Goal: Communication & Community: Answer question/provide support

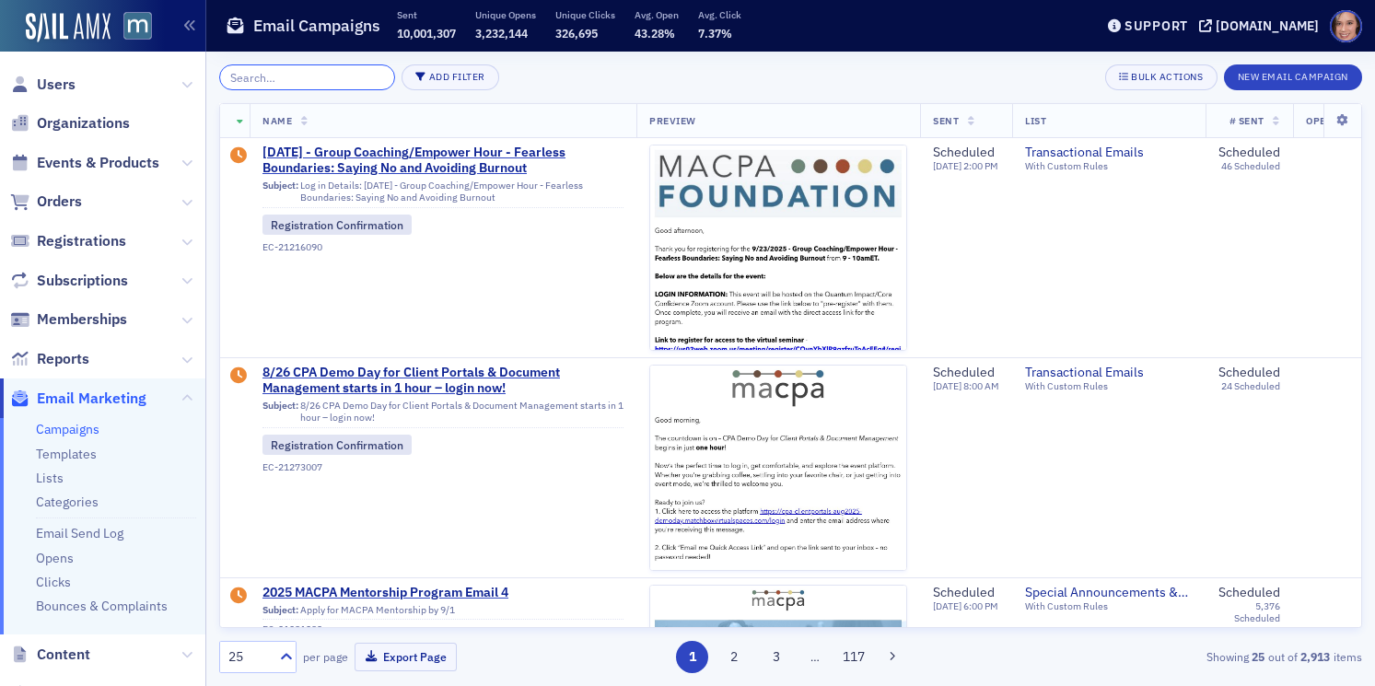
click at [291, 69] on input "search" at bounding box center [307, 77] width 176 height 26
click at [439, 78] on button "Add Filter" at bounding box center [451, 77] width 98 height 26
click at [496, 29] on div "Status" at bounding box center [526, 25] width 68 height 17
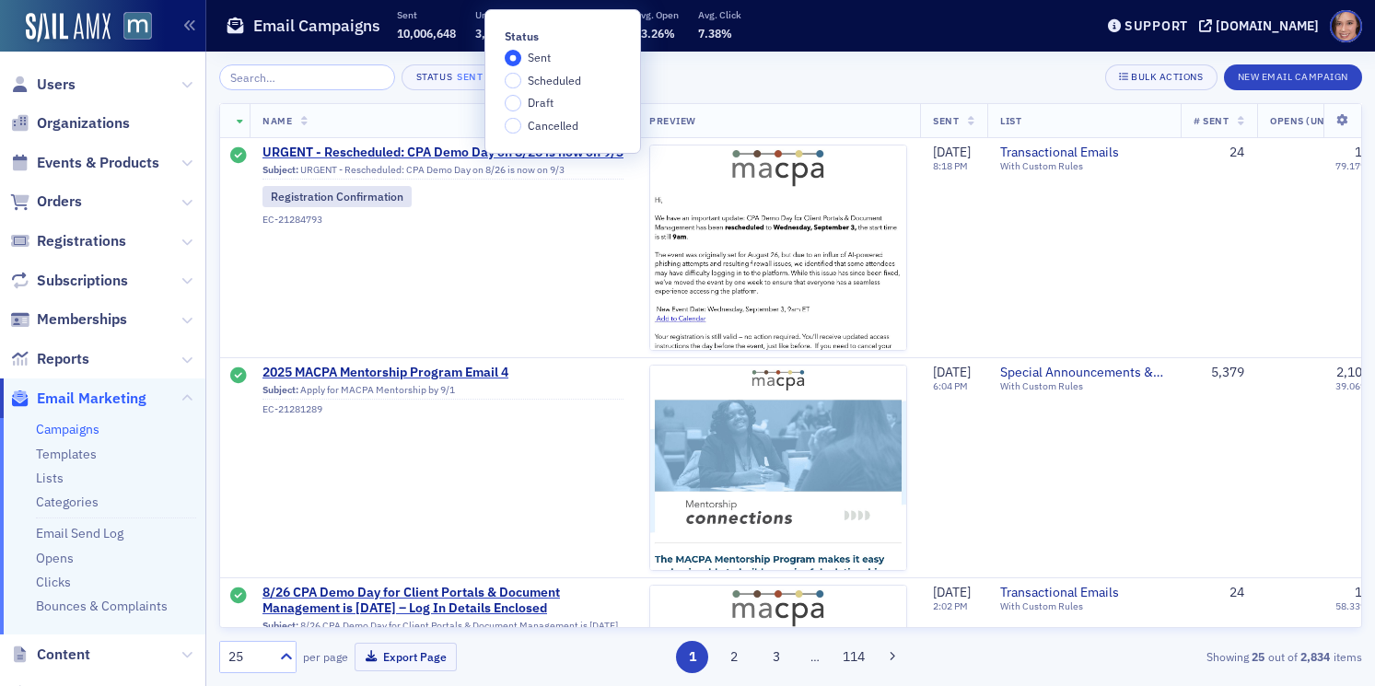
click at [542, 103] on span "Draft" at bounding box center [541, 102] width 26 height 15
click at [521, 103] on input "Draft" at bounding box center [513, 103] width 17 height 17
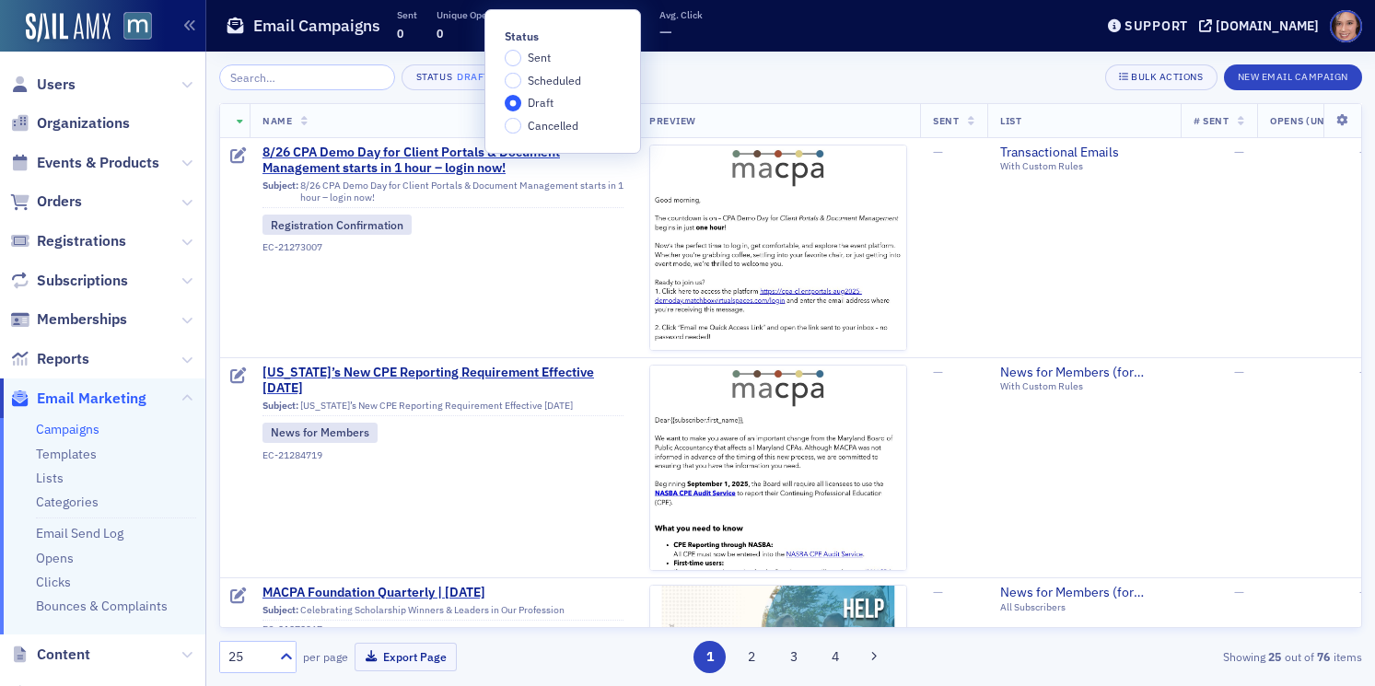
click at [796, 83] on div "Status Draft × Bulk Actions New Email Campaign" at bounding box center [790, 77] width 1143 height 26
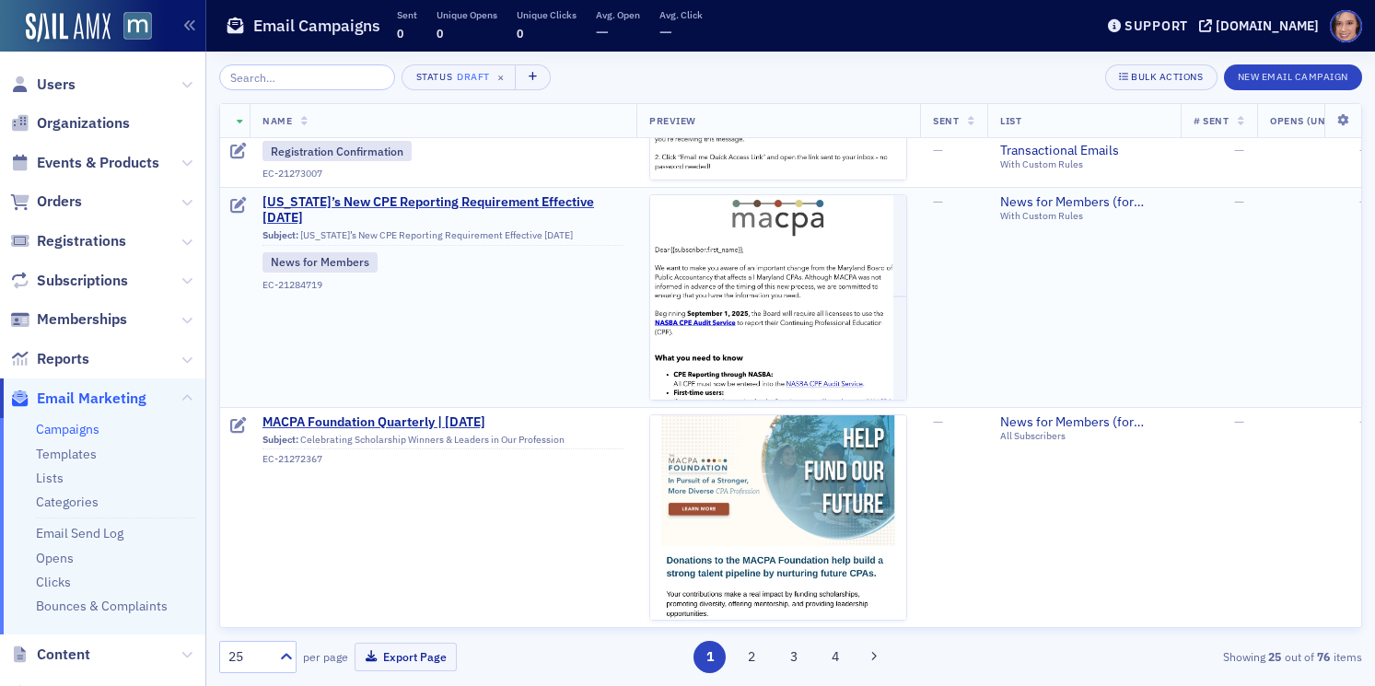
scroll to position [172, 0]
click at [477, 421] on span "MACPA Foundation Quarterly | Aug. 2025" at bounding box center [442, 421] width 361 height 17
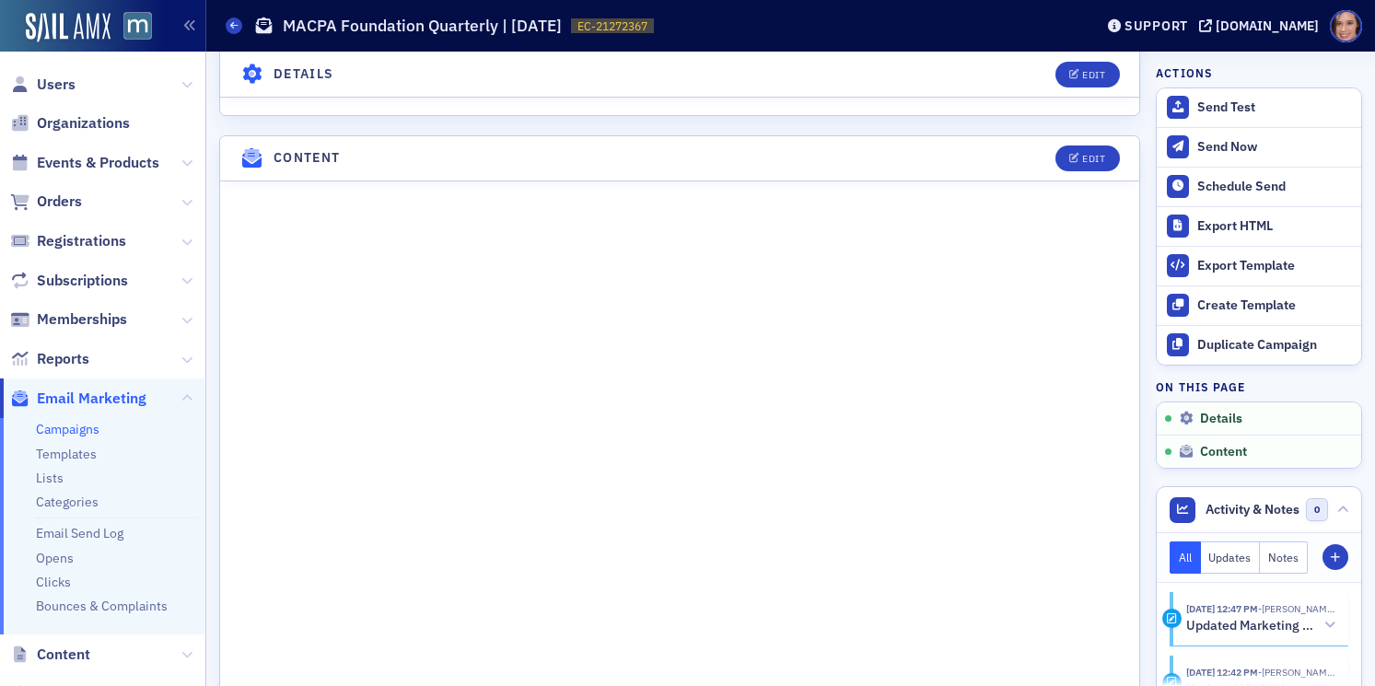
scroll to position [697, 0]
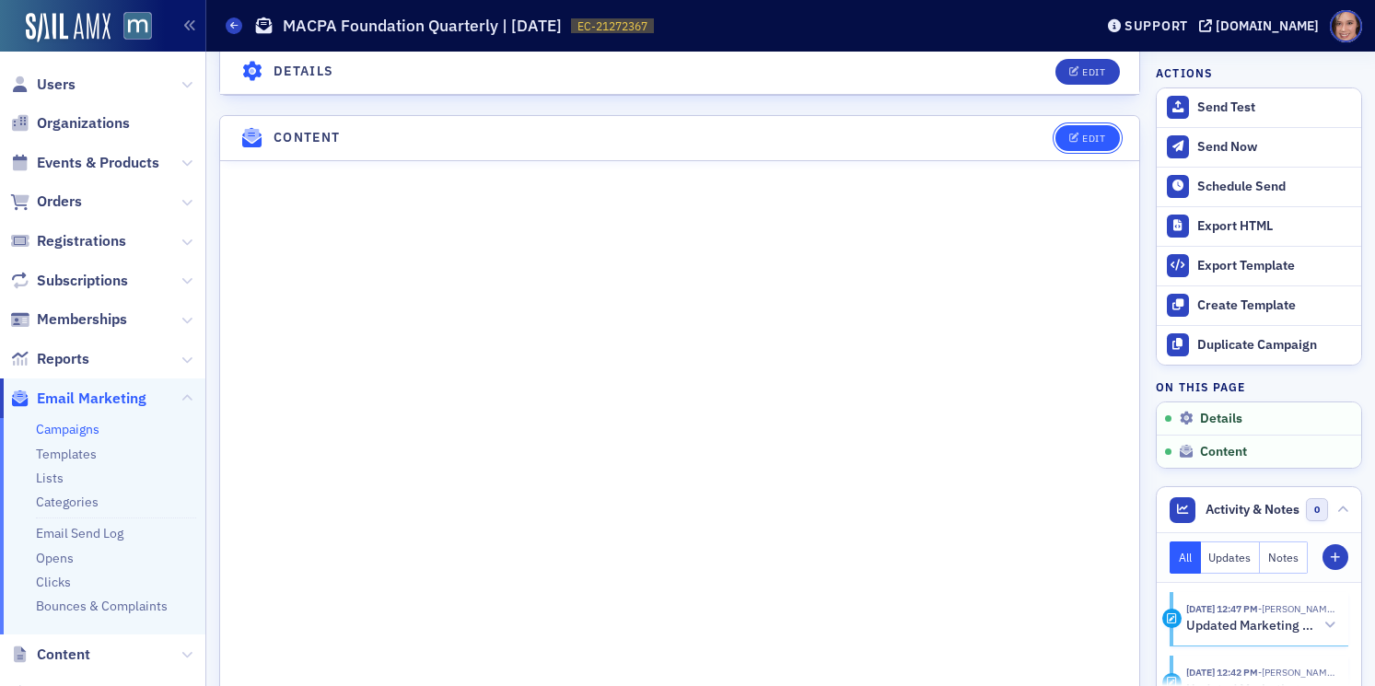
click at [1094, 137] on div "Edit" at bounding box center [1093, 139] width 23 height 10
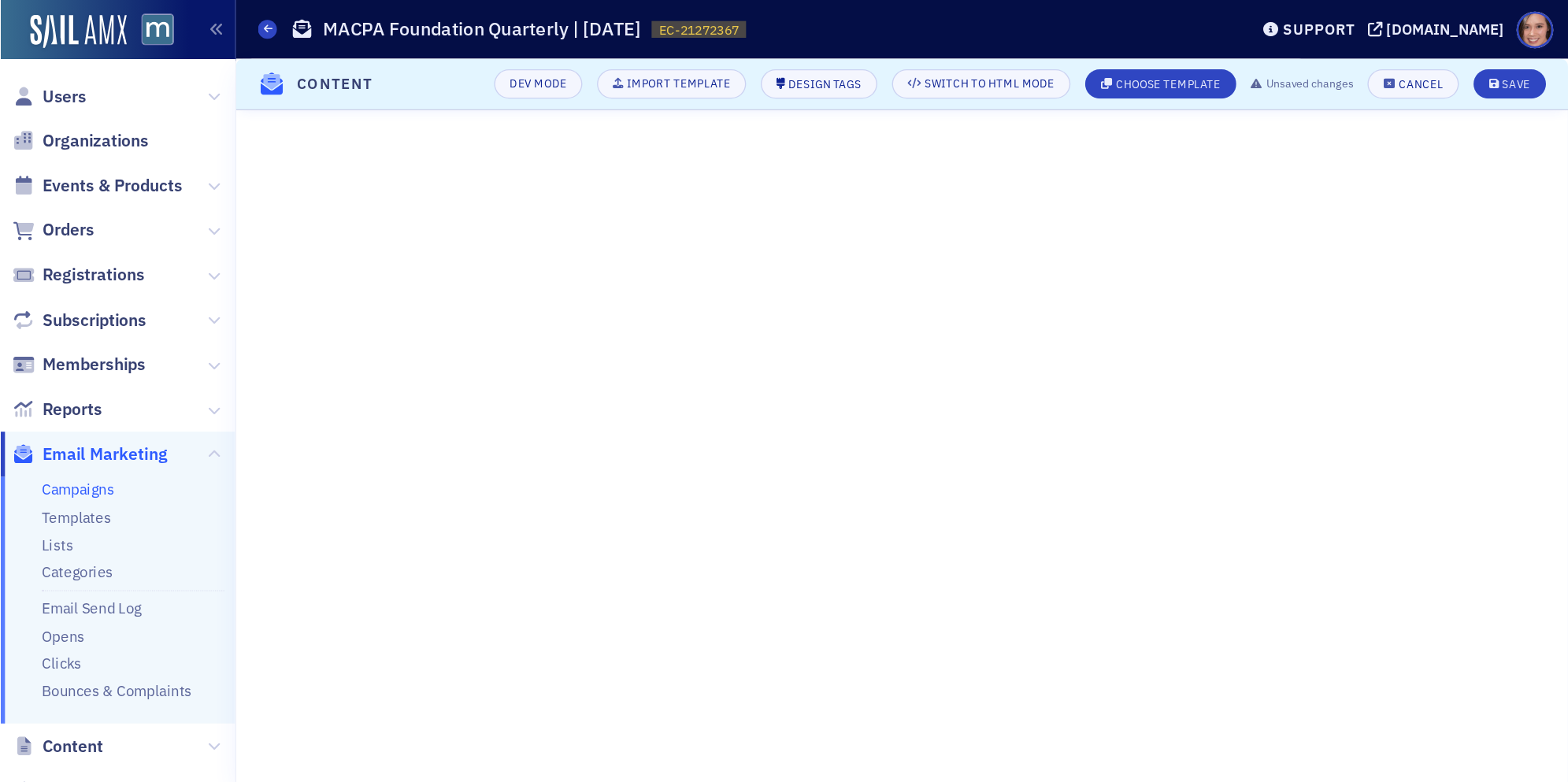
scroll to position [0, 0]
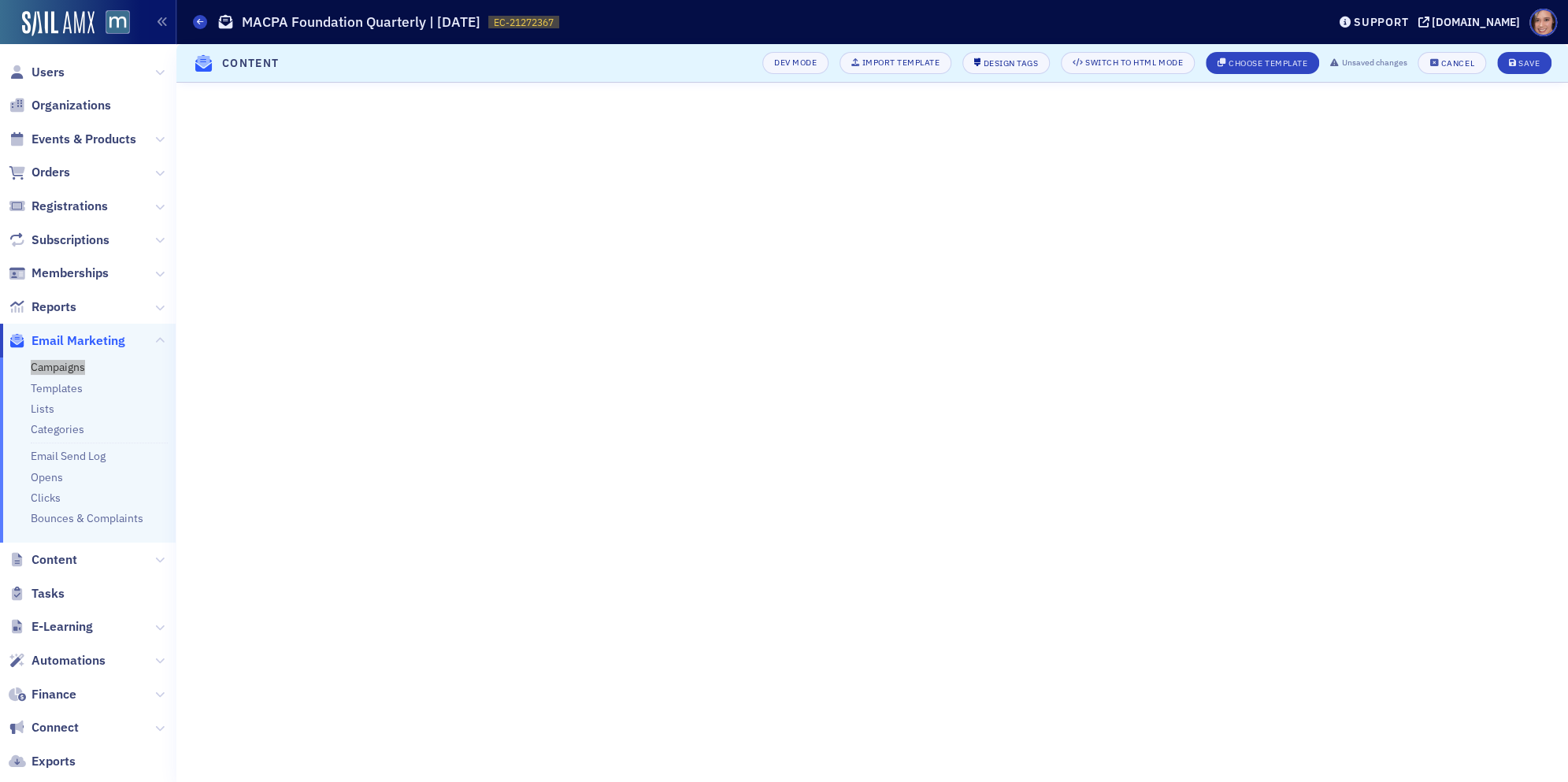
drag, startPoint x: 70, startPoint y: 366, endPoint x: 185, endPoint y: 344, distance: 117.1
click at [0, 0] on nav "Users Organizations Events & Products Orders Registrations Subscriptions Member…" at bounding box center [88, 391] width 176 height 782
click at [1175, 60] on div "Save" at bounding box center [1529, 63] width 21 height 9
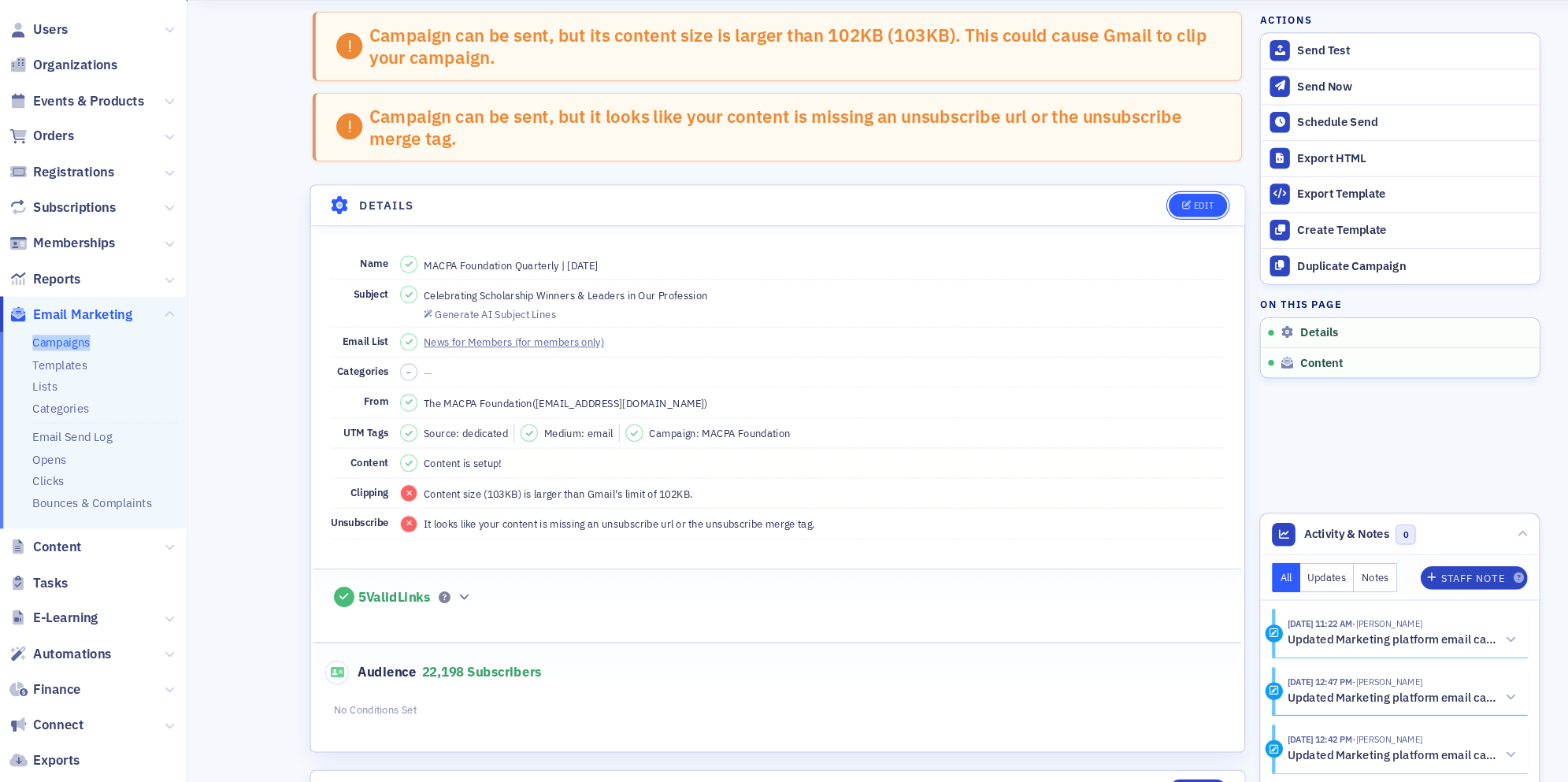
click at [1122, 236] on icon "button" at bounding box center [1117, 238] width 9 height 9
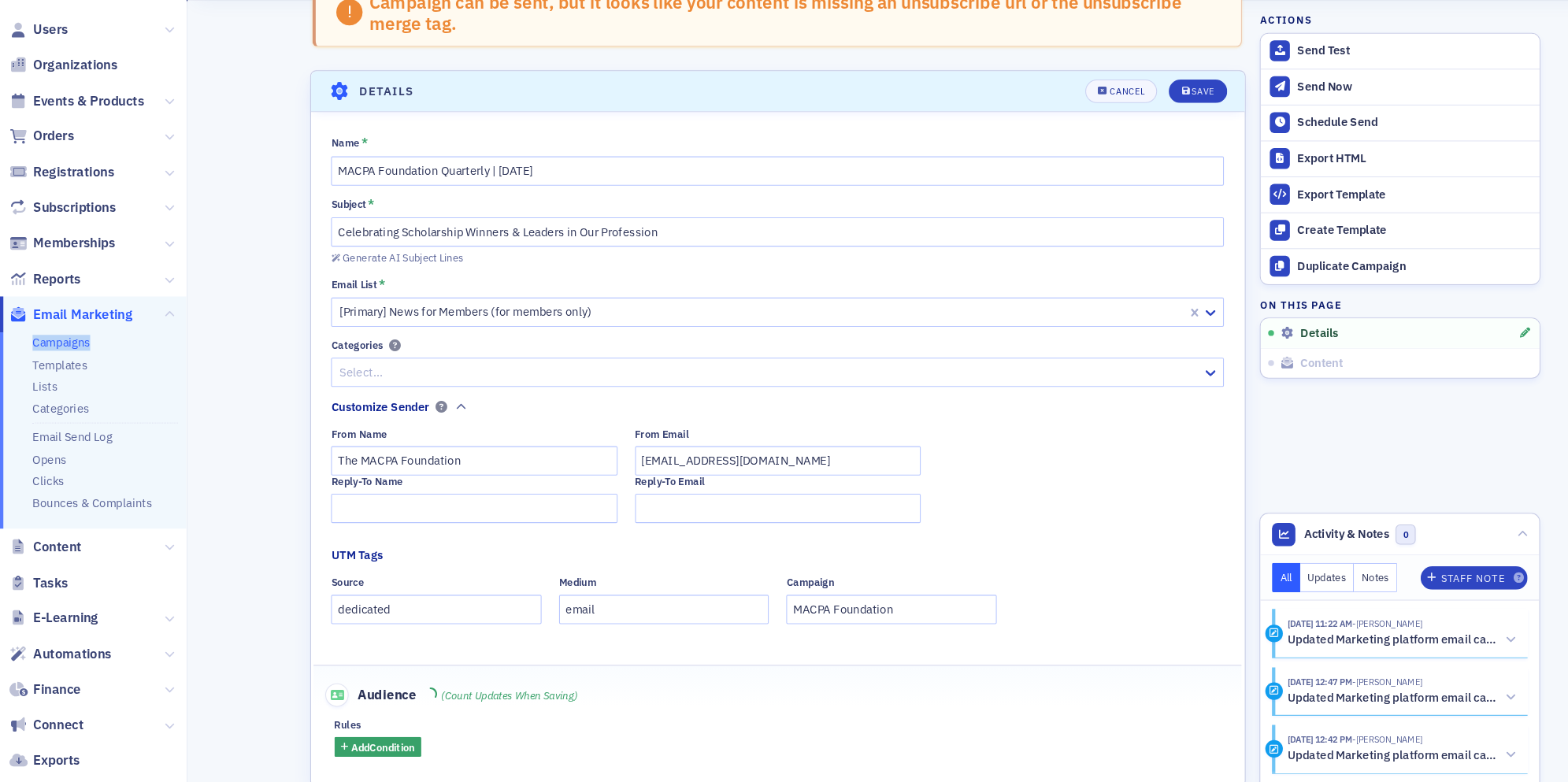
scroll to position [165, 0]
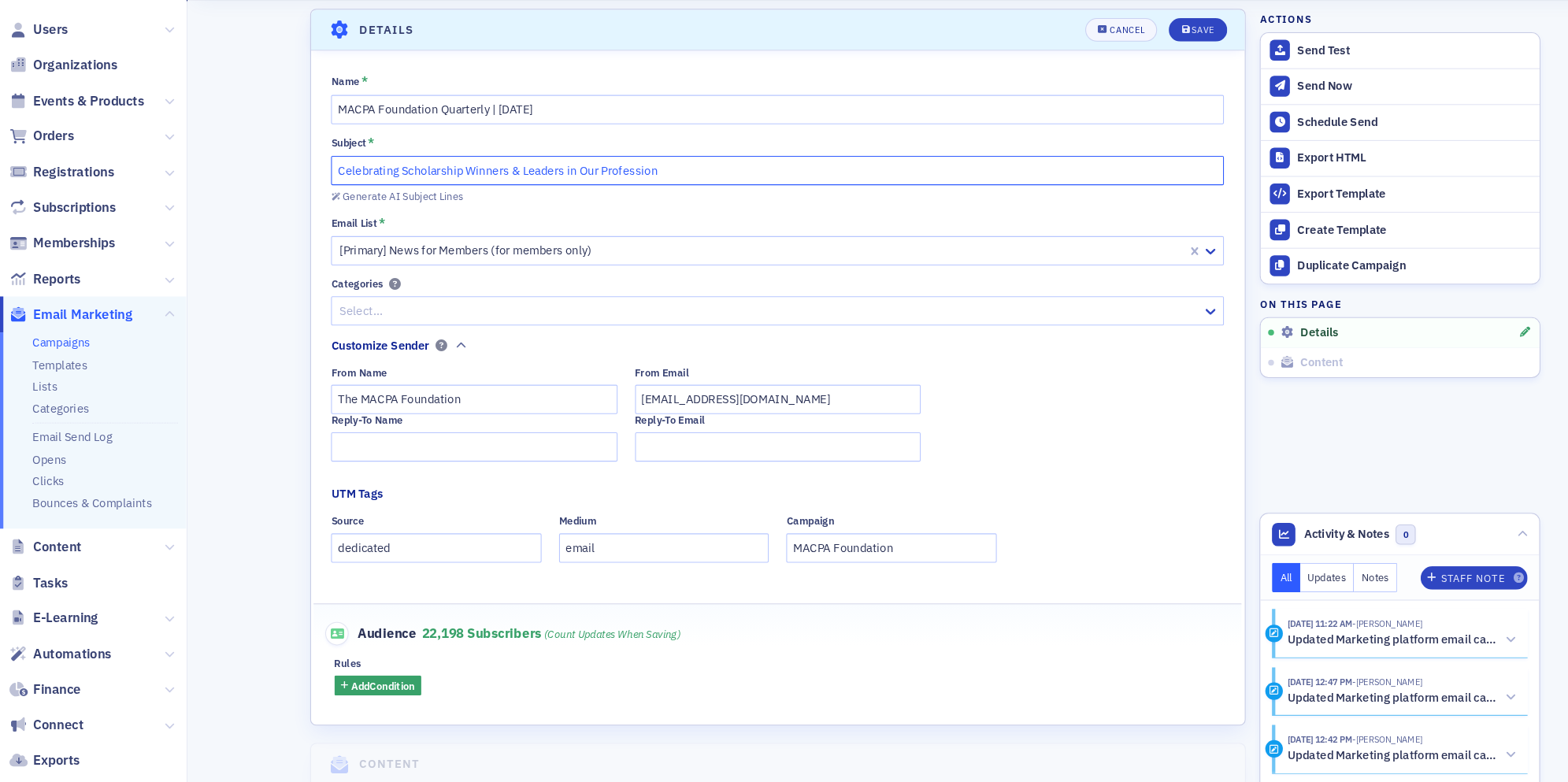
click at [451, 206] on input "Celebrating Scholarship Winners & Leaders in Our Profession" at bounding box center [733, 205] width 842 height 27
paste input "Honoring Leaders, Empowering Students, Strengthening the"
click at [363, 203] on input "Honoring Leaders, Empowering Students, Strengthening the Profession" at bounding box center [733, 205] width 842 height 27
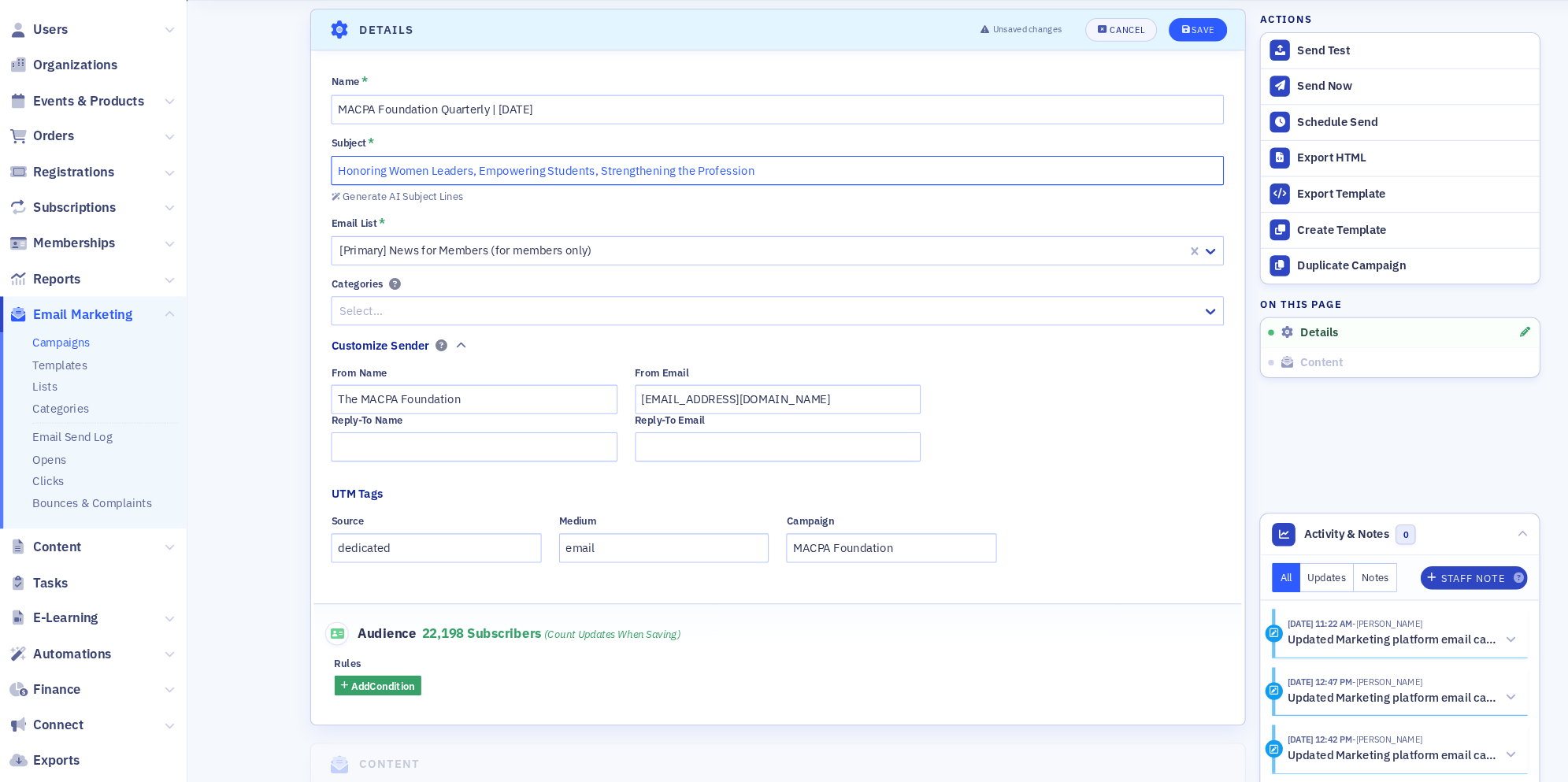
type input "Honoring Women Leaders, Empowering Students, Strengthening the Profession"
click at [1145, 71] on button "Save" at bounding box center [1129, 73] width 55 height 22
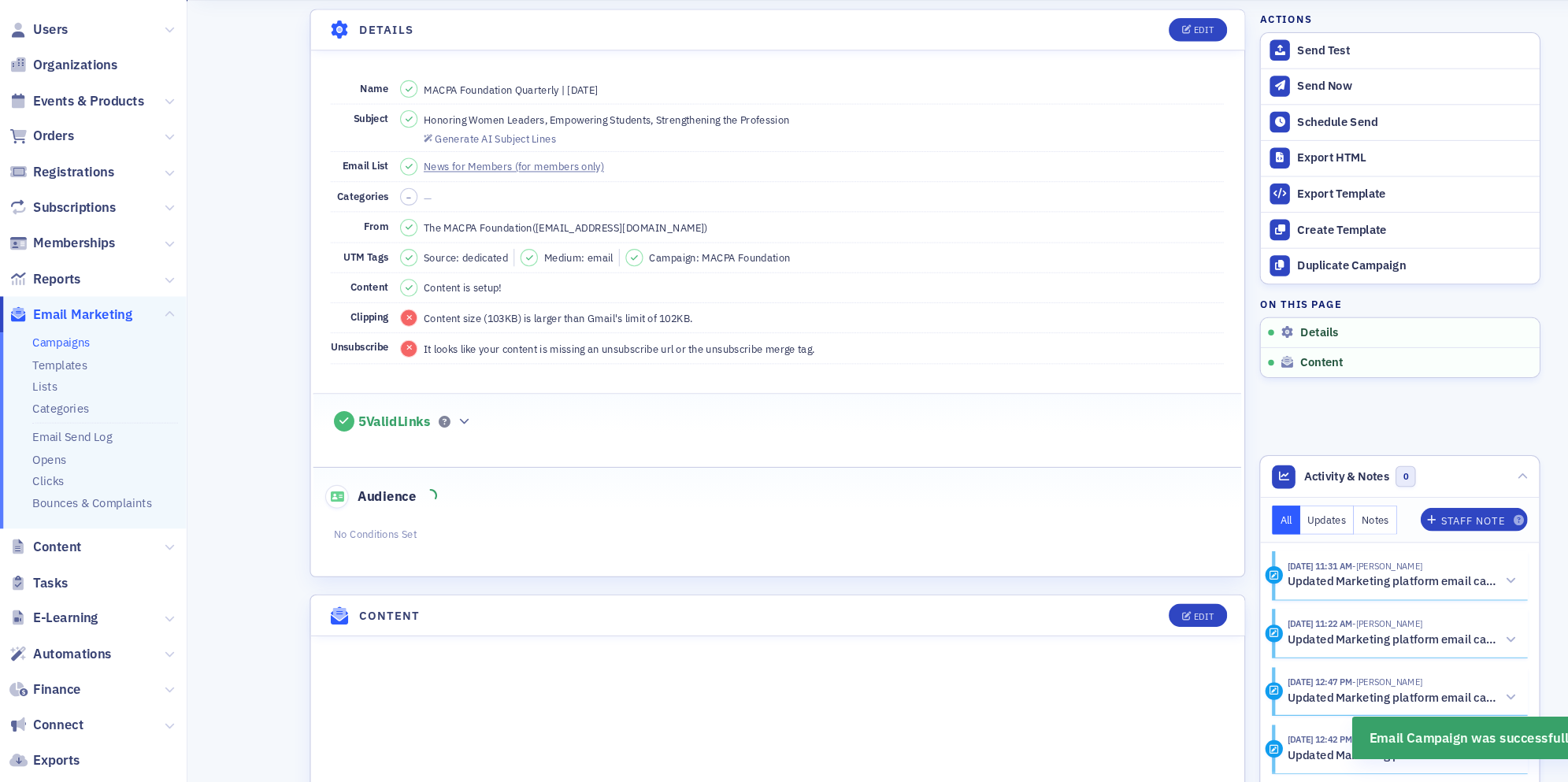
scroll to position [480, 0]
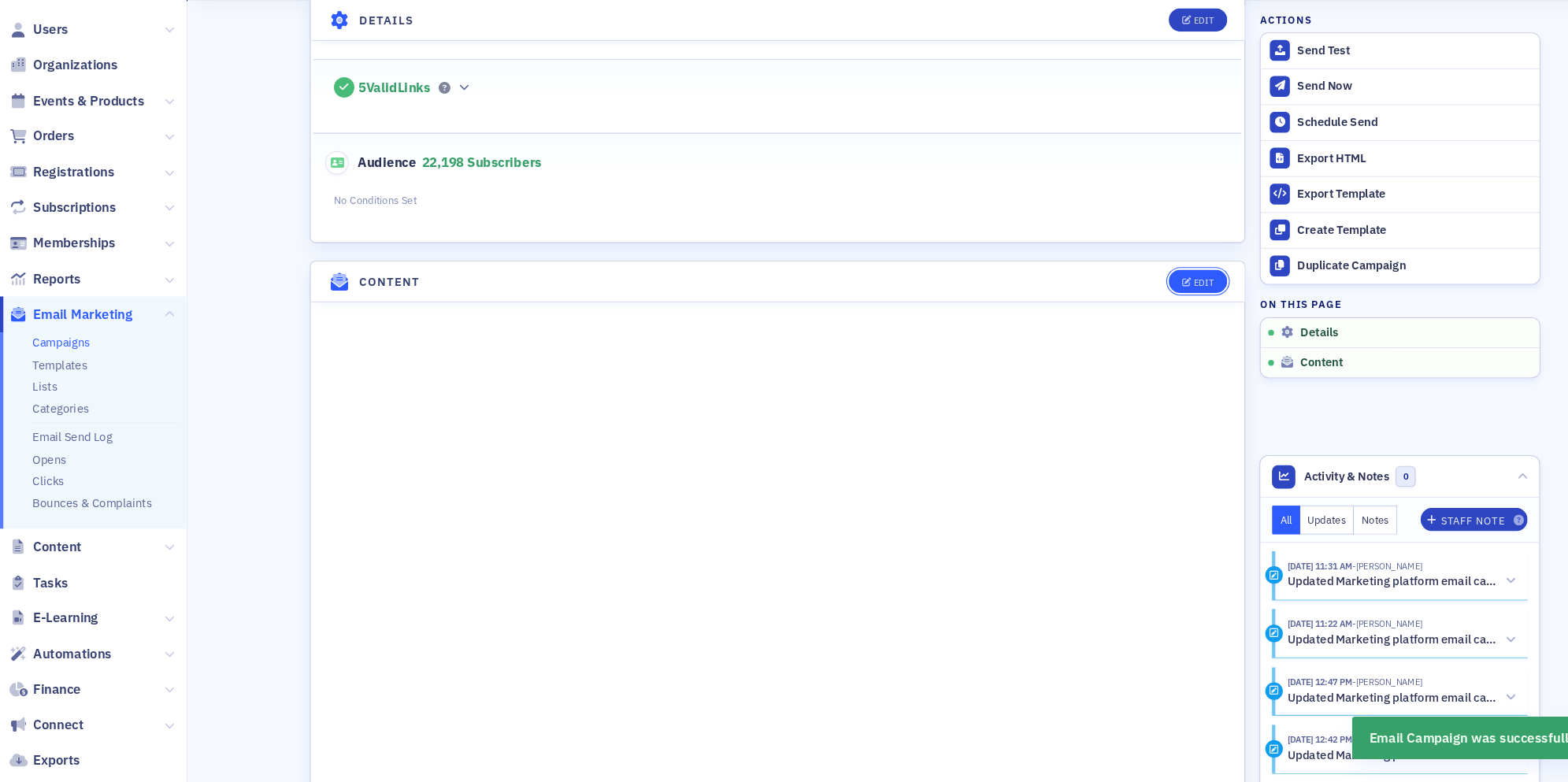
click at [1133, 306] on div "Edit" at bounding box center [1135, 310] width 20 height 9
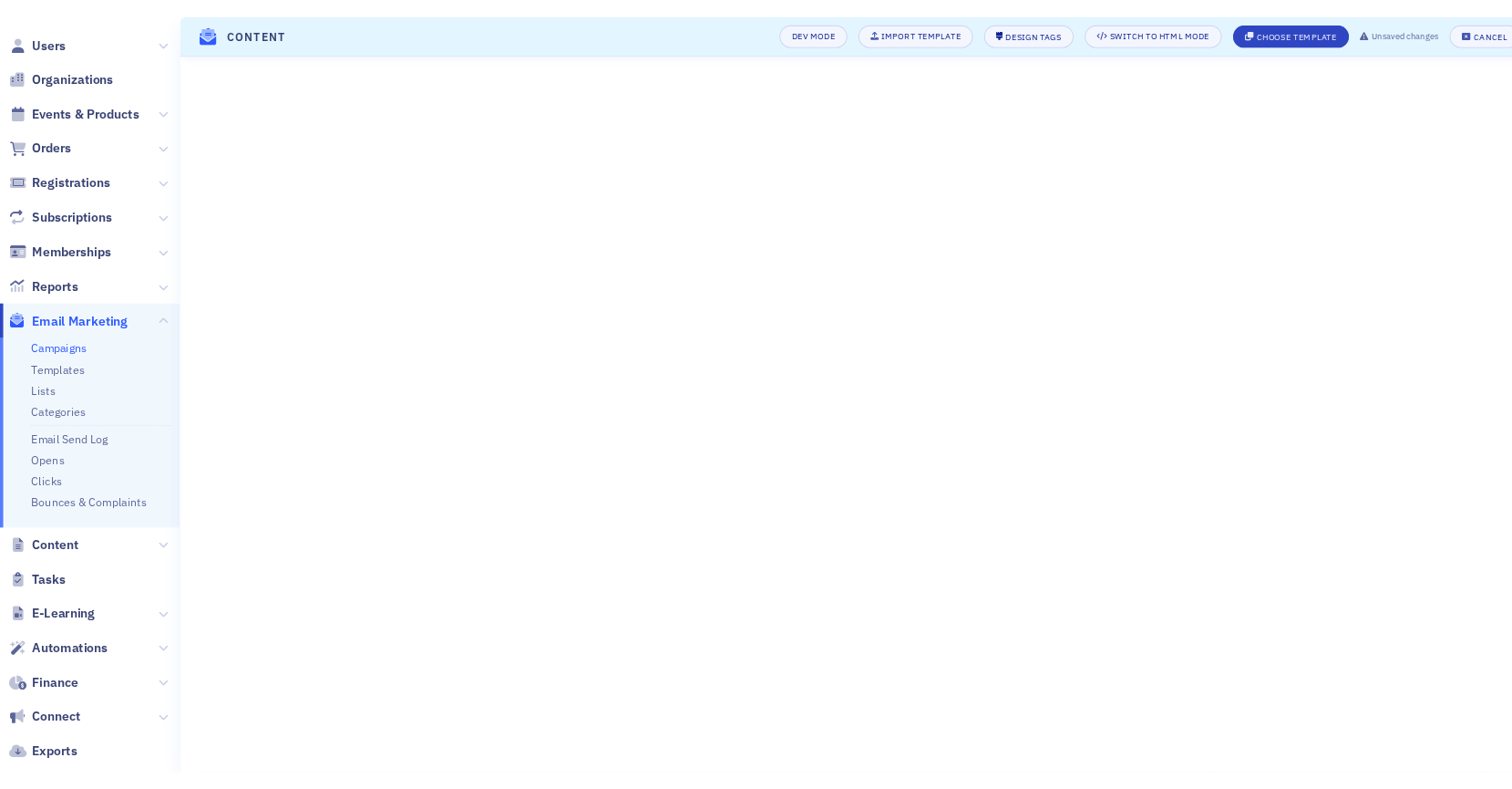
scroll to position [0, 0]
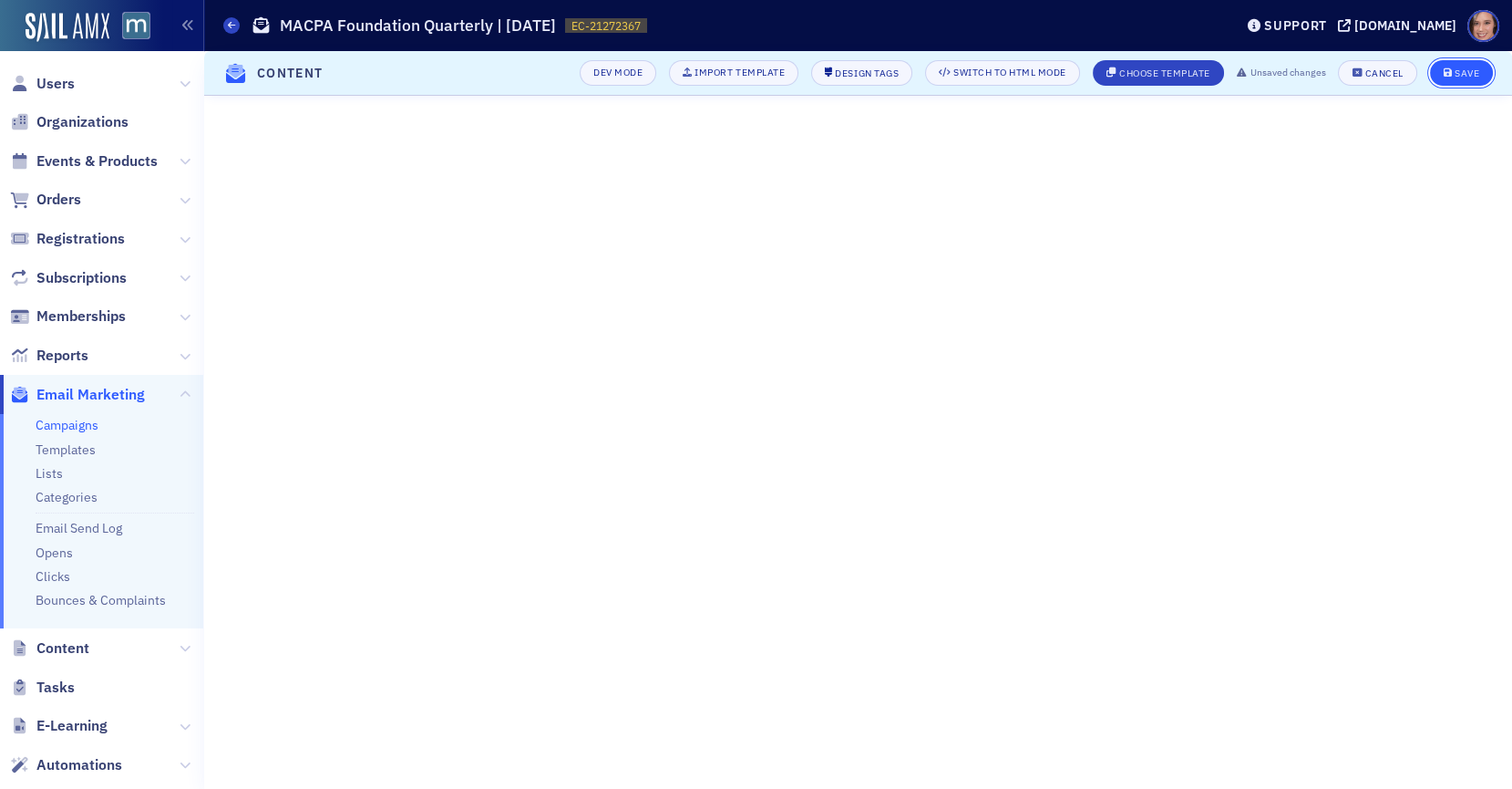
click at [1360, 73] on div "Save" at bounding box center [1466, 73] width 25 height 10
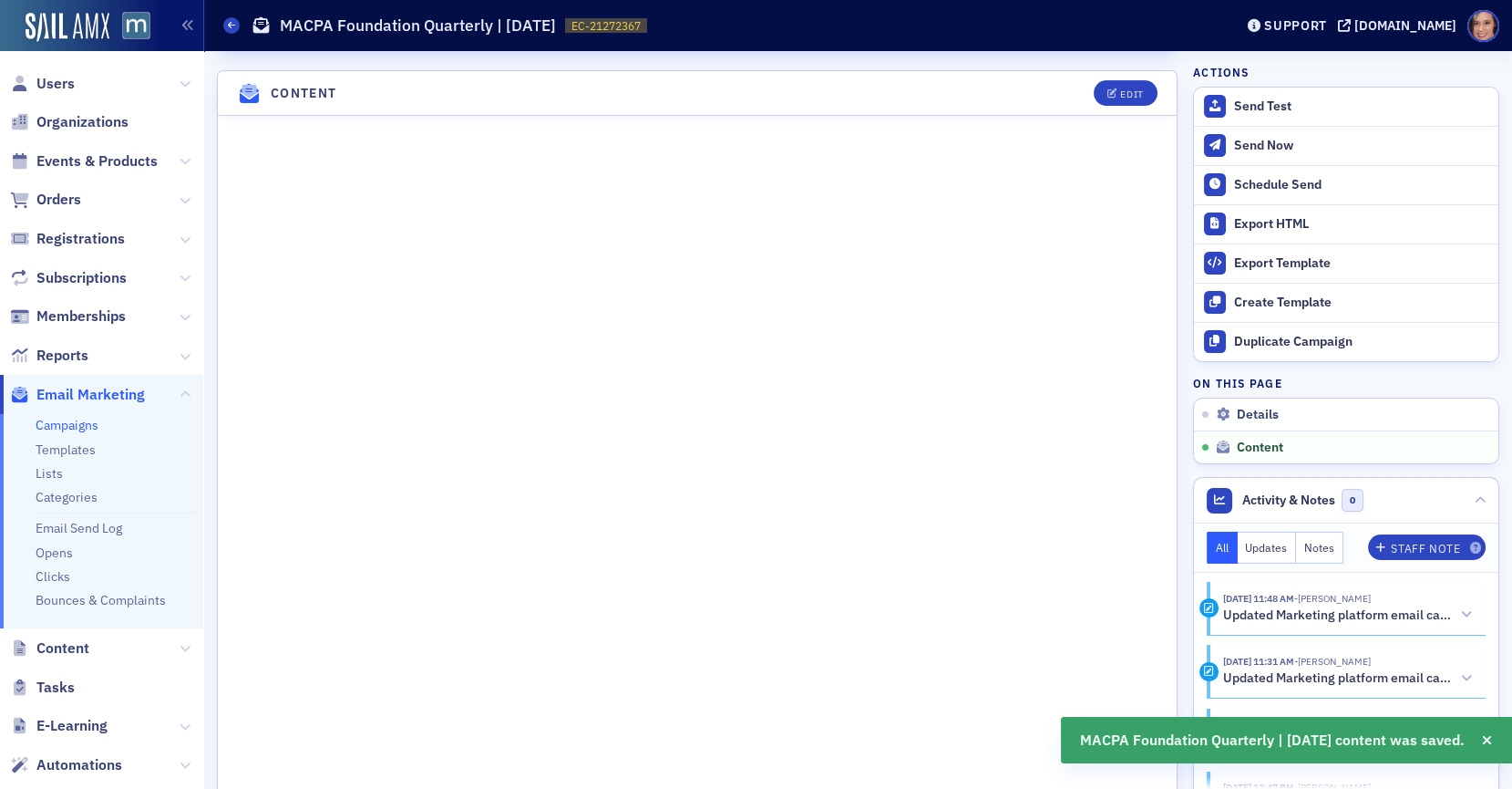
scroll to position [823, 0]
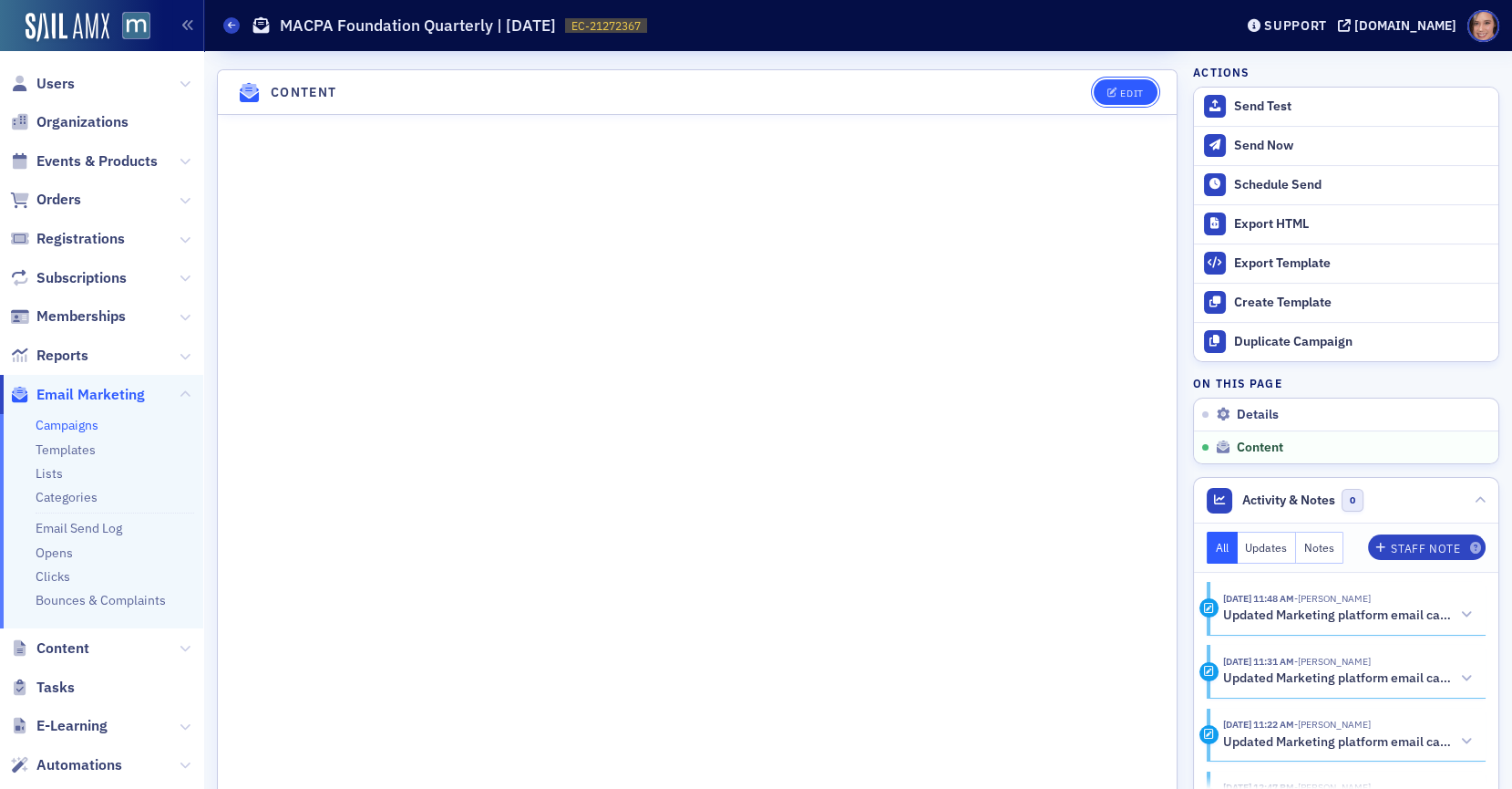
click at [1125, 88] on div "Edit" at bounding box center [1131, 93] width 23 height 10
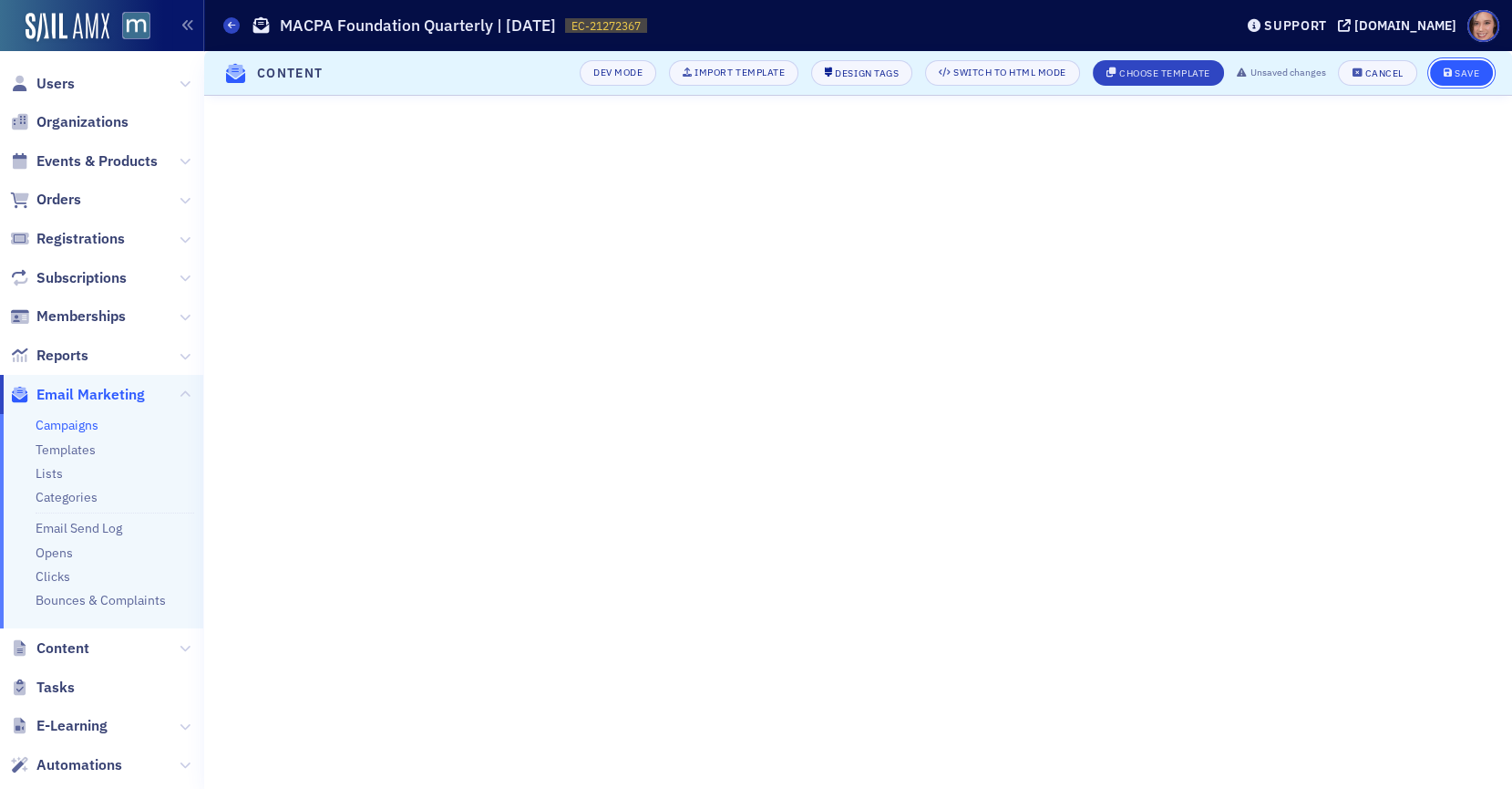
click at [1360, 75] on div "Save" at bounding box center [1466, 73] width 25 height 10
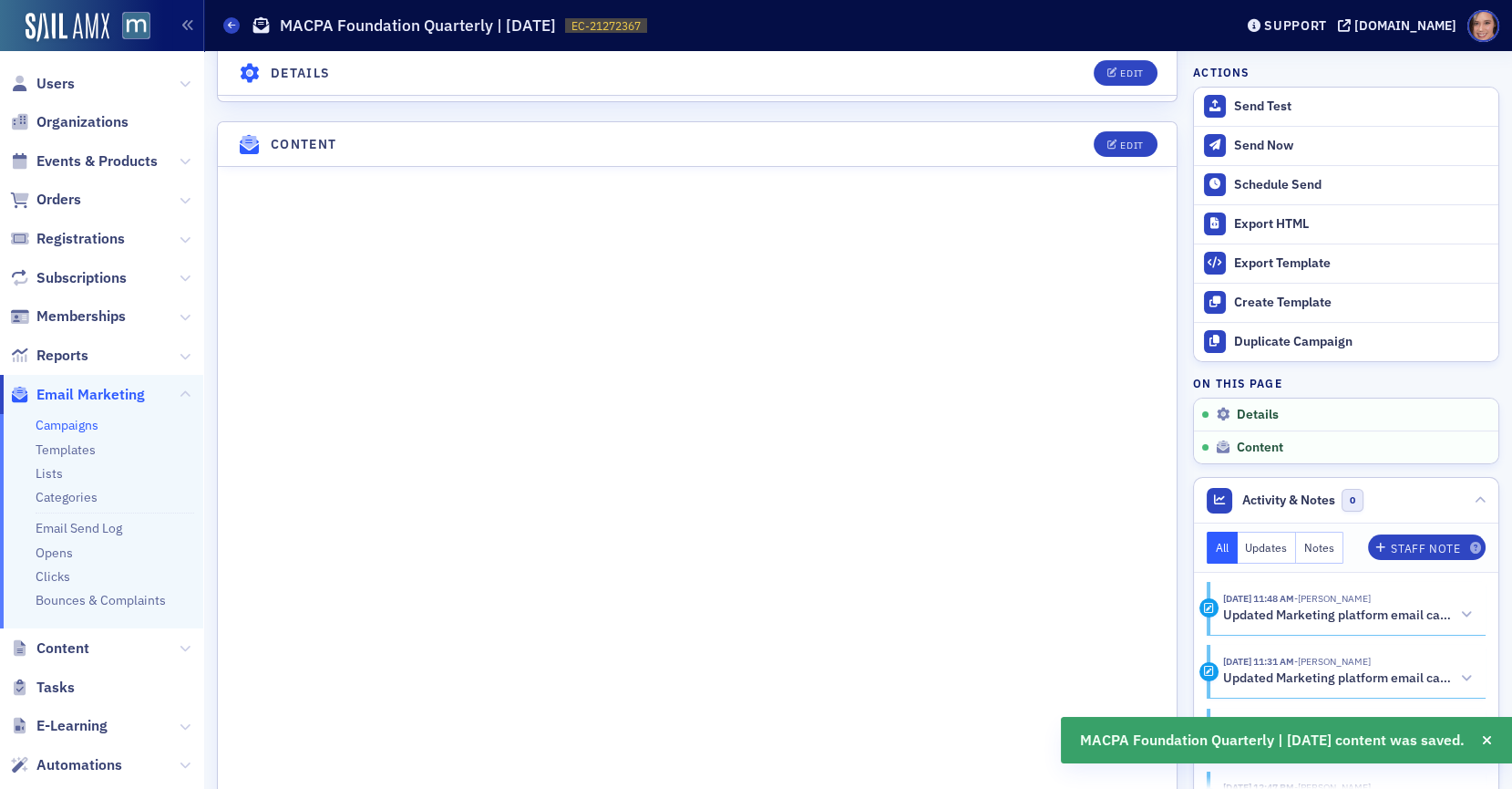
scroll to position [823, 0]
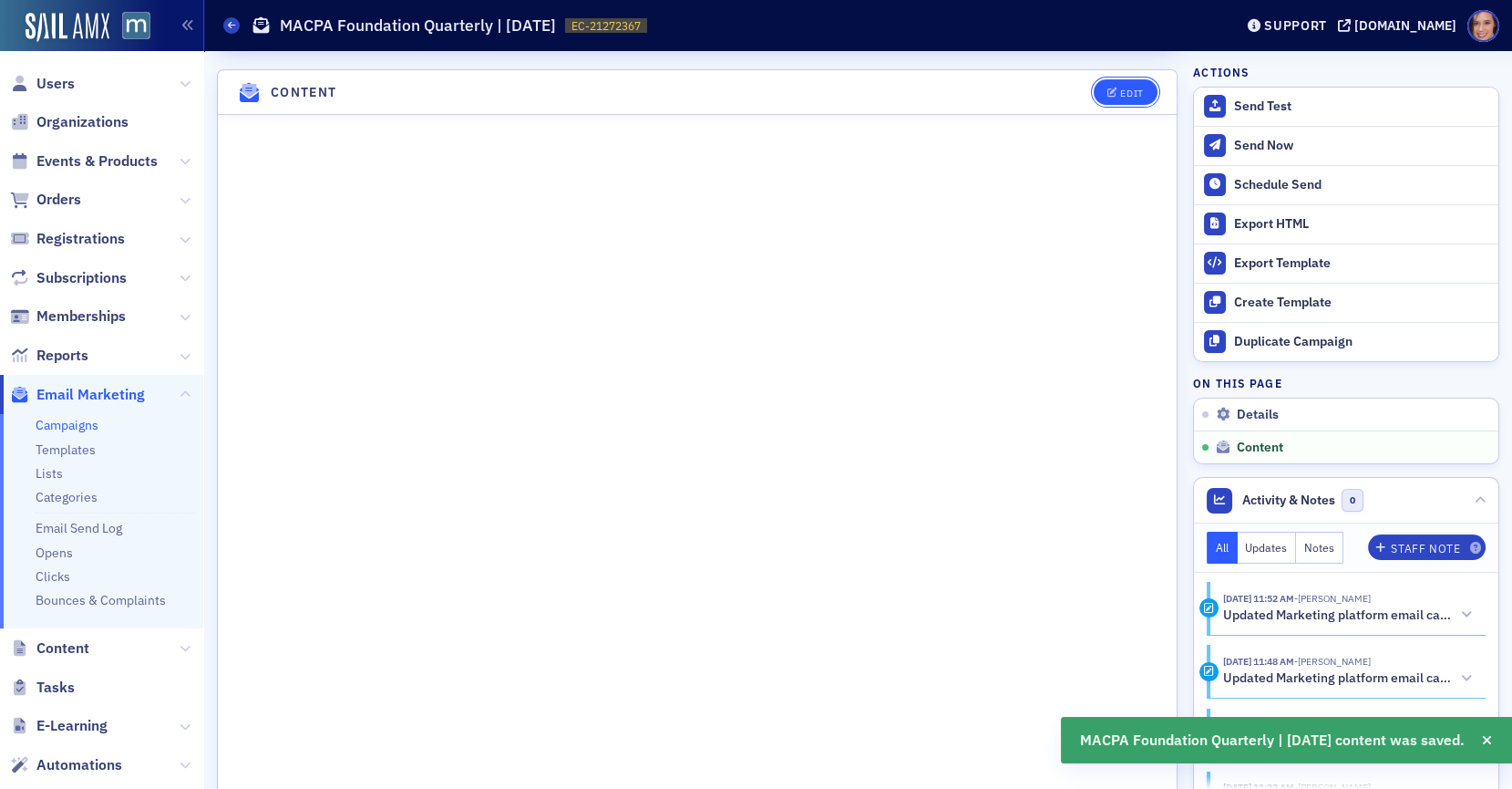
click at [1129, 88] on div "Edit" at bounding box center [1131, 93] width 23 height 10
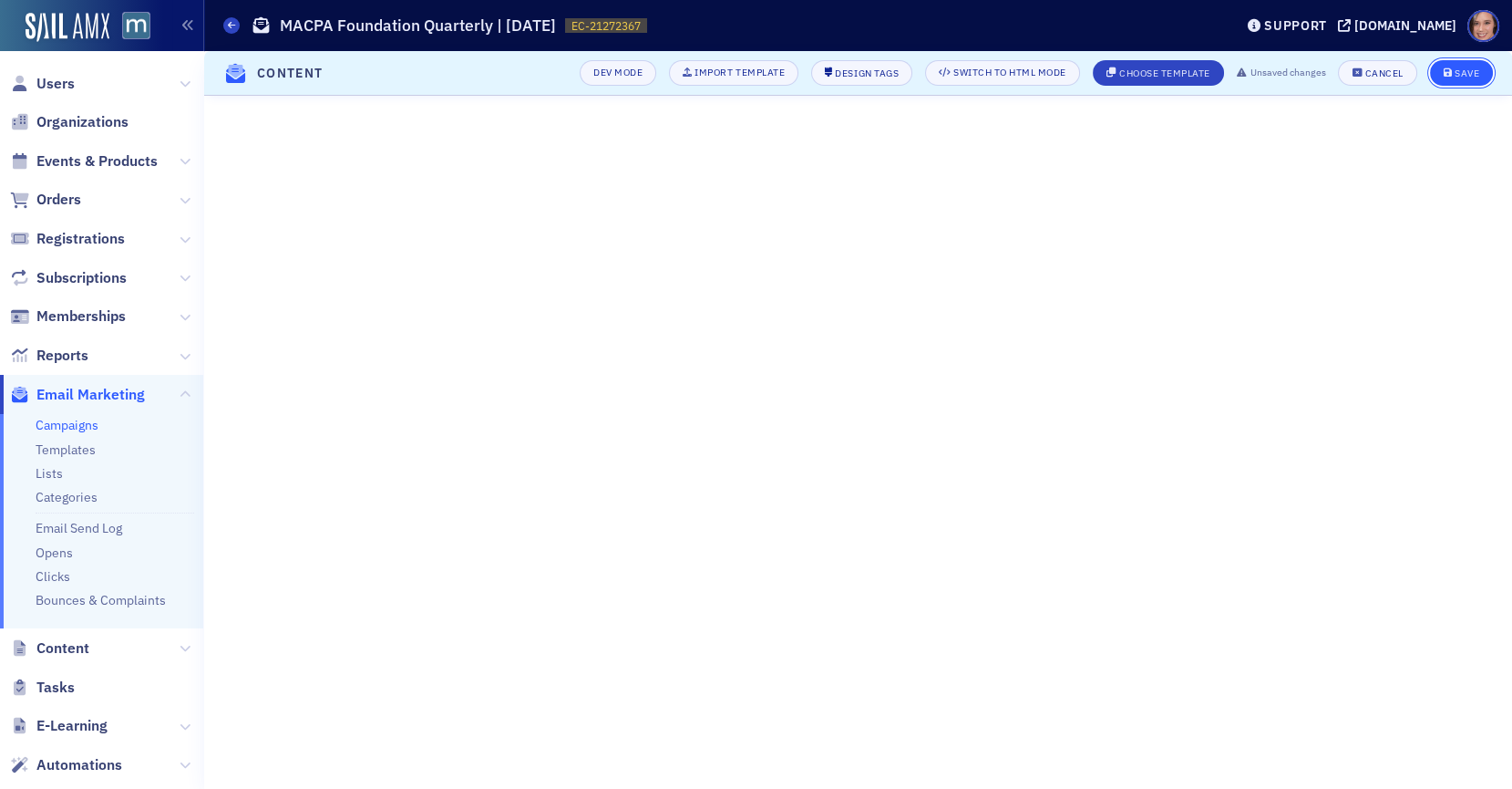
click at [1360, 63] on button "Save" at bounding box center [1462, 73] width 63 height 26
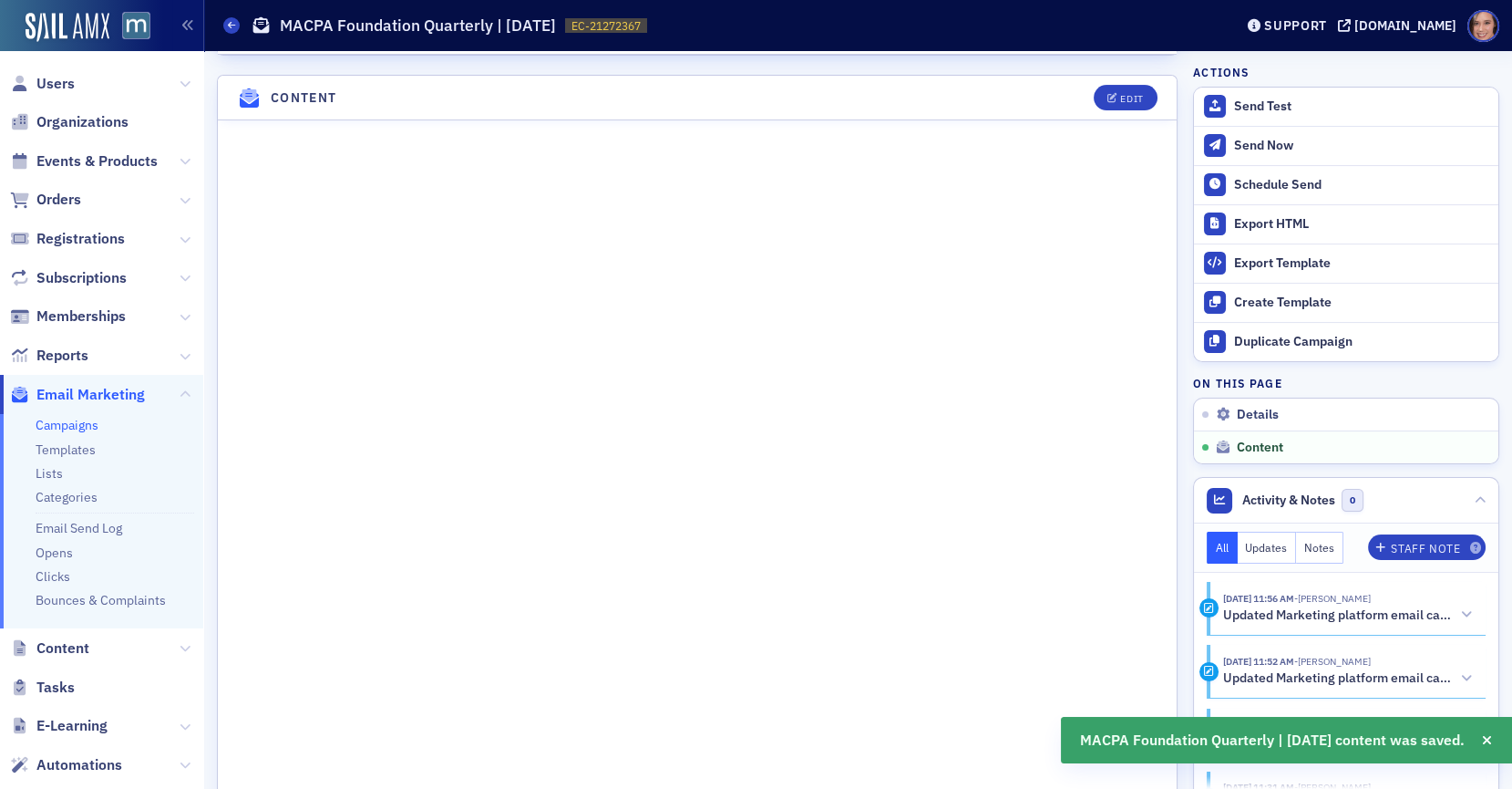
scroll to position [823, 0]
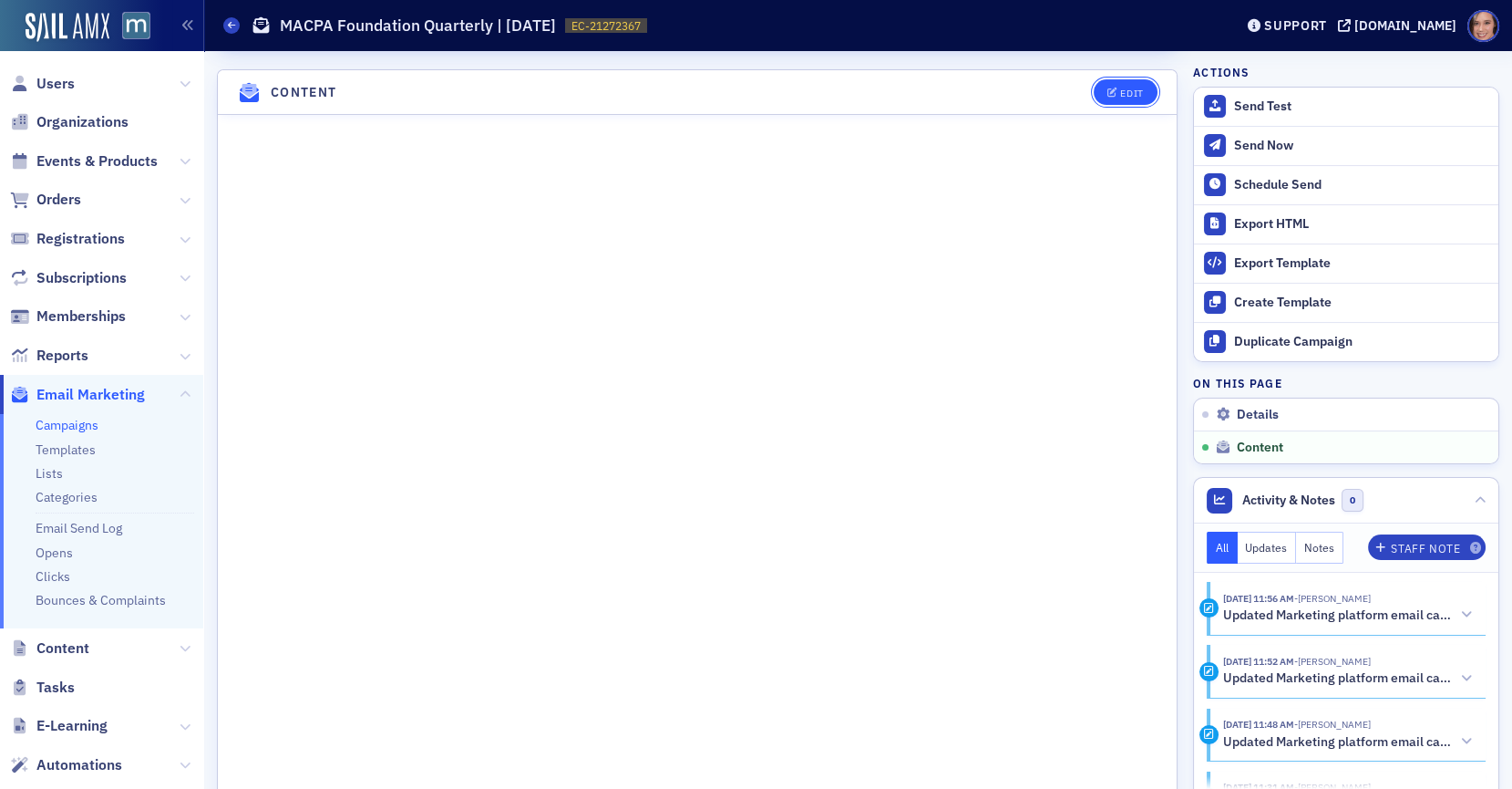
click at [1153, 79] on button "Edit" at bounding box center [1125, 92] width 63 height 26
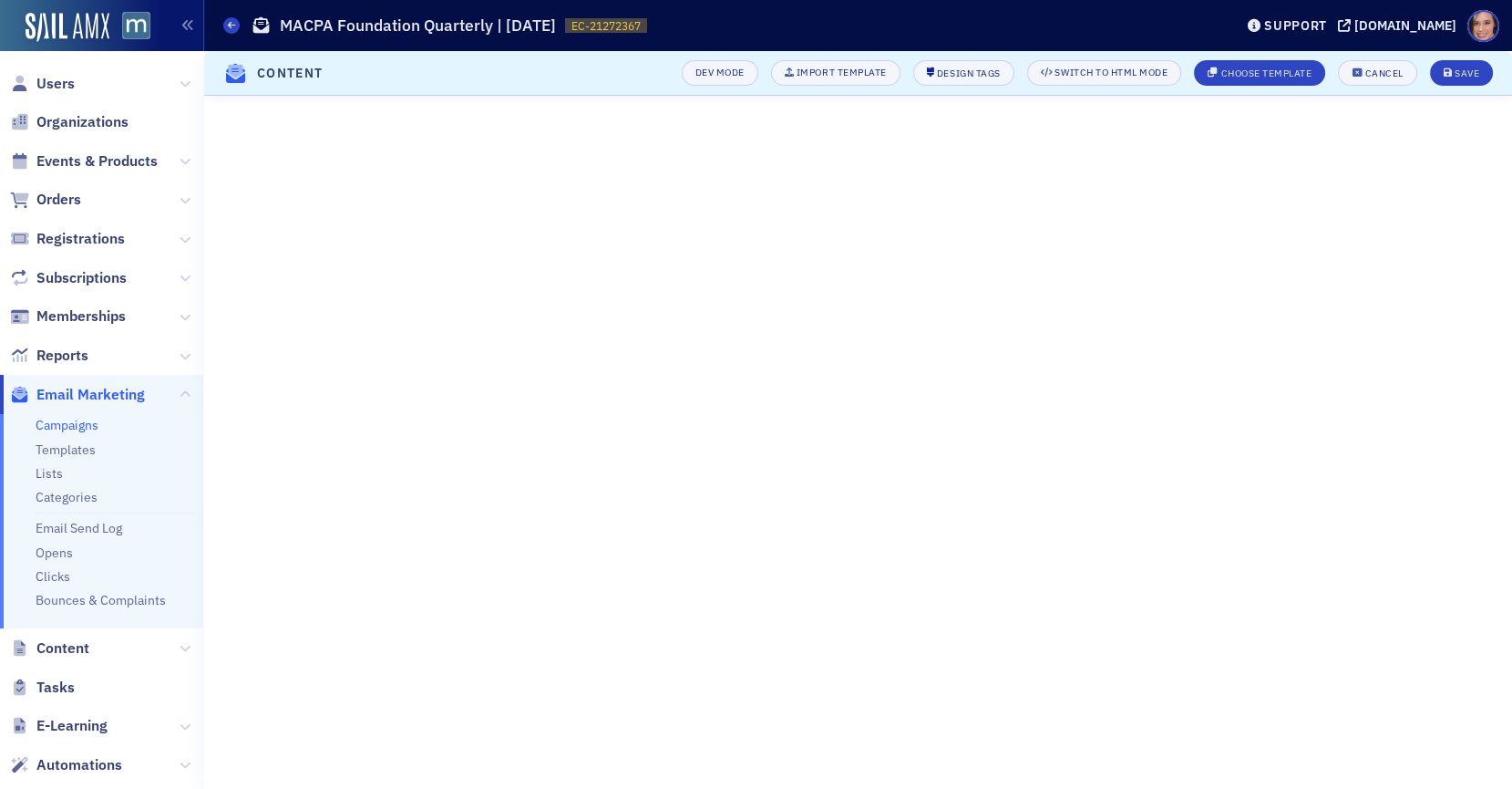
scroll to position [107, 0]
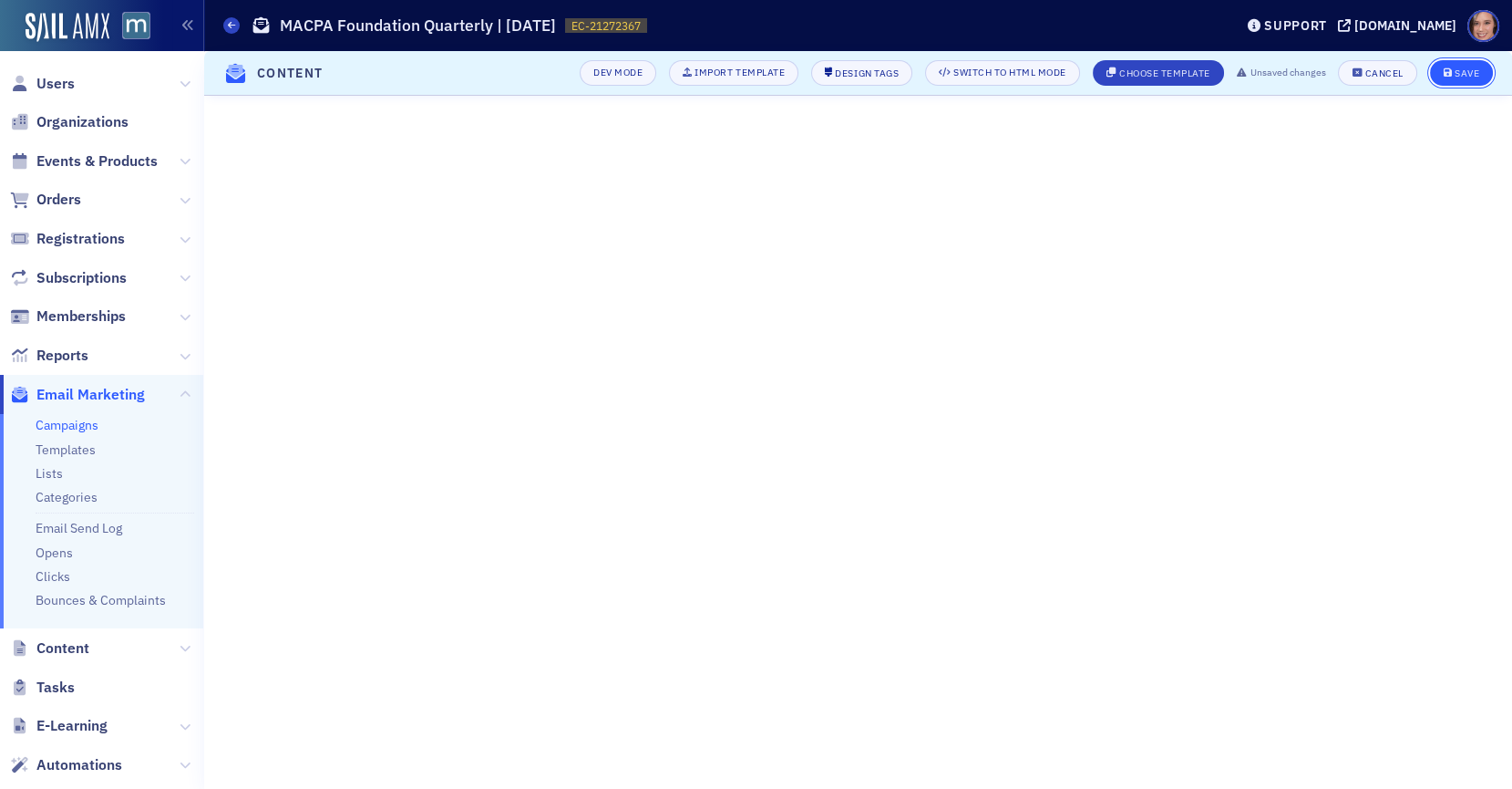
click at [1360, 83] on button "Save" at bounding box center [1462, 73] width 63 height 26
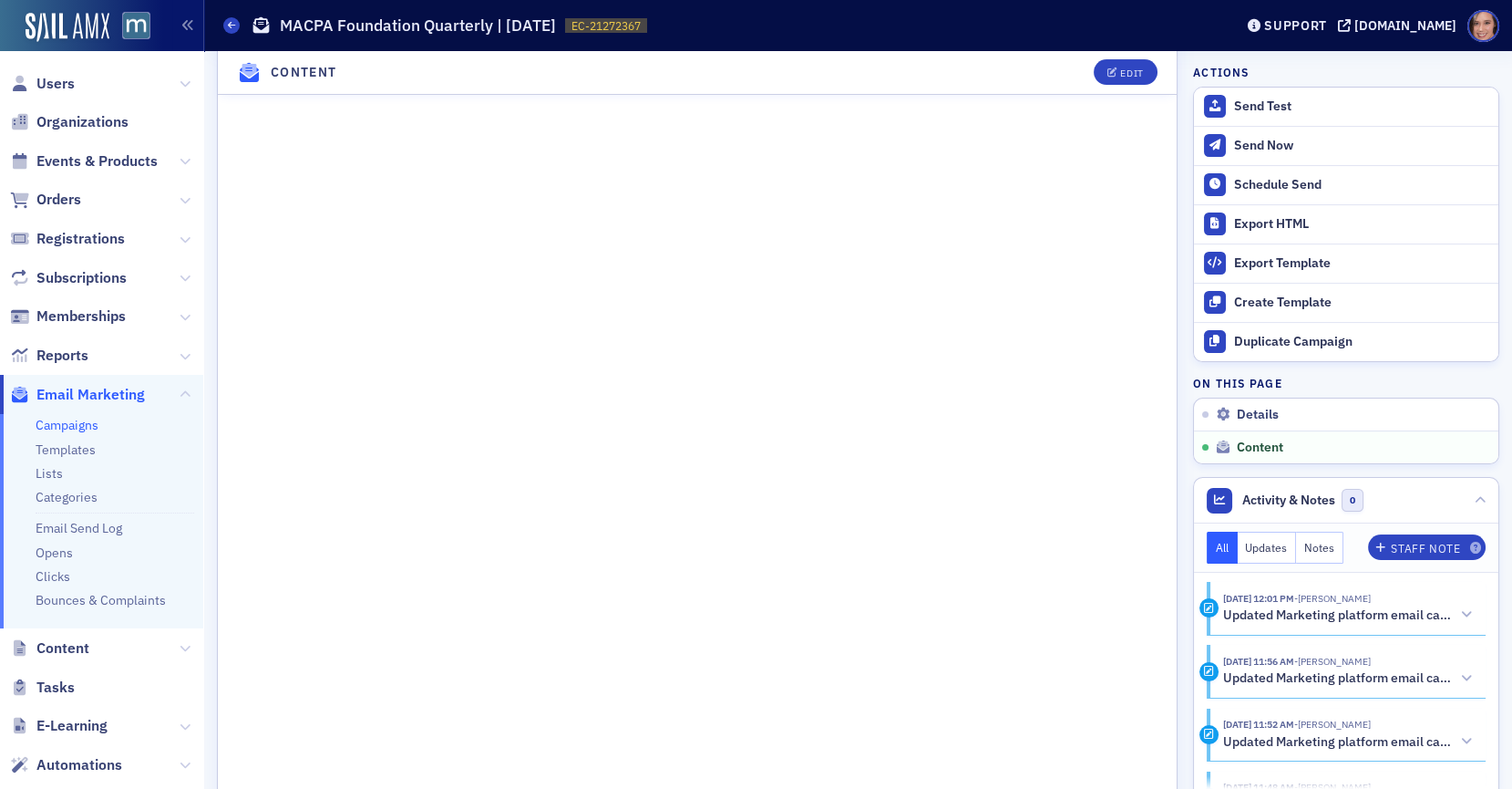
scroll to position [900, 0]
click at [1121, 76] on div "Edit" at bounding box center [1131, 73] width 23 height 10
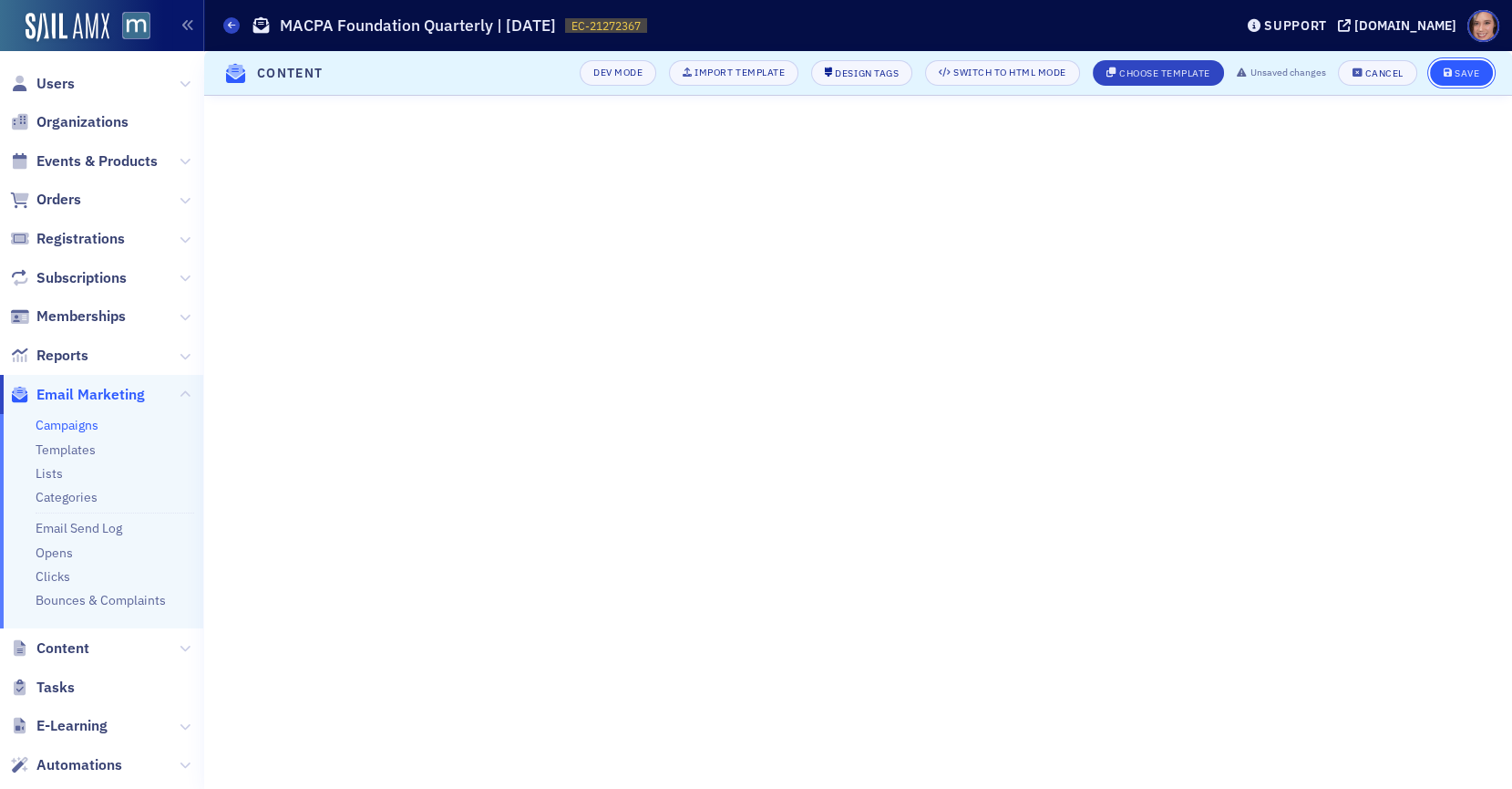
click at [1360, 70] on div "Save" at bounding box center [1466, 73] width 25 height 10
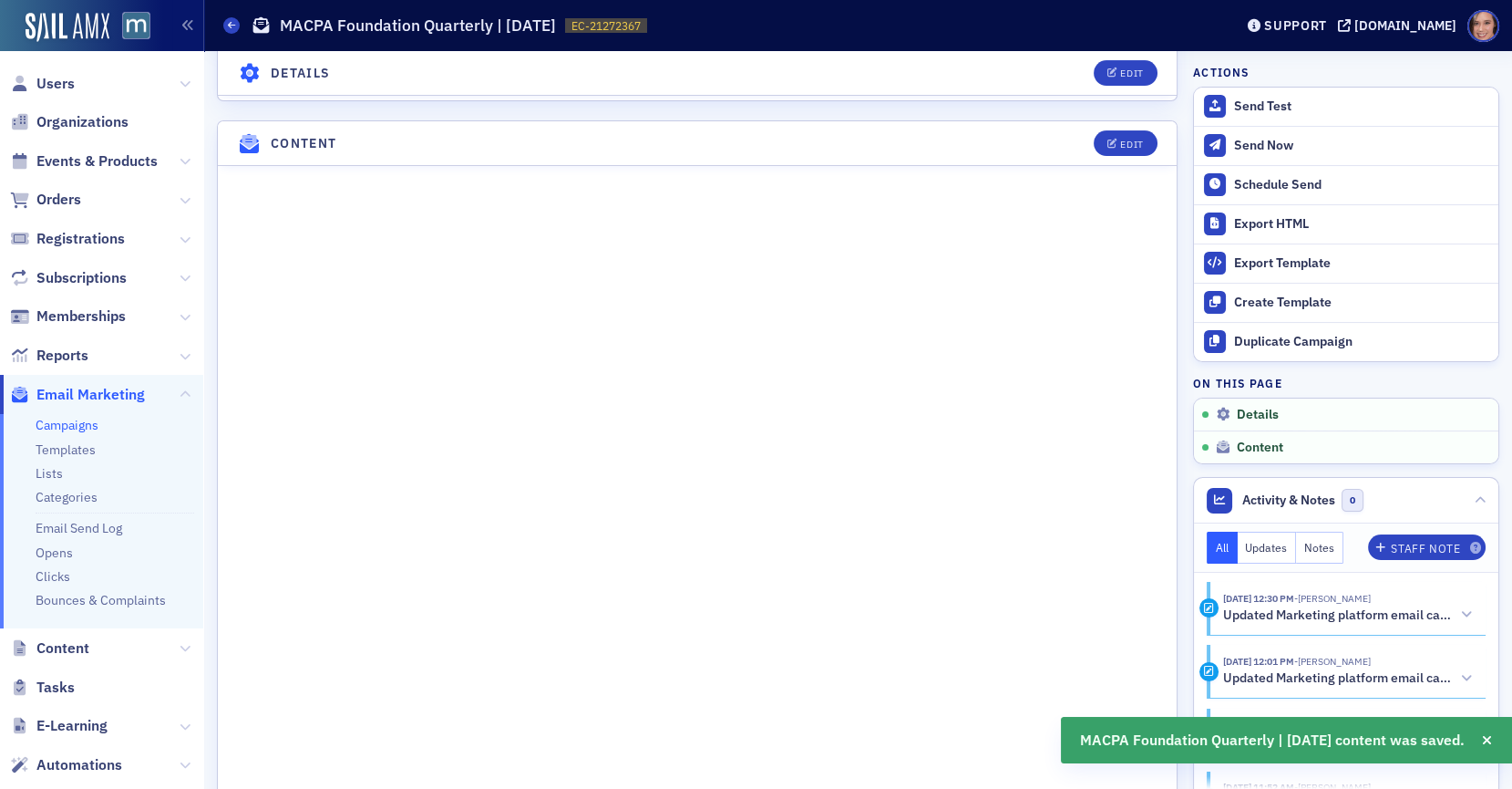
scroll to position [823, 0]
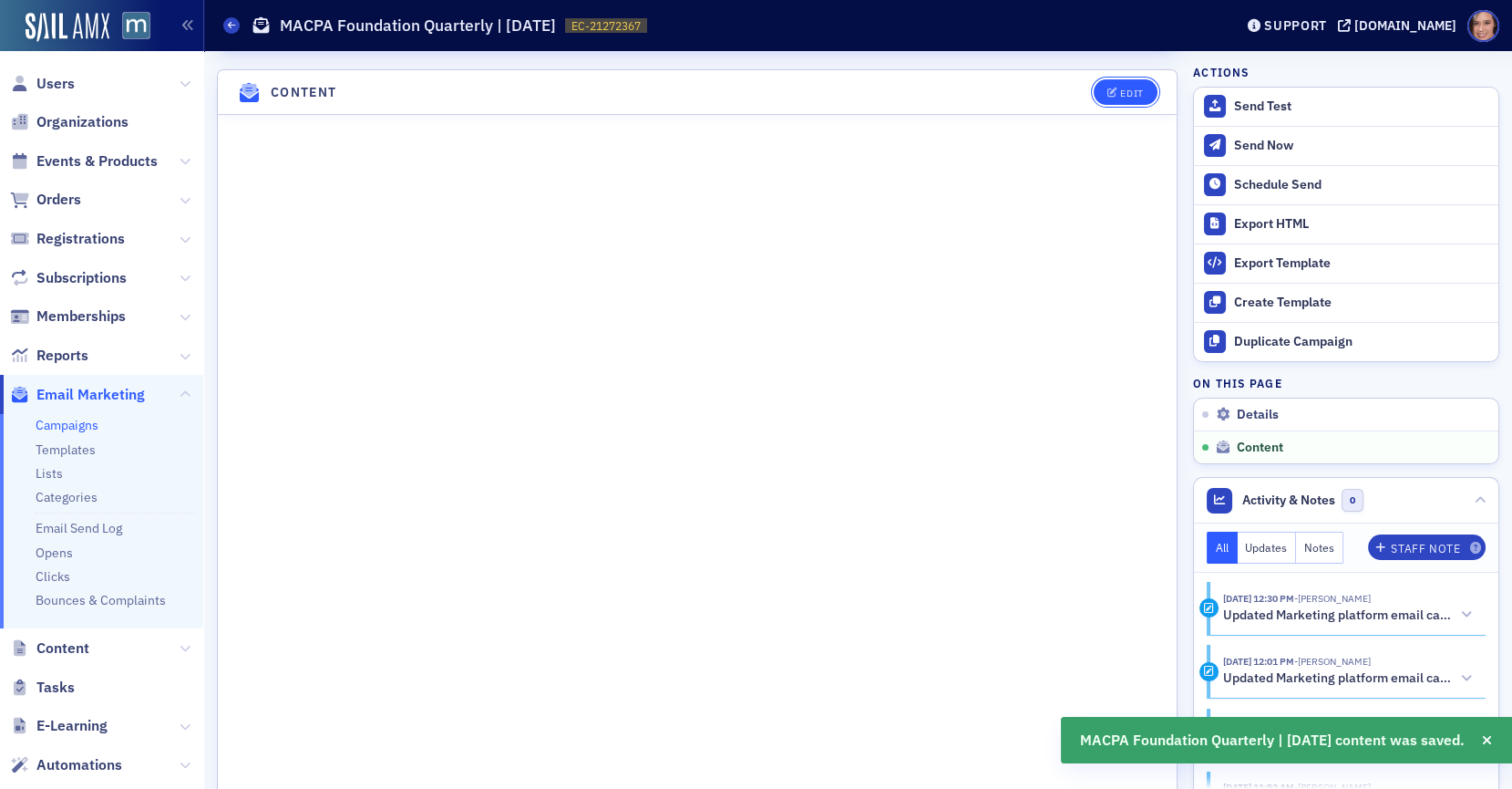
click at [1110, 87] on button "Edit" at bounding box center [1125, 92] width 63 height 26
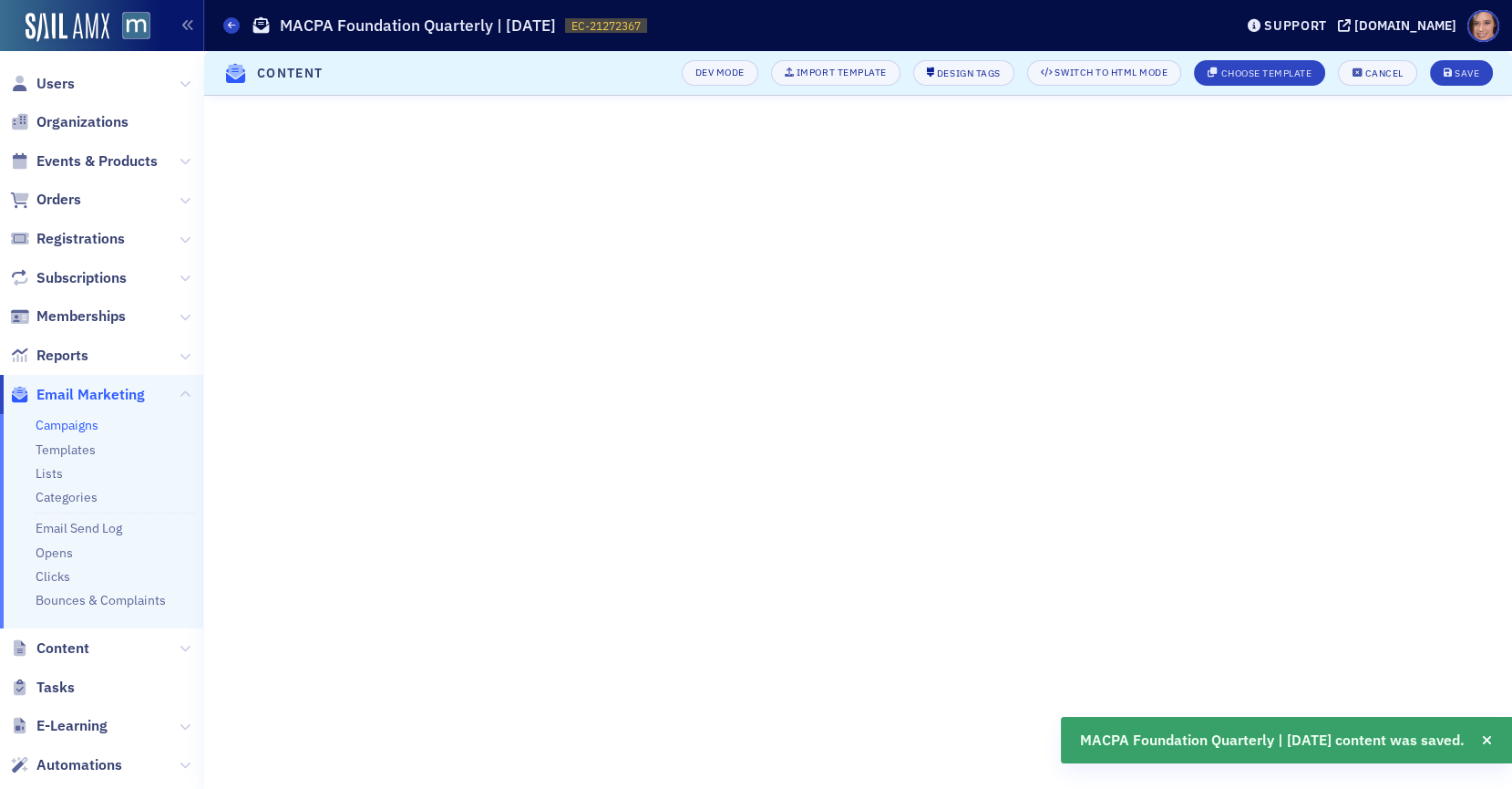
scroll to position [107, 0]
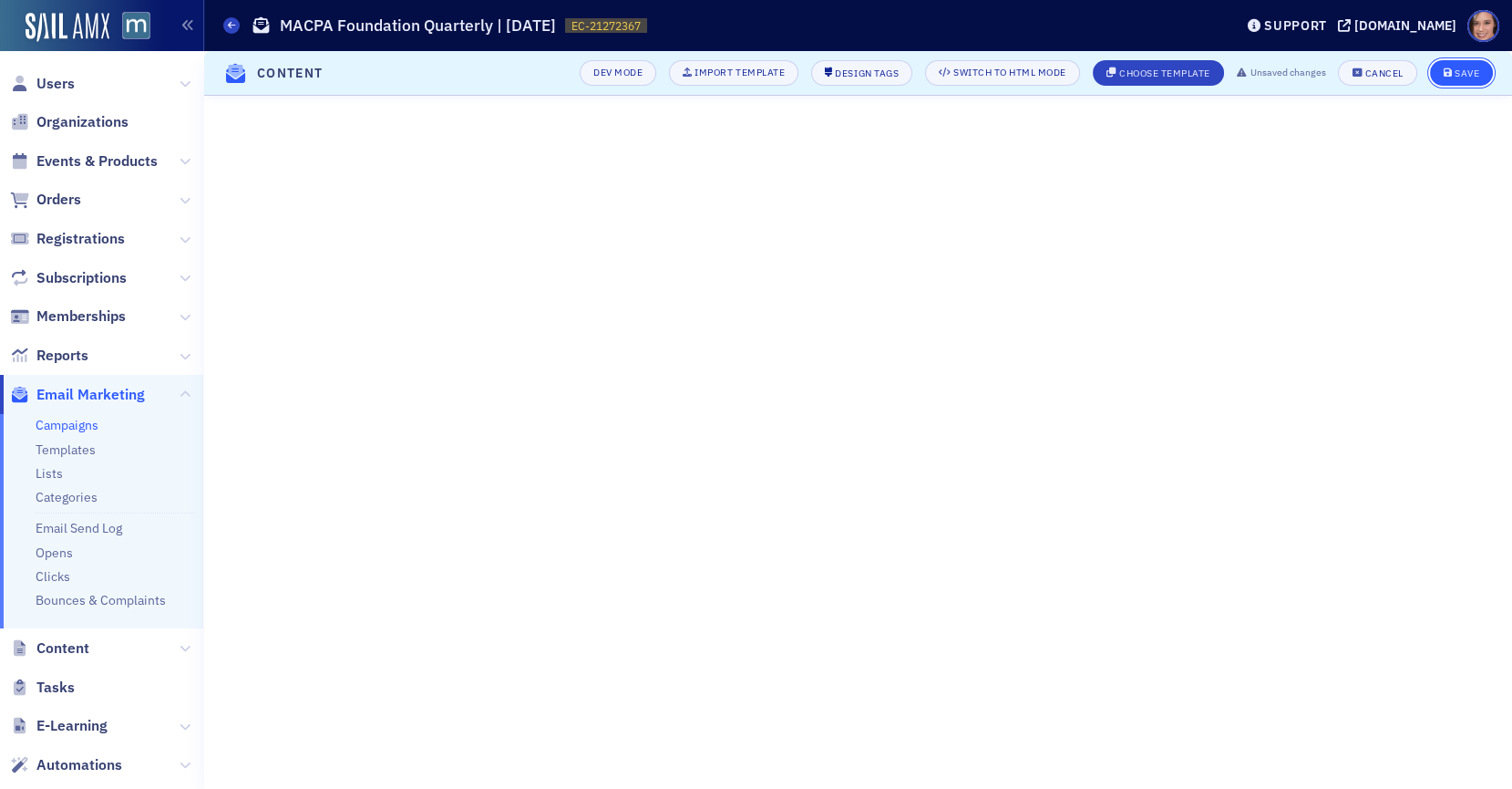
click at [1360, 69] on div "Save" at bounding box center [1466, 73] width 25 height 10
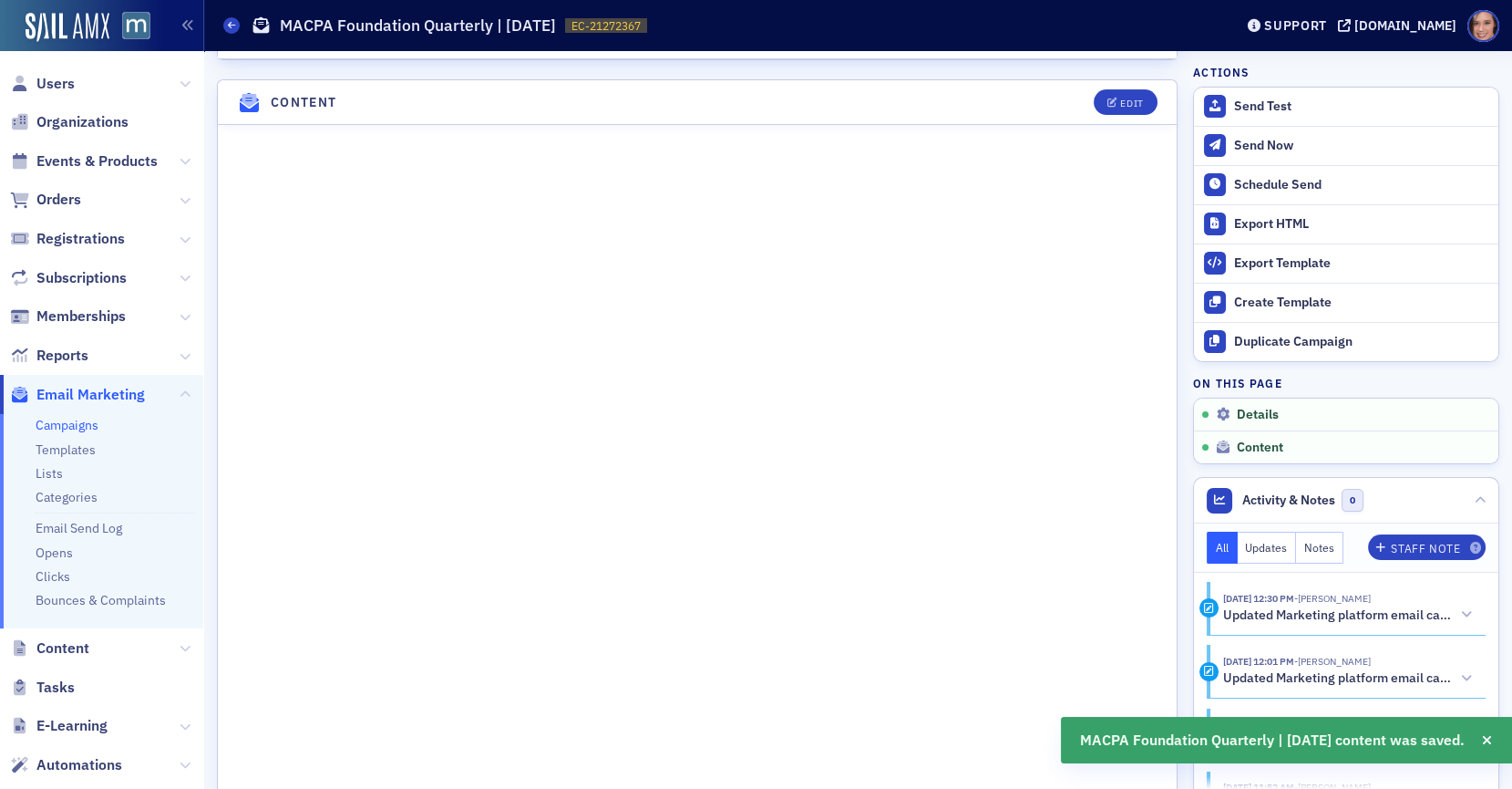
scroll to position [823, 0]
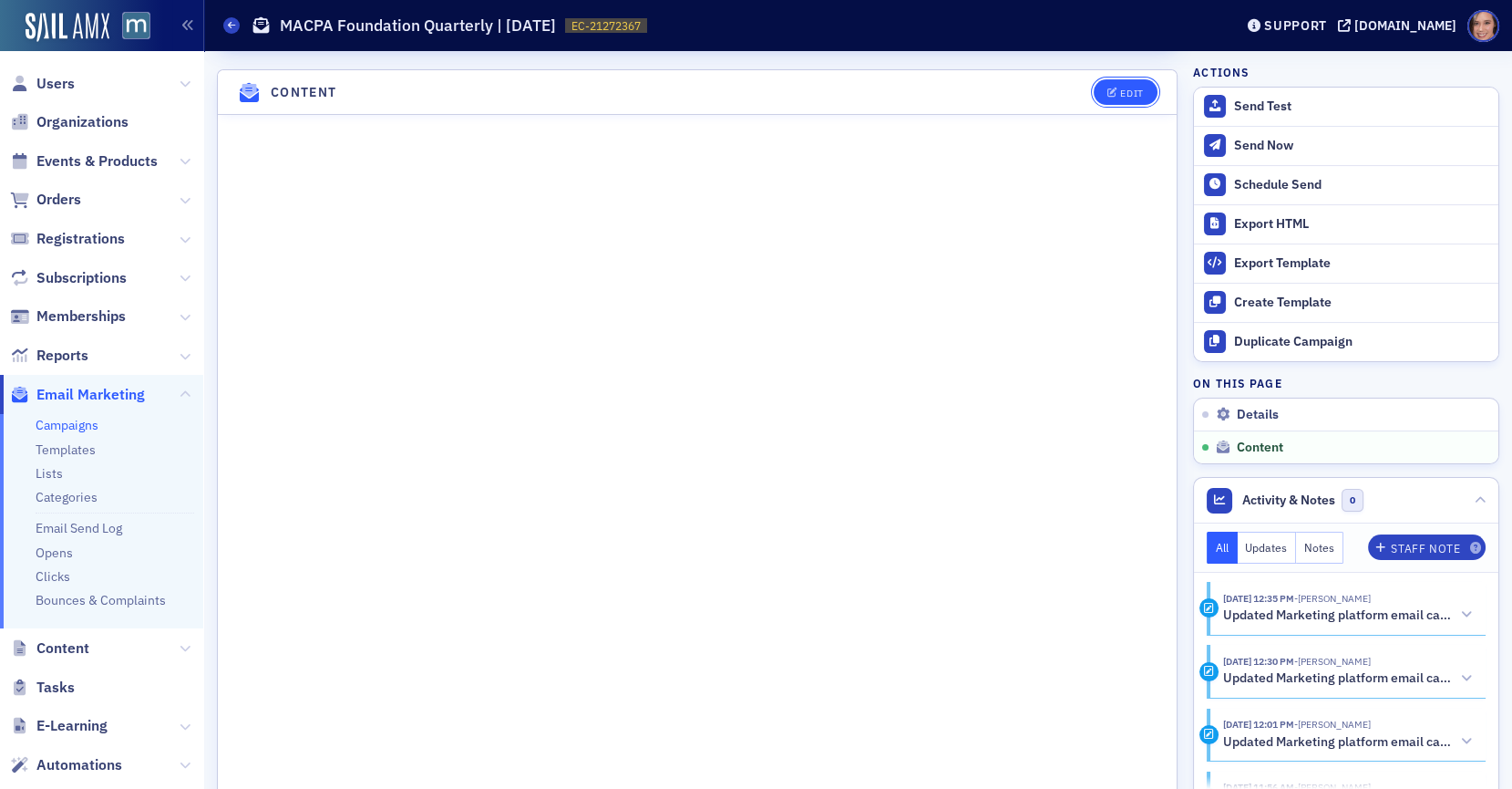
click at [1119, 88] on button "Edit" at bounding box center [1125, 92] width 63 height 26
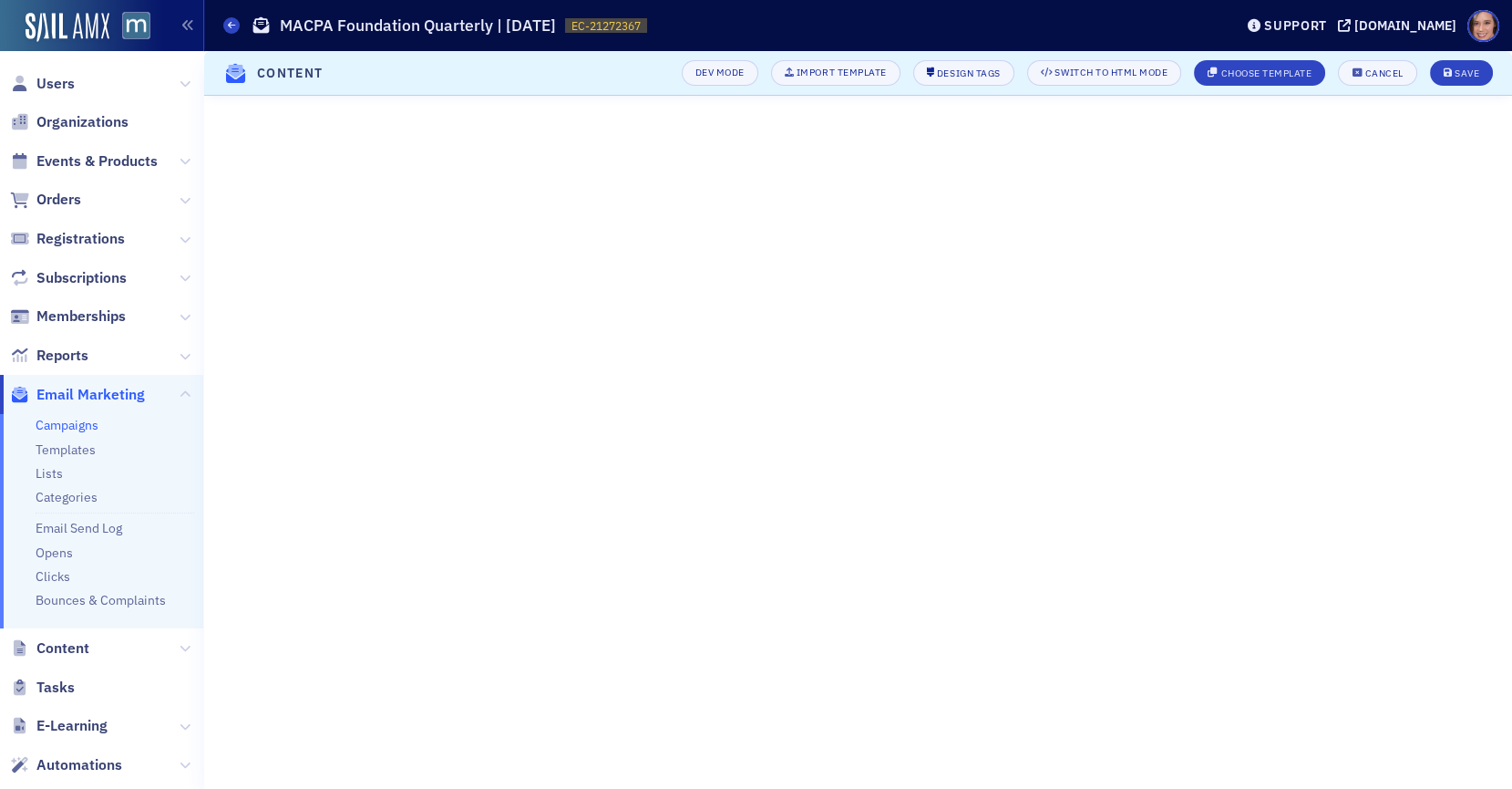
scroll to position [107, 0]
click at [1360, 58] on header "Content Dev Mode Import Template Design Tags Switch to HTML Mode Choose Templat…" at bounding box center [858, 73] width 1308 height 45
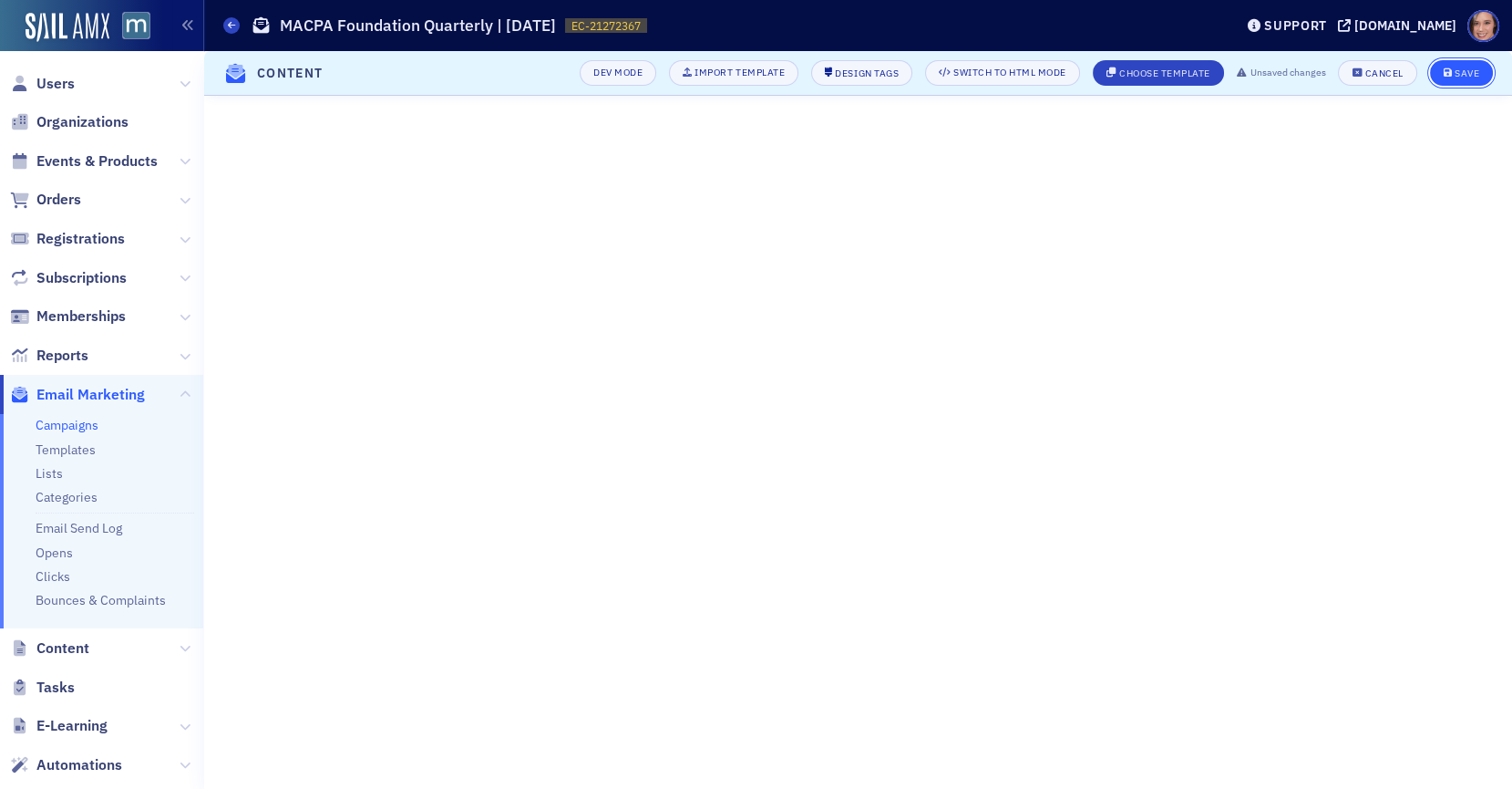
click at [1360, 65] on button "Save" at bounding box center [1462, 73] width 63 height 26
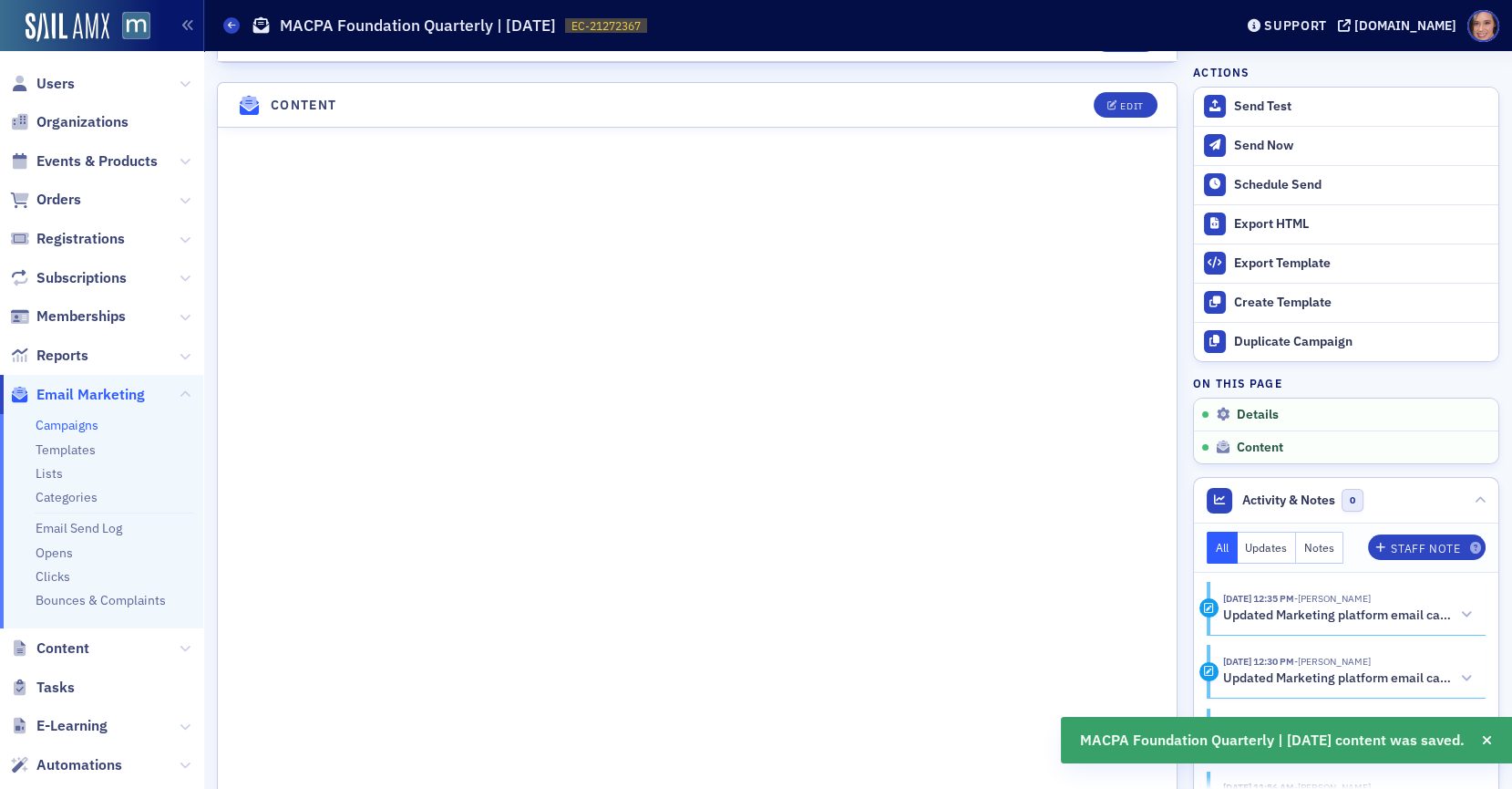
scroll to position [823, 0]
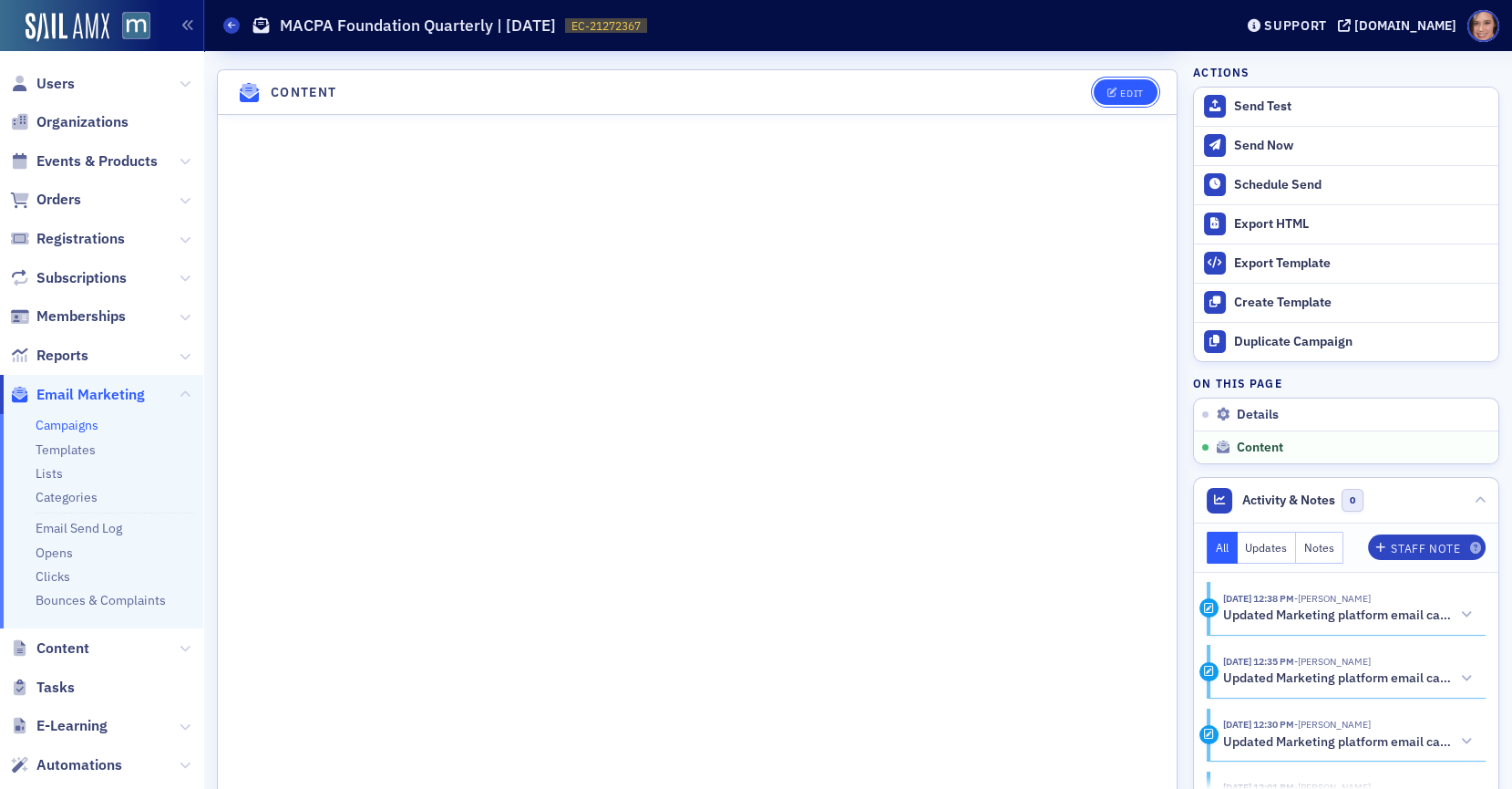
click at [1118, 88] on icon "button" at bounding box center [1112, 93] width 11 height 10
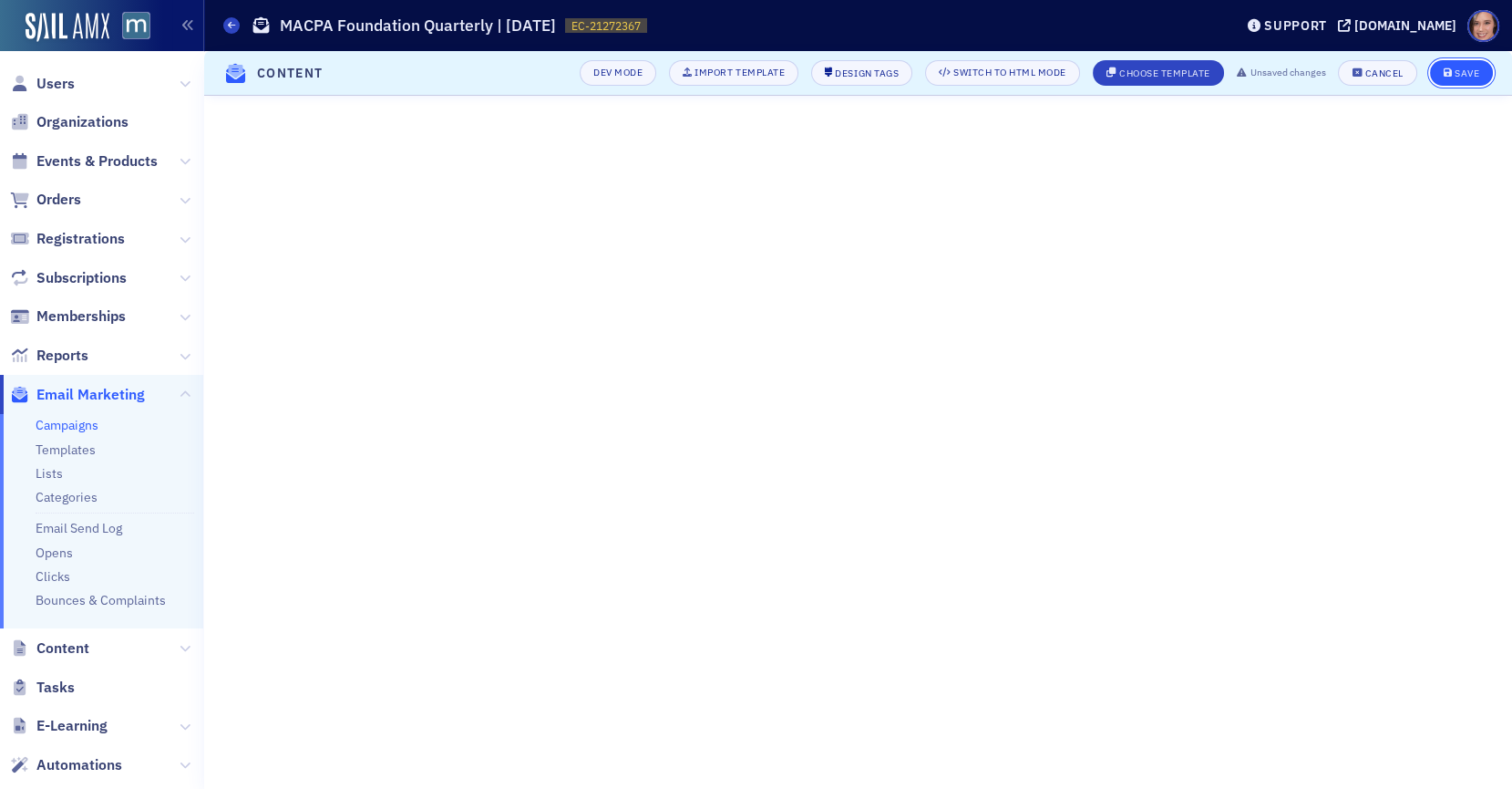
click at [1360, 74] on div "Save" at bounding box center [1466, 73] width 25 height 10
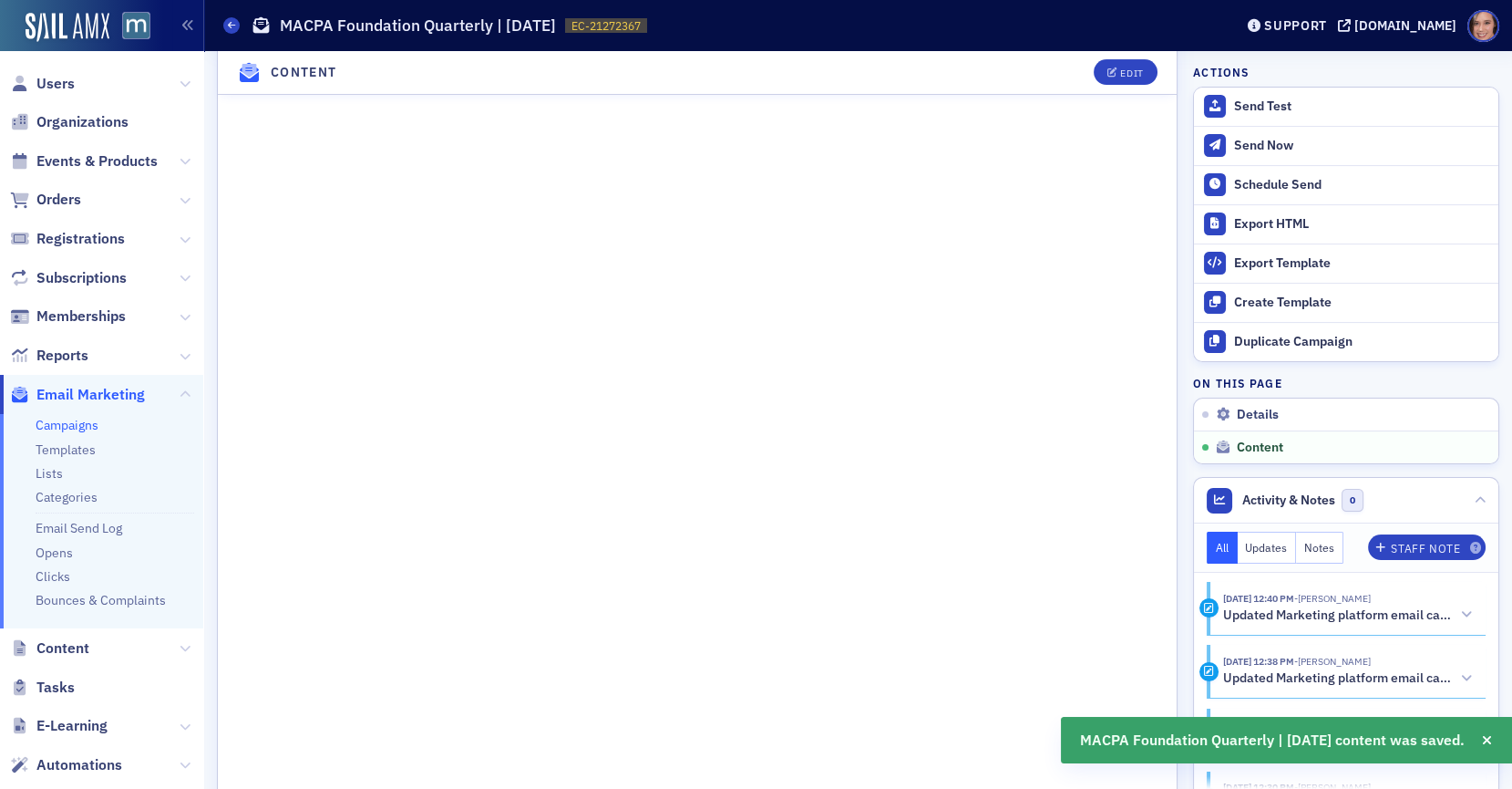
scroll to position [1233, 0]
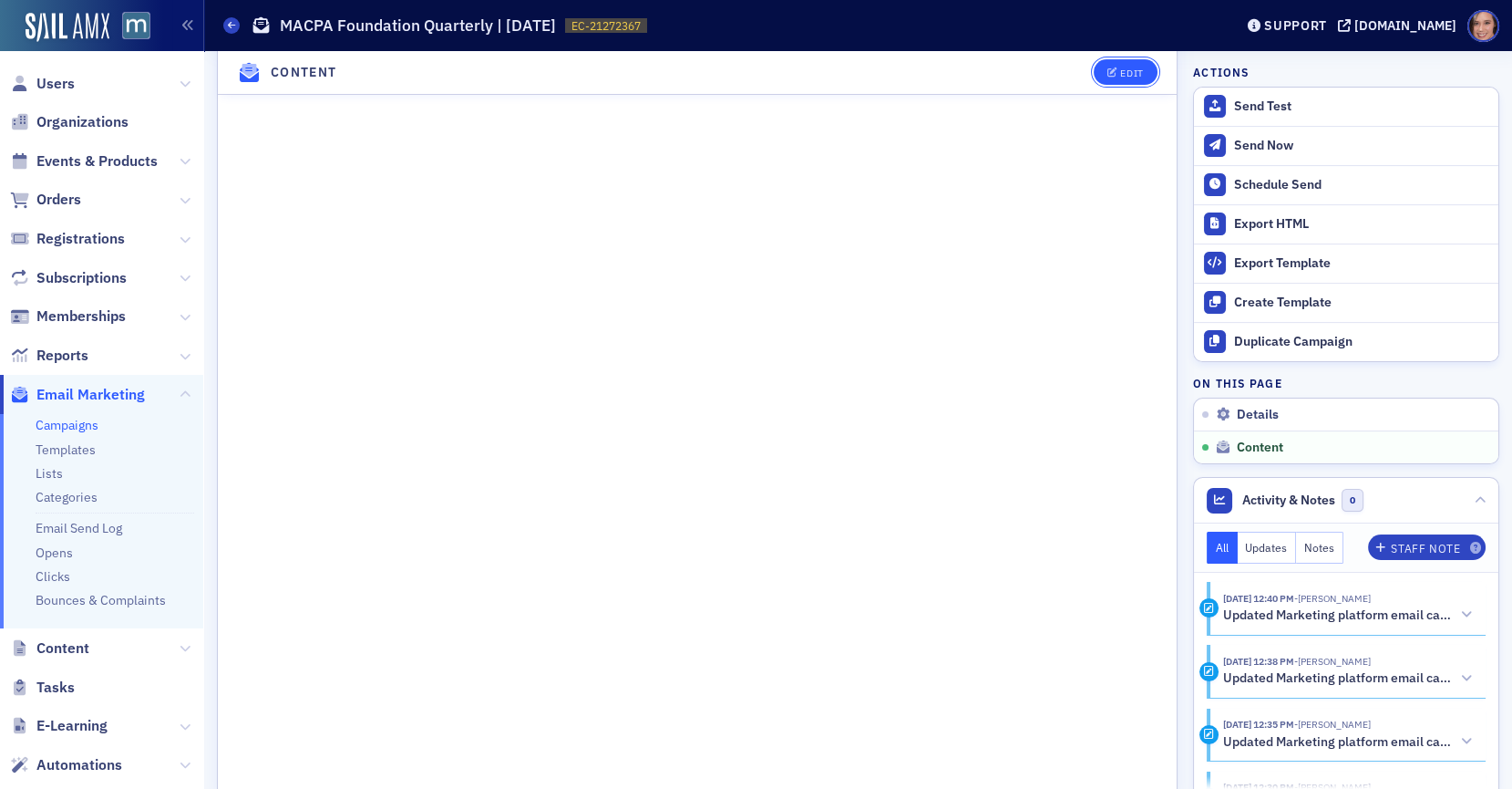
click at [1123, 72] on div "Edit" at bounding box center [1131, 73] width 23 height 10
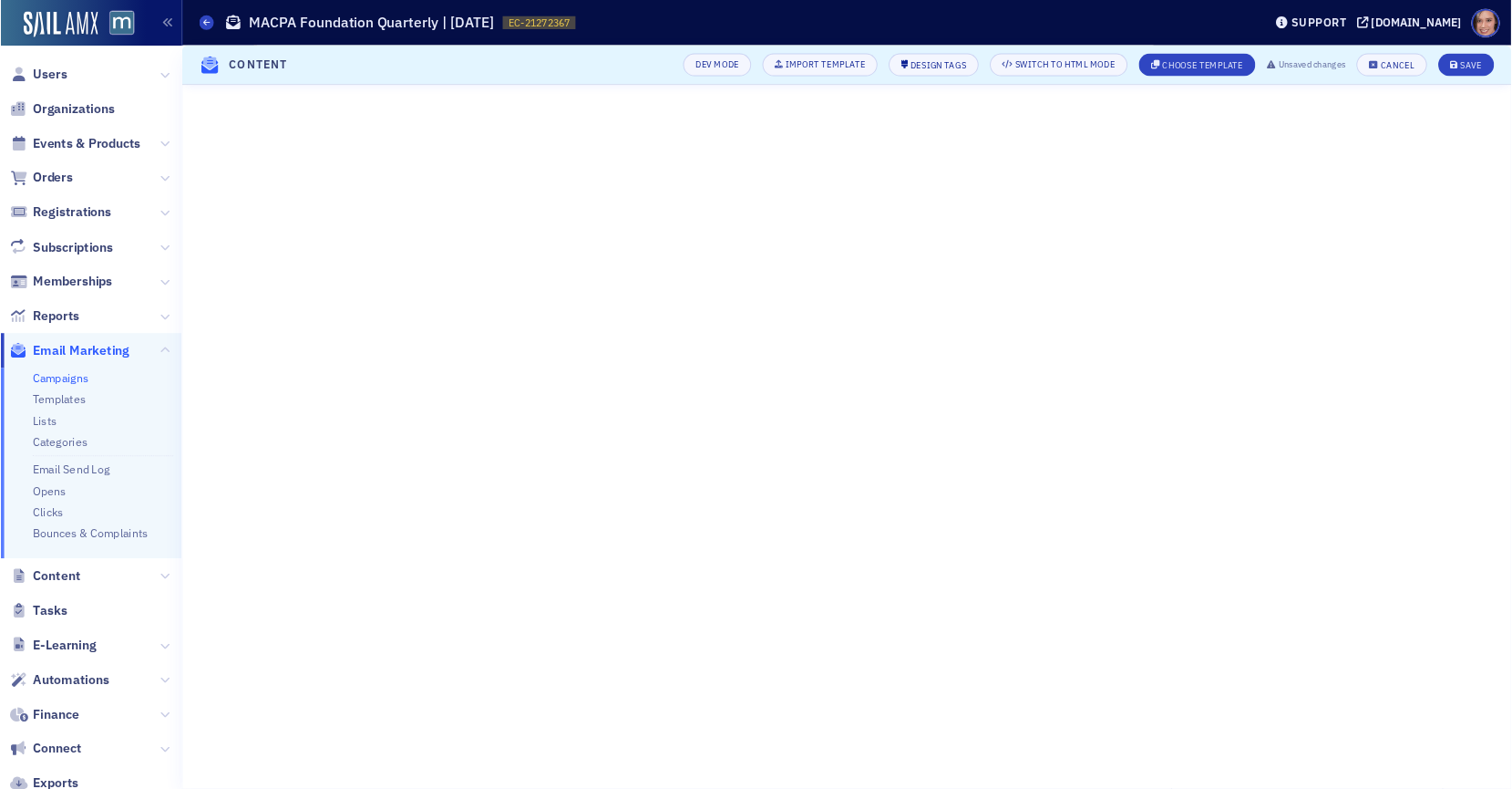
scroll to position [0, 0]
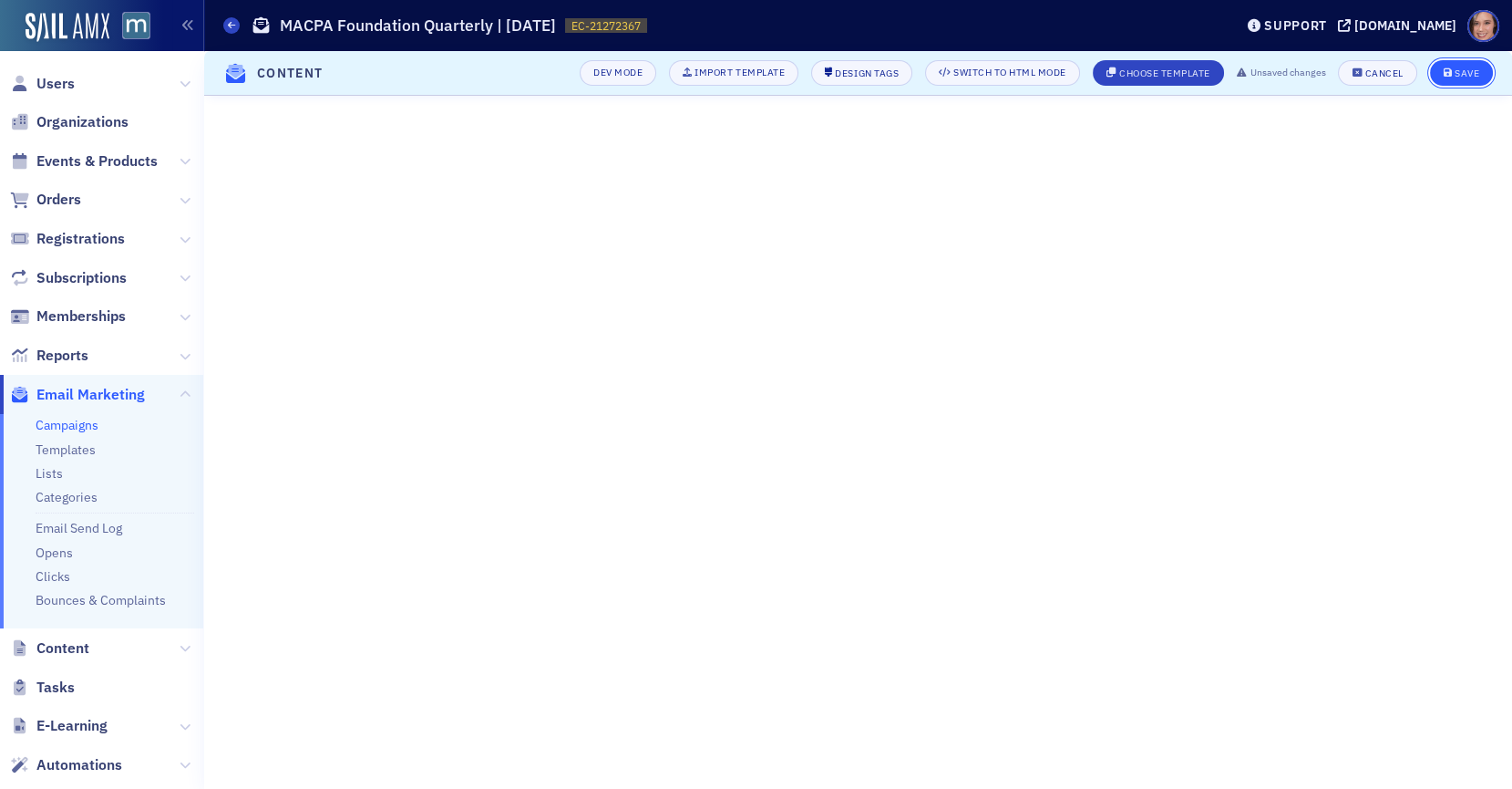
click at [1360, 84] on button "Save" at bounding box center [1462, 73] width 63 height 26
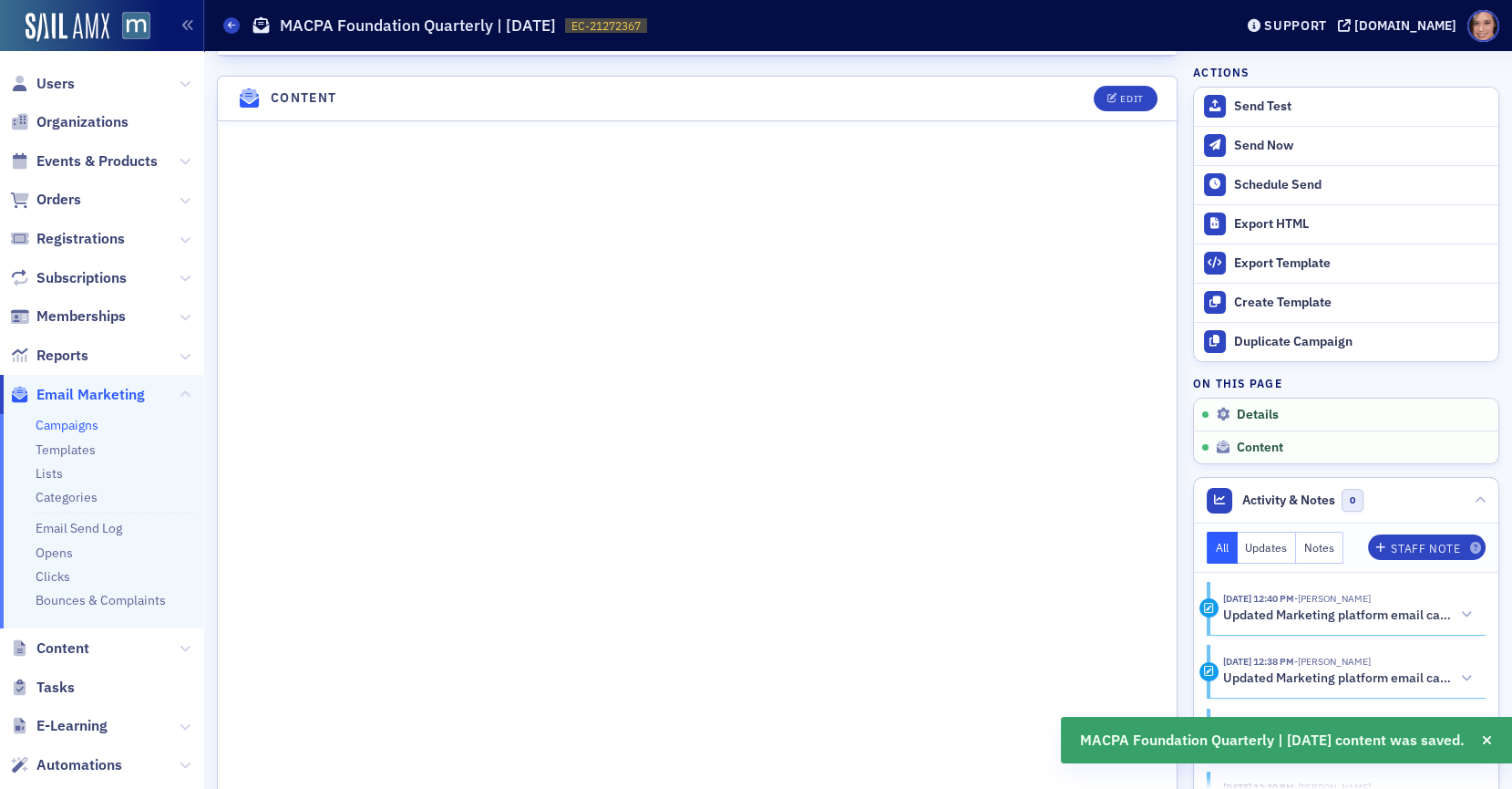
scroll to position [717, 0]
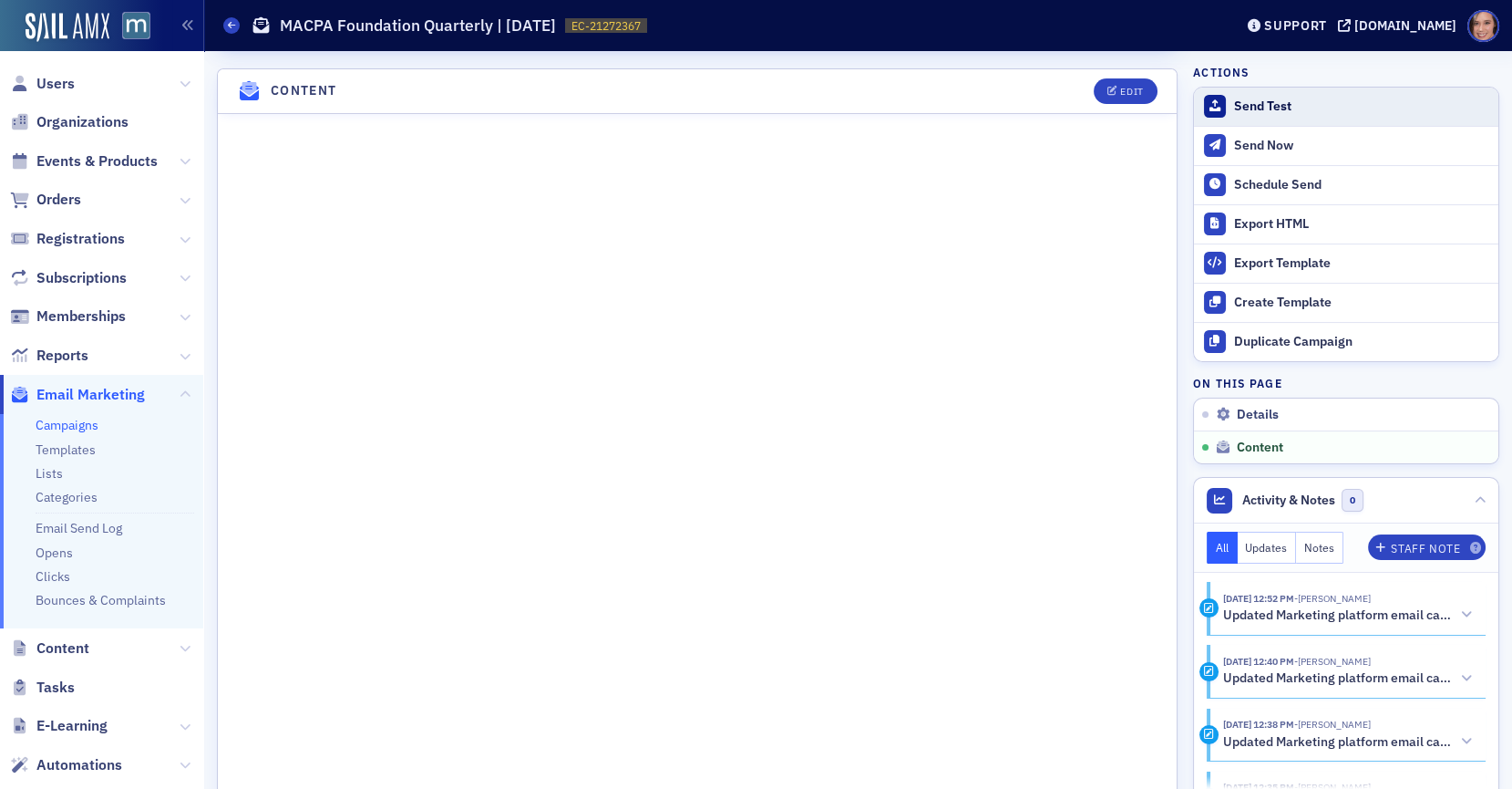
click at [1285, 95] on button "Send Test" at bounding box center [1347, 106] width 305 height 39
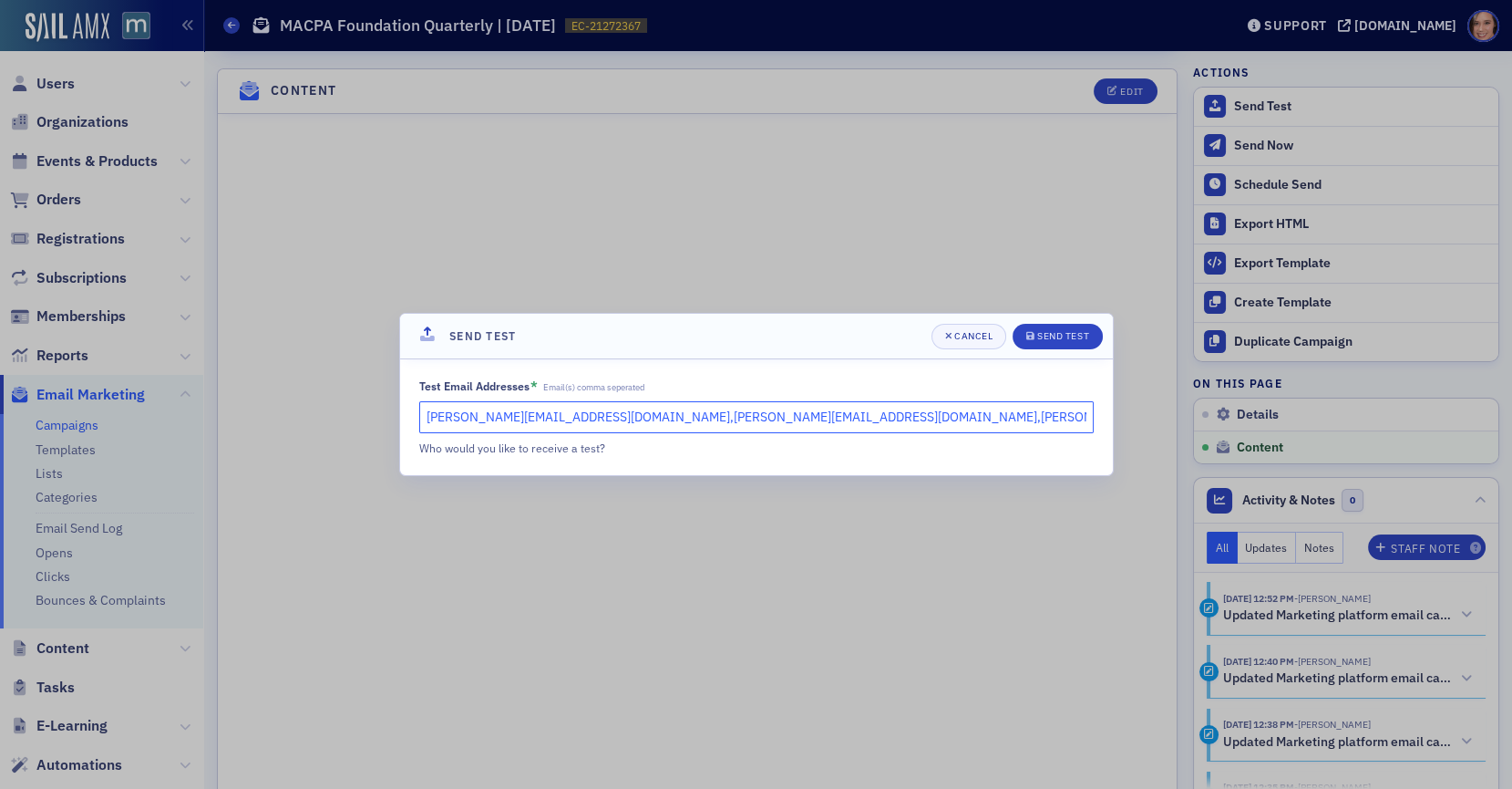
drag, startPoint x: 583, startPoint y: 417, endPoint x: 957, endPoint y: 411, distance: 374.0
click at [957, 411] on input "katie@blueoceanideas.com,sonya@macpa.org,vanessa.neely@gleim.com" at bounding box center [757, 417] width 675 height 32
type input "katie@blueoceanideas.com"
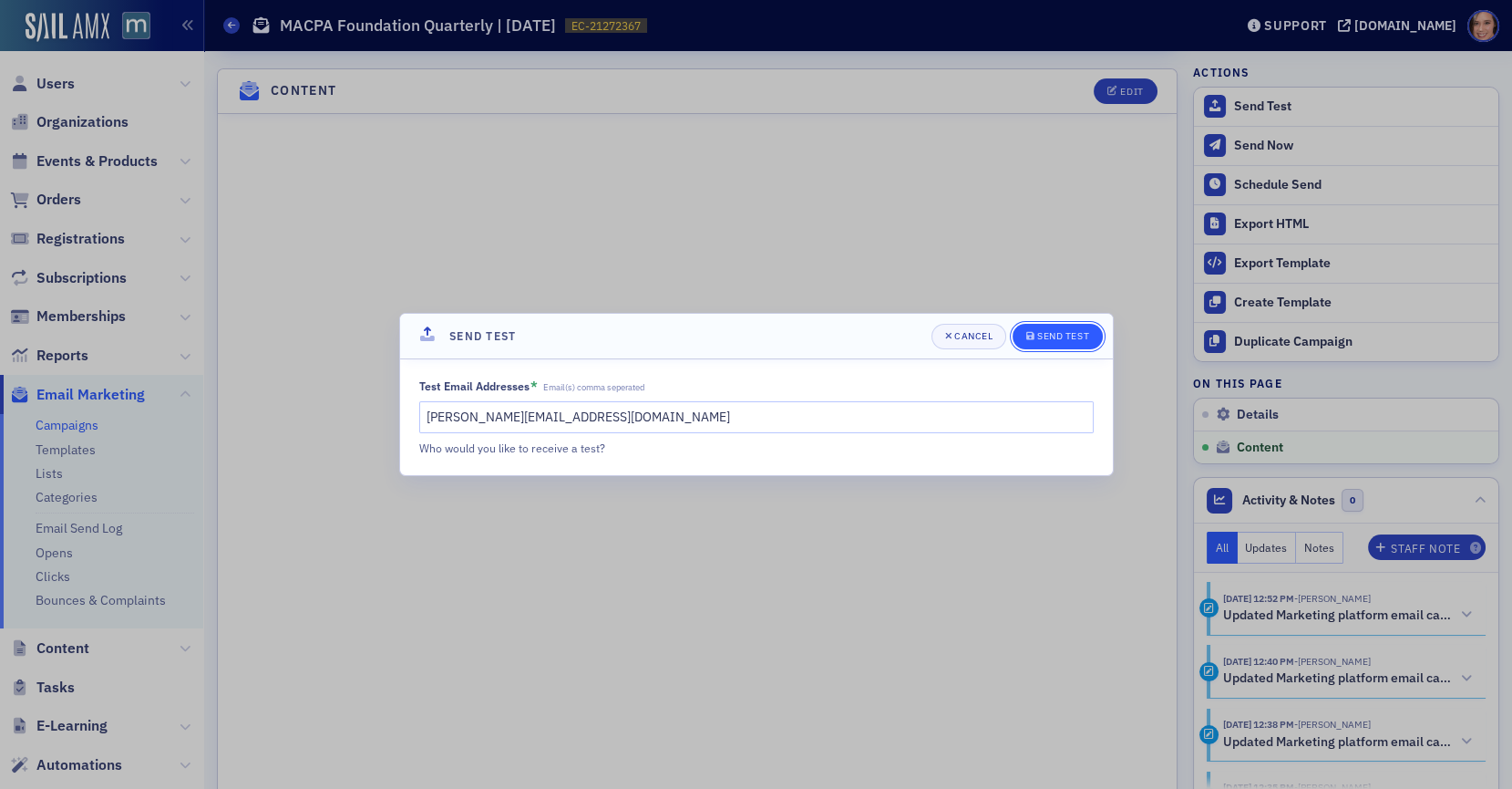
click at [1057, 334] on div "Send Test" at bounding box center [1063, 336] width 51 height 10
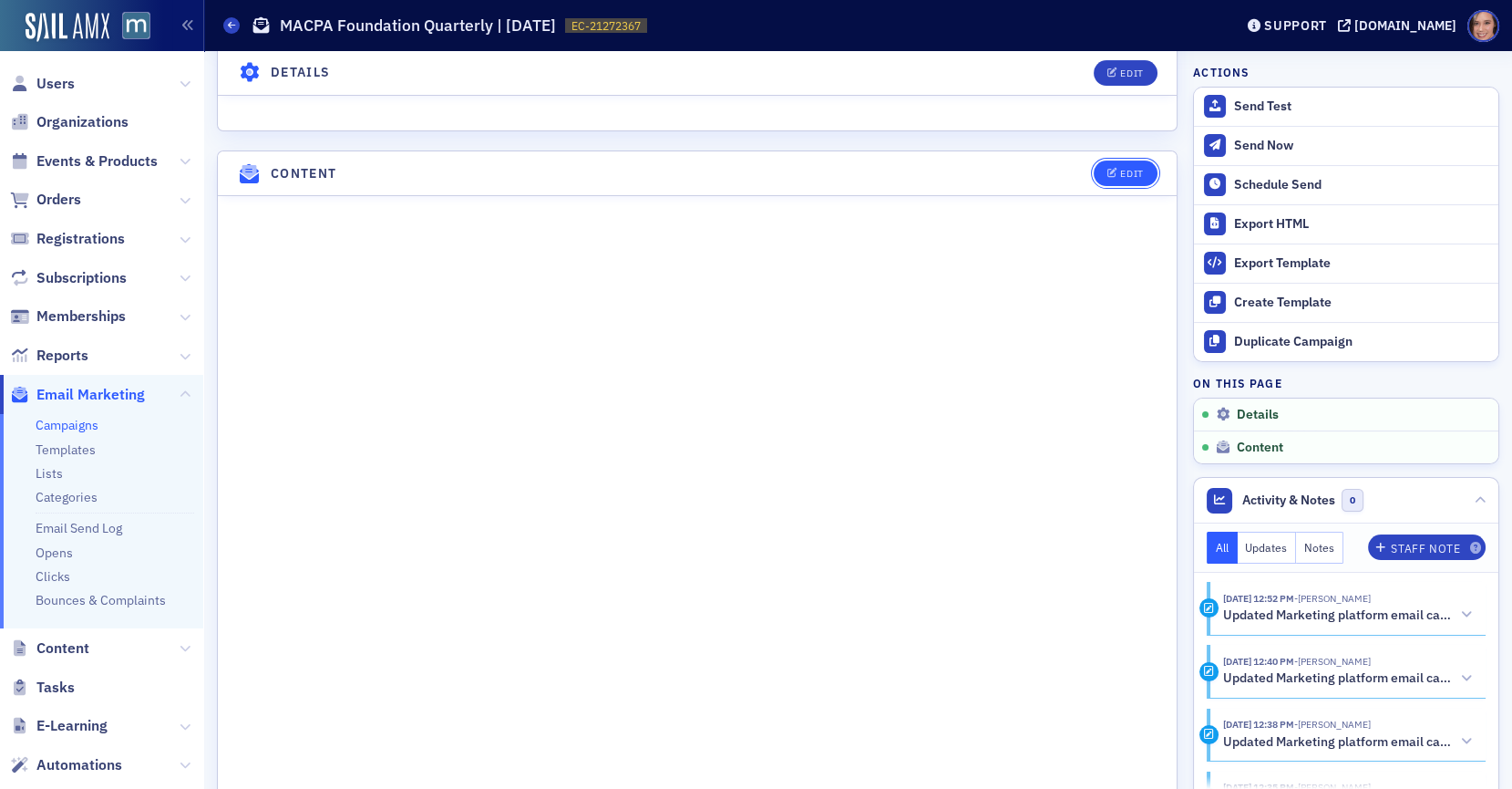
click at [1121, 160] on button "Edit" at bounding box center [1125, 173] width 63 height 26
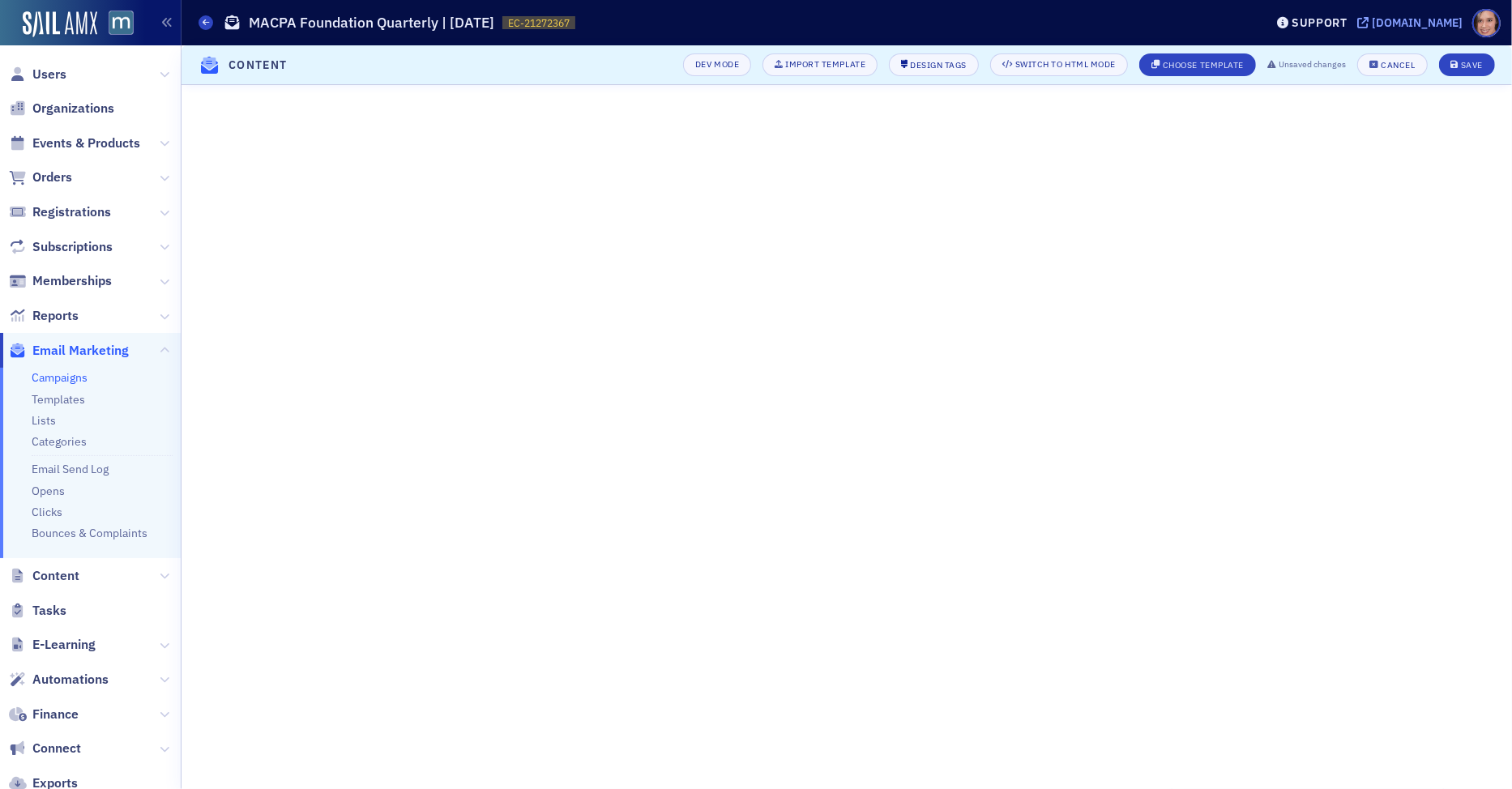
scroll to position [0, 0]
click at [1209, 68] on icon "submit" at bounding box center [1455, 65] width 8 height 9
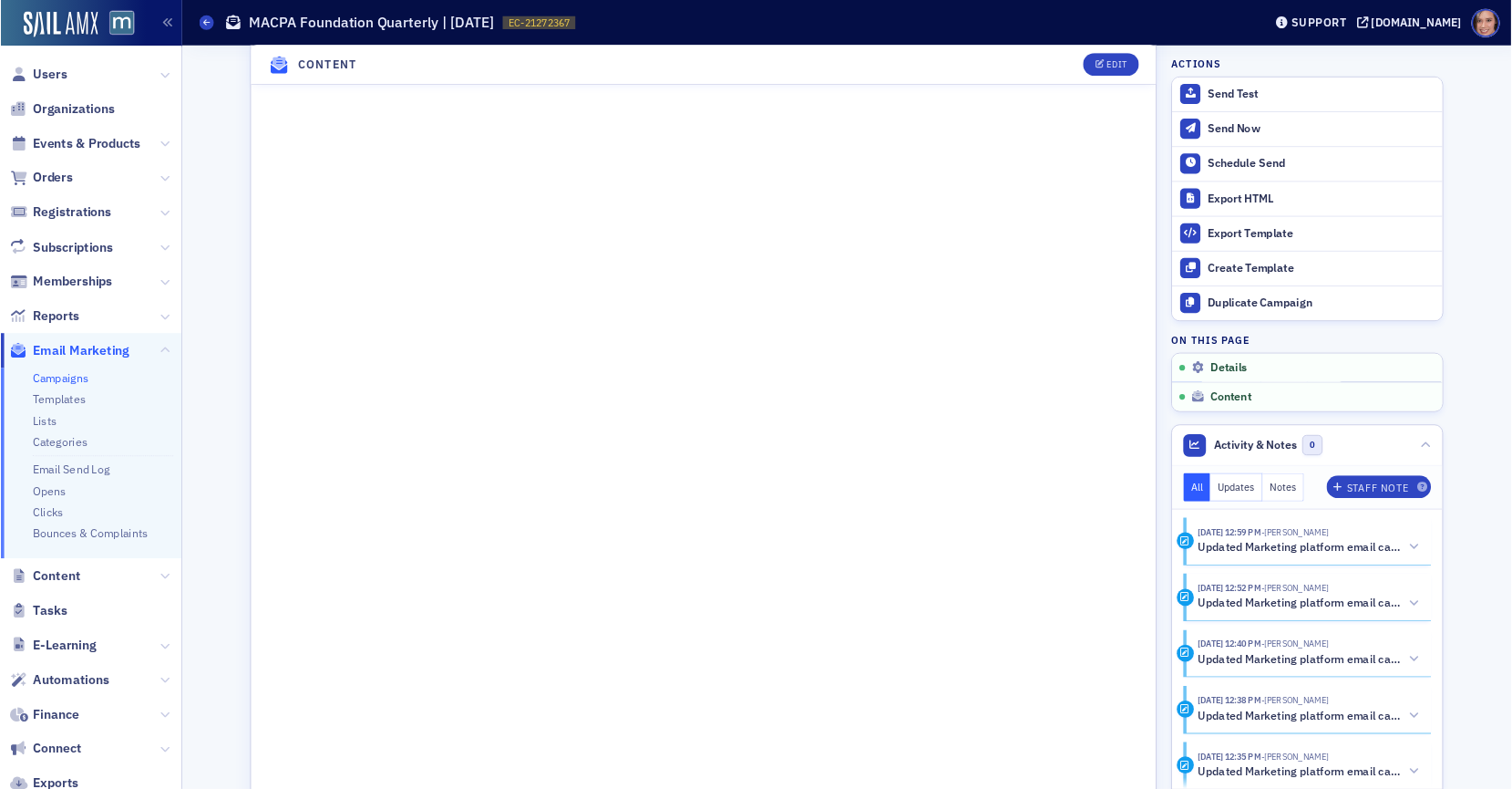
scroll to position [1022, 0]
click at [1360, 103] on div "Send Test" at bounding box center [1486, 106] width 255 height 17
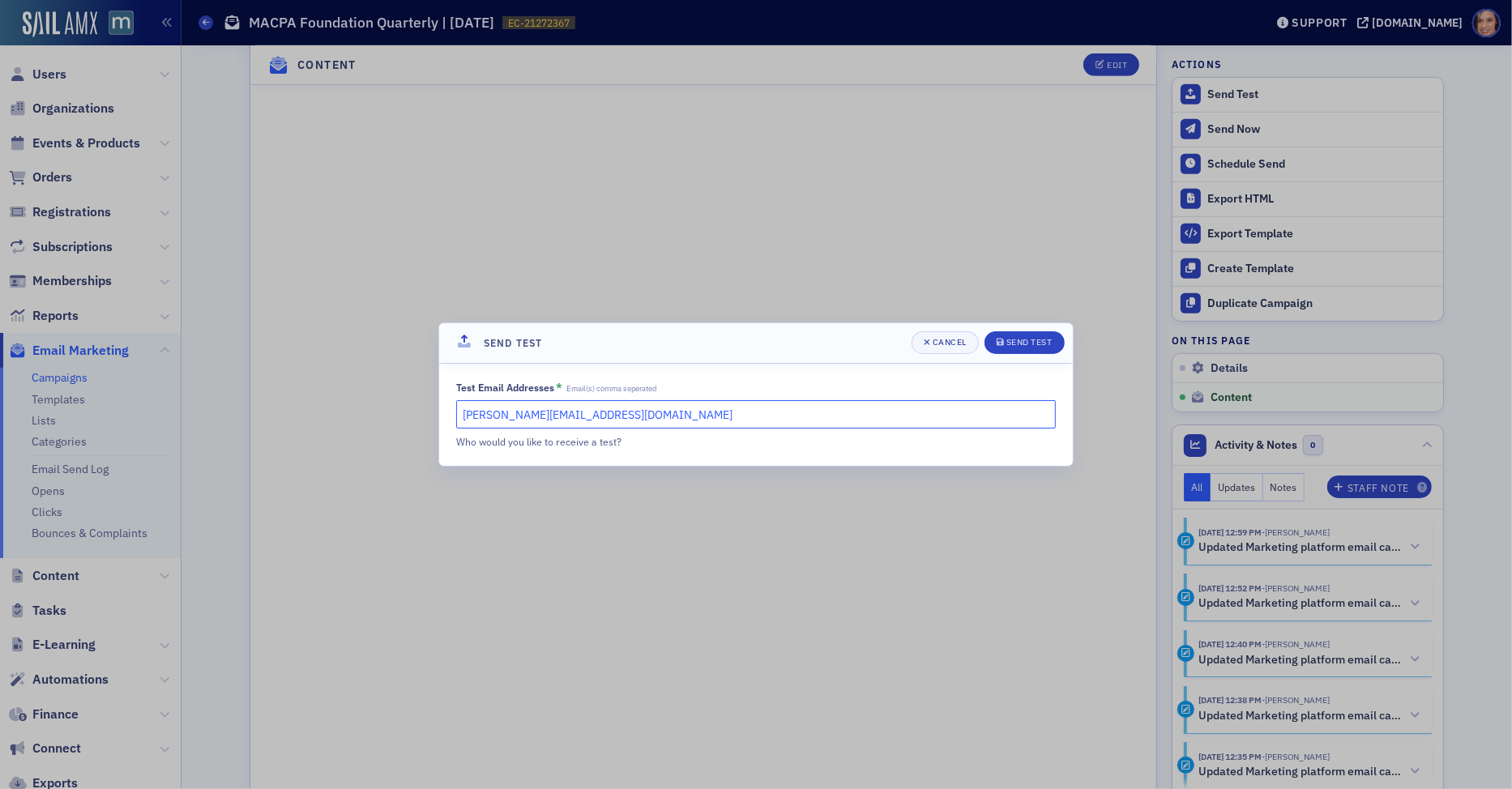
click at [600, 411] on input "katie@blueoceanideas.com" at bounding box center [756, 414] width 600 height 28
type input "meghan@macpa.org"
click at [1039, 347] on div "Send Test" at bounding box center [1029, 342] width 46 height 9
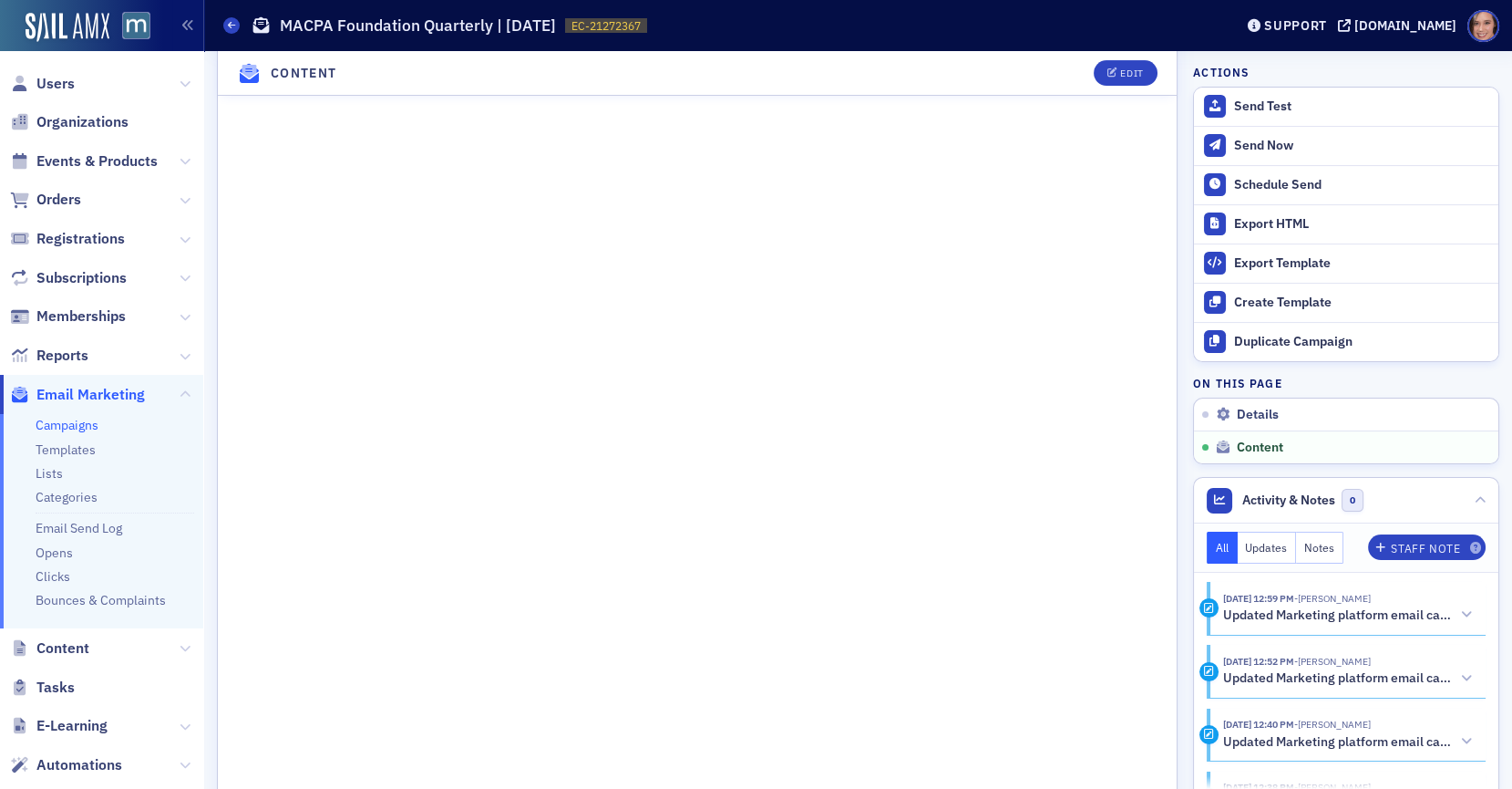
scroll to position [911, 0]
click at [1158, 77] on header "Content Edit" at bounding box center [697, 73] width 959 height 45
click at [1137, 70] on div "Edit" at bounding box center [1131, 73] width 23 height 10
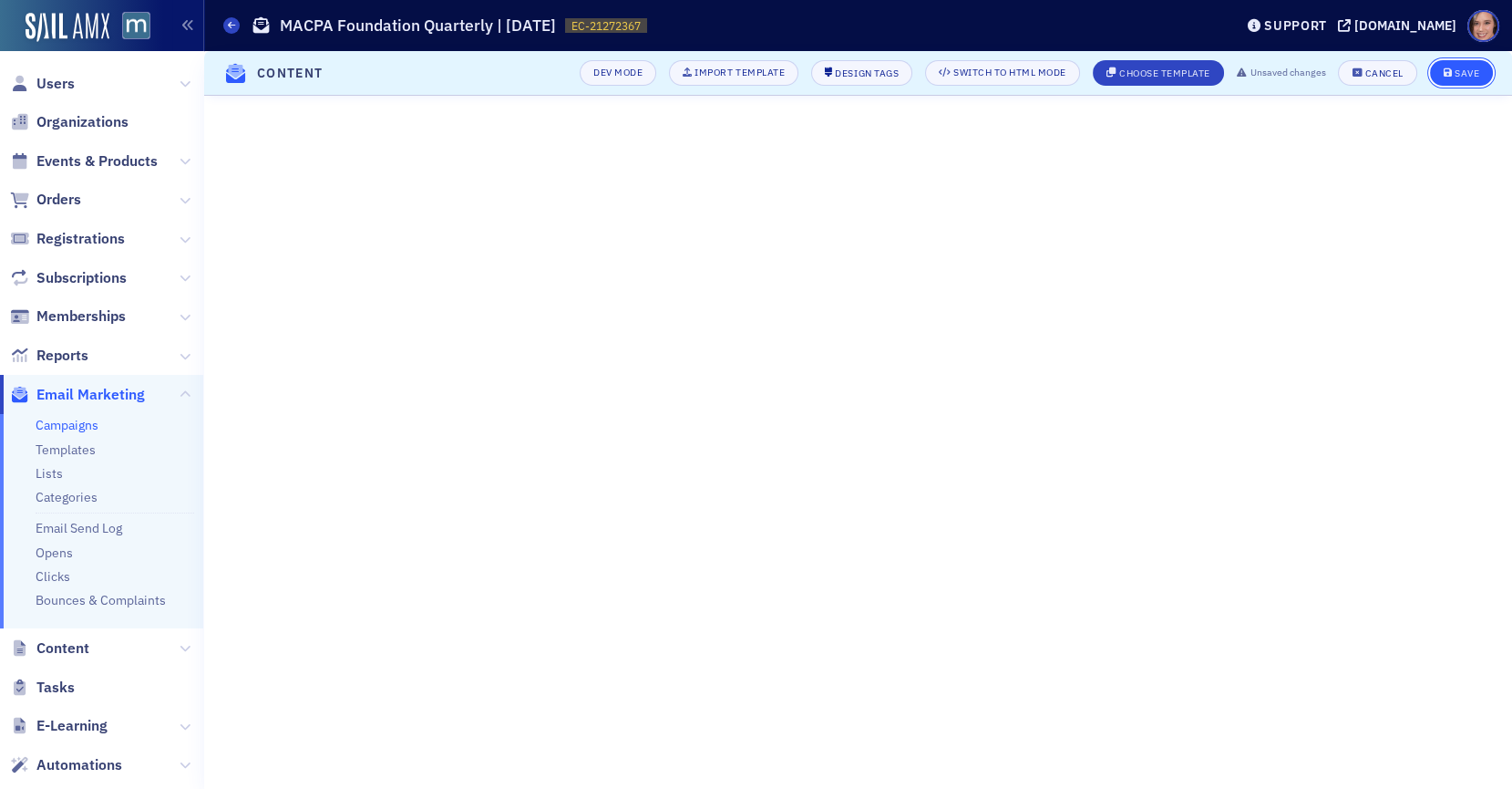
click at [1360, 73] on span "Save" at bounding box center [1462, 73] width 36 height 10
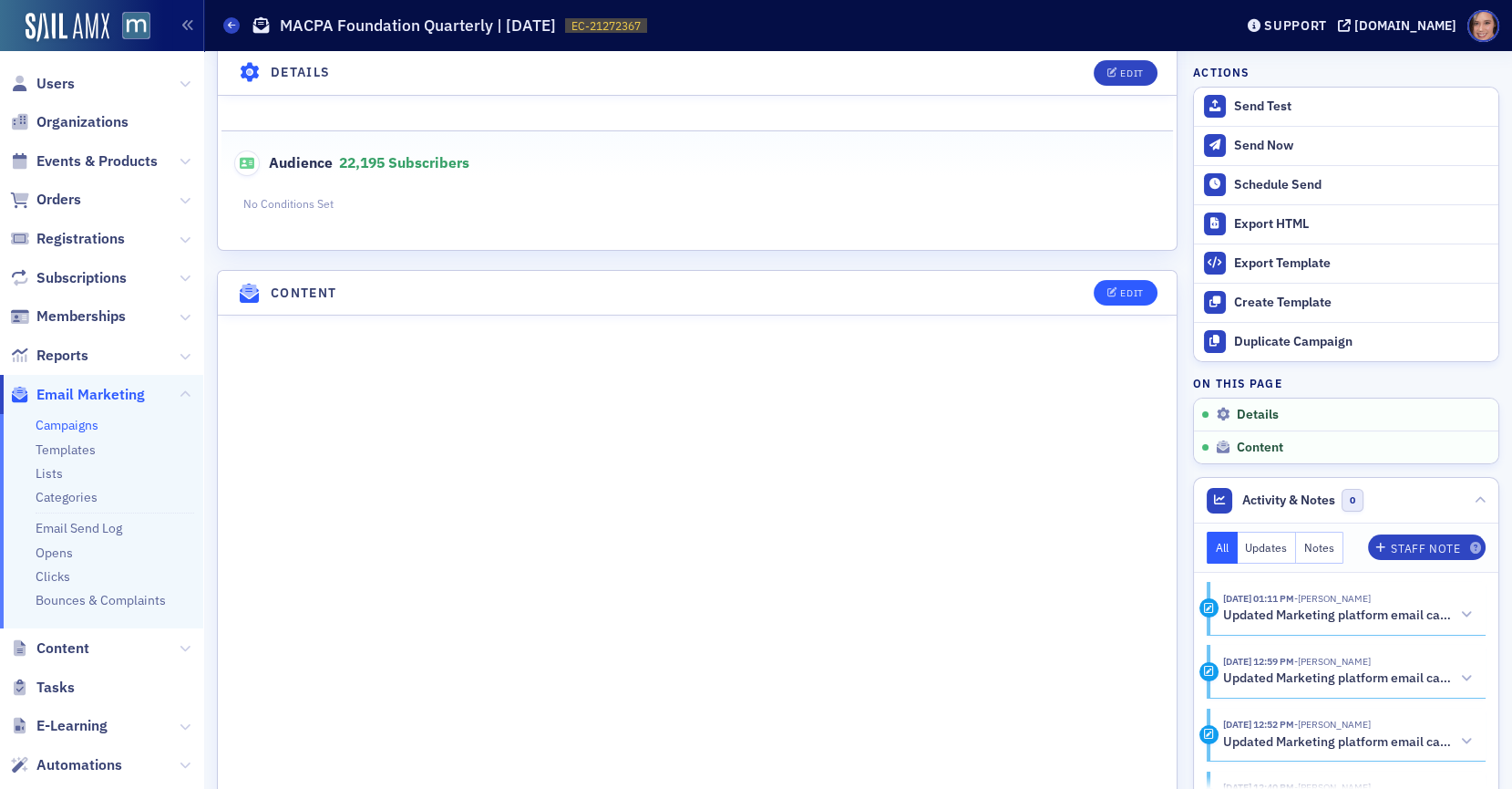
scroll to position [1240, 0]
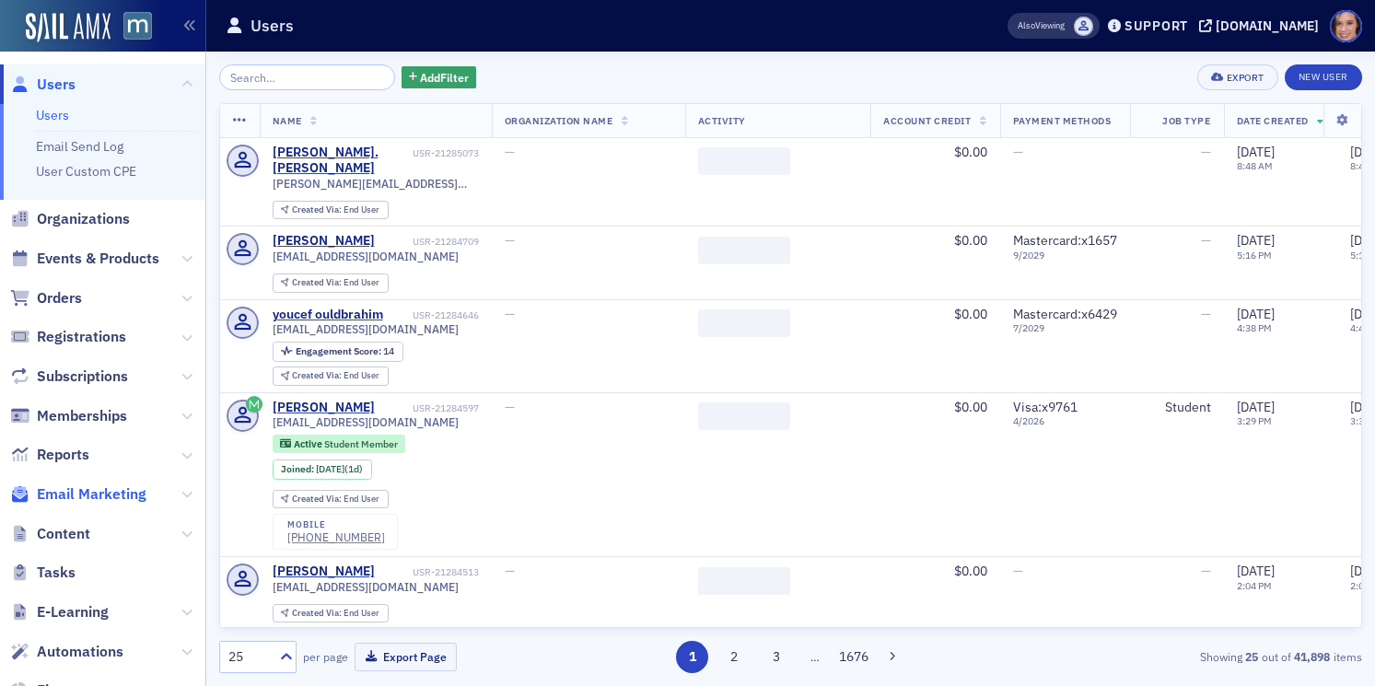
click at [91, 494] on span "Email Marketing" at bounding box center [92, 494] width 110 height 20
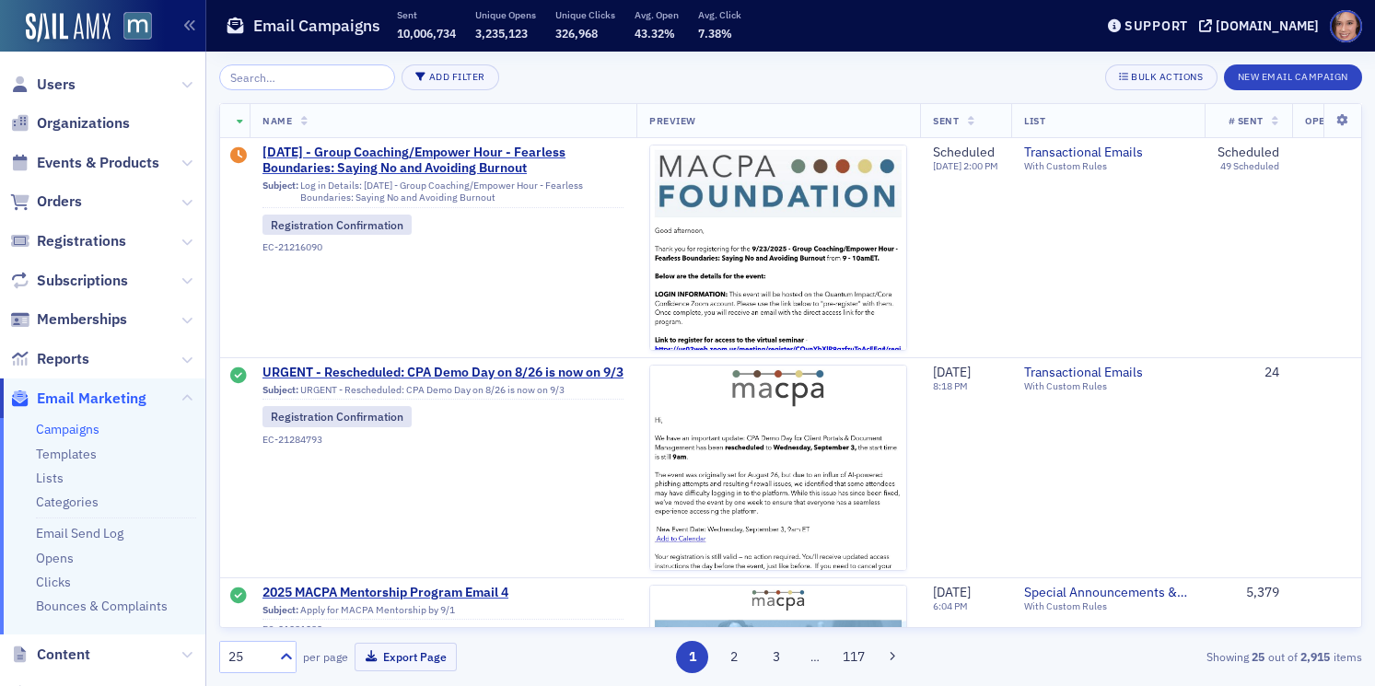
click at [310, 80] on input "search" at bounding box center [307, 77] width 176 height 26
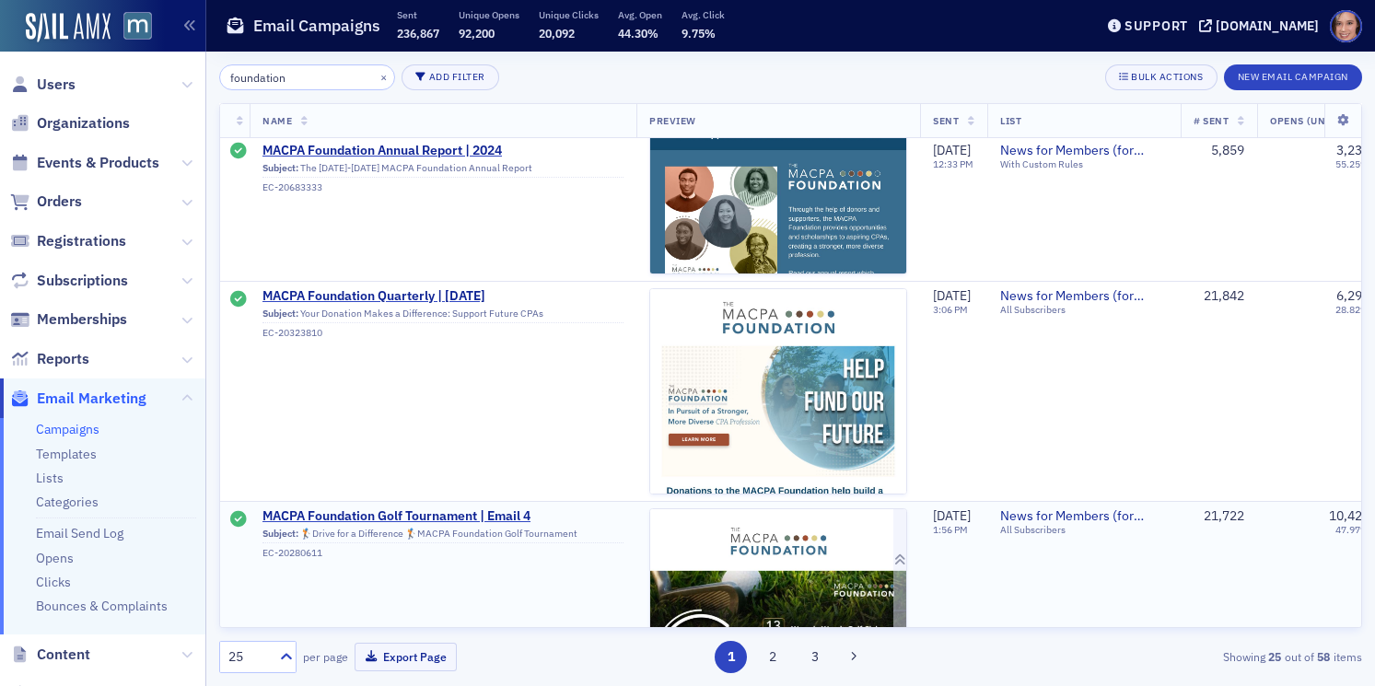
scroll to position [5013, 0]
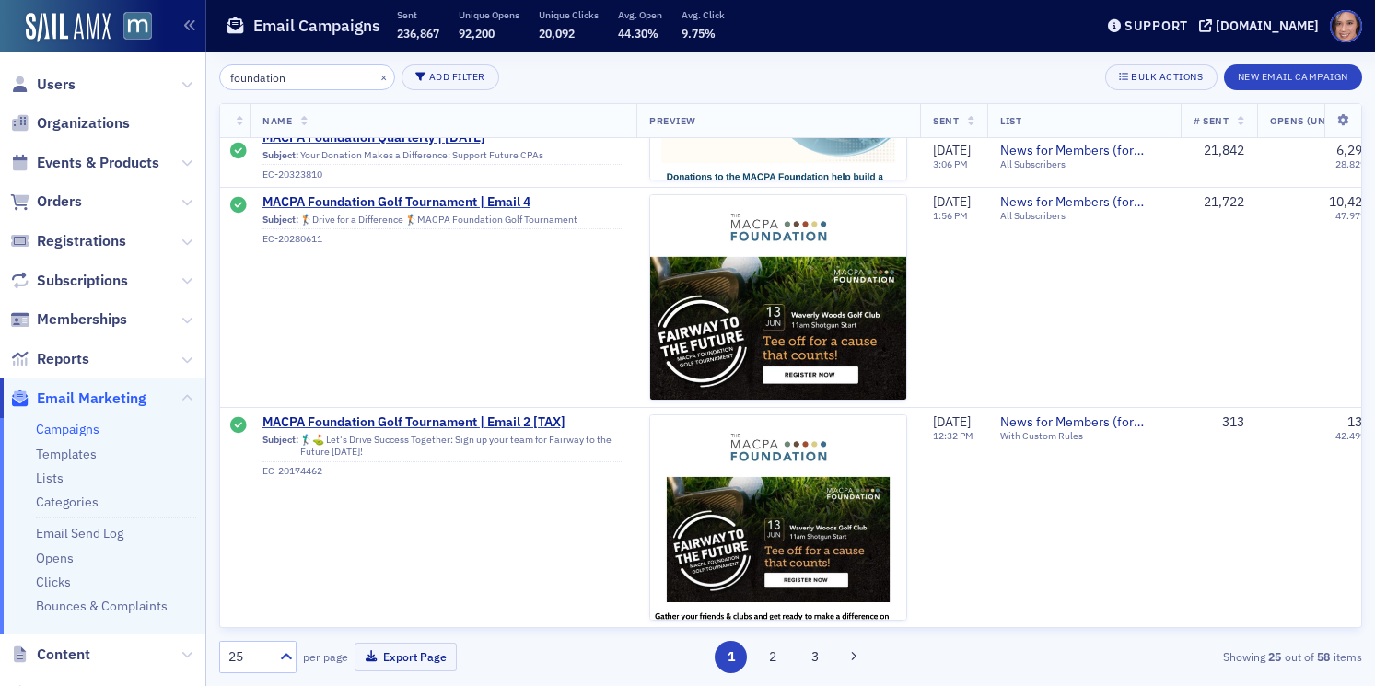
type input "foundation"
click at [775, 656] on button "2" at bounding box center [773, 657] width 32 height 32
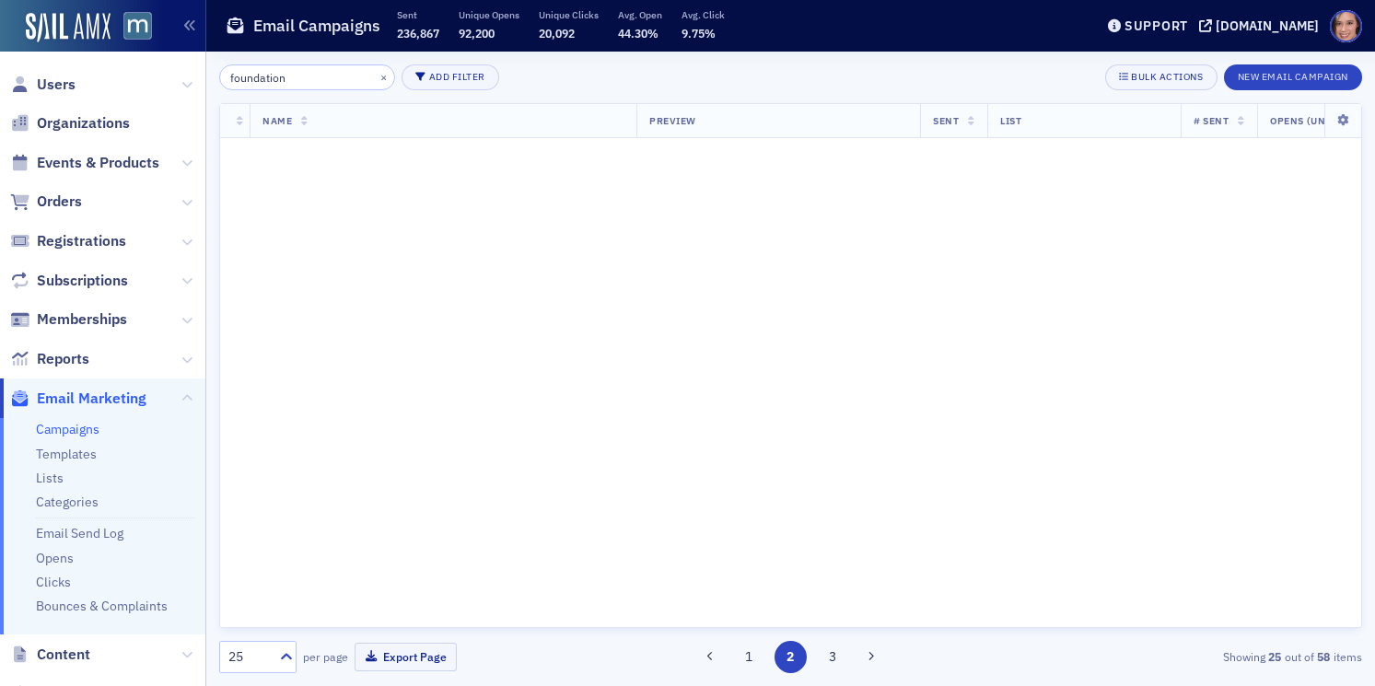
scroll to position [0, 0]
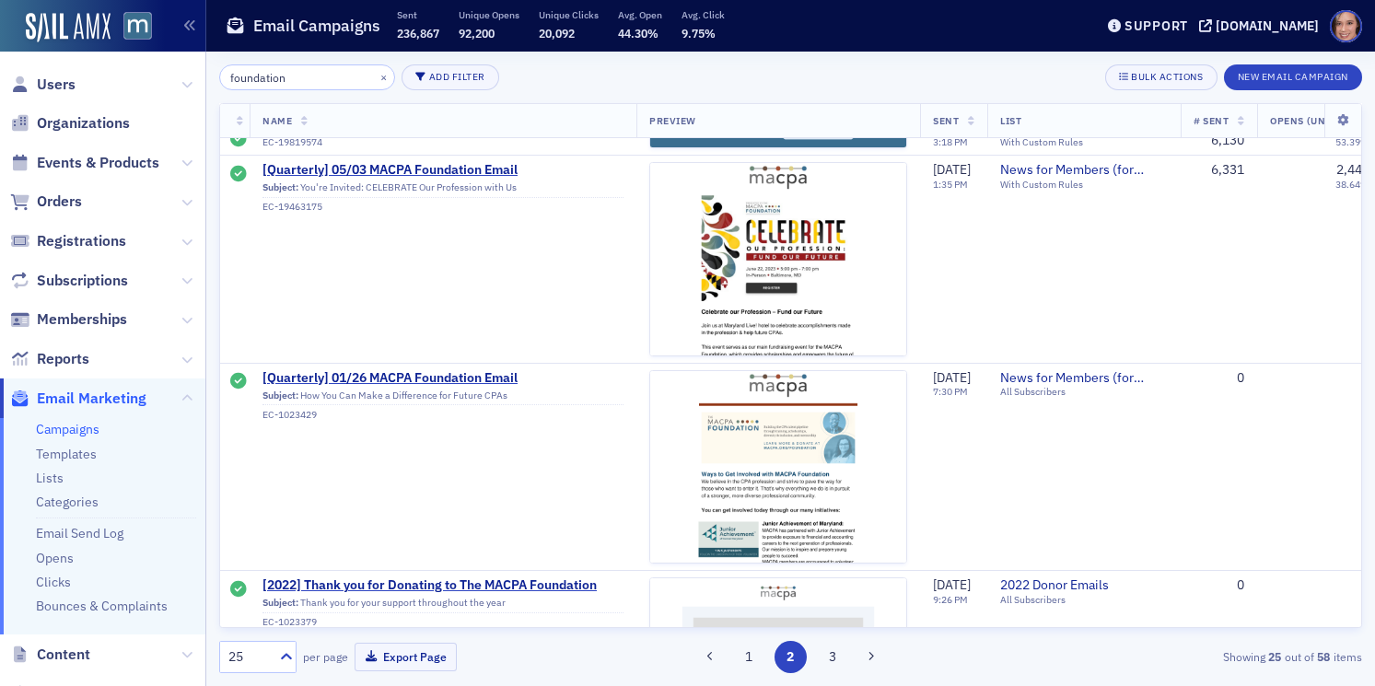
scroll to position [1903, 0]
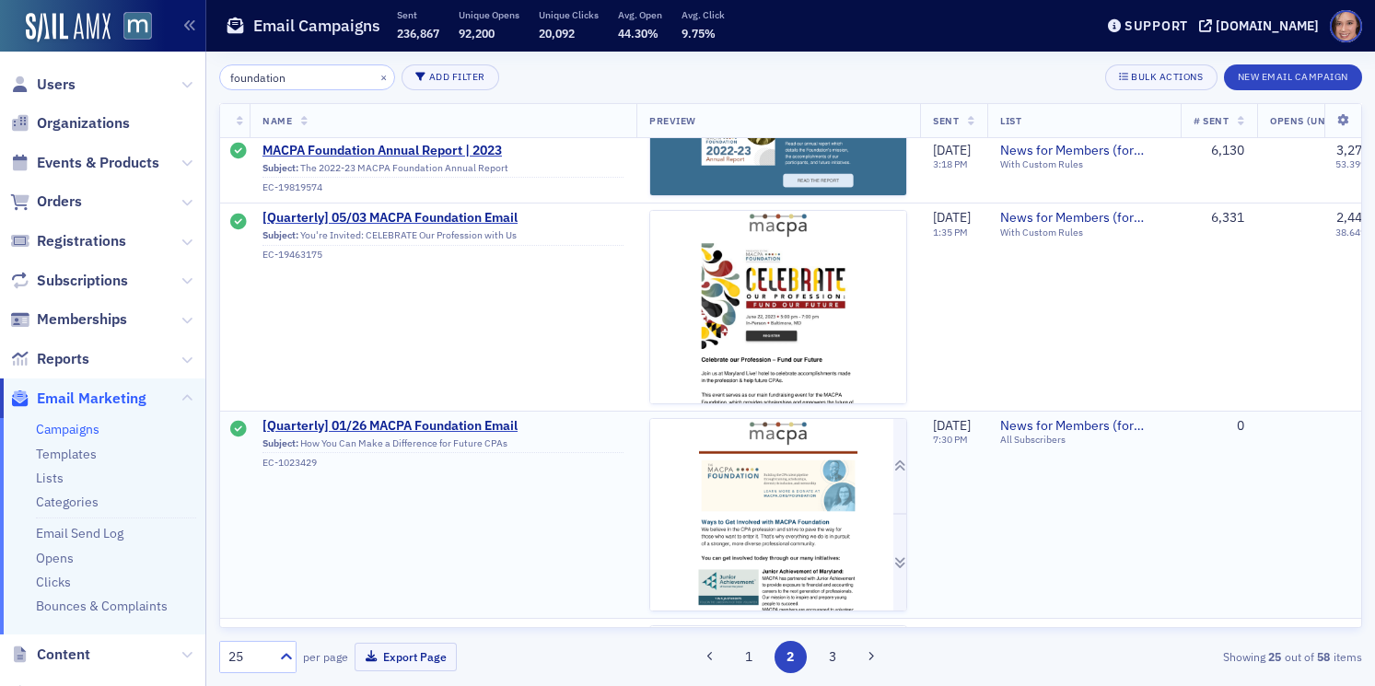
click at [810, 527] on img at bounding box center [778, 515] width 256 height 192
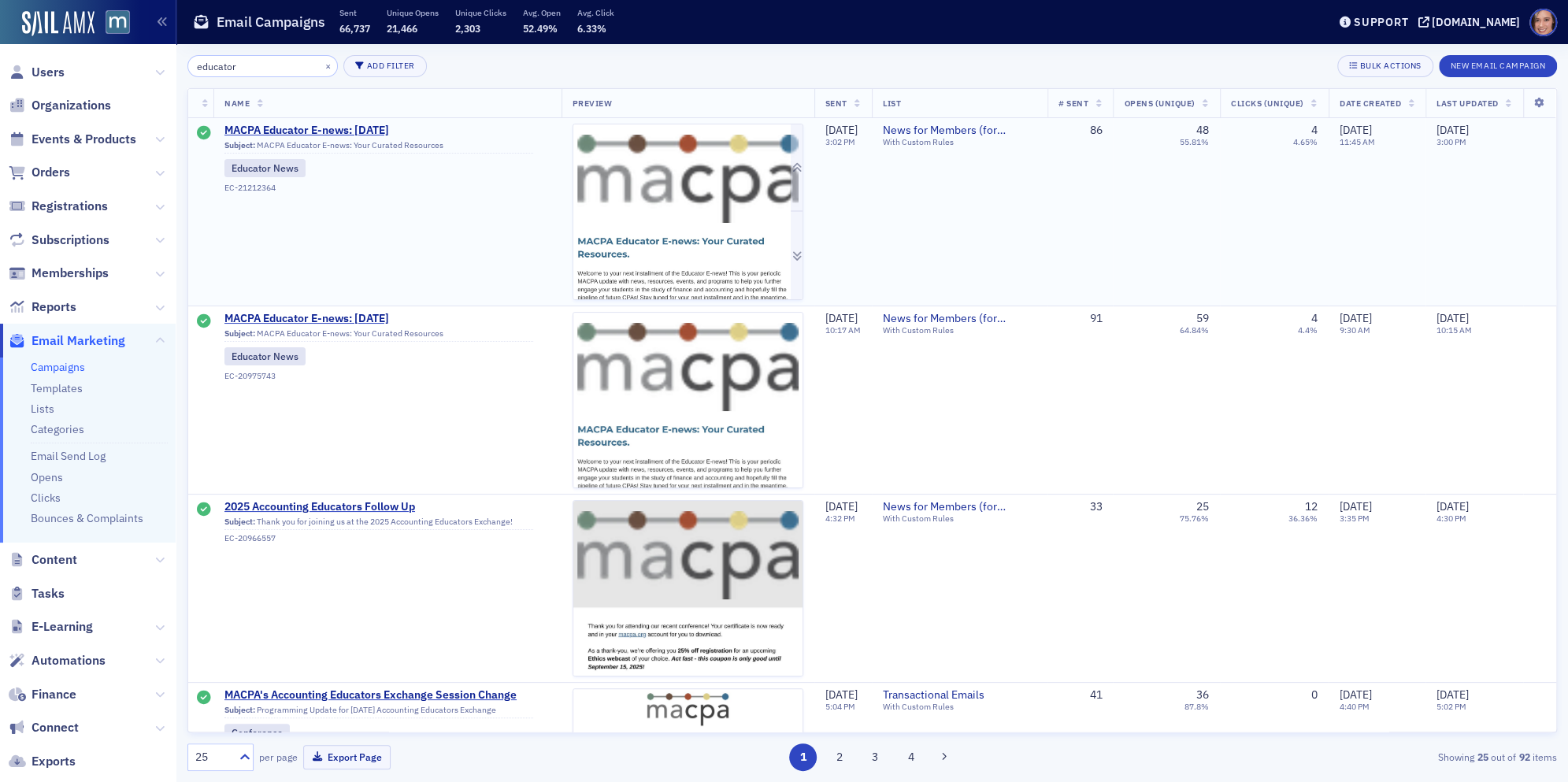
type input "educator"
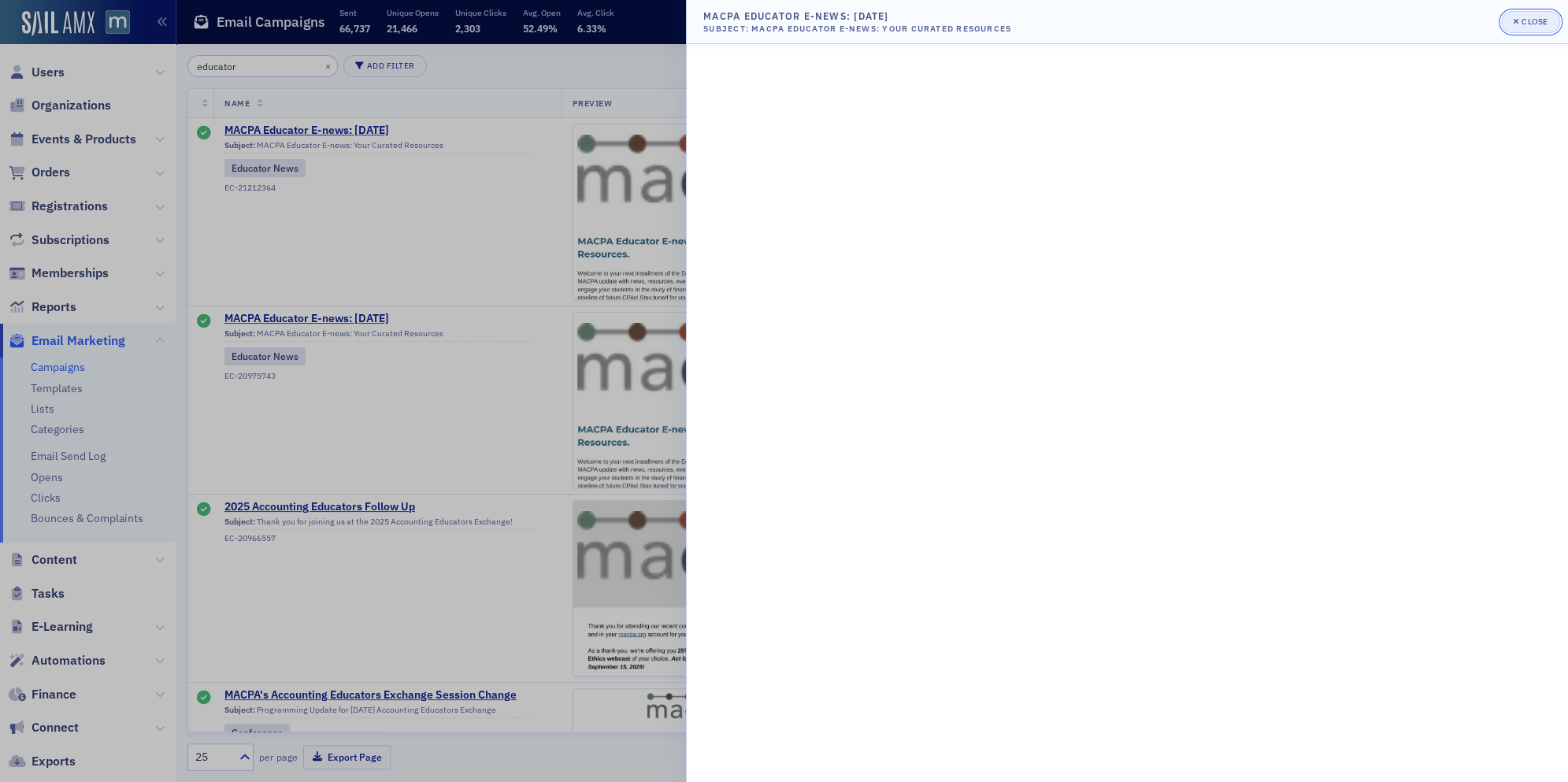
click at [1516, 25] on icon "button" at bounding box center [1515, 21] width 6 height 9
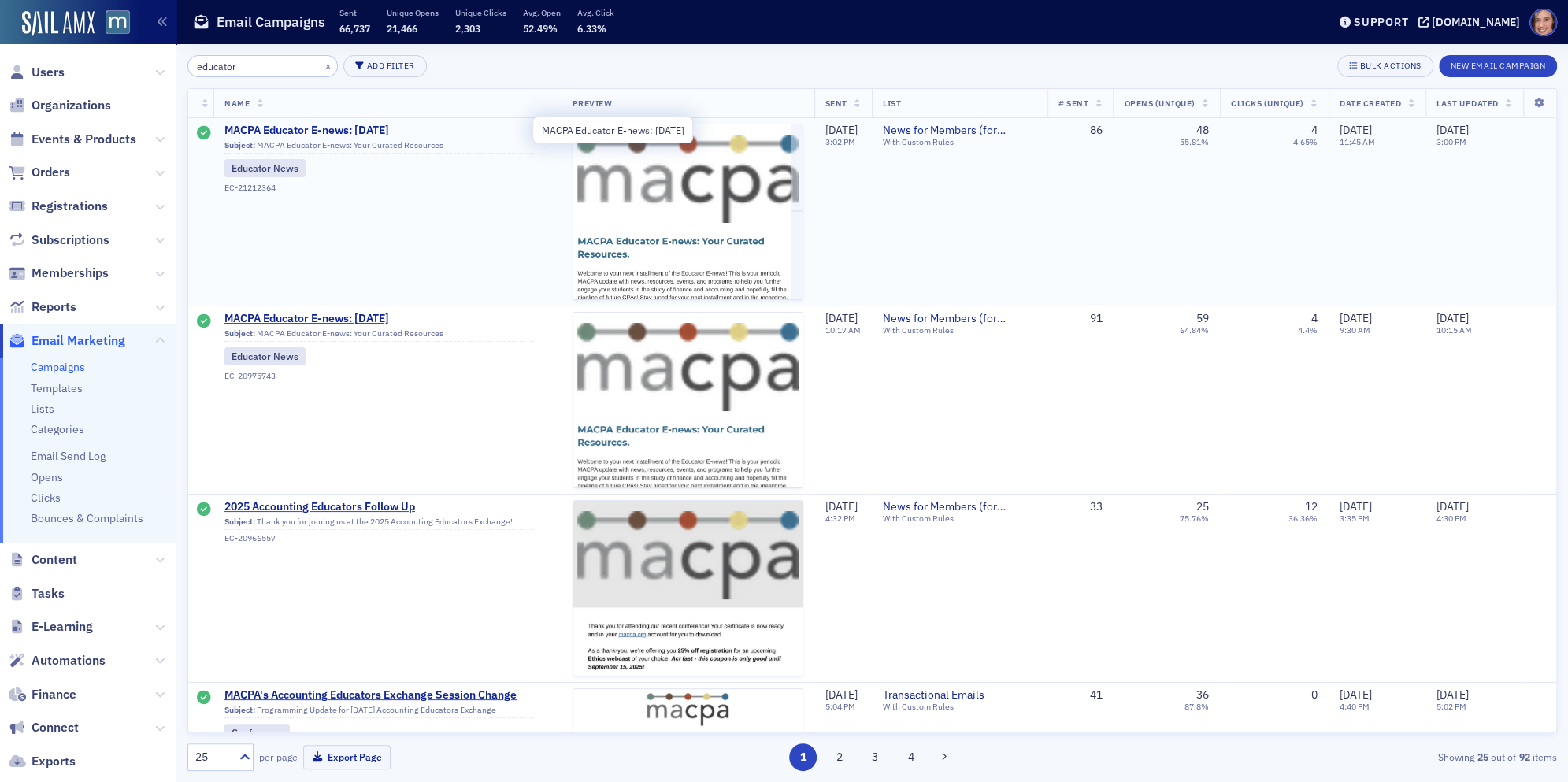
click at [369, 129] on span "MACPA Educator E-news: July 2025" at bounding box center [378, 131] width 309 height 15
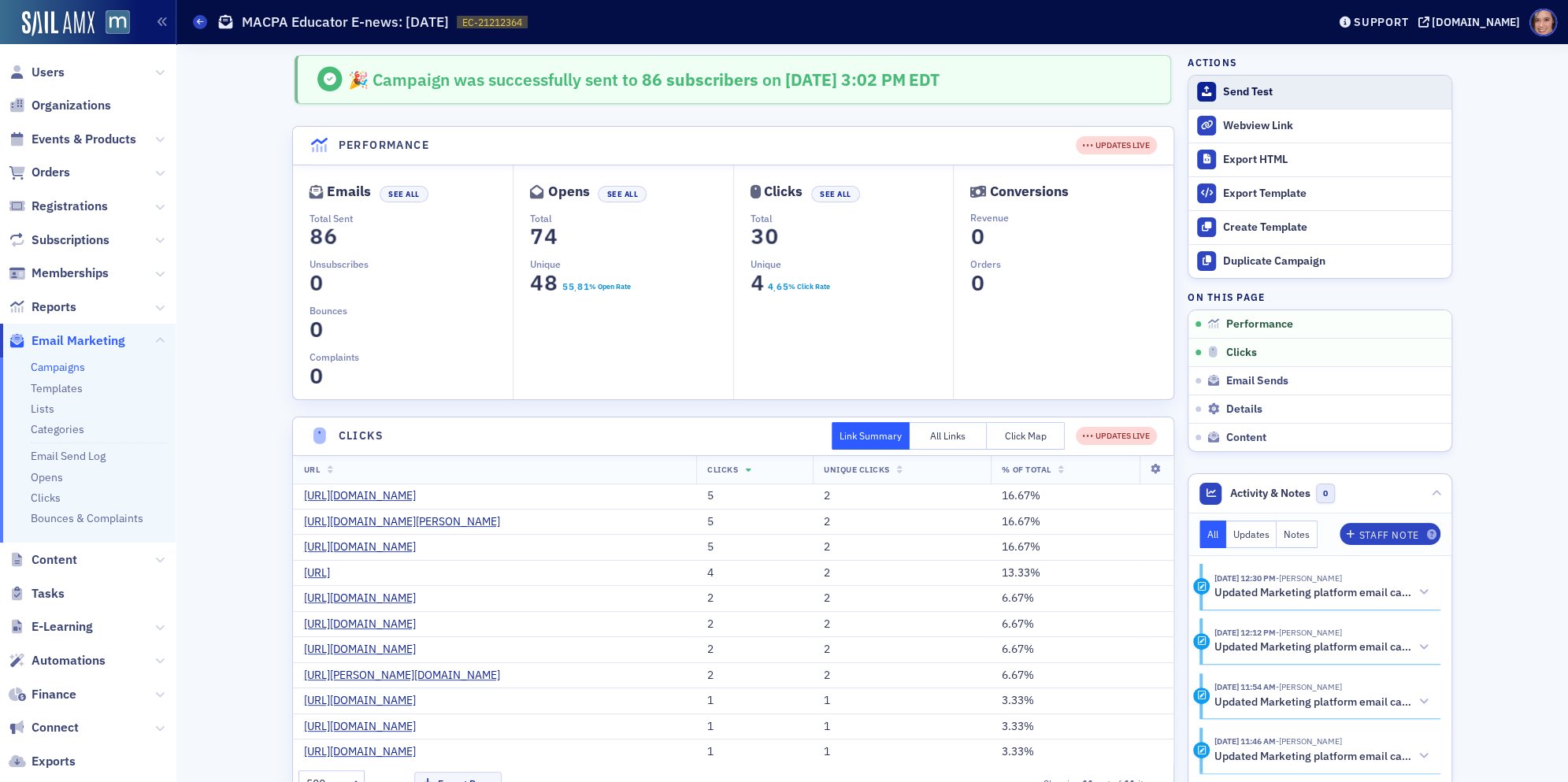
click at [1248, 85] on div "Send Test" at bounding box center [1333, 91] width 221 height 15
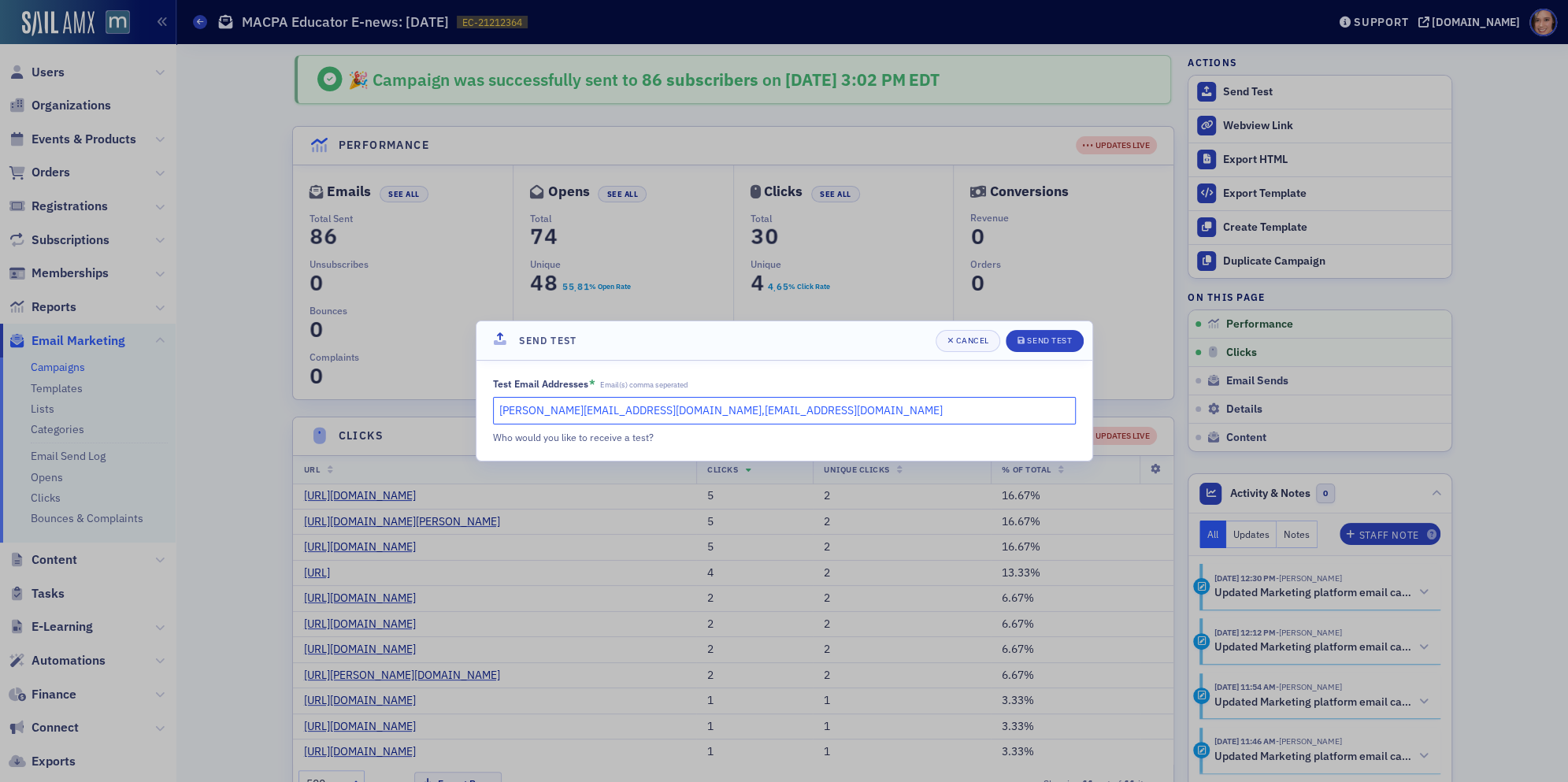
click at [650, 409] on input "katie@blueoceanideas.com,dee@macpa.org" at bounding box center [785, 410] width 583 height 27
paste input "vanessa.neely@gleim.com"
click at [499, 413] on input "vanessa.neely@gleim.com" at bounding box center [785, 410] width 583 height 27
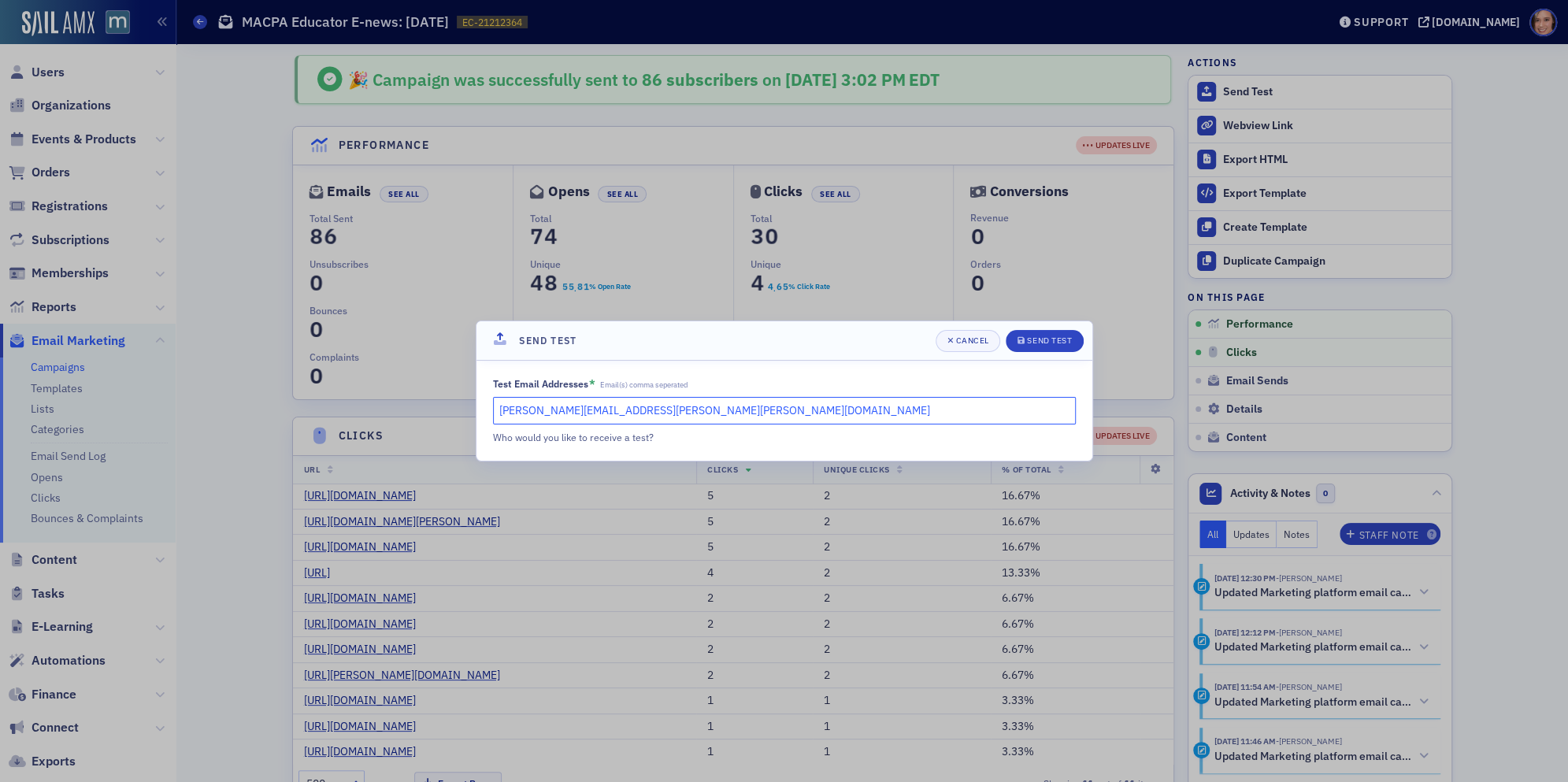
click at [657, 416] on input "vanessa.neely@gleim.com" at bounding box center [785, 410] width 583 height 27
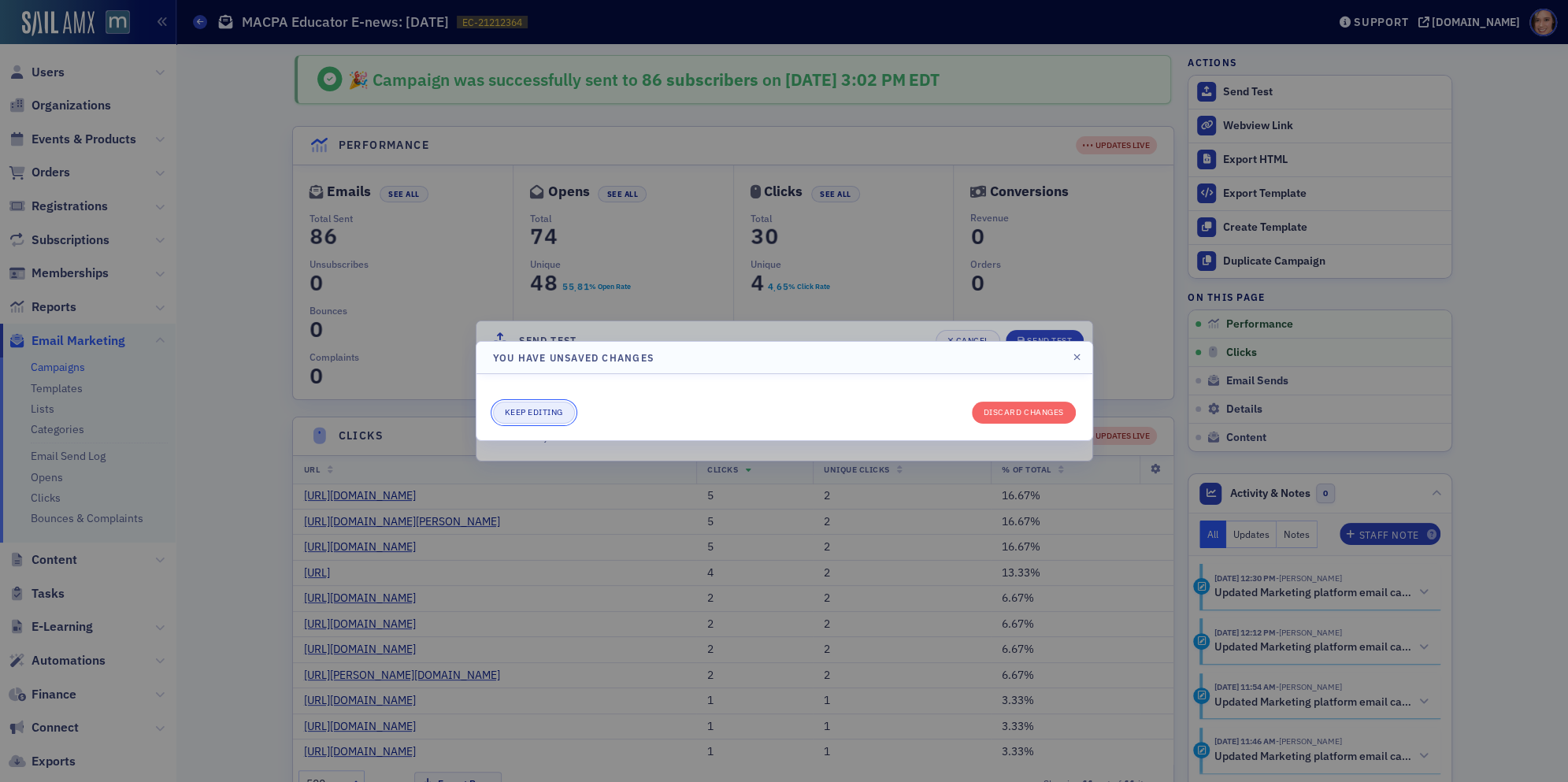
click at [559, 410] on button "Keep editing" at bounding box center [534, 413] width 82 height 22
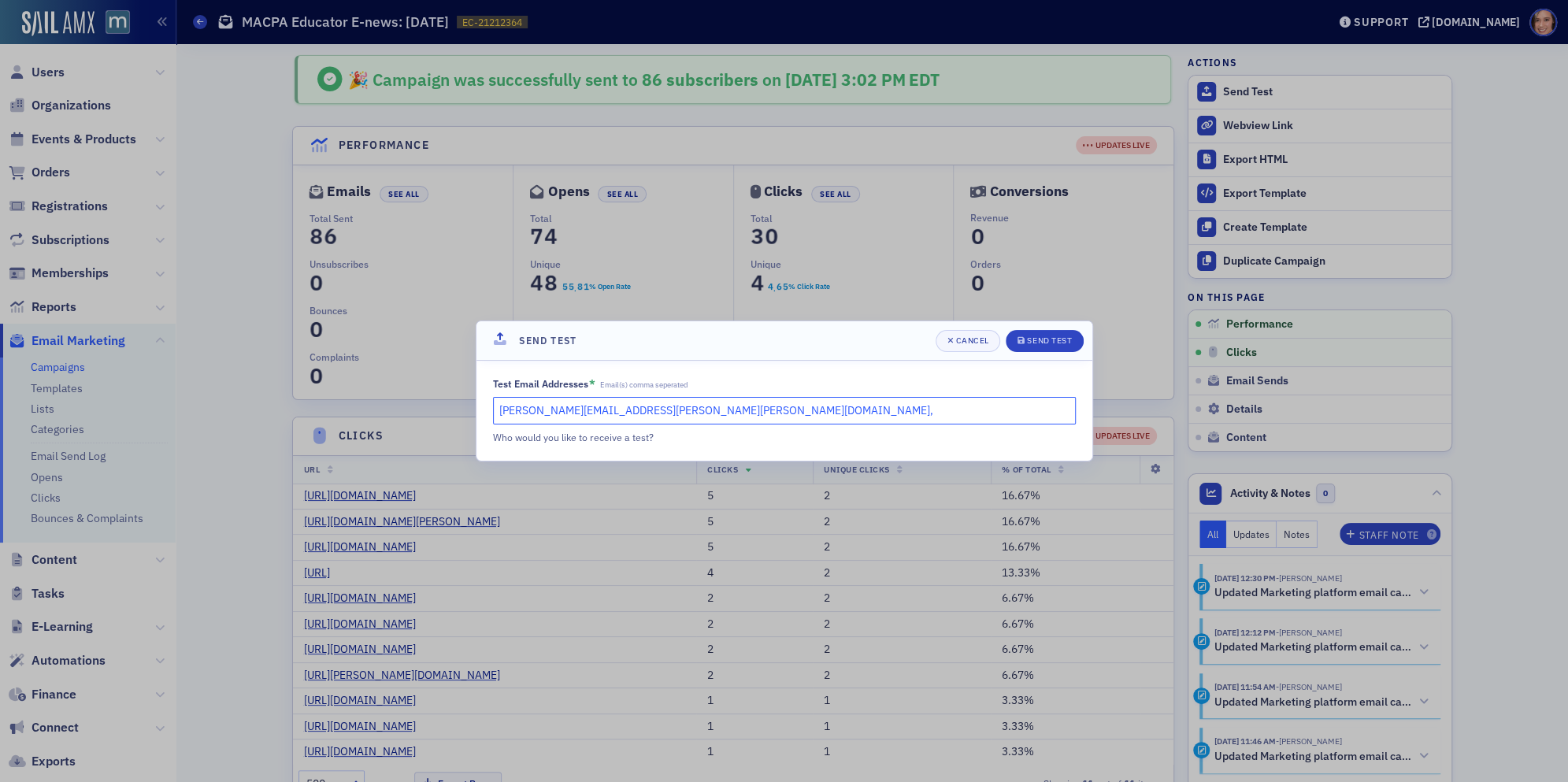
click at [685, 414] on input "vanessa.neely@gleim.com," at bounding box center [785, 410] width 583 height 27
paste input "sonya@macpa.org"
type input "vanessa.neely@gleim.com,sonya@macpa.org"
click at [1045, 341] on div "Send Test" at bounding box center [1049, 340] width 44 height 9
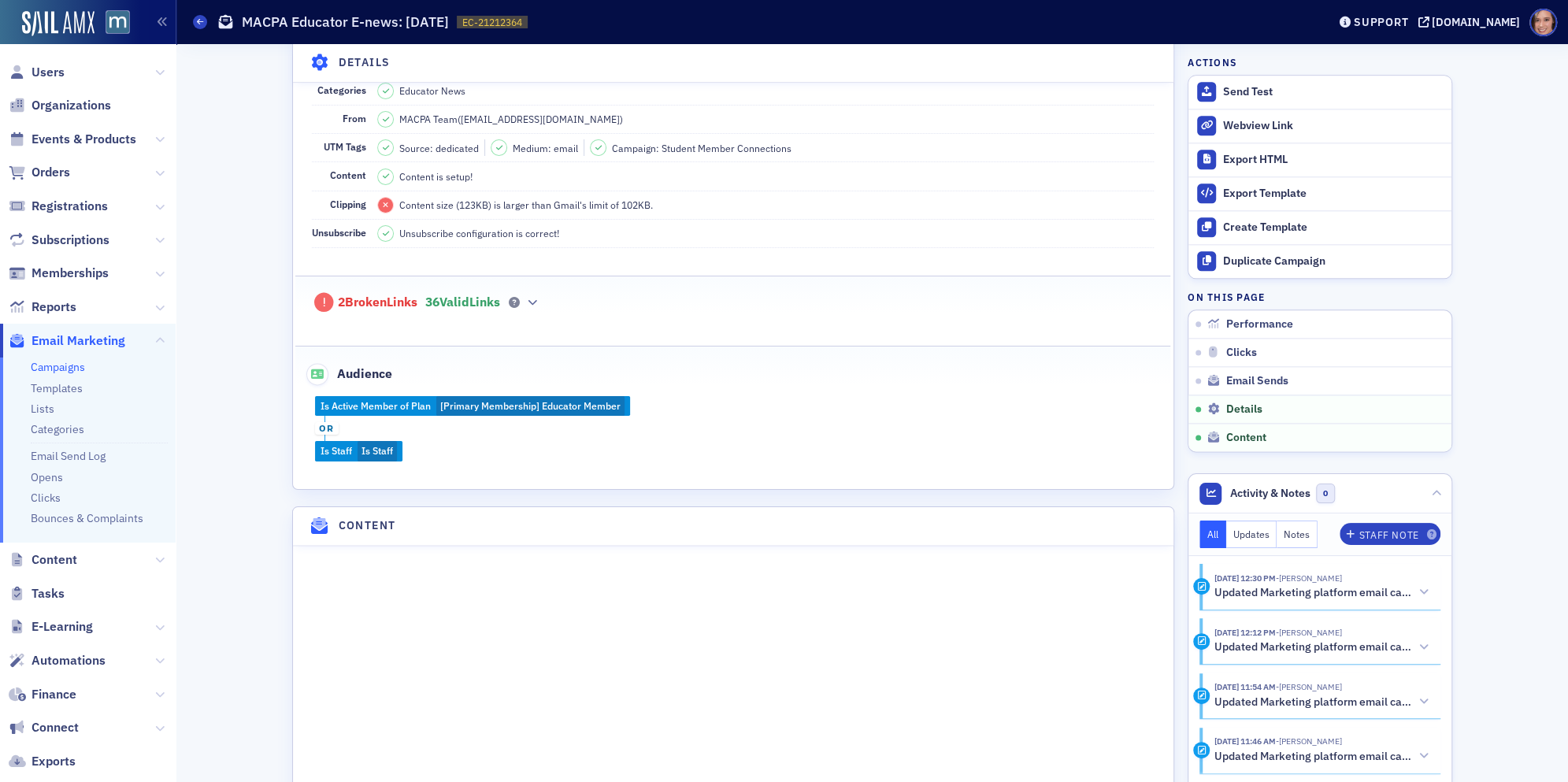
scroll to position [1553, 0]
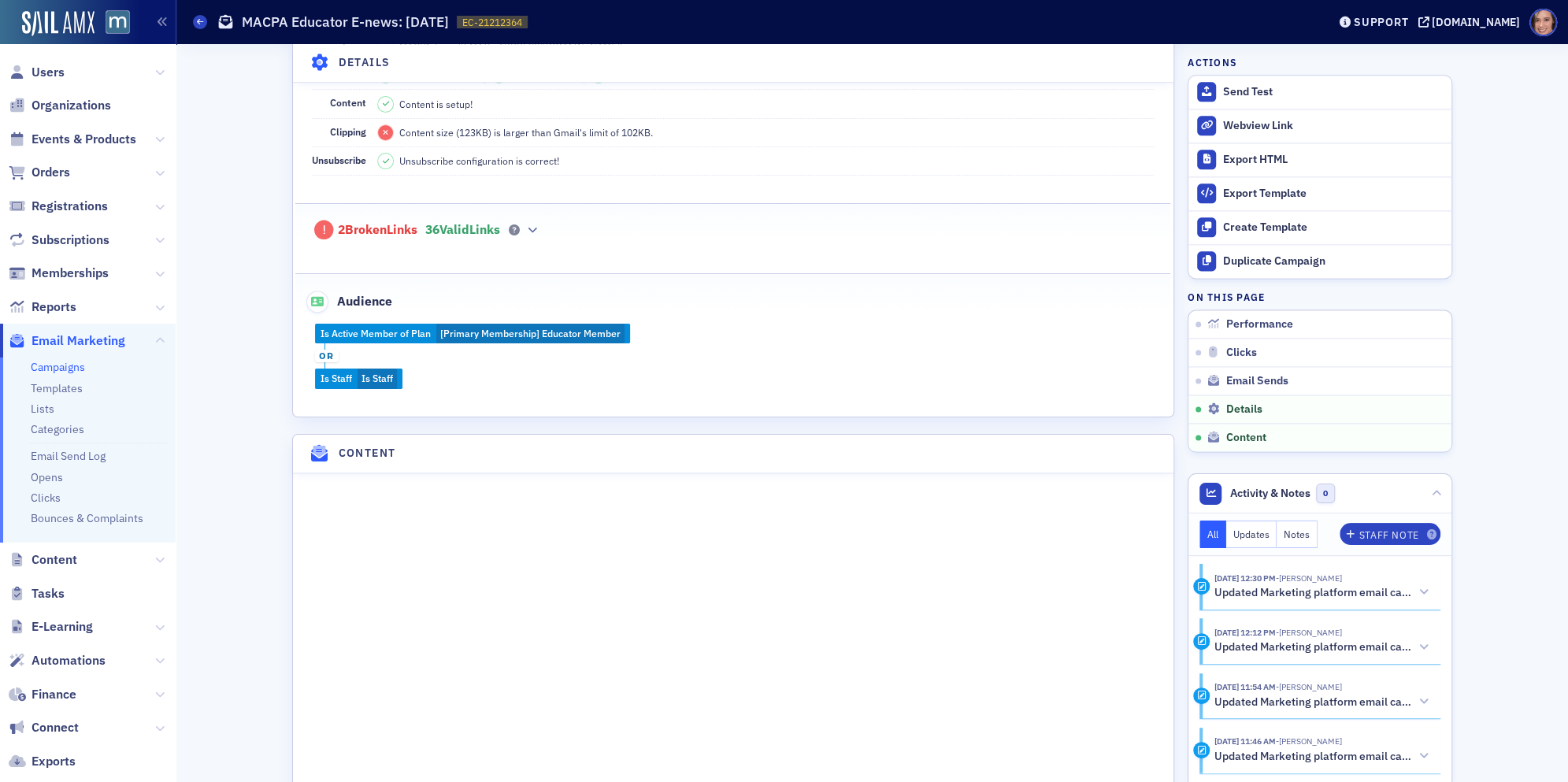
click at [492, 416] on div "Name MACPA Educator E-news: July 2025 Subject MACPA Educator E-news: Your Curat…" at bounding box center [734, 149] width 881 height 535
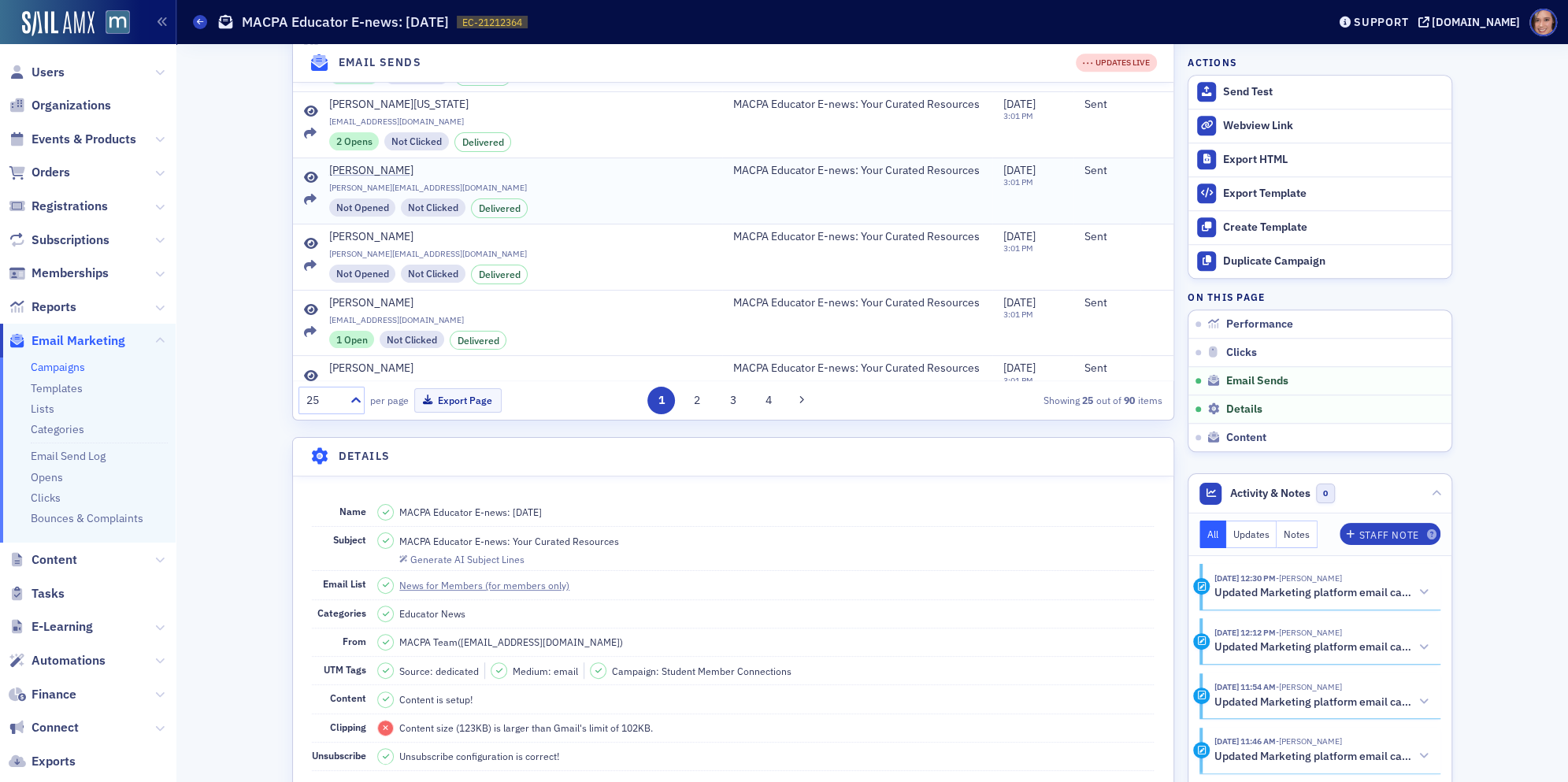
scroll to position [364, 0]
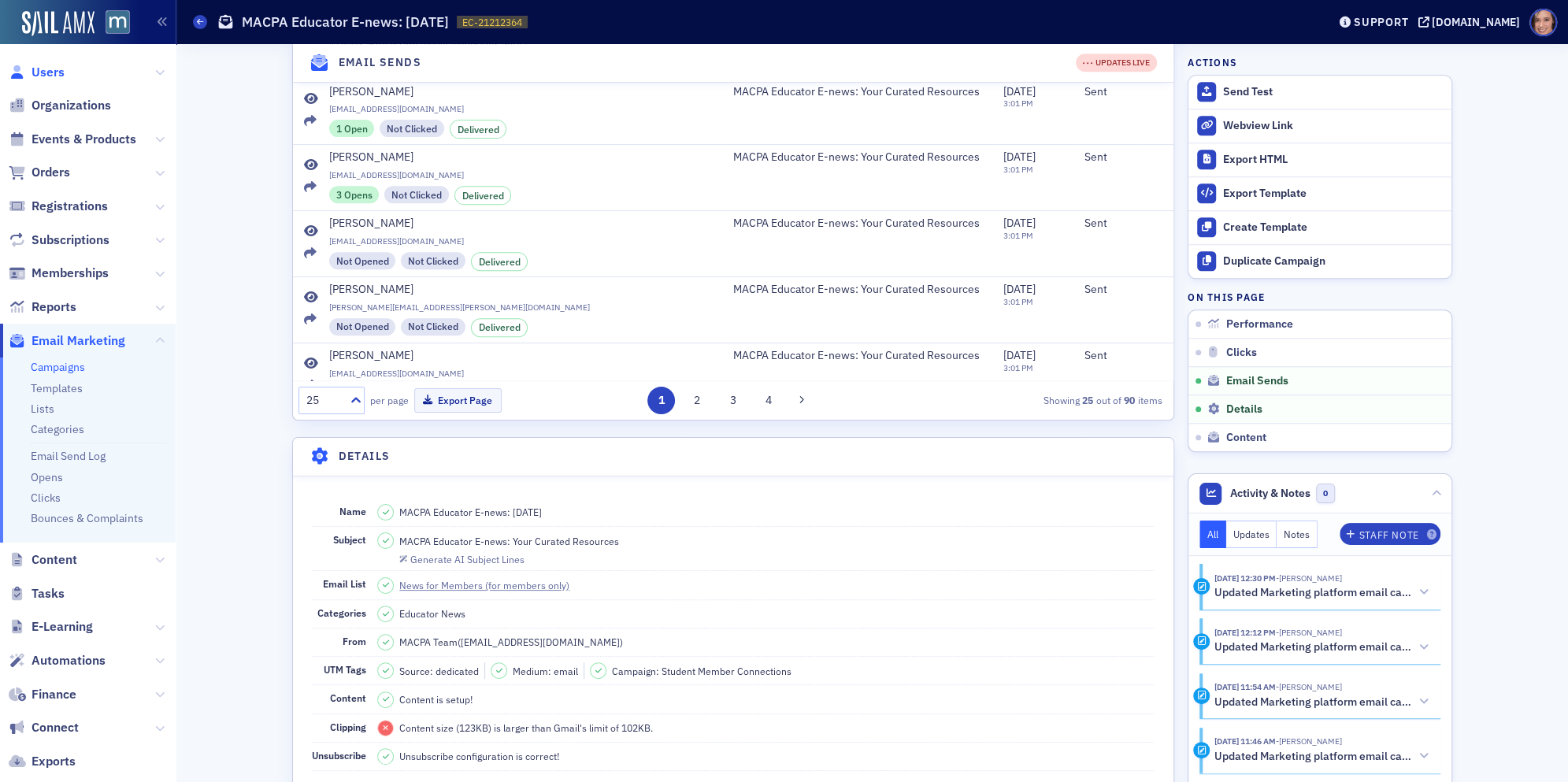
click at [41, 64] on span "Users" at bounding box center [48, 73] width 33 height 17
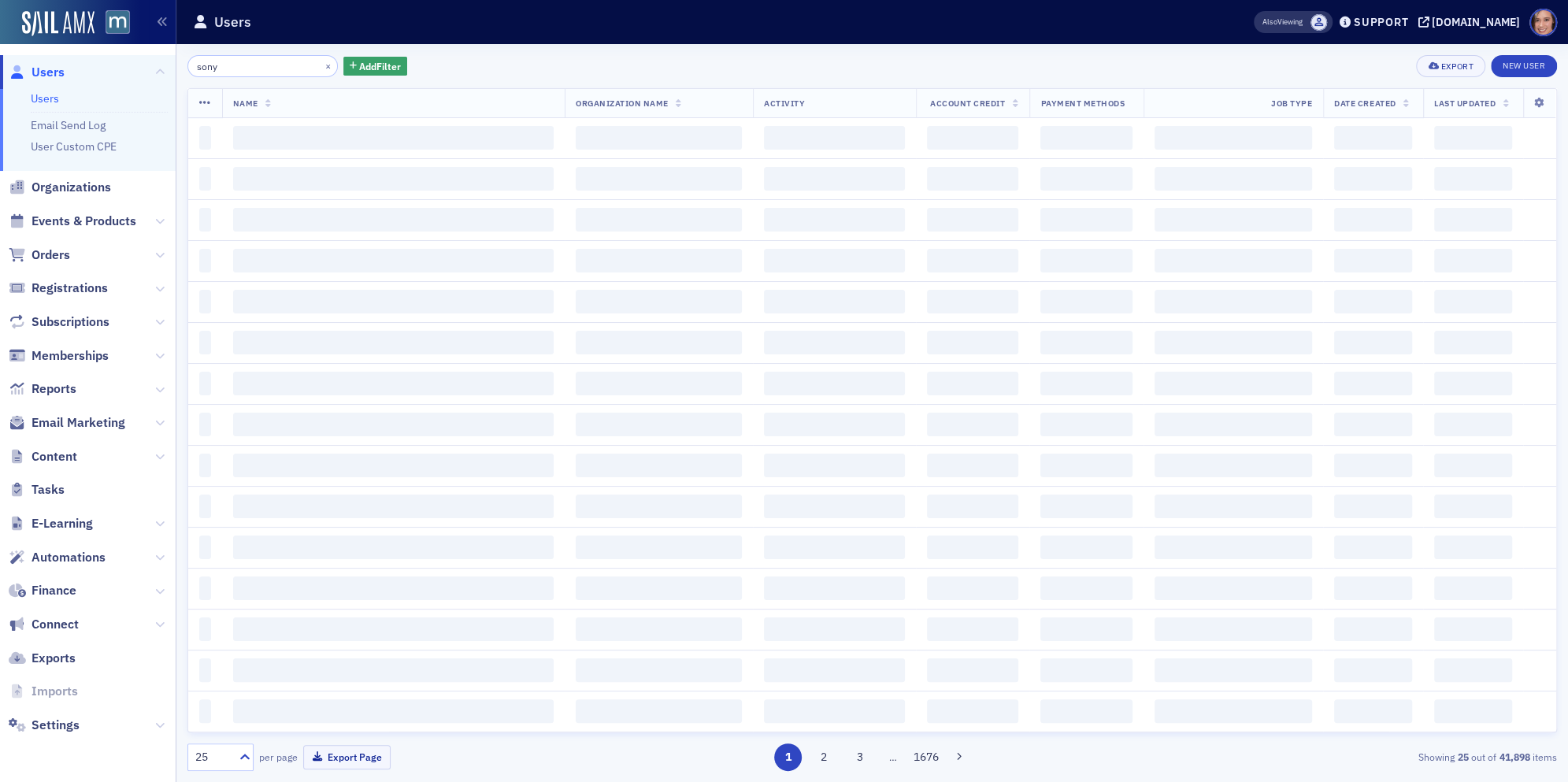
type input "[PERSON_NAME]"
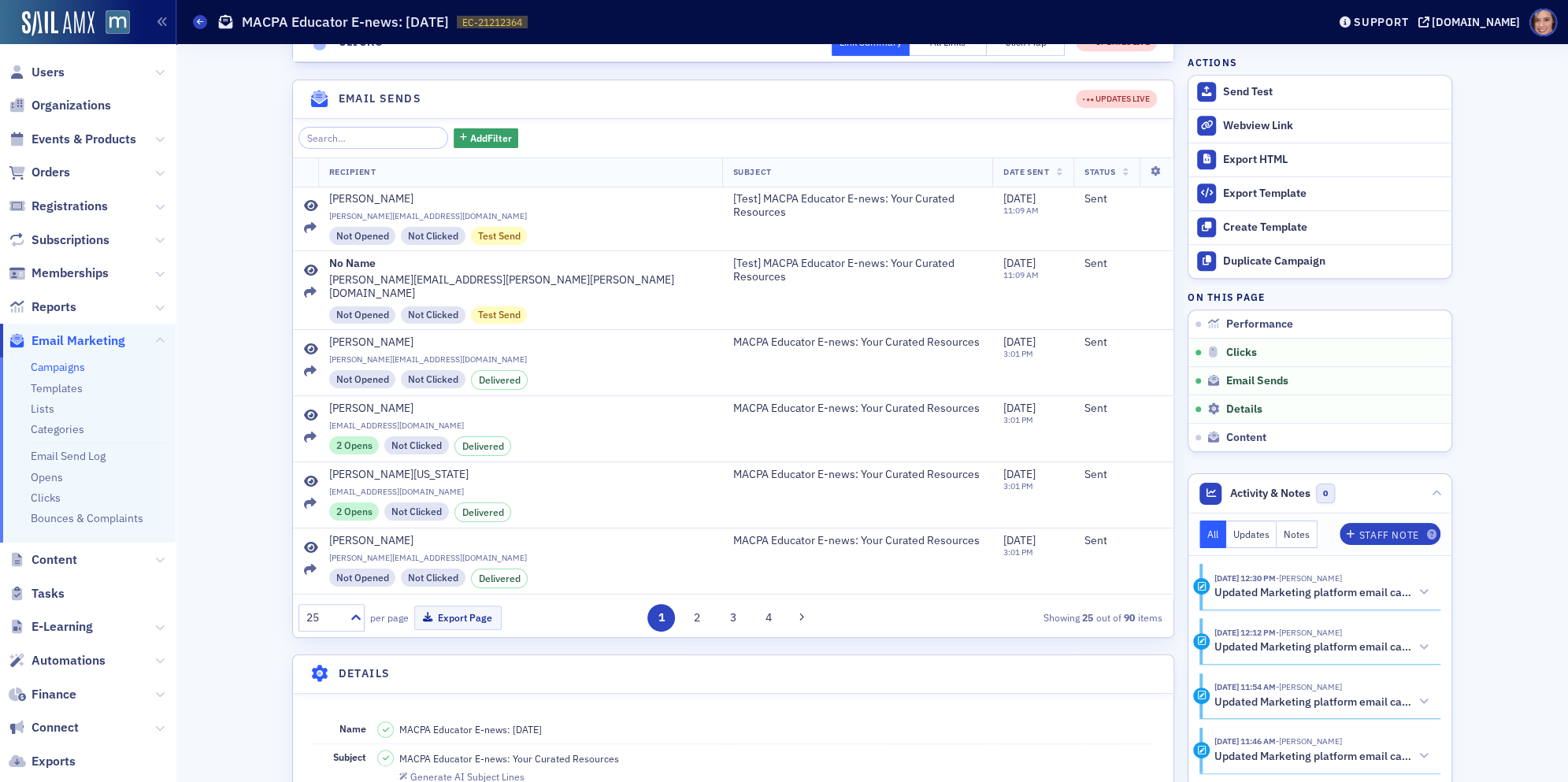
scroll to position [714, 0]
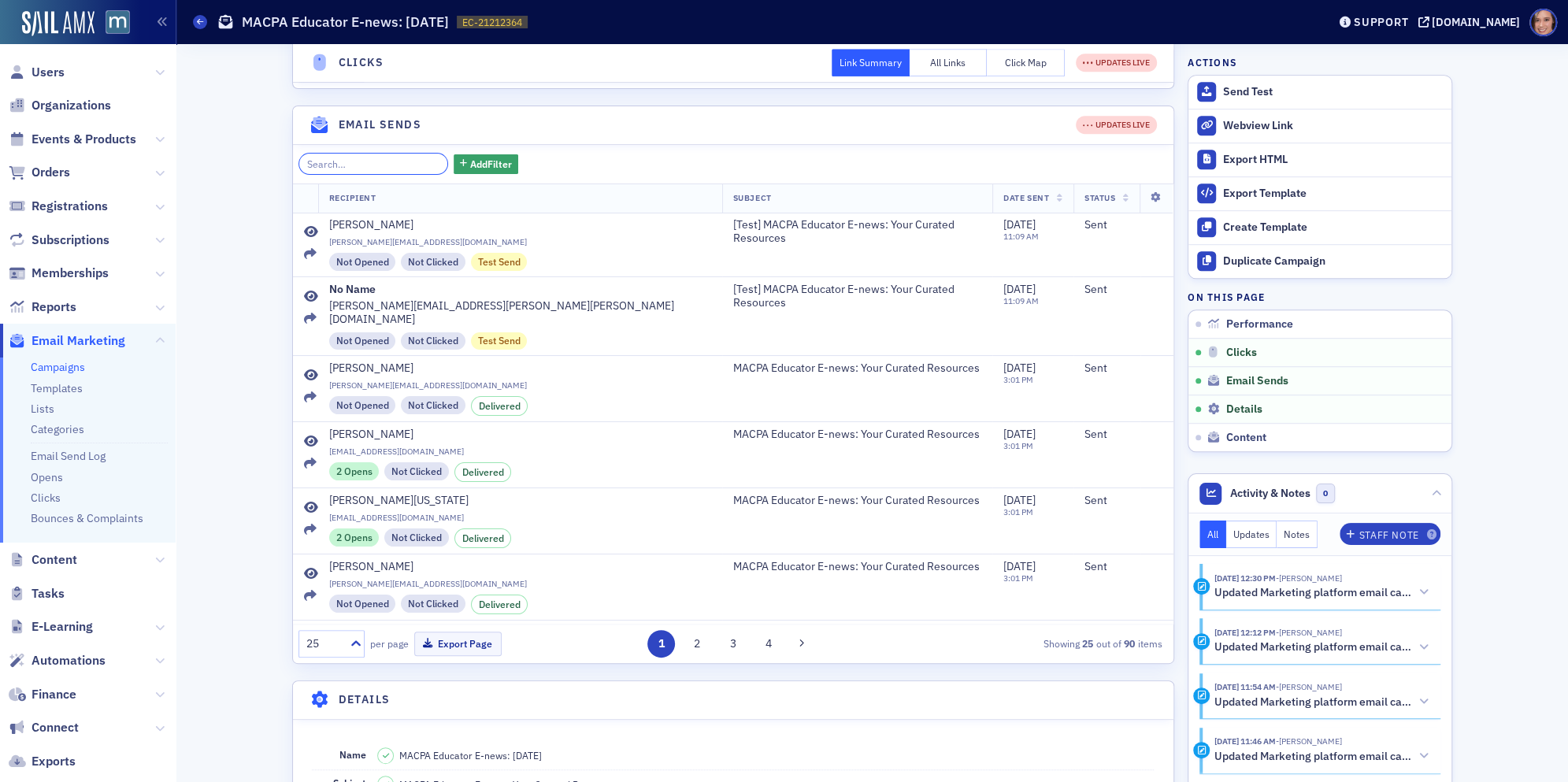
click at [350, 174] on input "search" at bounding box center [374, 164] width 150 height 22
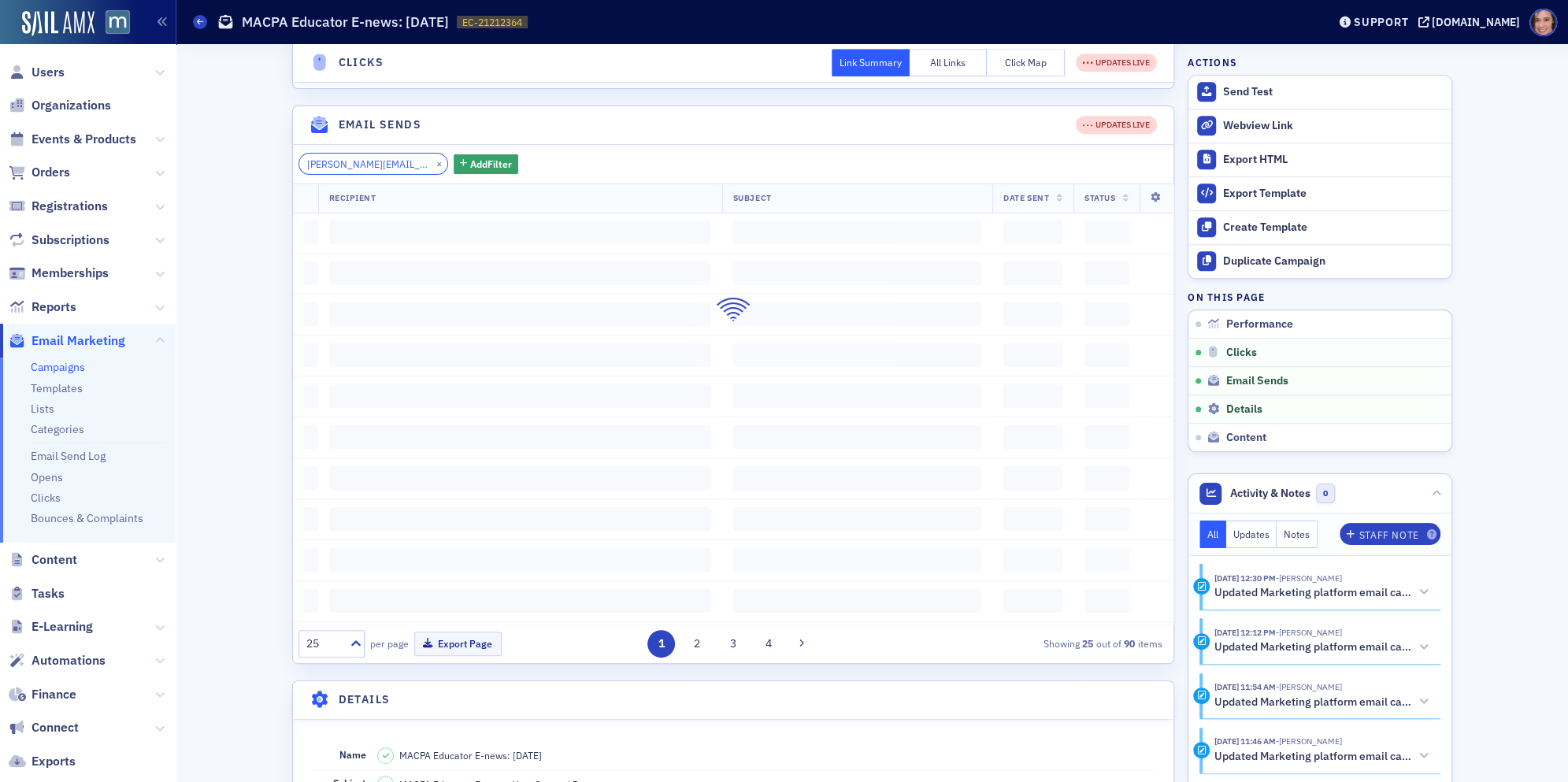
type input "[PERSON_NAME][EMAIL_ADDRESS][DOMAIN_NAME]"
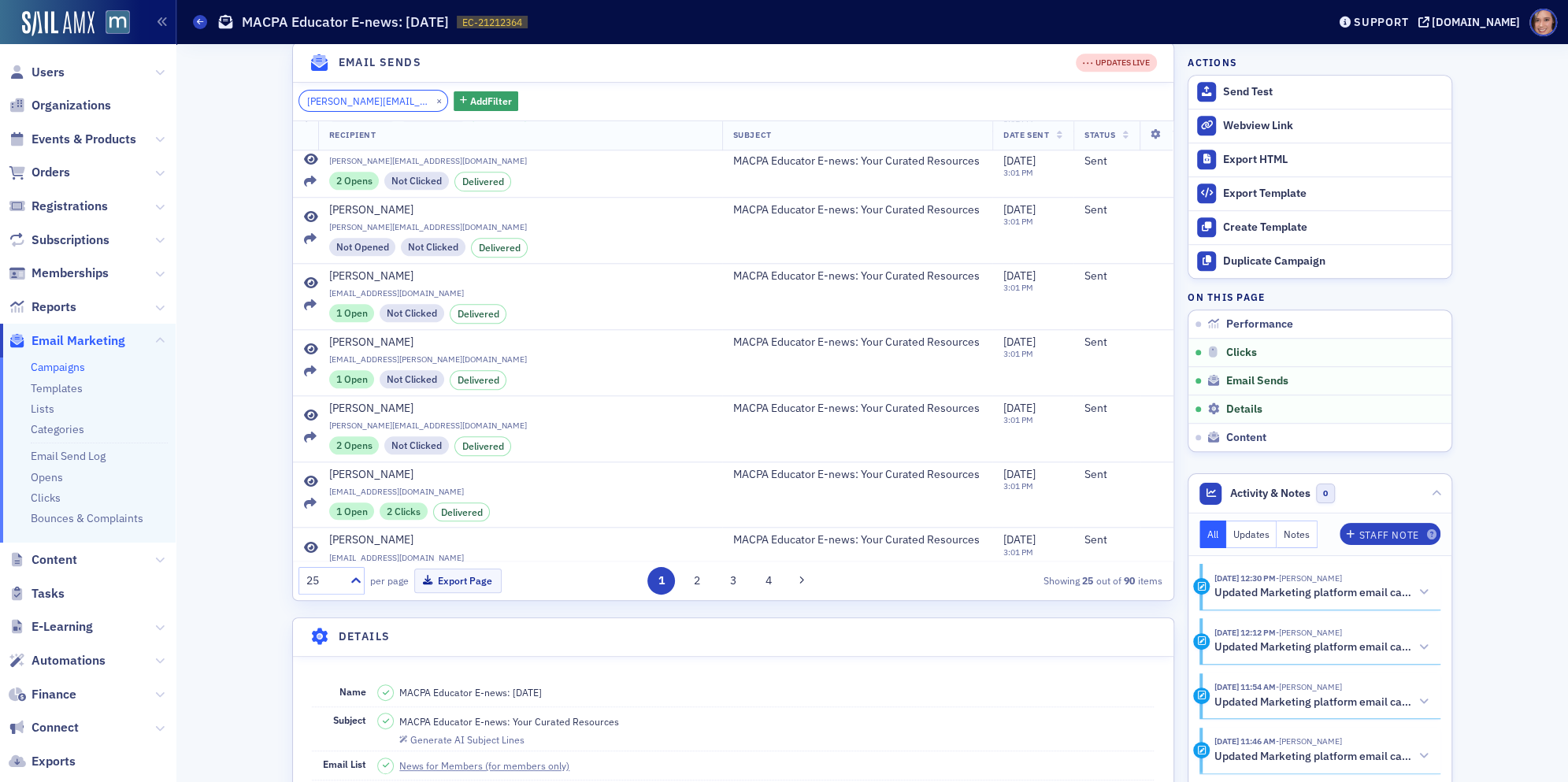
scroll to position [765, 0]
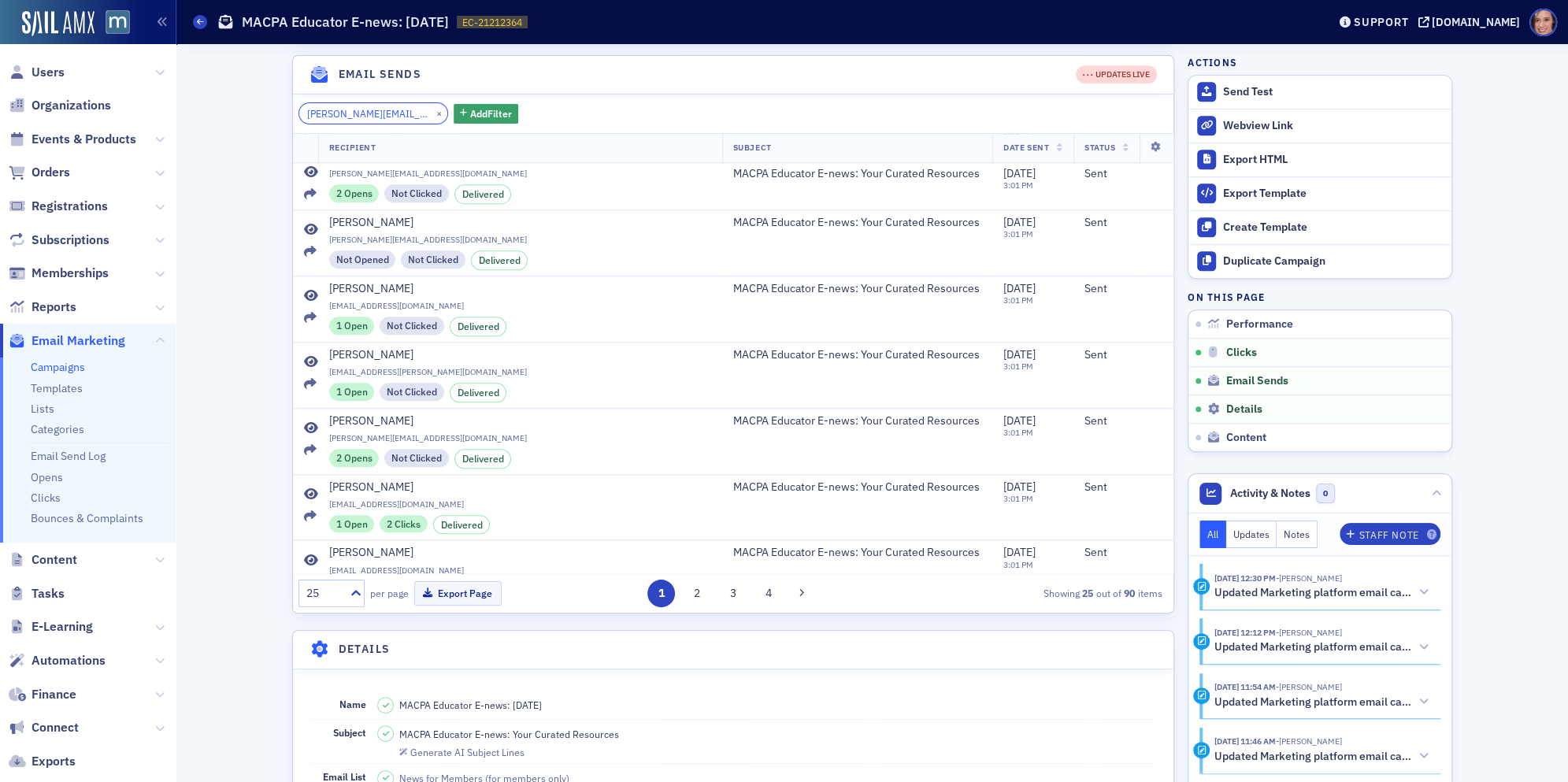
click at [373, 125] on input "[PERSON_NAME][EMAIL_ADDRESS][DOMAIN_NAME]" at bounding box center [374, 114] width 150 height 22
click at [470, 121] on span "Add Filter" at bounding box center [491, 113] width 42 height 15
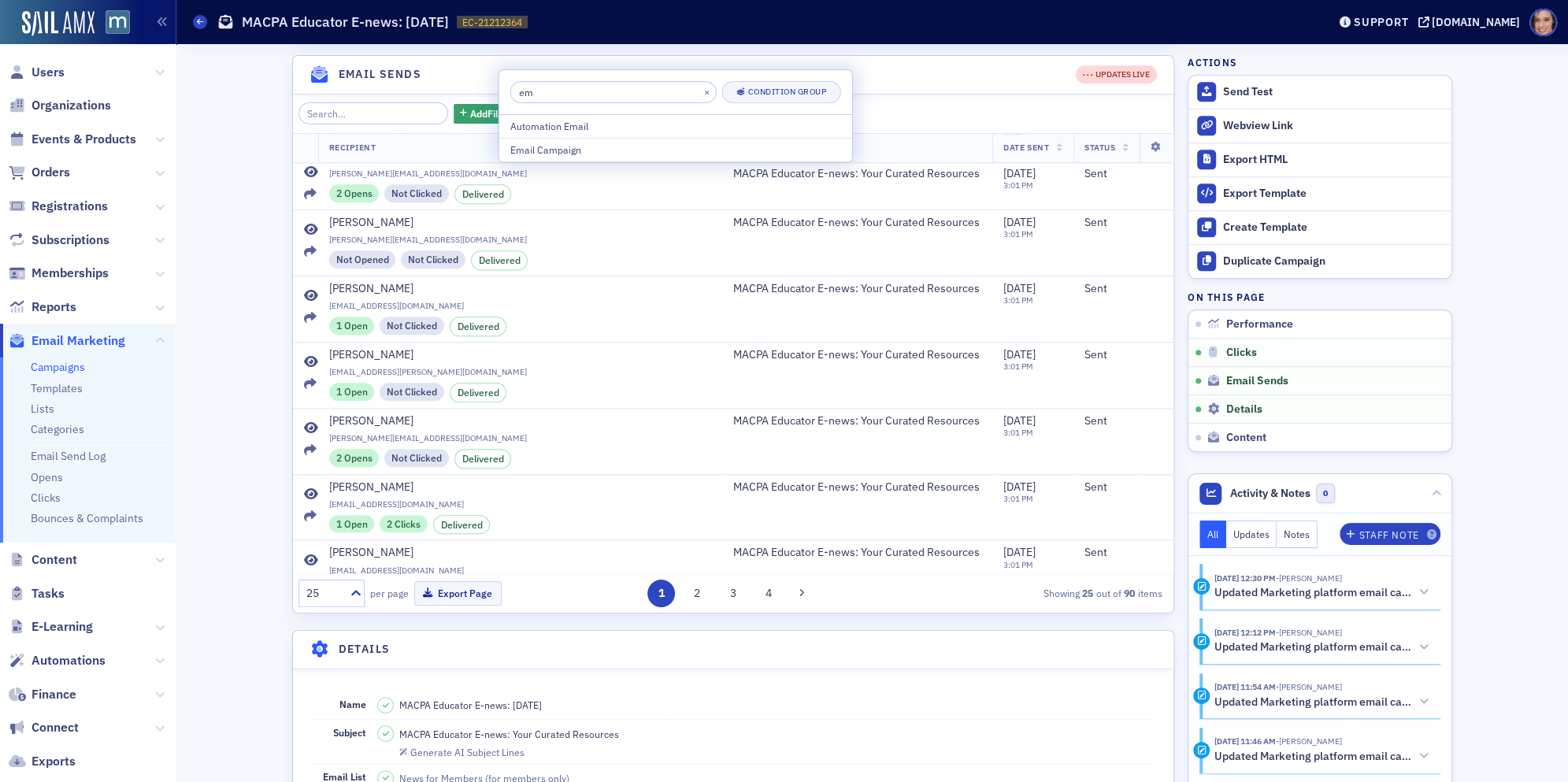
type input "e"
click at [239, 230] on div "🎉 Campaign was successfully sent to 86 subscribers on 7/24/2025 3:02 PM EDT Per…" at bounding box center [872, 756] width 1370 height 2955
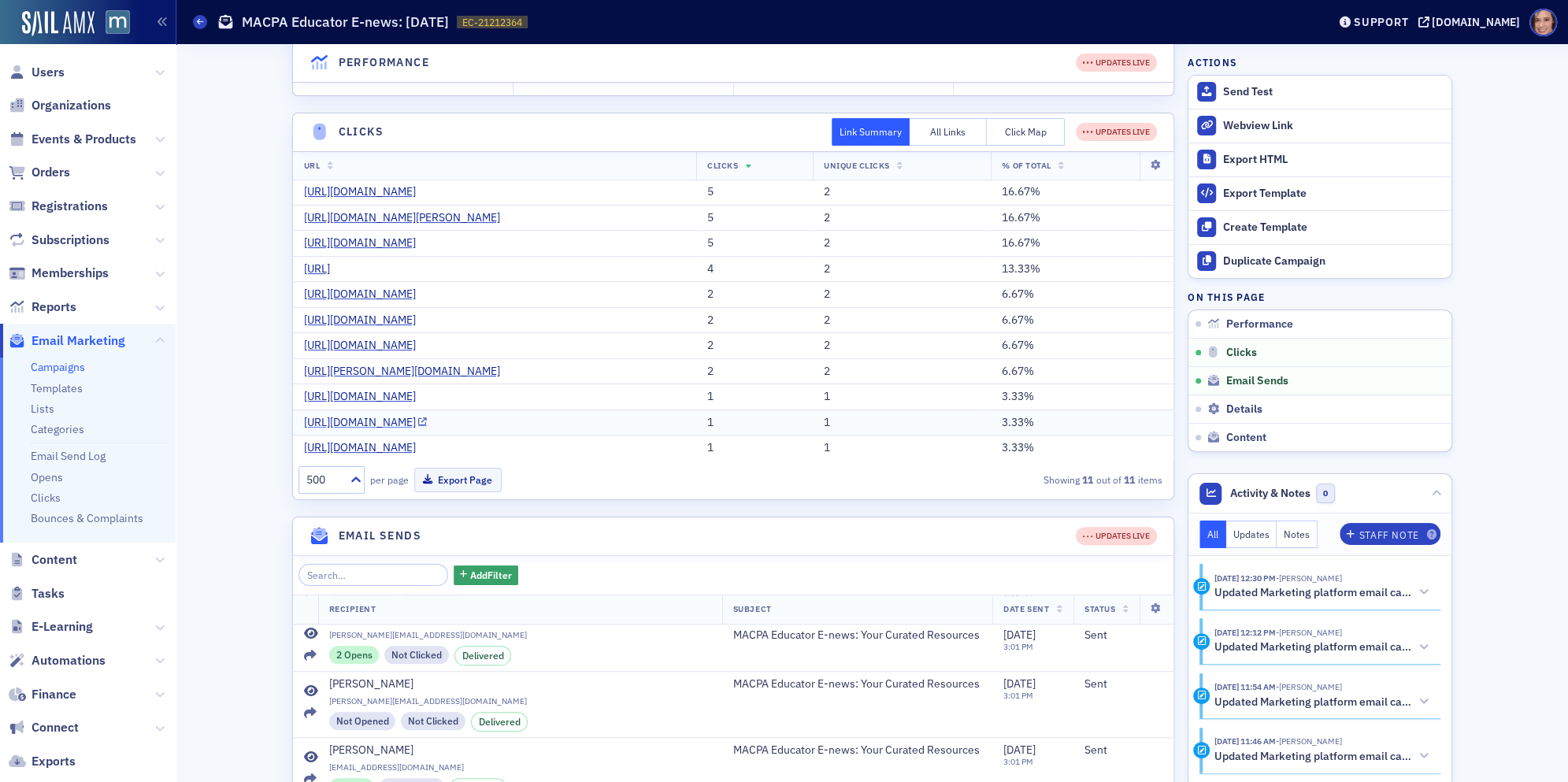
scroll to position [650, 0]
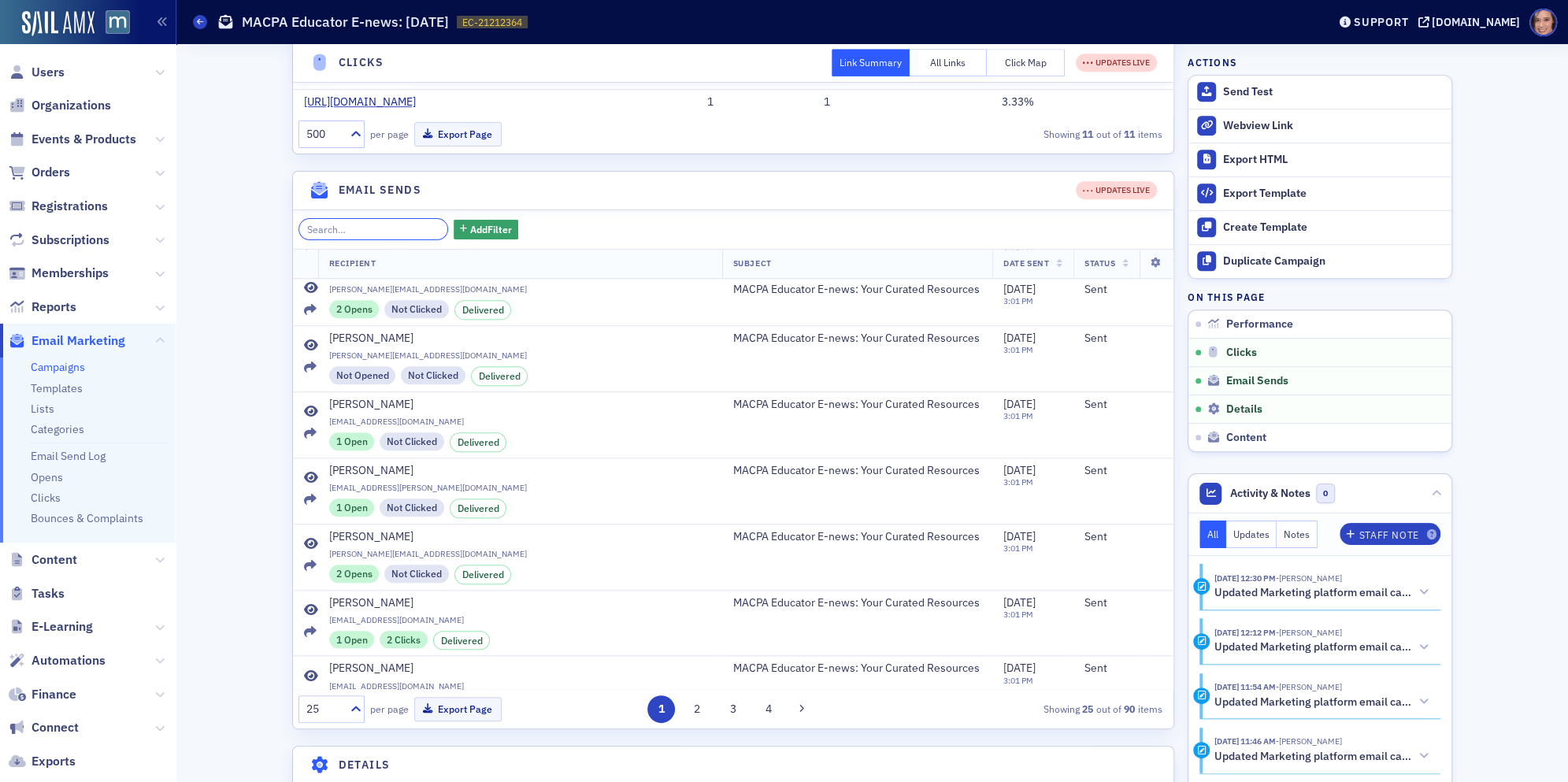
click at [380, 240] on input "search" at bounding box center [374, 229] width 150 height 22
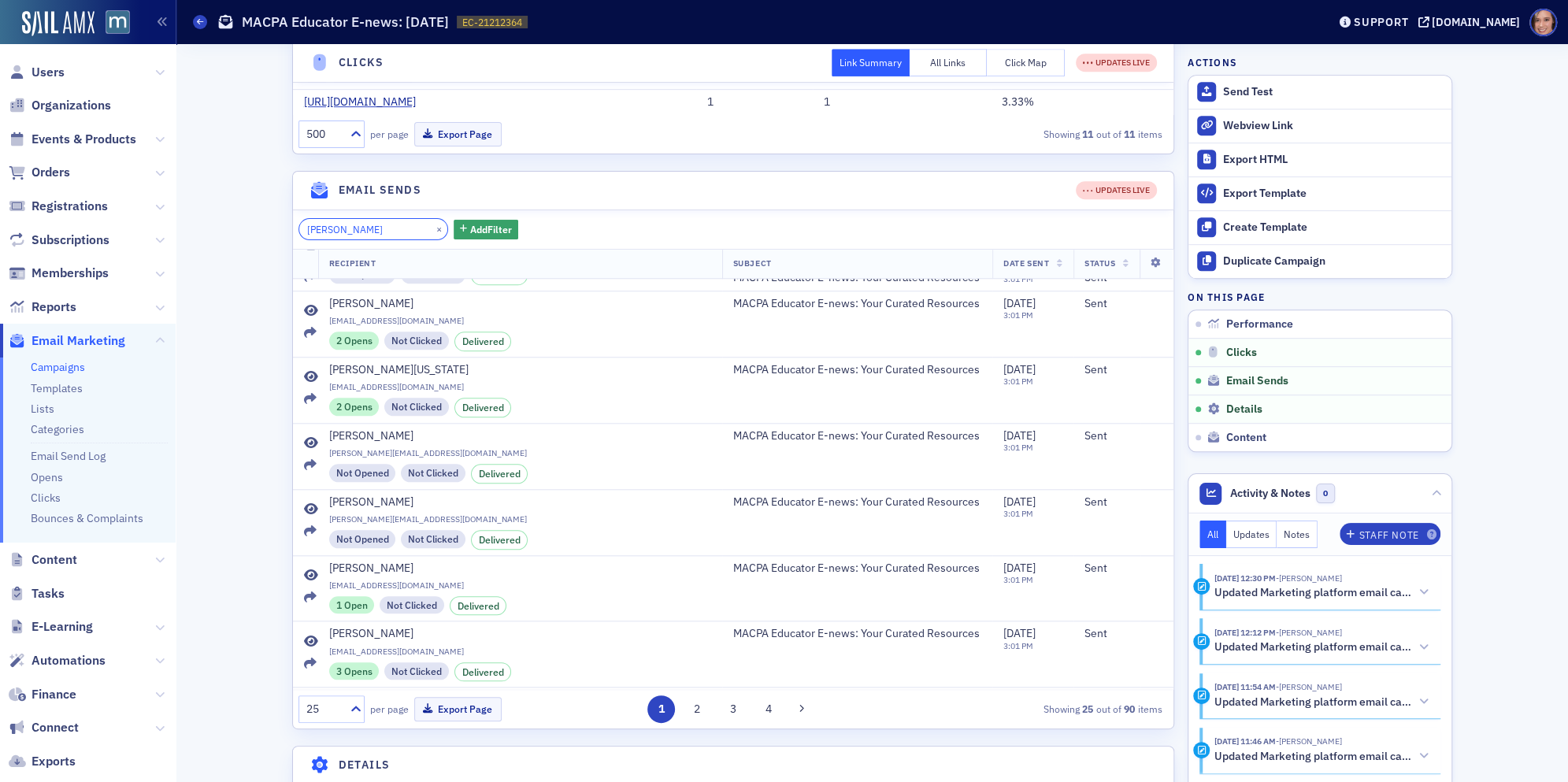
type input "[PERSON_NAME]"
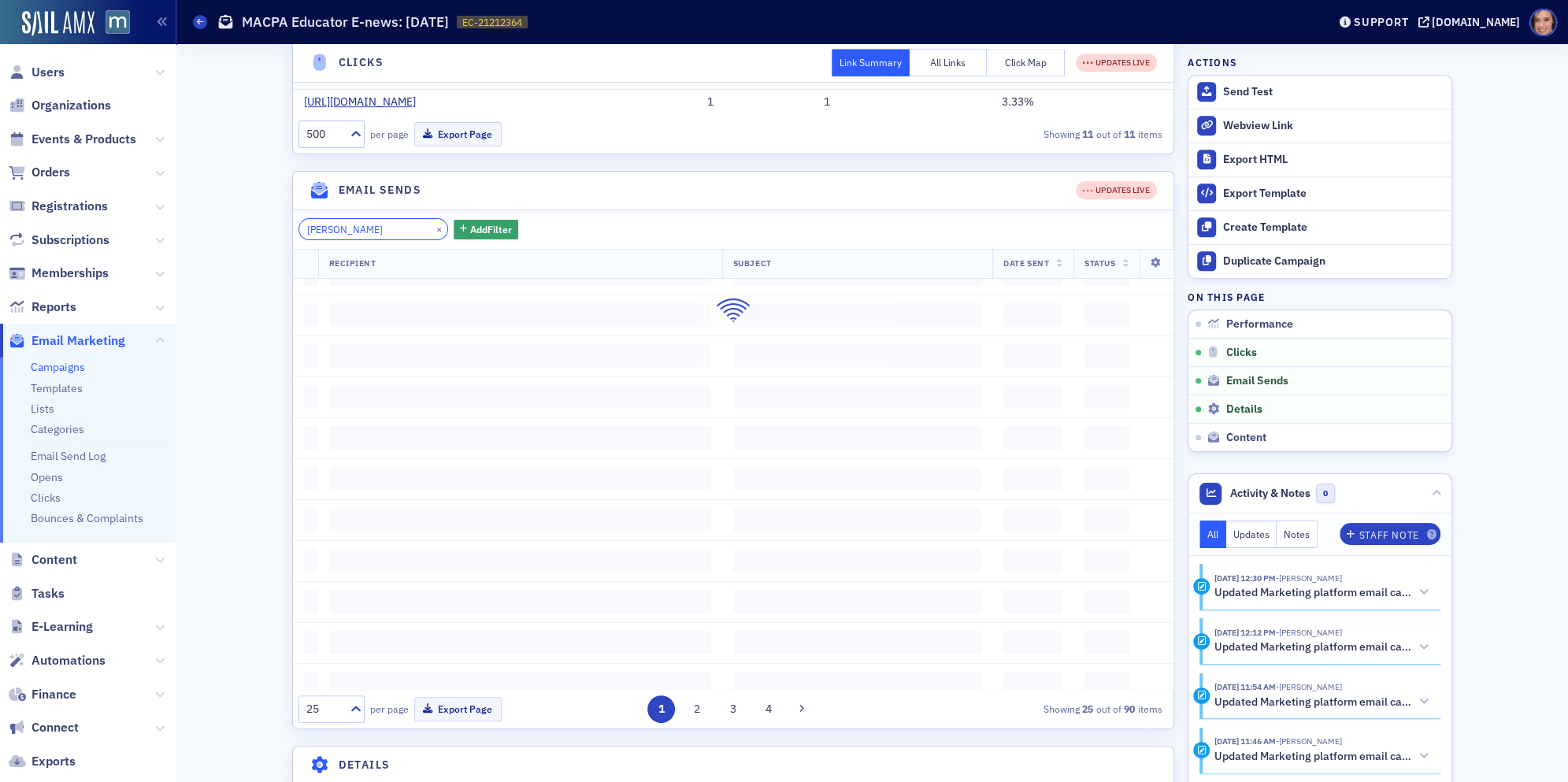
scroll to position [0, 0]
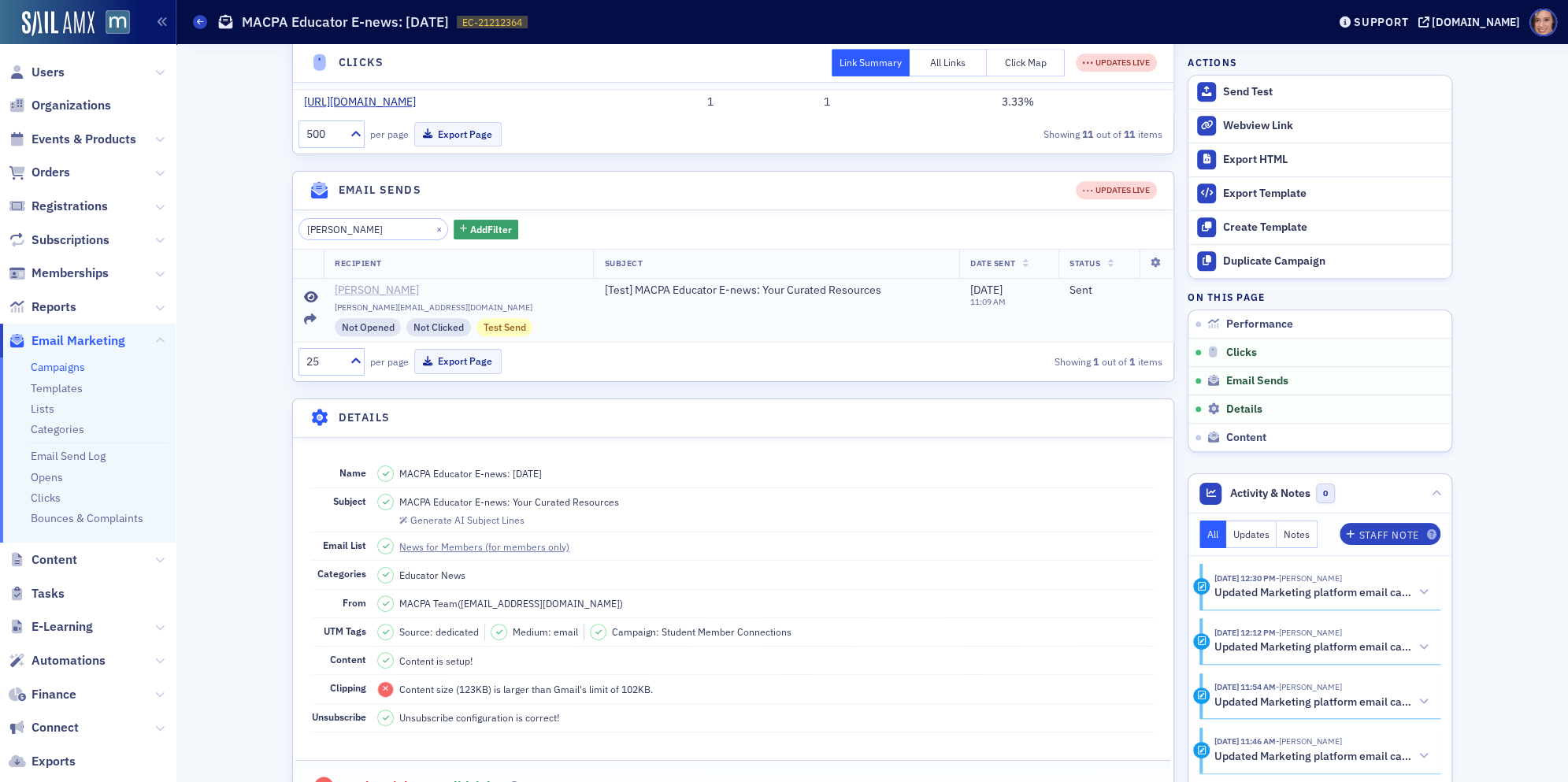
click at [376, 297] on div "[PERSON_NAME]" at bounding box center [376, 291] width 85 height 15
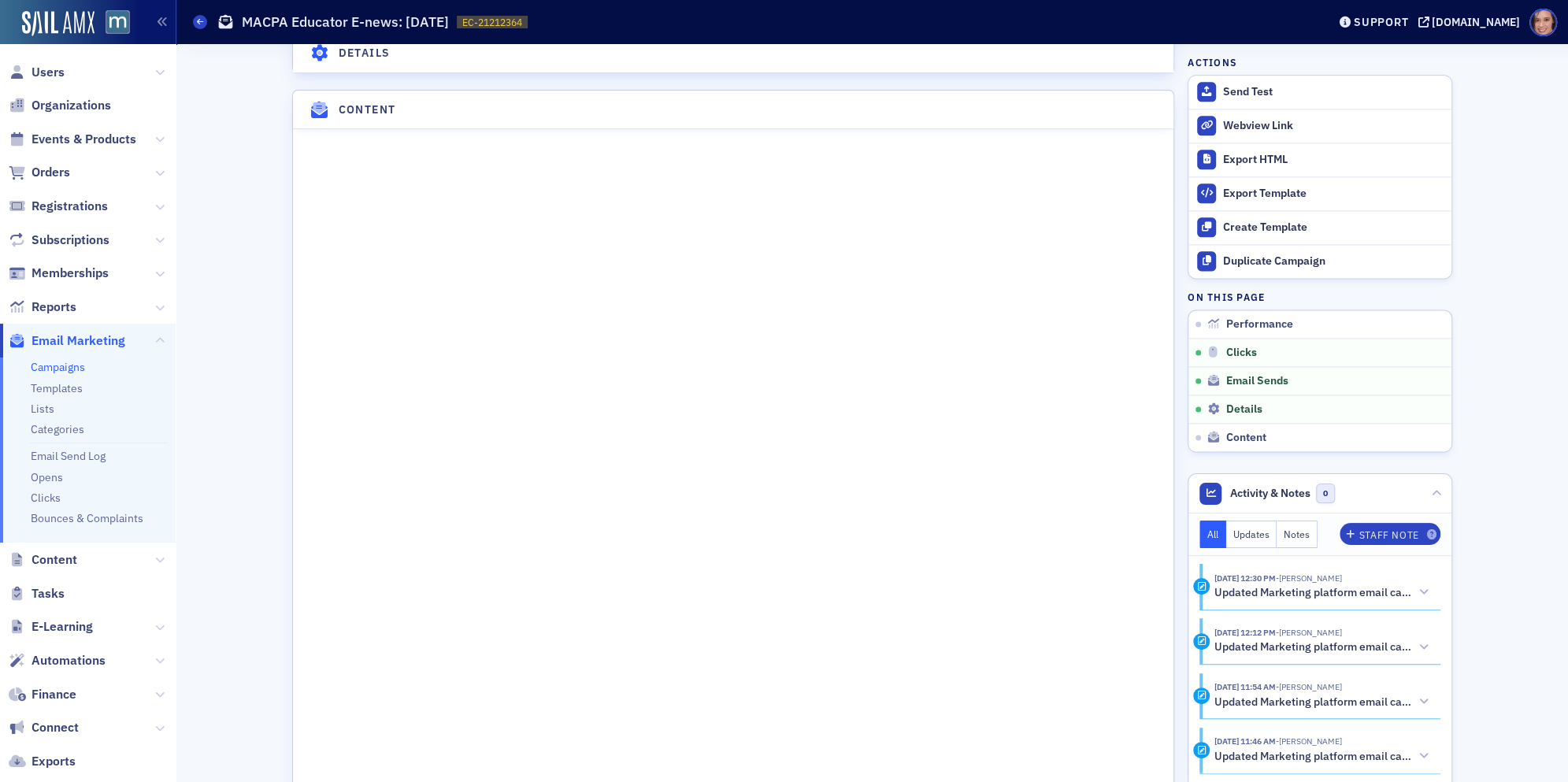
scroll to position [1899, 0]
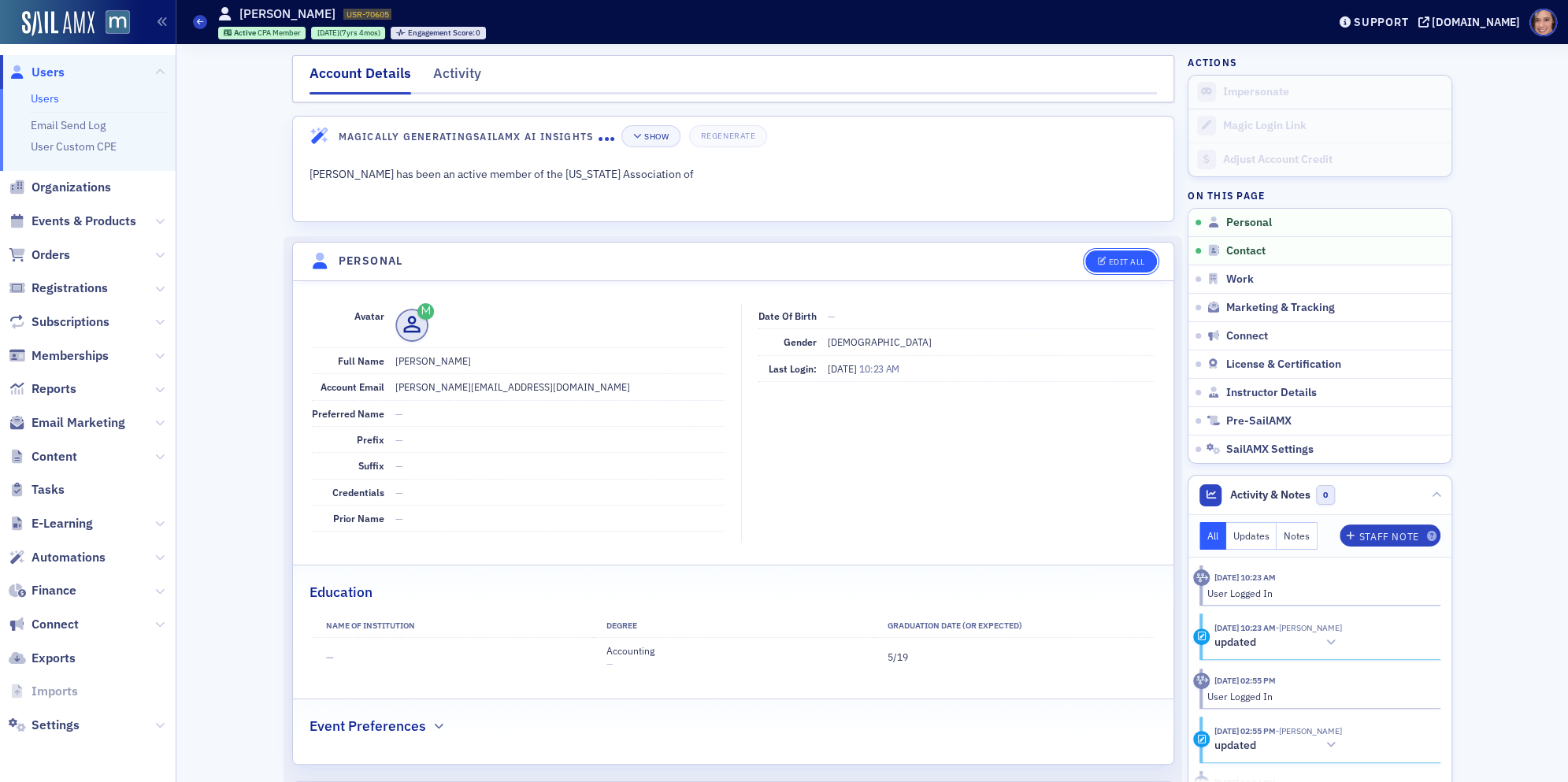
click at [1139, 264] on button "Edit All" at bounding box center [1120, 262] width 71 height 22
select select "US"
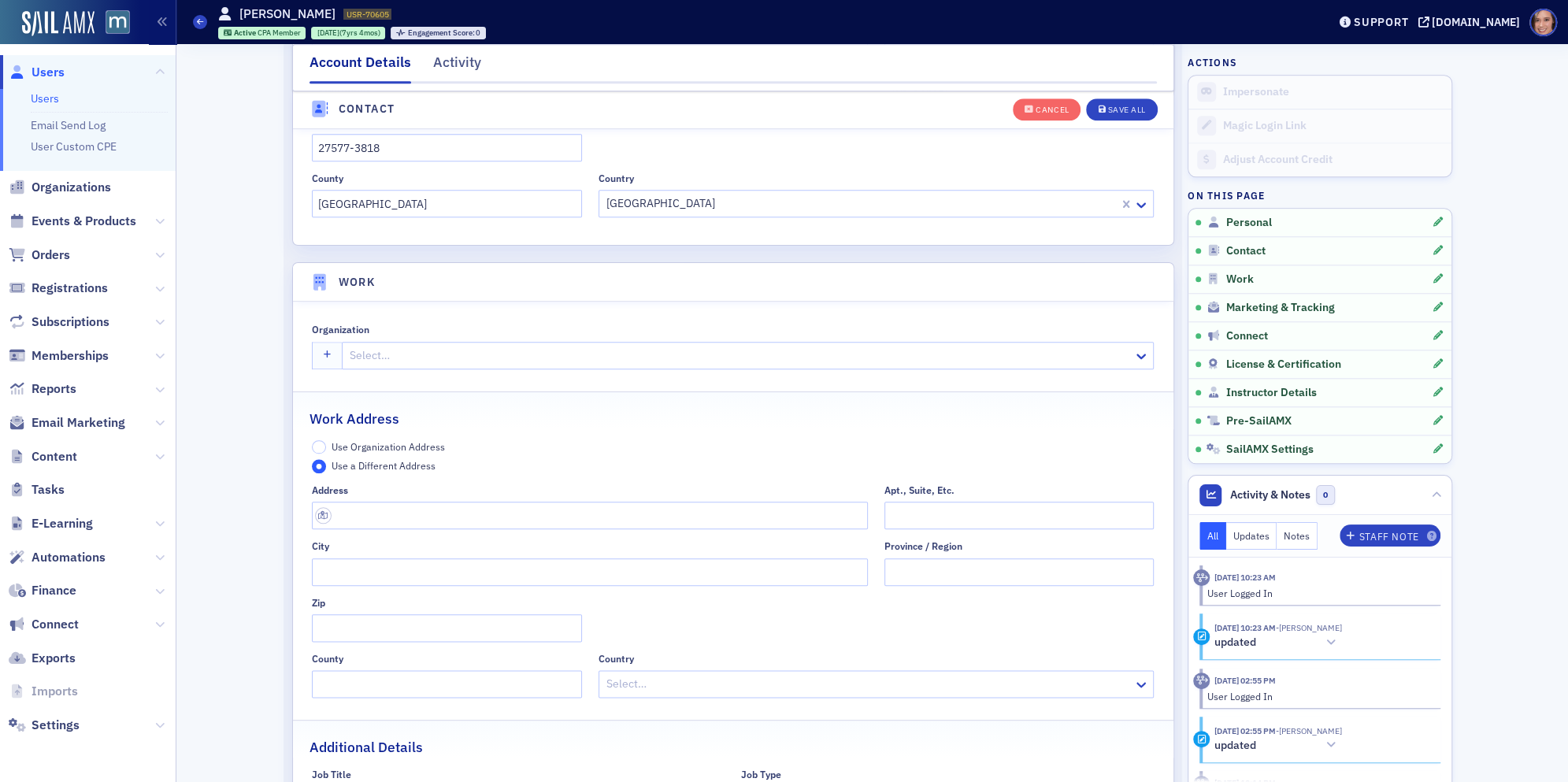
scroll to position [1352, 0]
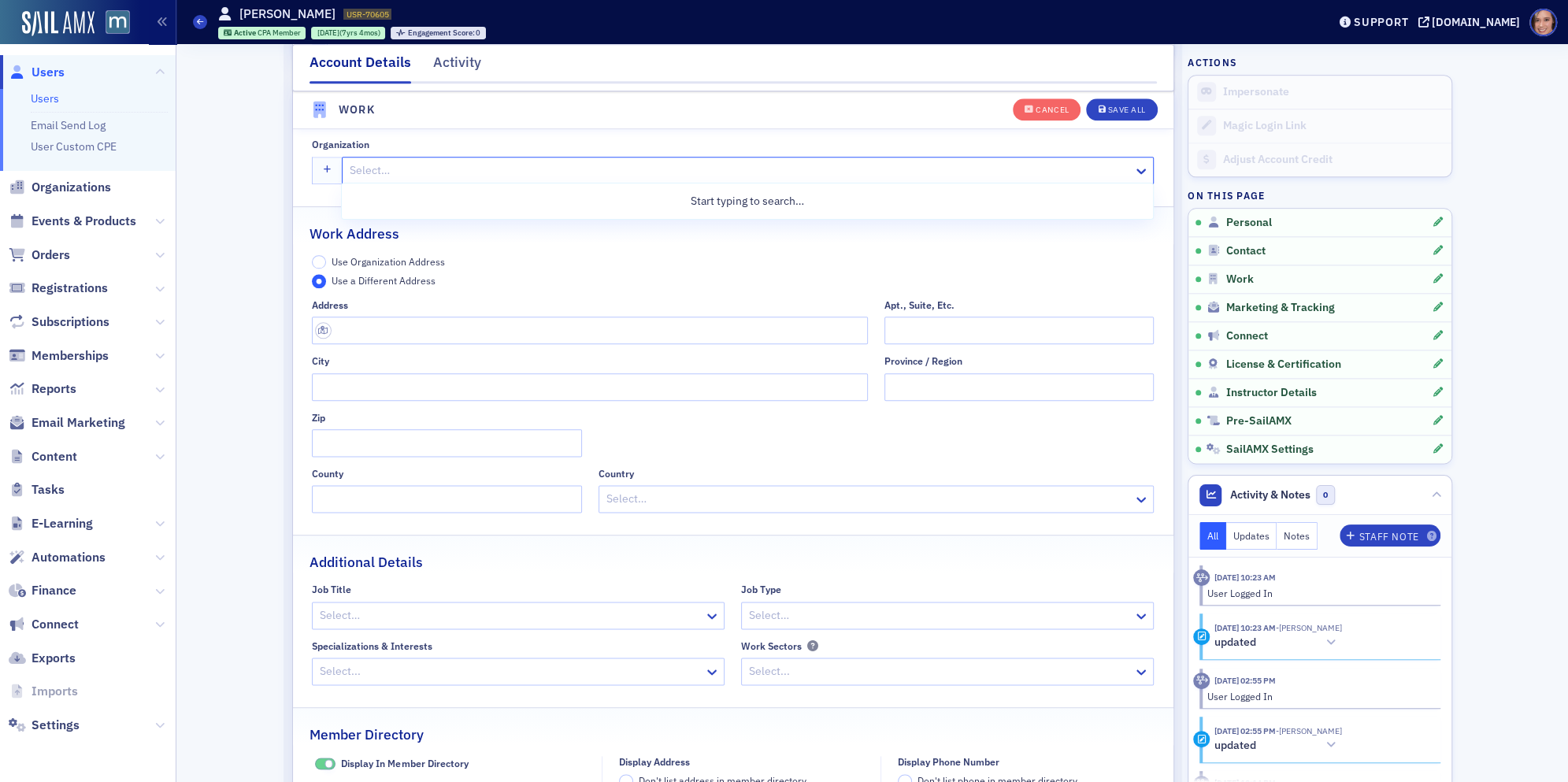
click at [539, 168] on div at bounding box center [740, 170] width 783 height 20
click at [550, 267] on div "Use Organization Address Use a Different Address" at bounding box center [733, 271] width 842 height 33
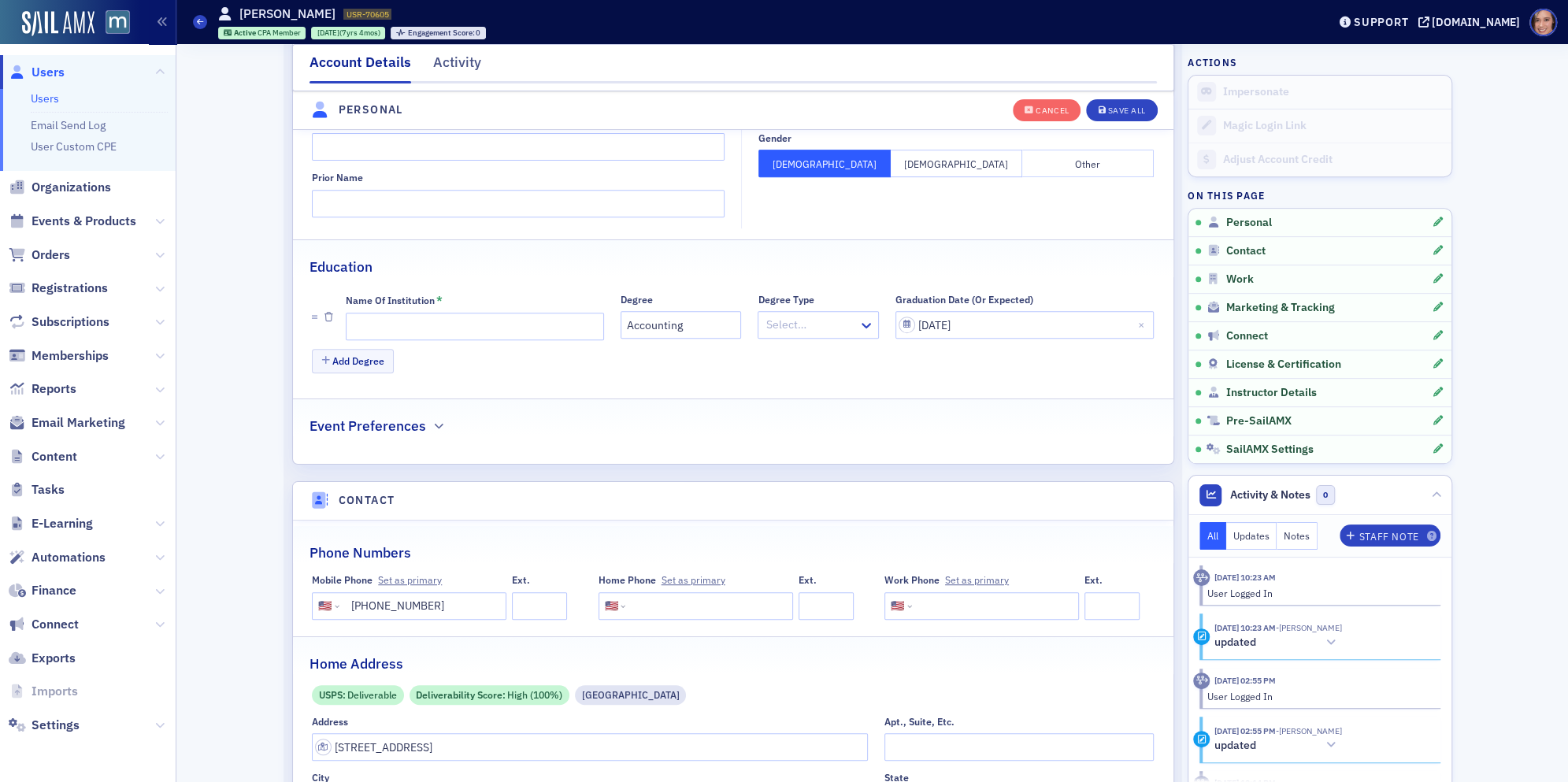
scroll to position [0, 0]
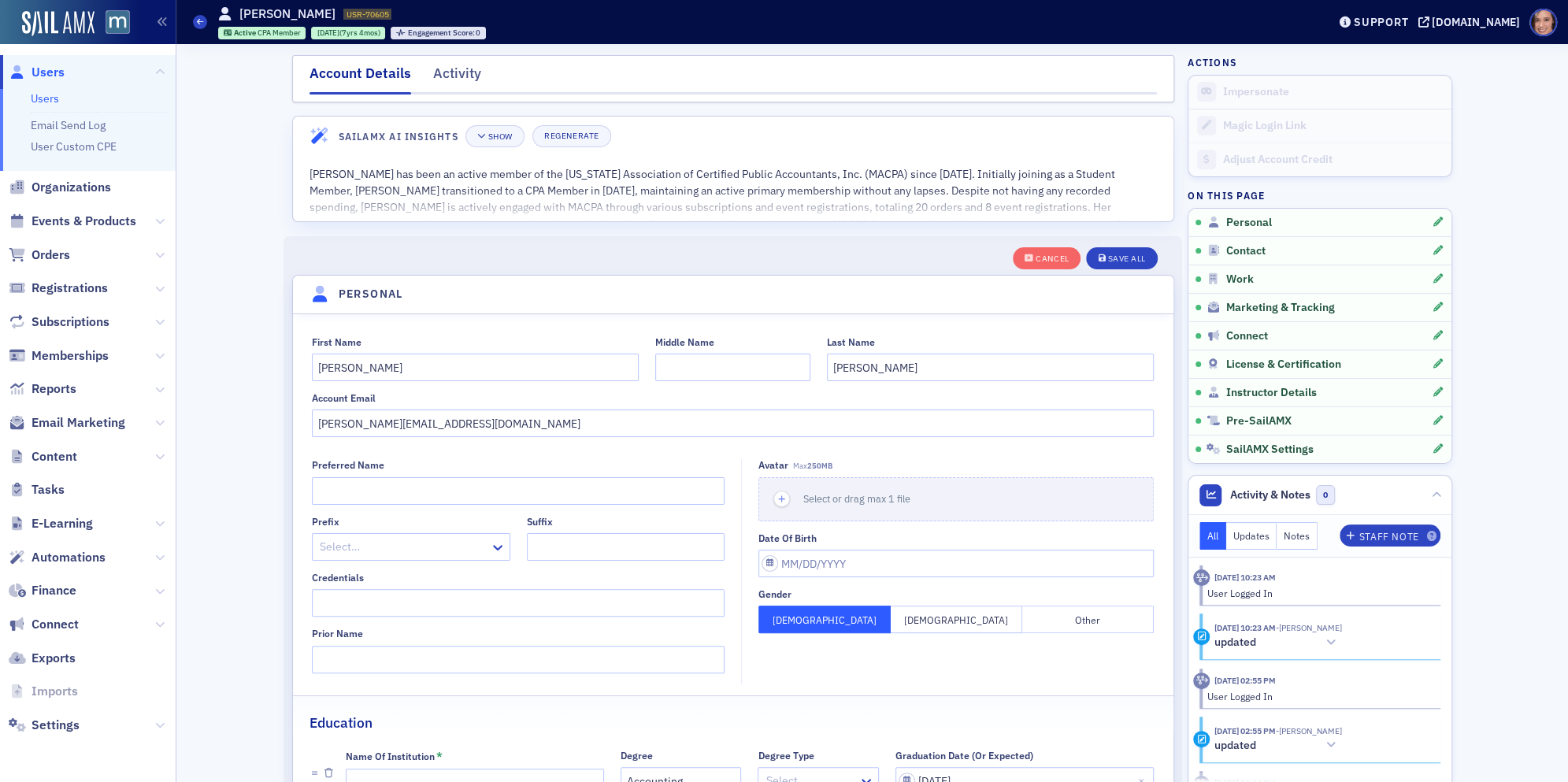
click at [42, 99] on link "Users" at bounding box center [44, 98] width 28 height 15
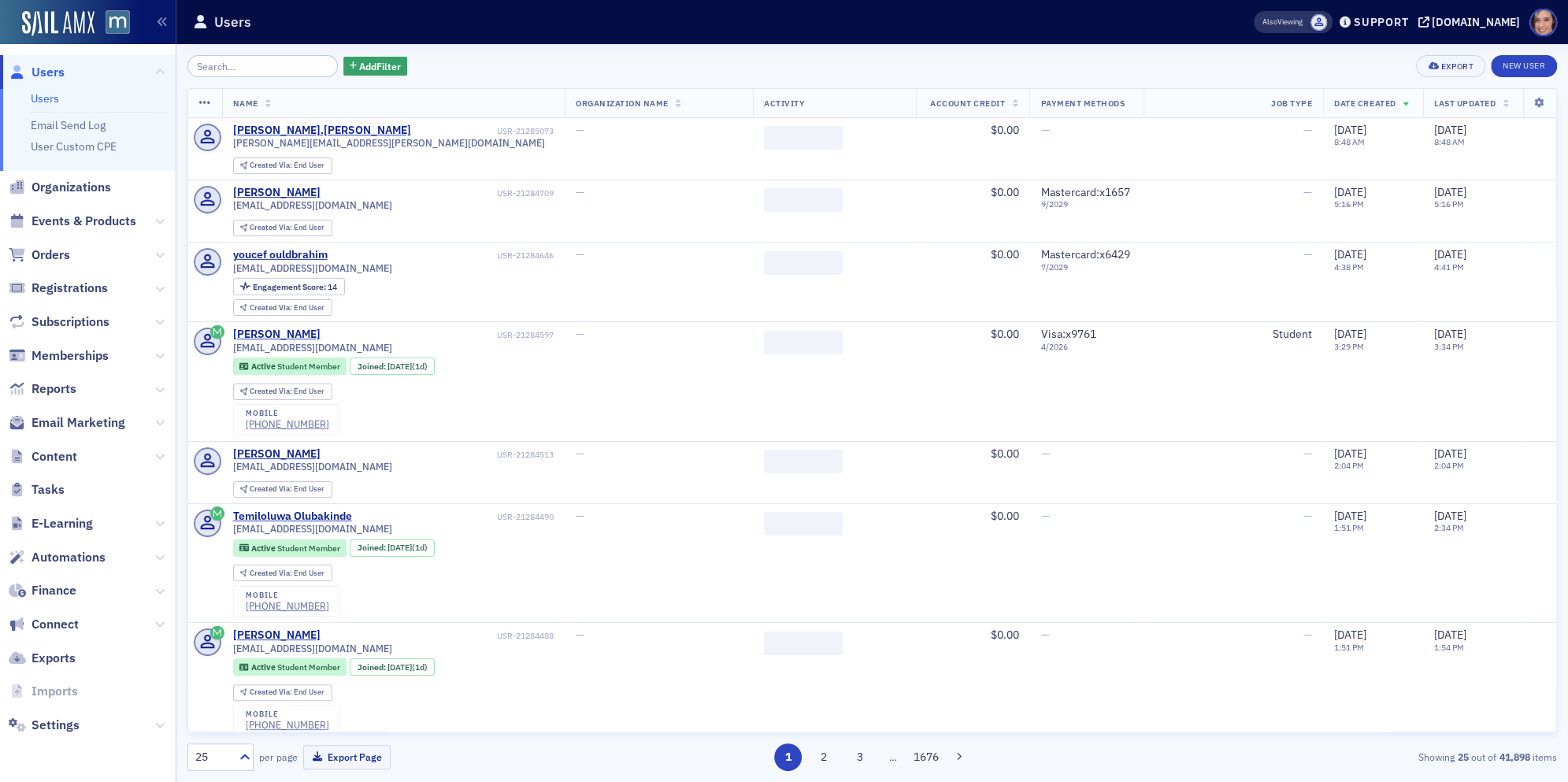
type input "k"
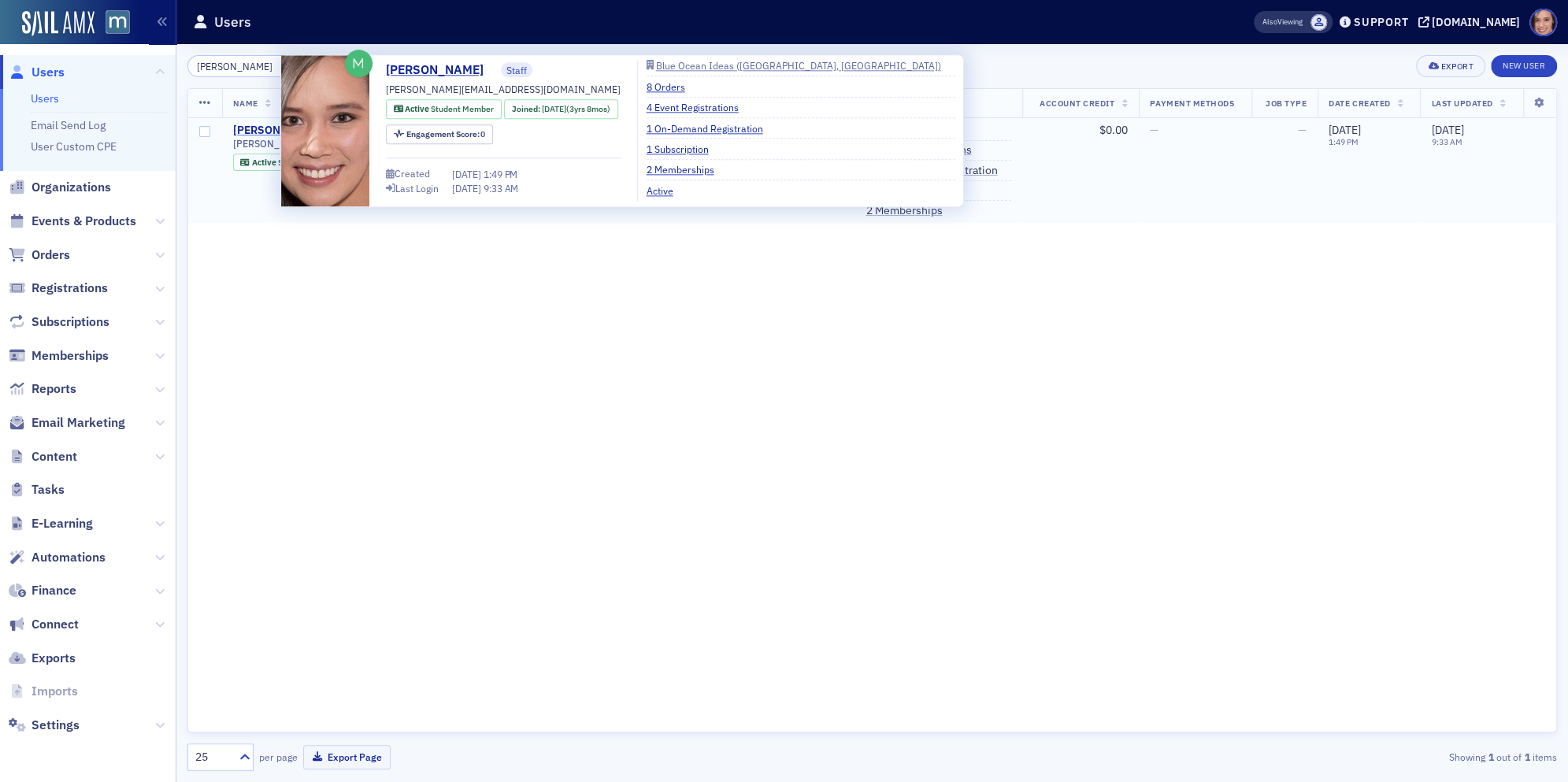
type input "katie@blu"
click at [249, 125] on div "Katie Foo" at bounding box center [277, 131] width 87 height 15
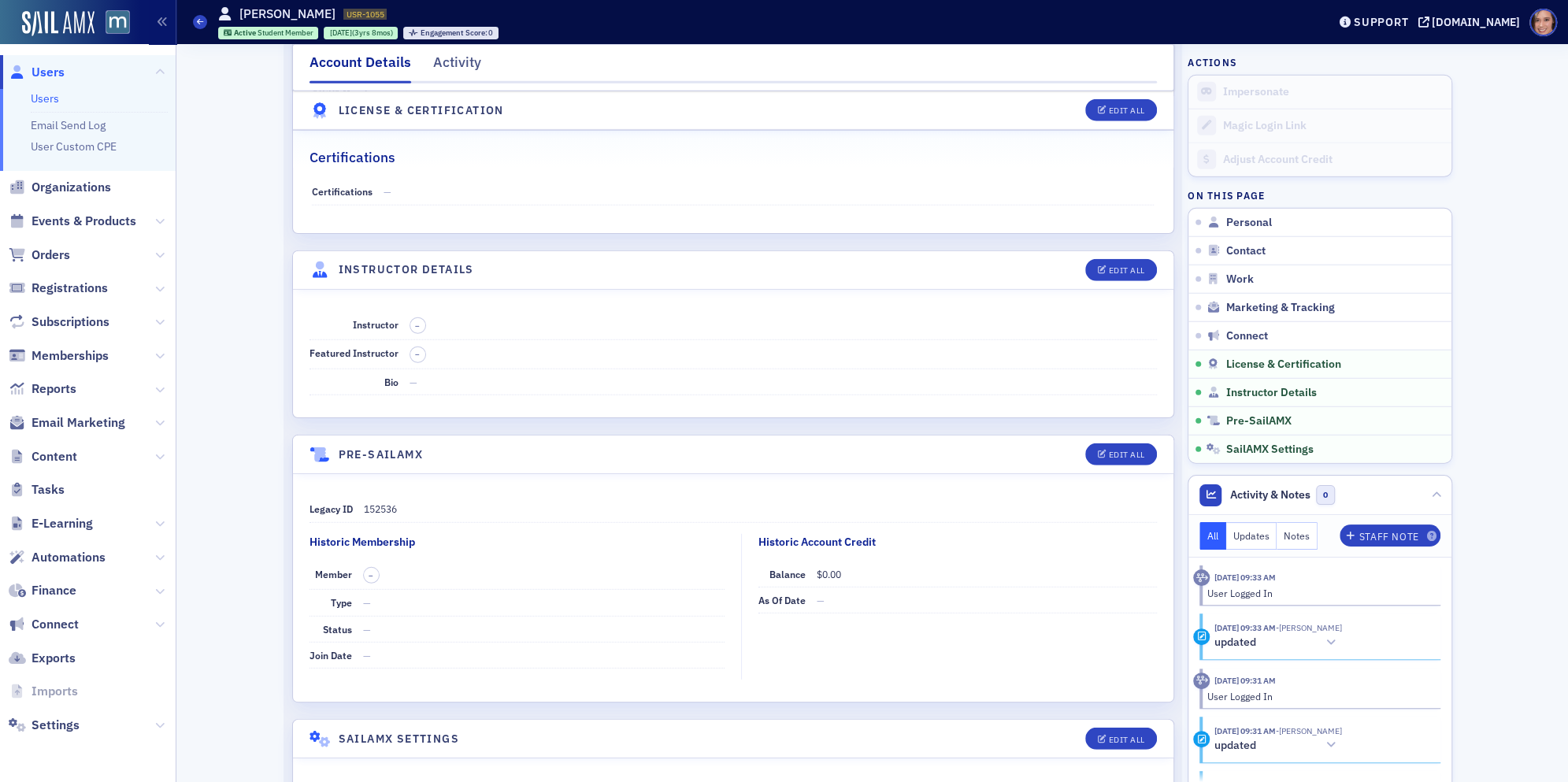
scroll to position [3294, 0]
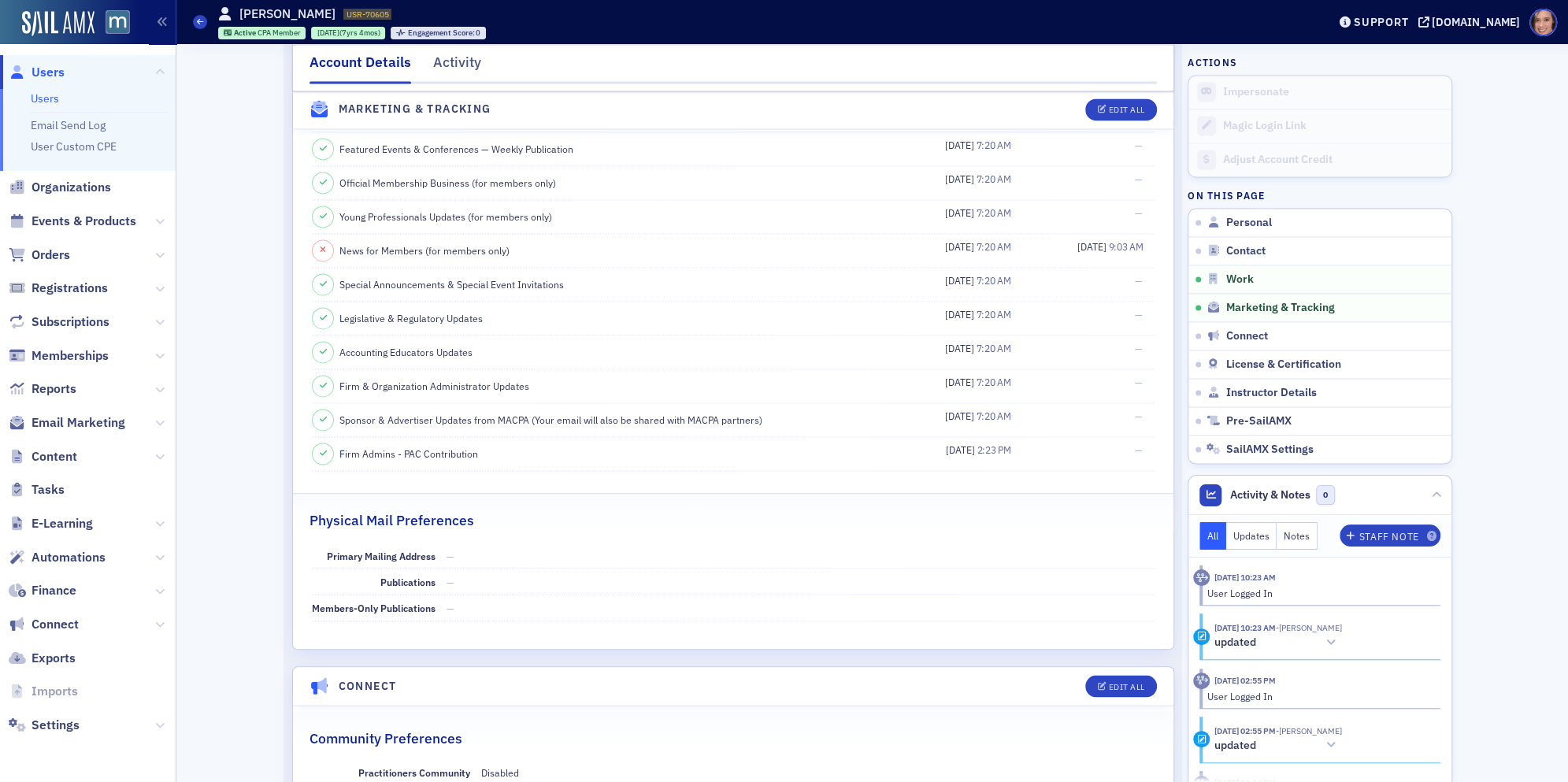
scroll to position [1352, 0]
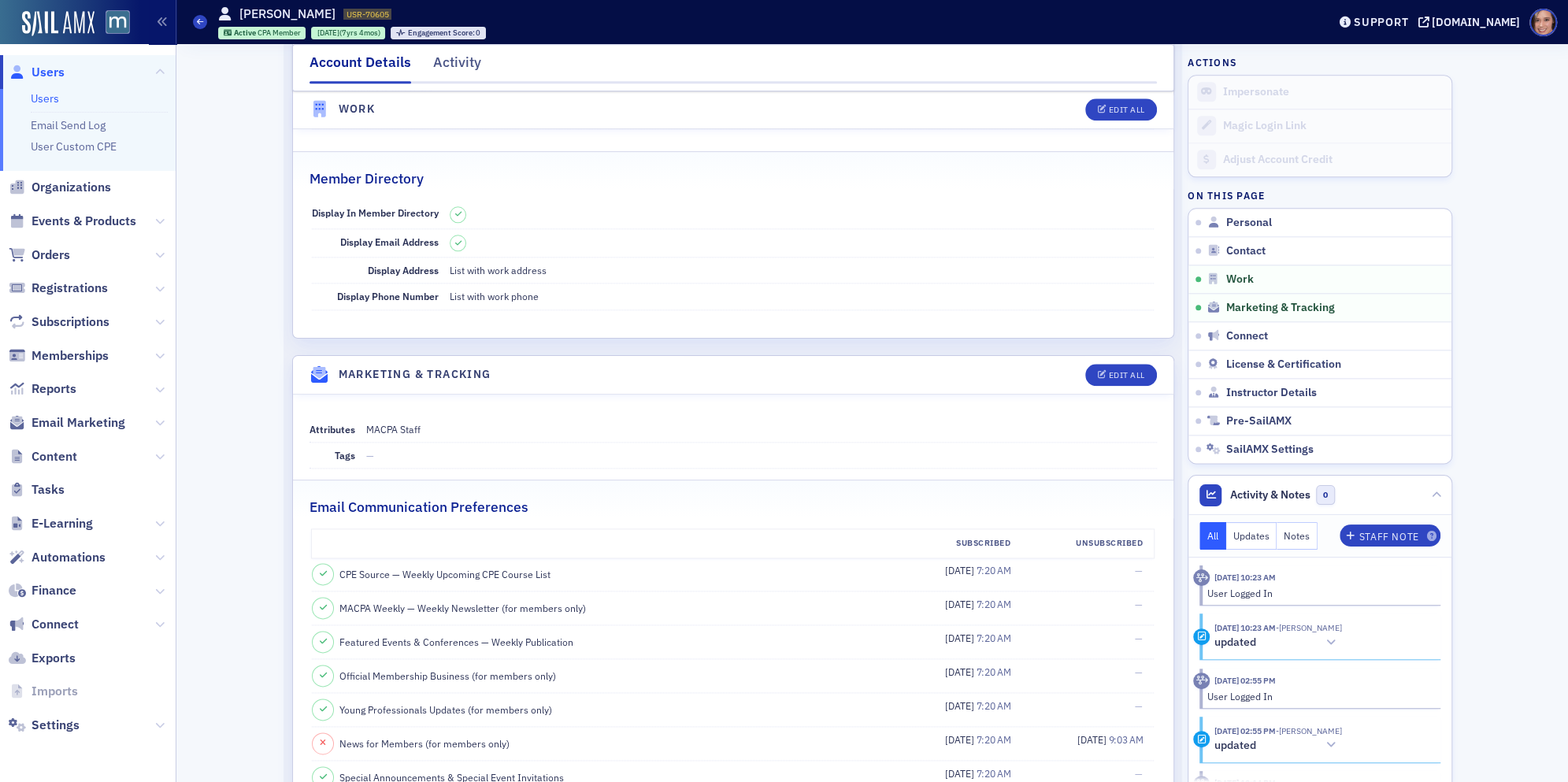
click at [47, 94] on link "Users" at bounding box center [44, 98] width 28 height 15
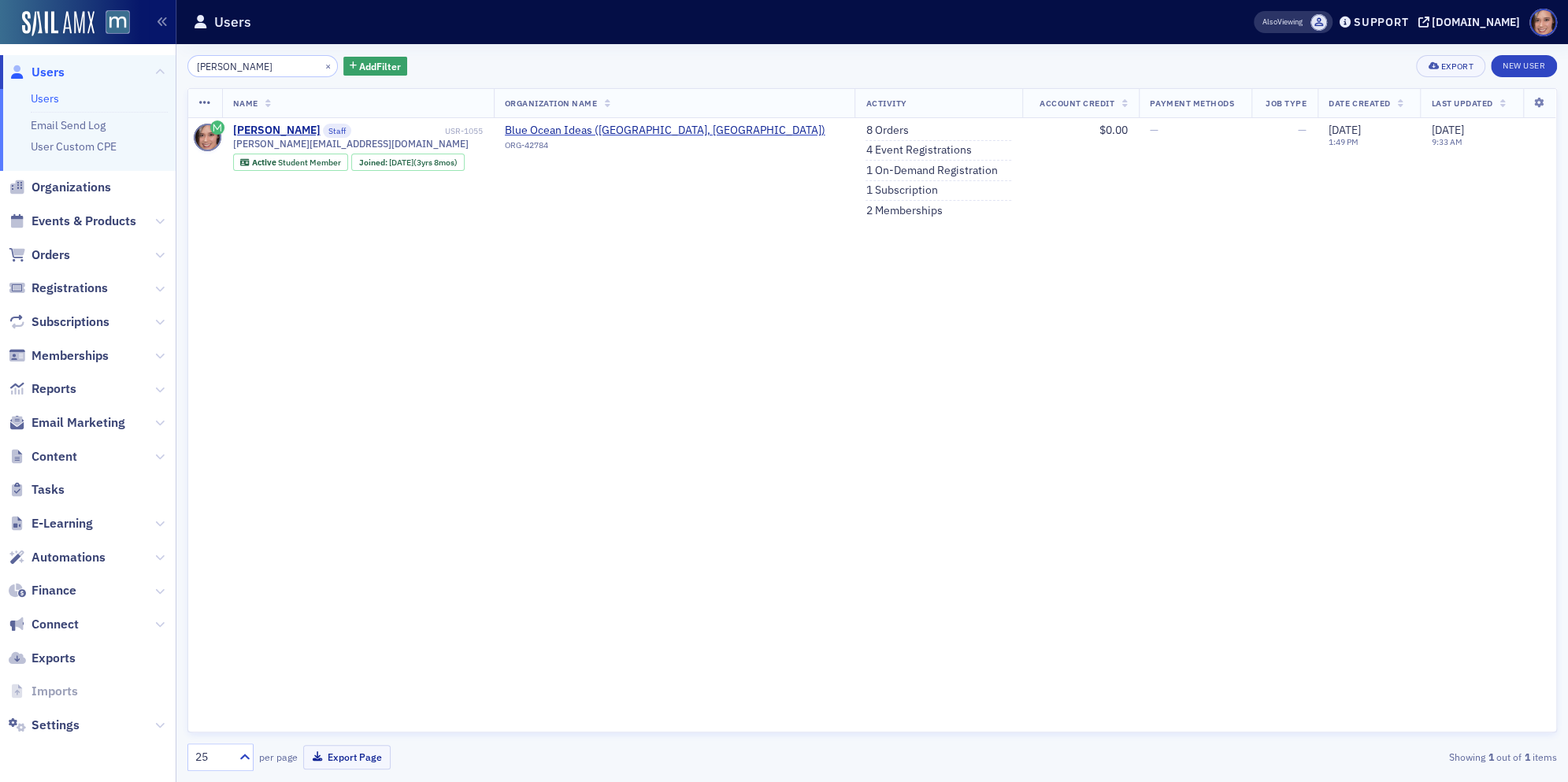
click at [248, 68] on input "katie@blu" at bounding box center [262, 66] width 150 height 22
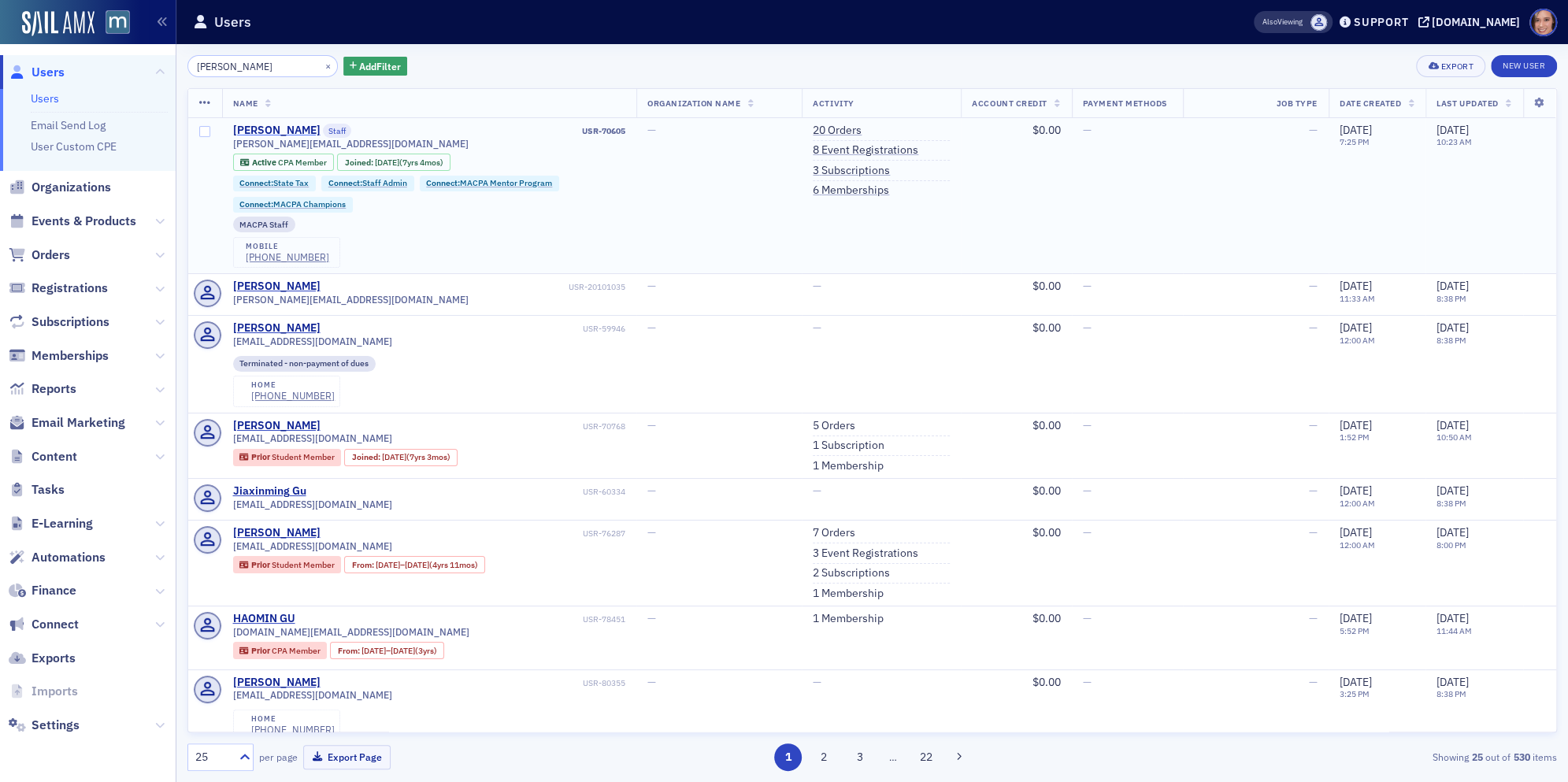
type input "sonya gu"
click at [273, 125] on div "[PERSON_NAME]" at bounding box center [277, 131] width 87 height 15
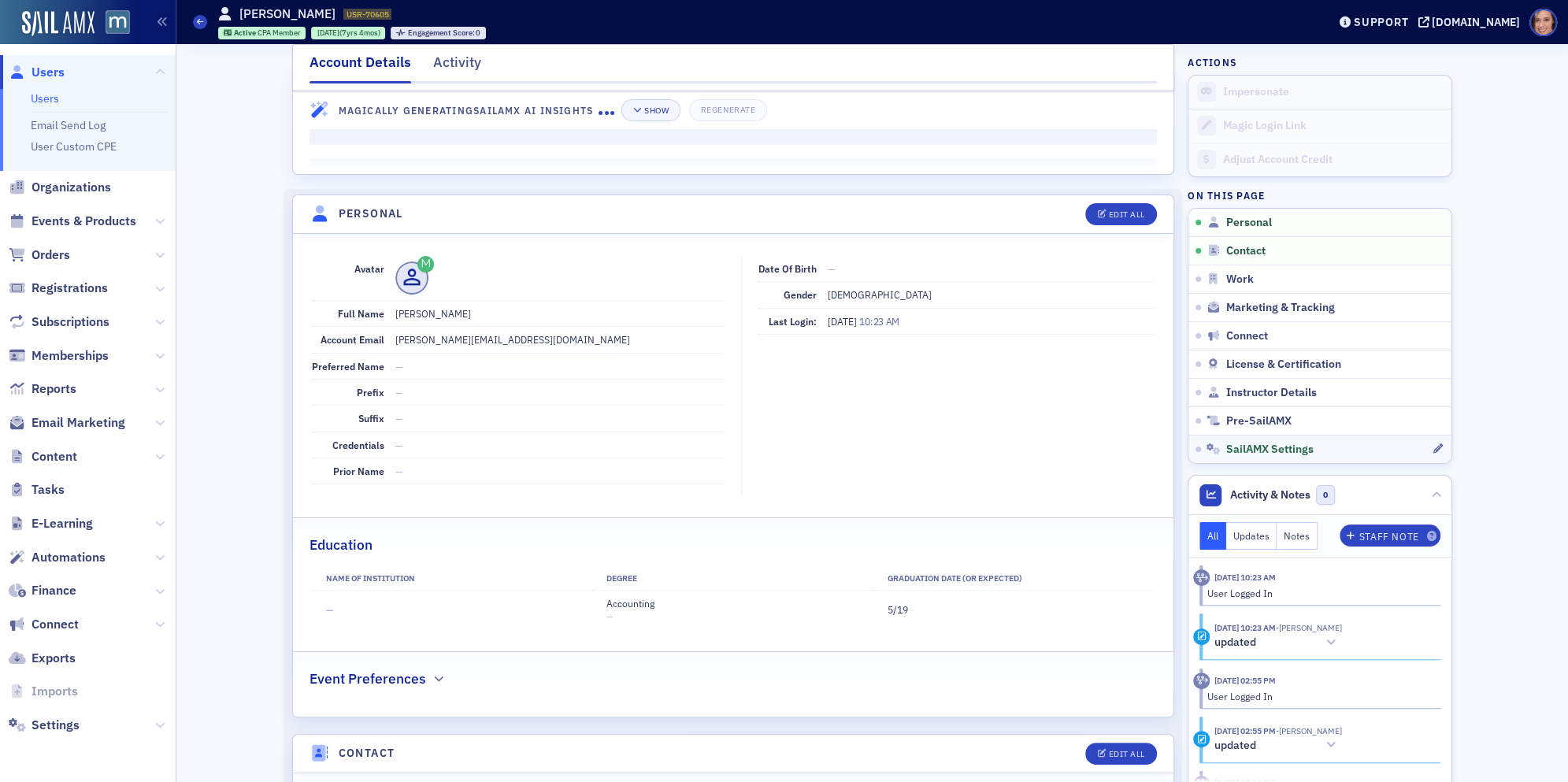
scroll to position [52, 0]
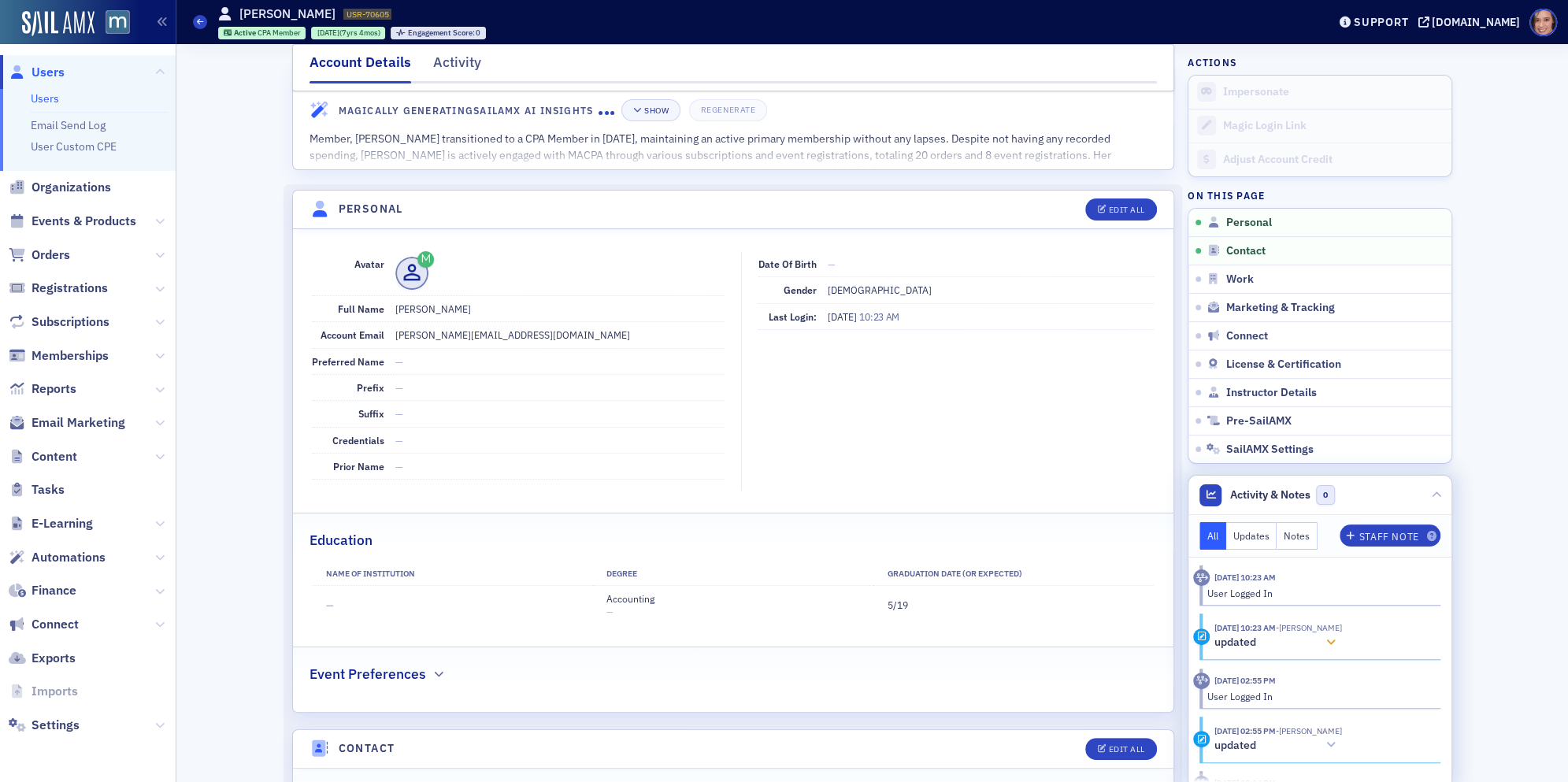
click at [1334, 643] on div at bounding box center [1331, 642] width 22 height 16
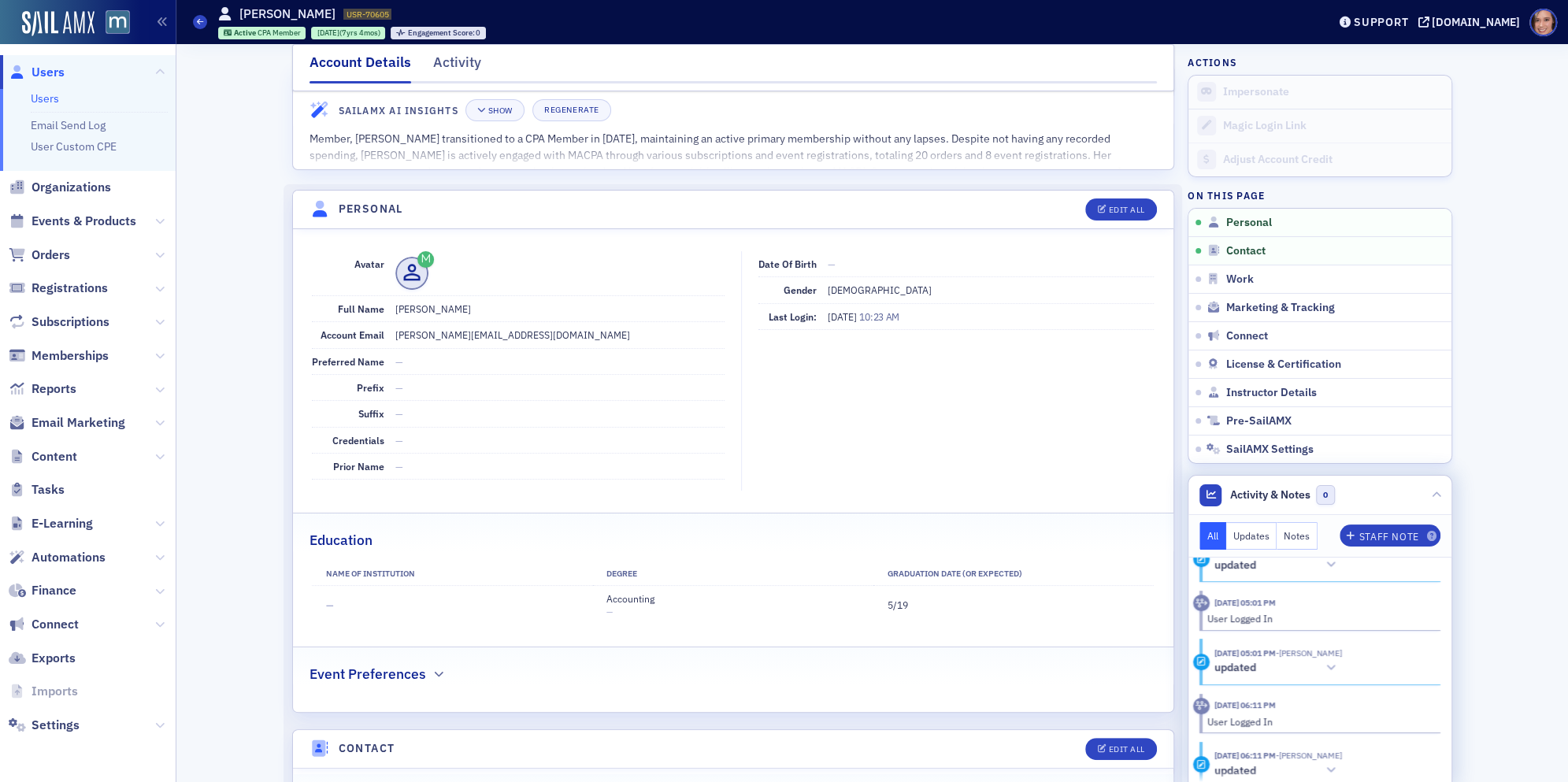
scroll to position [691, 0]
click at [1327, 662] on button "updated" at bounding box center [1277, 663] width 127 height 16
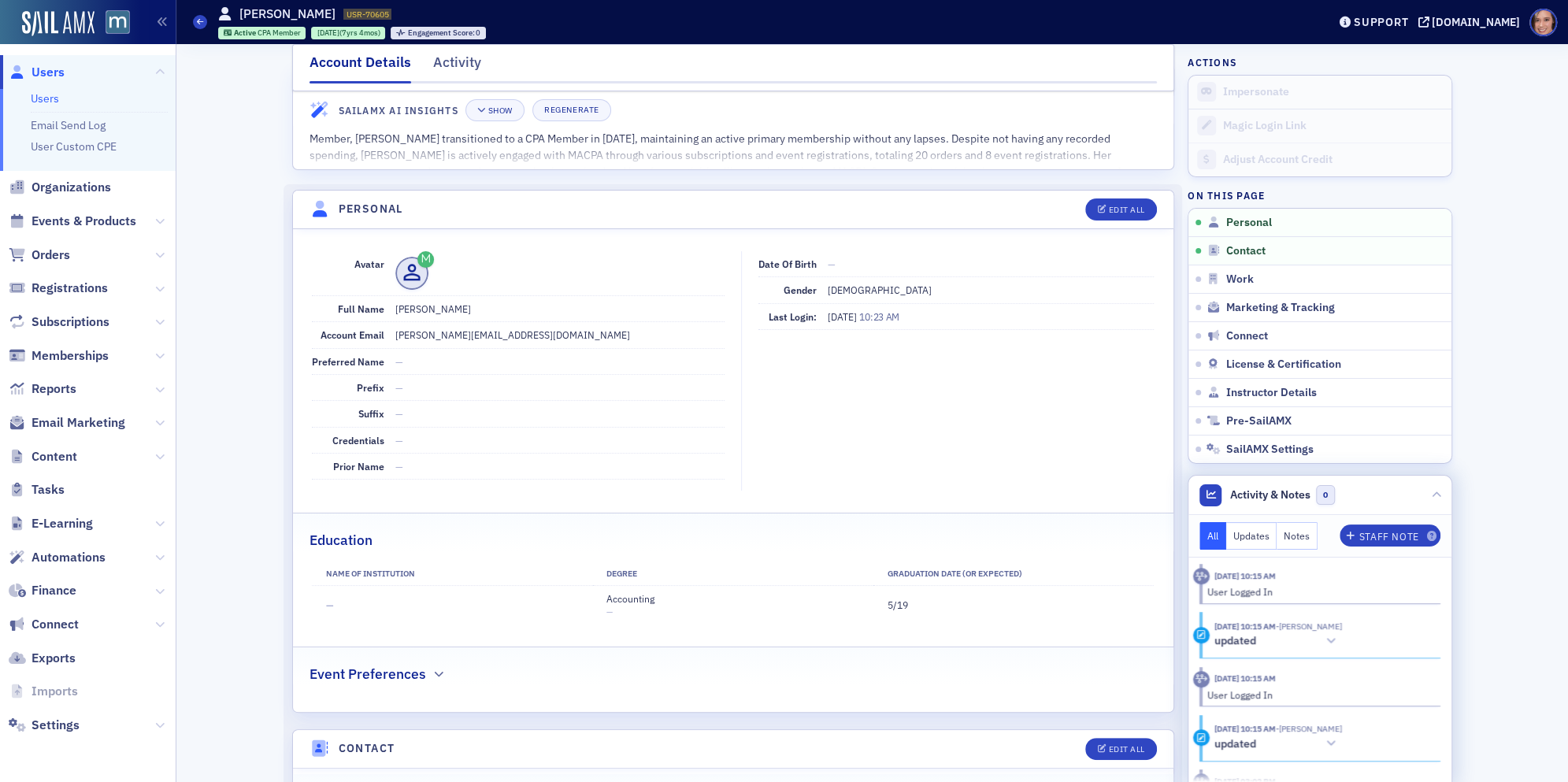
scroll to position [1100, 0]
click at [1249, 535] on button "Updates" at bounding box center [1252, 536] width 51 height 27
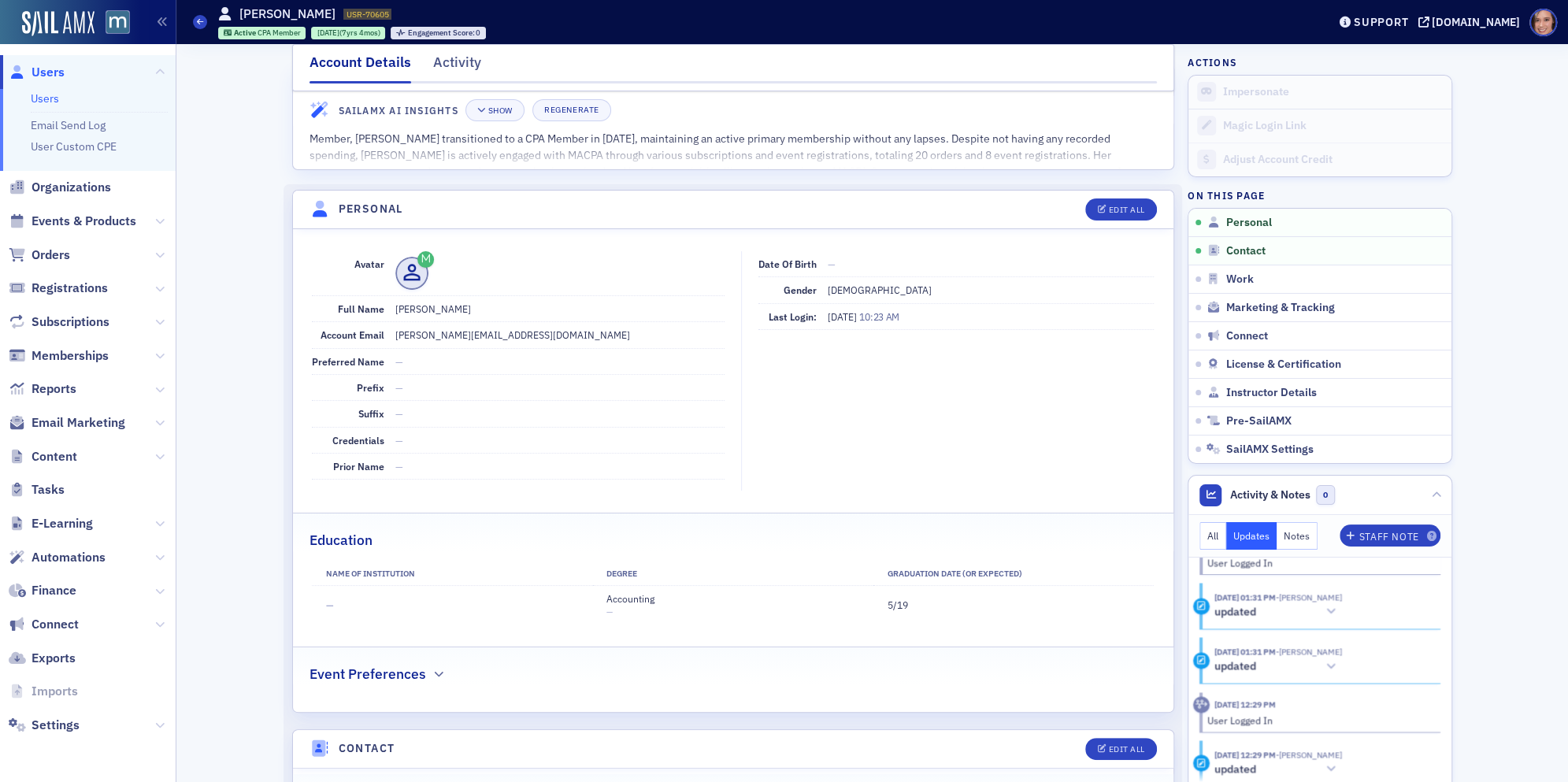
scroll to position [0, 0]
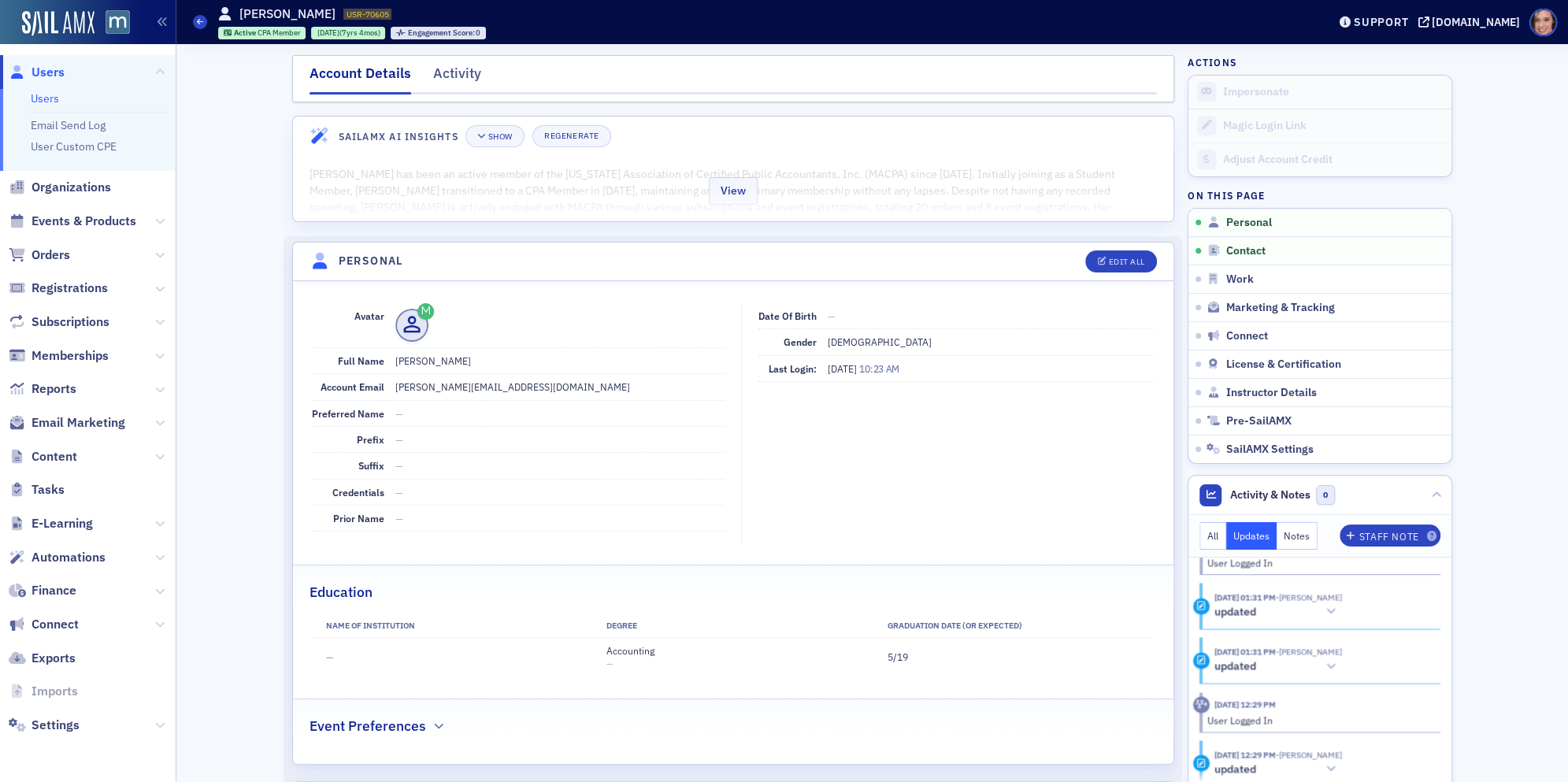
click at [904, 172] on div "View" at bounding box center [734, 187] width 881 height 66
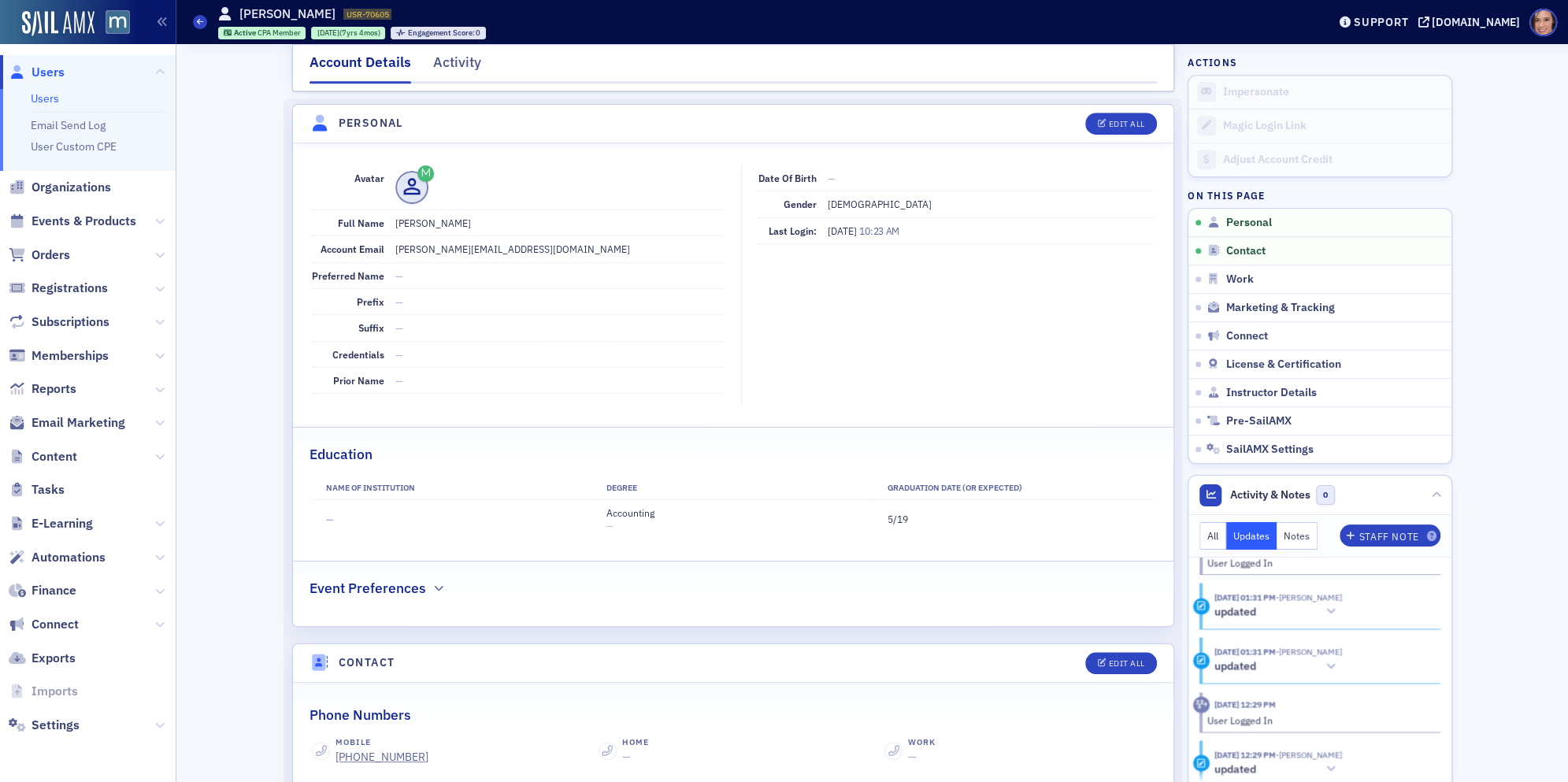
scroll to position [1295, 0]
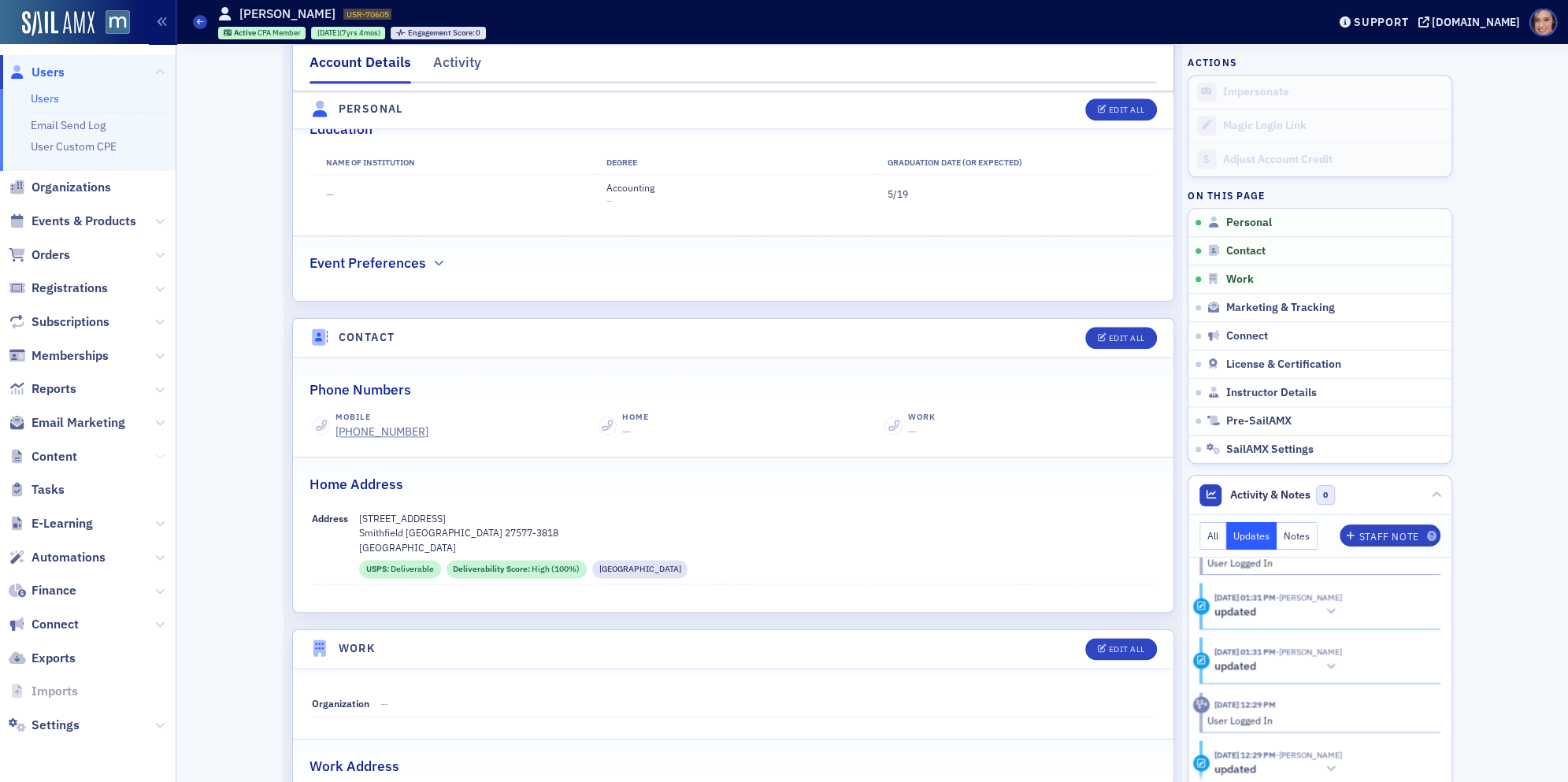
click at [162, 459] on icon at bounding box center [159, 456] width 9 height 9
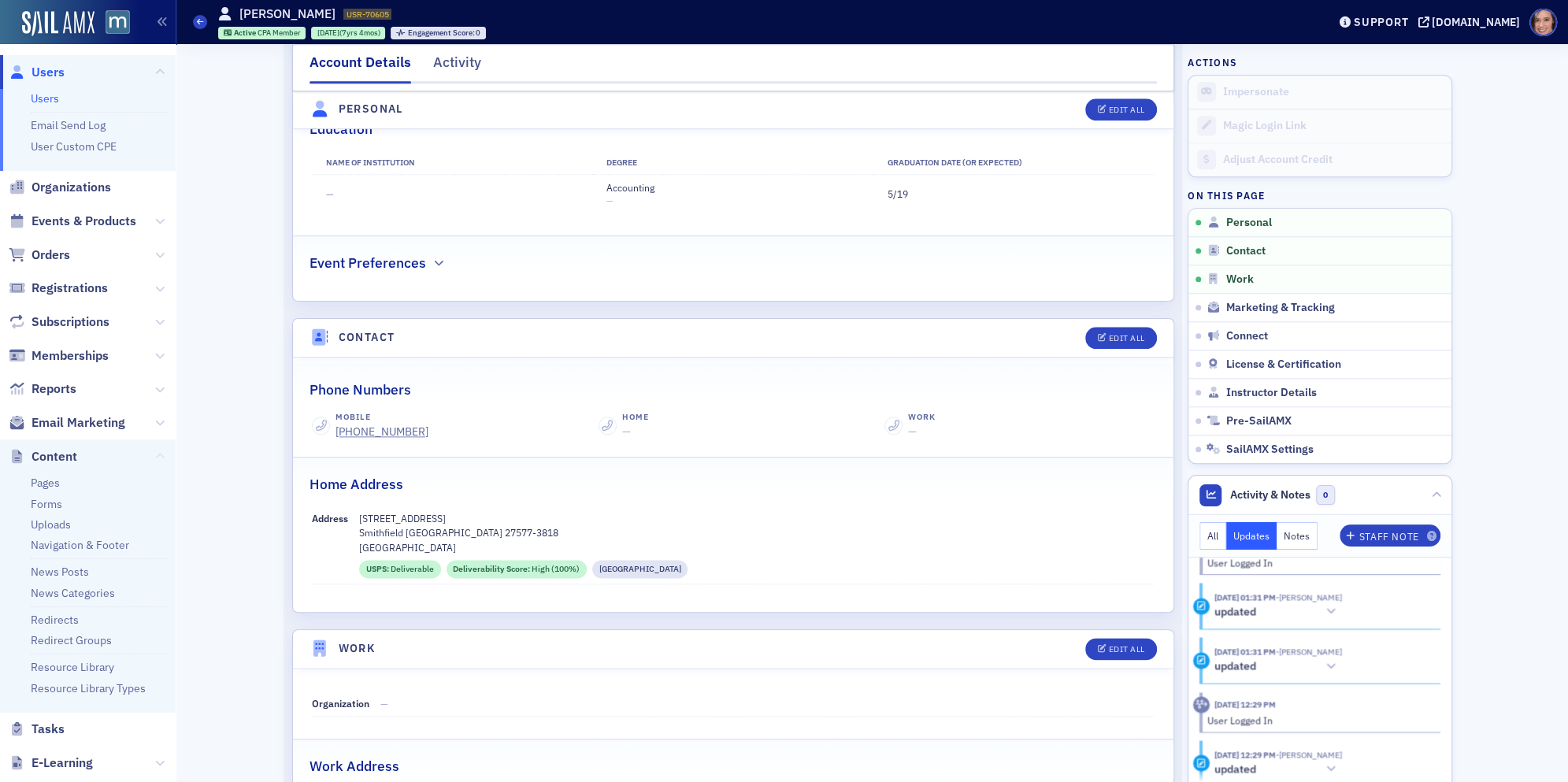
click at [162, 459] on icon at bounding box center [159, 456] width 9 height 9
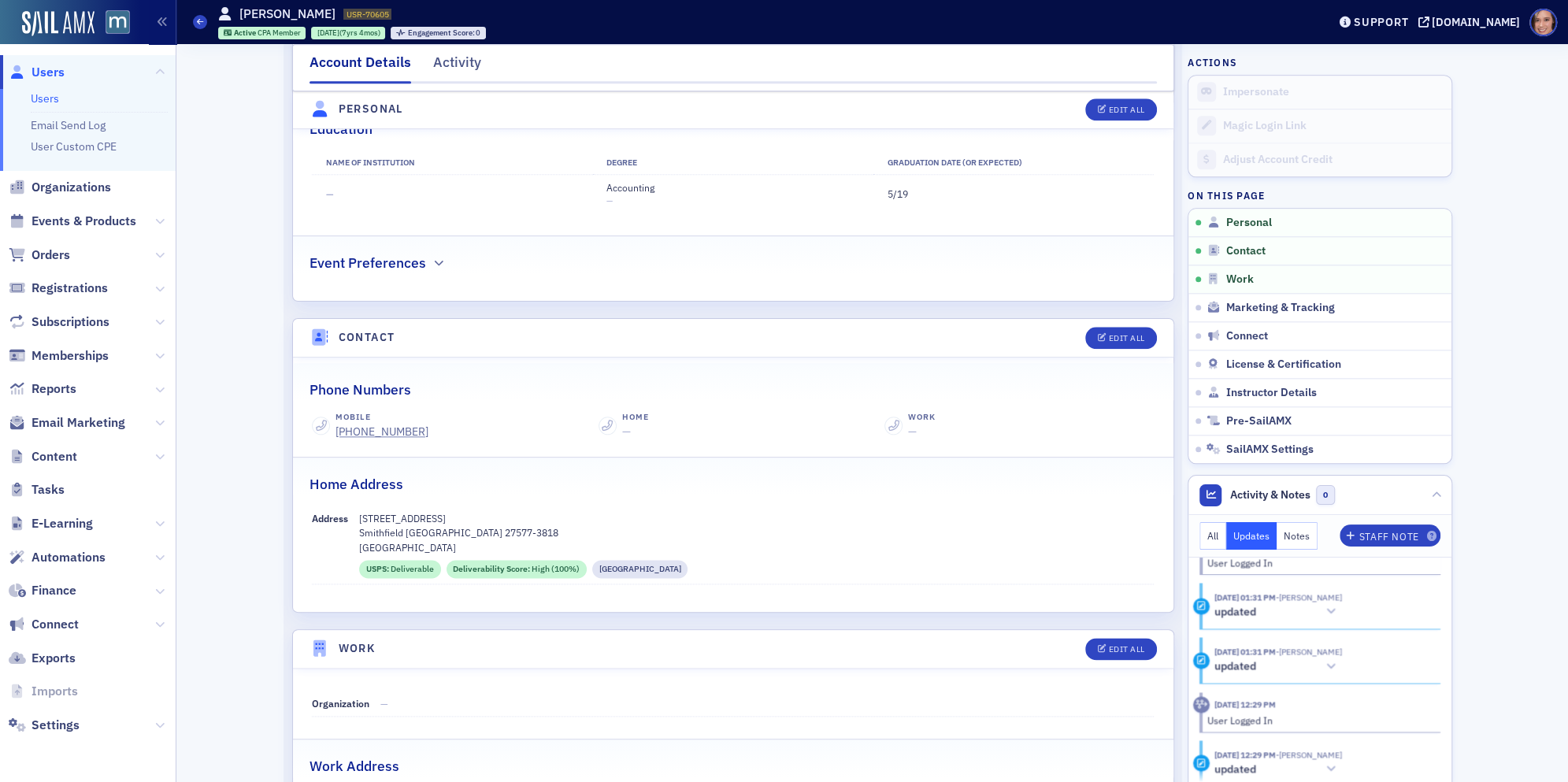
click at [161, 431] on span "Email Marketing" at bounding box center [87, 423] width 175 height 34
click at [156, 424] on icon at bounding box center [159, 422] width 9 height 9
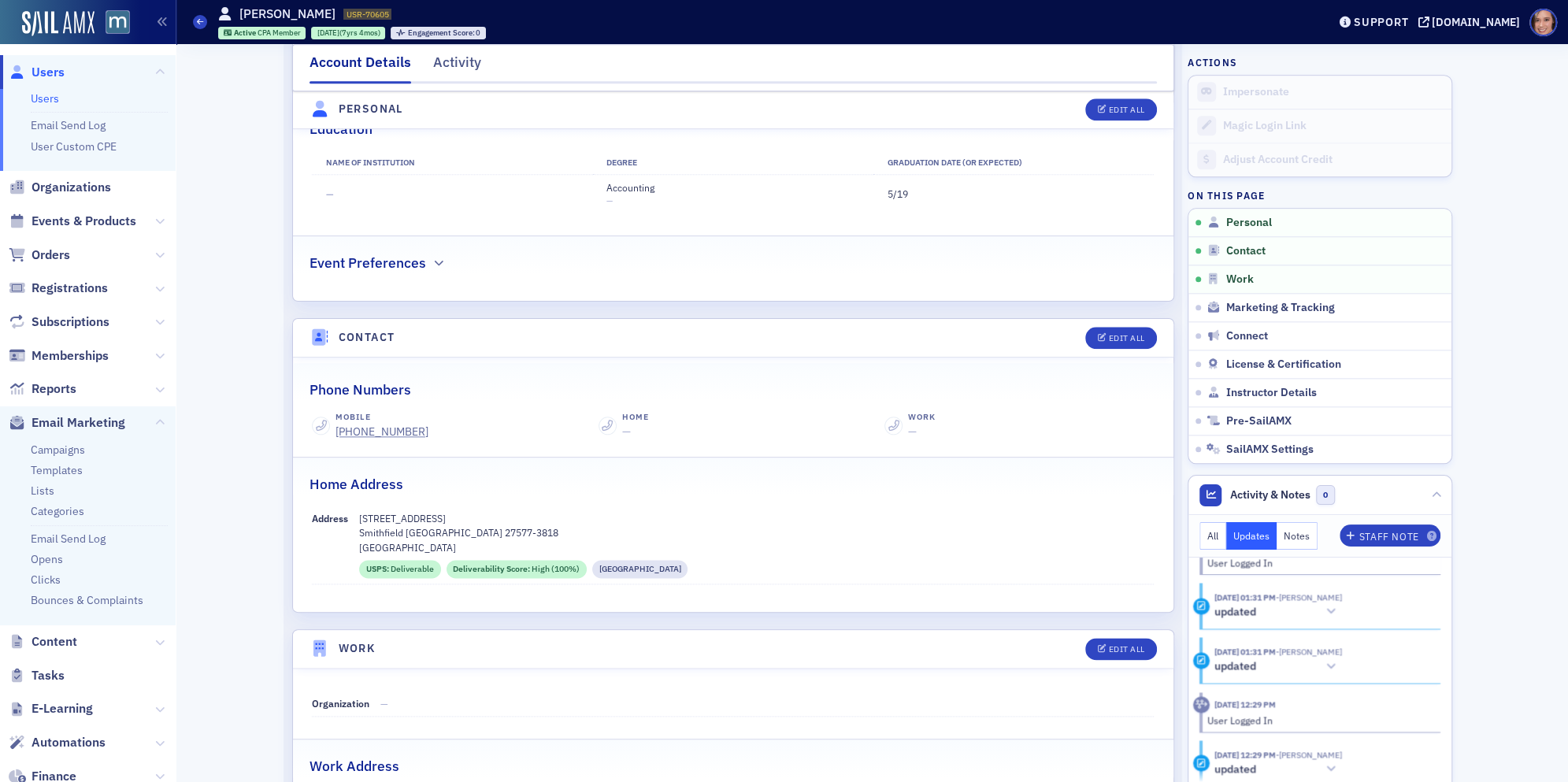
click at [32, 501] on ul "Campaigns Templates Lists Categories Email Send Log Opens Clicks Bounces & Comp…" at bounding box center [87, 532] width 175 height 185
click at [32, 495] on link "Lists" at bounding box center [43, 490] width 24 height 15
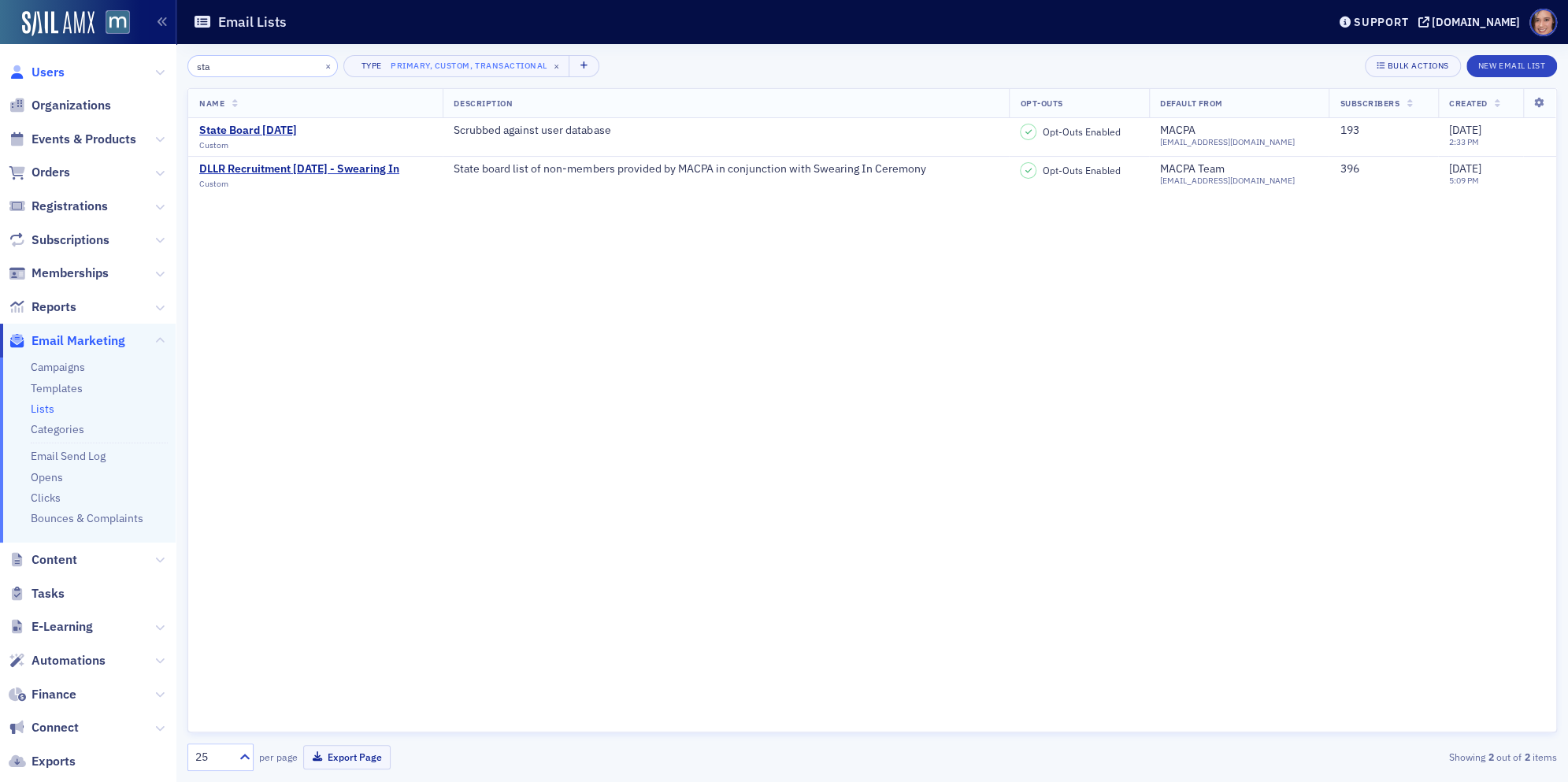
type input "sta"
click at [56, 70] on span "Users" at bounding box center [48, 73] width 33 height 17
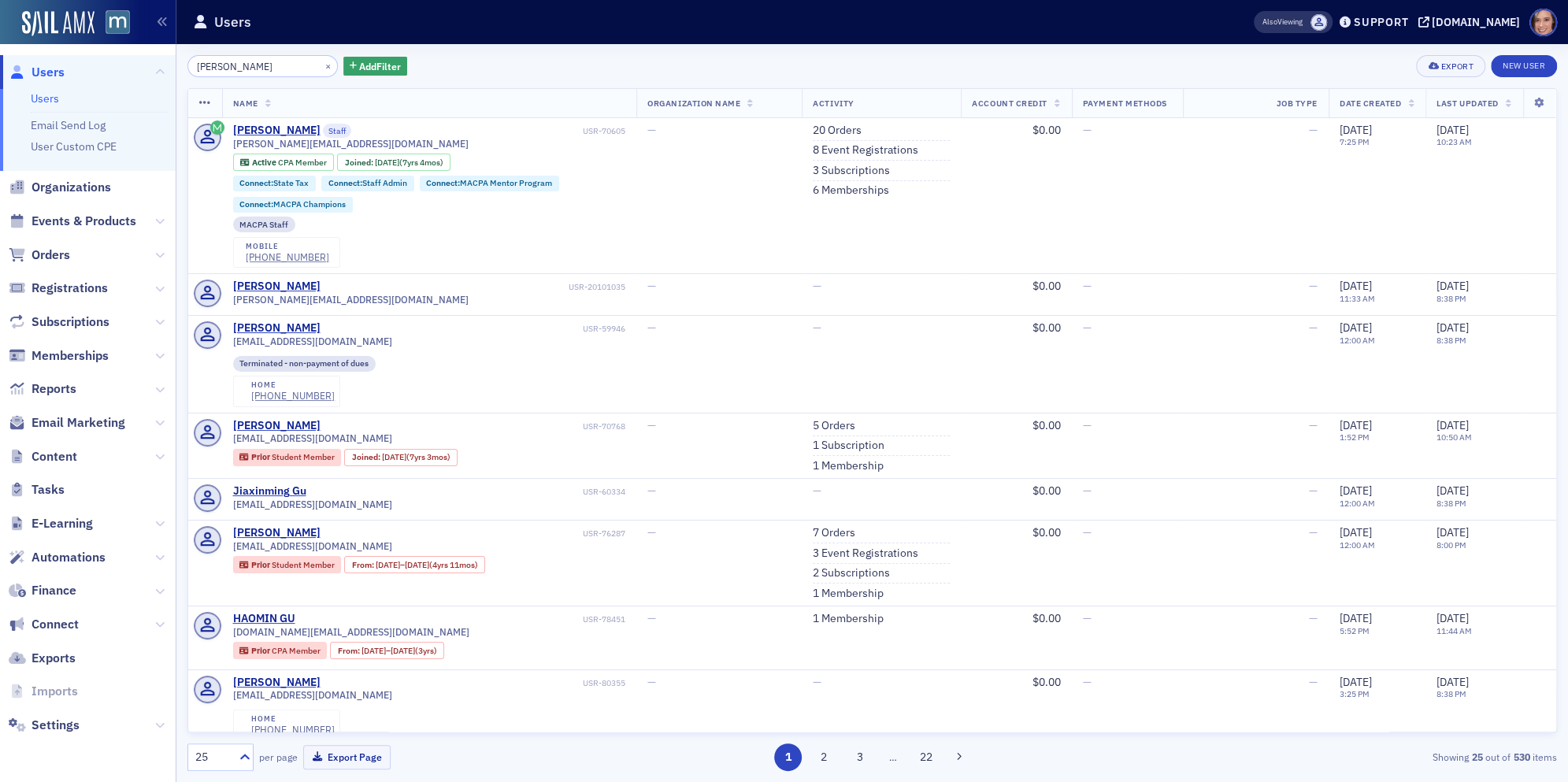
click at [321, 56] on div "×" at bounding box center [329, 65] width 16 height 20
click at [321, 59] on button "×" at bounding box center [328, 65] width 15 height 15
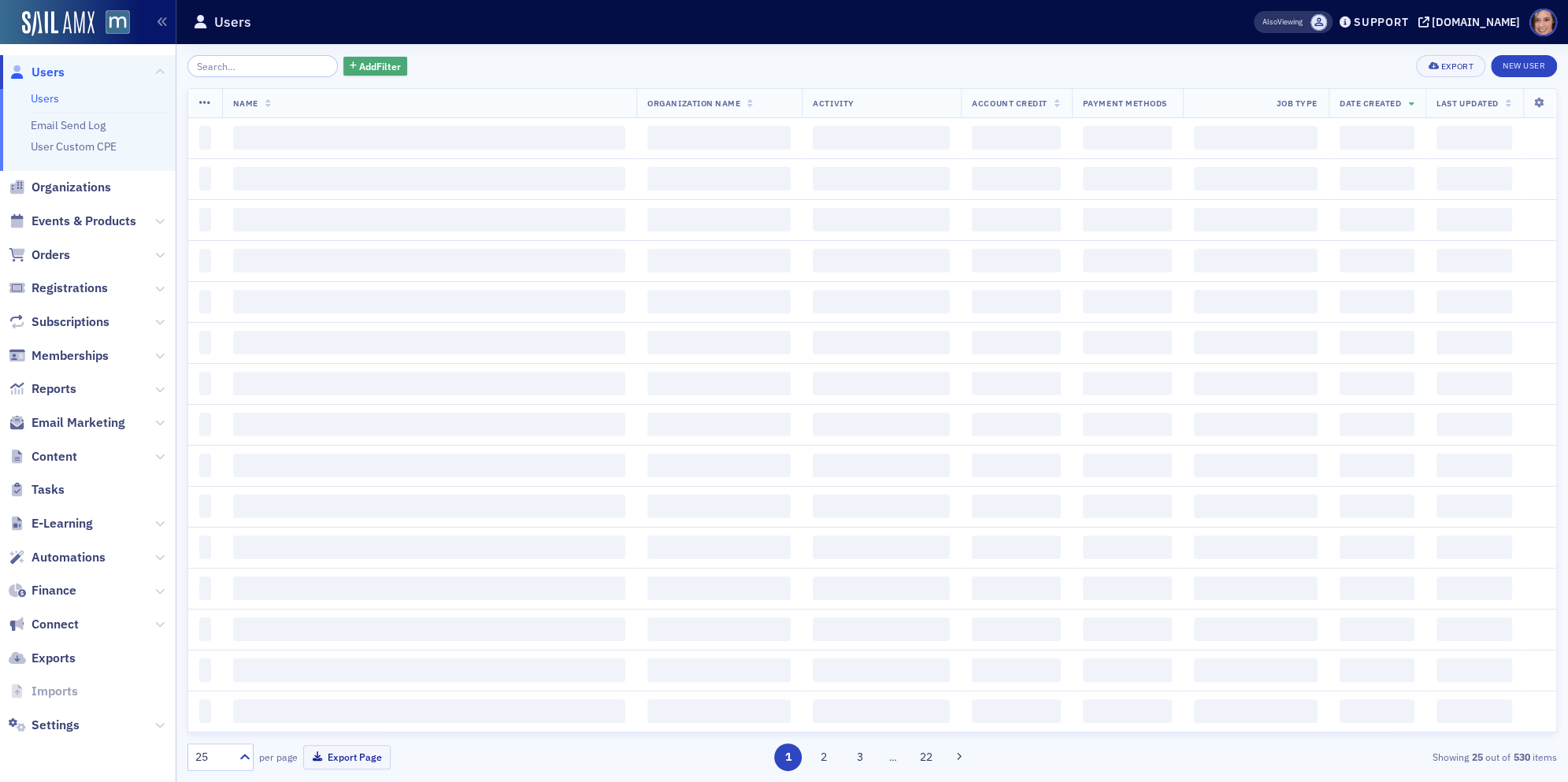
click at [344, 72] on button "Add Filter" at bounding box center [376, 66] width 65 height 20
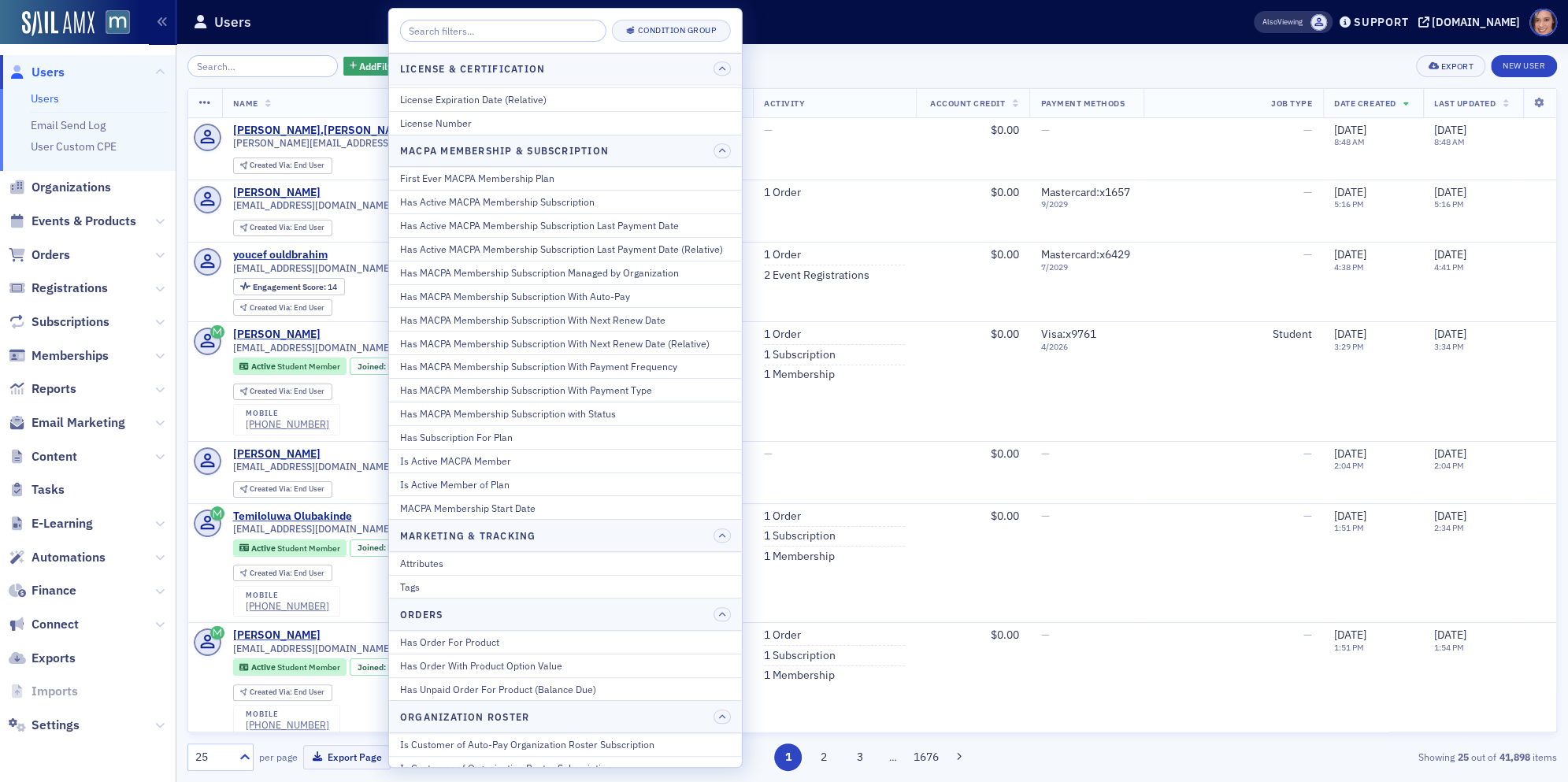
scroll to position [669, 0]
click at [457, 553] on button "Attributes" at bounding box center [565, 559] width 353 height 23
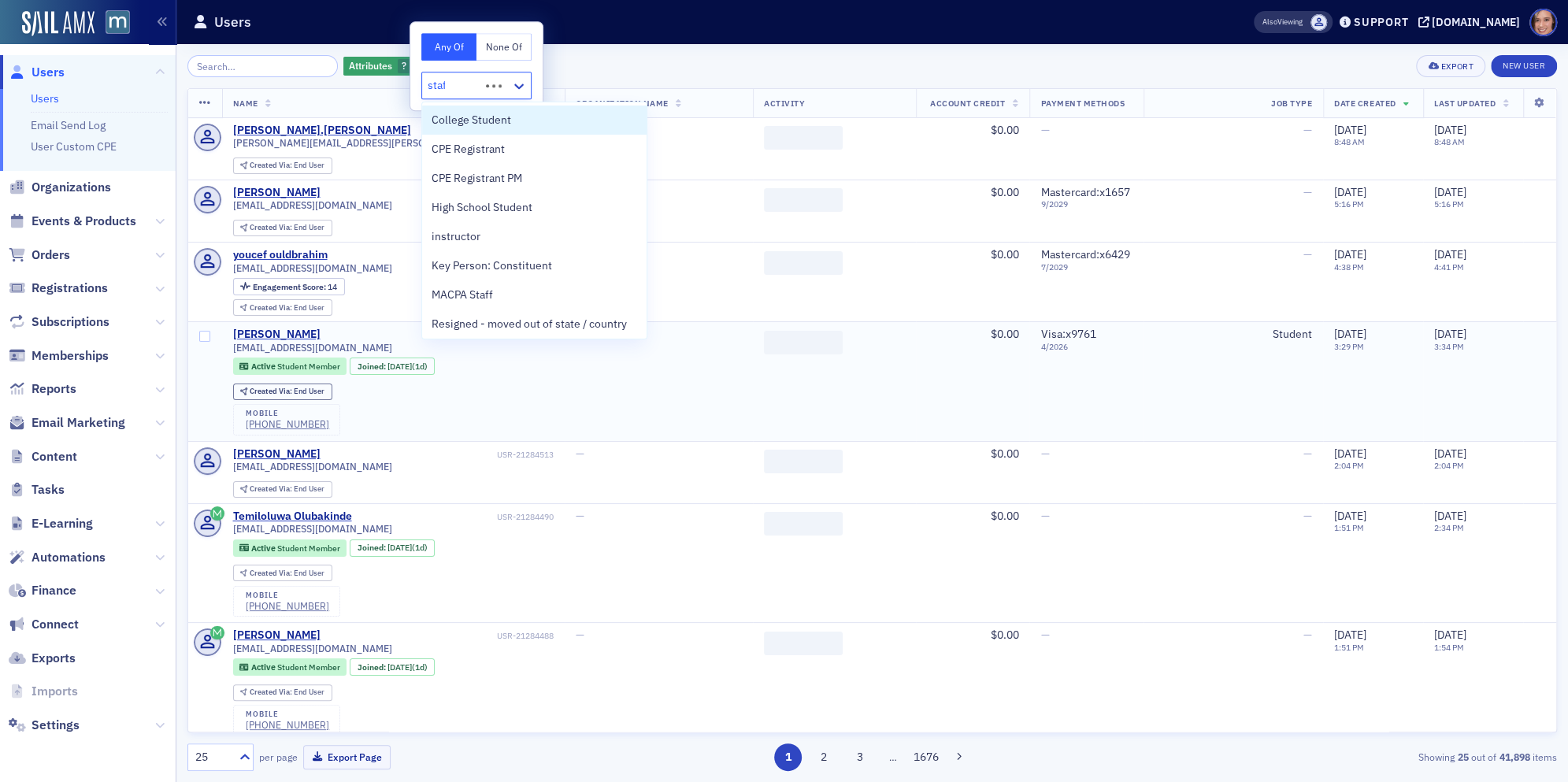
type input "staff"
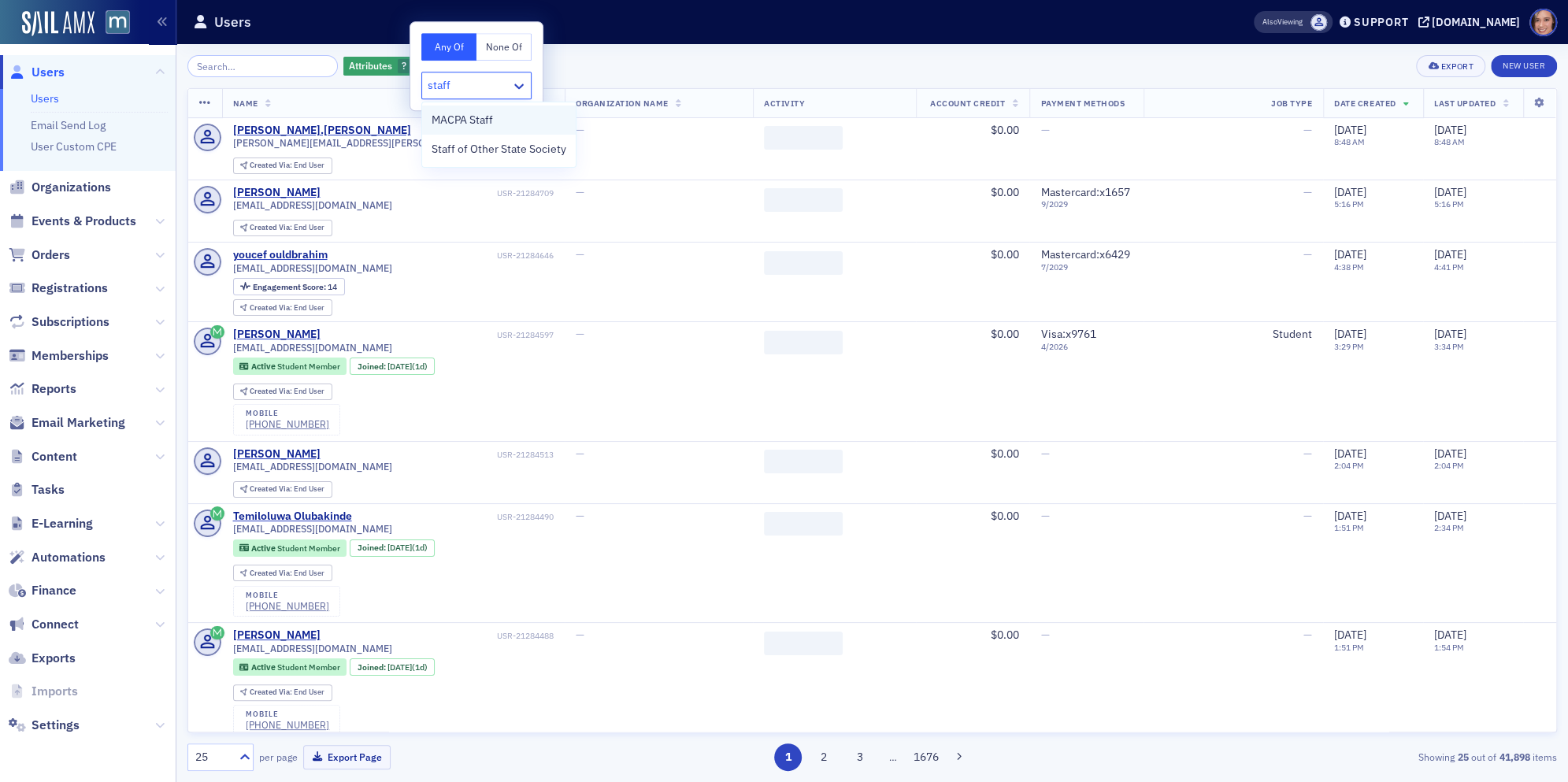
click at [545, 110] on div "MACPA Staff" at bounding box center [499, 120] width 154 height 29
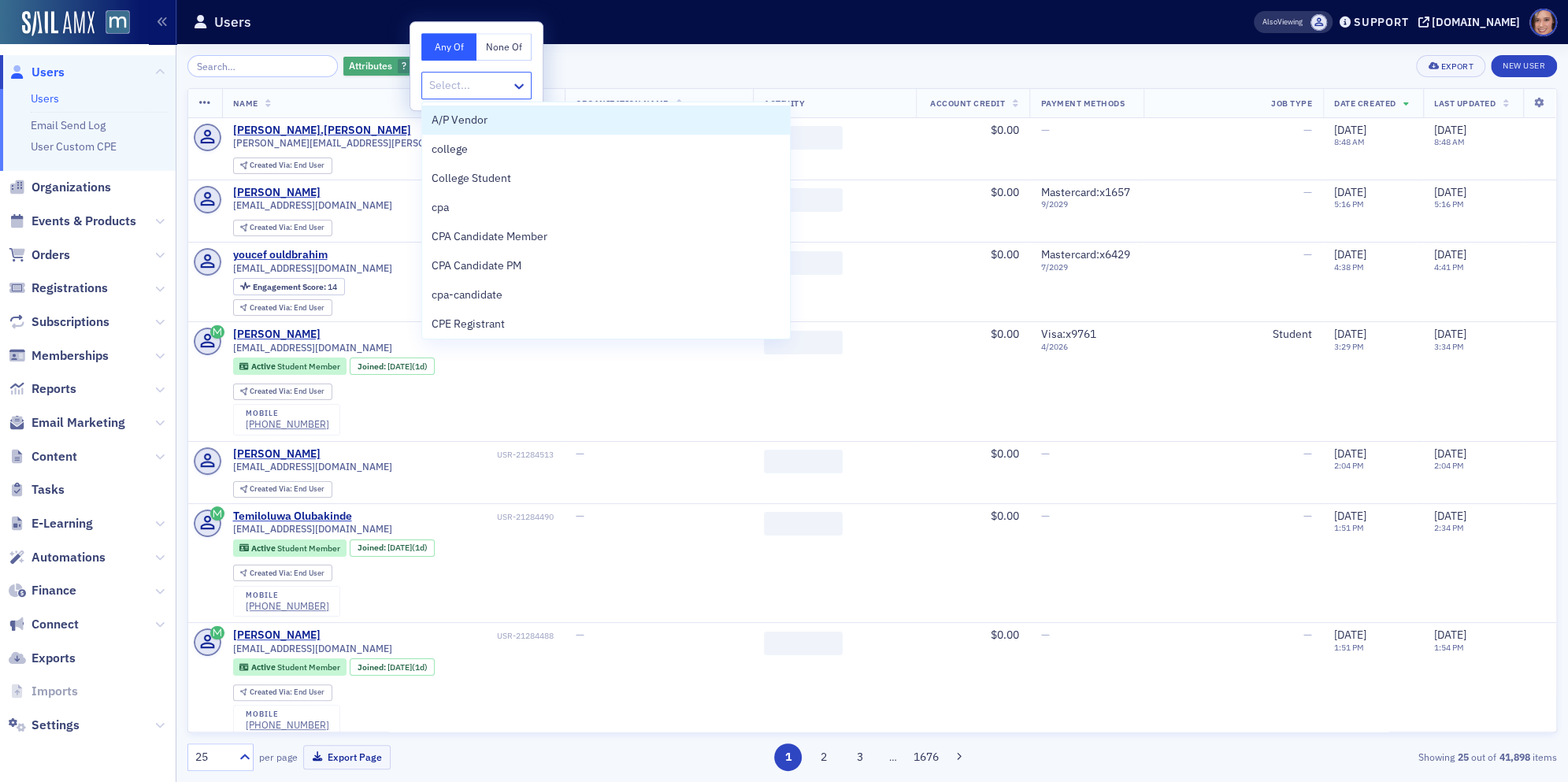
click at [414, 63] on span "button" at bounding box center [421, 66] width 15 height 15
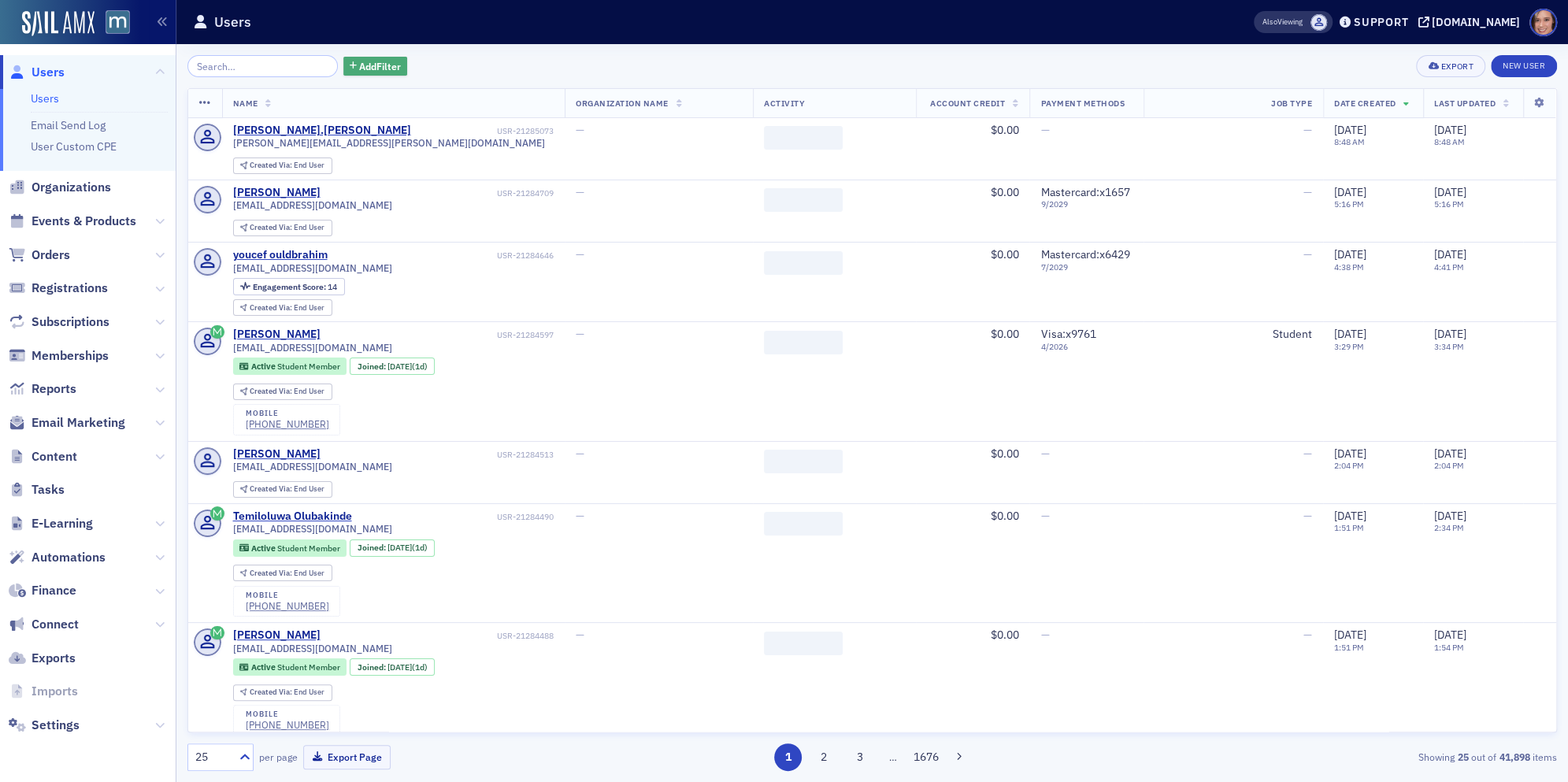
click at [373, 61] on span "Add Filter" at bounding box center [380, 66] width 42 height 15
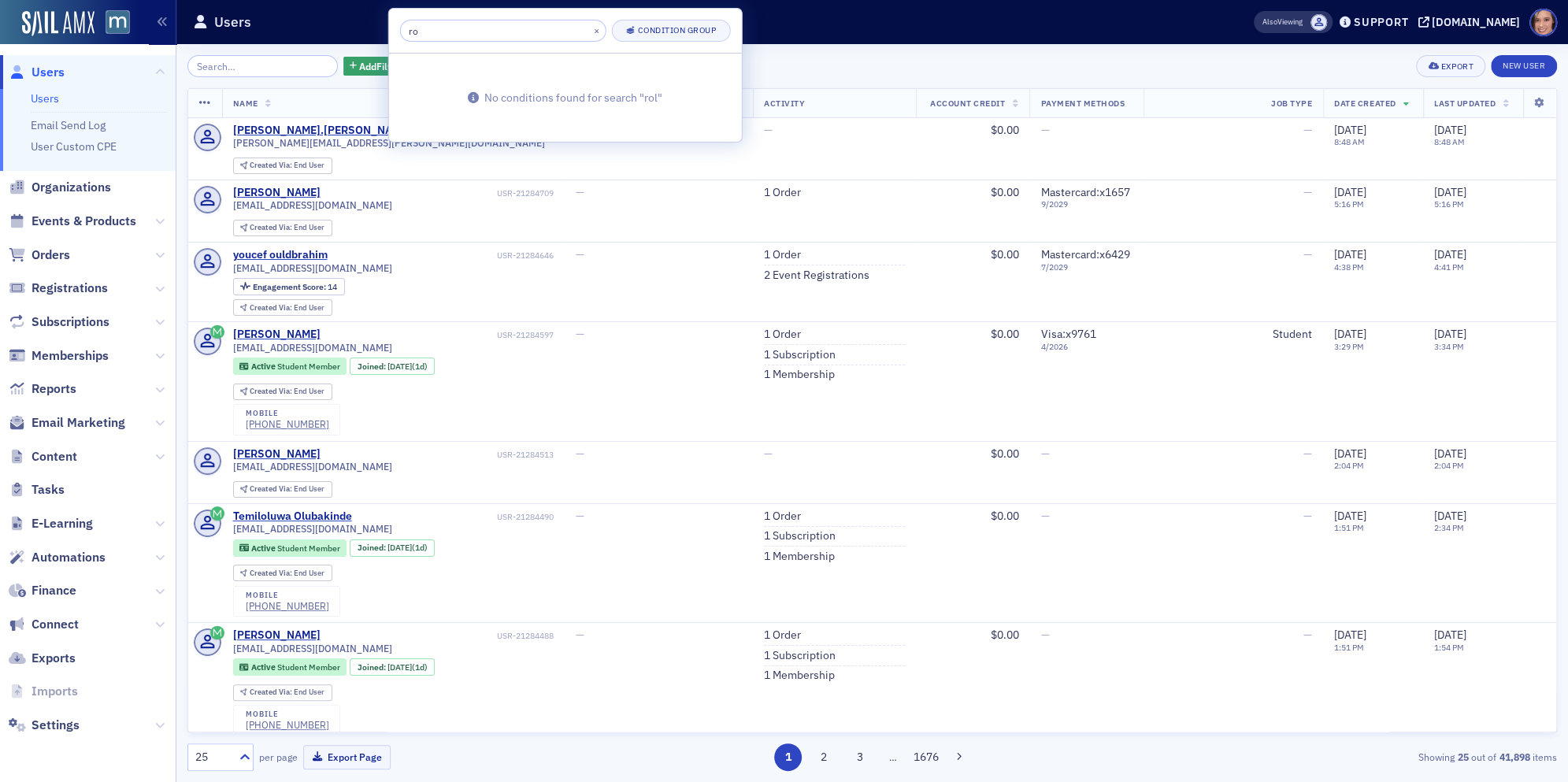
type input "r"
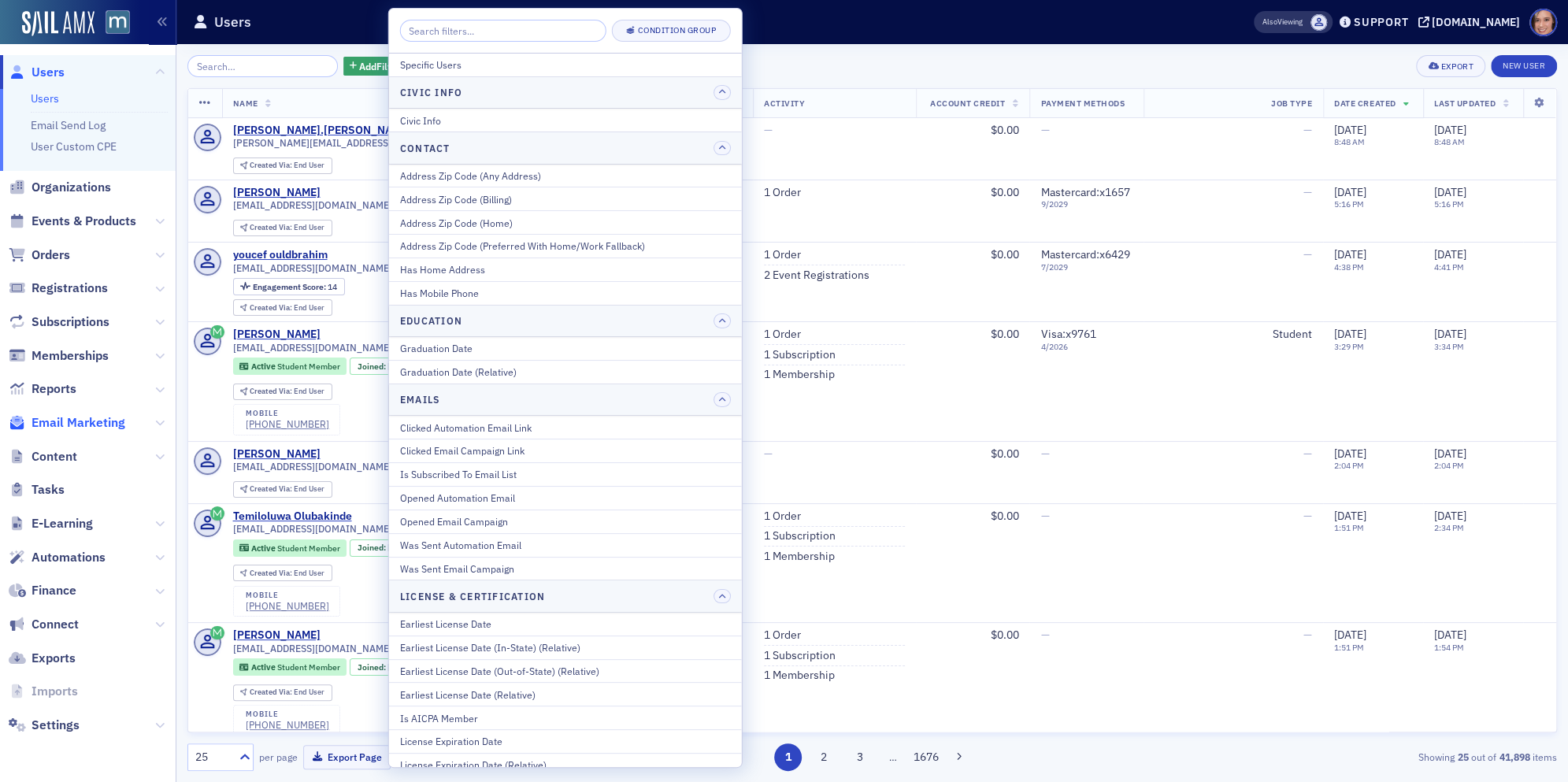
click at [102, 420] on span "Email Marketing" at bounding box center [79, 422] width 94 height 17
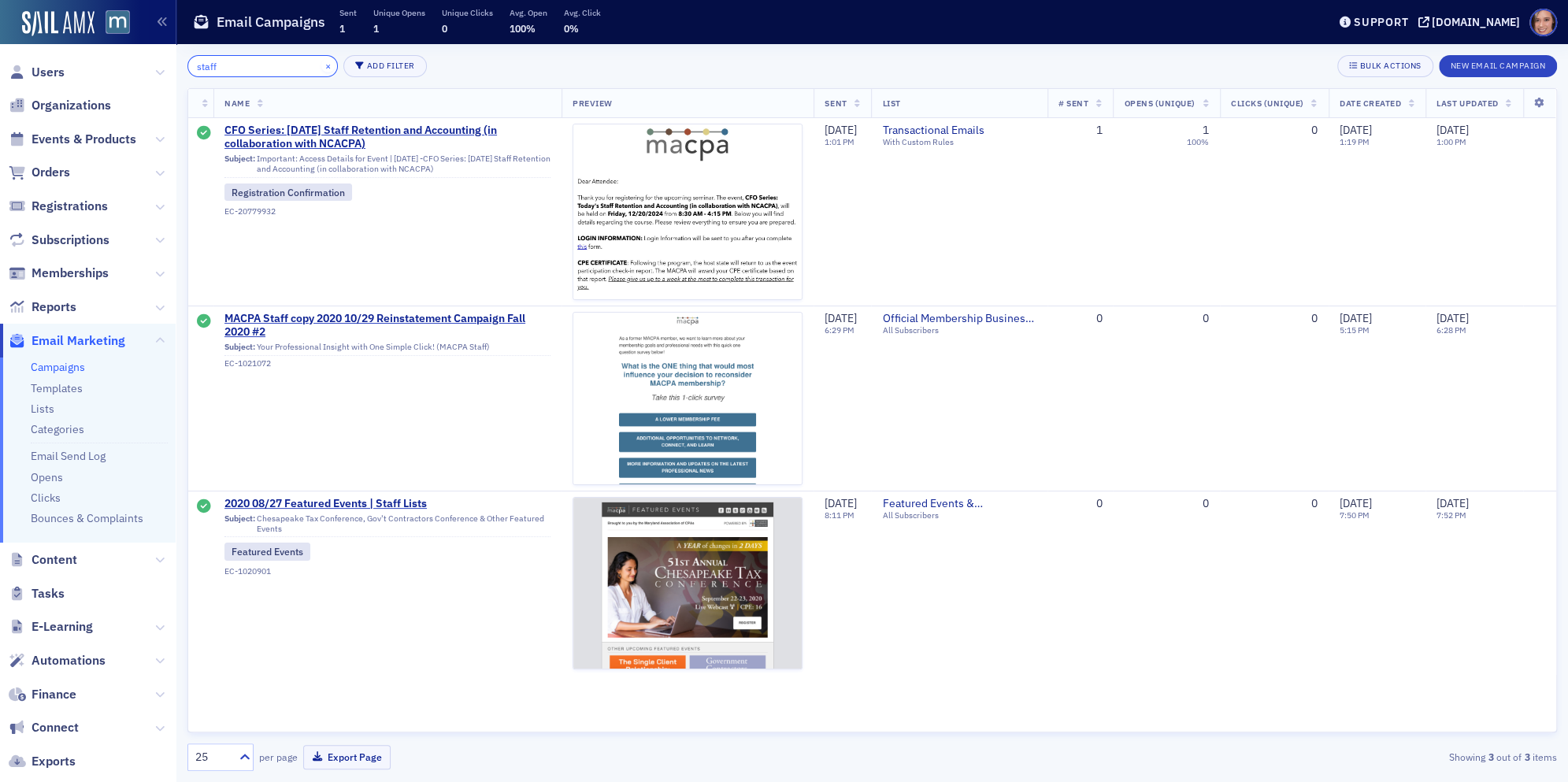
type input "staff"
click at [321, 64] on button "×" at bounding box center [328, 65] width 15 height 15
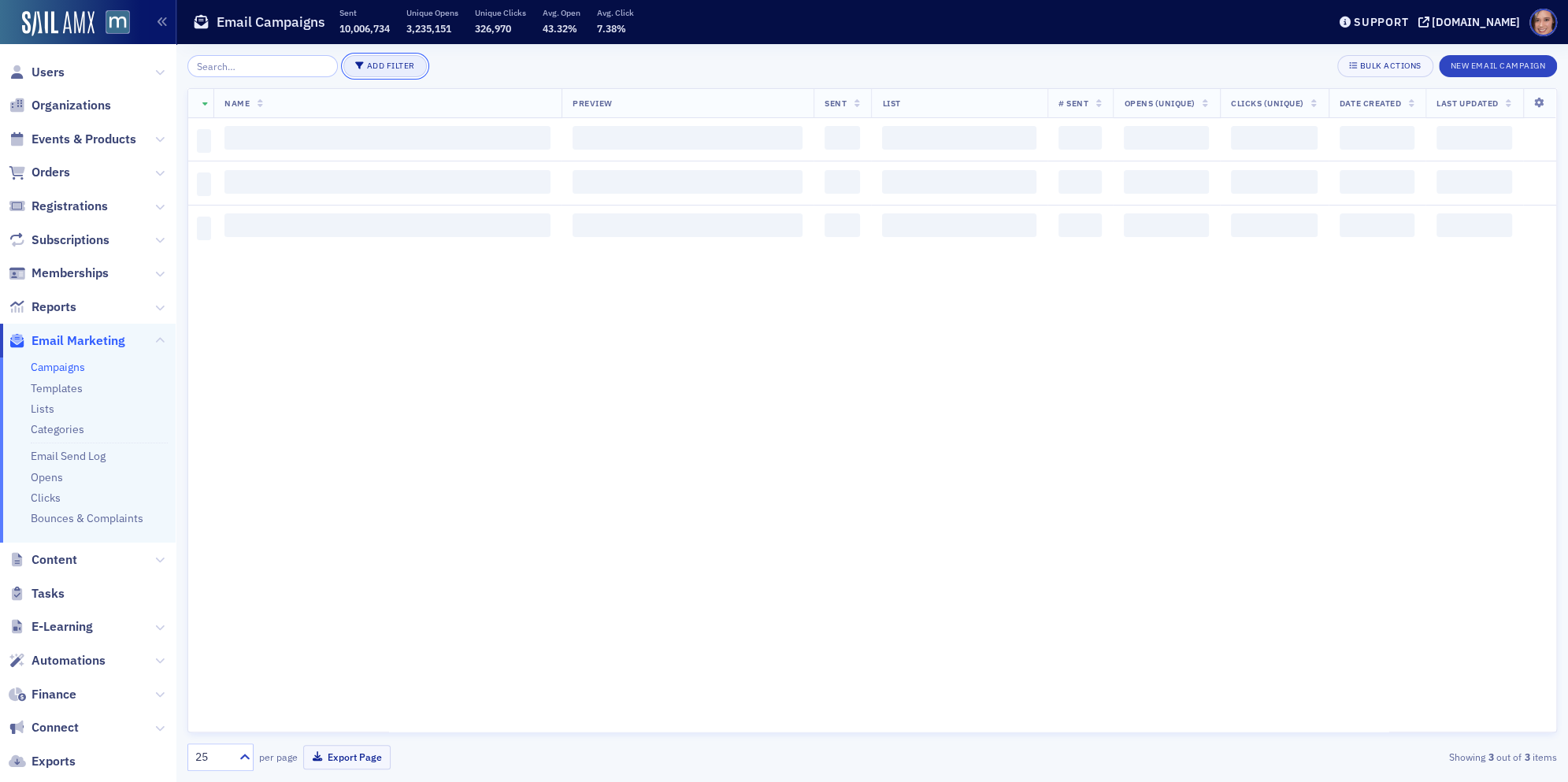
click at [354, 64] on button "Add Filter" at bounding box center [386, 66] width 84 height 22
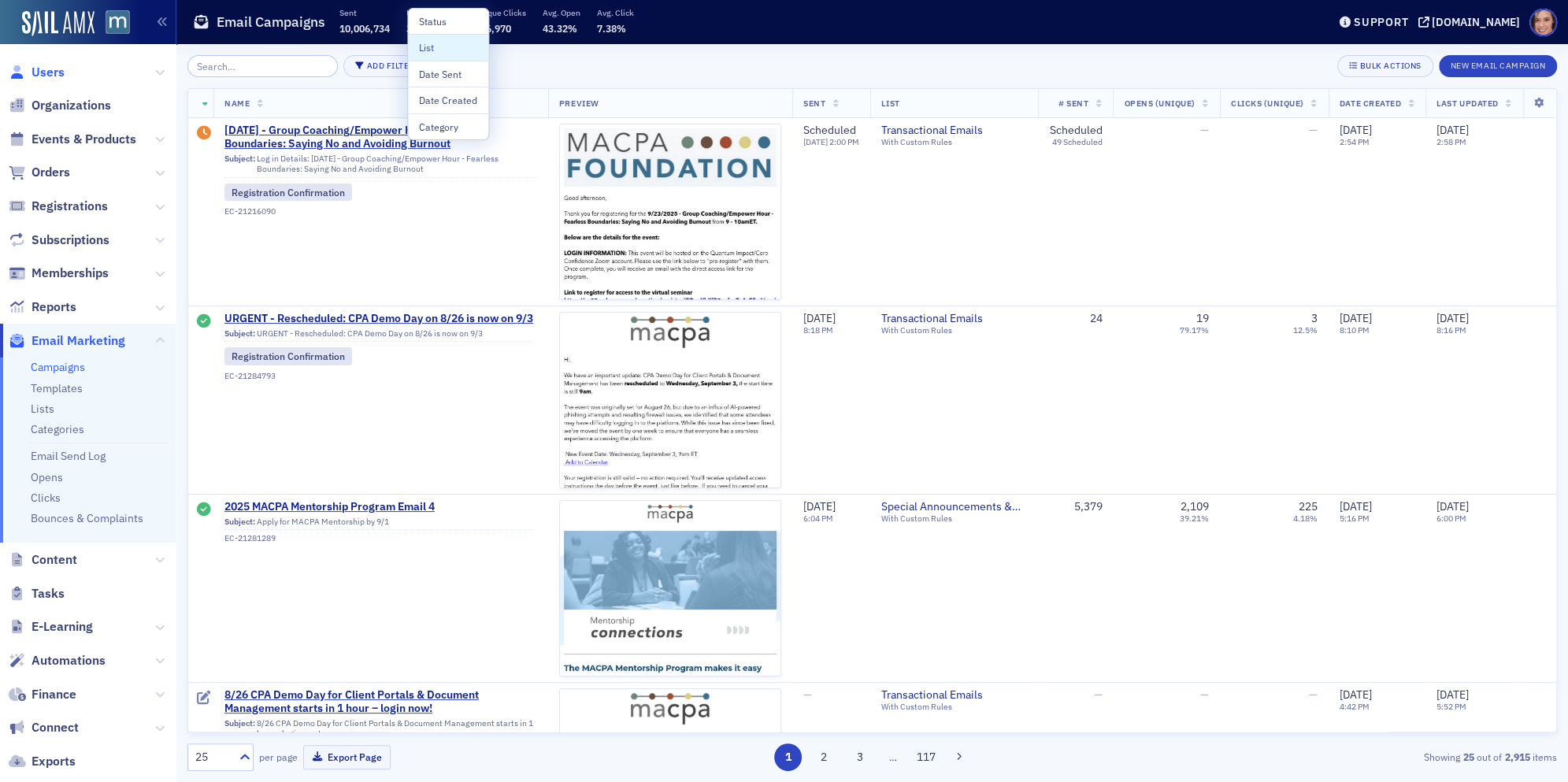
click at [57, 71] on span "Users" at bounding box center [48, 73] width 33 height 17
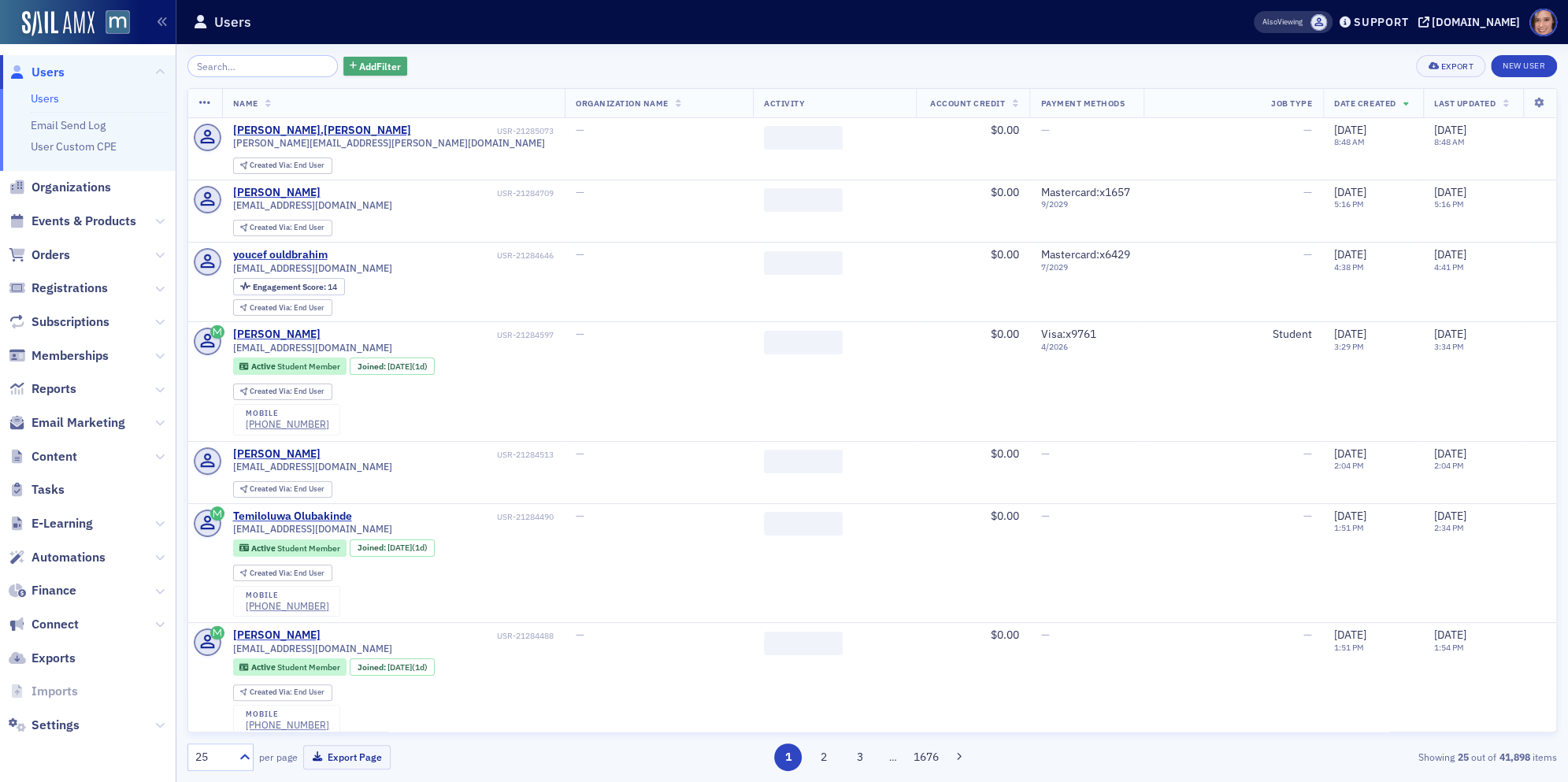
click at [368, 72] on span "Add Filter" at bounding box center [380, 66] width 42 height 15
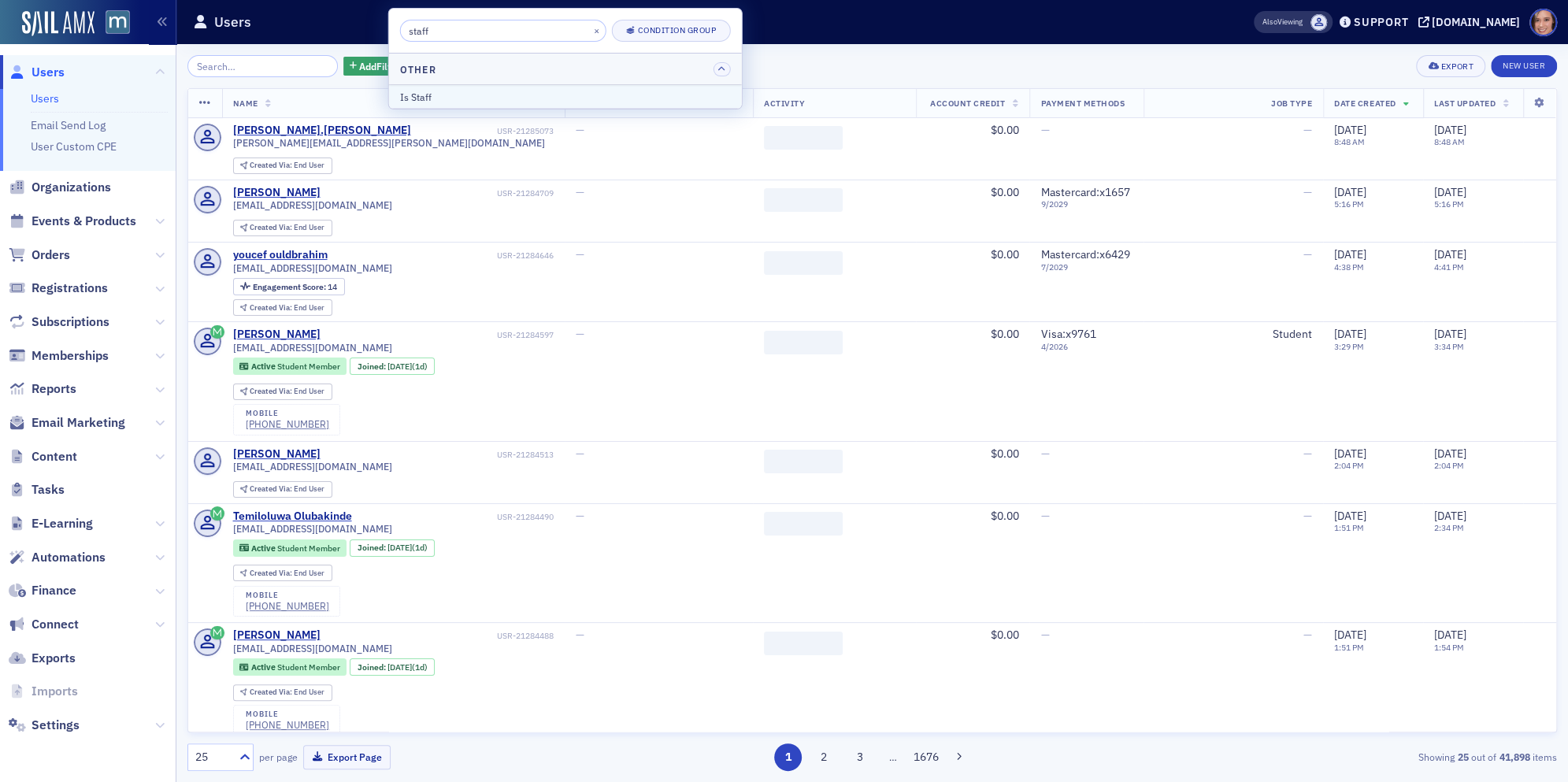
type input "staff"
click at [432, 91] on div "Is Staff" at bounding box center [565, 97] width 331 height 15
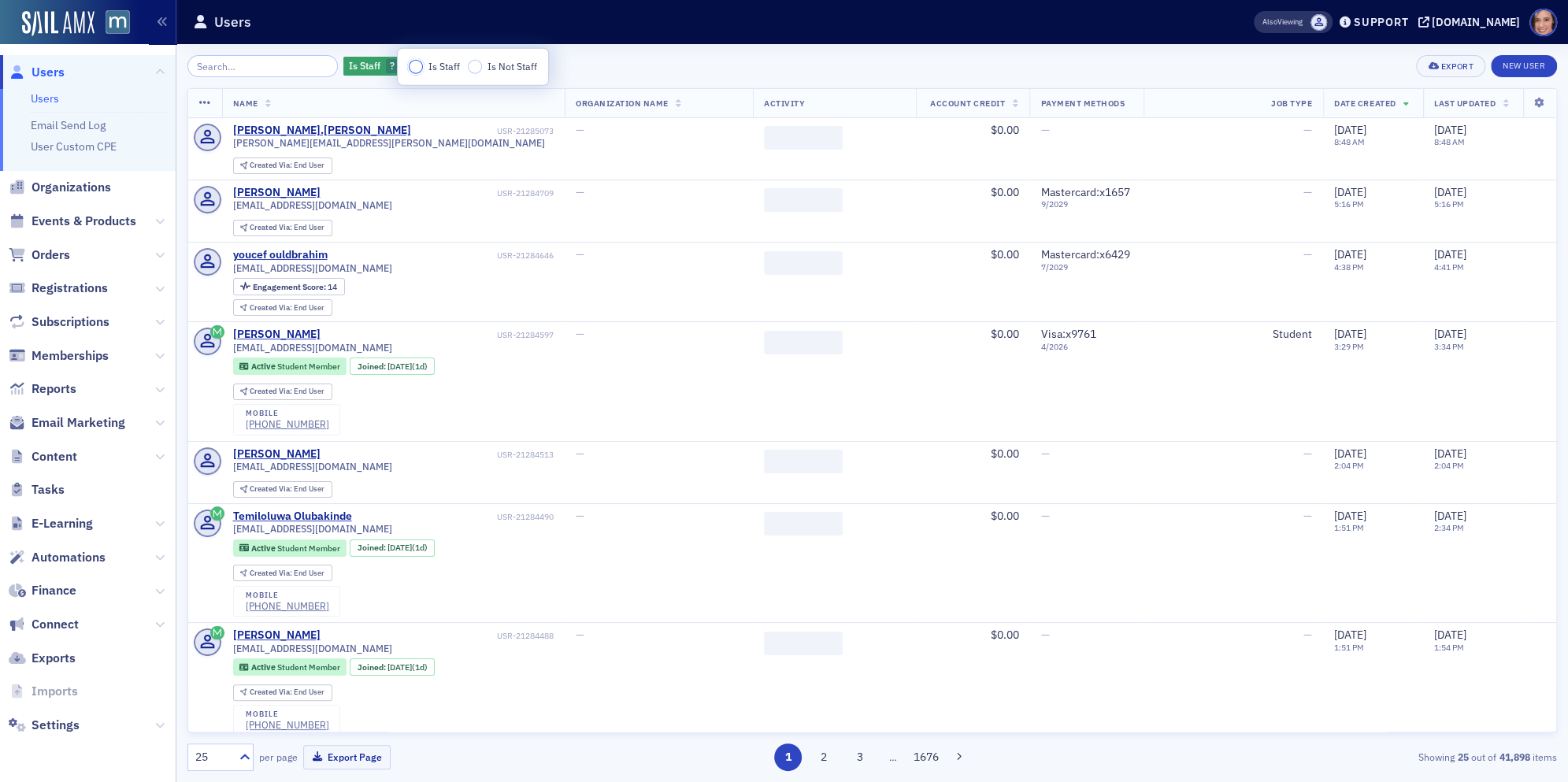
click at [420, 66] on input "Is Staff" at bounding box center [416, 67] width 15 height 15
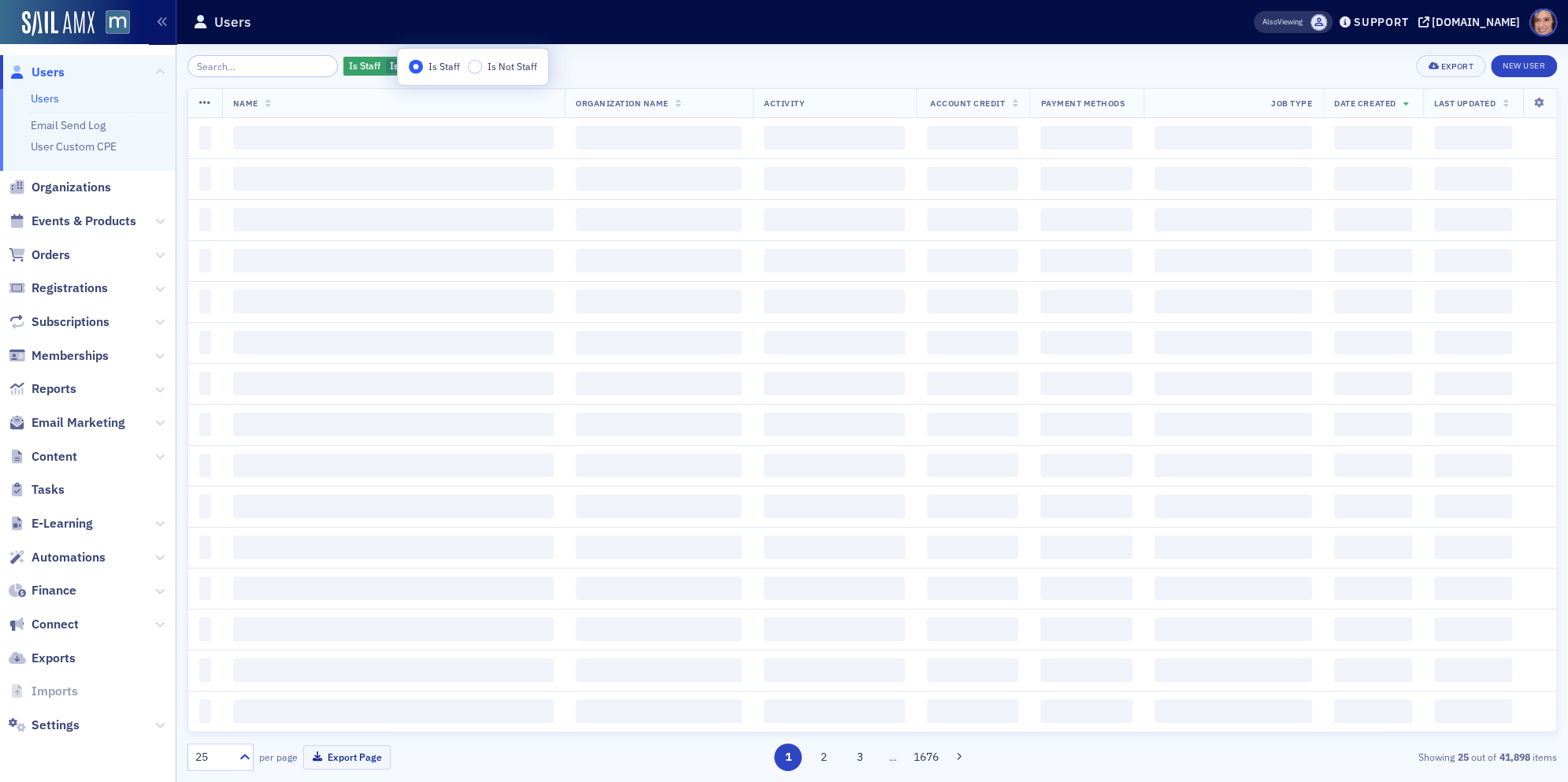
click at [645, 67] on div "Is Staff Is Staff Add Filter Export New User" at bounding box center [872, 66] width 1370 height 22
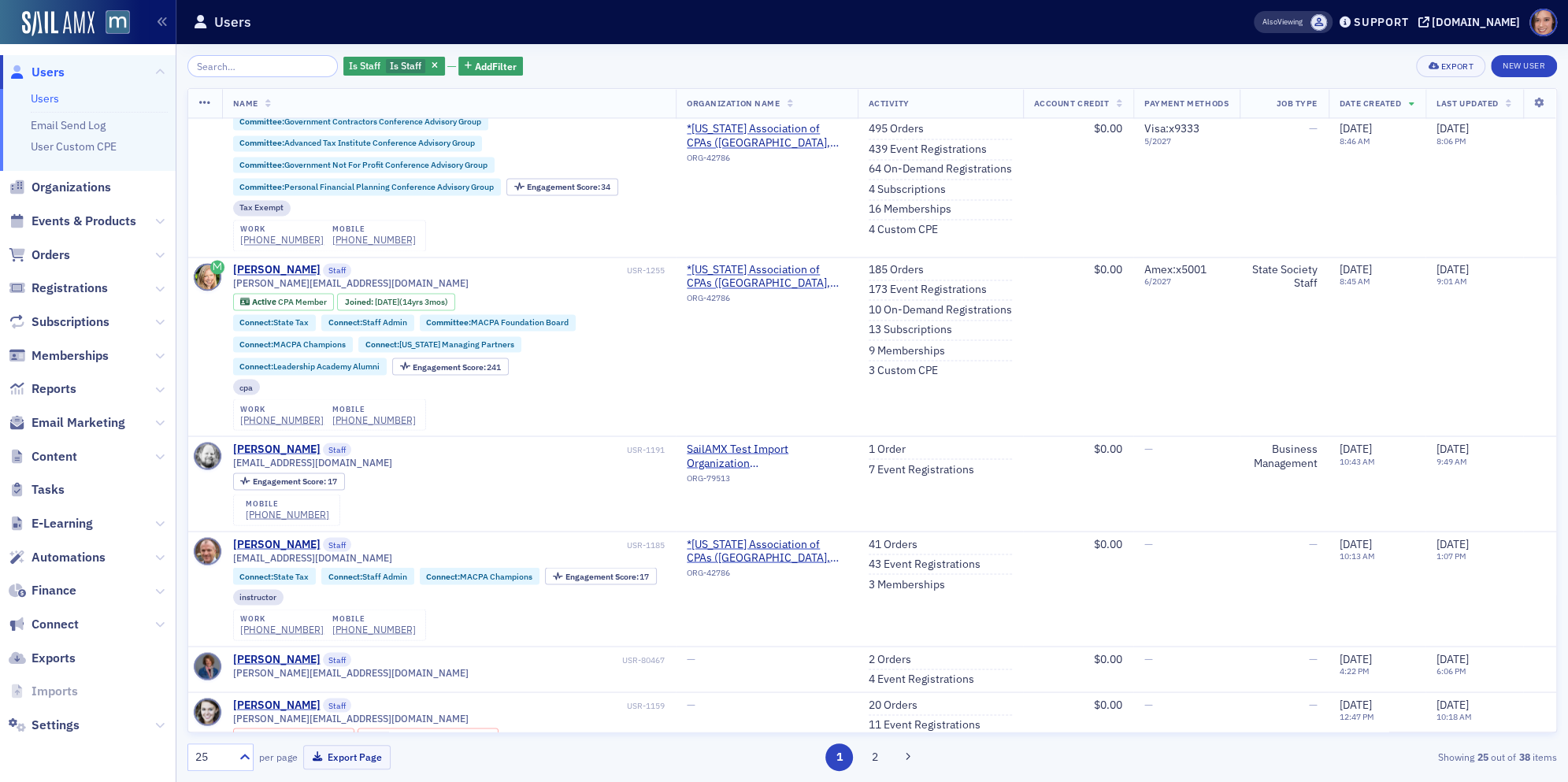
scroll to position [2178, 0]
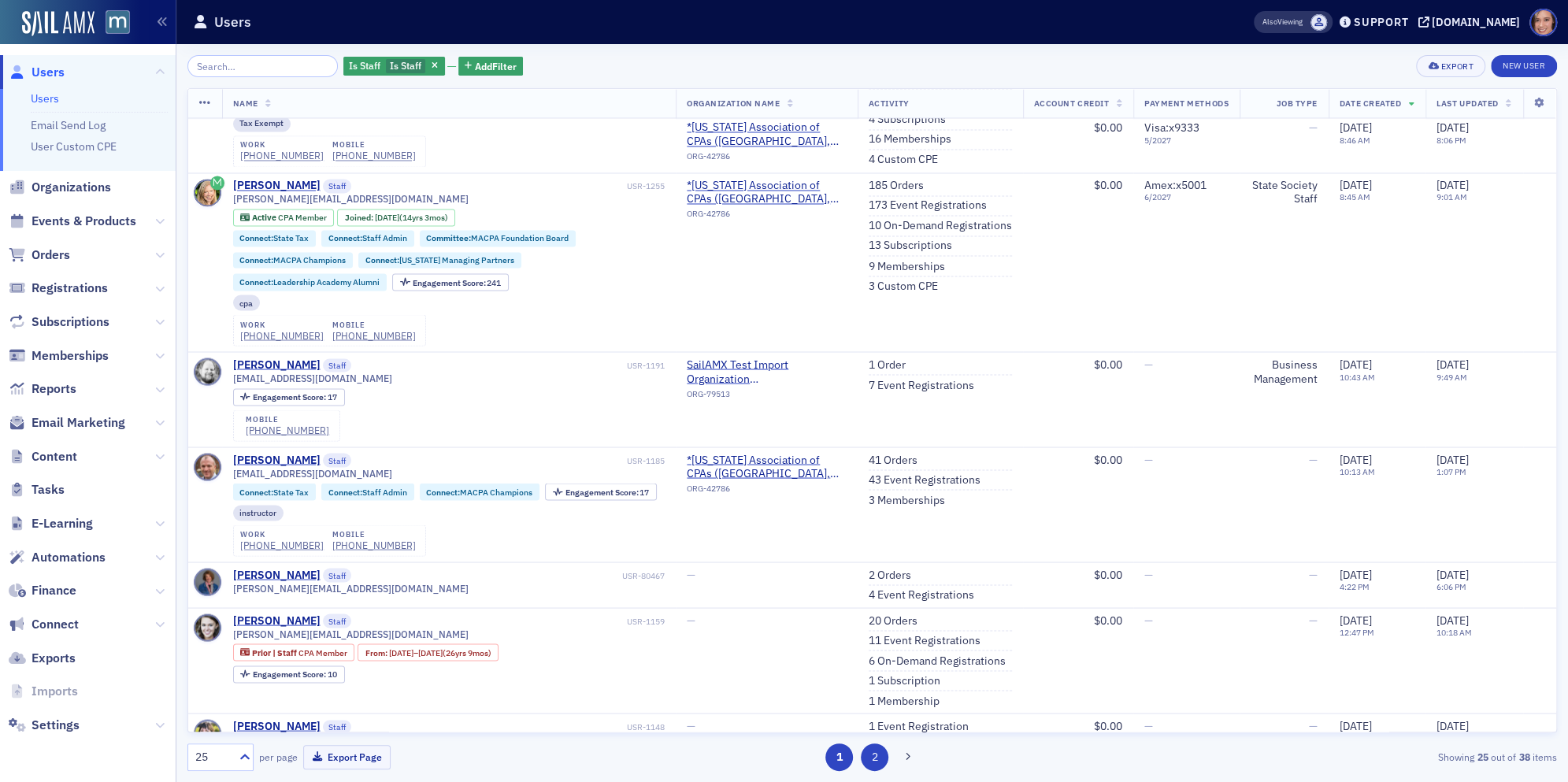
click at [864, 764] on button "2" at bounding box center [875, 756] width 27 height 27
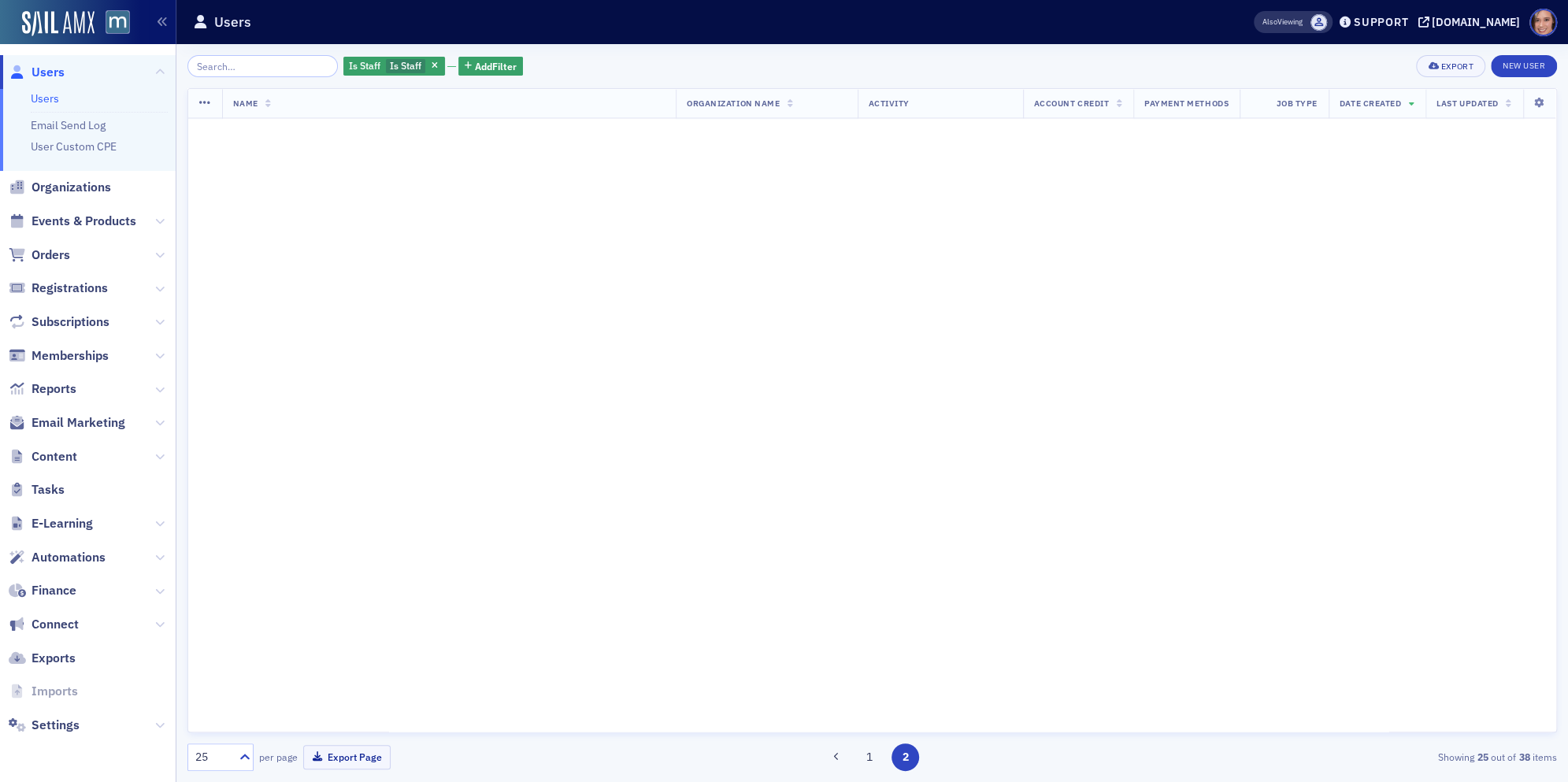
scroll to position [0, 0]
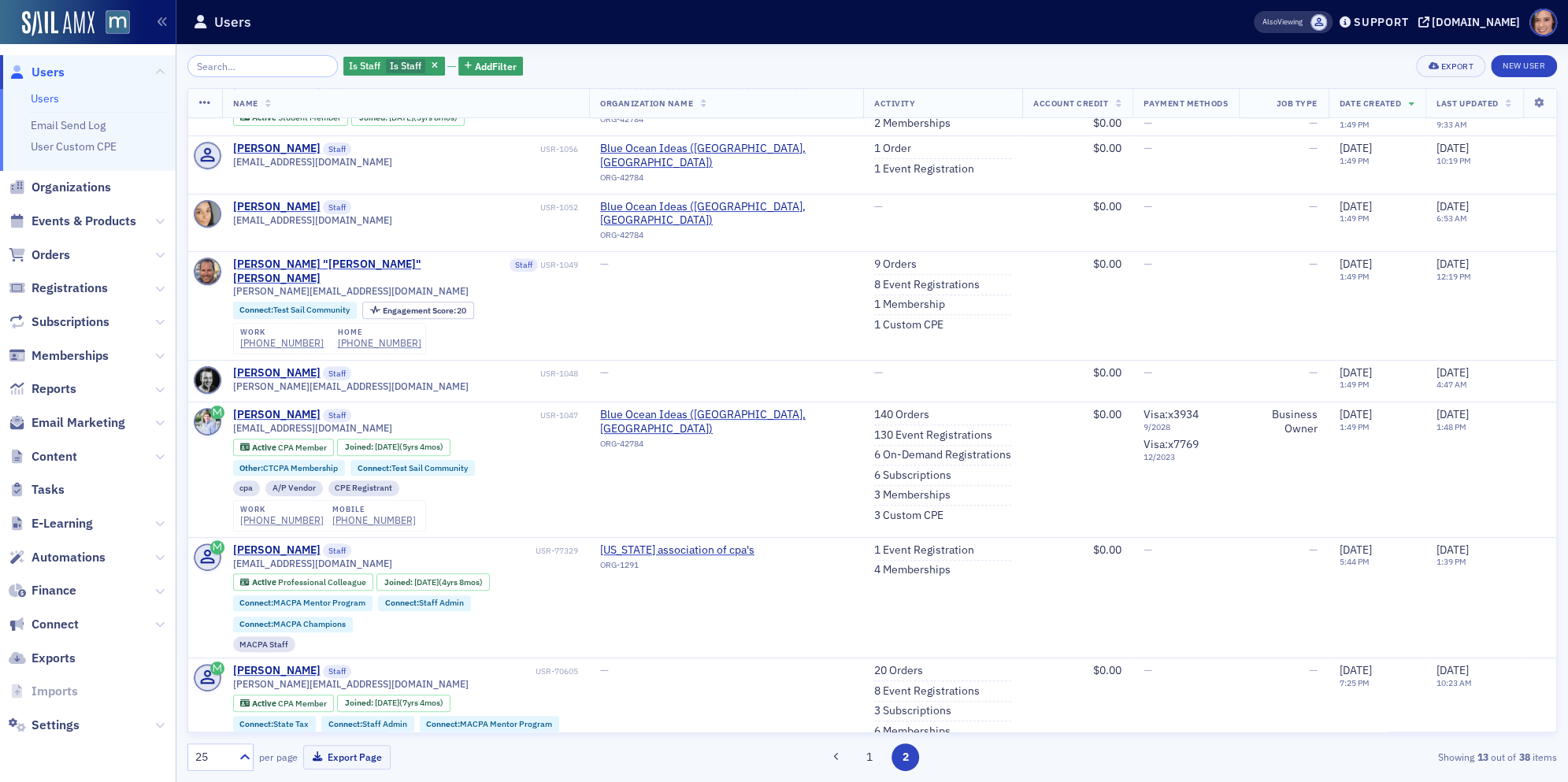
scroll to position [474, 0]
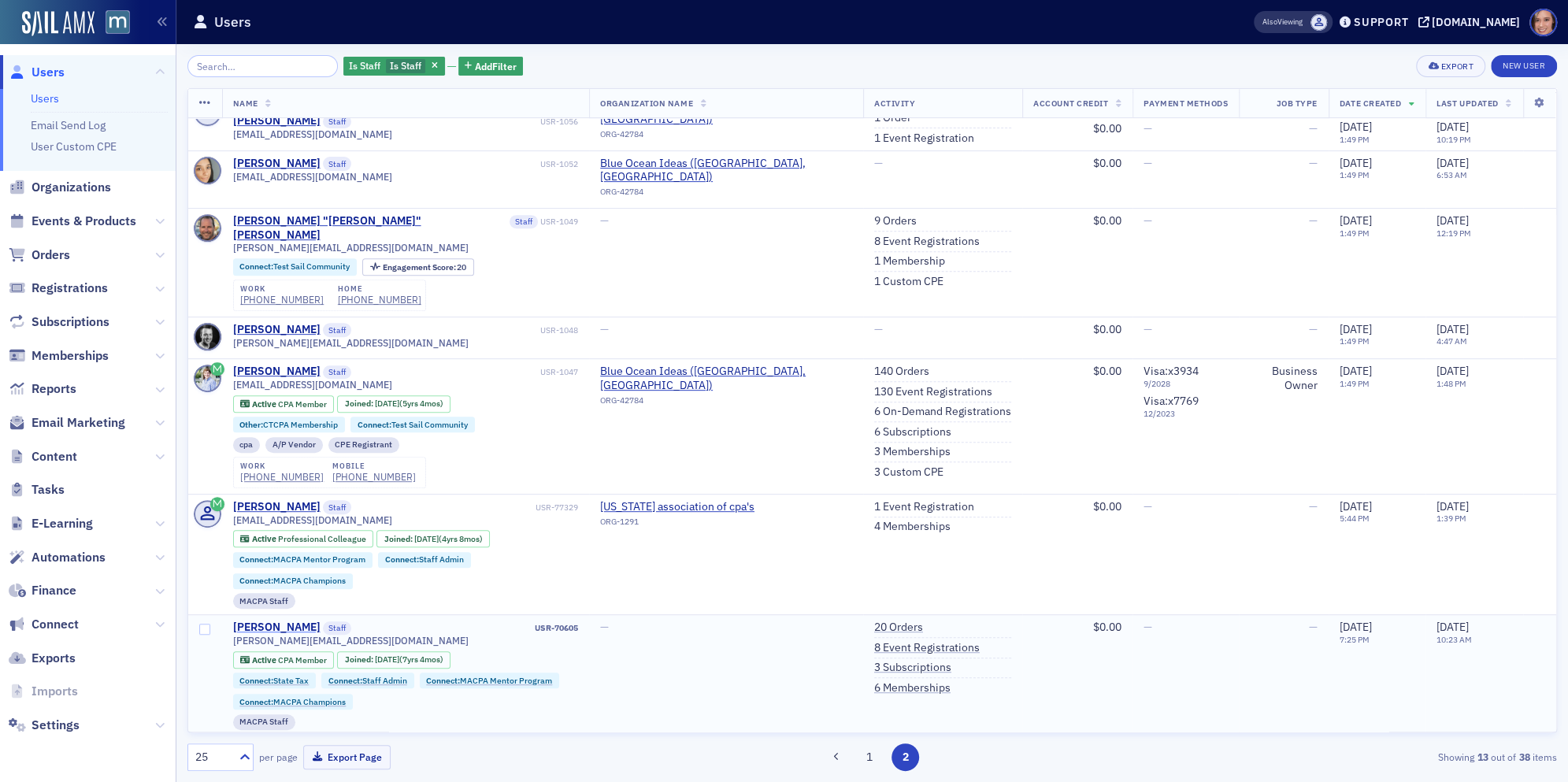
click at [279, 620] on div "Sonya Guthrie" at bounding box center [277, 627] width 87 height 15
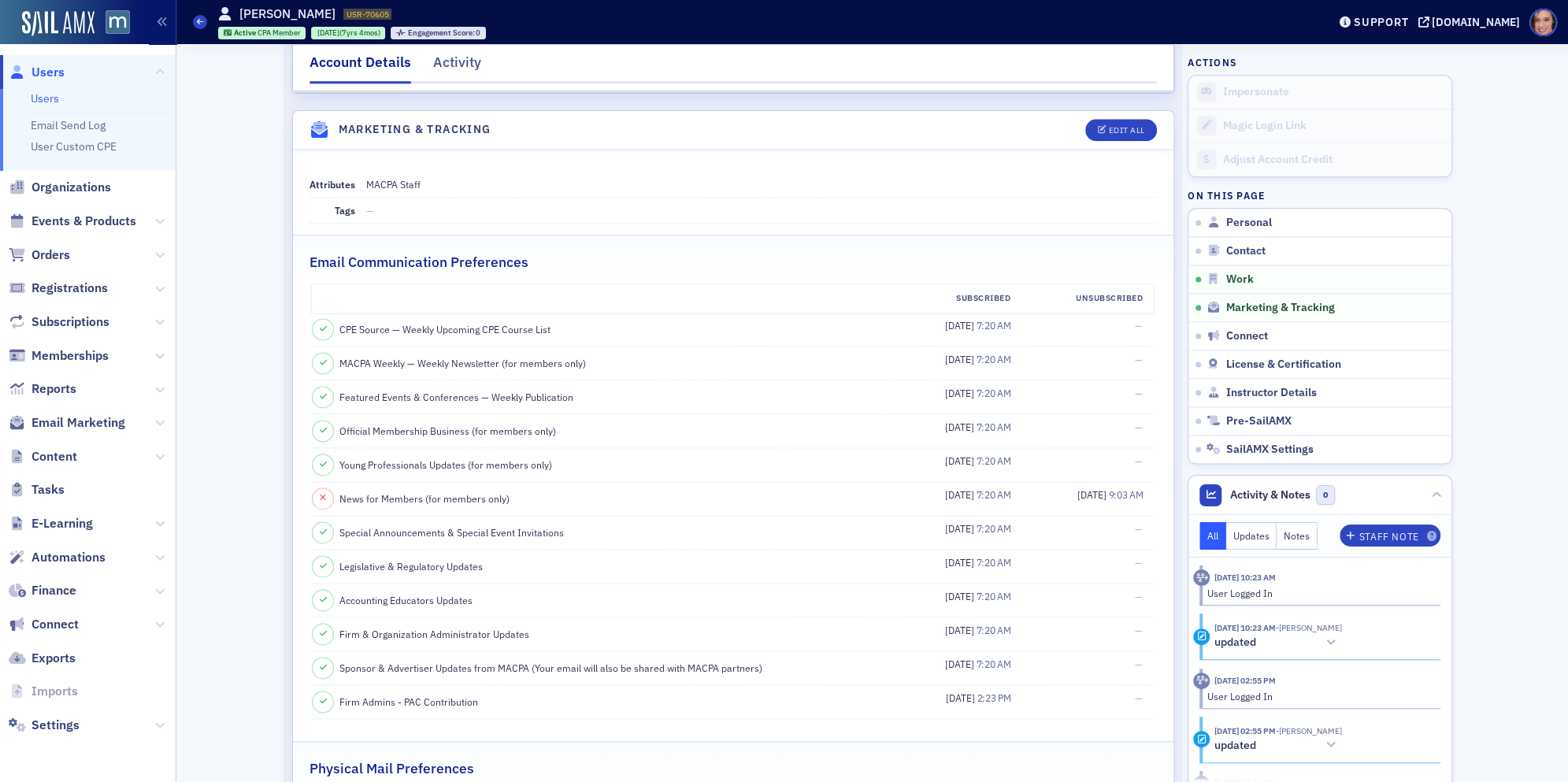
scroll to position [1600, 0]
click at [1124, 115] on button "Edit All" at bounding box center [1120, 126] width 71 height 22
select select "US"
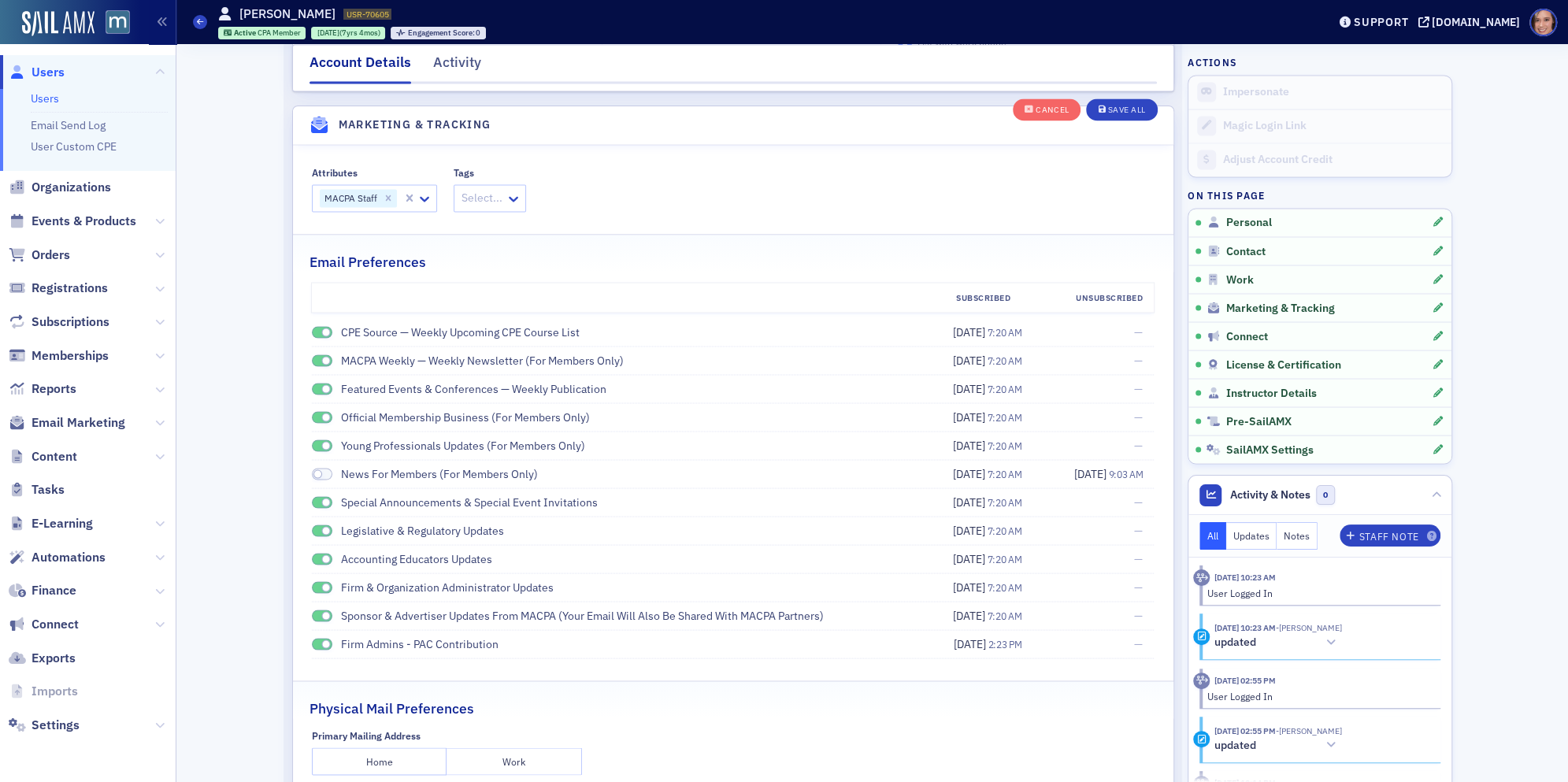
scroll to position [2157, 0]
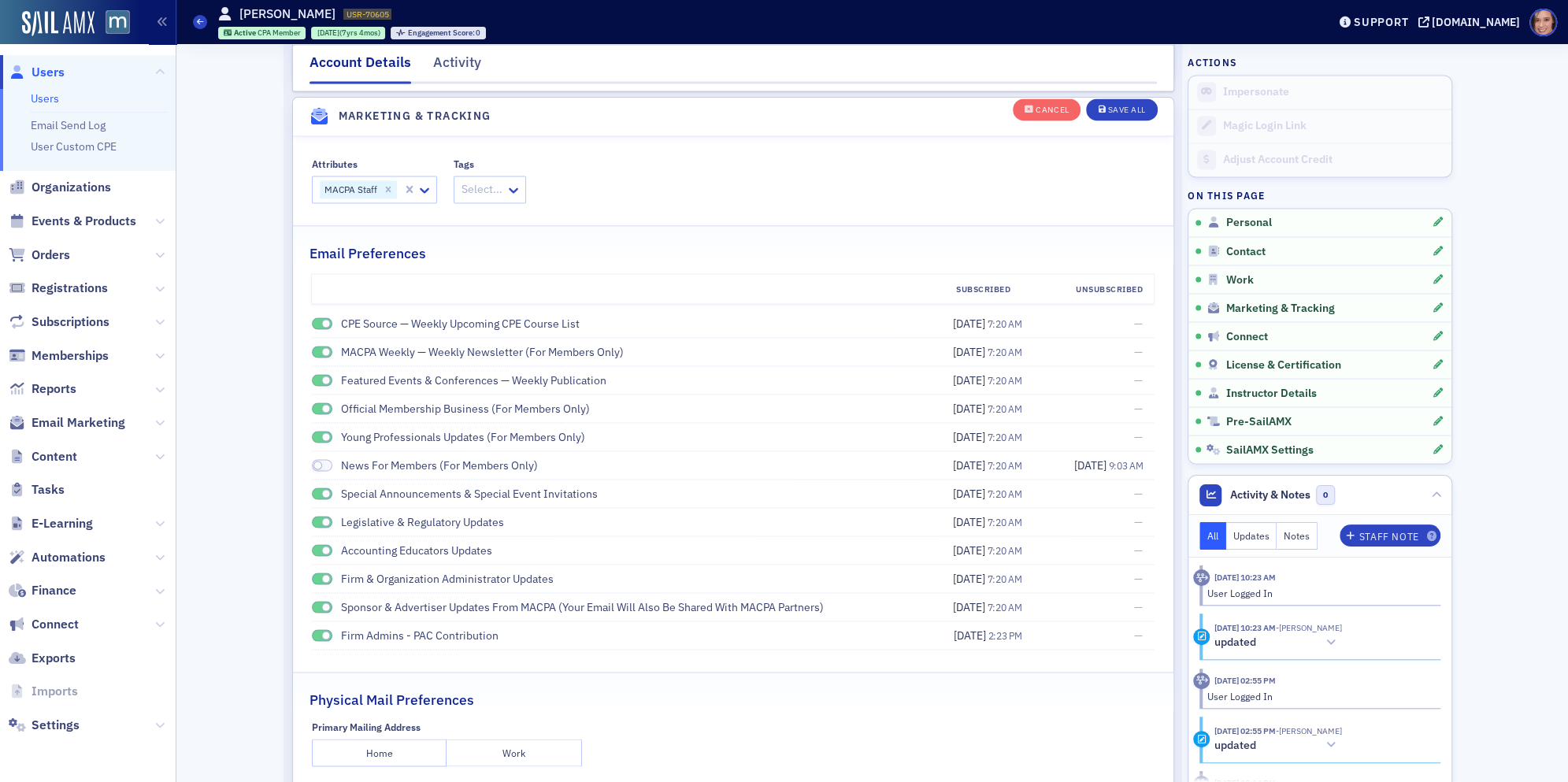
click at [317, 461] on span at bounding box center [318, 465] width 9 height 9
click at [1119, 111] on div "Save All" at bounding box center [1127, 110] width 38 height 9
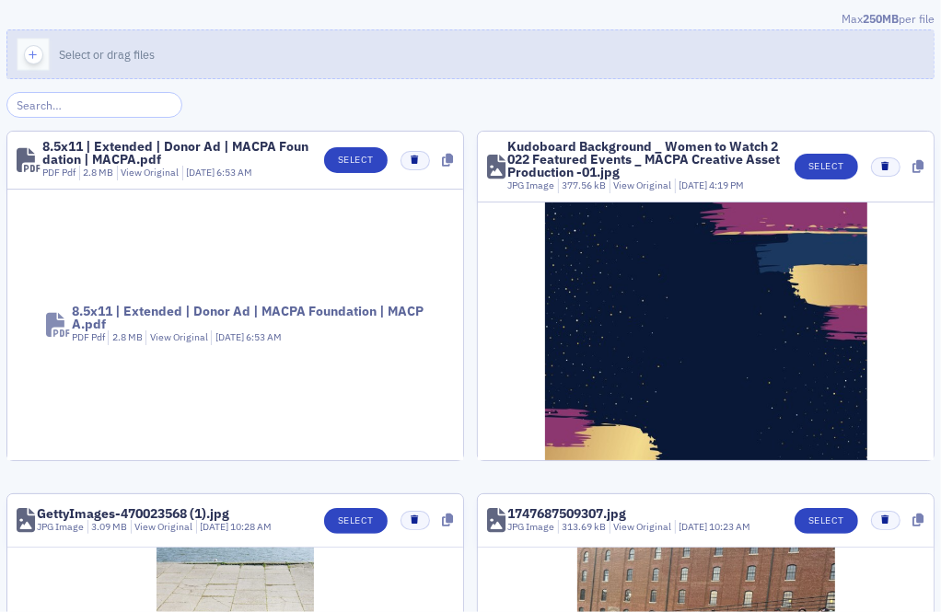
click at [236, 58] on button "Select or drag files" at bounding box center [470, 54] width 928 height 50
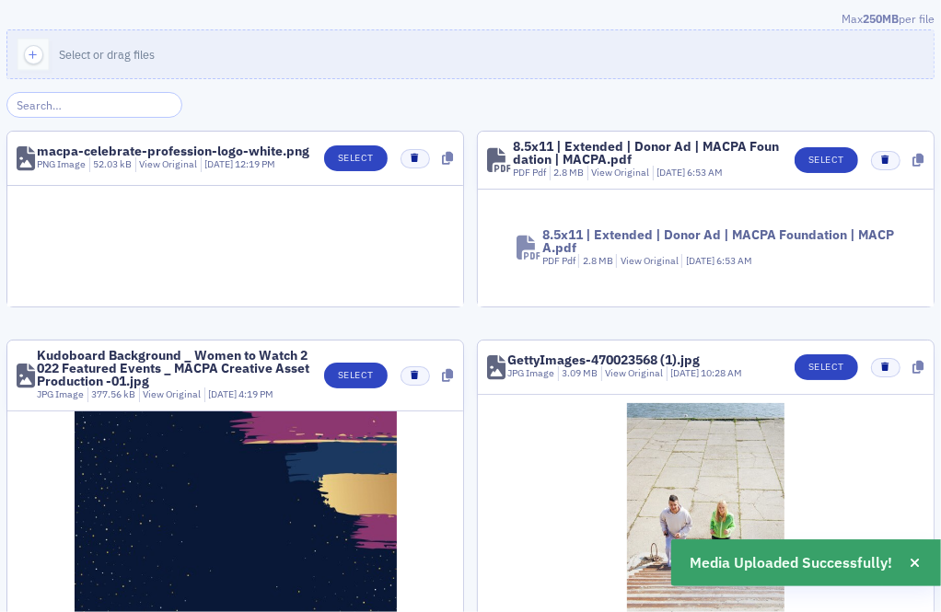
click at [359, 172] on header "macpa-celebrate-profession-logo-white.png PNG Image 52.03 kB View Original [DAT…" at bounding box center [235, 159] width 456 height 54
click at [358, 168] on button "Select" at bounding box center [356, 159] width 64 height 26
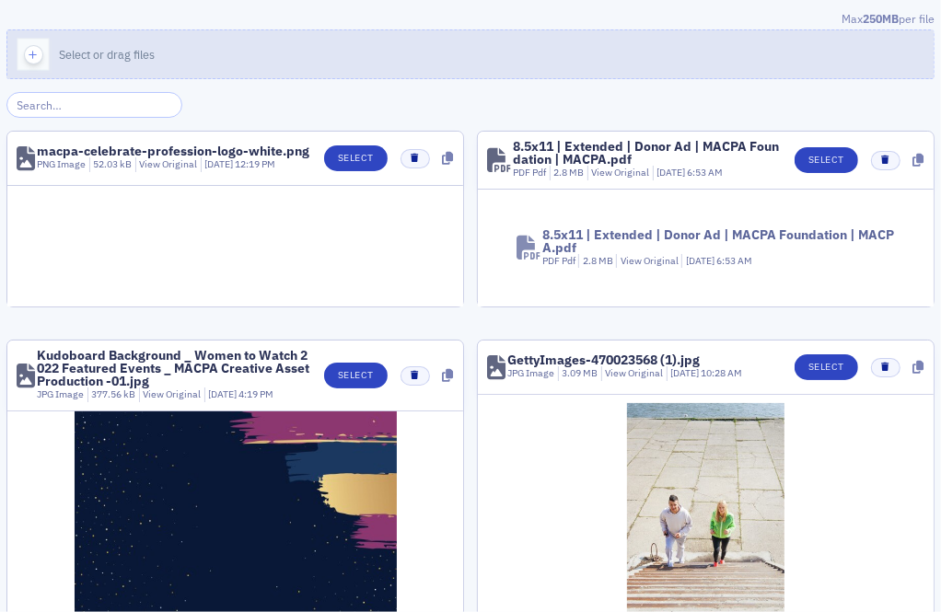
click at [289, 58] on button "Select or drag files" at bounding box center [470, 54] width 928 height 50
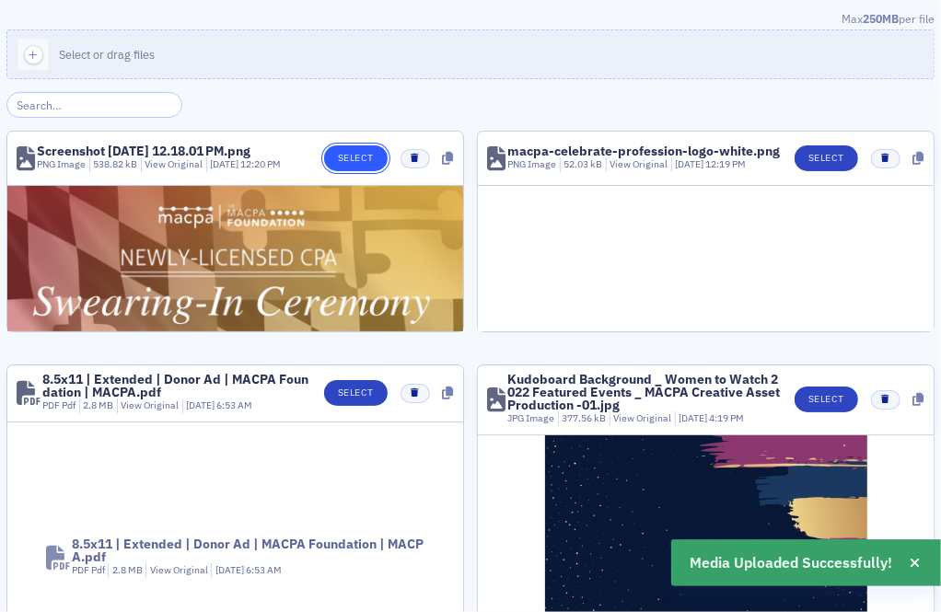
click at [339, 162] on button "Select" at bounding box center [356, 159] width 64 height 26
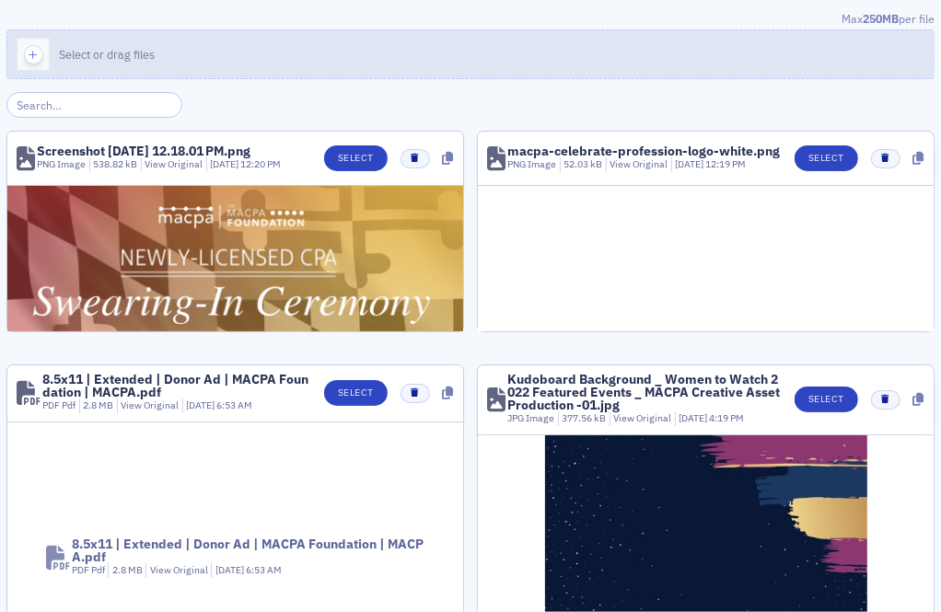
click at [285, 63] on button "Select or drag files" at bounding box center [470, 54] width 928 height 50
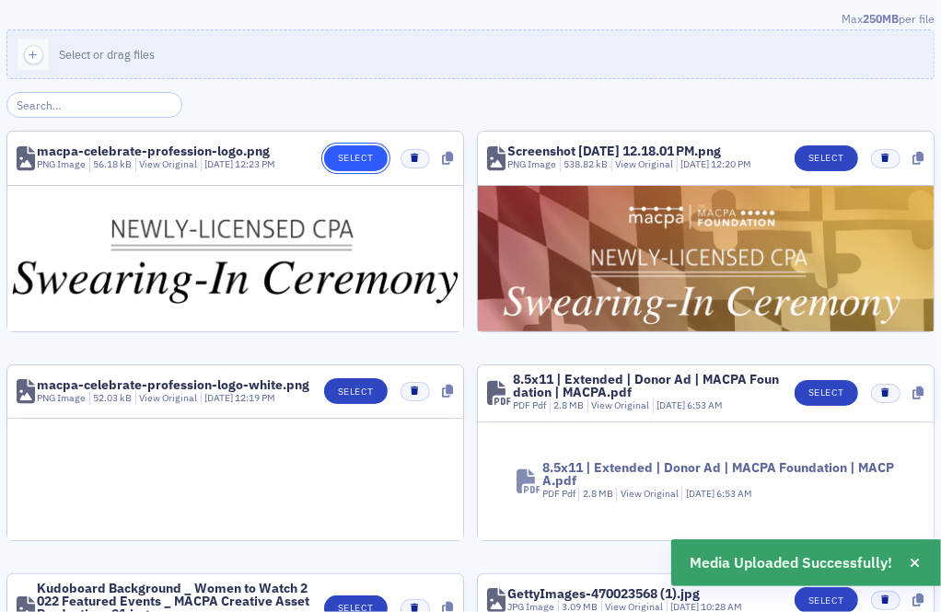
click at [368, 157] on button "Select" at bounding box center [356, 159] width 64 height 26
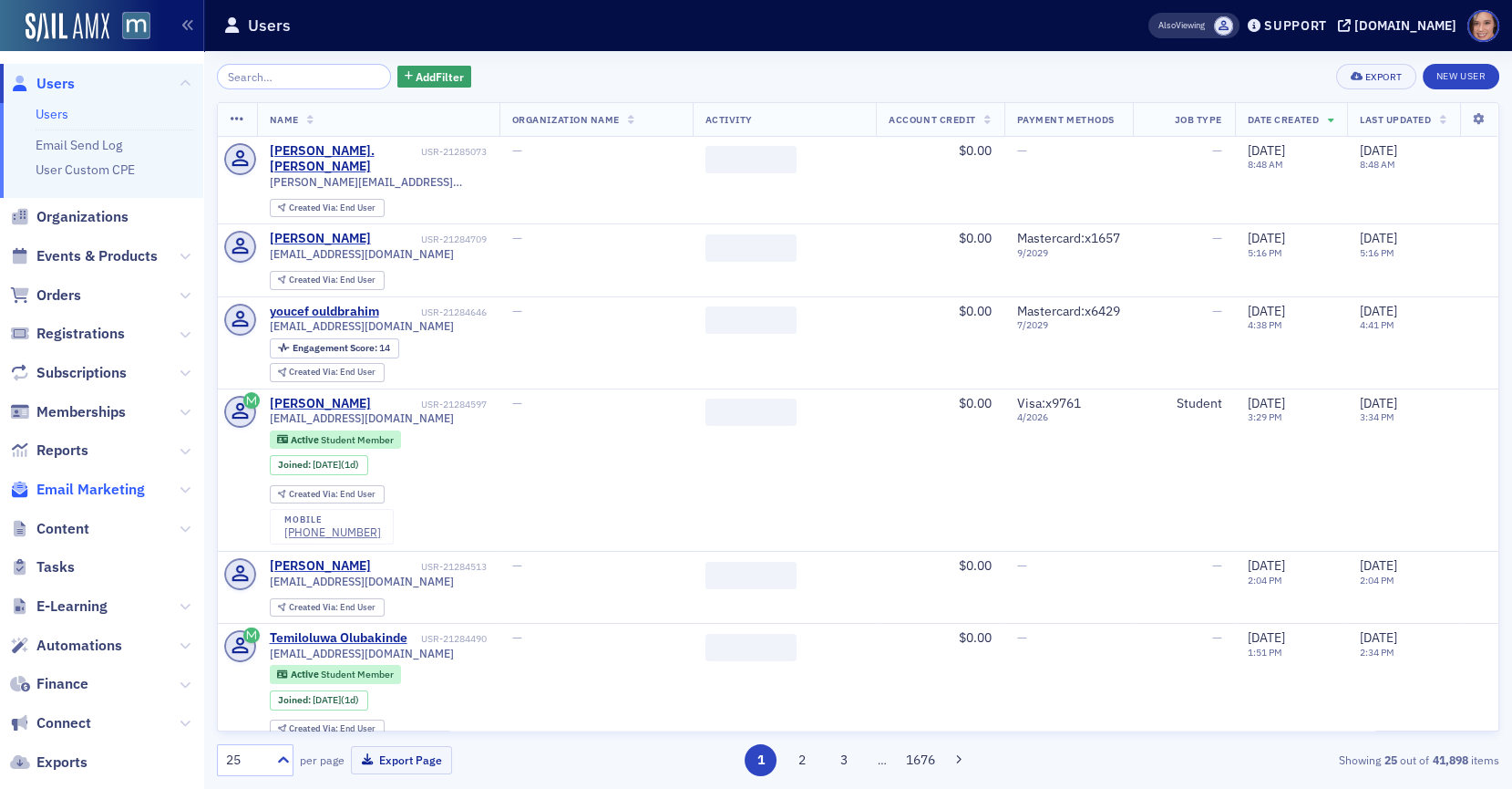
click at [98, 486] on span "Email Marketing" at bounding box center [91, 489] width 109 height 20
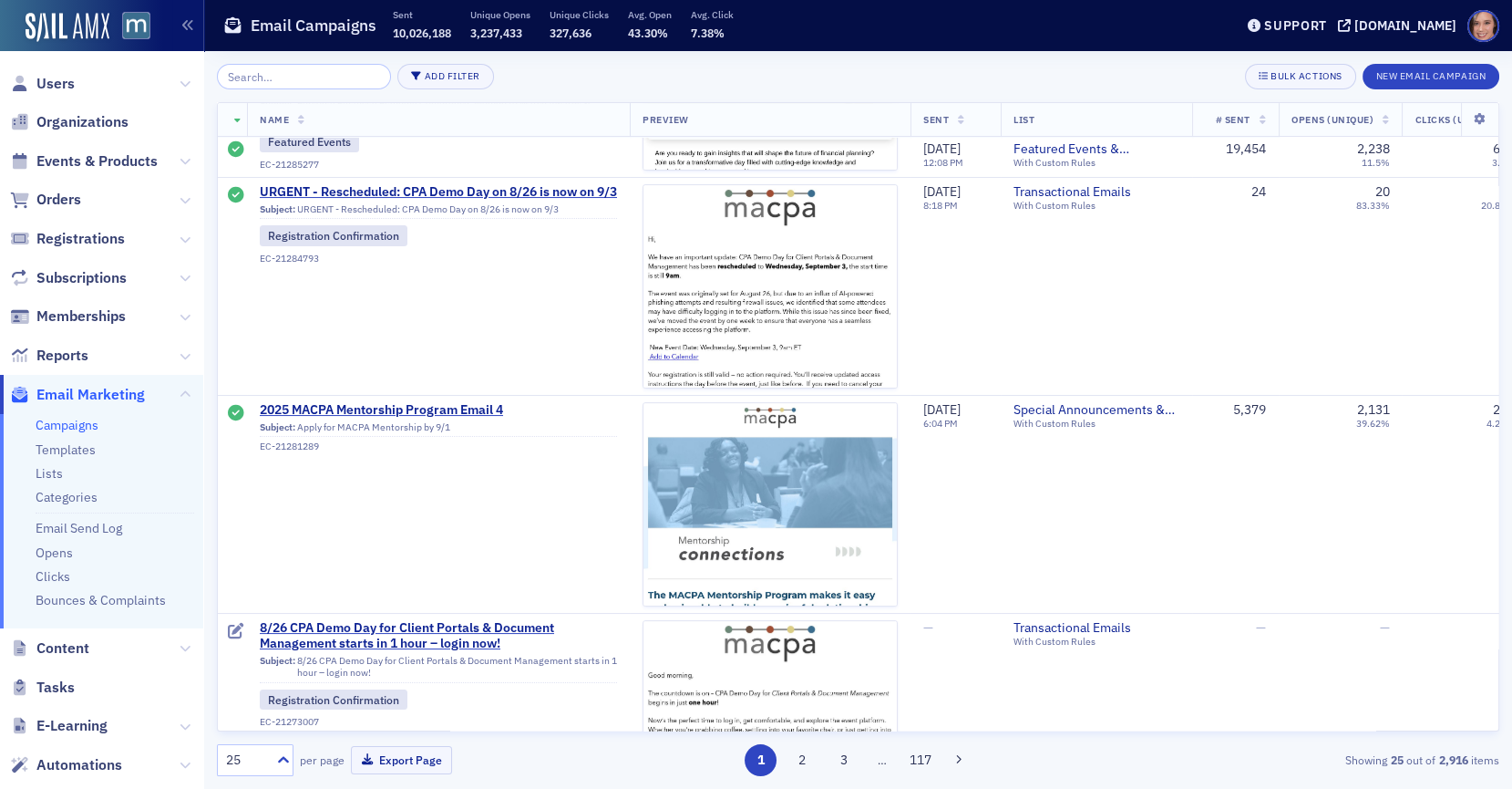
scroll to position [721, 0]
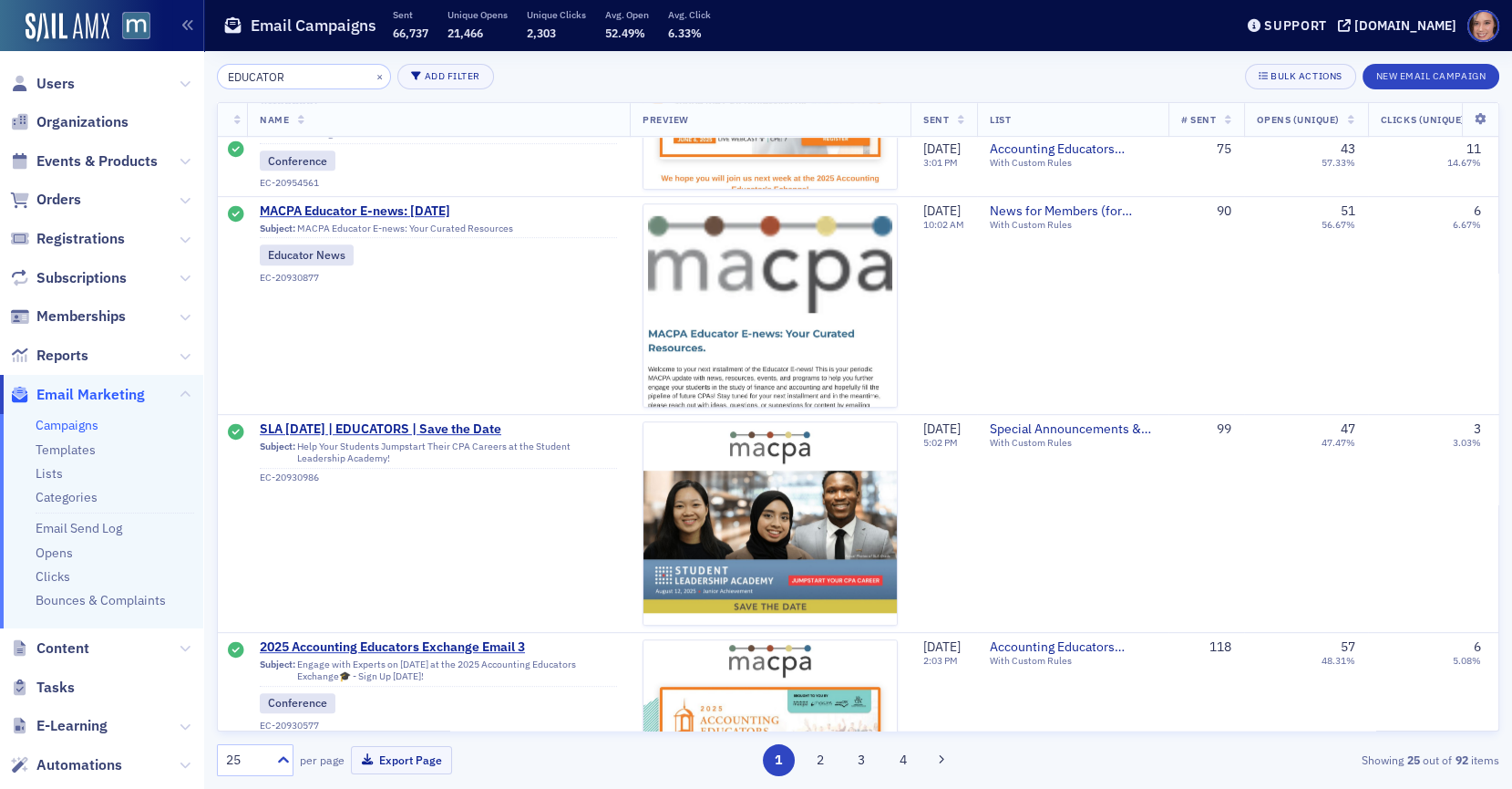
scroll to position [1671, 0]
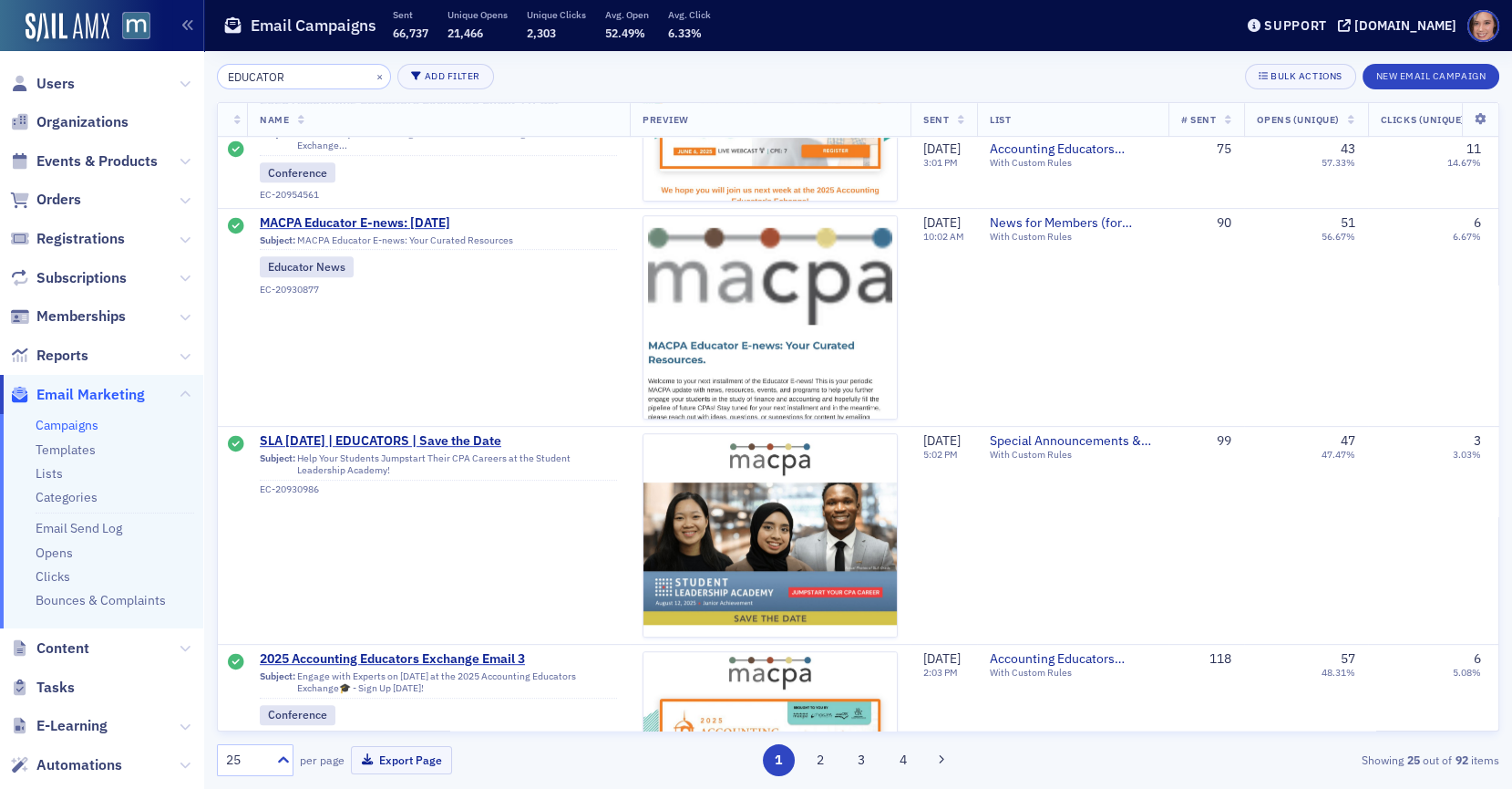
click at [259, 67] on input "EDUCATOR" at bounding box center [304, 76] width 174 height 26
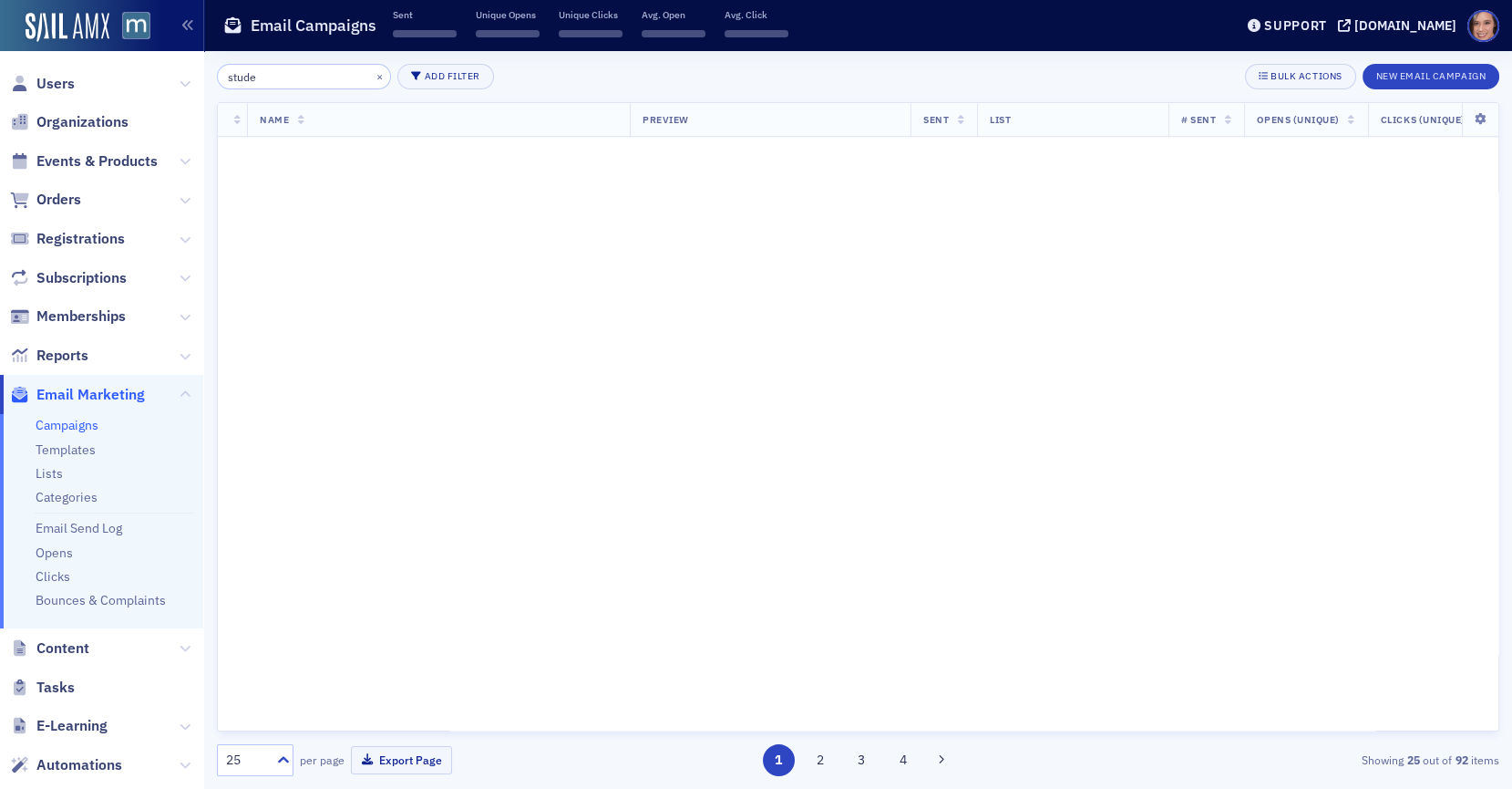
scroll to position [1668, 0]
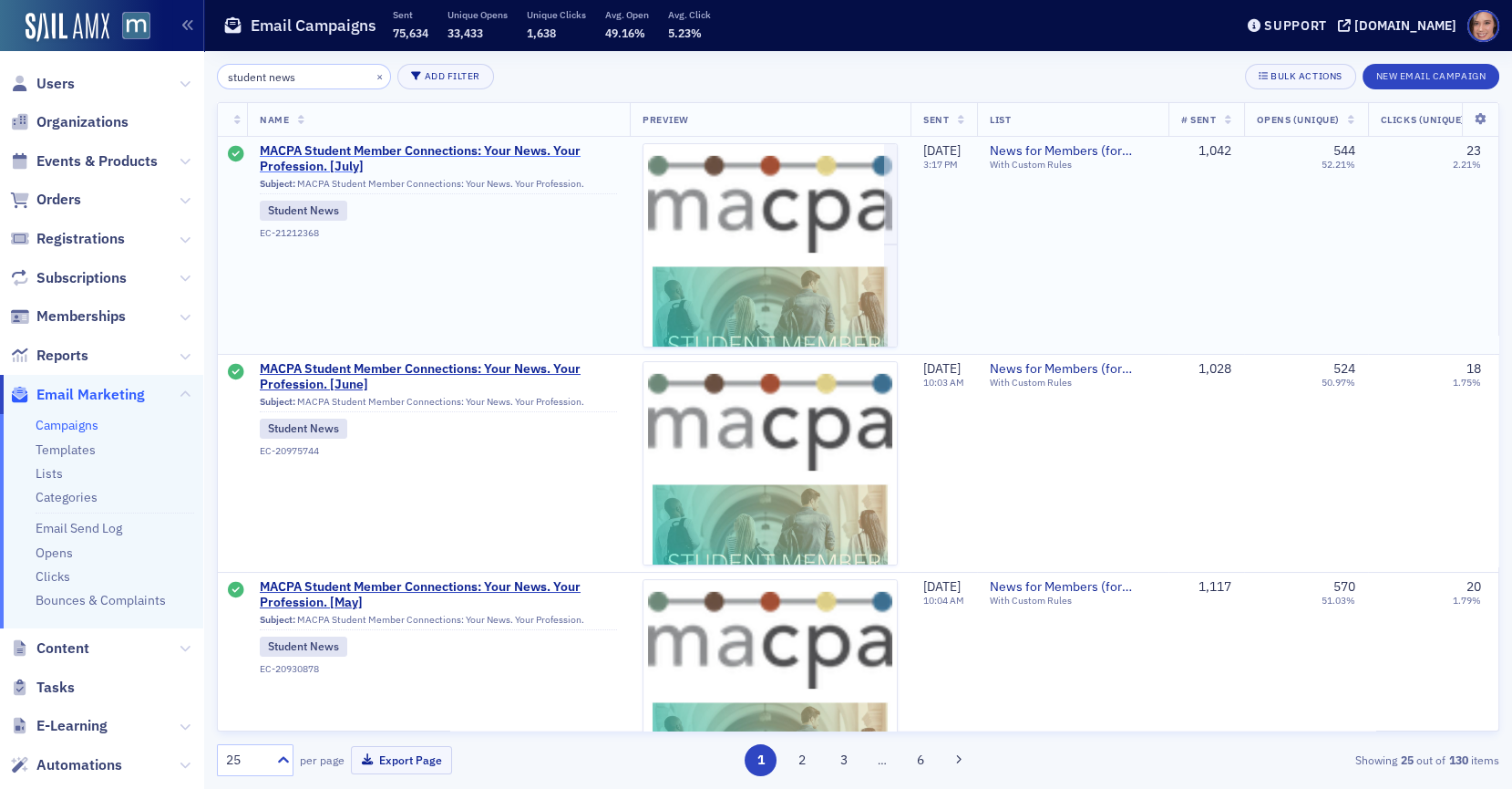
type input "student news"
click at [491, 148] on span "MACPA Student Member Connections: Your News. Your Profession. [July]" at bounding box center [437, 159] width 357 height 32
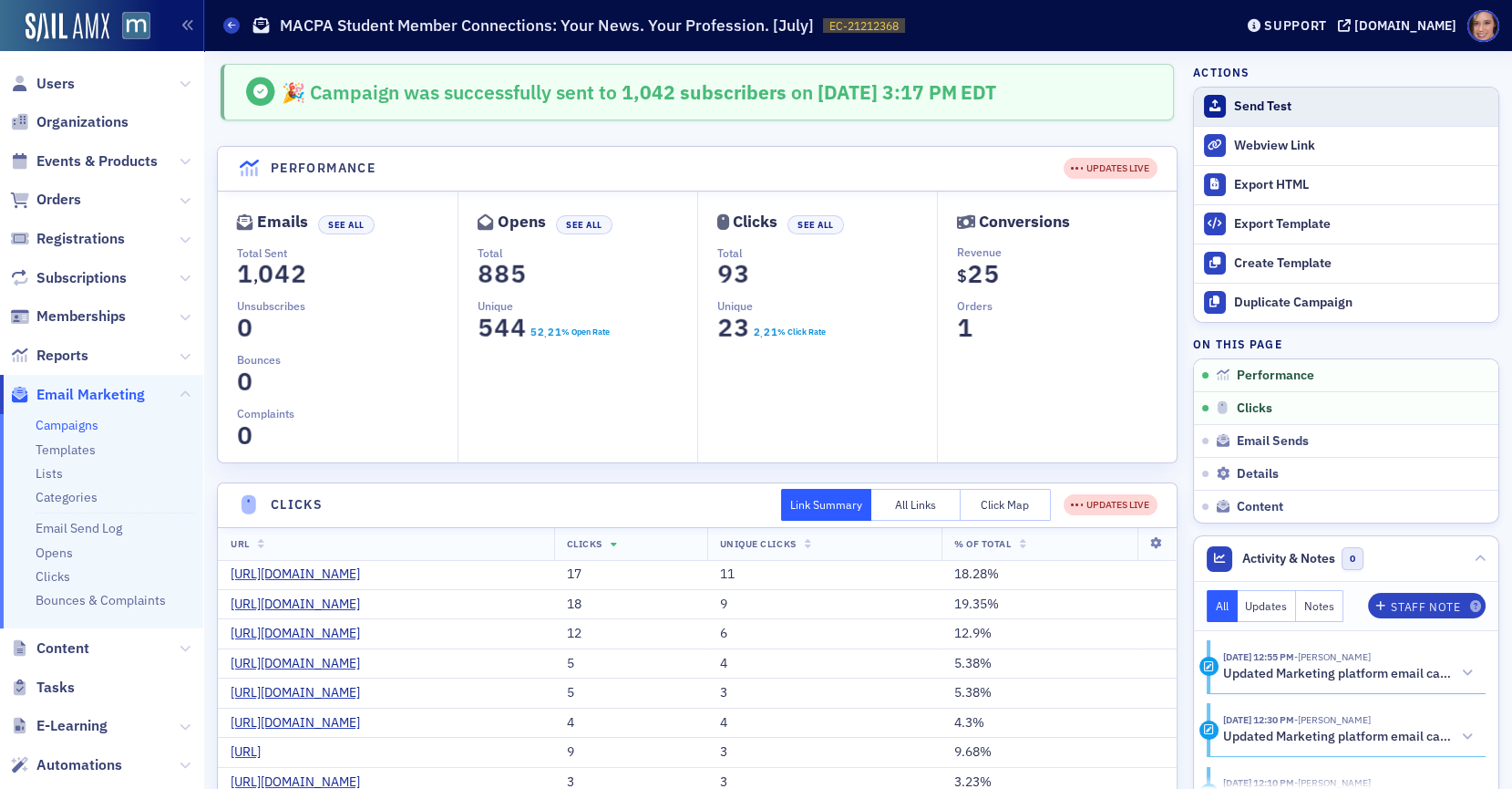
click at [1265, 106] on div "Send Test" at bounding box center [1362, 106] width 255 height 17
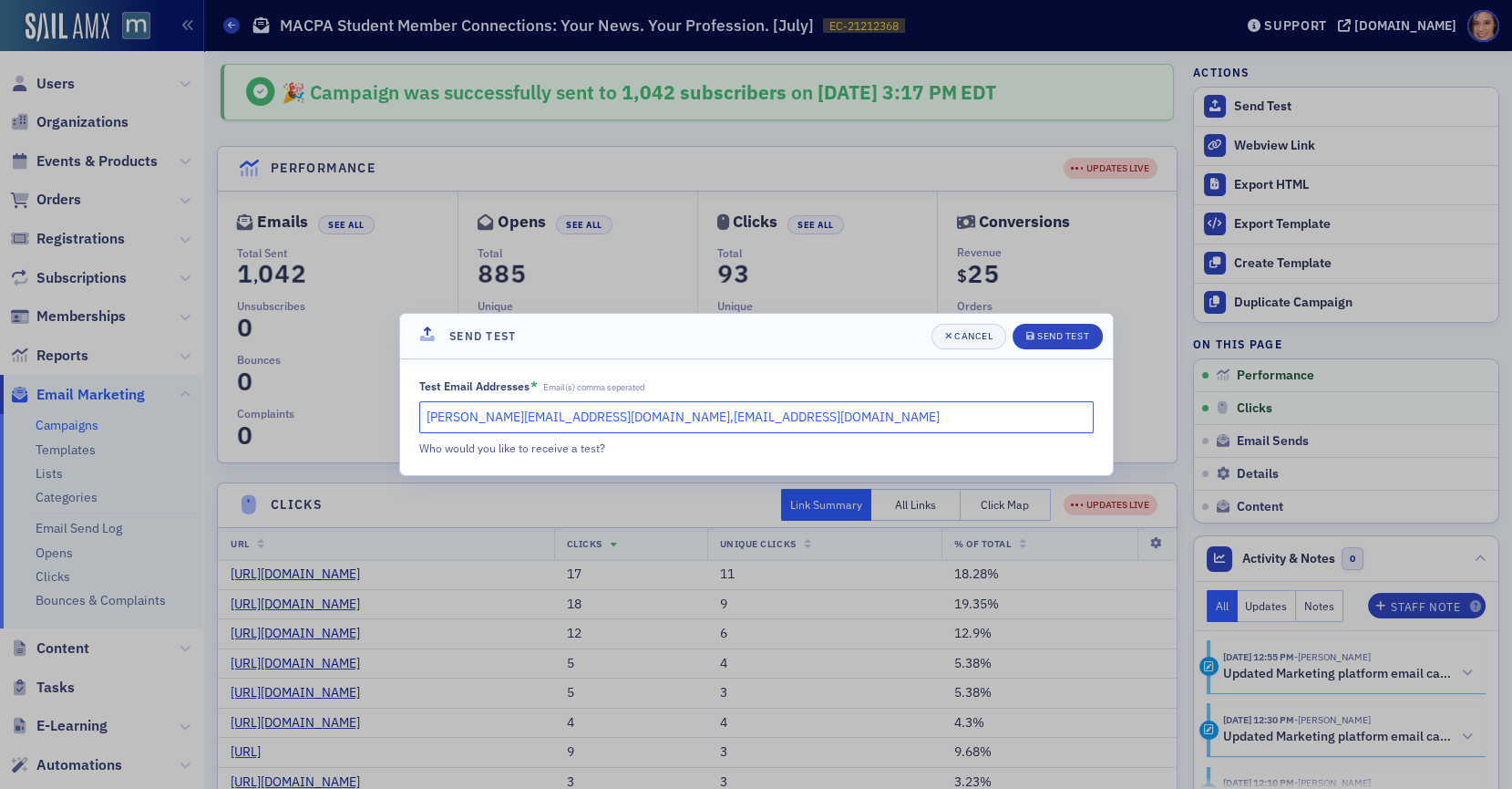
click at [435, 417] on input "[PERSON_NAME][EMAIL_ADDRESS][DOMAIN_NAME],[EMAIL_ADDRESS][DOMAIN_NAME]" at bounding box center [757, 417] width 675 height 32
paste input "[PERSON_NAME][EMAIL_ADDRESS][PERSON_NAME][PERSON_NAME][DOMAIN_NAME]"
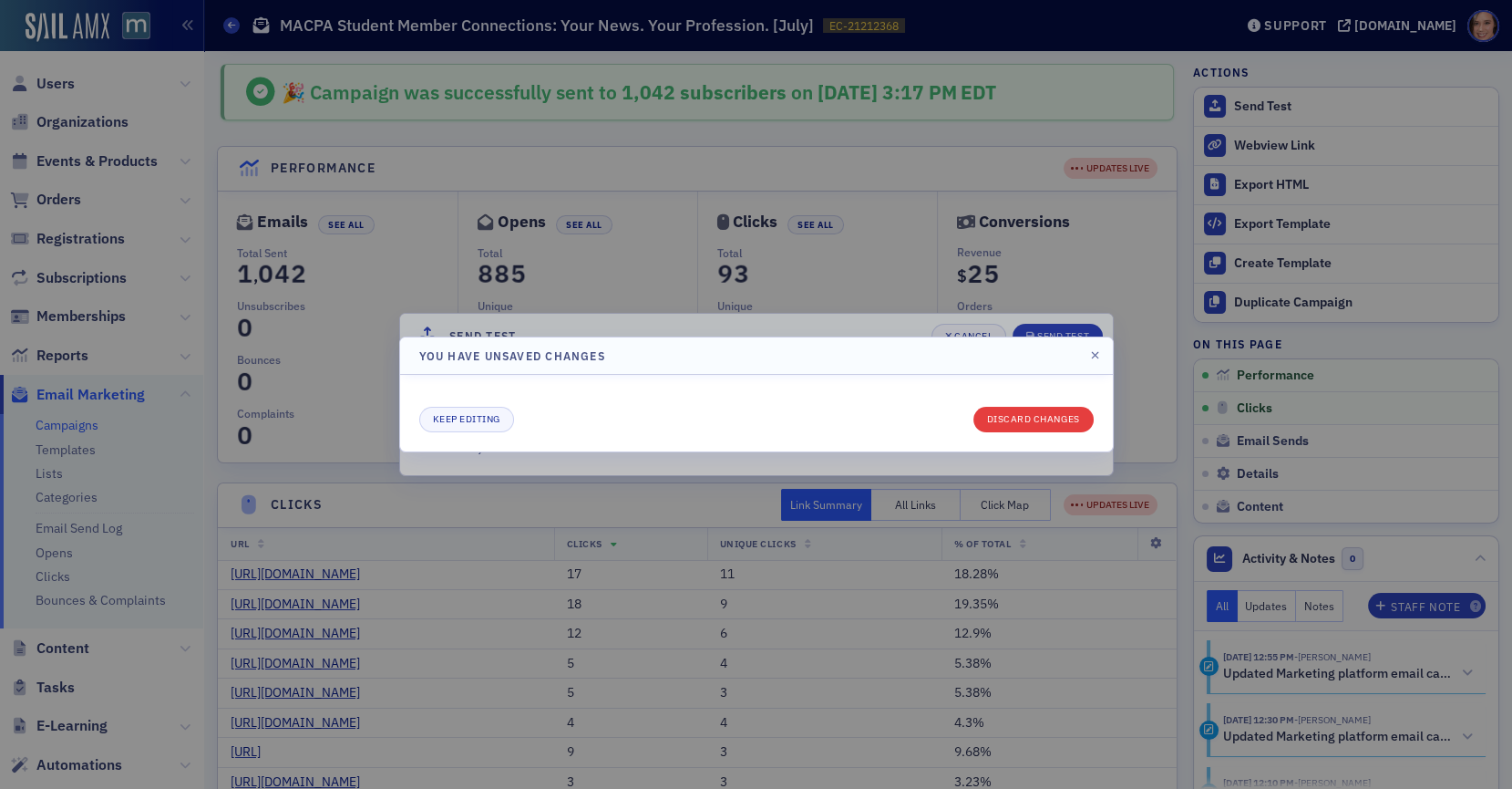
type input "[PERSON_NAME][EMAIL_ADDRESS][DOMAIN_NAME],[PERSON_NAME][DOMAIN_NAME][EMAIL_ADDR…"
click at [1041, 427] on button "Discard changes" at bounding box center [1034, 420] width 121 height 26
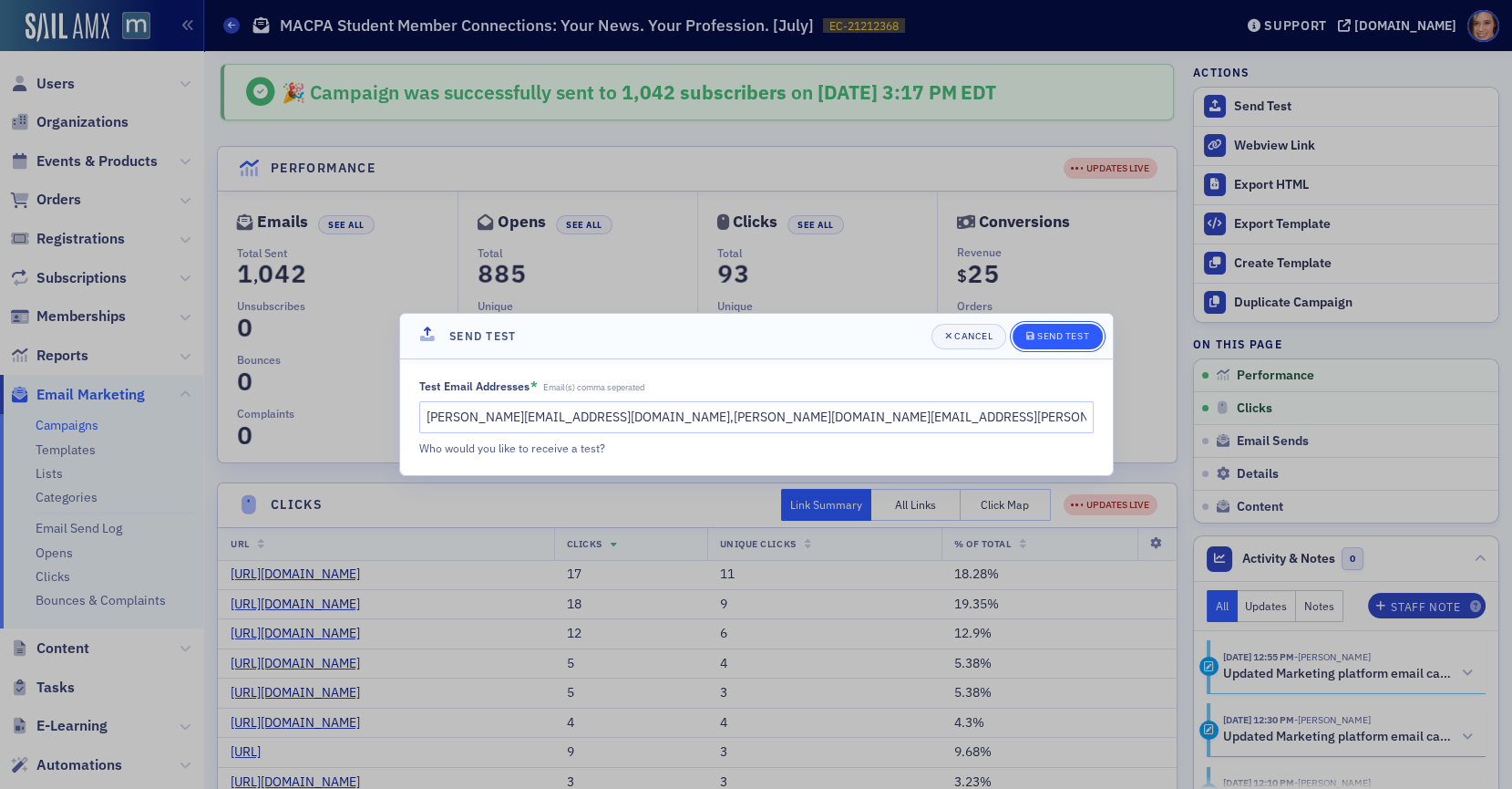
click at [1048, 338] on div "Send Test" at bounding box center [1063, 336] width 51 height 10
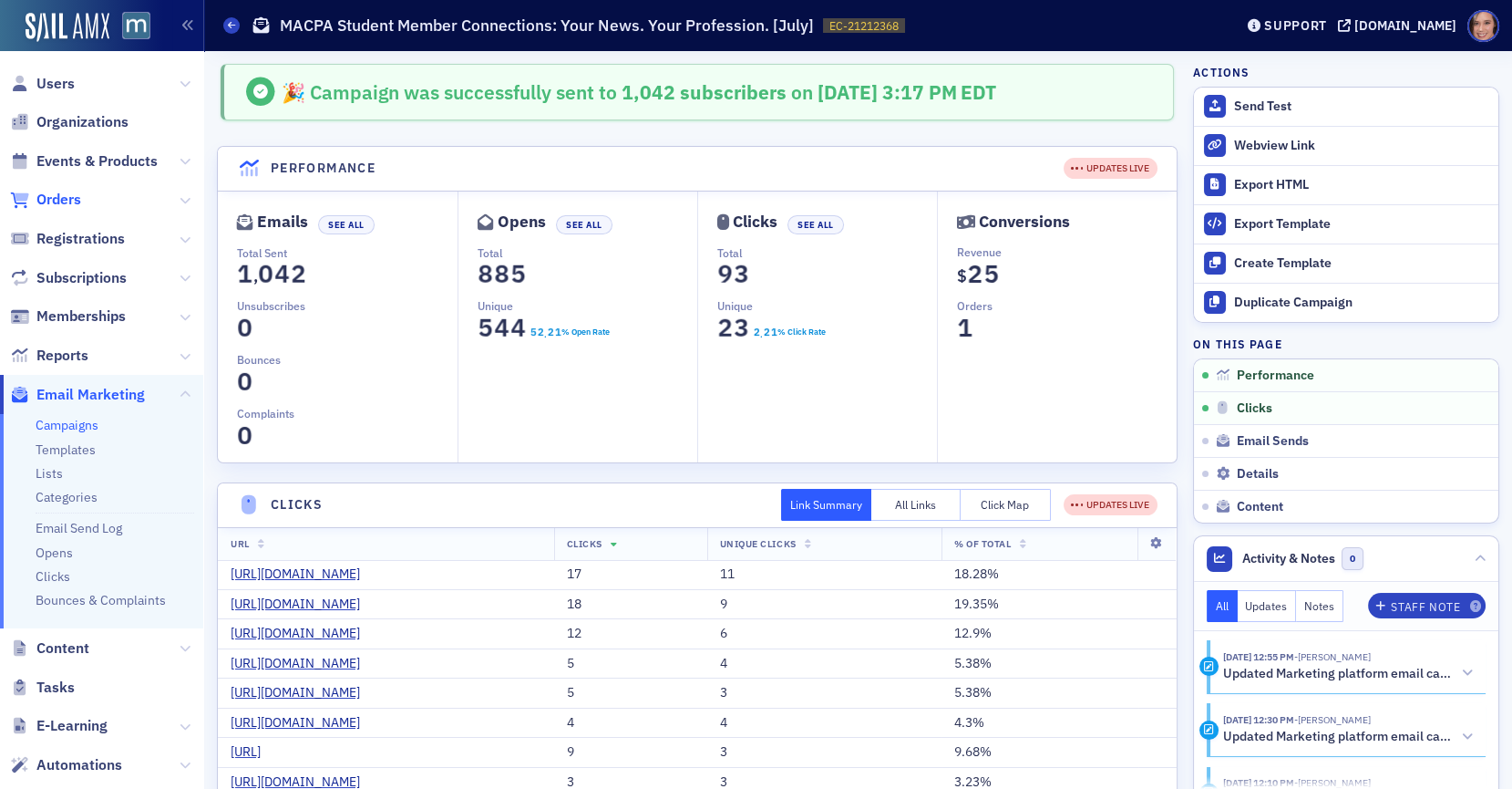
click at [60, 197] on span "Orders" at bounding box center [58, 200] width 45 height 20
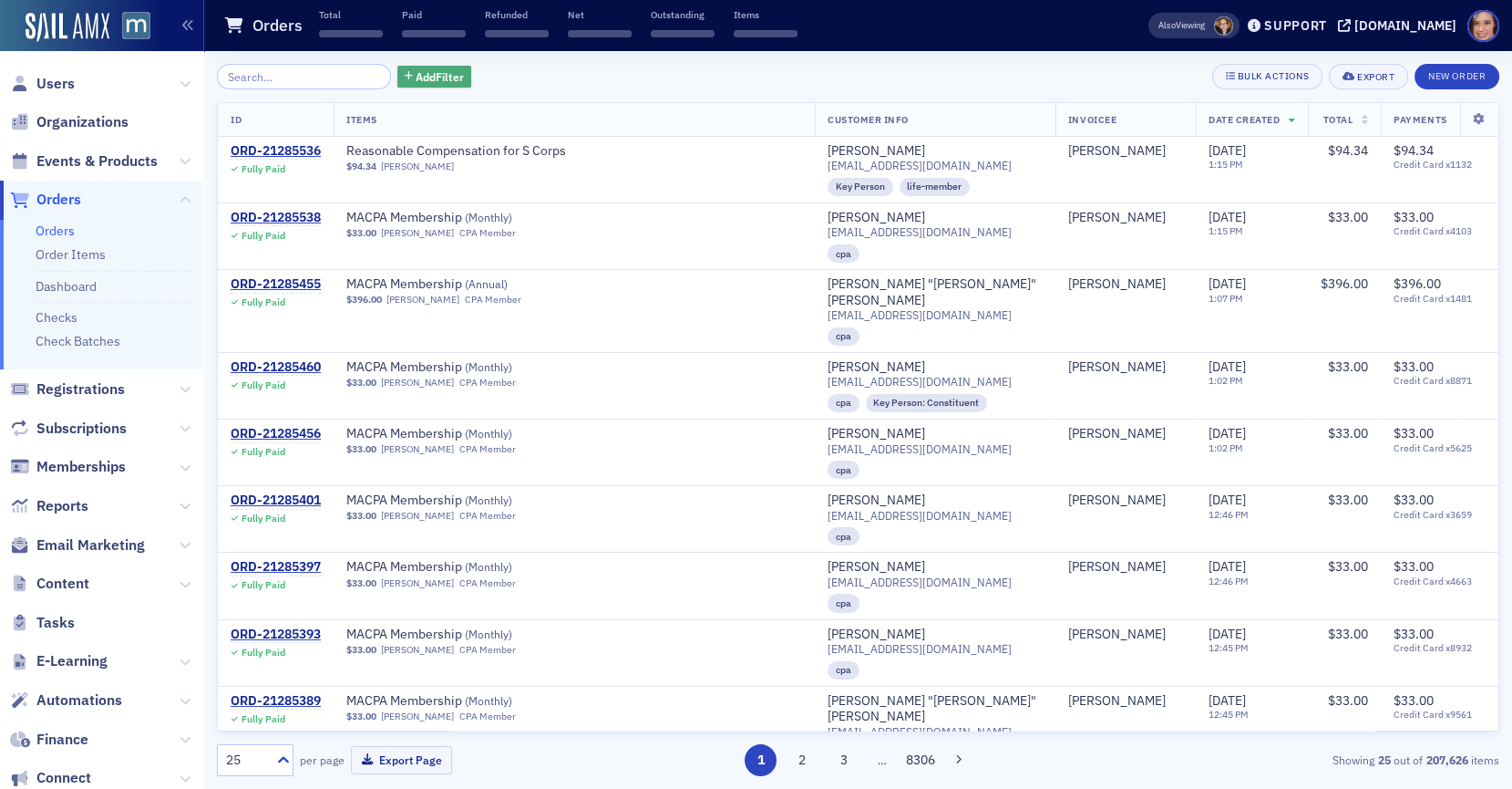
click at [416, 70] on span "Add Filter" at bounding box center [439, 76] width 48 height 17
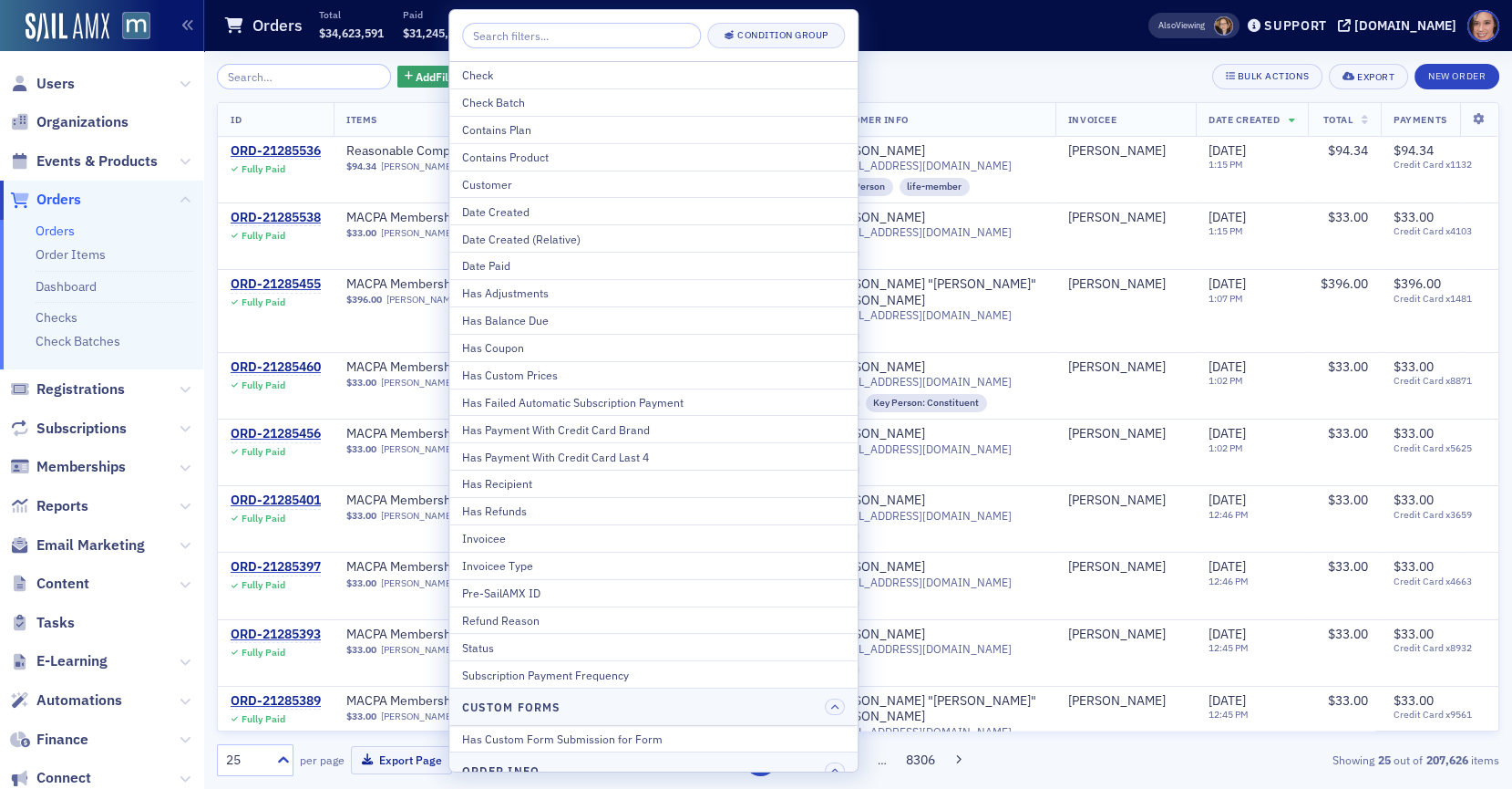
click at [511, 35] on input "search" at bounding box center [581, 36] width 238 height 26
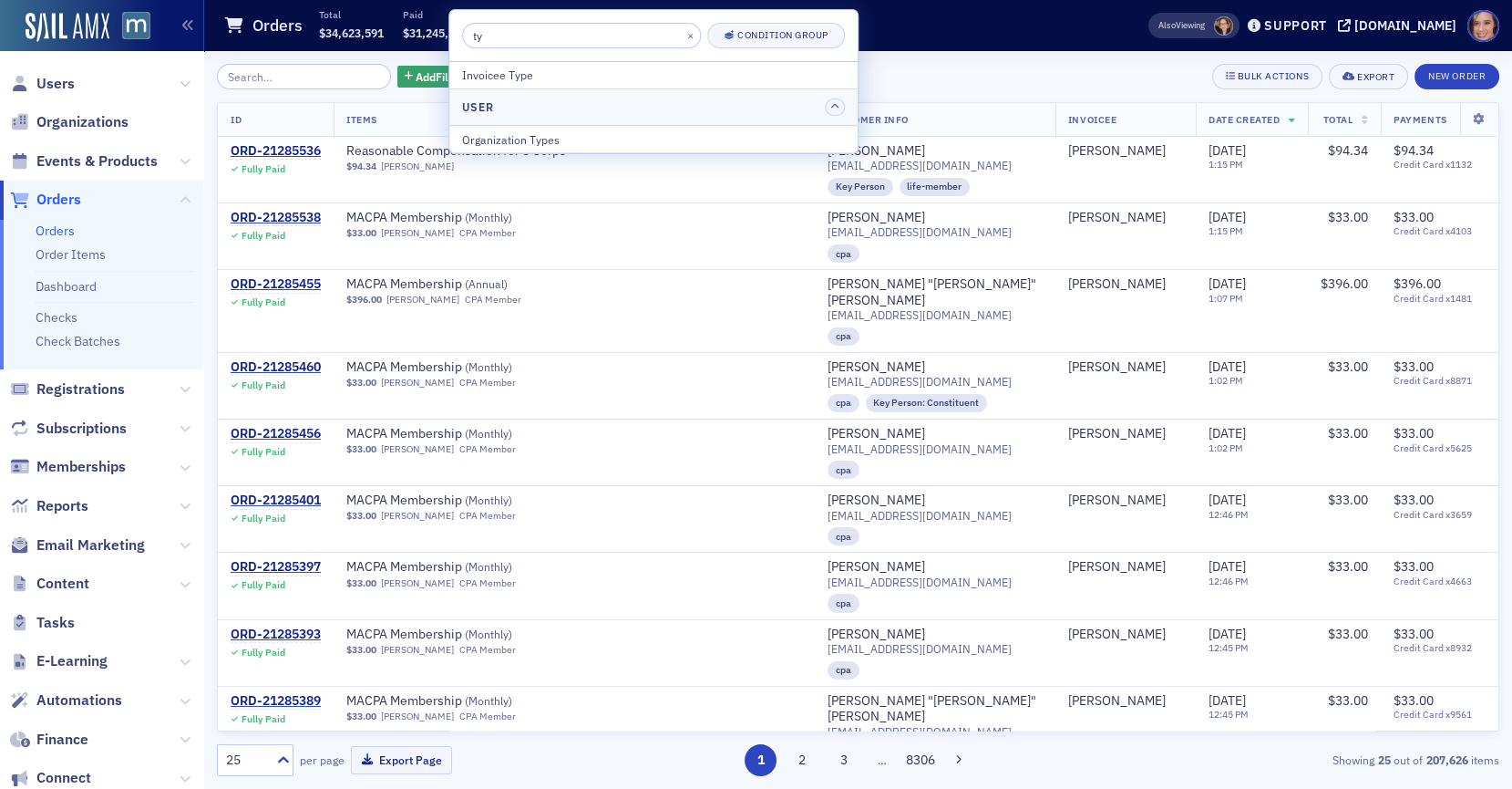
type input "t"
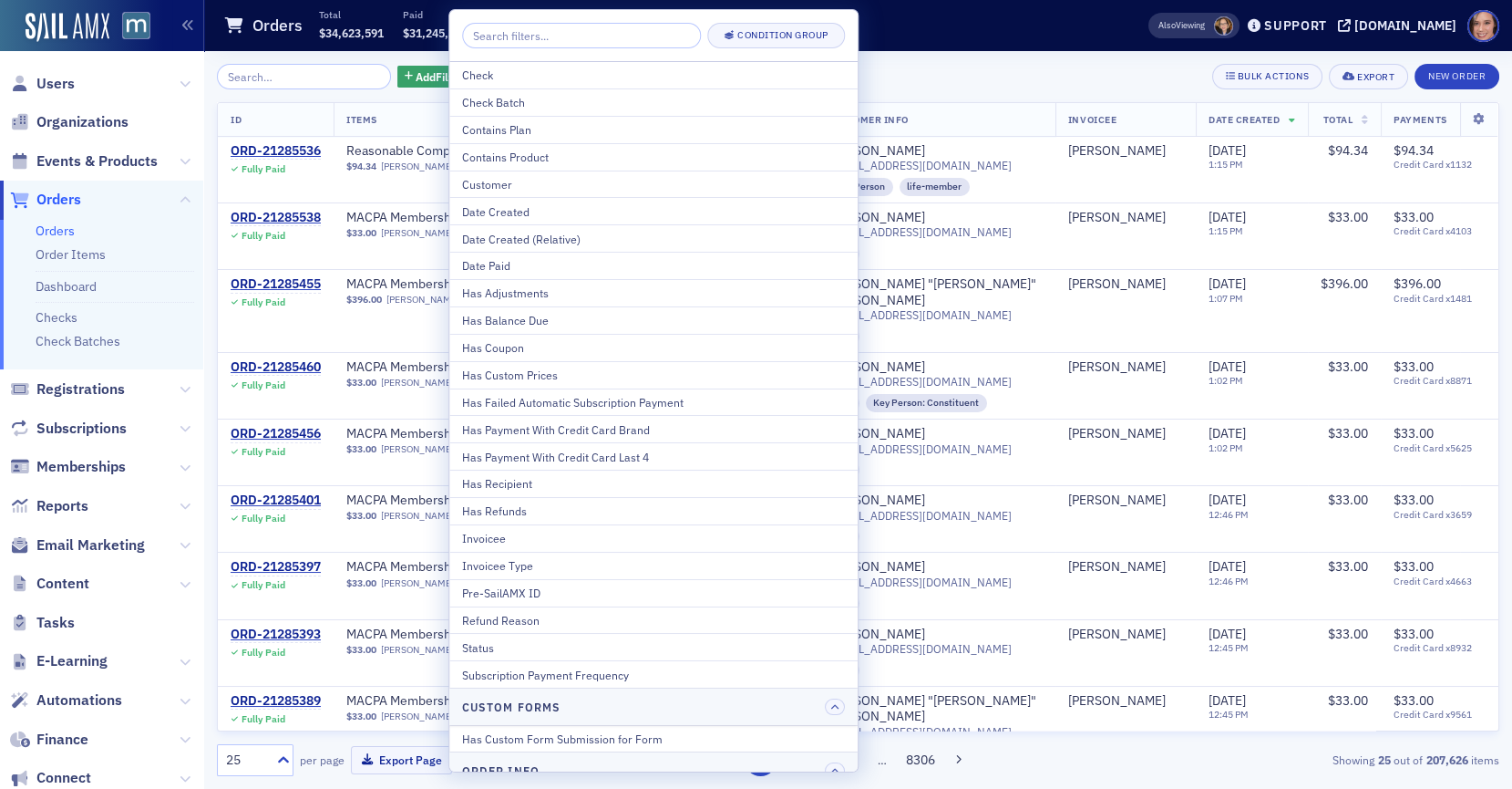
click at [516, 157] on div "Contains Product" at bounding box center [653, 156] width 383 height 17
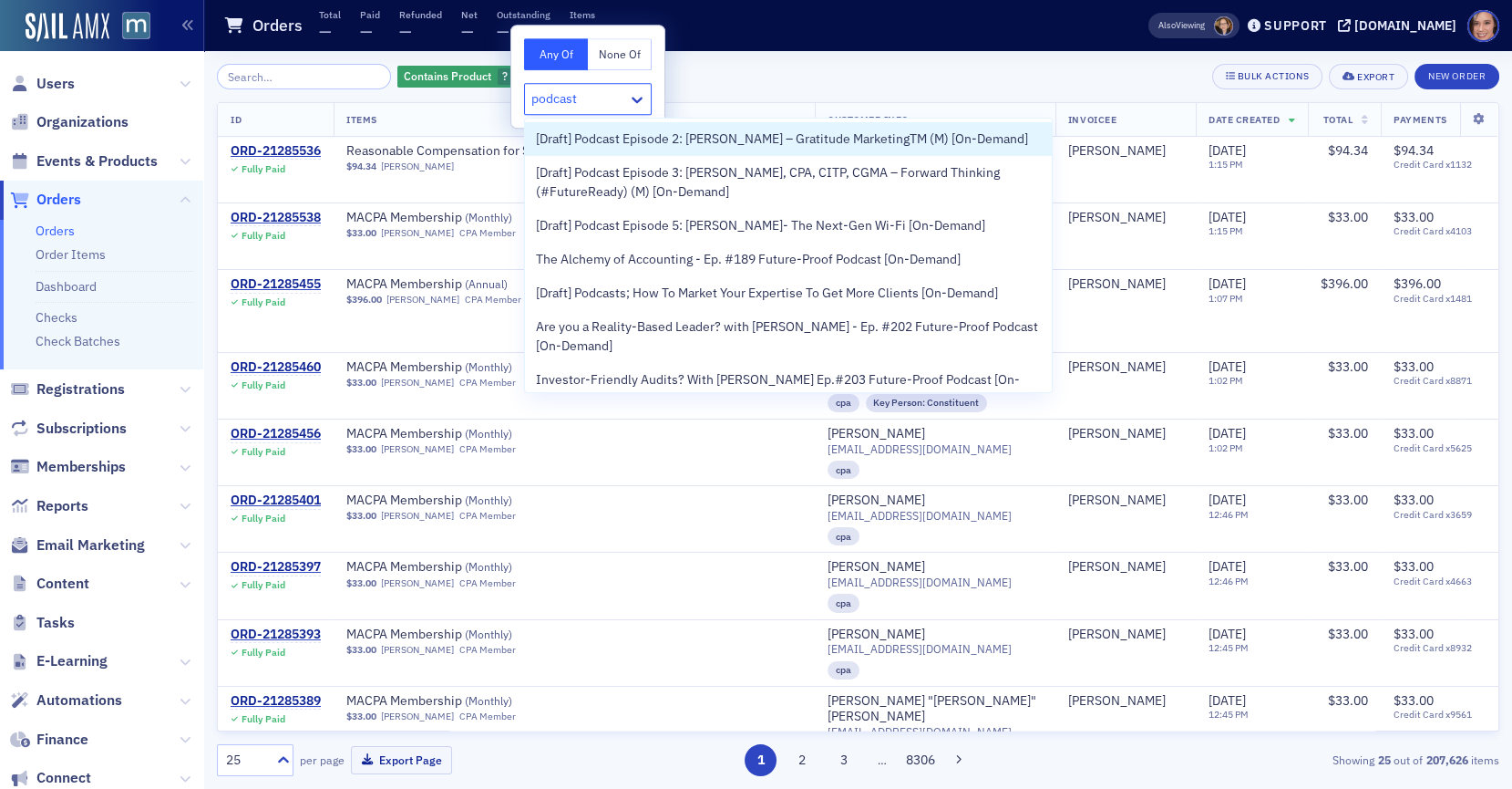
type input "podcast"
click at [755, 75] on div "Contains Product ? Add Filter Bulk Actions Export New Order" at bounding box center [858, 76] width 1282 height 26
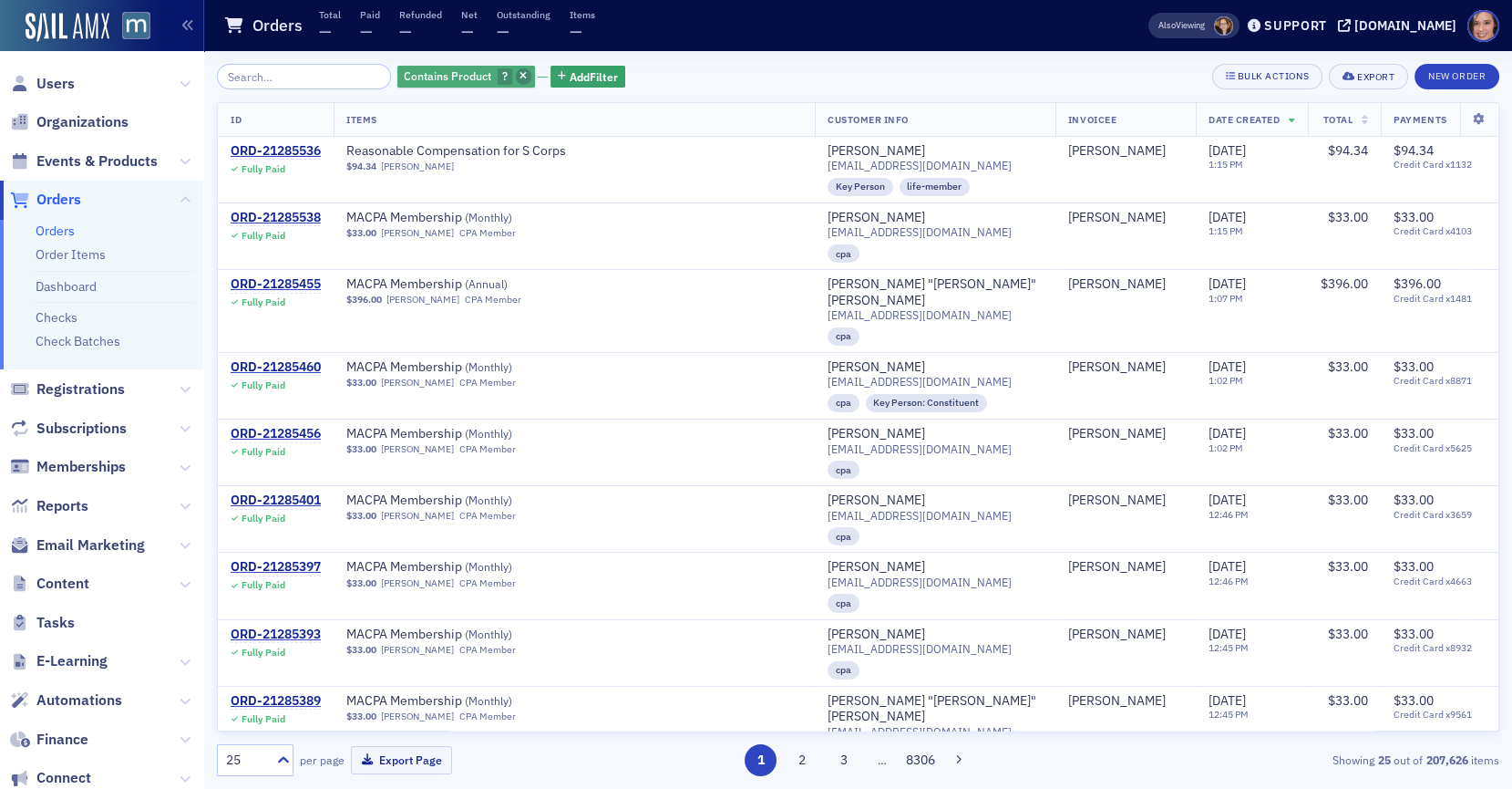
click at [516, 72] on span "button" at bounding box center [523, 76] width 17 height 17
click at [432, 76] on span "Add Filter" at bounding box center [439, 76] width 48 height 17
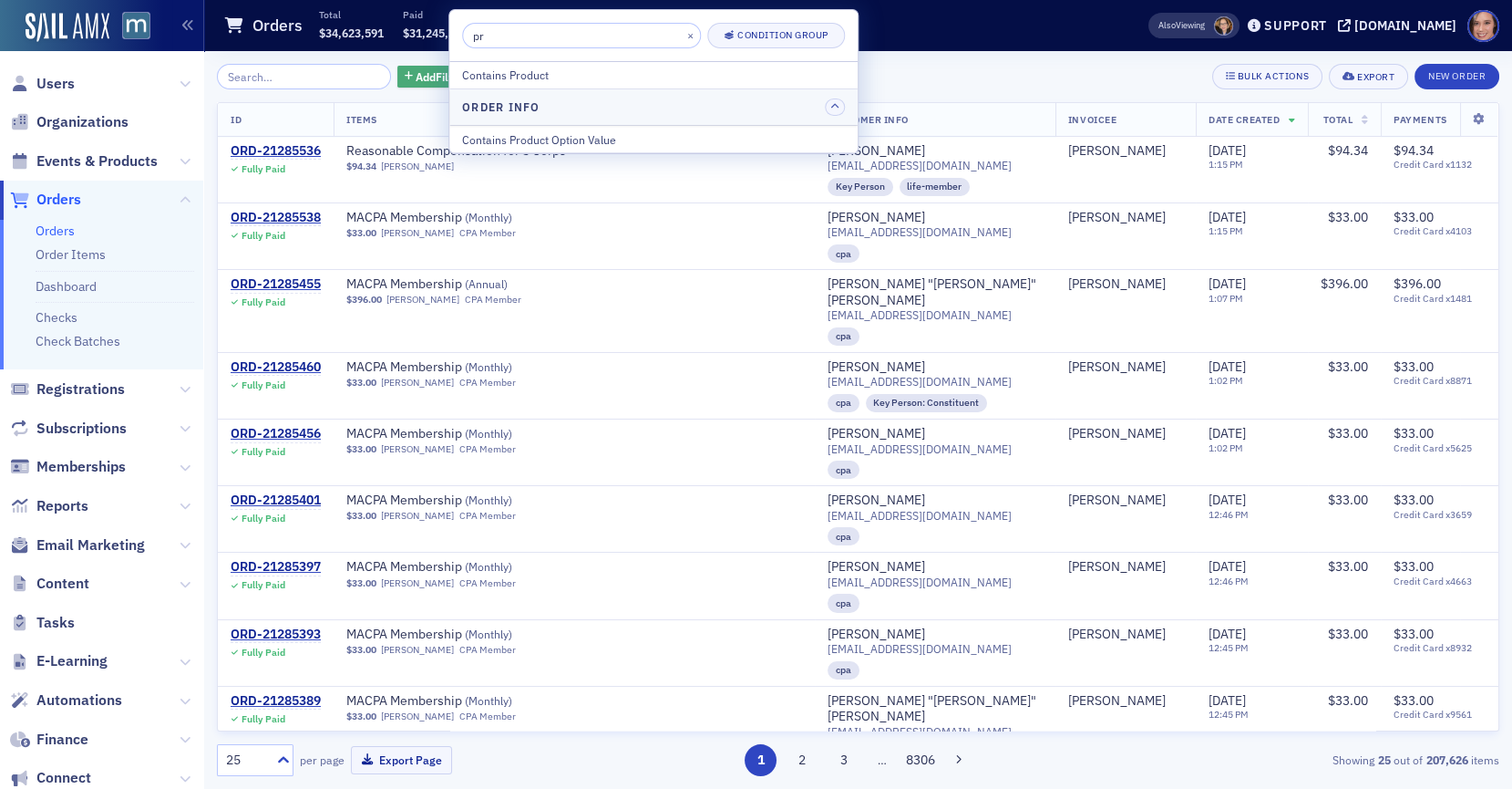
type input "p"
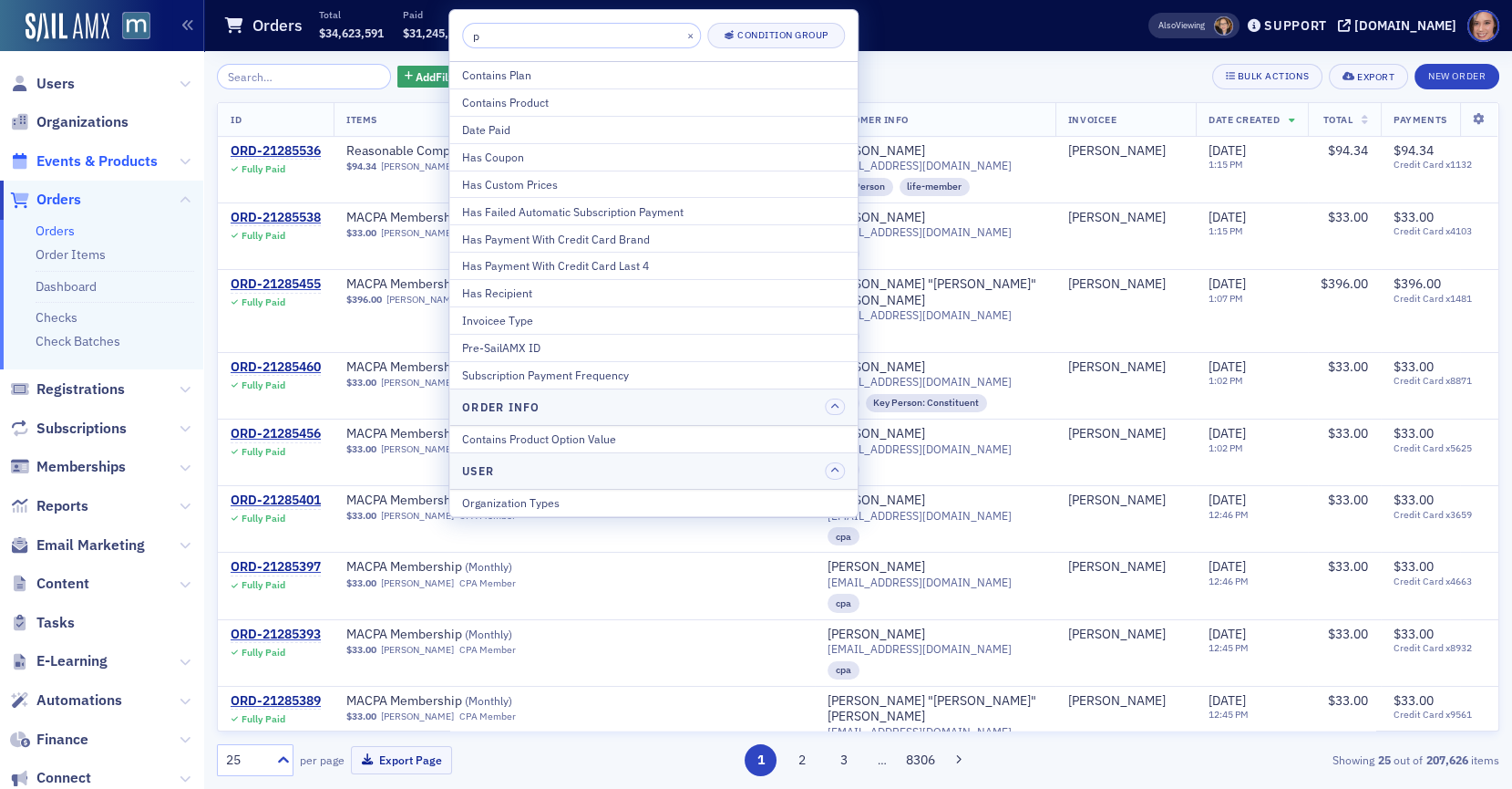
type input "p"
click at [123, 160] on span "Events & Products" at bounding box center [97, 161] width 121 height 20
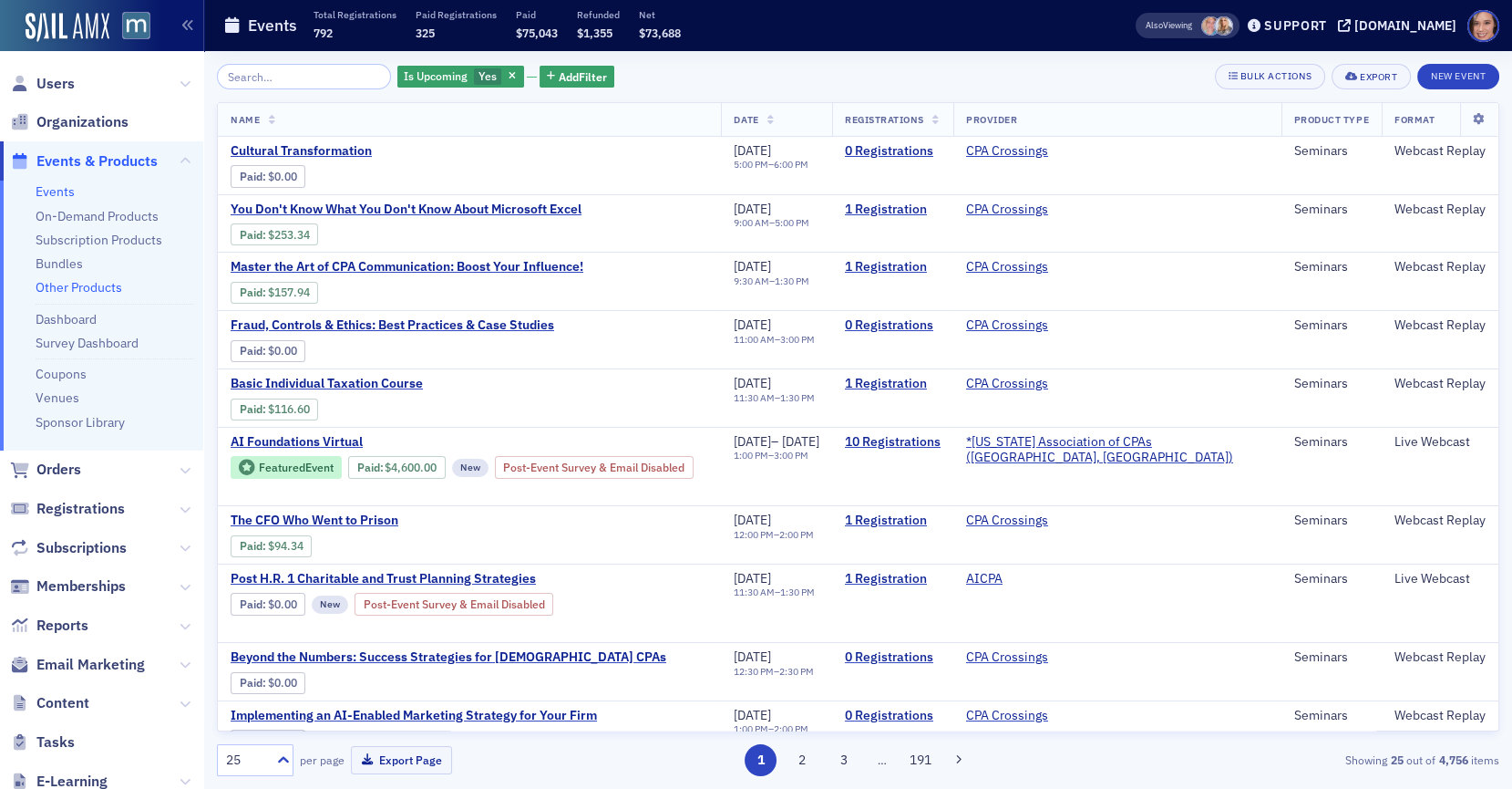
click at [85, 288] on link "Other Products" at bounding box center [78, 287] width 86 height 17
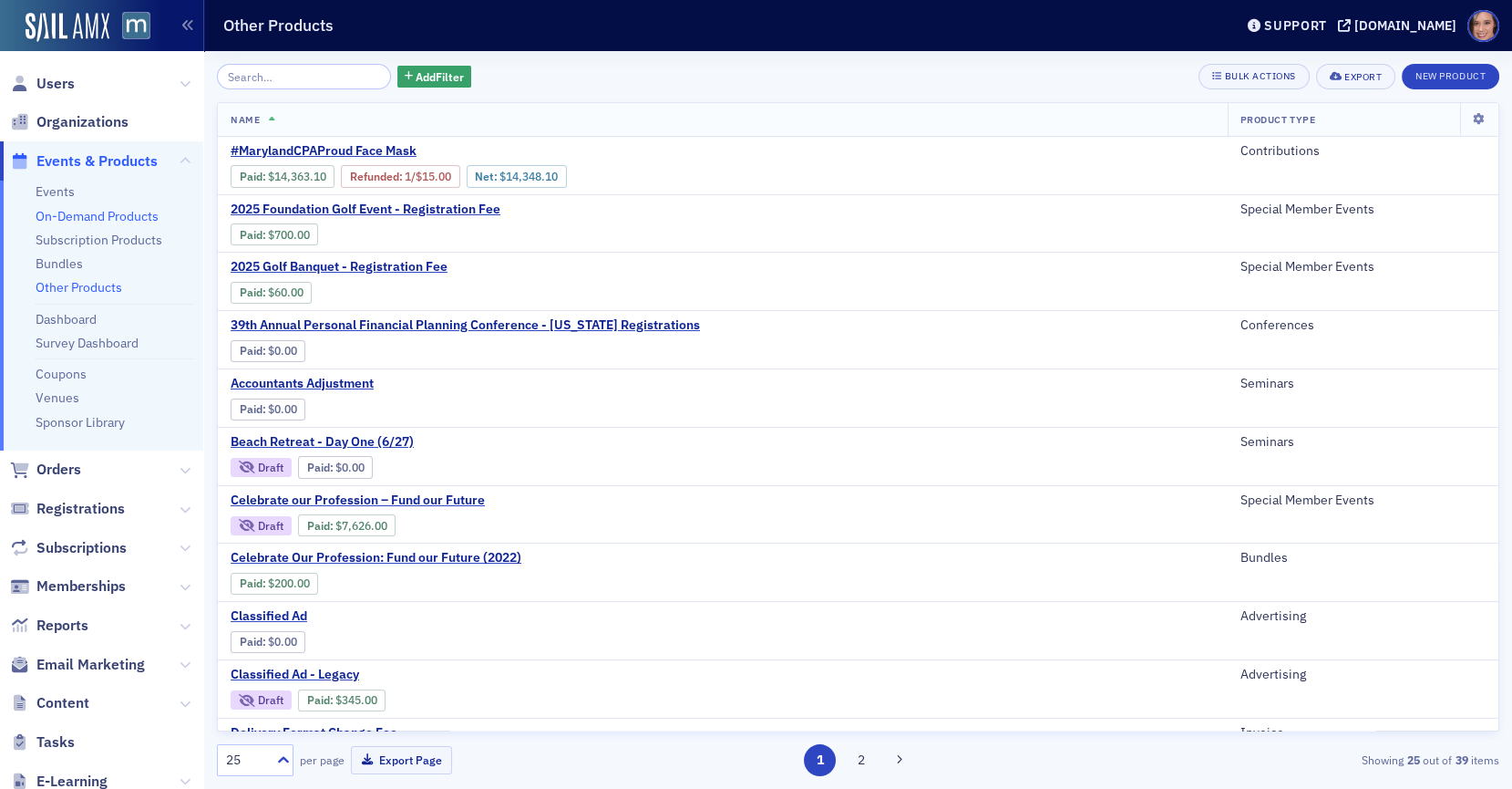
click at [83, 216] on link "On-Demand Products" at bounding box center [97, 216] width 123 height 17
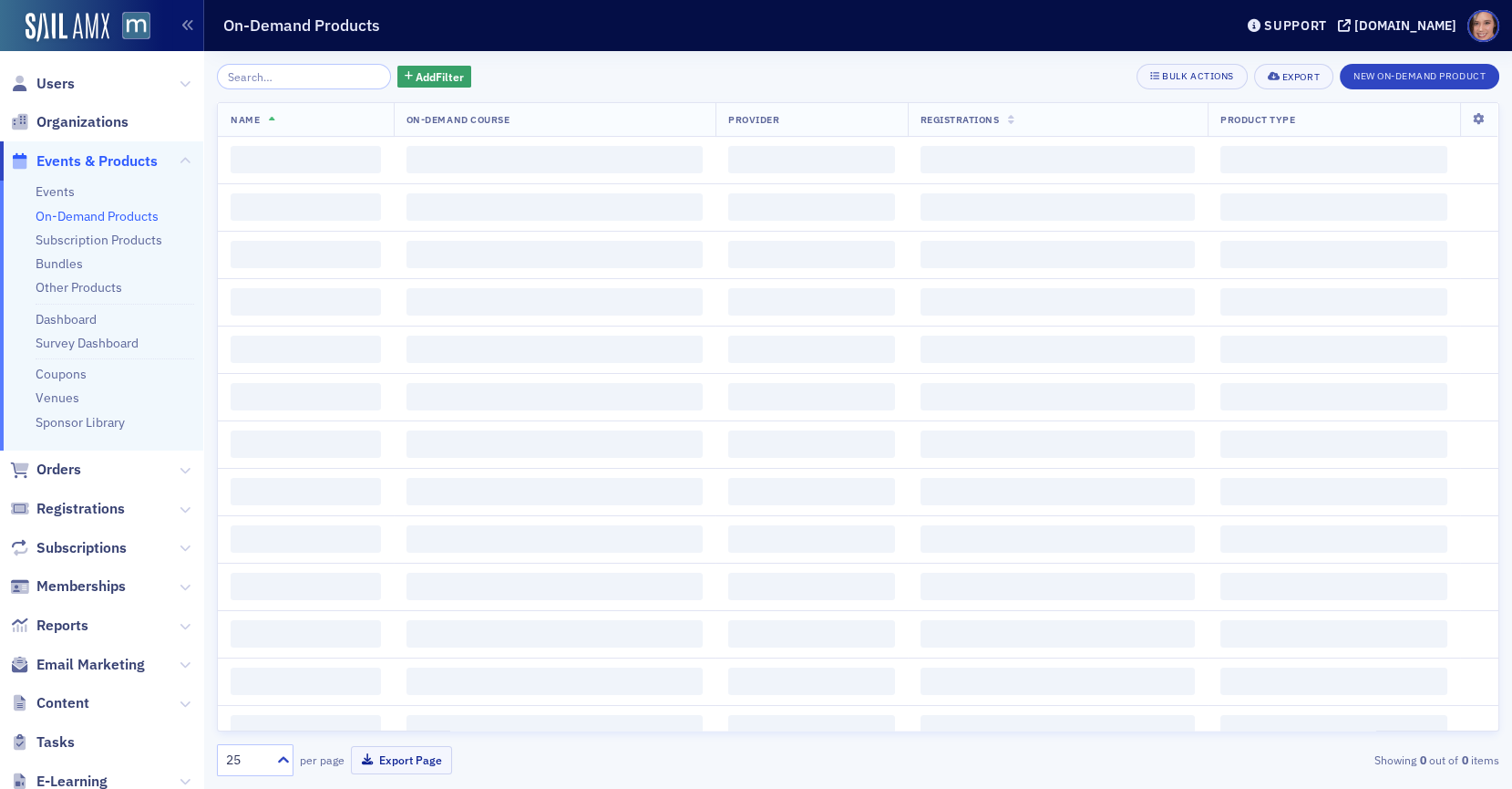
click at [420, 62] on div "Add Filter Bulk Actions Export New On-Demand Product Name On-Demand Course Prov…" at bounding box center [858, 420] width 1282 height 738
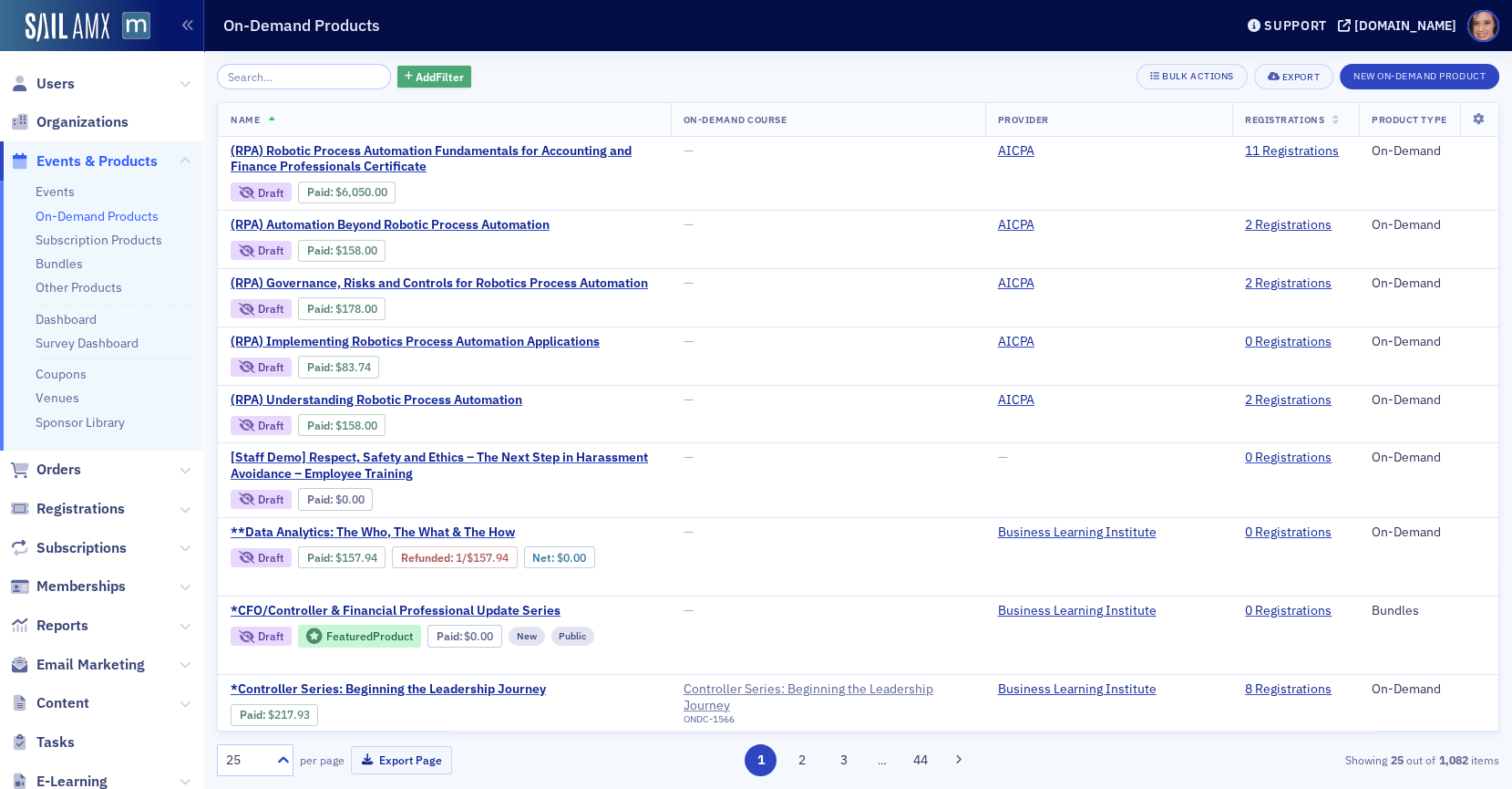
click at [424, 69] on span "Add Filter" at bounding box center [439, 76] width 48 height 17
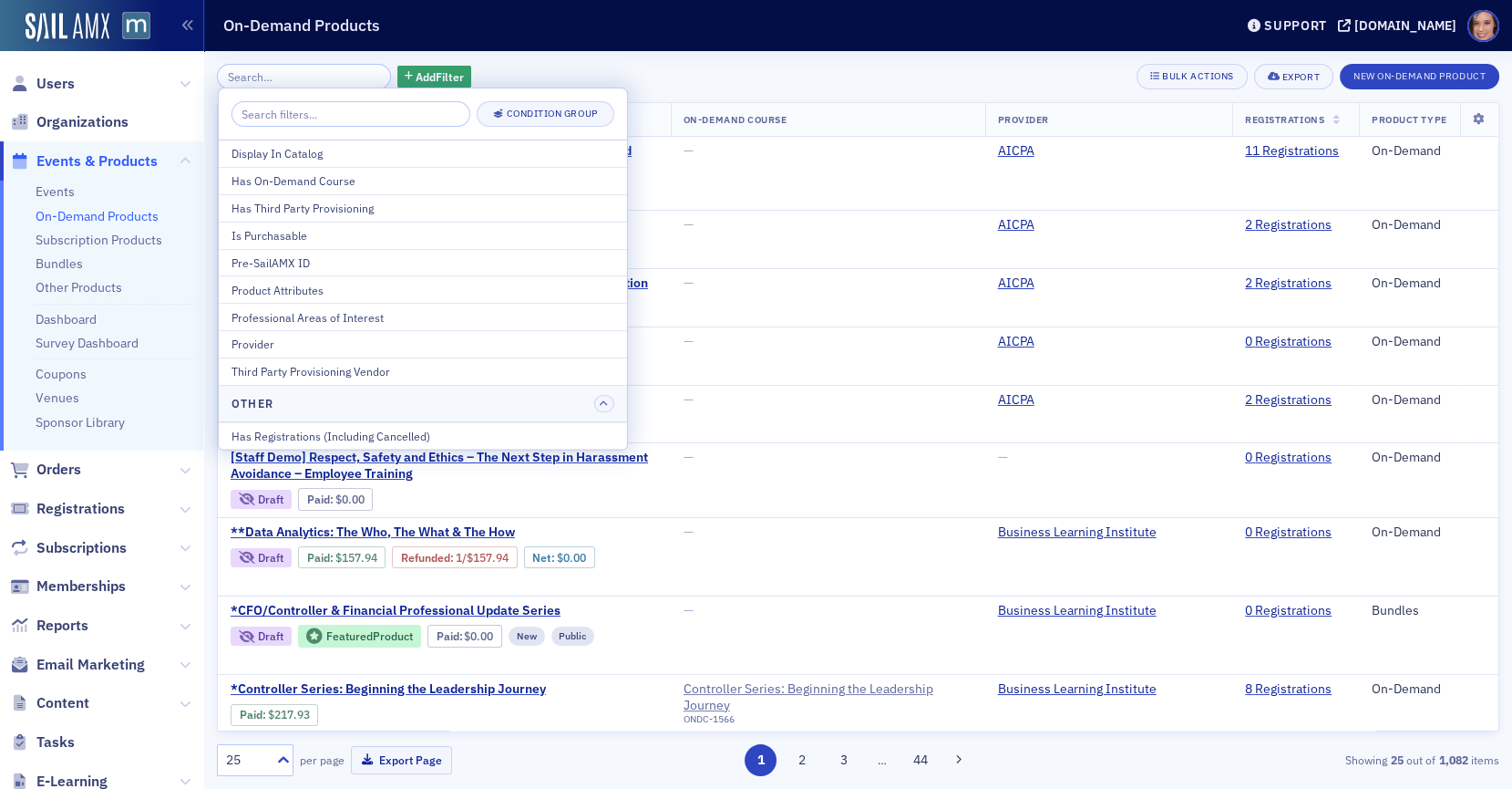
click at [574, 85] on div "Add Filter Bulk Actions Export New On-Demand Product" at bounding box center [858, 76] width 1282 height 26
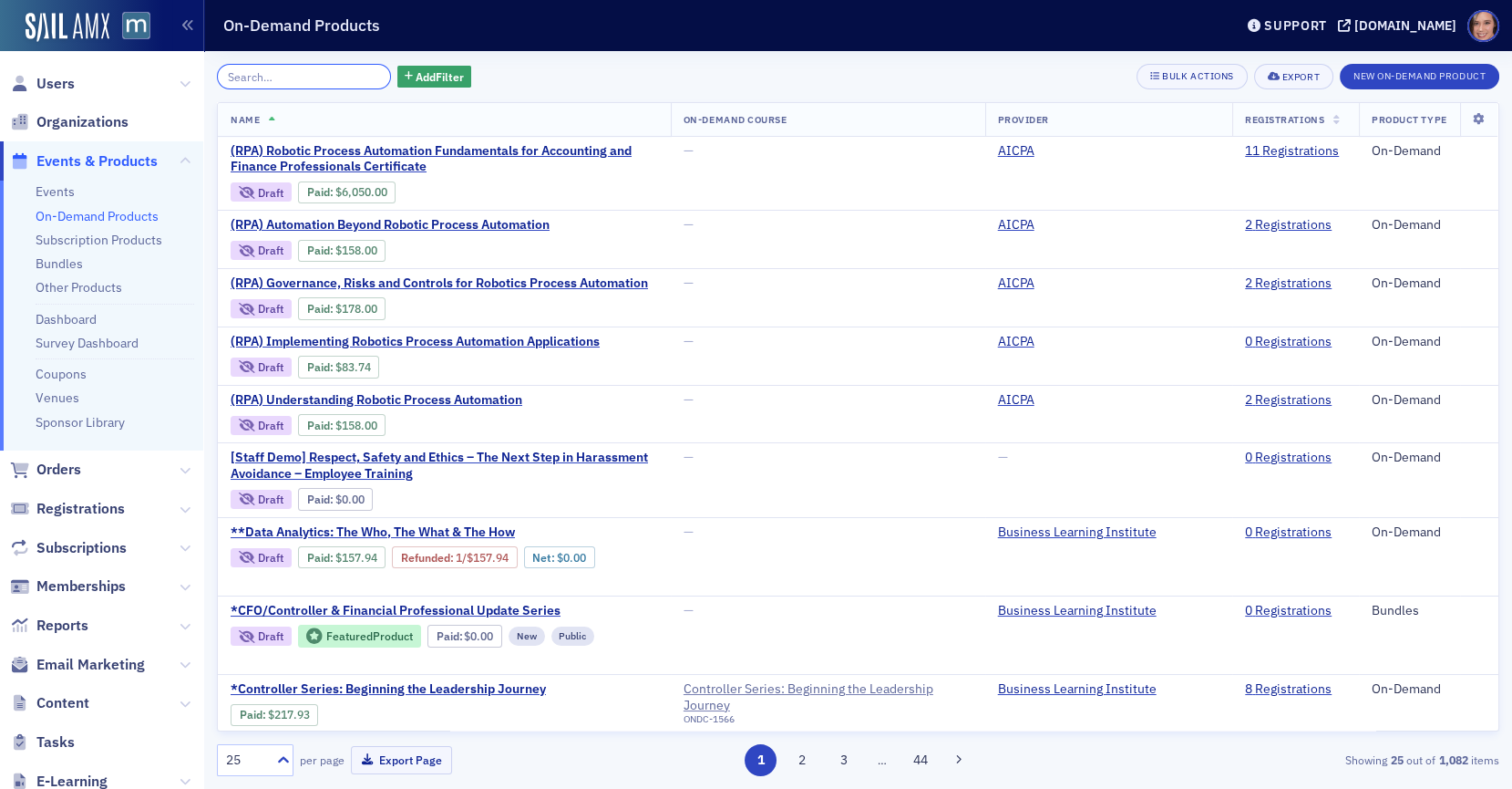
click at [317, 76] on input "search" at bounding box center [304, 76] width 174 height 26
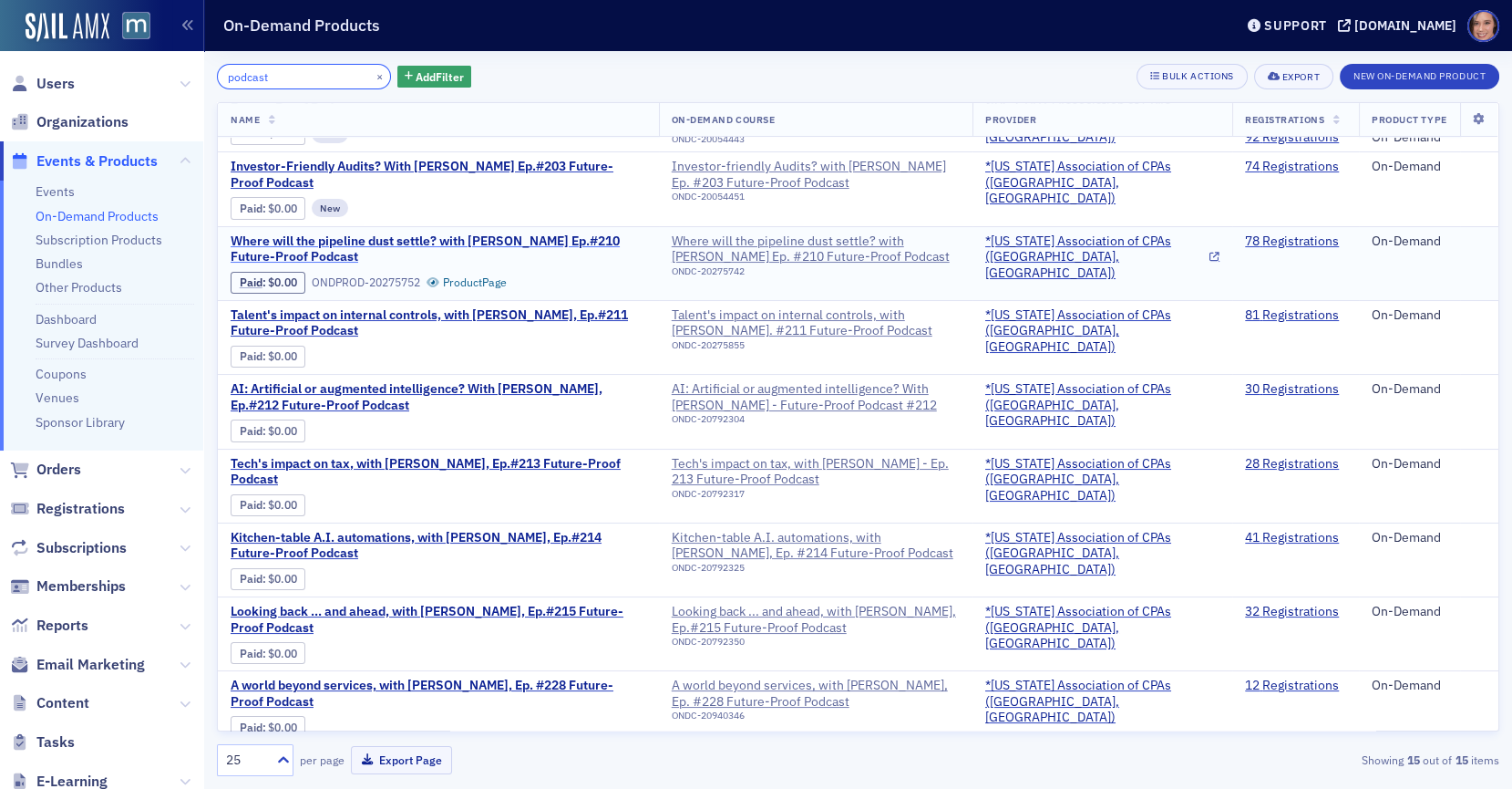
scroll to position [463, 0]
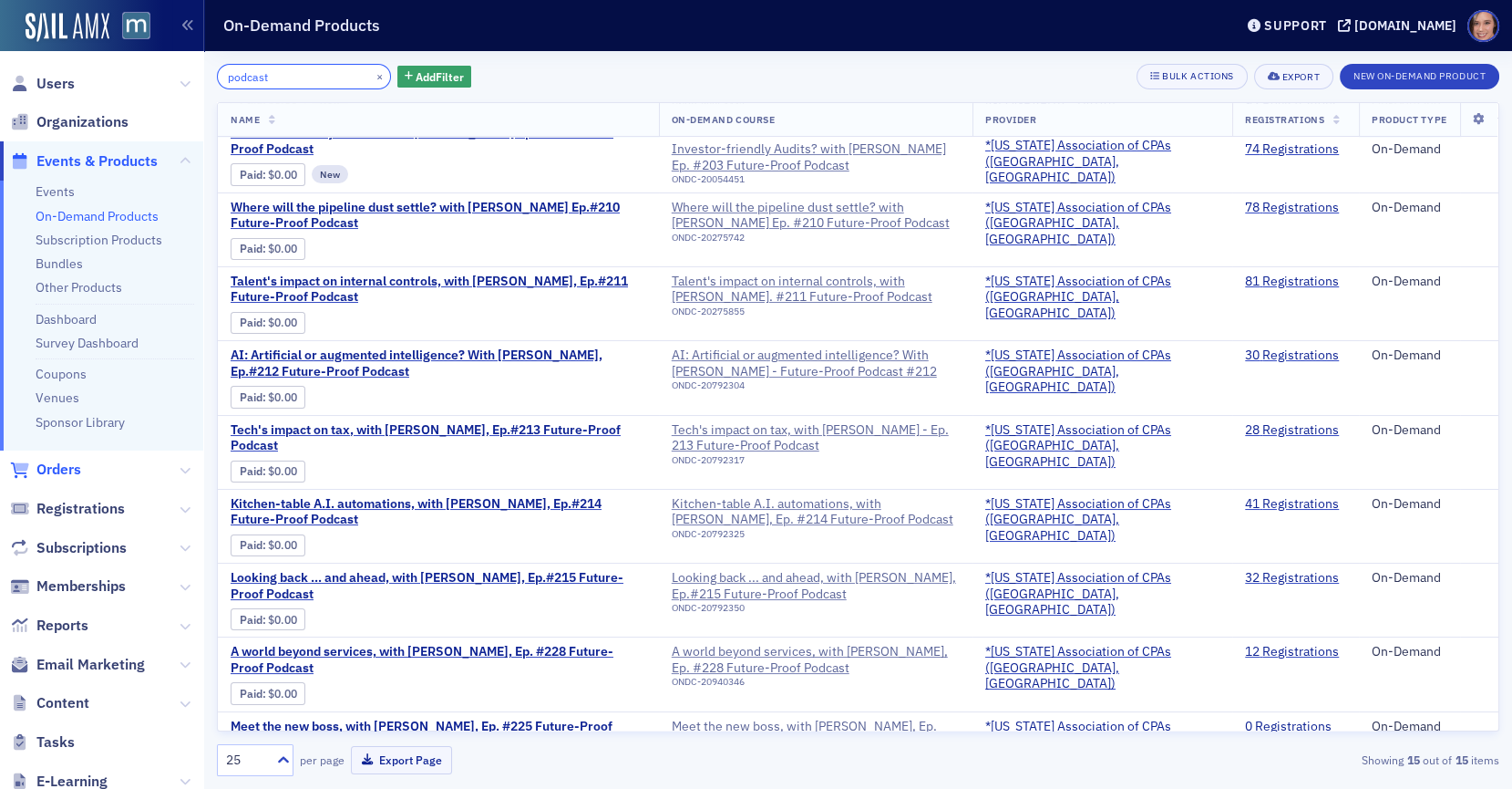
type input "podcast"
click at [60, 465] on span "Orders" at bounding box center [58, 469] width 45 height 20
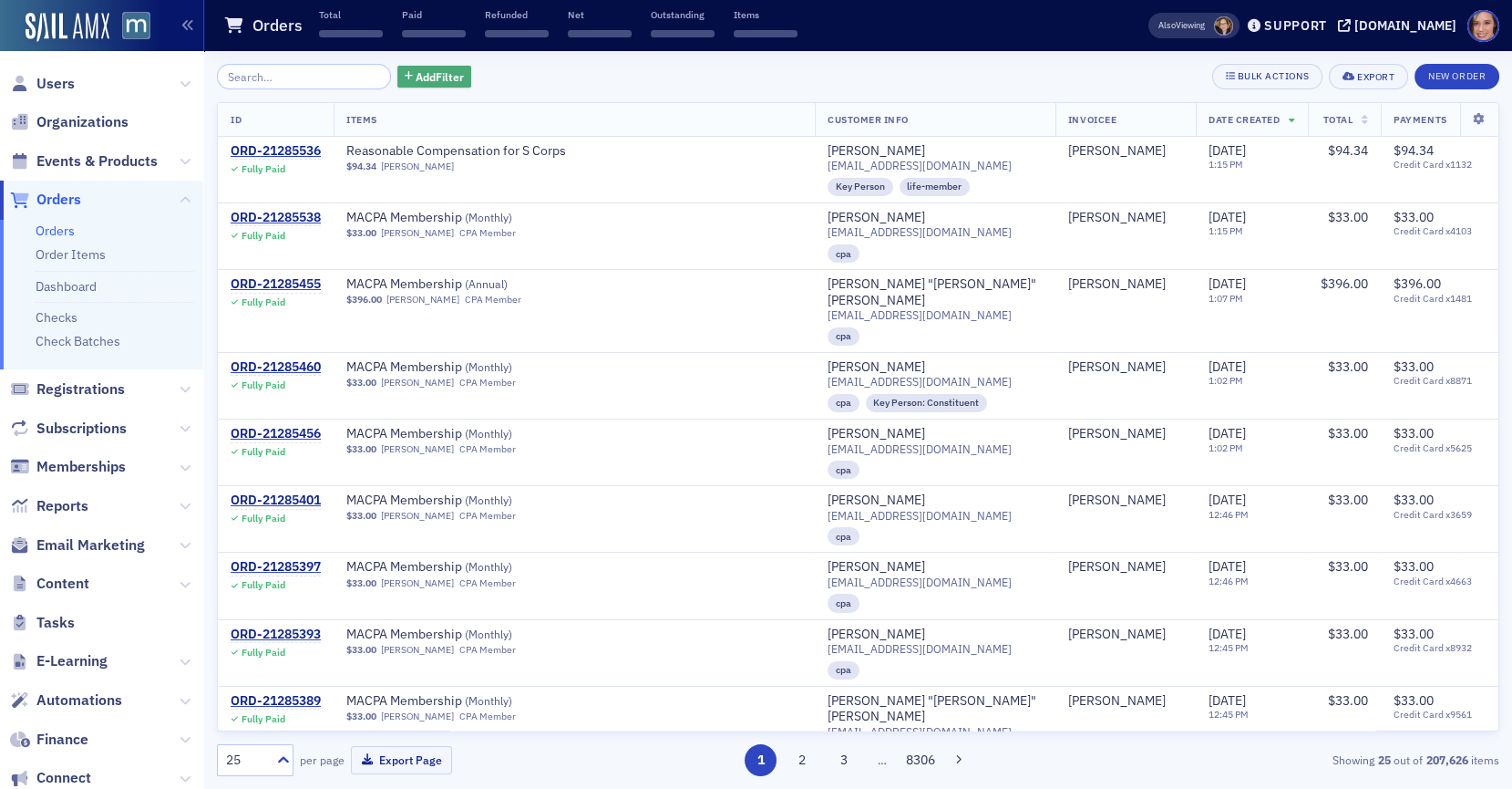
click at [416, 69] on span "Add Filter" at bounding box center [439, 76] width 48 height 17
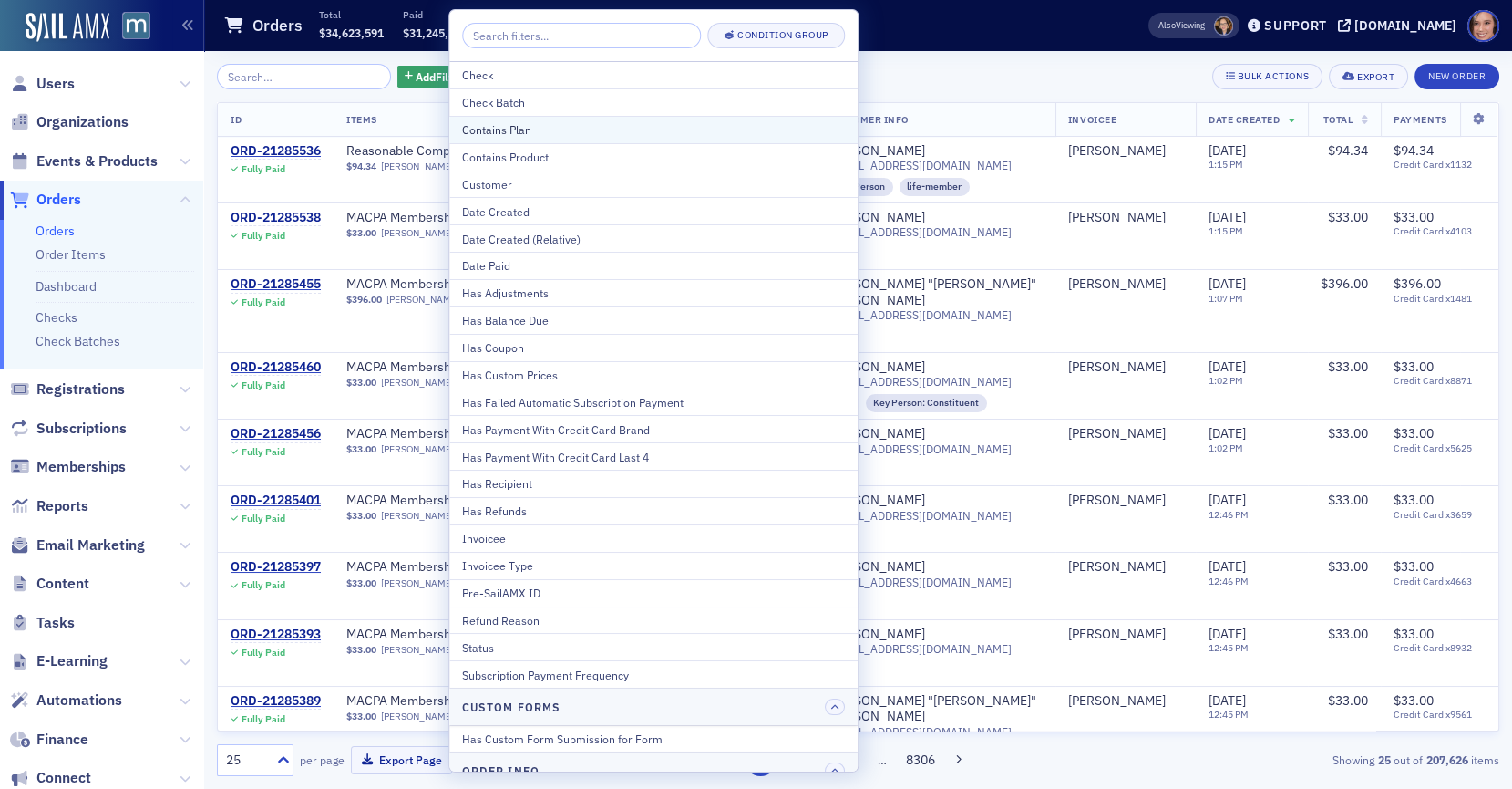
click at [512, 131] on div "Contains Plan" at bounding box center [653, 129] width 383 height 17
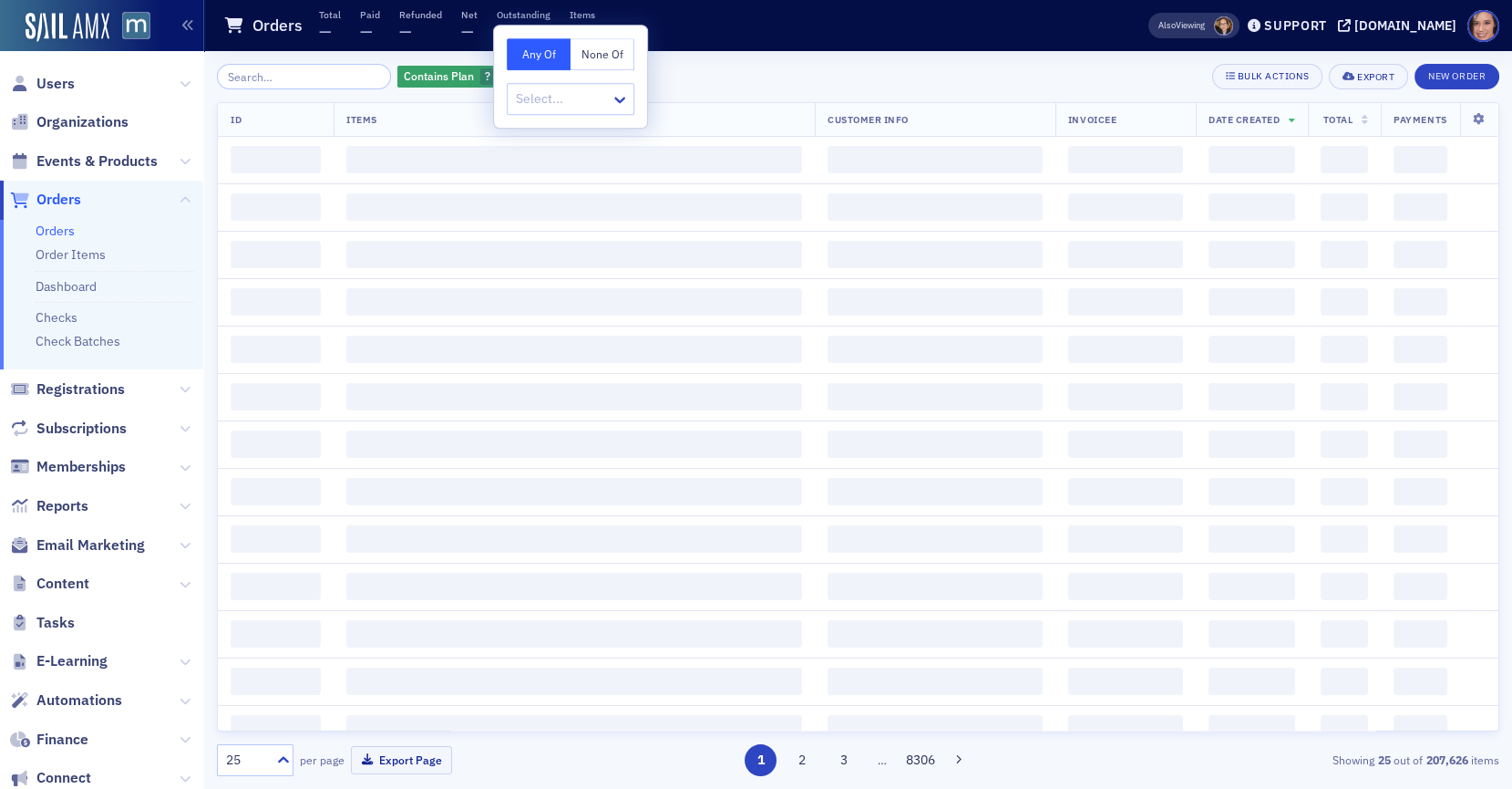
click at [512, 131] on th "Items" at bounding box center [574, 120] width 481 height 34
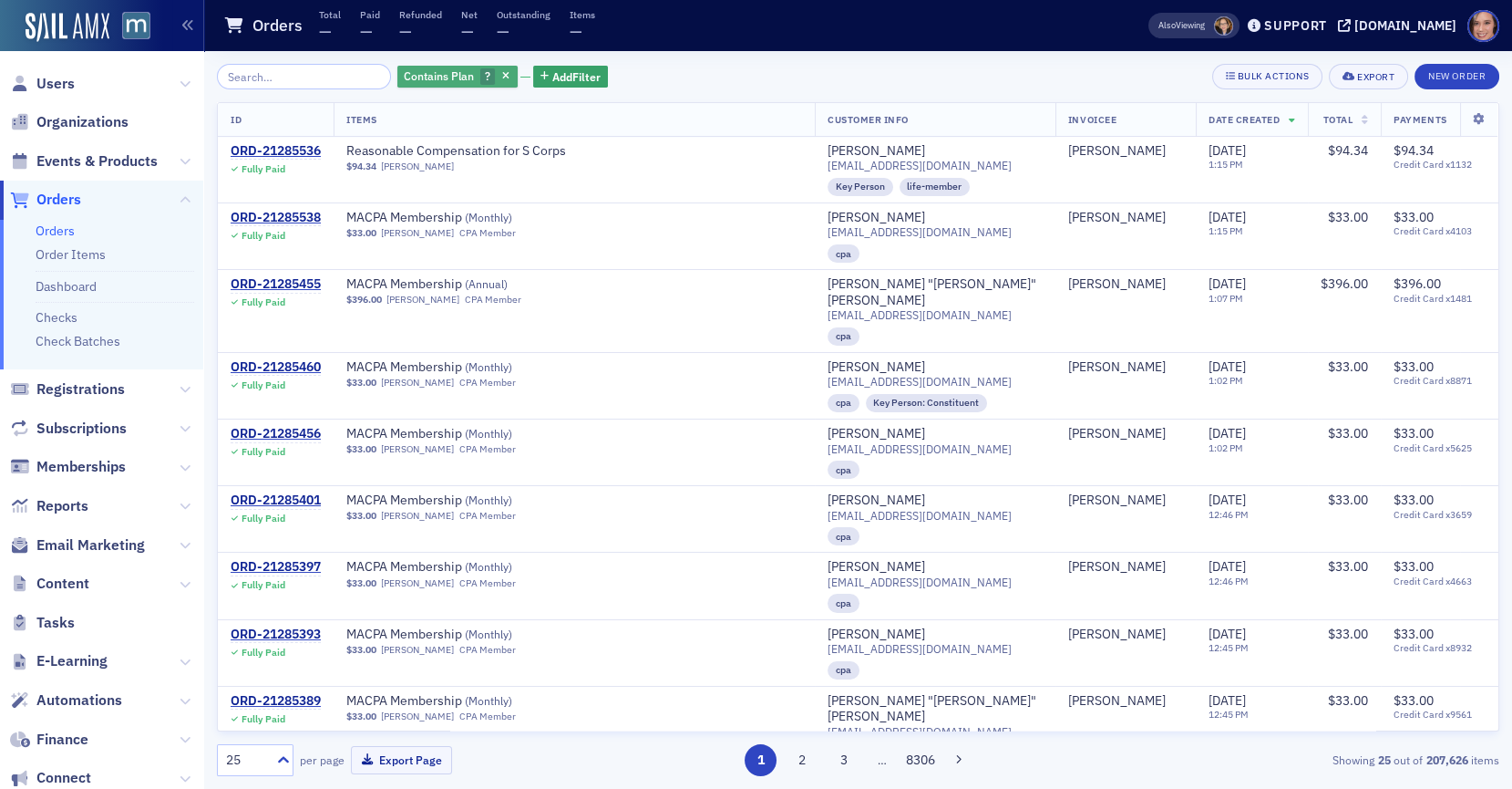
click at [499, 68] on button "button" at bounding box center [507, 76] width 17 height 17
click at [422, 70] on span "Add Filter" at bounding box center [439, 76] width 48 height 17
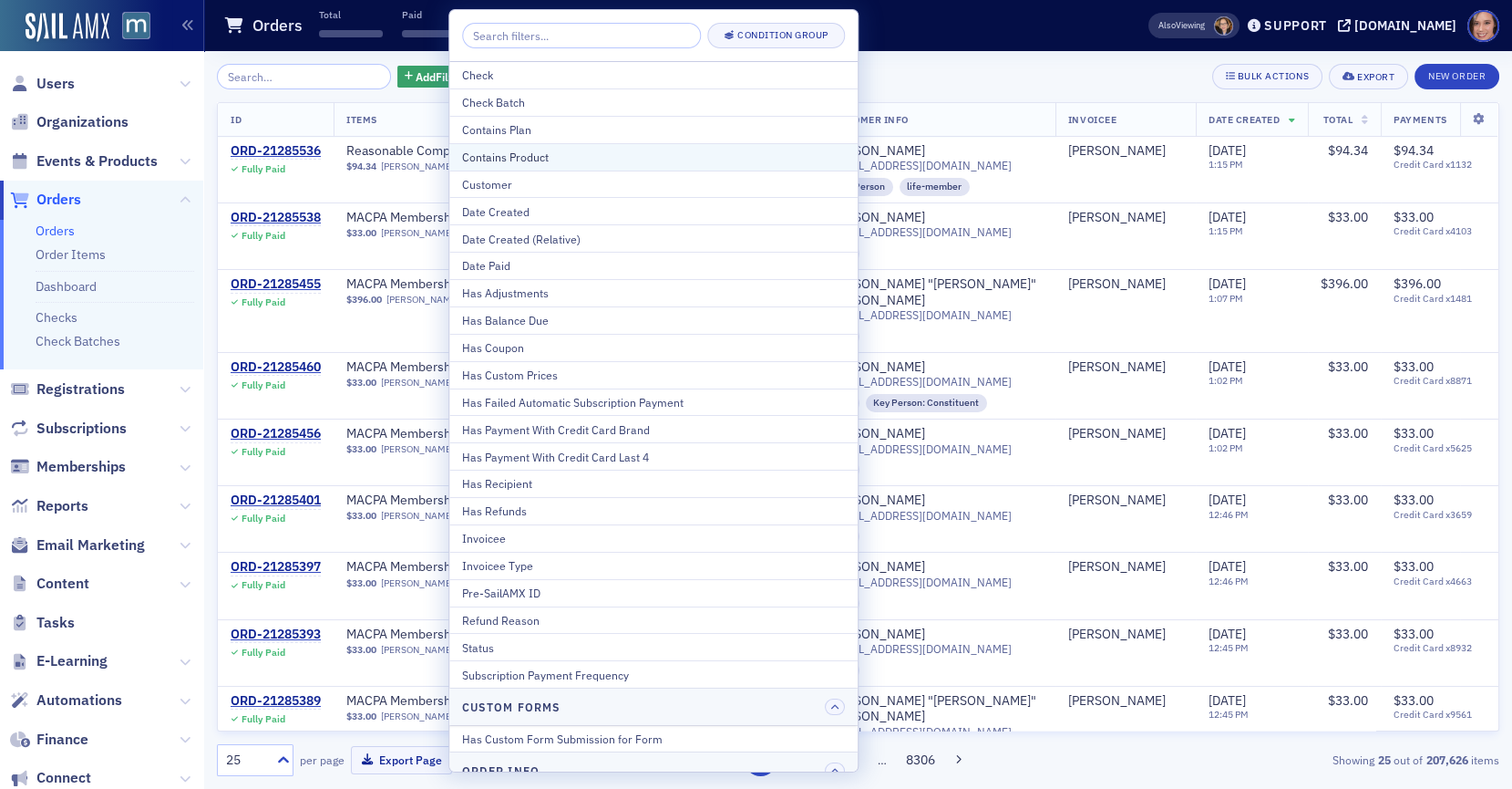
click at [488, 148] on div "Contains Product" at bounding box center [653, 156] width 383 height 17
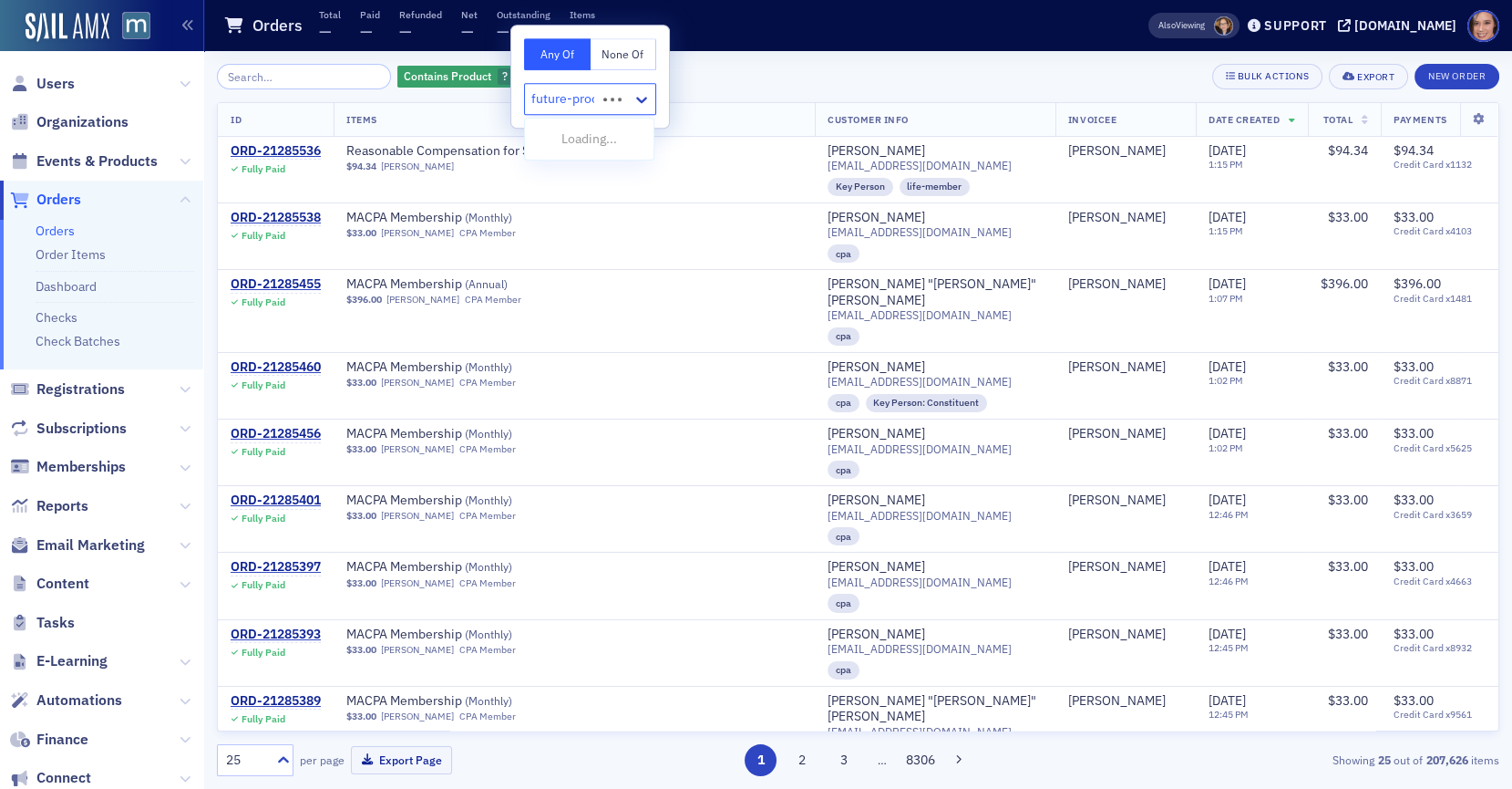
type input "future-proof"
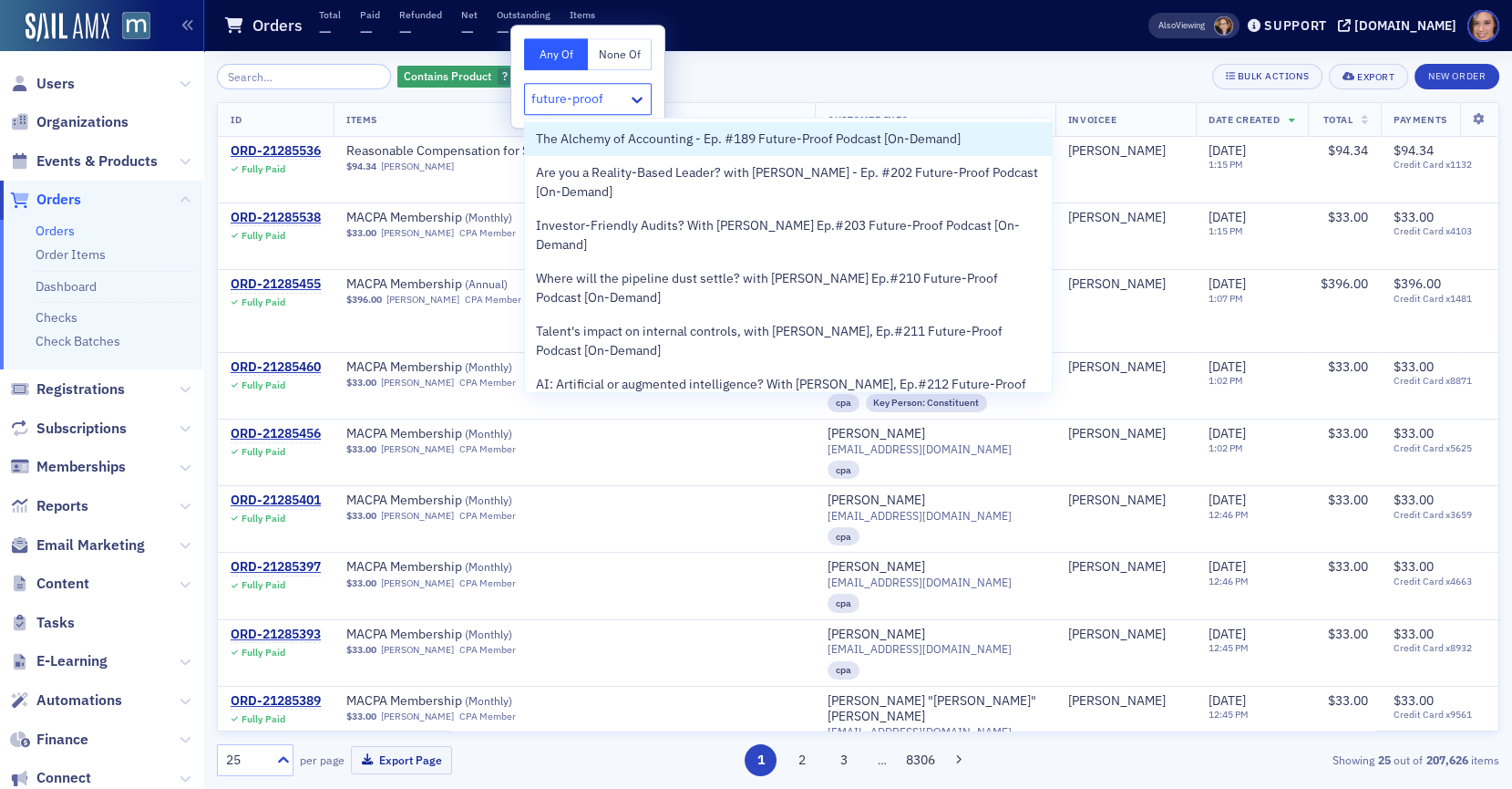
click at [564, 104] on input "future-proof" at bounding box center [569, 98] width 75 height 19
click at [595, 136] on span "The Alchemy of Accounting - Ep. #189 Future-Proof Podcast [On-Demand]" at bounding box center [748, 139] width 425 height 19
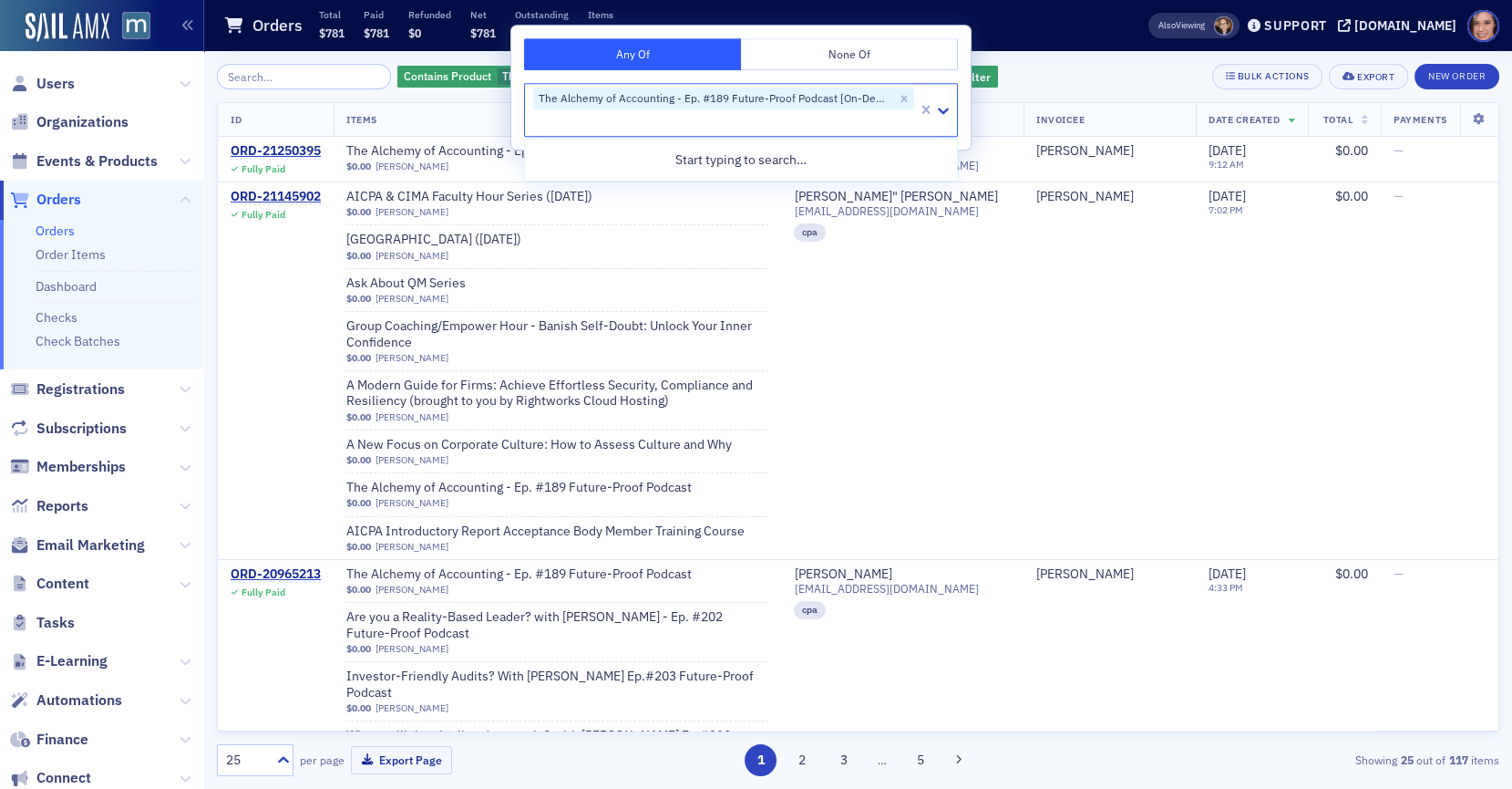
type input "future-proof"
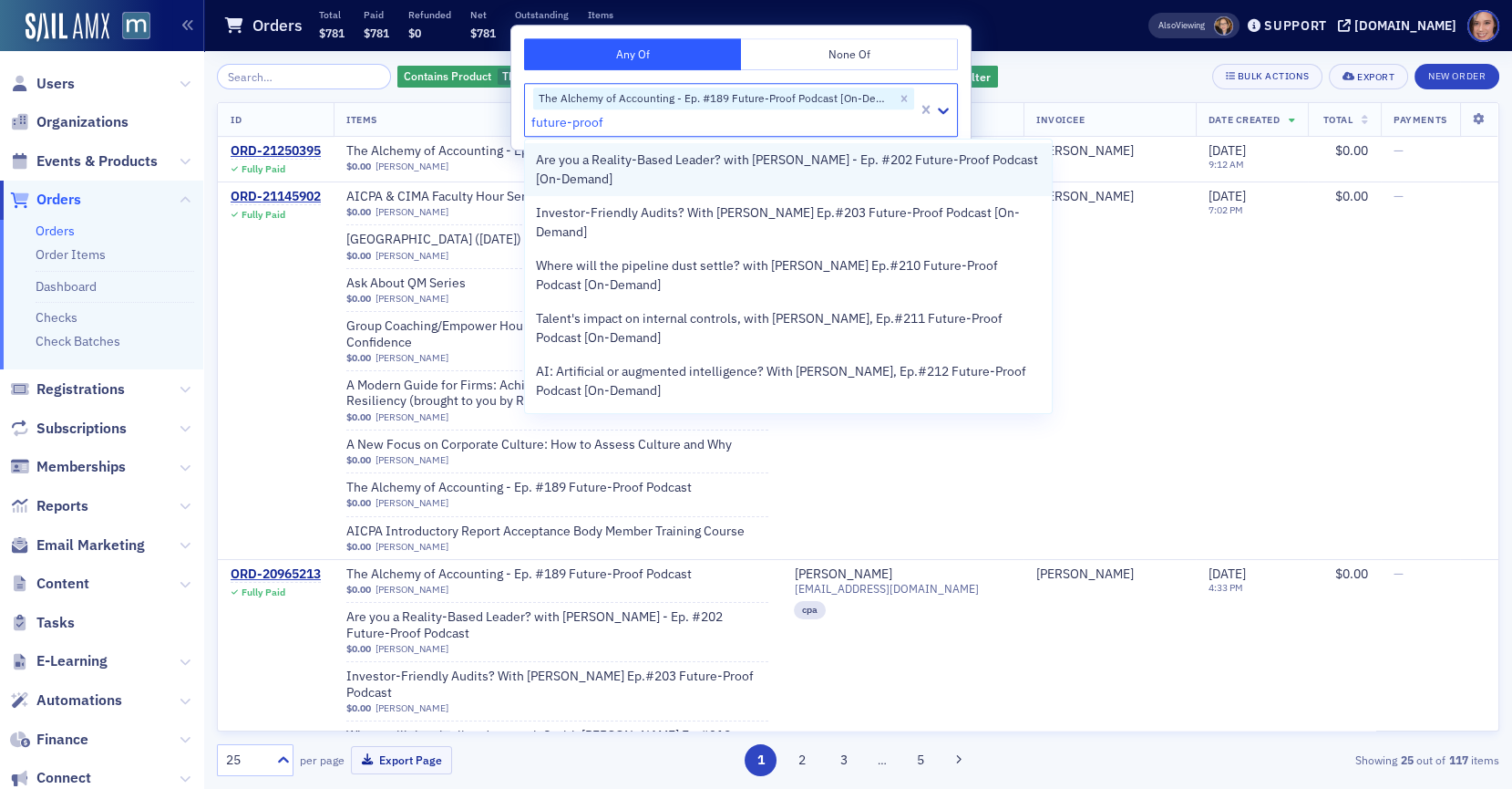
click at [606, 168] on span "Are you a Reality-Based Leader? with Alex Dorr - Ep. #202 Future-Proof Podcast …" at bounding box center [789, 169] width 506 height 39
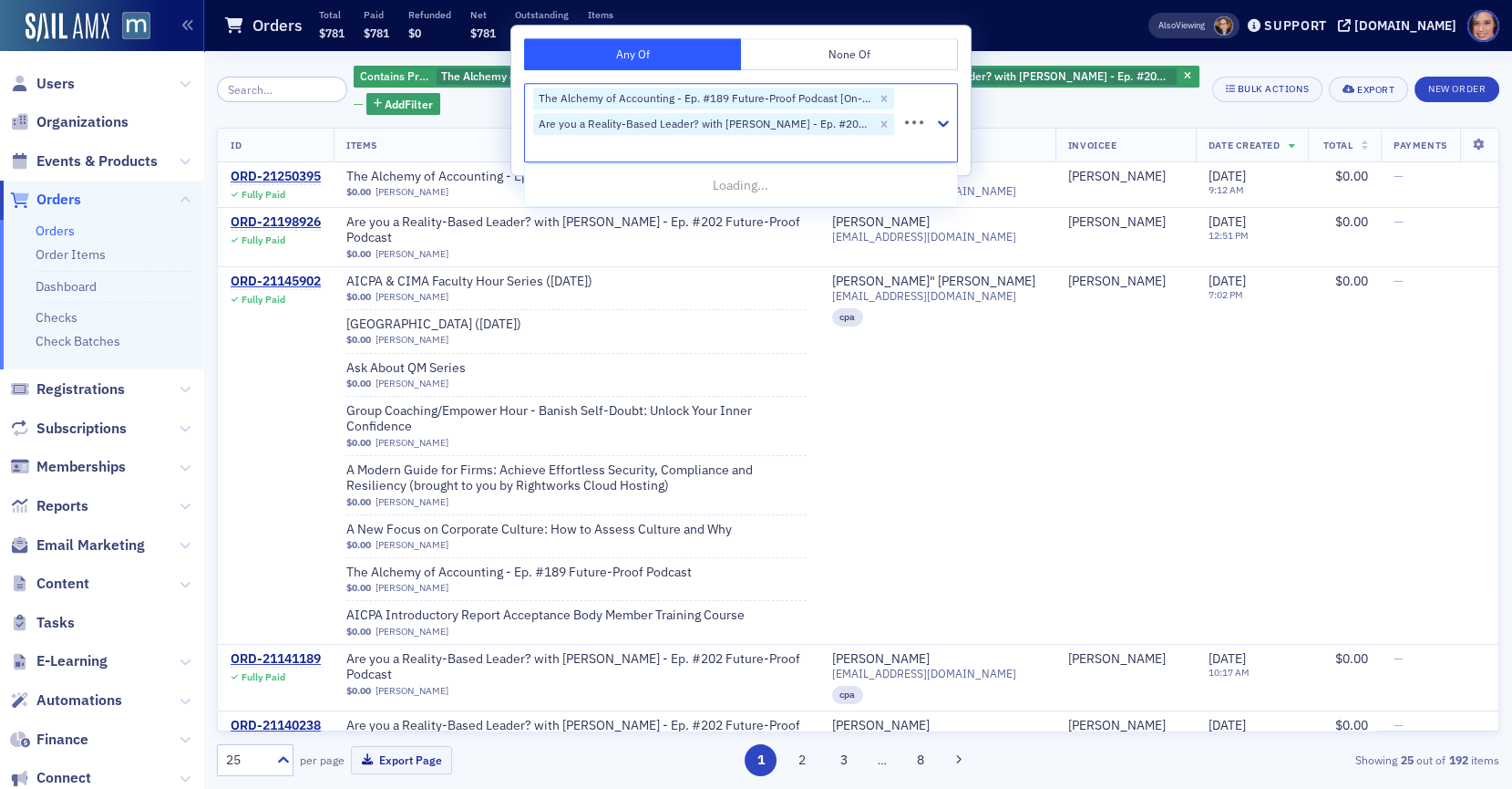
type input "future-proof"
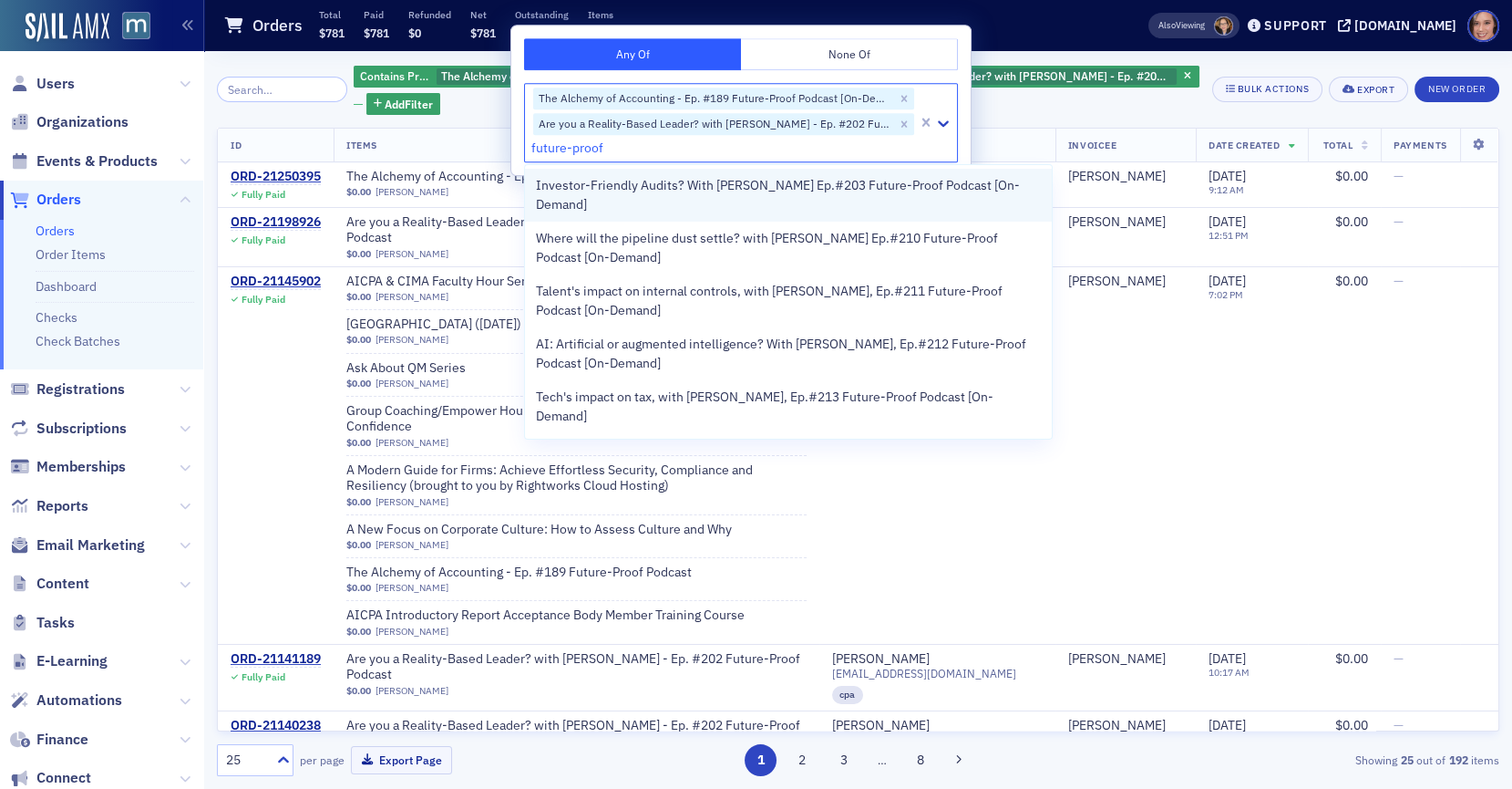
click at [615, 191] on span "Investor-Friendly Audits? With Jack Ciesielski Ep.#203 Future-Proof Podcast [On…" at bounding box center [789, 195] width 506 height 39
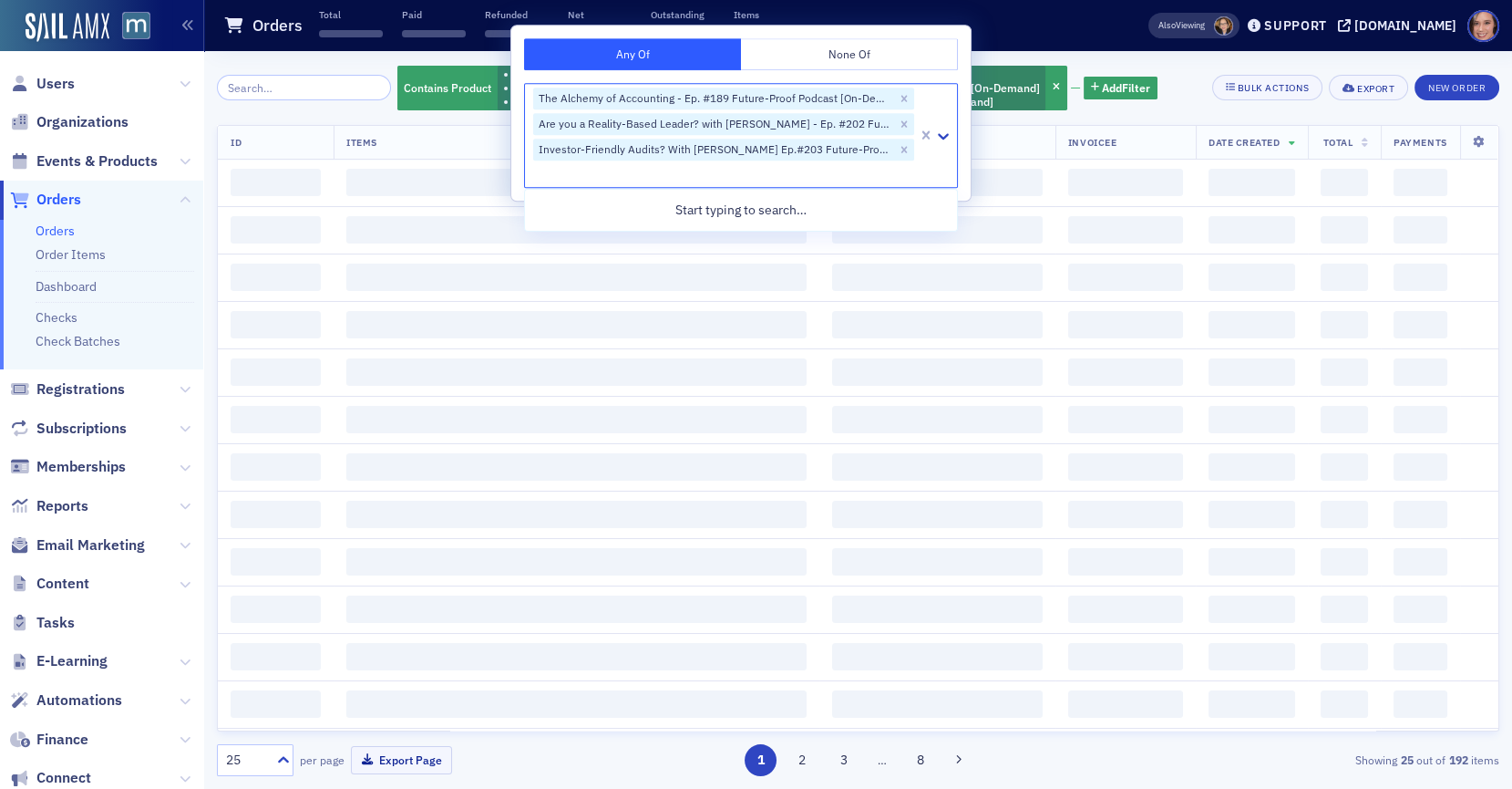
type input "future-proof"
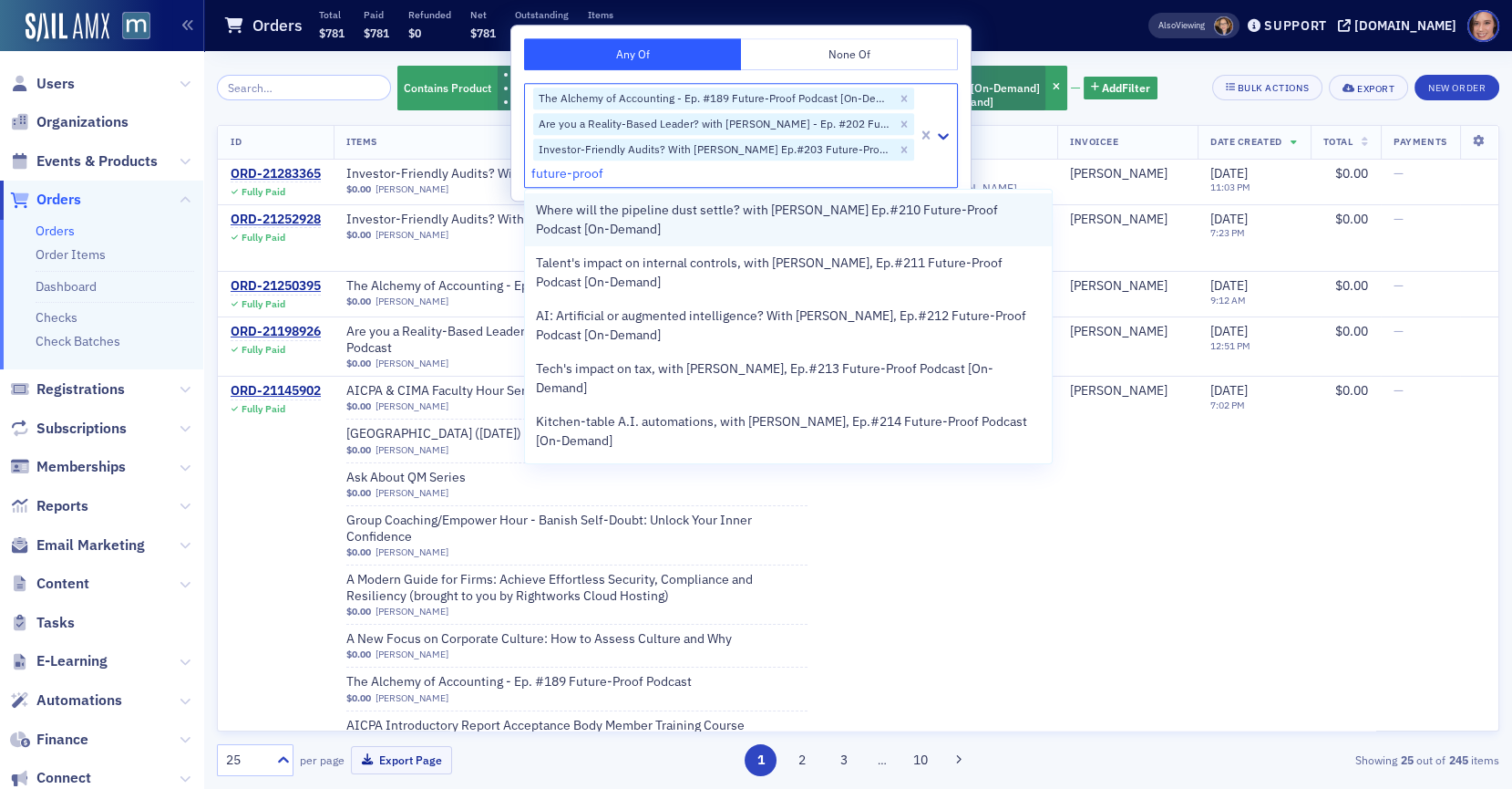
click at [621, 213] on span "Where will the pipeline dust settle? with Lexy Kessler Ep.#210 Future-Proof Pod…" at bounding box center [789, 220] width 506 height 39
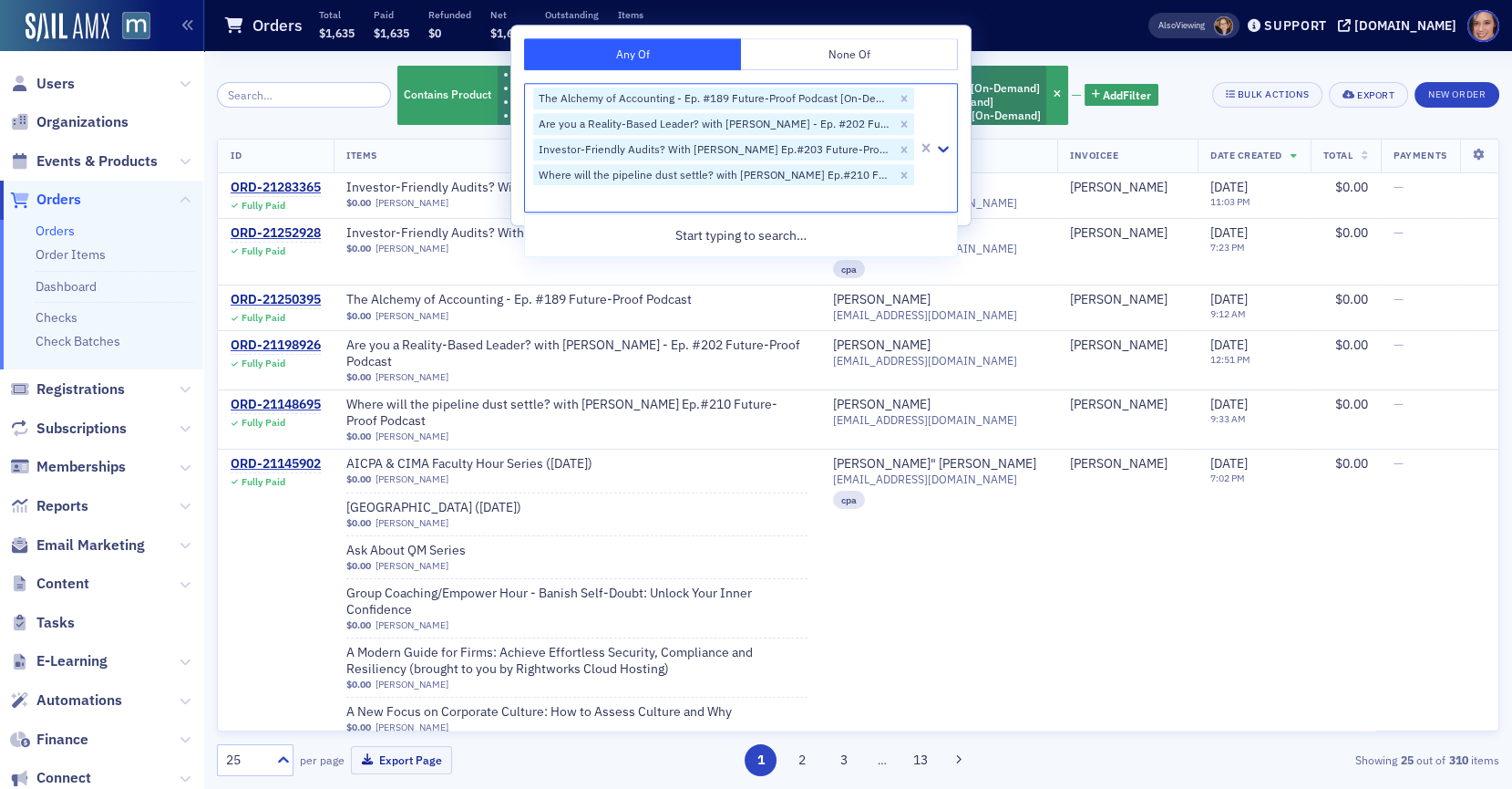
type input "future-proof"
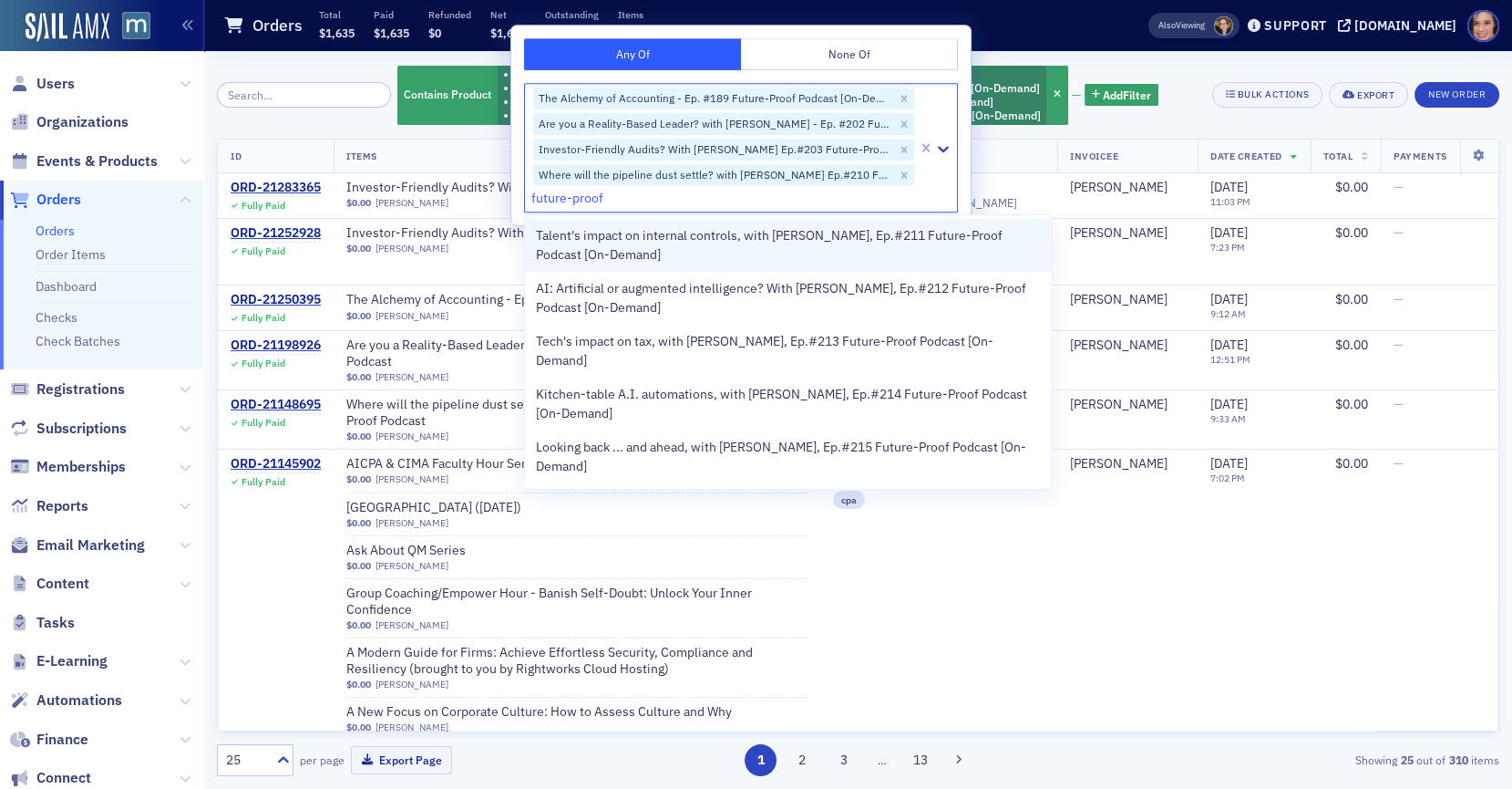
click at [637, 238] on span "Talent's impact on internal controls, with Dr. Rebecca Hann, Ep.#211 Future-Pro…" at bounding box center [789, 245] width 506 height 39
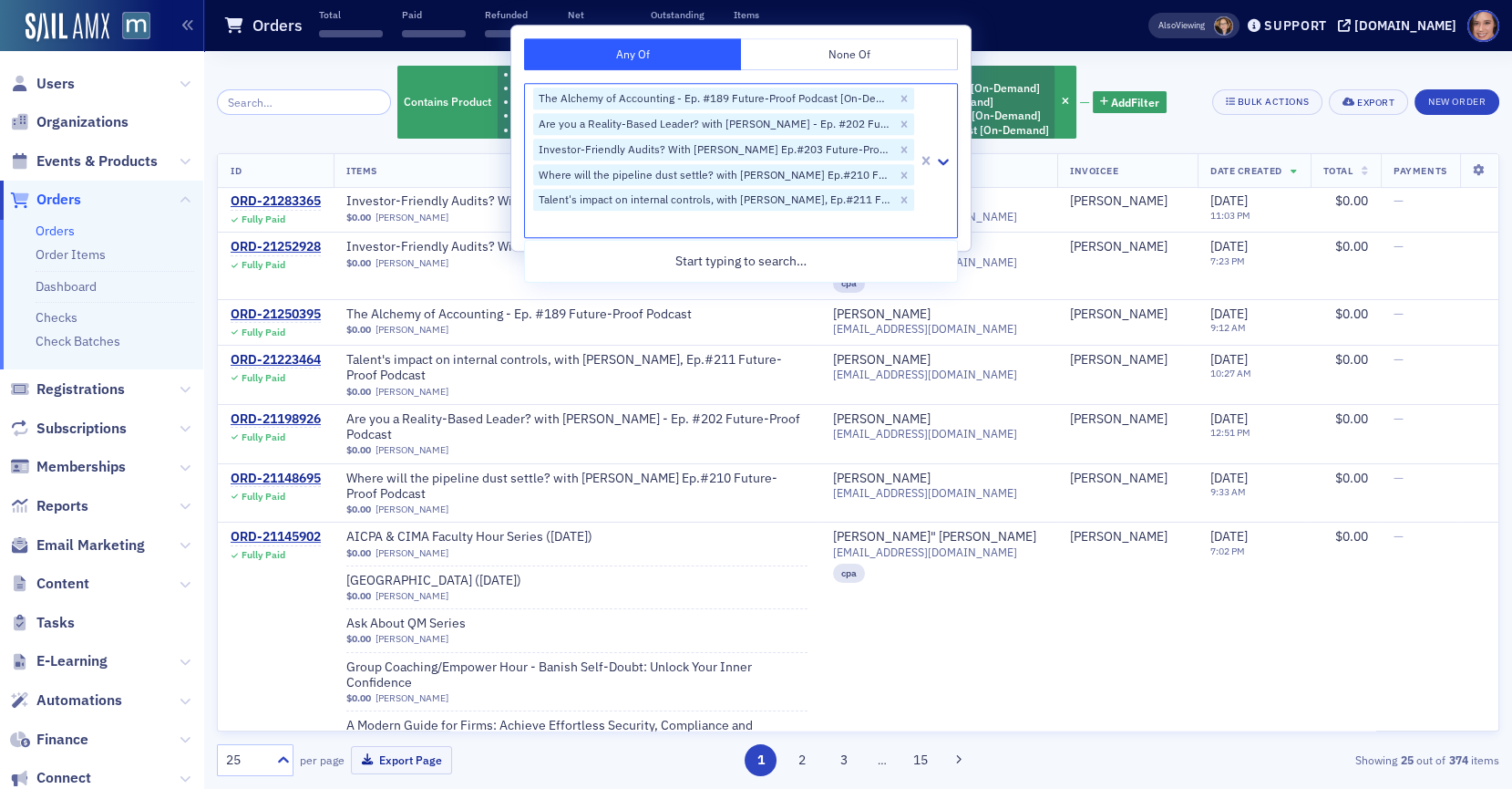
type input "future-proof"
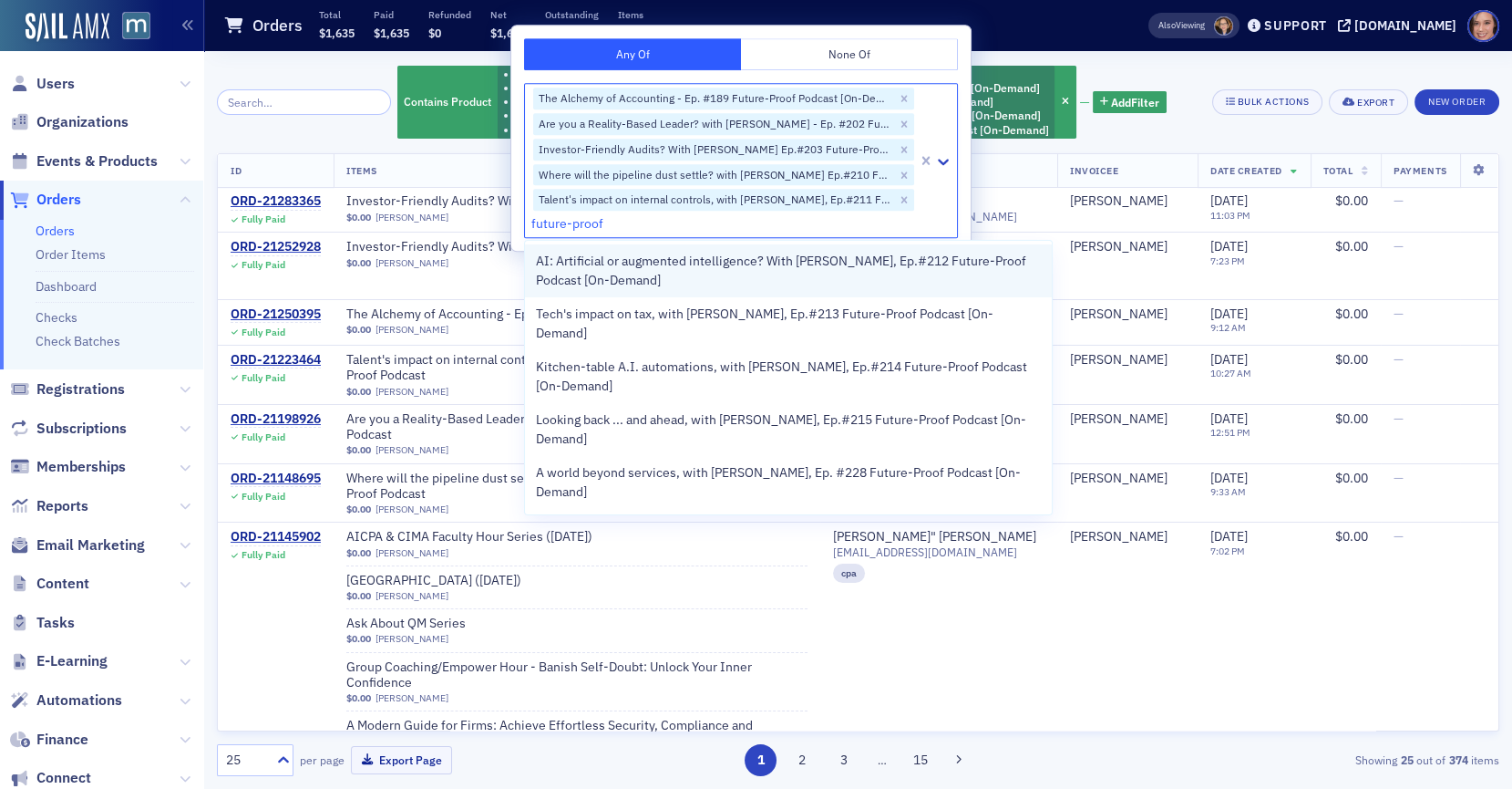
click at [646, 267] on span "AI: Artificial or augmented intelligence? With Kacee Johnson, Ep.#212 Future-Pr…" at bounding box center [789, 270] width 506 height 39
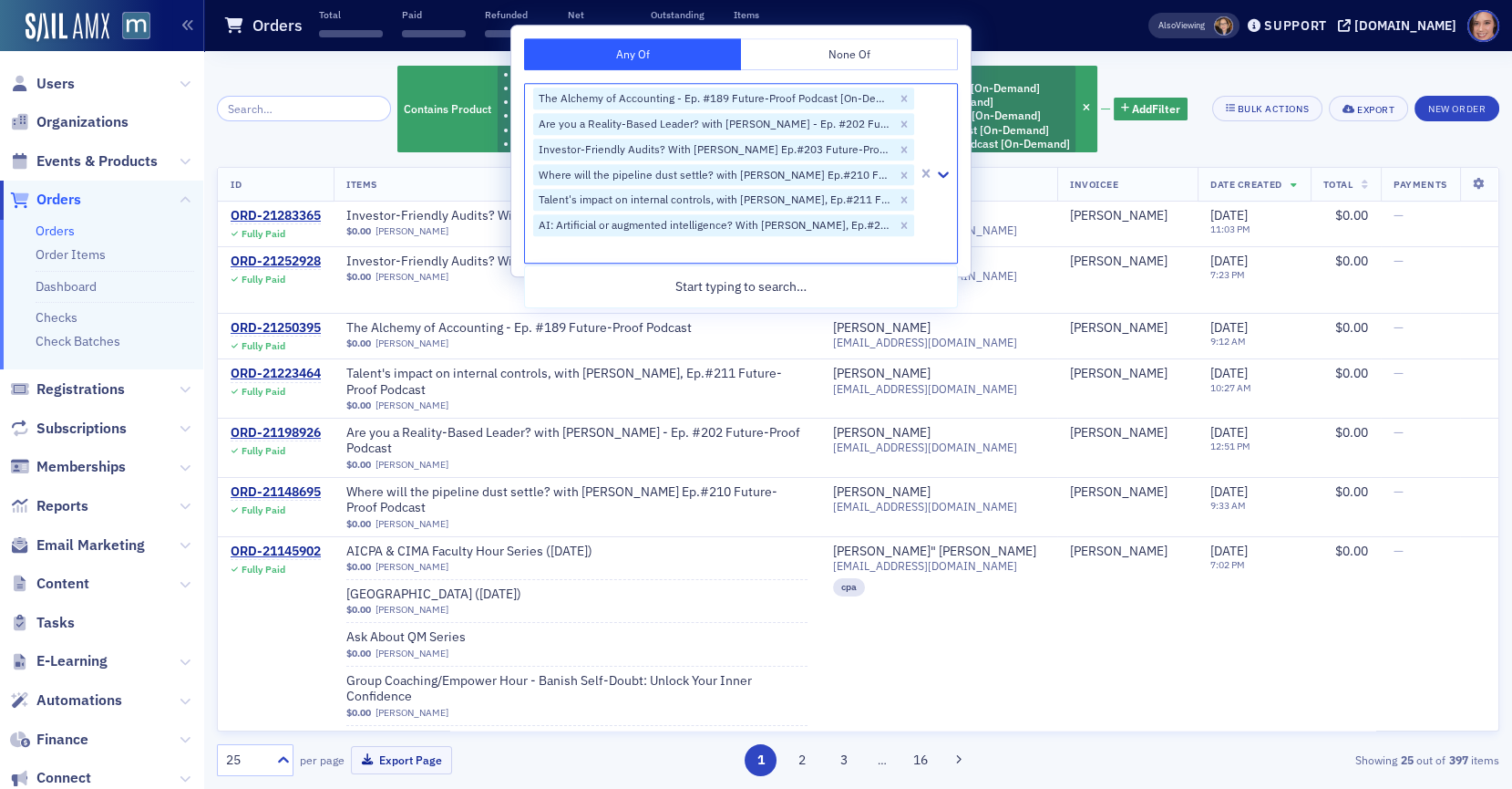
type input "future-proof"
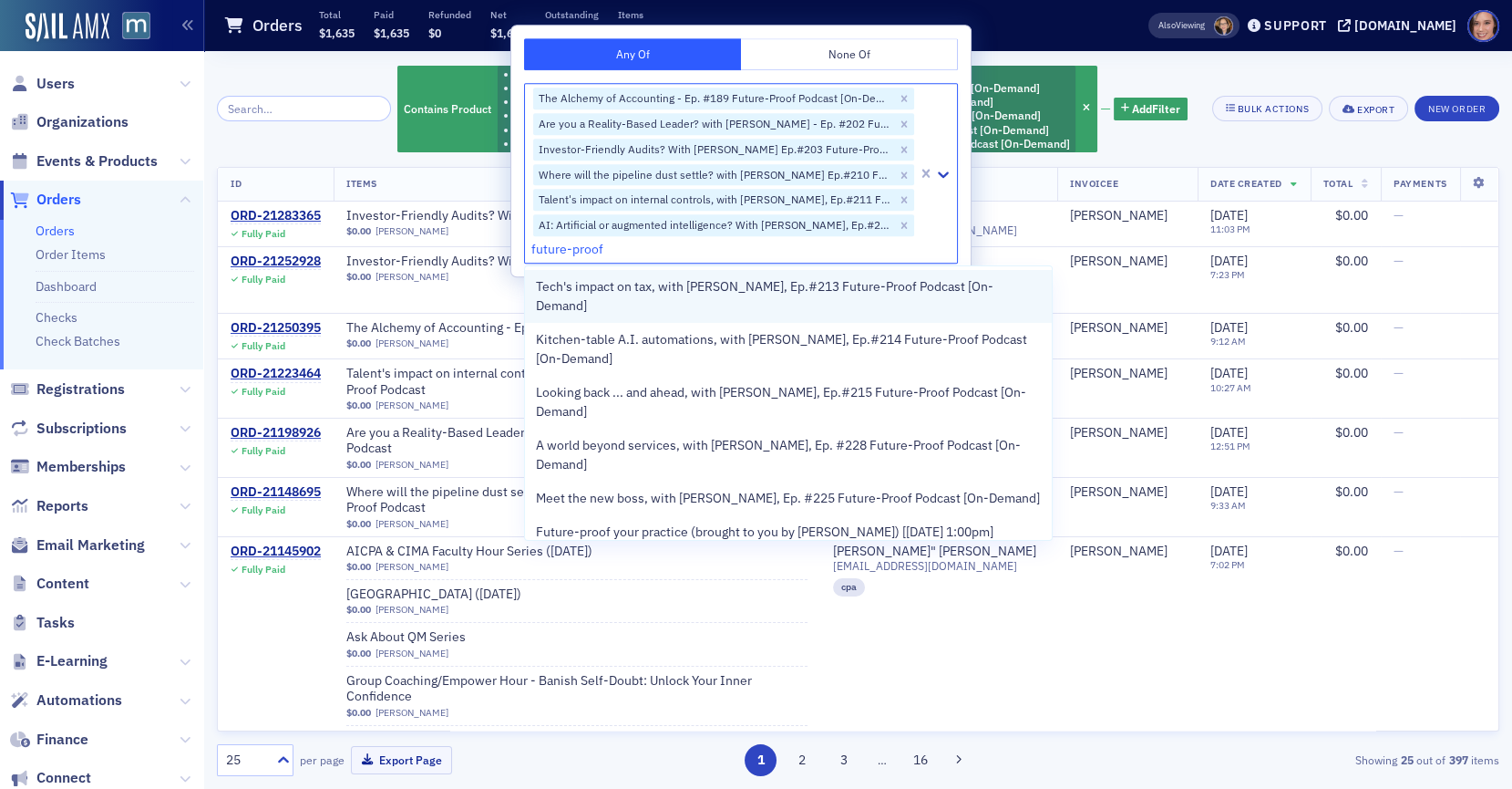
click at [648, 291] on span "Tech's impact on tax, with Andrew Hatfield, Ep.#213 Future-Proof Podcast [On-De…" at bounding box center [789, 296] width 506 height 39
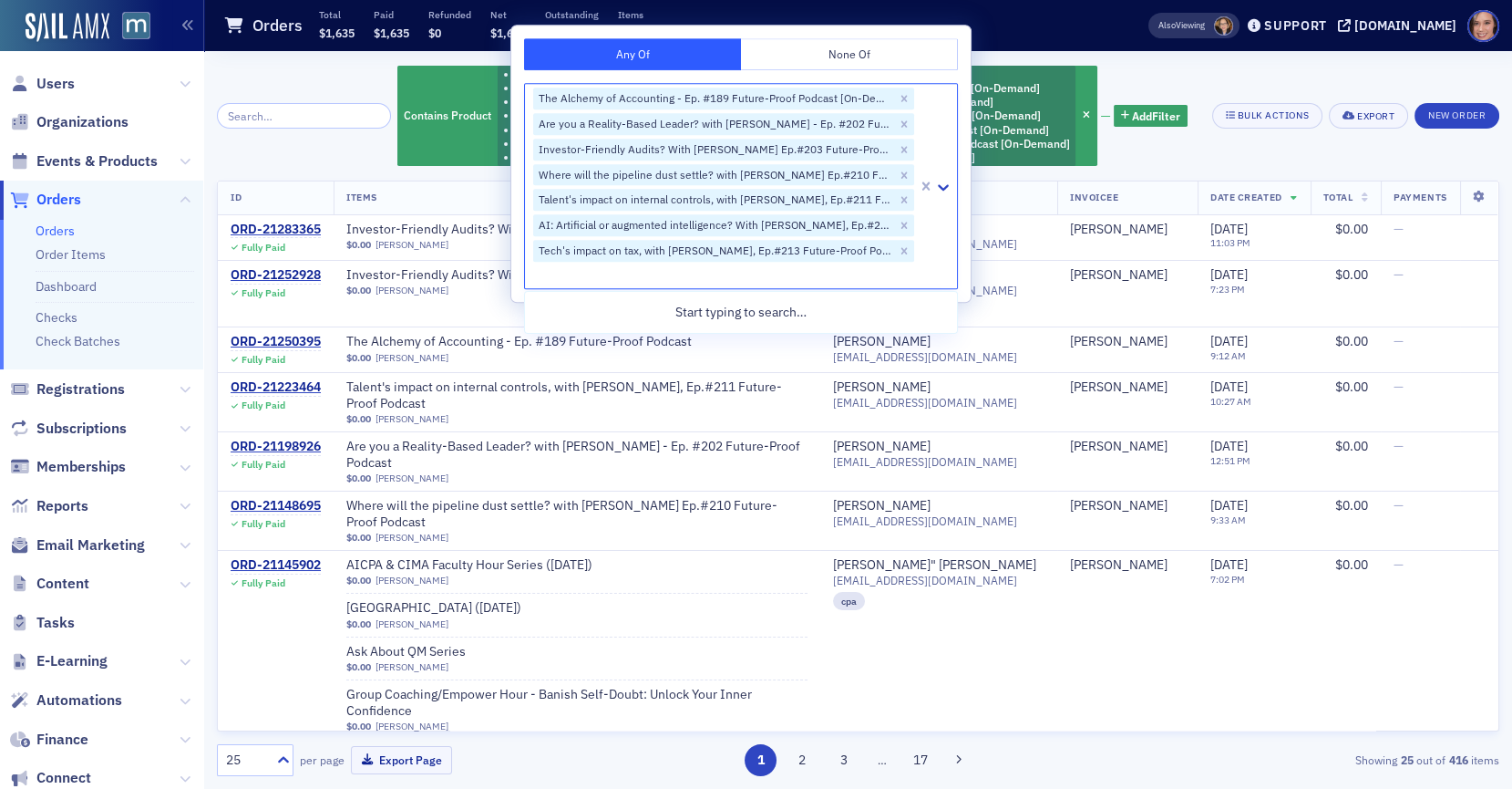
type input "v"
type input "future-proof"
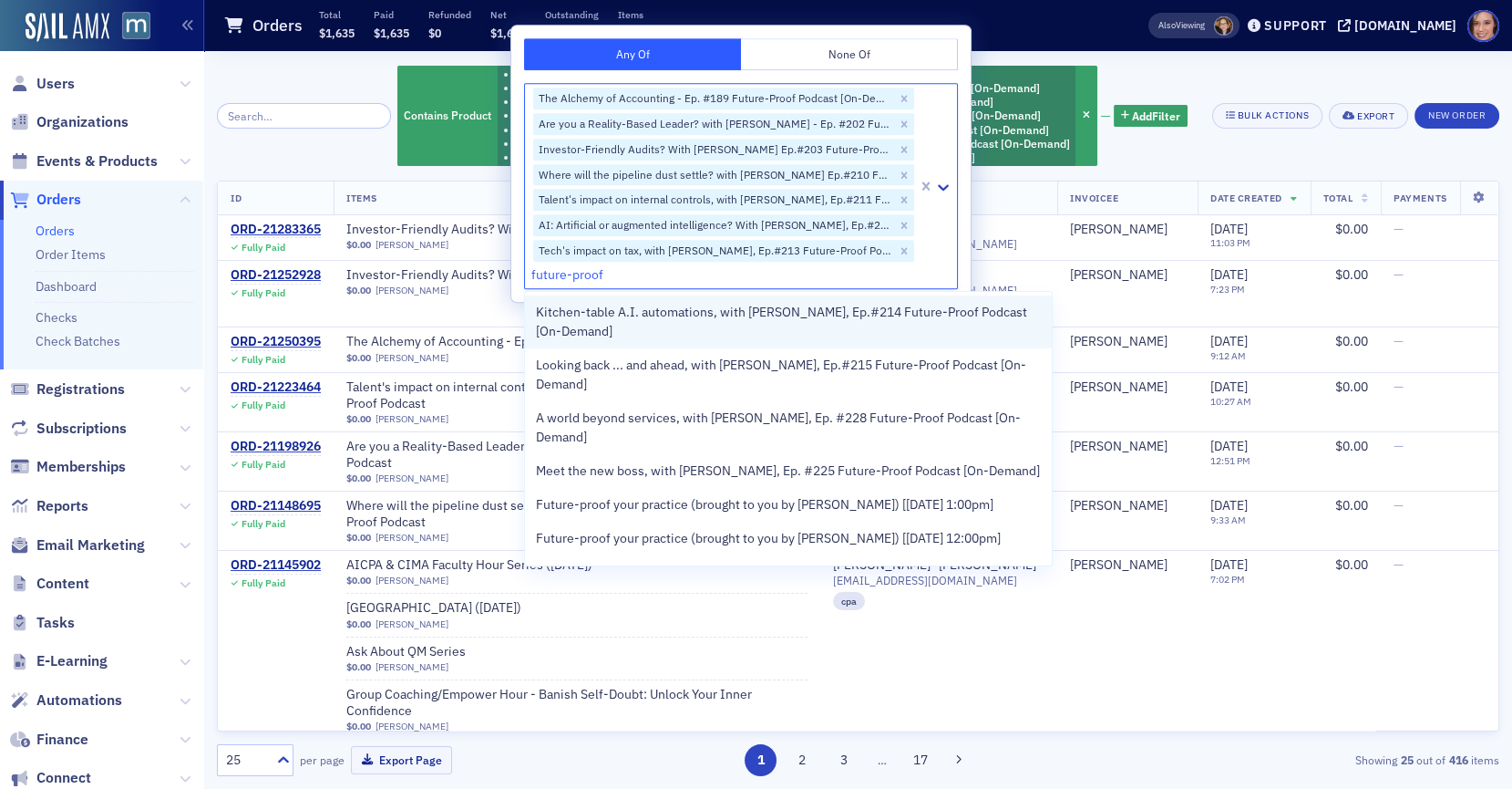
click at [672, 319] on span "Kitchen-table A.I. automations, with Ashley Francis, Ep.#214 Future-Proof Podca…" at bounding box center [789, 322] width 506 height 39
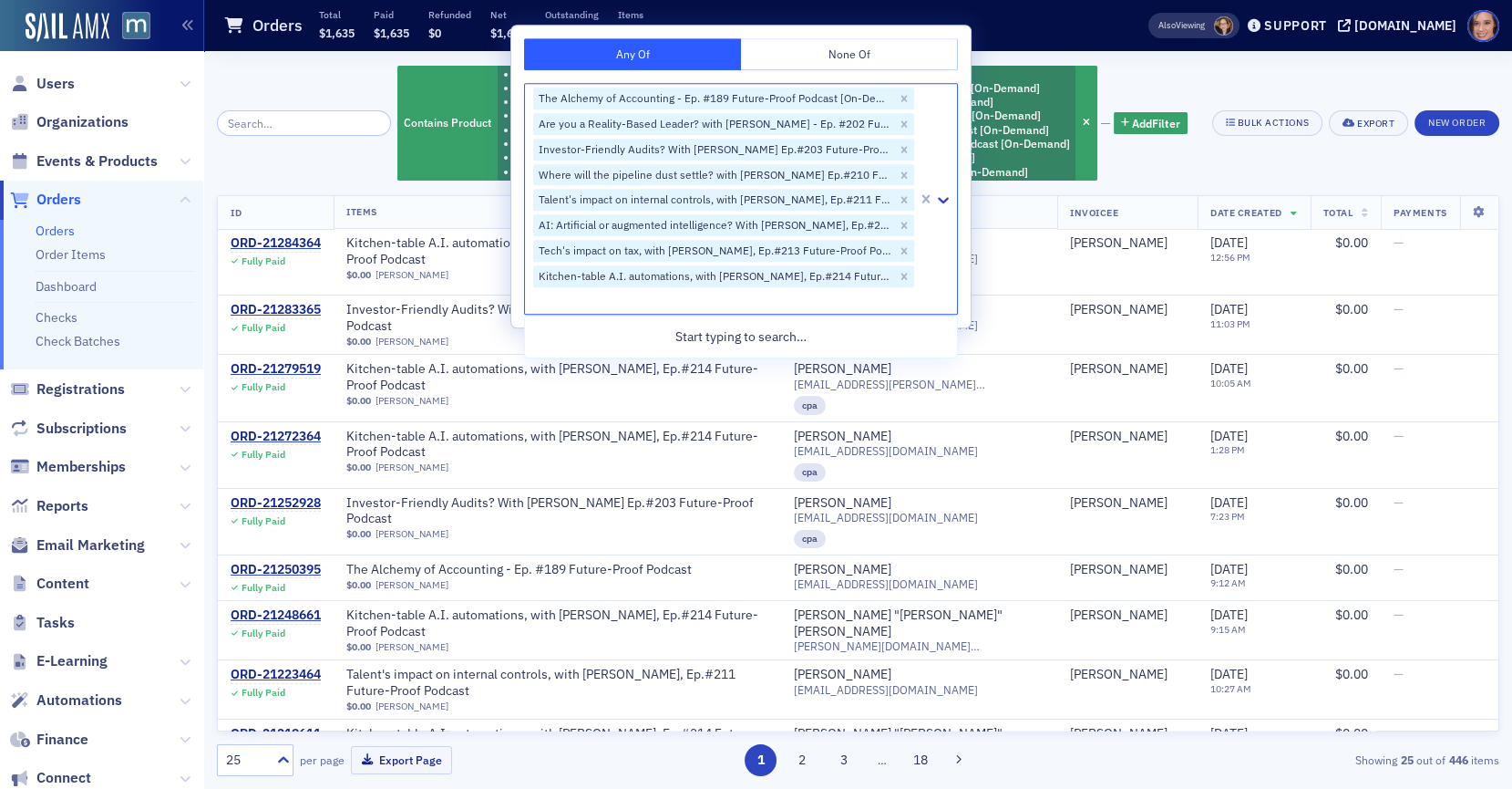
type input "future-proof"
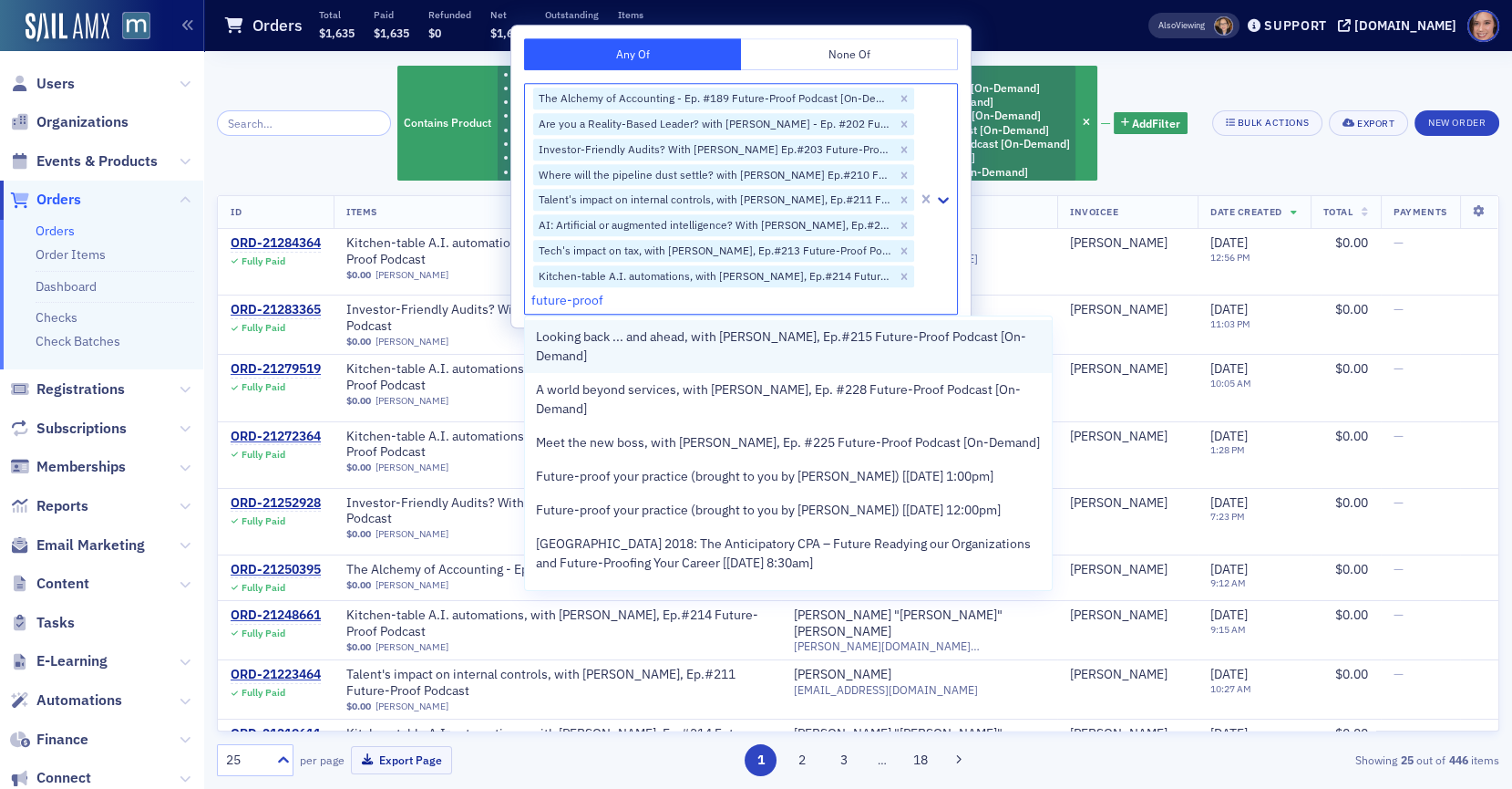
click at [684, 344] on span "Looking back ... and ahead, with Barry Melancon, Ep.#215 Future-Proof Podcast […" at bounding box center [789, 346] width 506 height 39
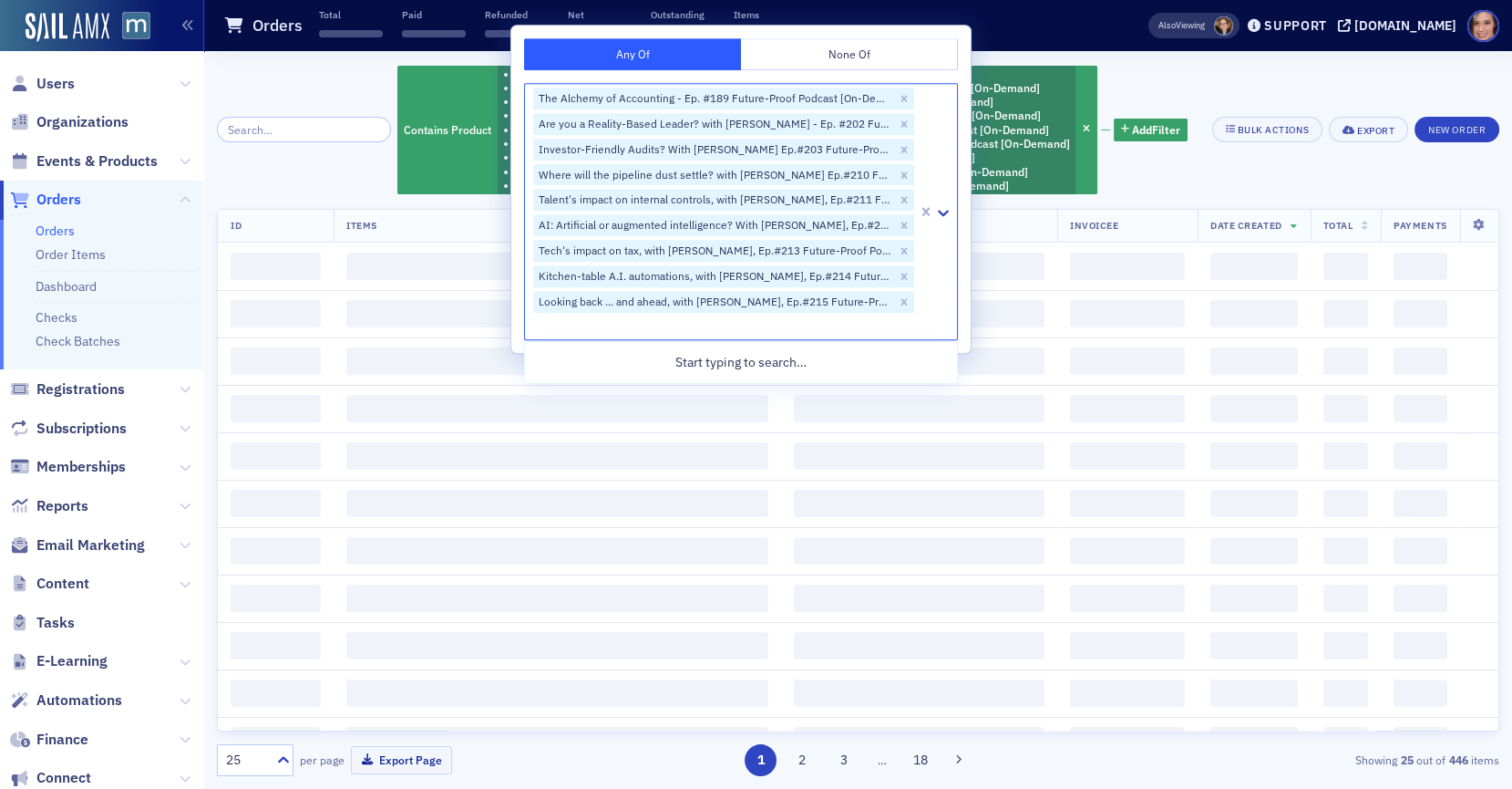
type input "future-proof"
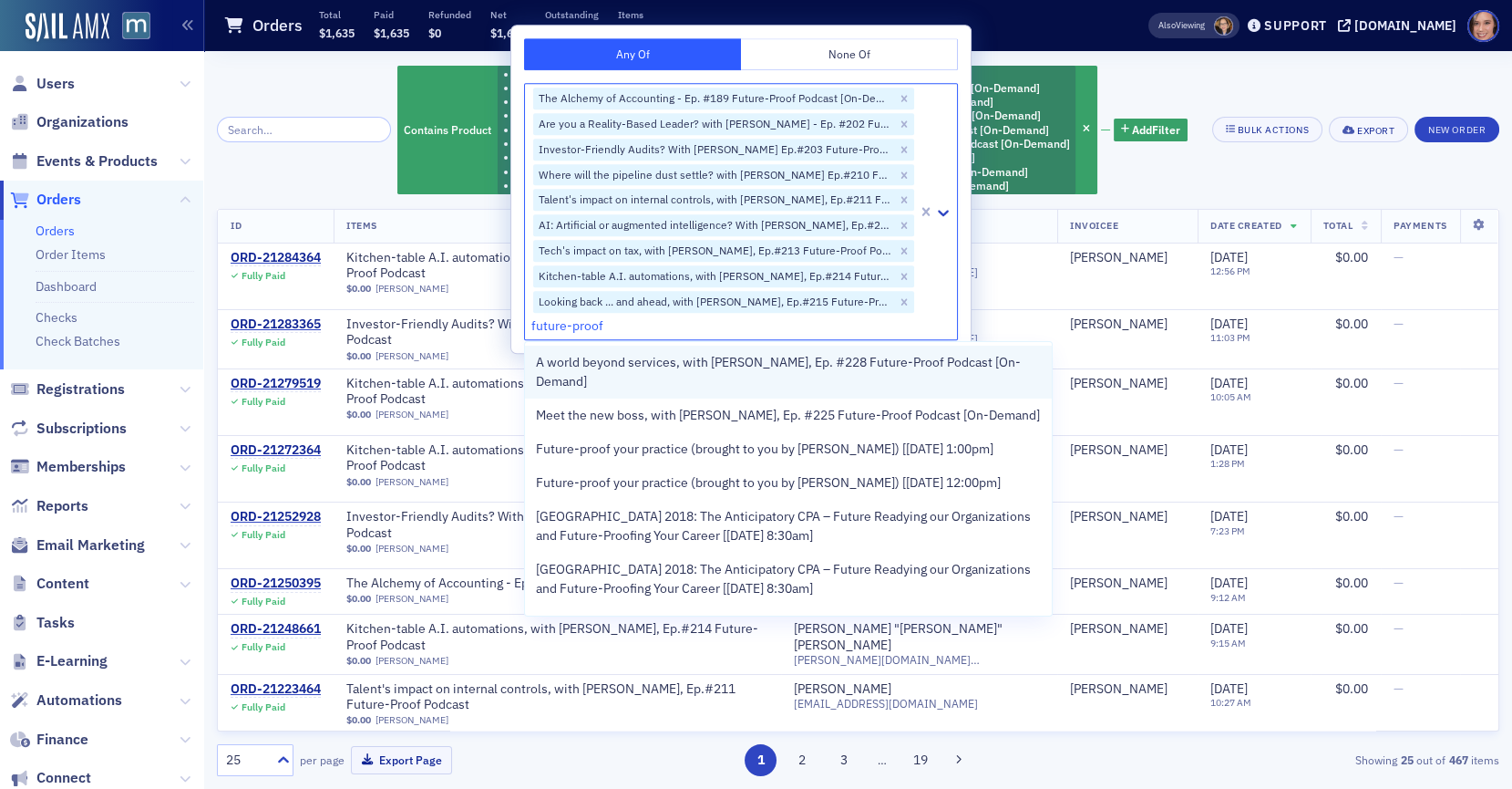
click at [675, 374] on div "A world beyond services, with Ron Baker, Ep. #228 Future-Proof Podcast [On-Dema…" at bounding box center [788, 371] width 527 height 52
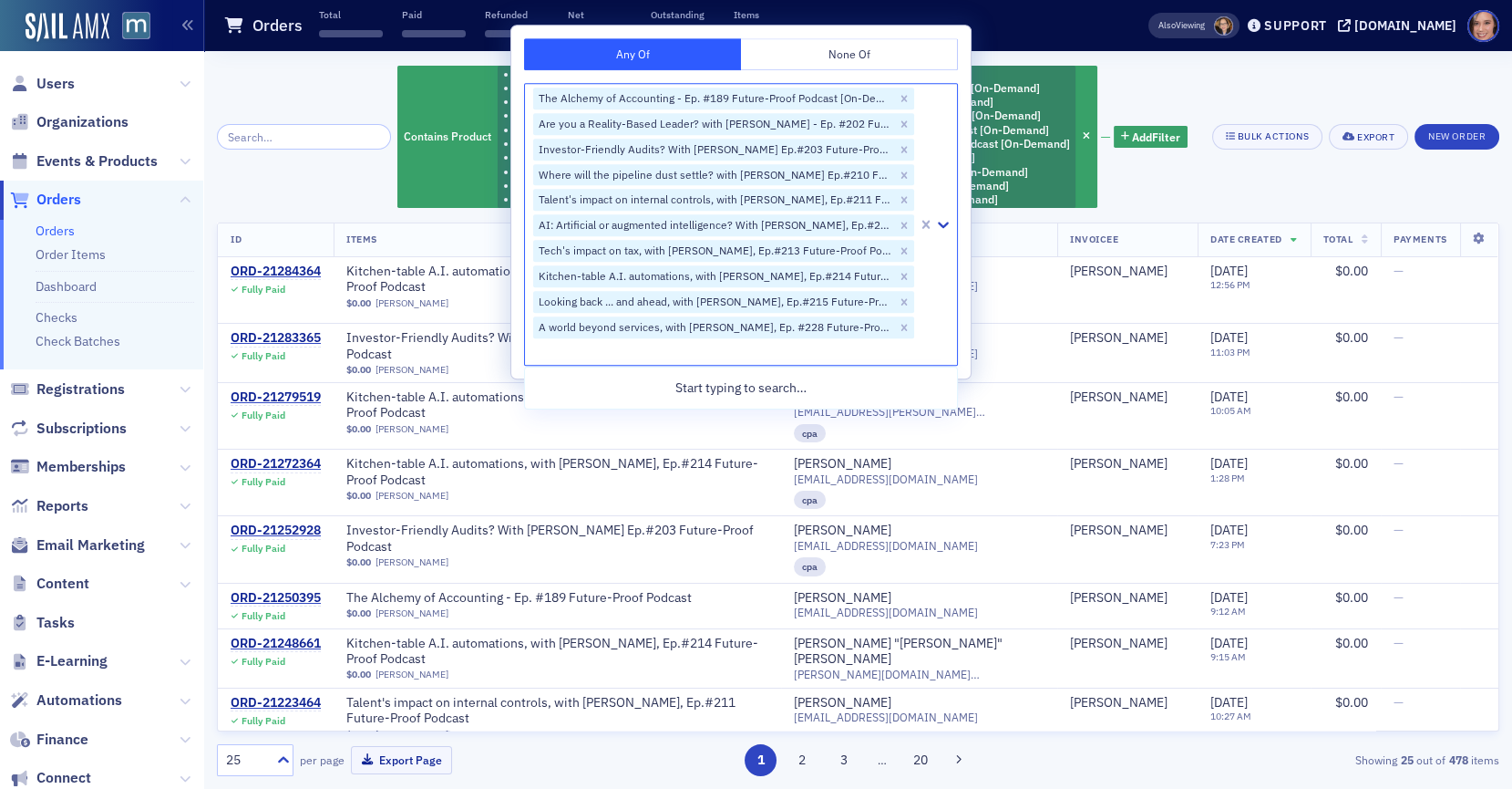
type input "future-proof"
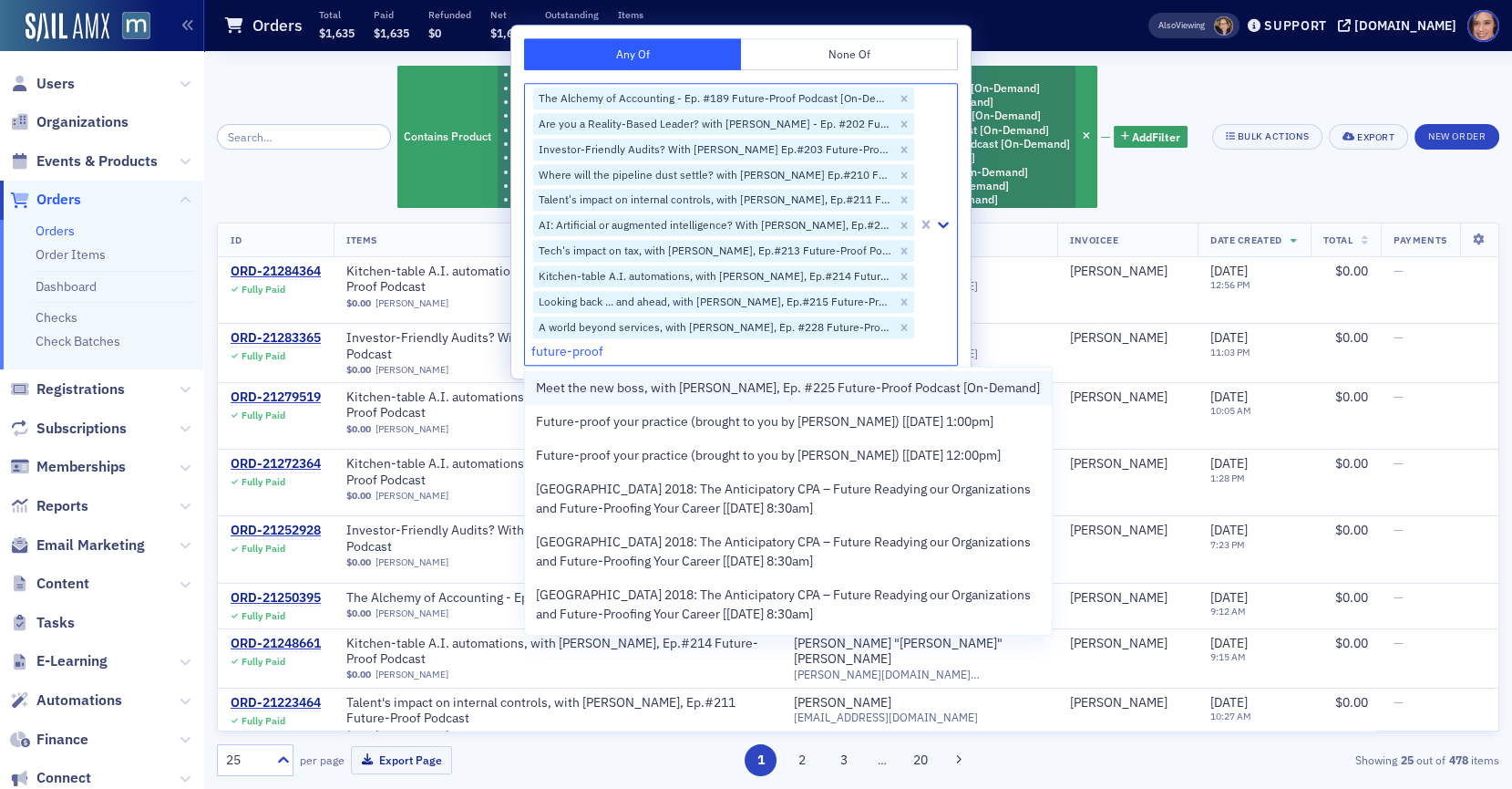
click at [698, 383] on span "Meet the new boss, with Mark Koziel, Ep. #225 Future-Proof Podcast [On-Demand]" at bounding box center [788, 387] width 504 height 19
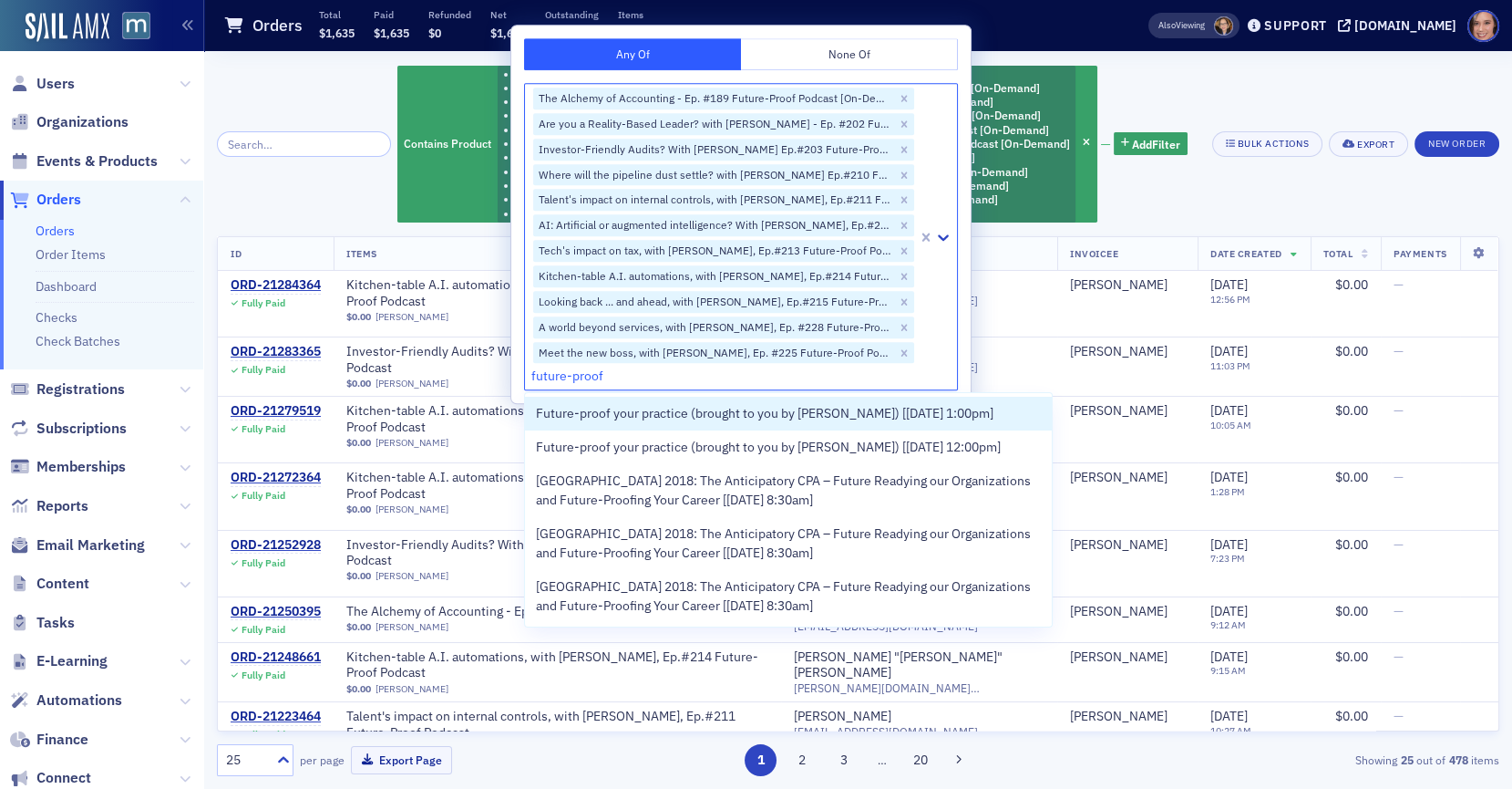
type input "future-proof"
click at [1146, 65] on div "Contains Product The Alchemy of Accounting - Ep. #189 Future-Proof Podcast [On-…" at bounding box center [793, 143] width 791 height 159
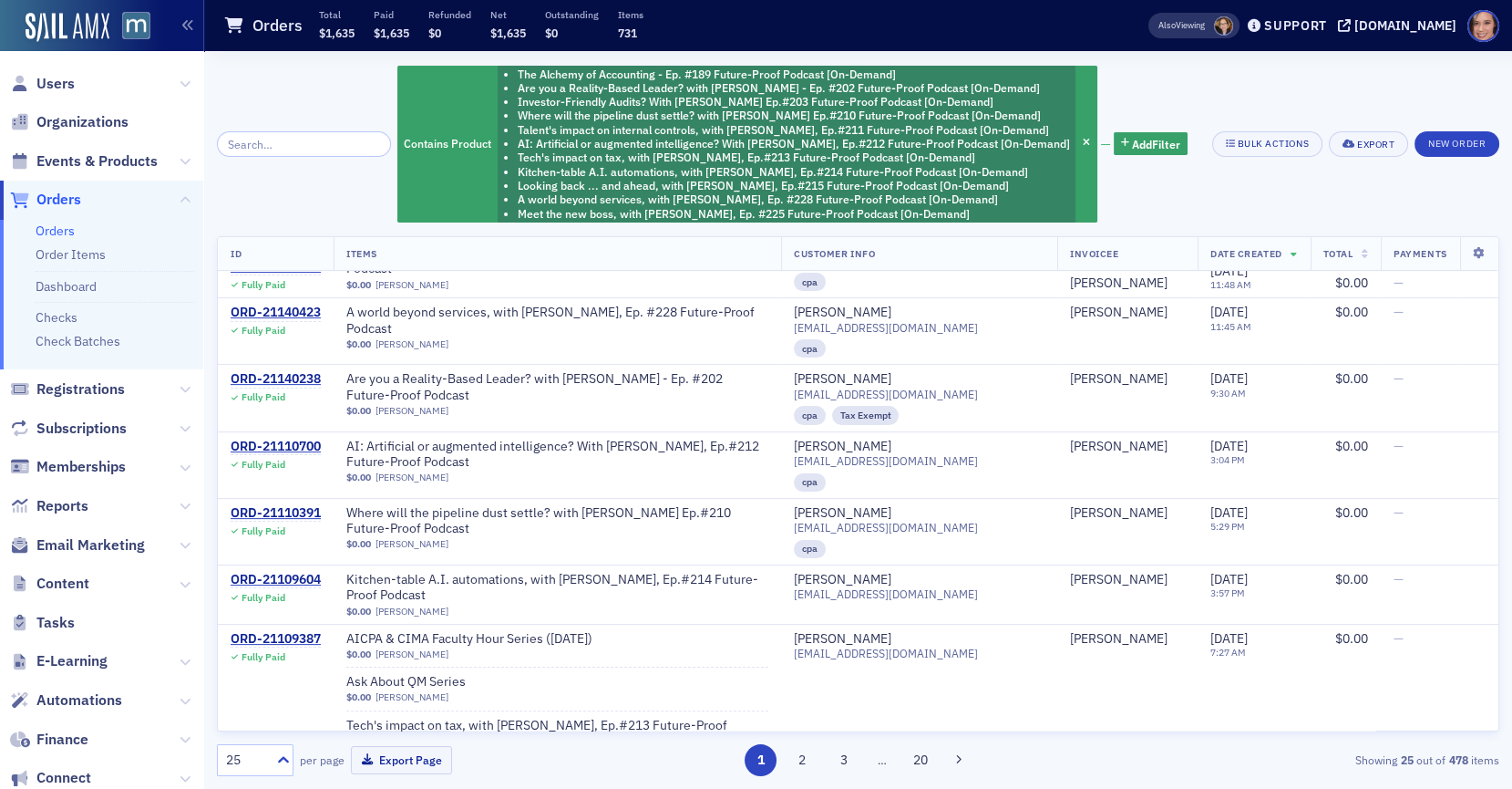
scroll to position [1417, 0]
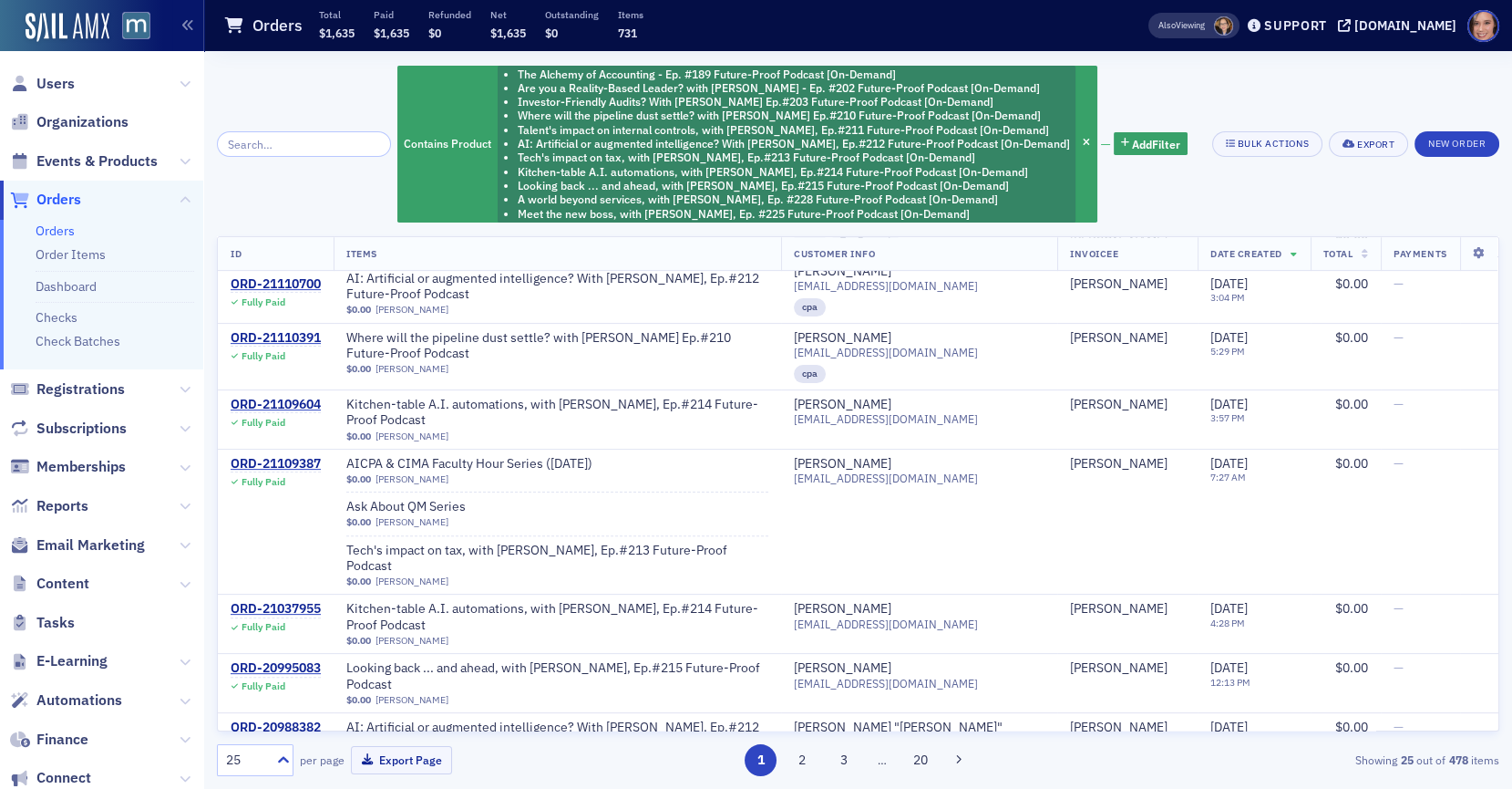
click at [267, 762] on div "25" at bounding box center [243, 759] width 51 height 23
click at [272, 718] on div "500" at bounding box center [254, 716] width 52 height 19
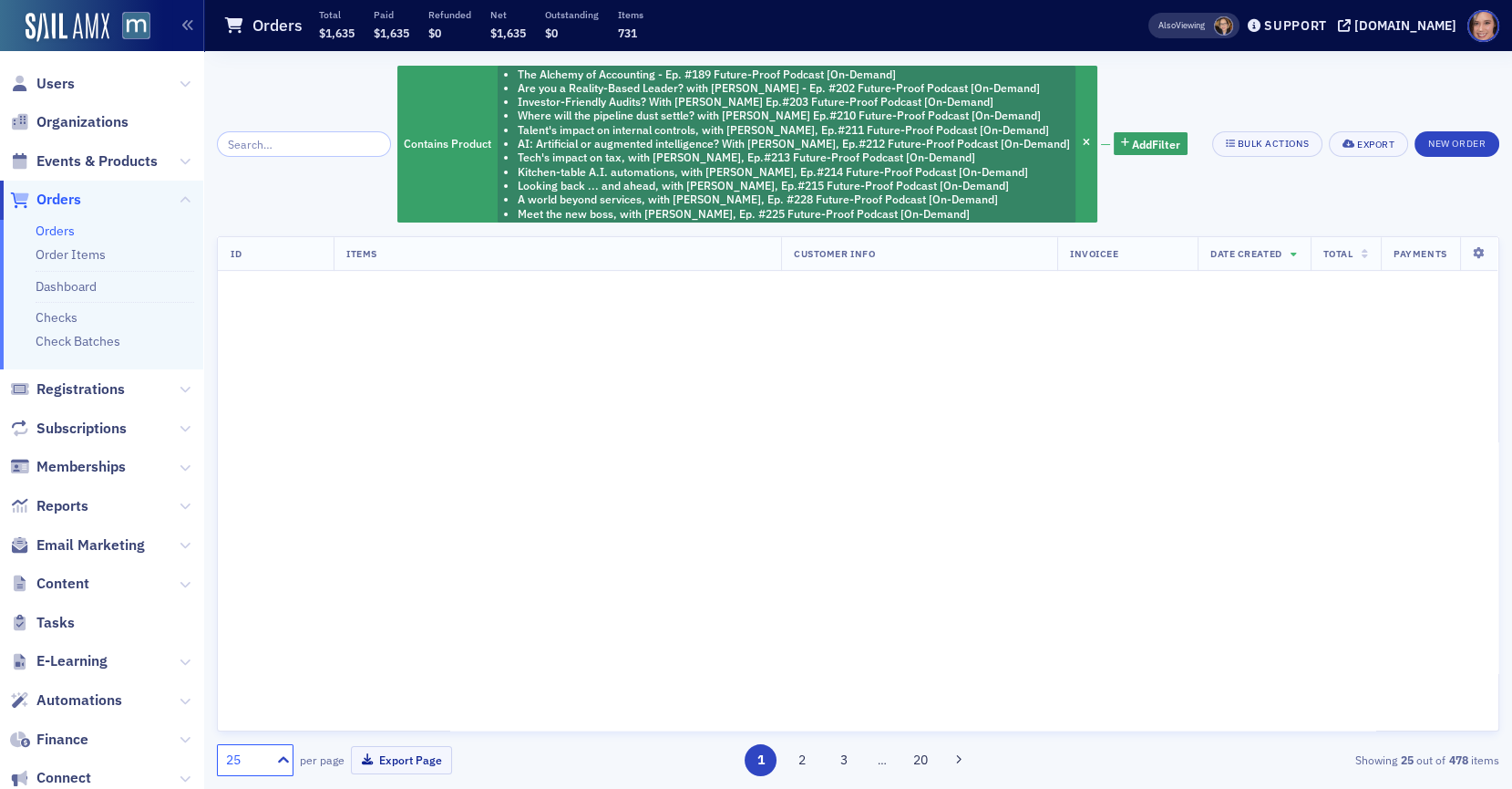
scroll to position [0, 0]
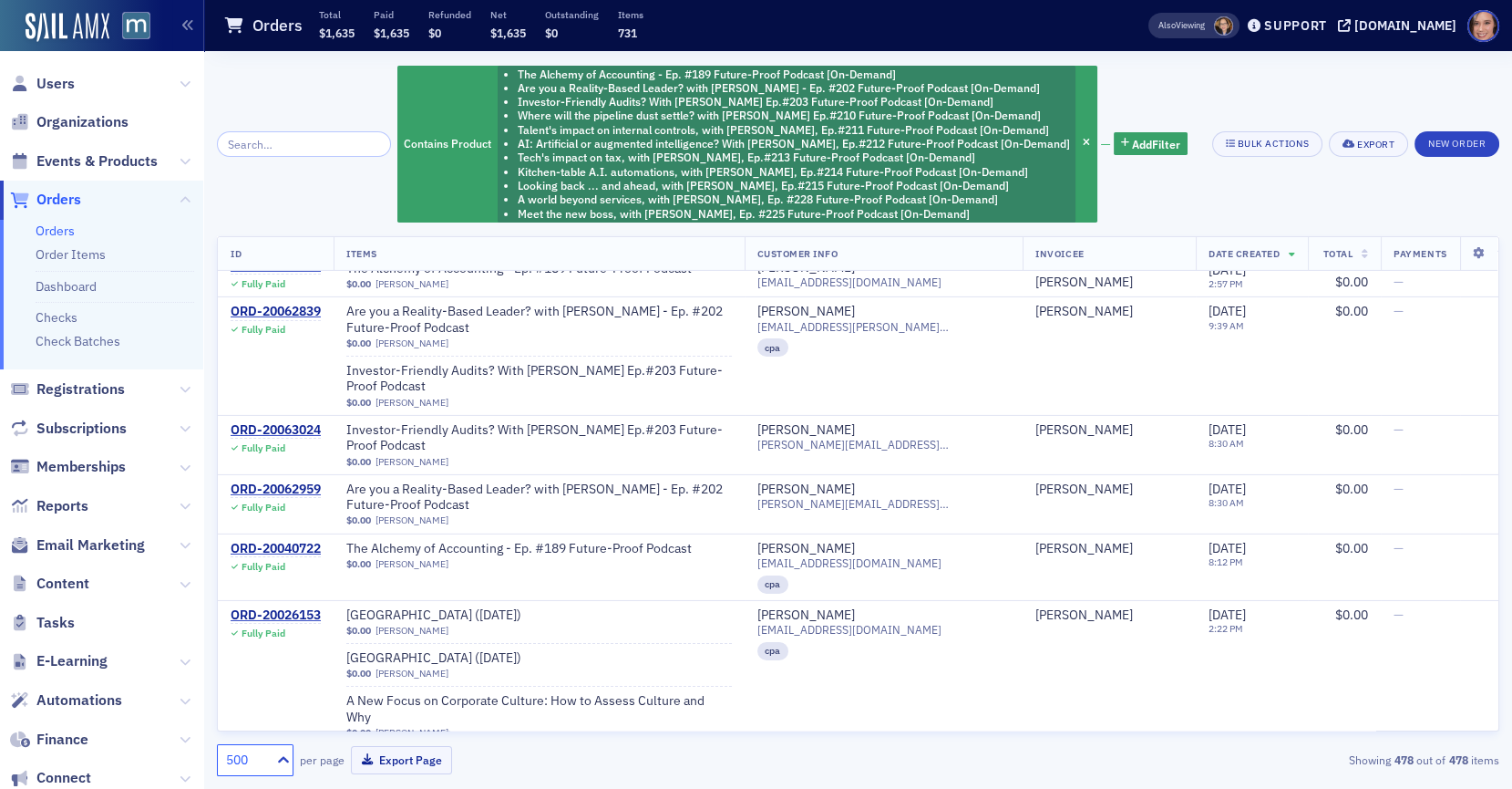
scroll to position [39538, 0]
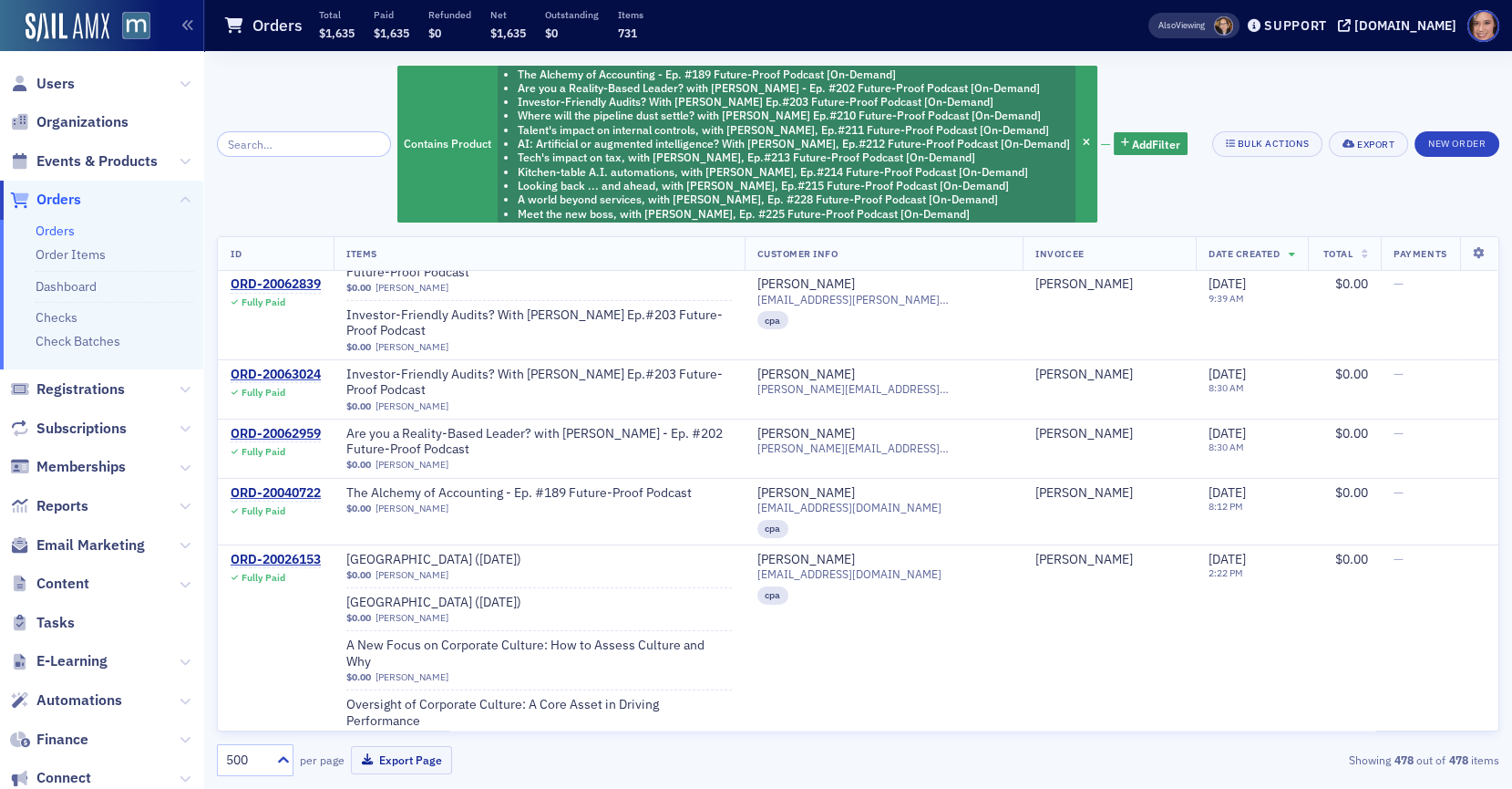
click at [1337, 251] on span "Total" at bounding box center [1338, 253] width 30 height 13
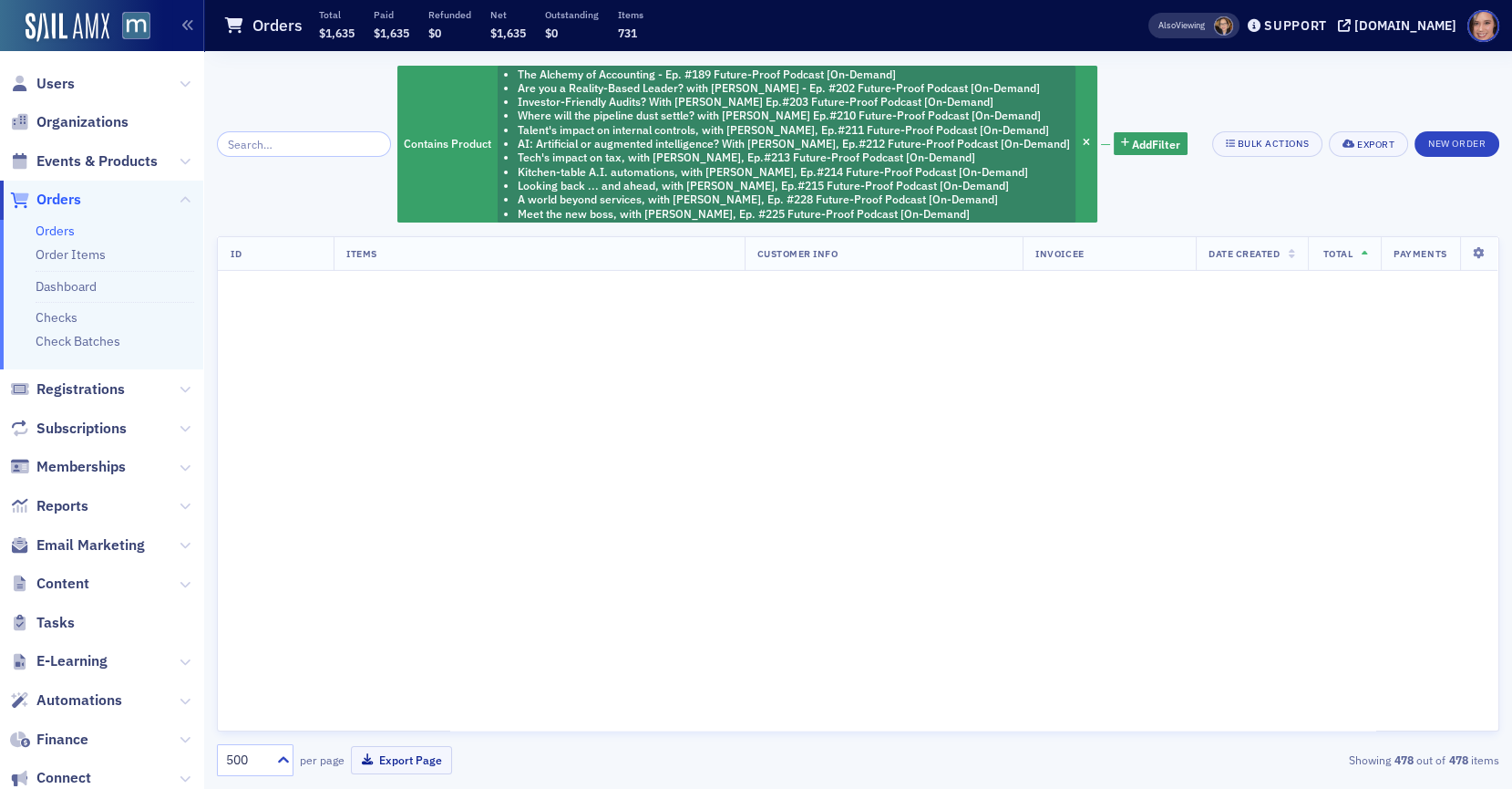
scroll to position [61761, 0]
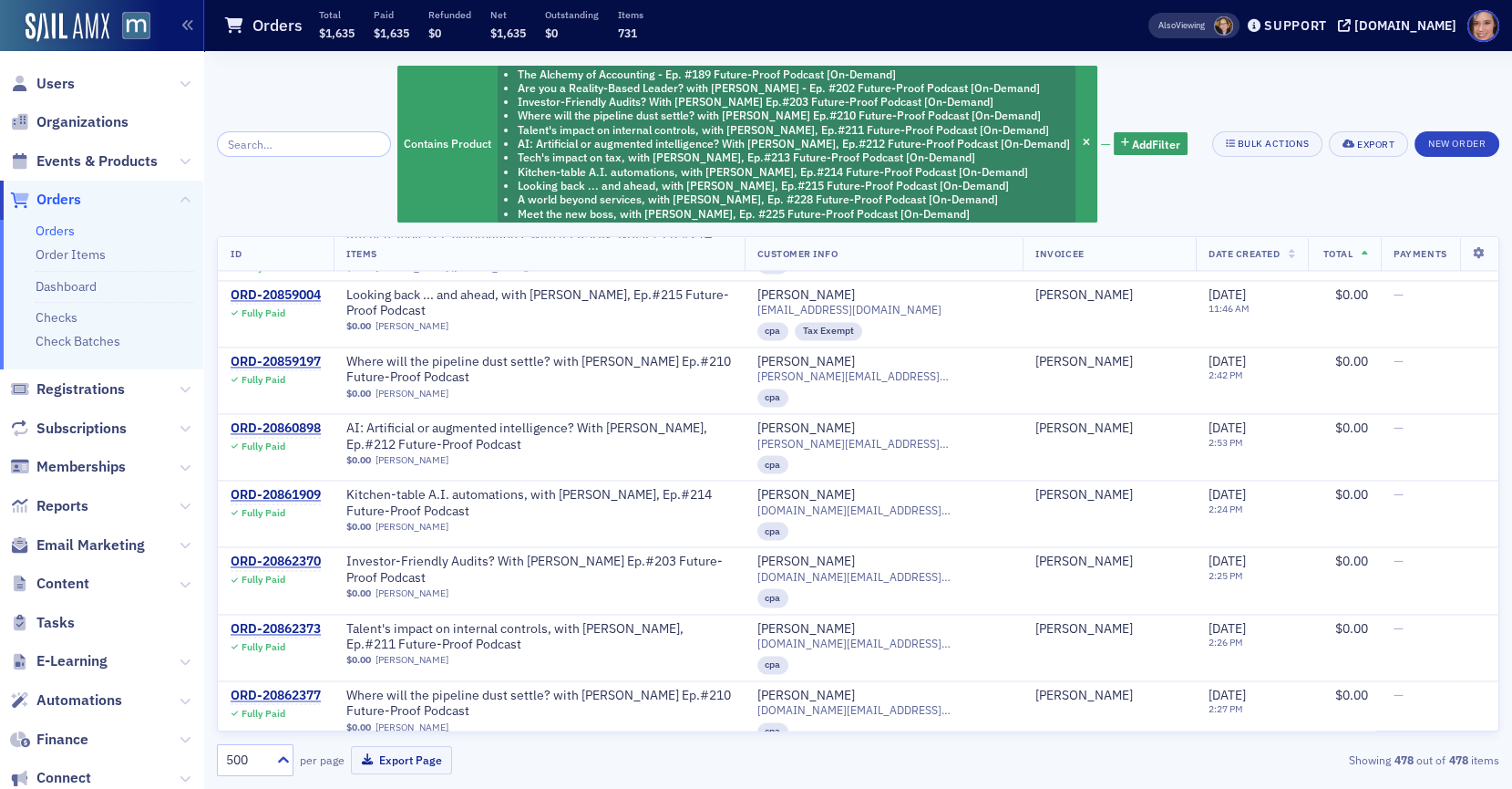
scroll to position [32081, 0]
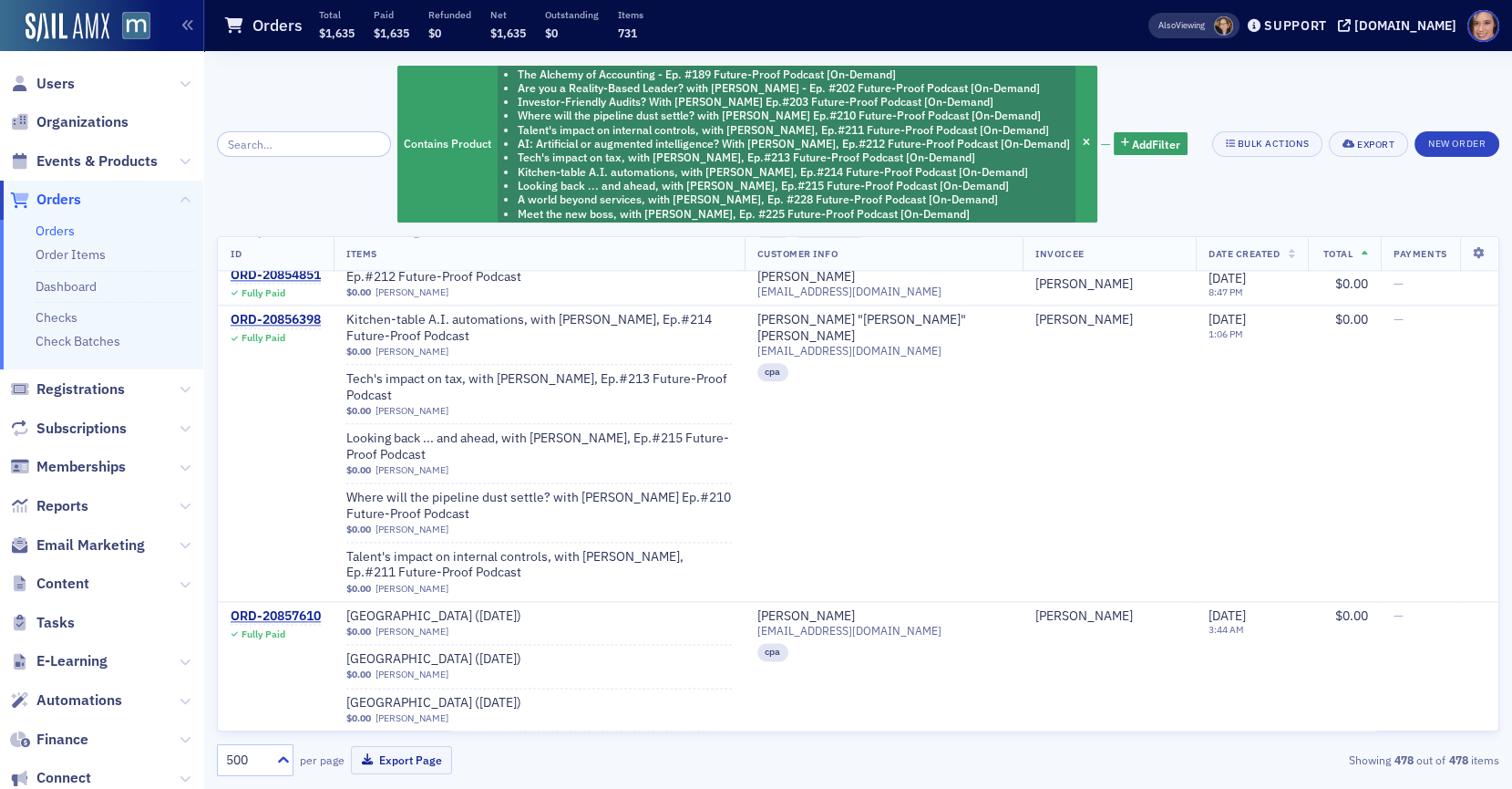
drag, startPoint x: 1338, startPoint y: 245, endPoint x: 1344, endPoint y: 281, distance: 36.5
click at [1338, 245] on th "Total" at bounding box center [1345, 253] width 73 height 34
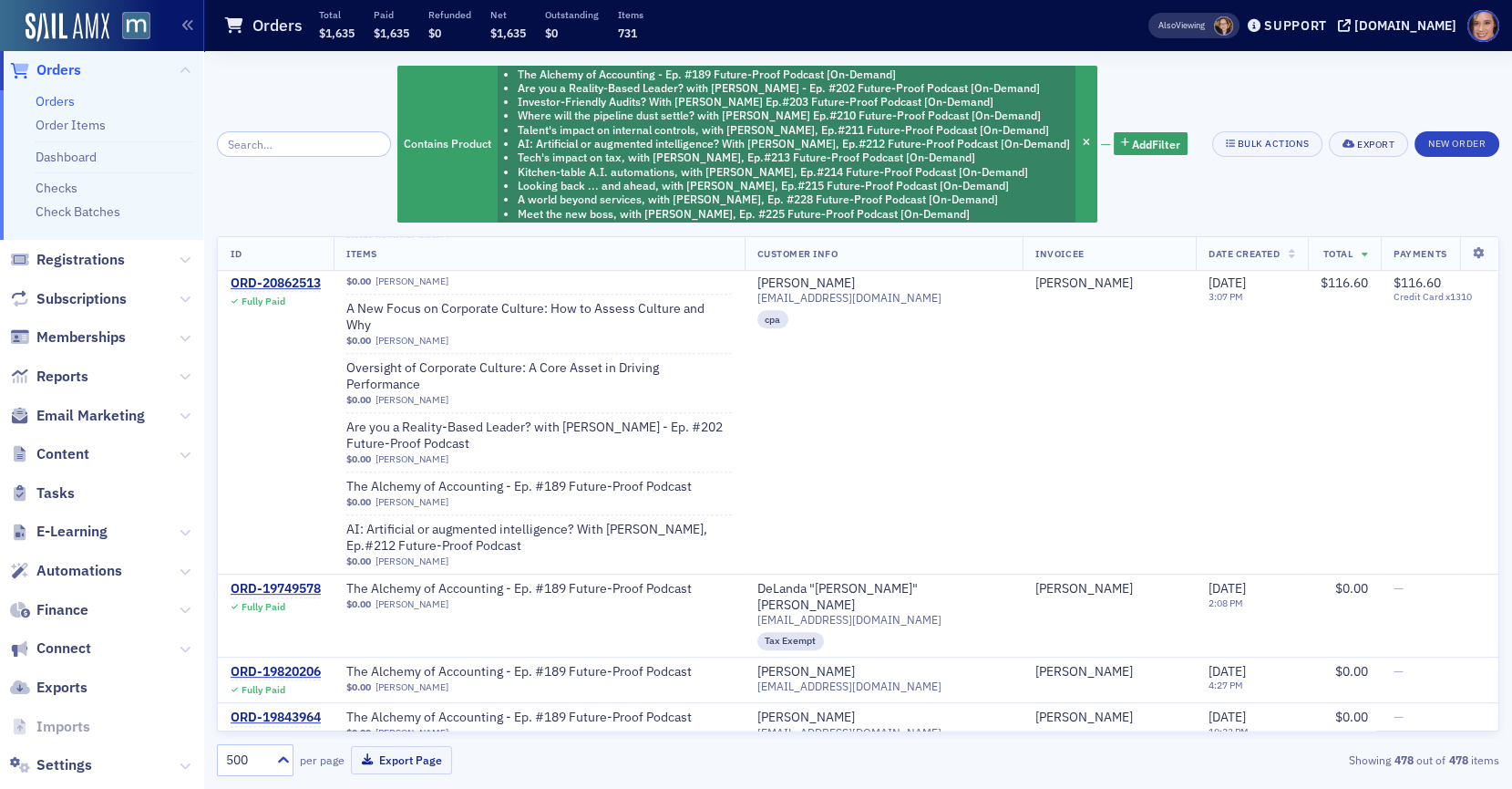
scroll to position [161, 0]
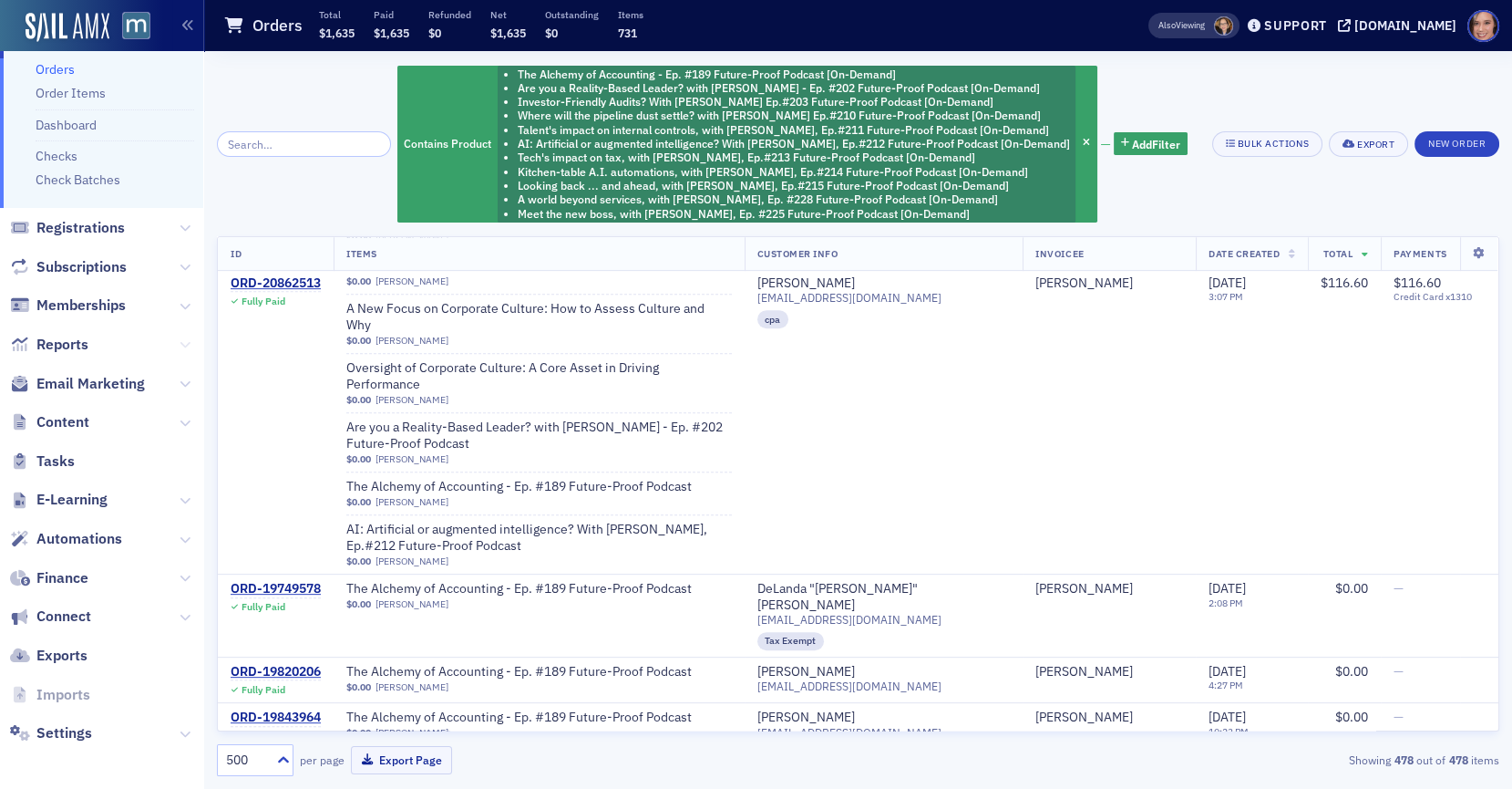
click at [182, 340] on icon at bounding box center [184, 345] width 11 height 11
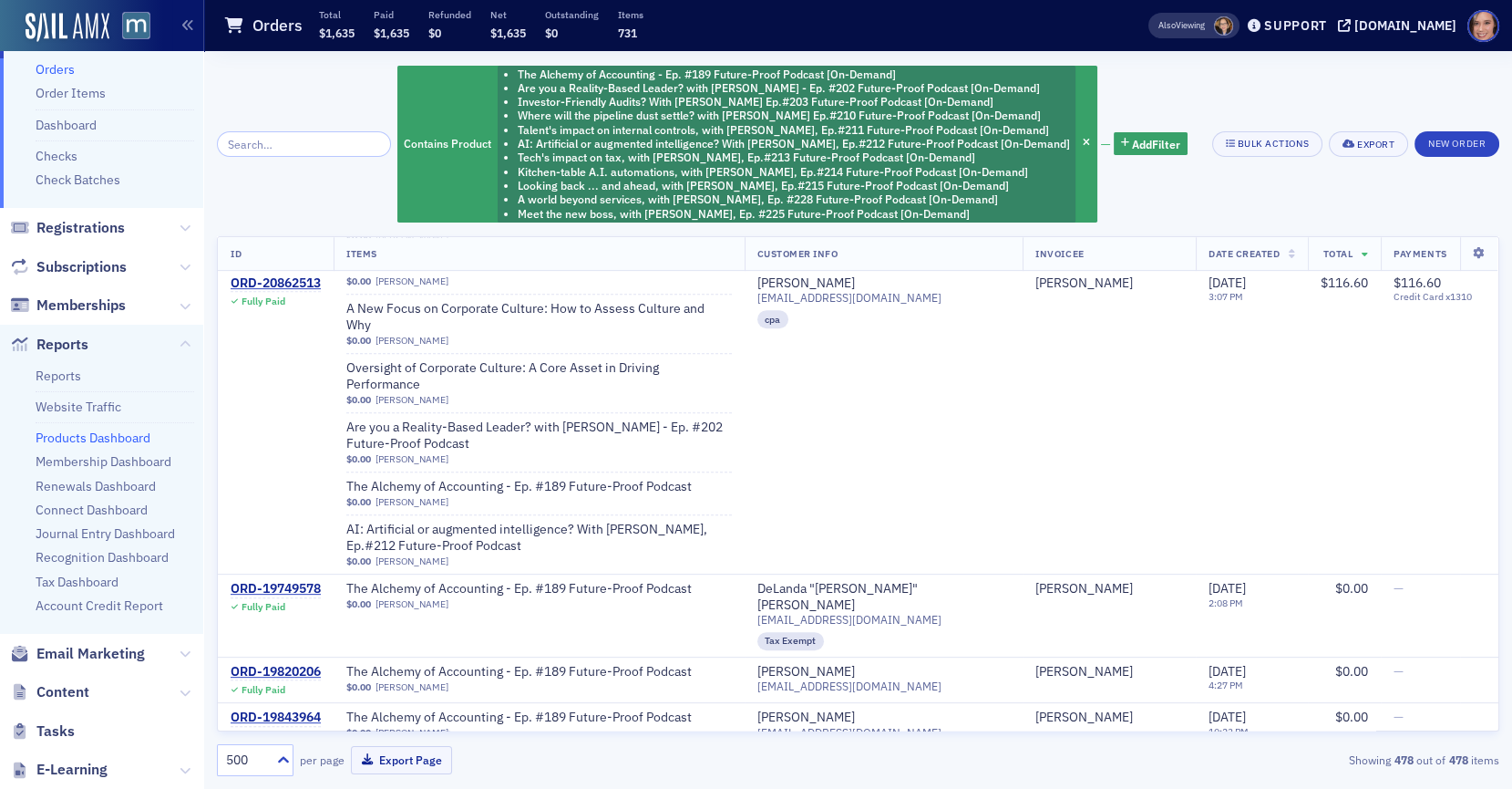
click at [110, 440] on link "Products Dashboard" at bounding box center [93, 438] width 115 height 17
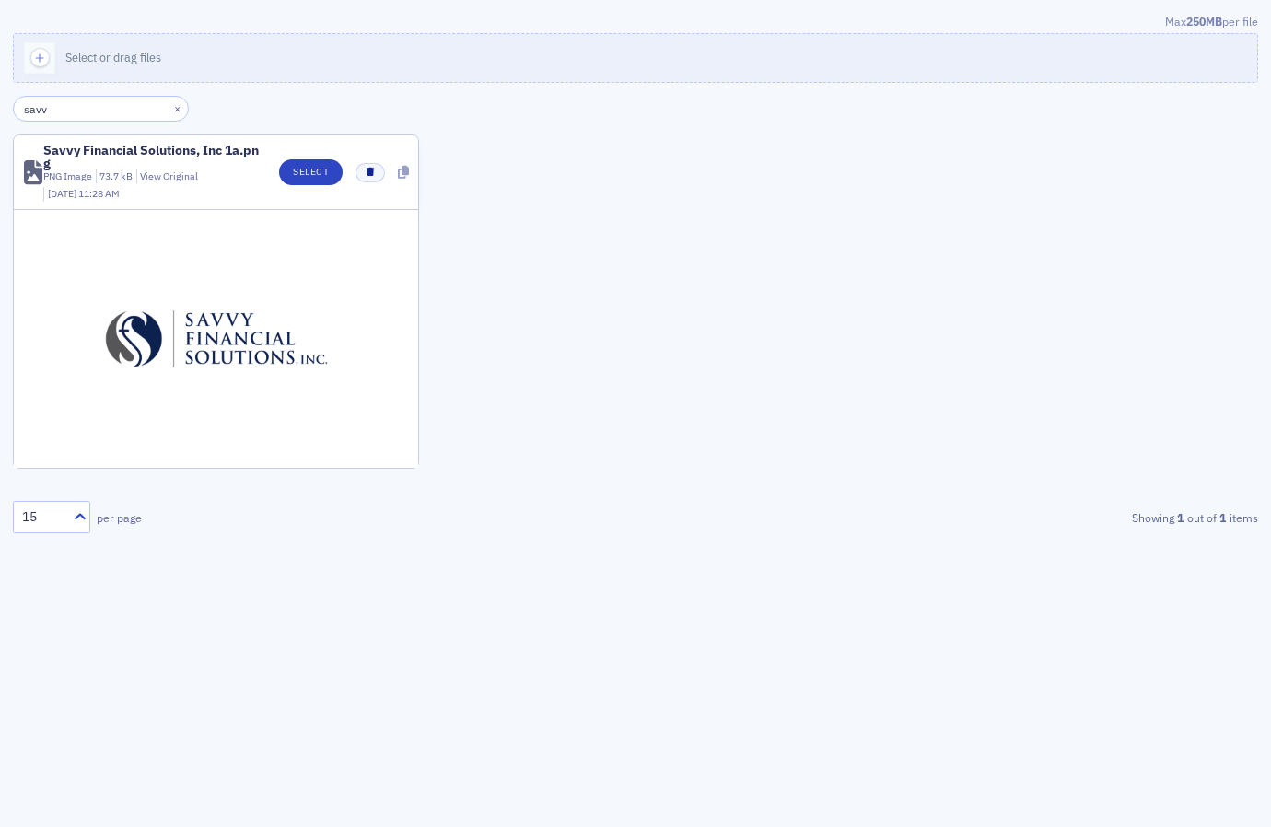
type input "savv"
click at [402, 170] on icon at bounding box center [403, 172] width 11 height 13
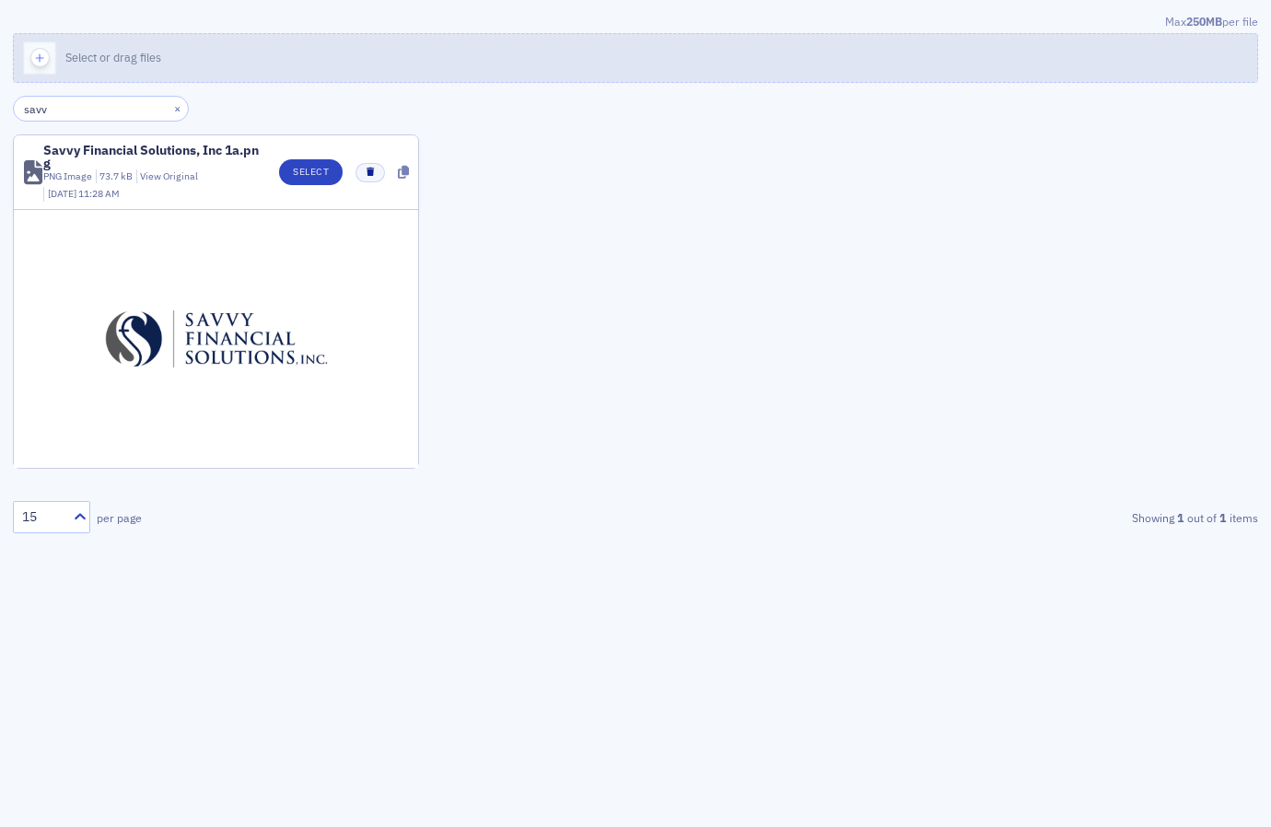
click at [318, 51] on button "Select or drag files" at bounding box center [635, 58] width 1245 height 50
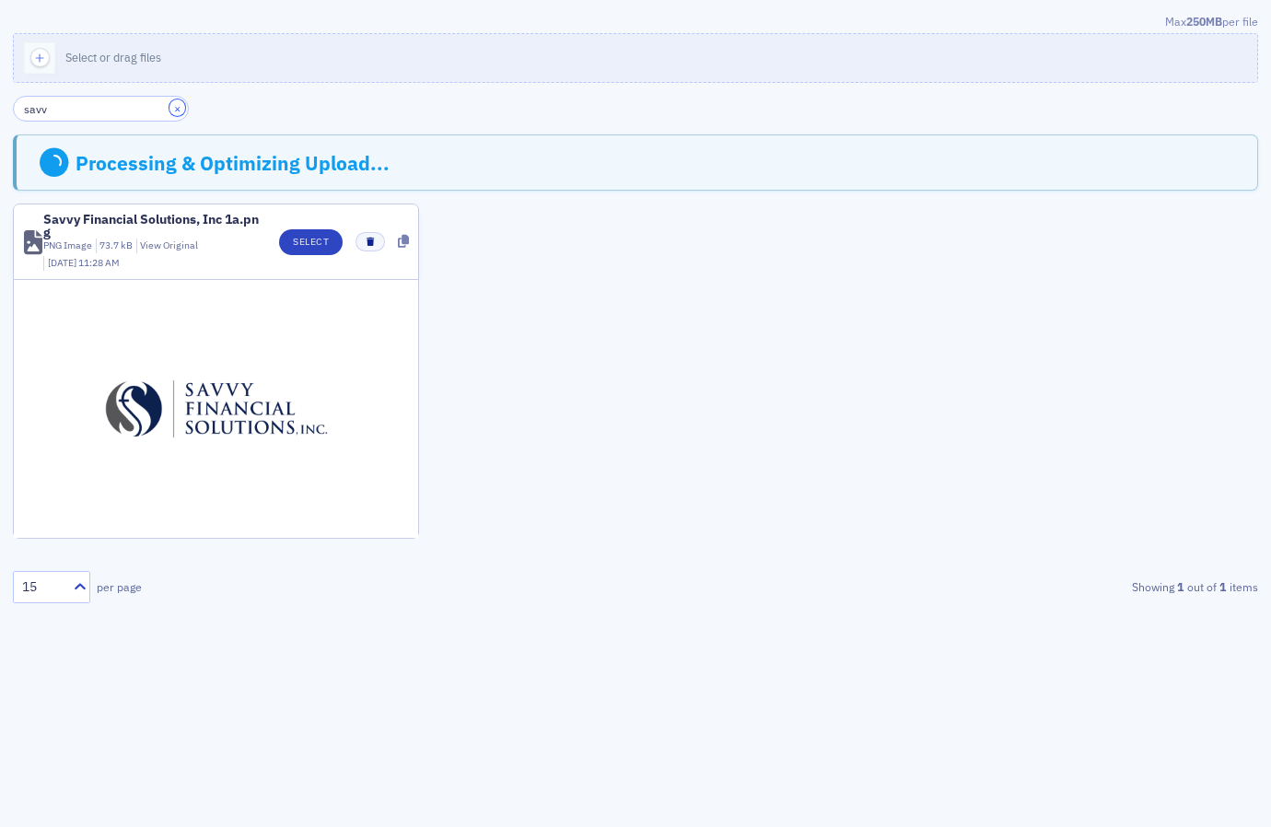
click at [169, 112] on button "×" at bounding box center [177, 107] width 17 height 17
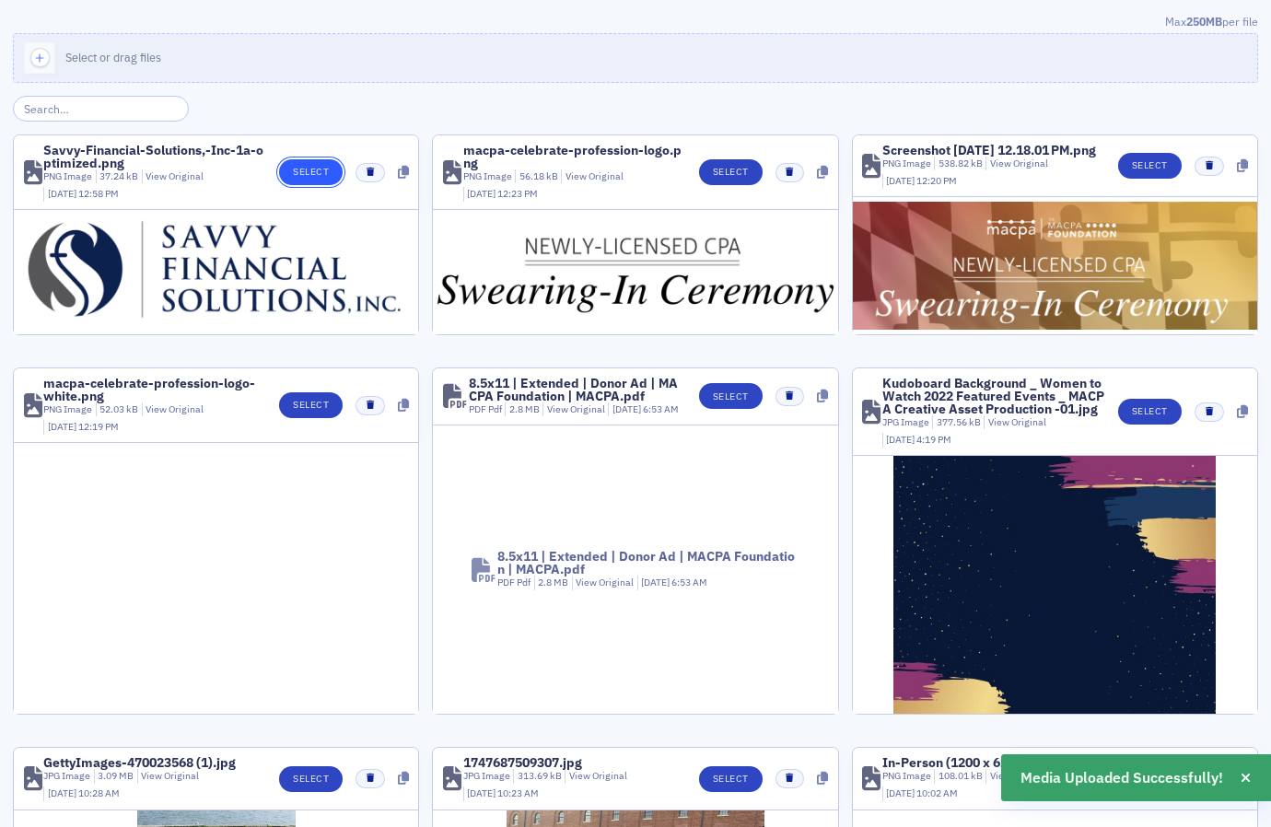
click at [303, 178] on button "Select" at bounding box center [311, 172] width 64 height 26
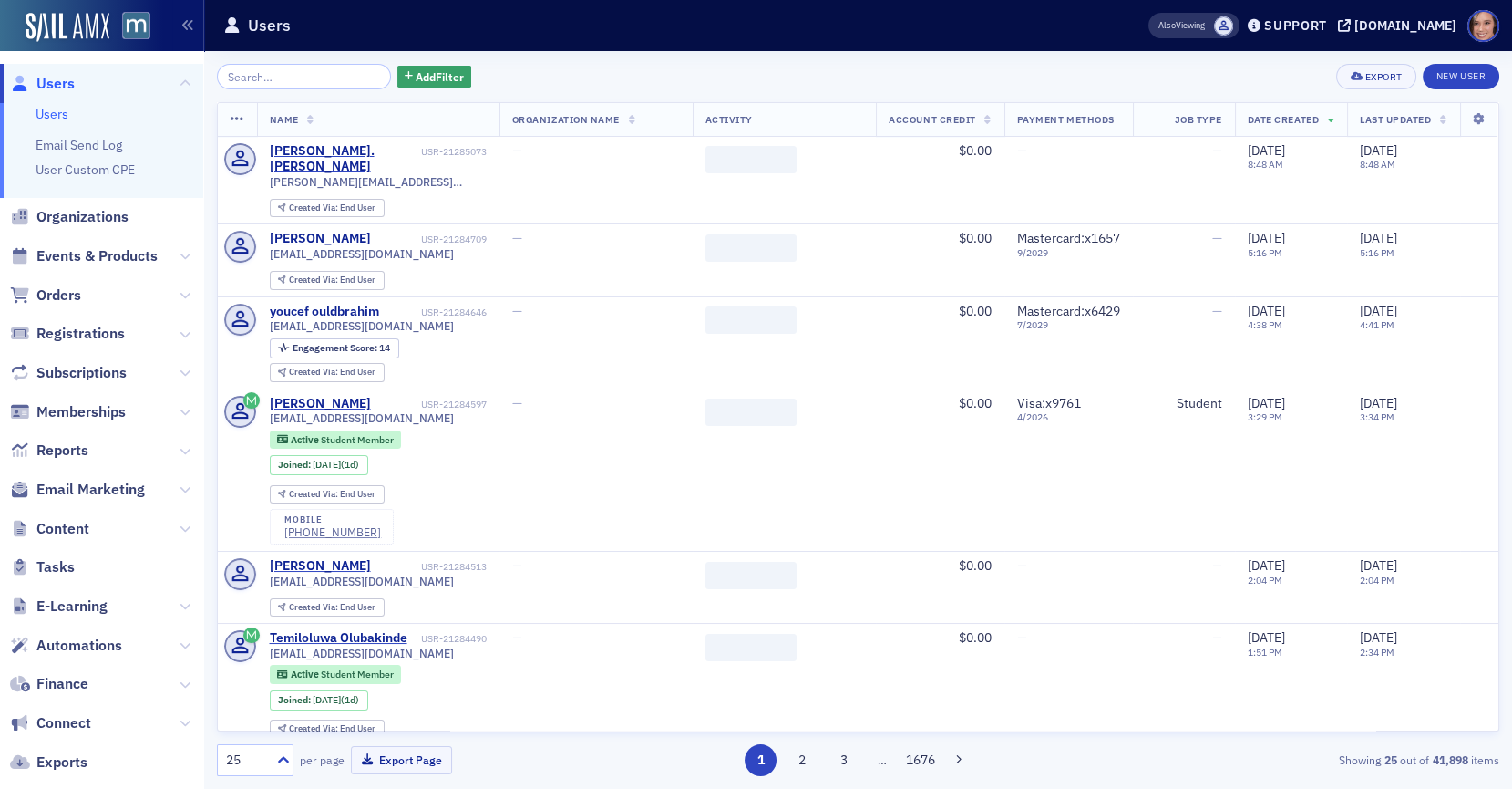
click at [81, 299] on span "Orders" at bounding box center [101, 295] width 203 height 40
click at [69, 292] on span "Orders" at bounding box center [58, 295] width 45 height 20
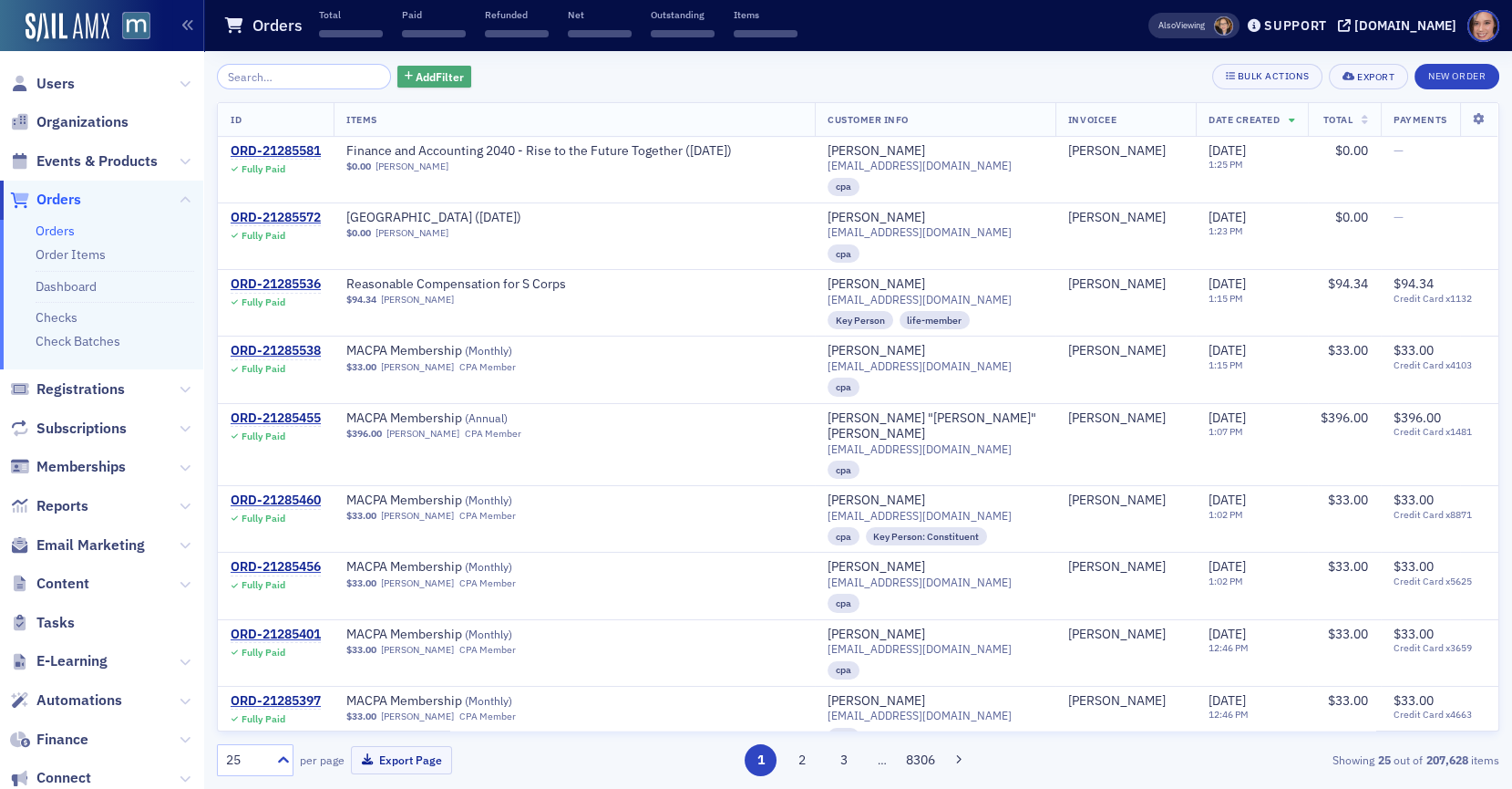
click at [417, 75] on span "Add Filter" at bounding box center [439, 76] width 48 height 17
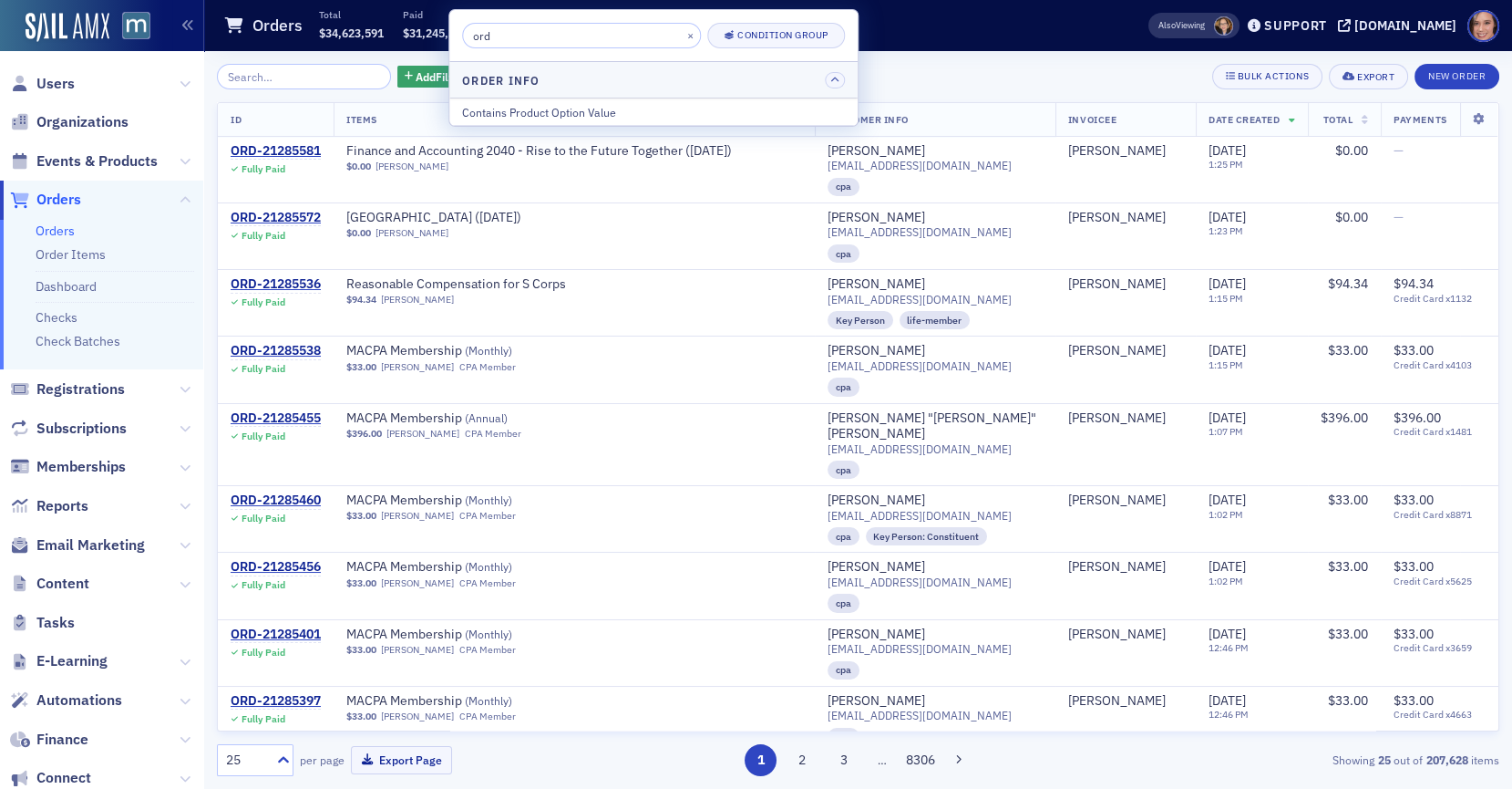
type input "ord"
click at [916, 84] on div "Add Filter Bulk Actions Export New Order" at bounding box center [858, 76] width 1282 height 26
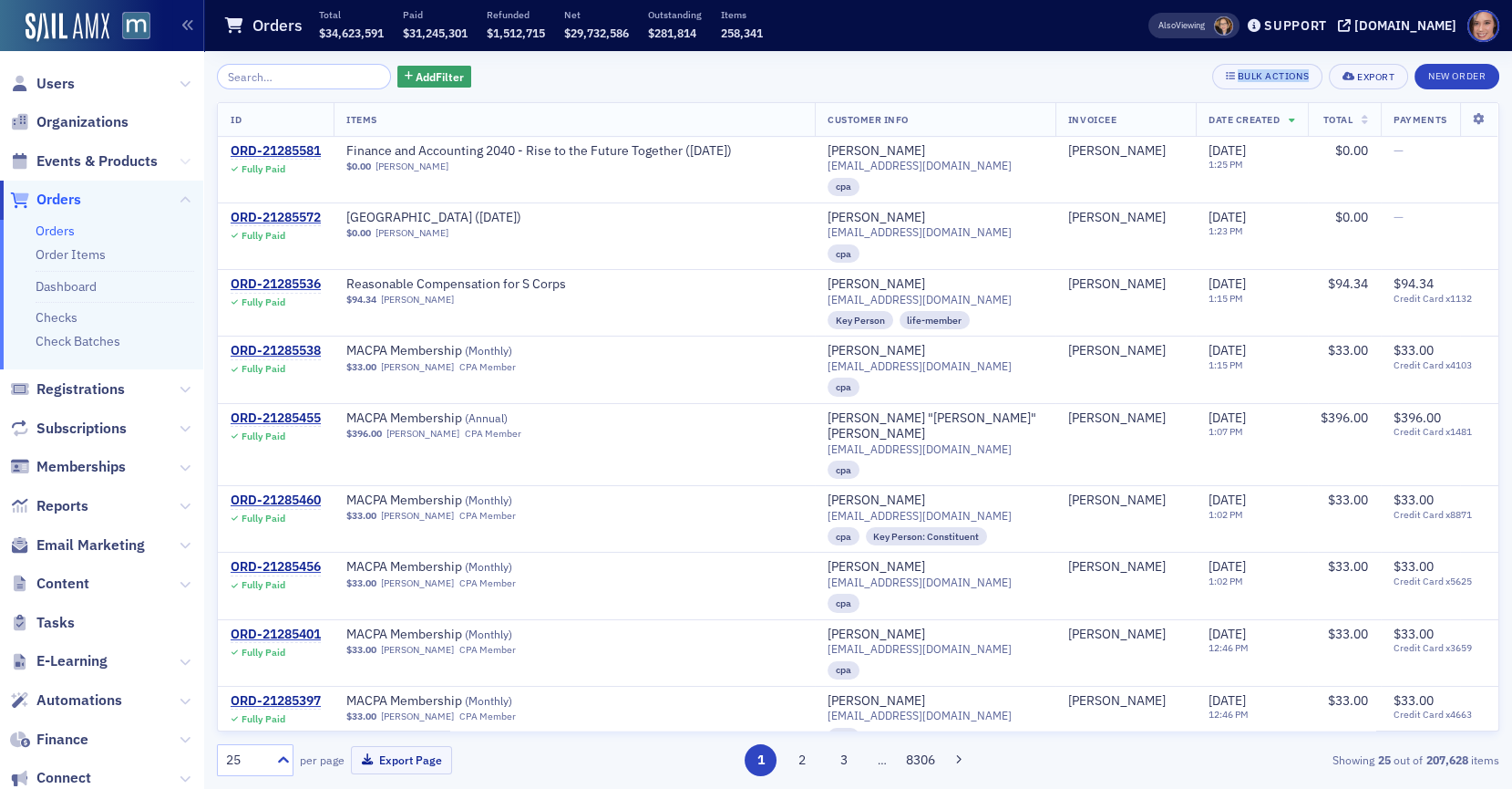
click at [186, 163] on icon at bounding box center [184, 160] width 11 height 11
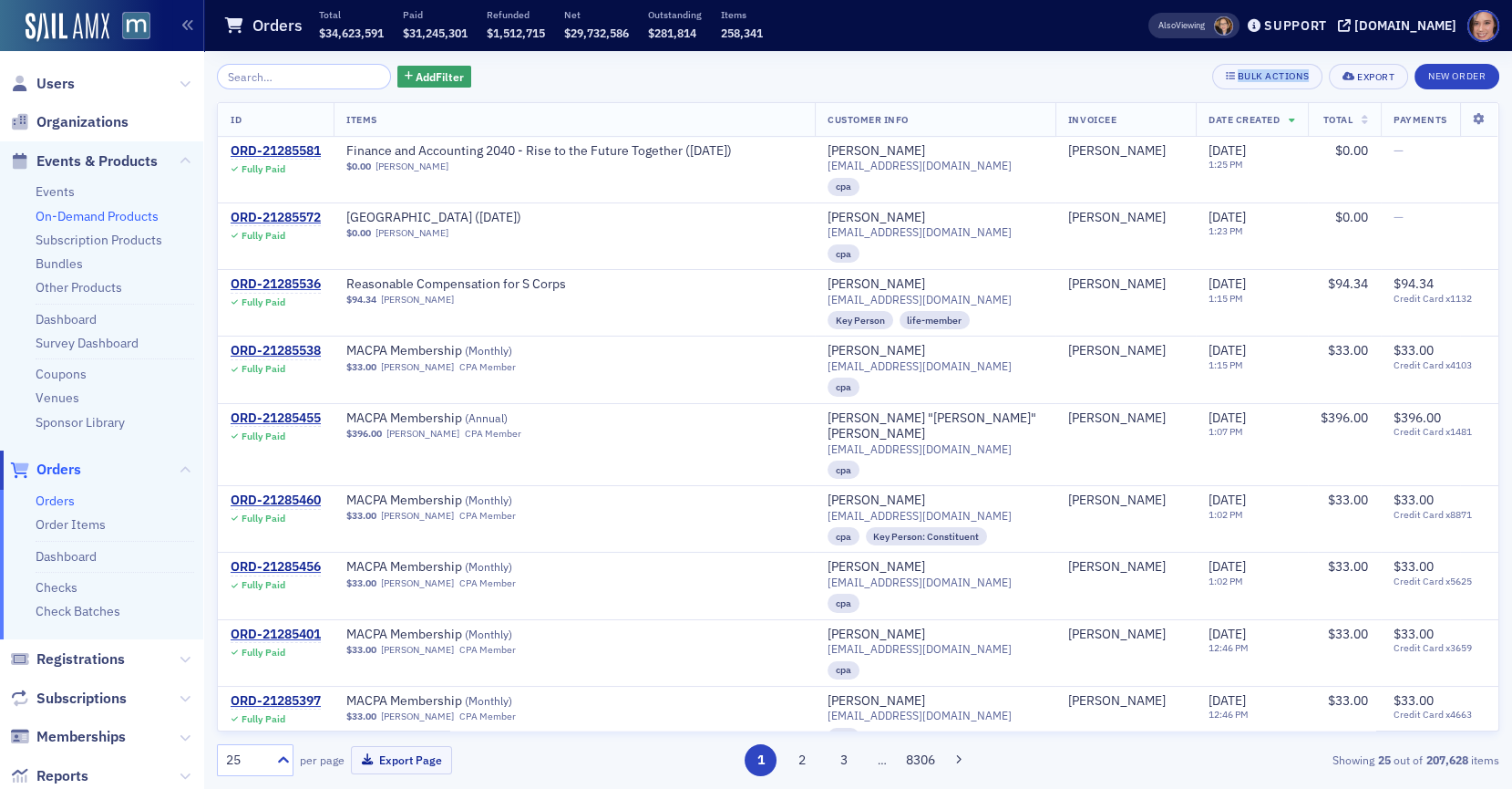
click at [86, 210] on link "On-Demand Products" at bounding box center [97, 216] width 123 height 17
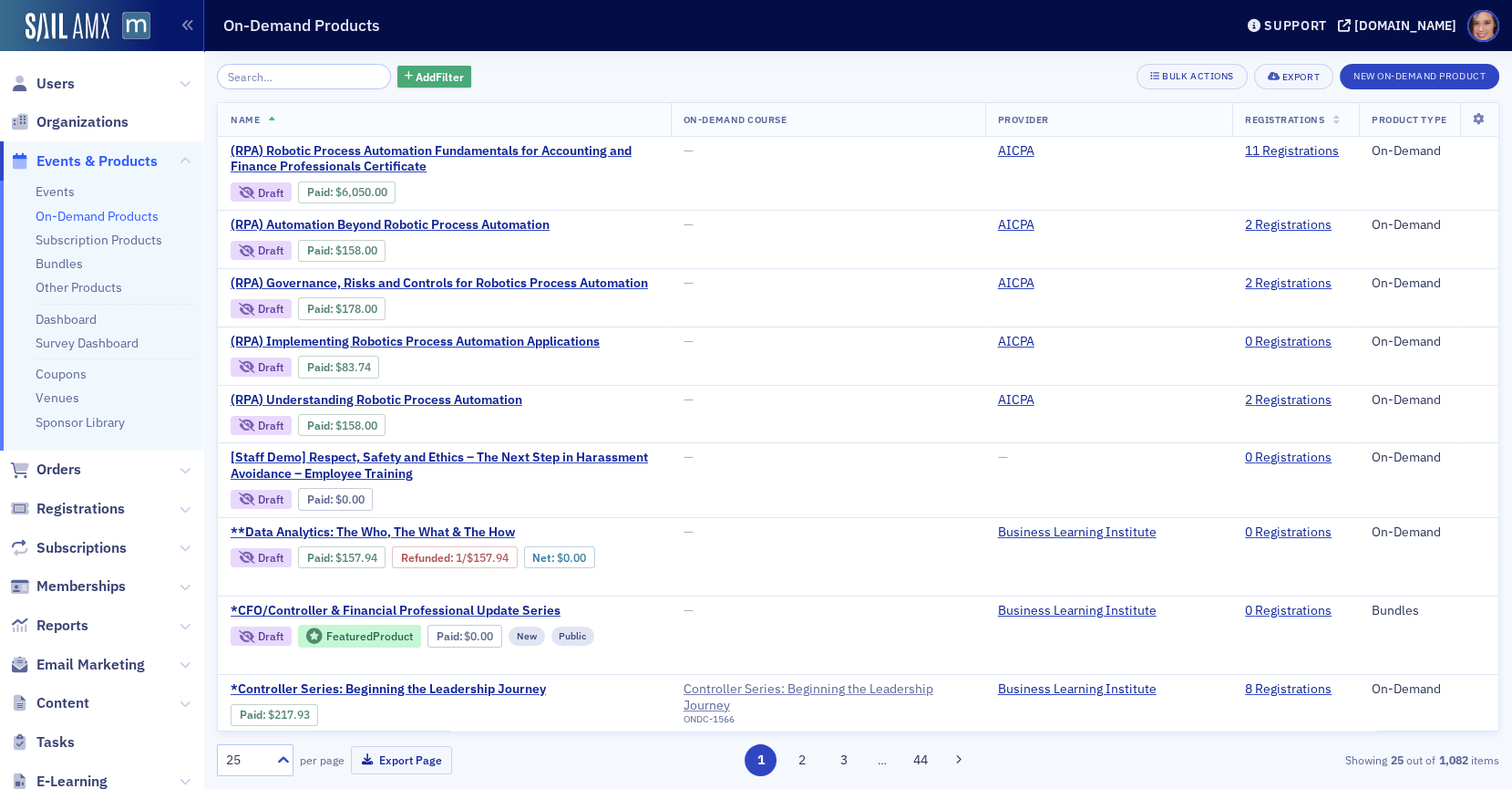
click at [427, 72] on span "Add Filter" at bounding box center [439, 76] width 48 height 17
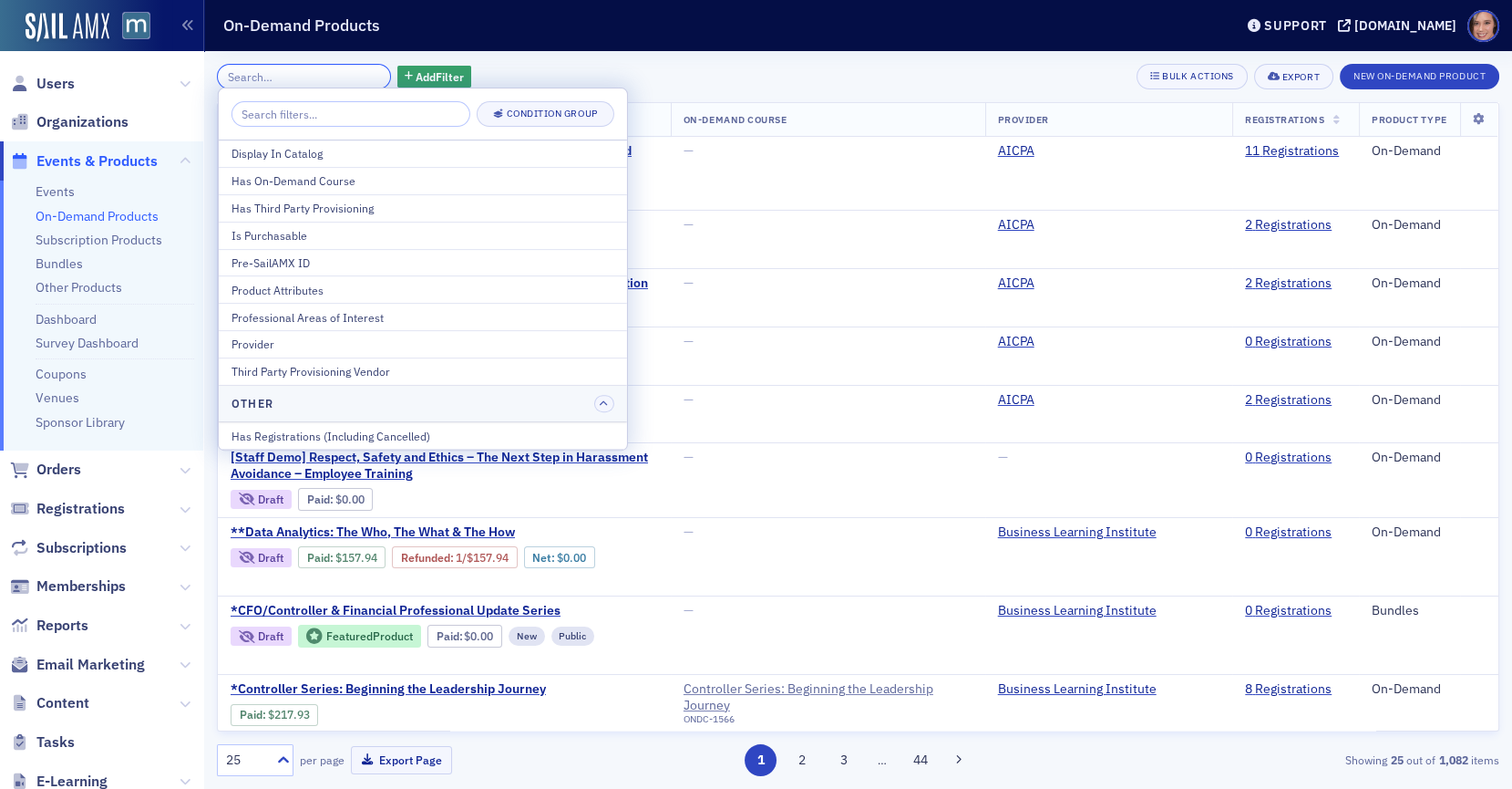
click at [333, 64] on input "search" at bounding box center [304, 76] width 174 height 26
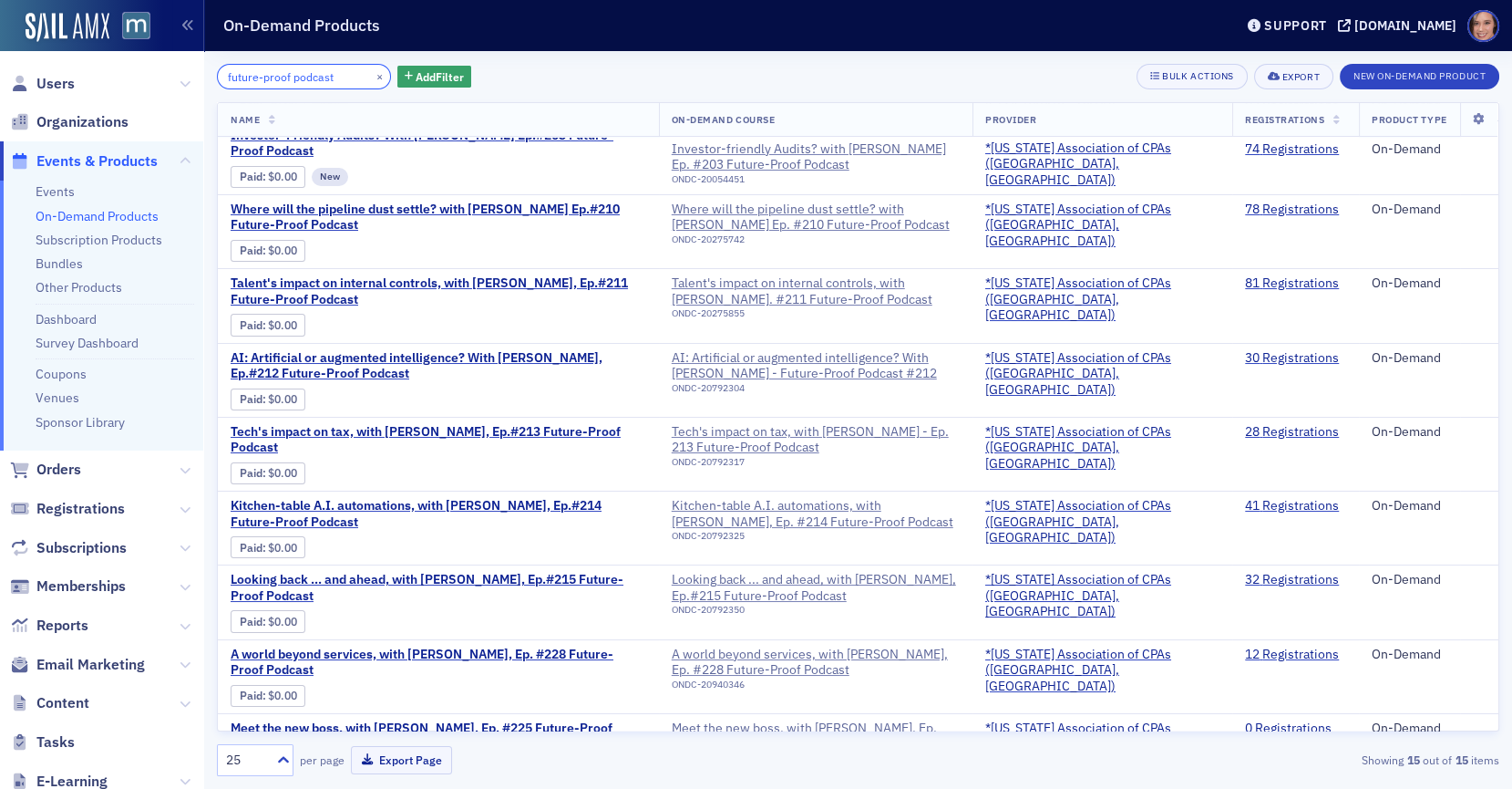
scroll to position [148, 0]
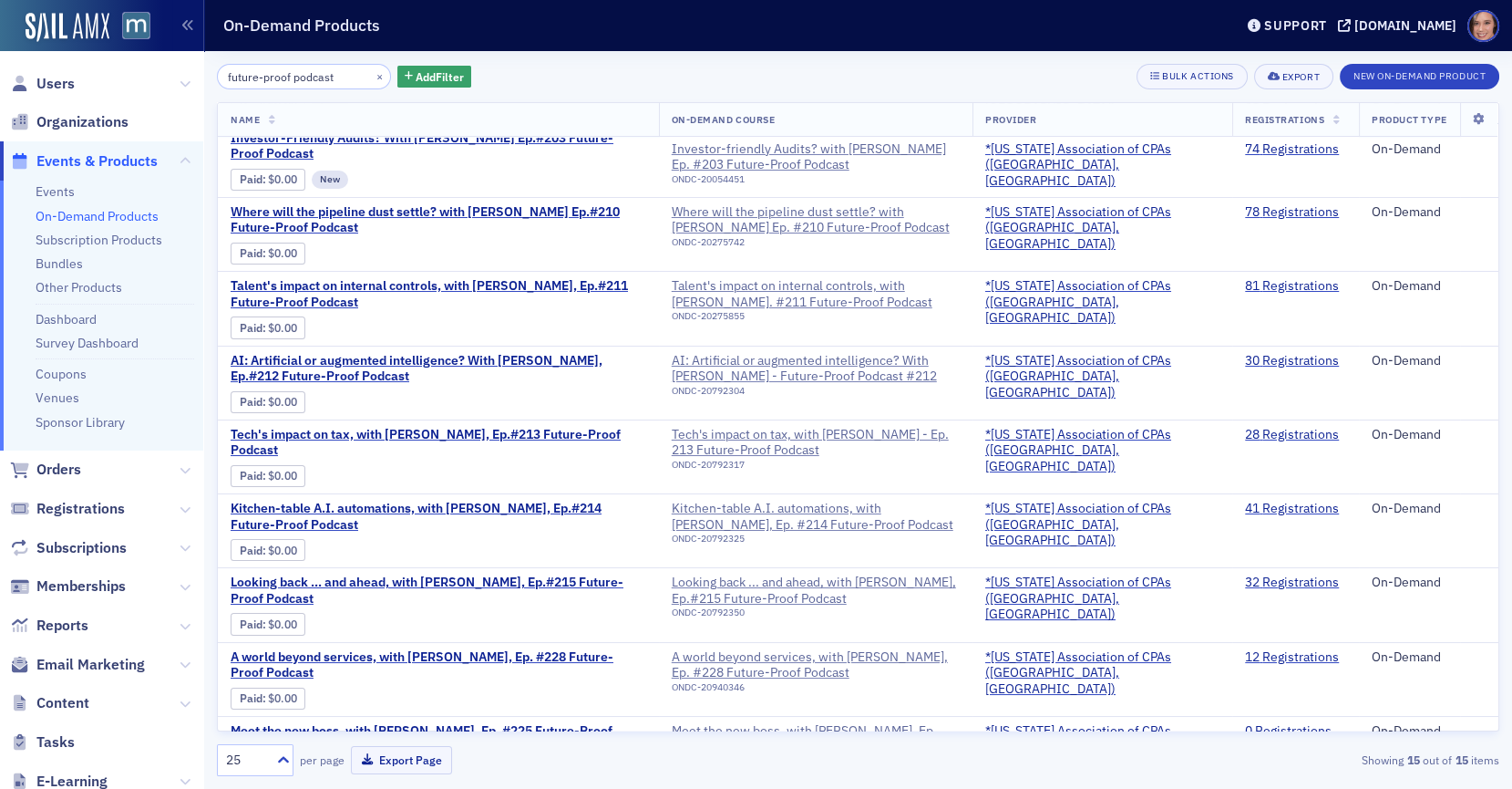
click at [441, 56] on div "future-proof podcast × Add Filter Bulk Actions Export New On-Demand Product Nam…" at bounding box center [858, 420] width 1282 height 738
click at [440, 63] on div "future-proof podcast × Add Filter" at bounding box center [343, 76] width 254 height 26
click at [422, 70] on span "Add Filter" at bounding box center [439, 76] width 48 height 17
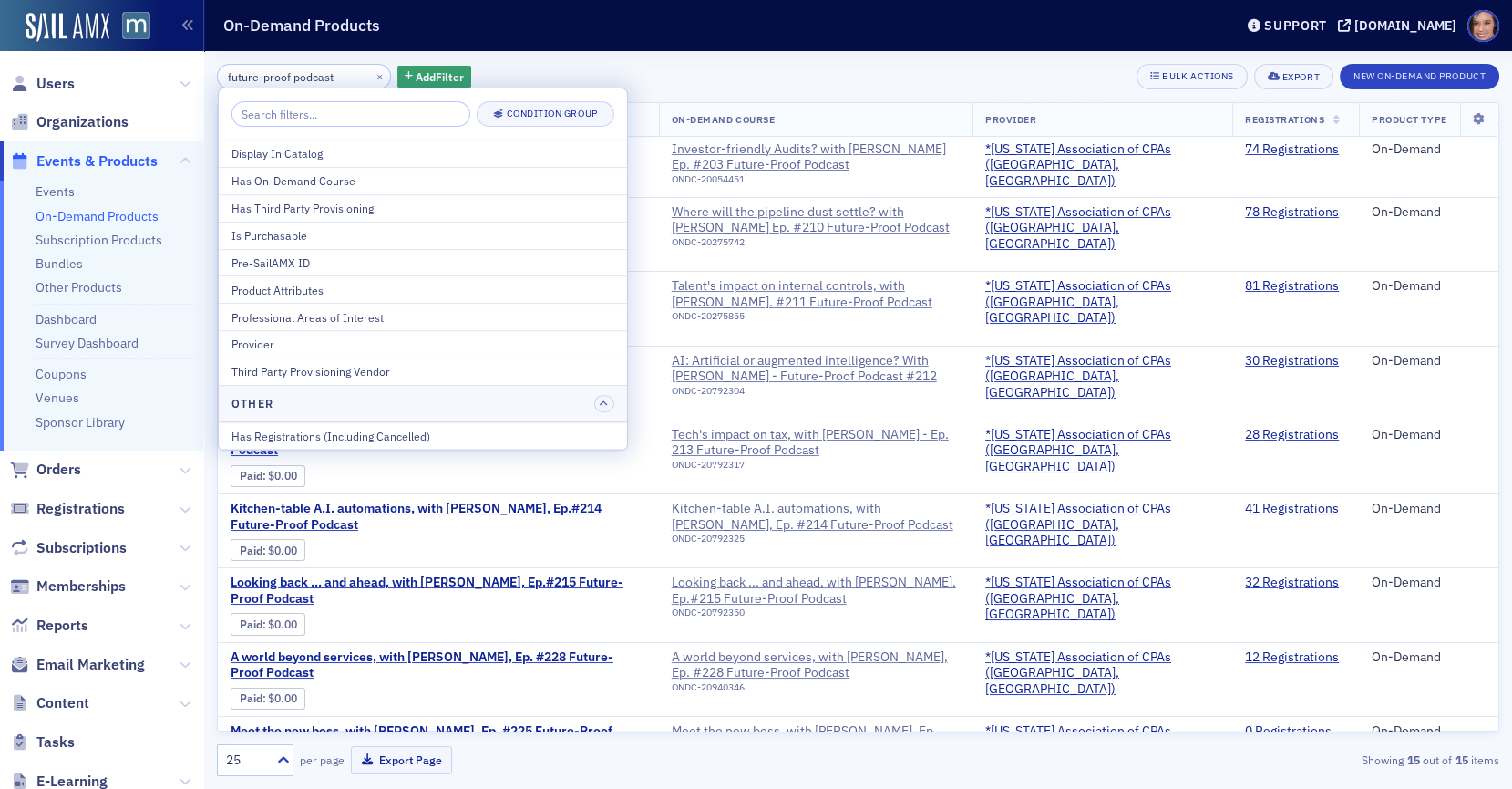
click at [606, 85] on div "future-proof podcast × Add Filter Bulk Actions Export New On-Demand Product" at bounding box center [858, 76] width 1282 height 26
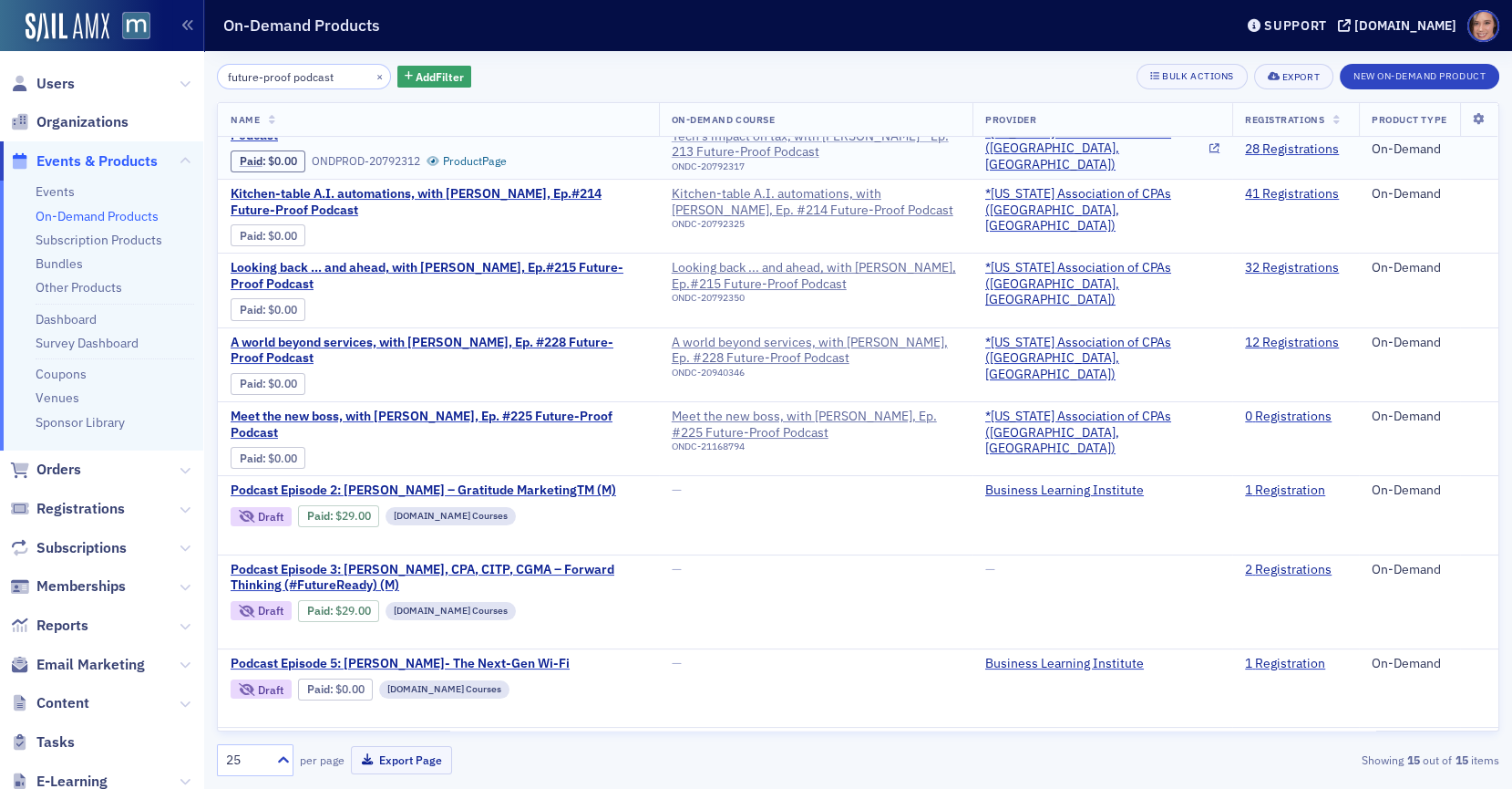
scroll to position [0, 0]
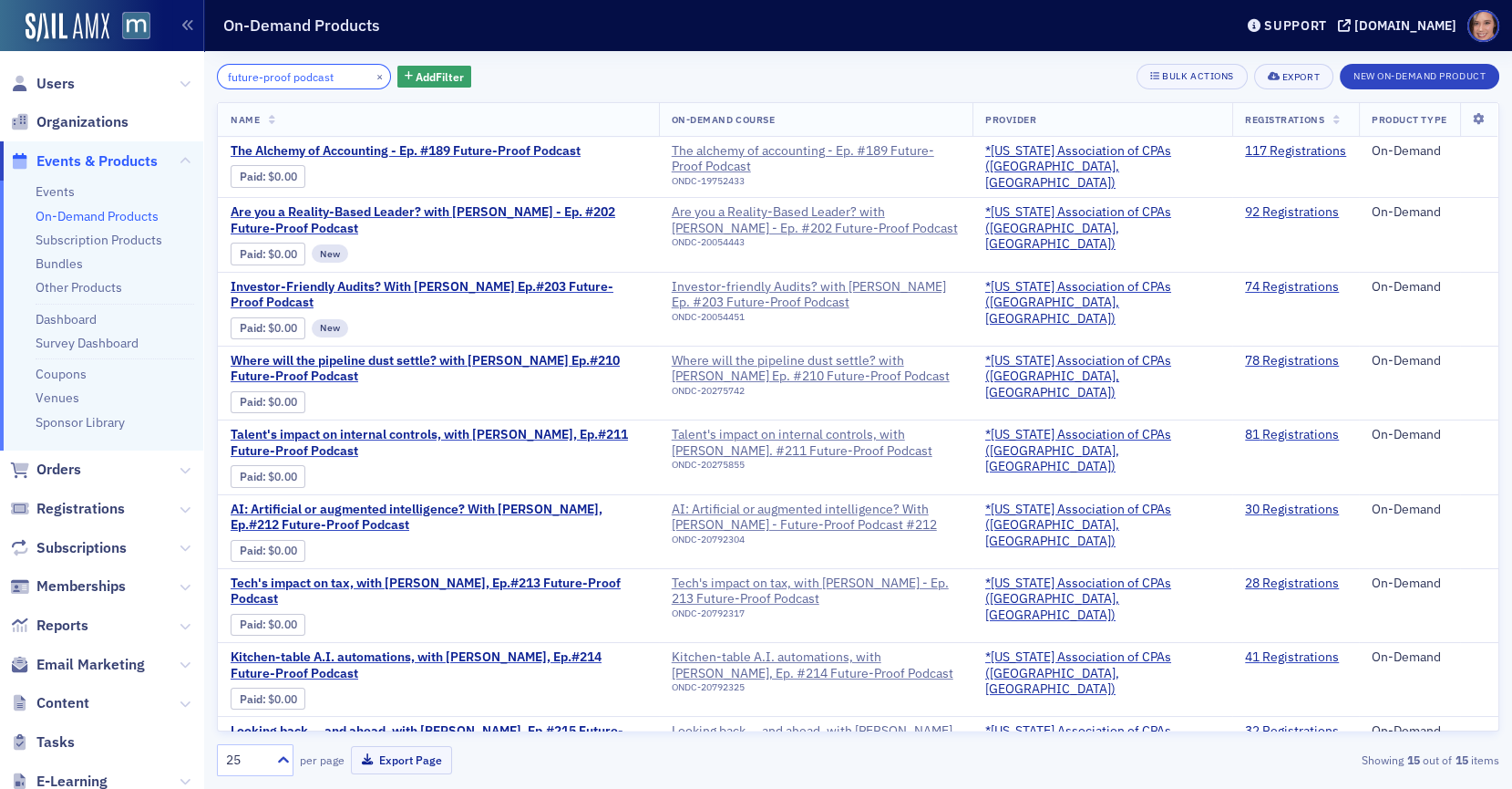
click at [301, 80] on input "future-proof podcast" at bounding box center [304, 76] width 174 height 26
type input "future-proof"
click at [927, 156] on div "The alchemy of accounting - Ep. #189 Future-Proof Podcast" at bounding box center [815, 159] width 289 height 32
click at [1285, 152] on link "117 Registrations" at bounding box center [1295, 151] width 101 height 17
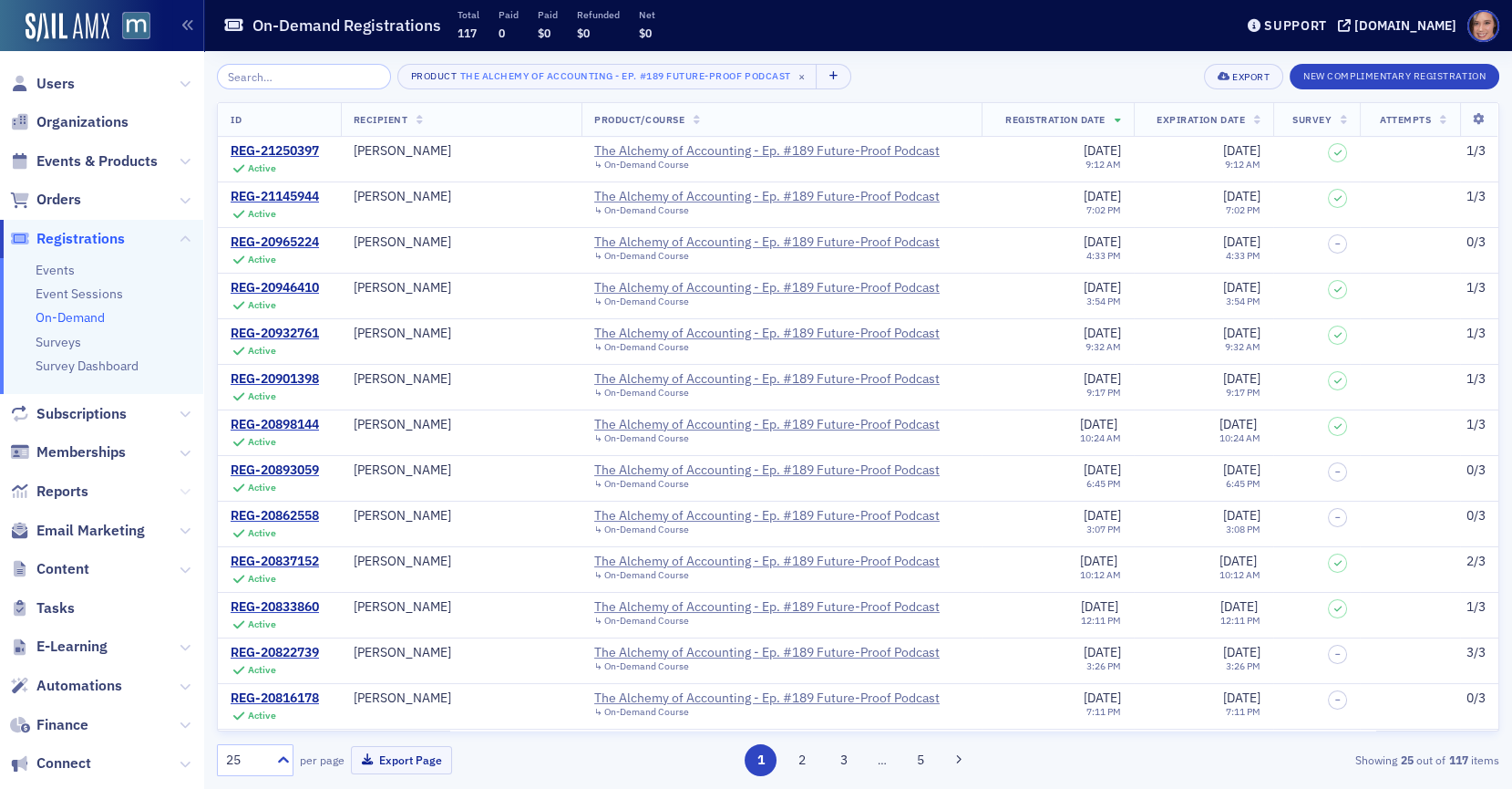
click at [187, 488] on icon at bounding box center [184, 491] width 11 height 11
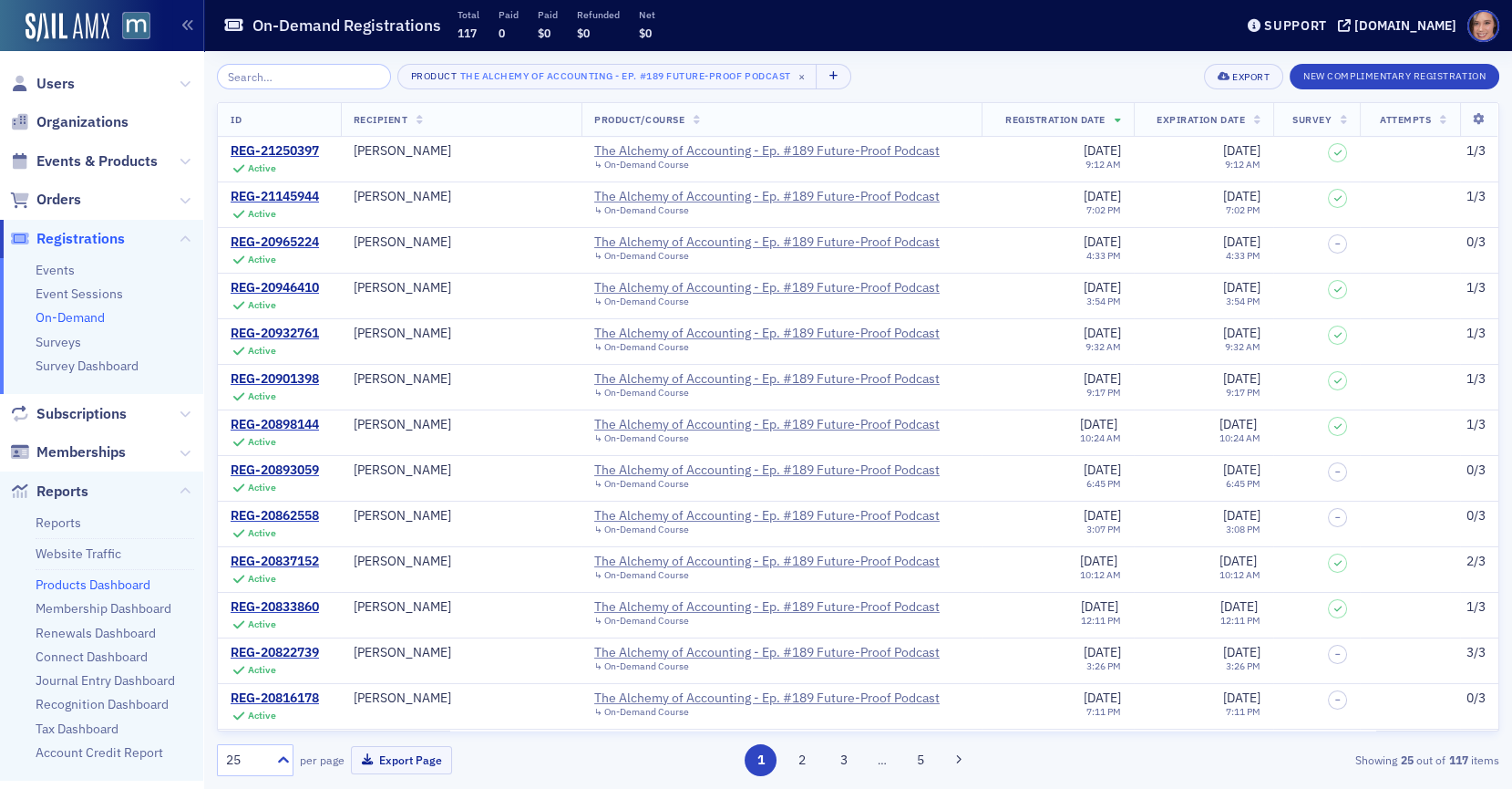
click at [133, 579] on link "Products Dashboard" at bounding box center [93, 584] width 115 height 17
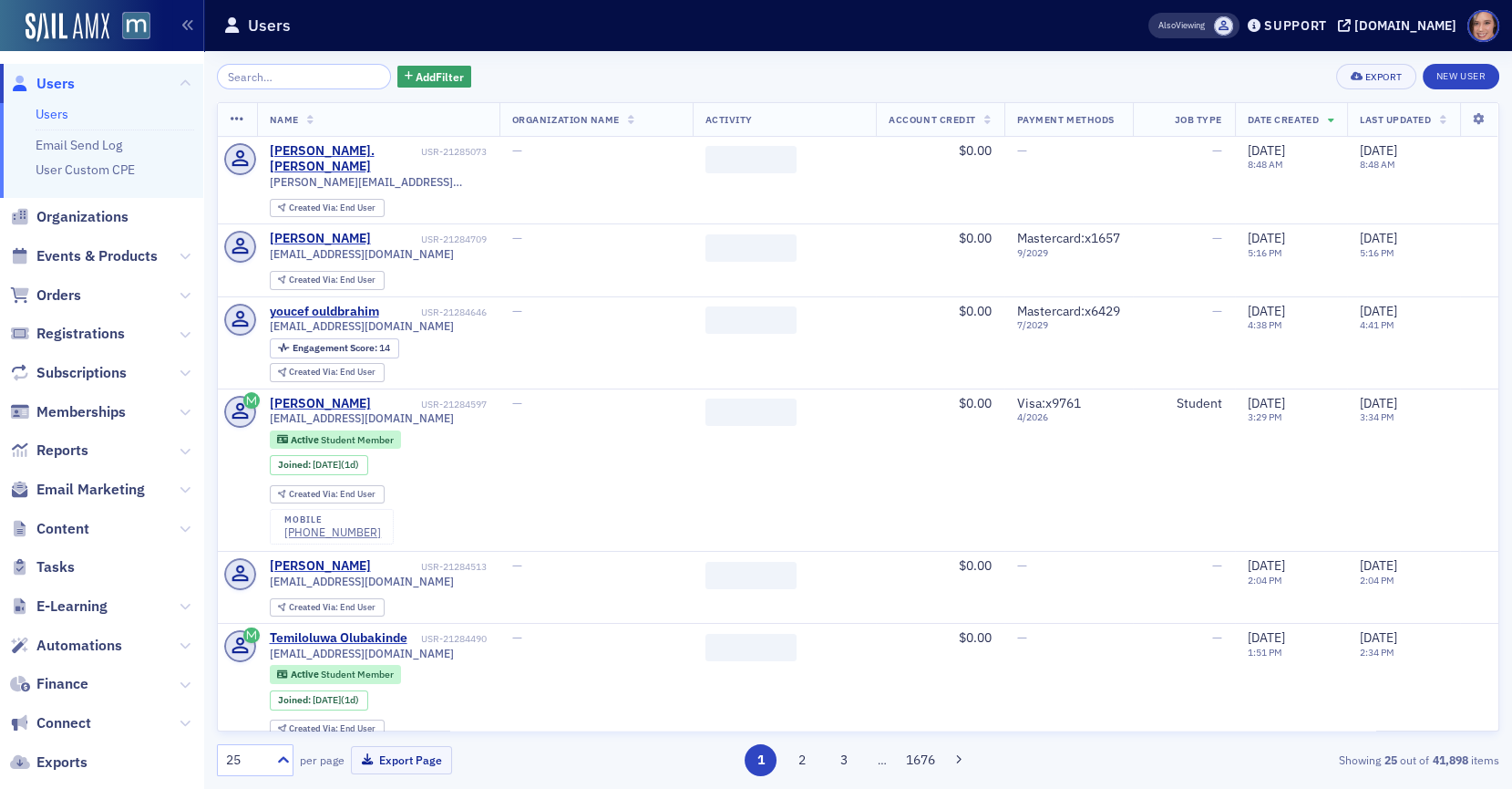
click at [173, 259] on span "Events & Products" at bounding box center [101, 256] width 203 height 40
click at [186, 259] on icon at bounding box center [184, 255] width 11 height 11
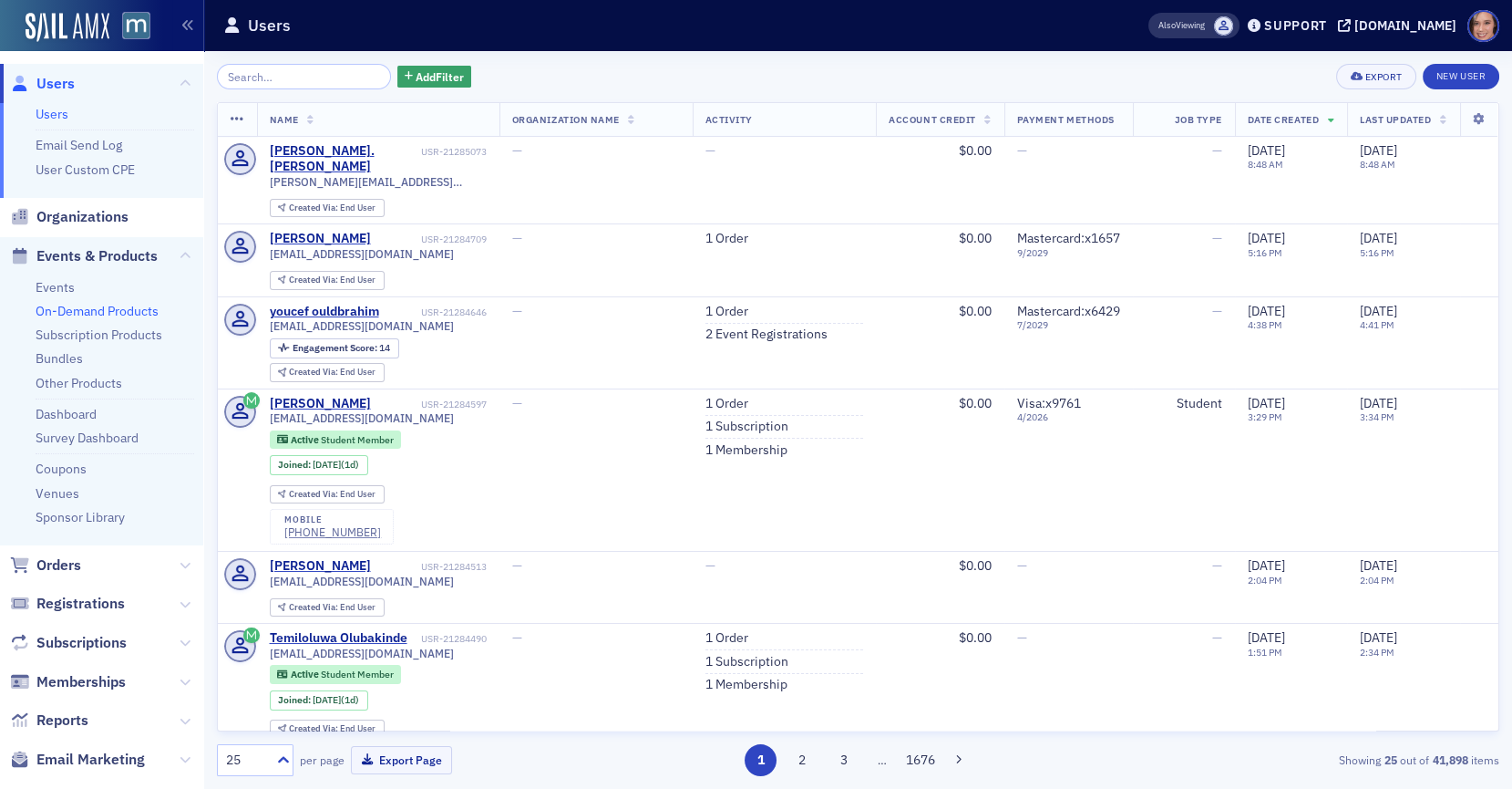
click at [102, 311] on link "On-Demand Products" at bounding box center [97, 311] width 123 height 17
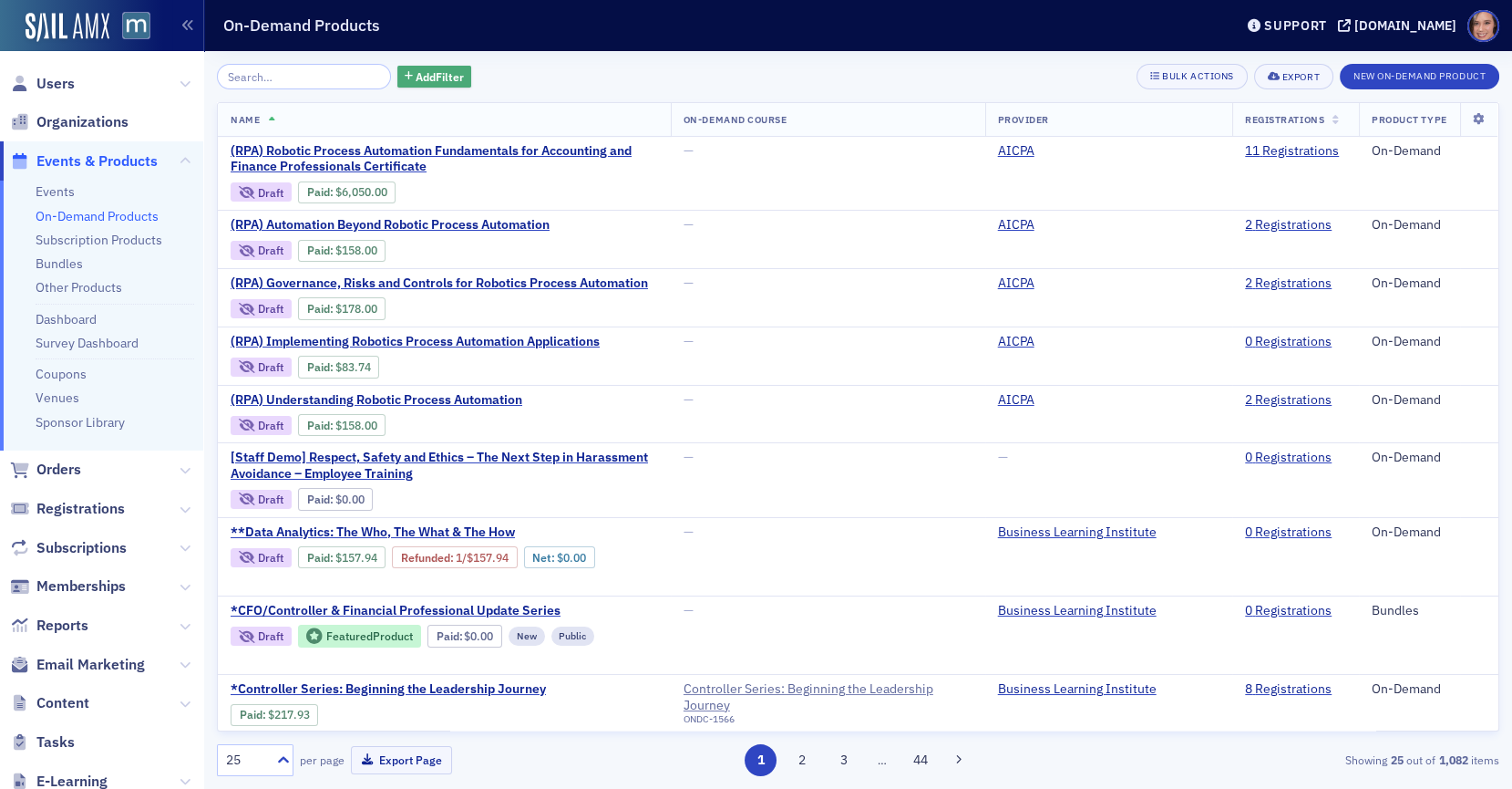
click at [432, 77] on span "Add Filter" at bounding box center [439, 76] width 48 height 17
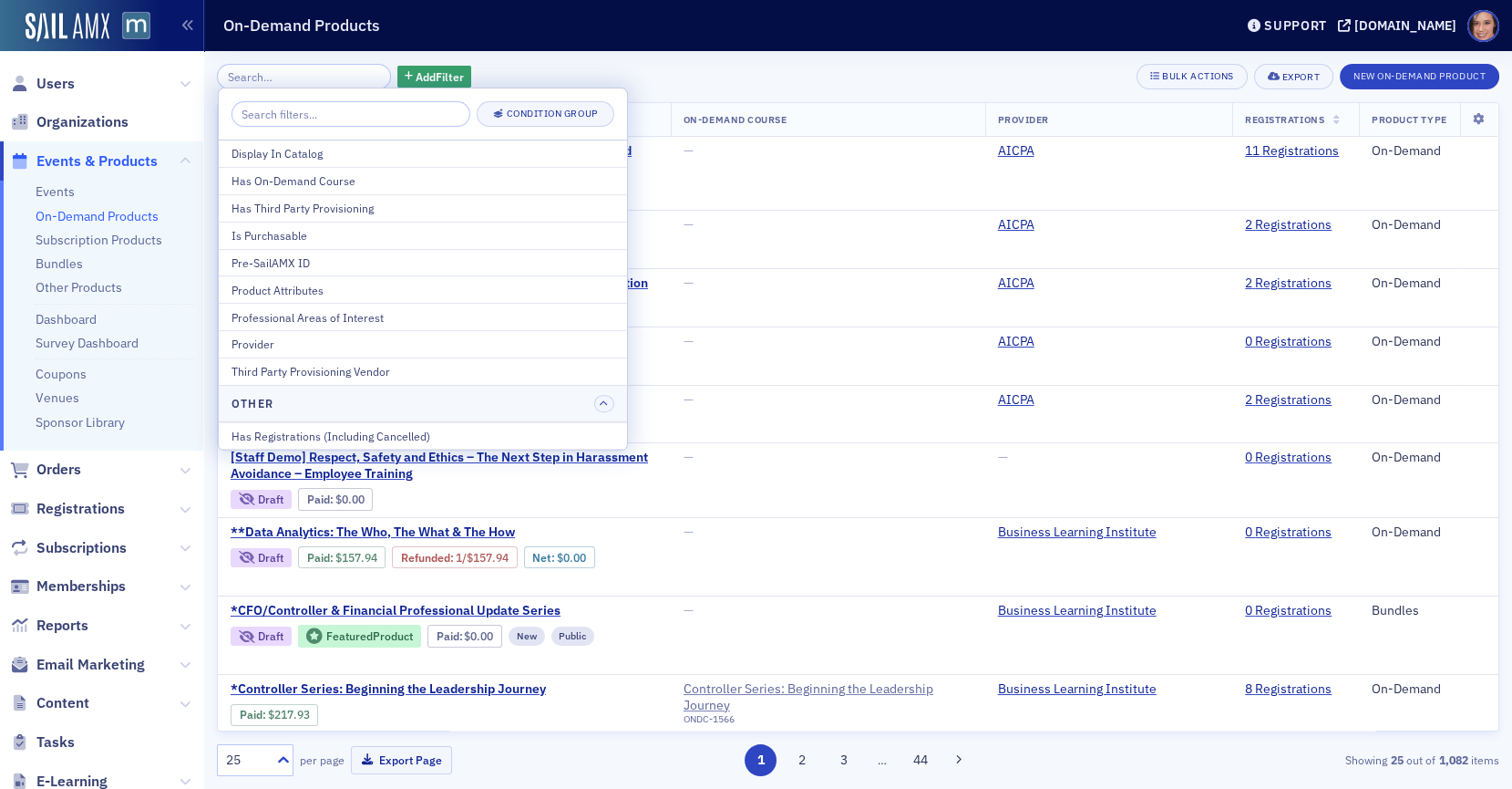
click at [586, 81] on div "Add Filter Bulk Actions Export New On-Demand Product" at bounding box center [858, 76] width 1282 height 26
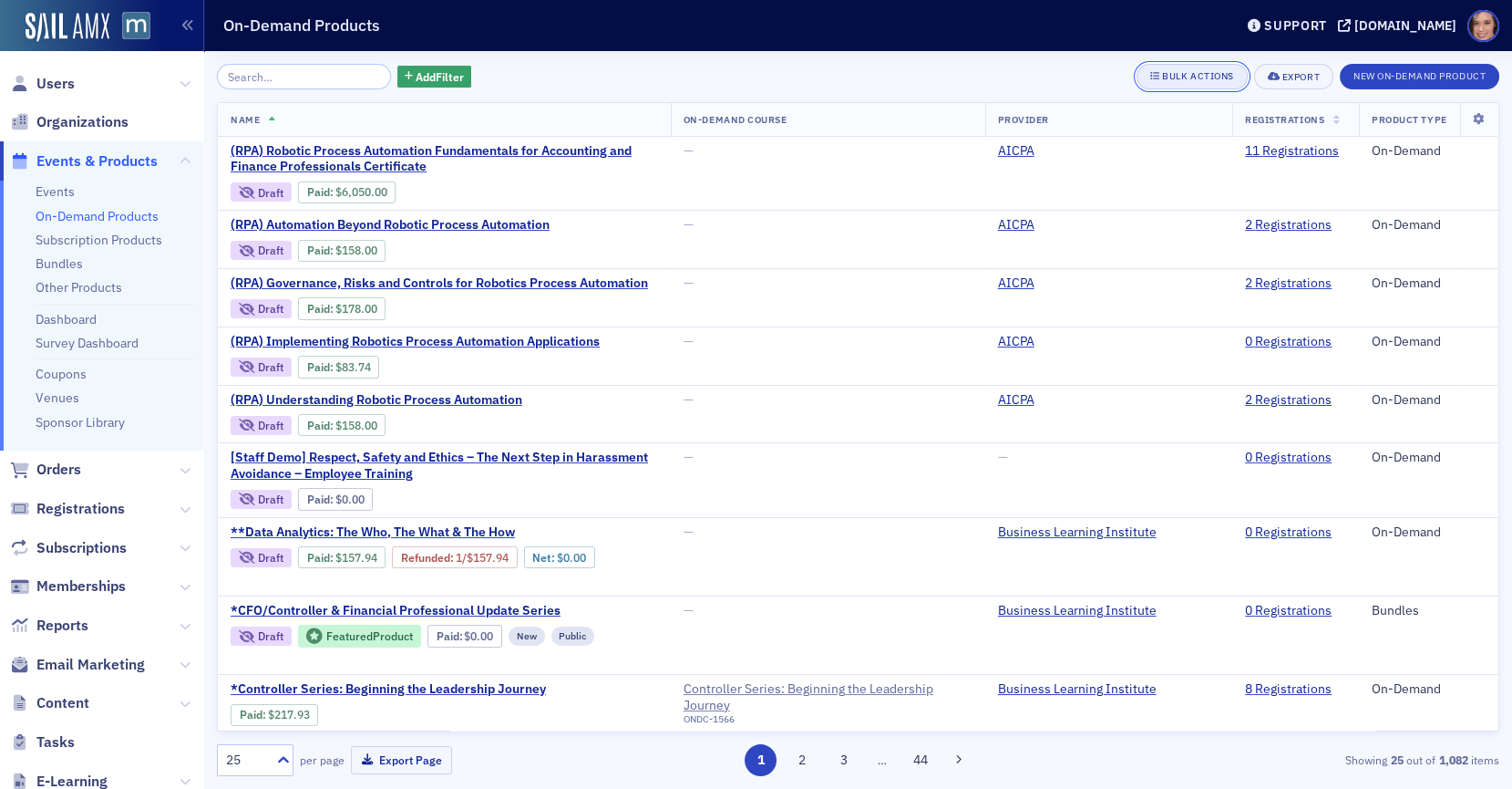
click at [1154, 81] on icon "button" at bounding box center [1155, 76] width 10 height 10
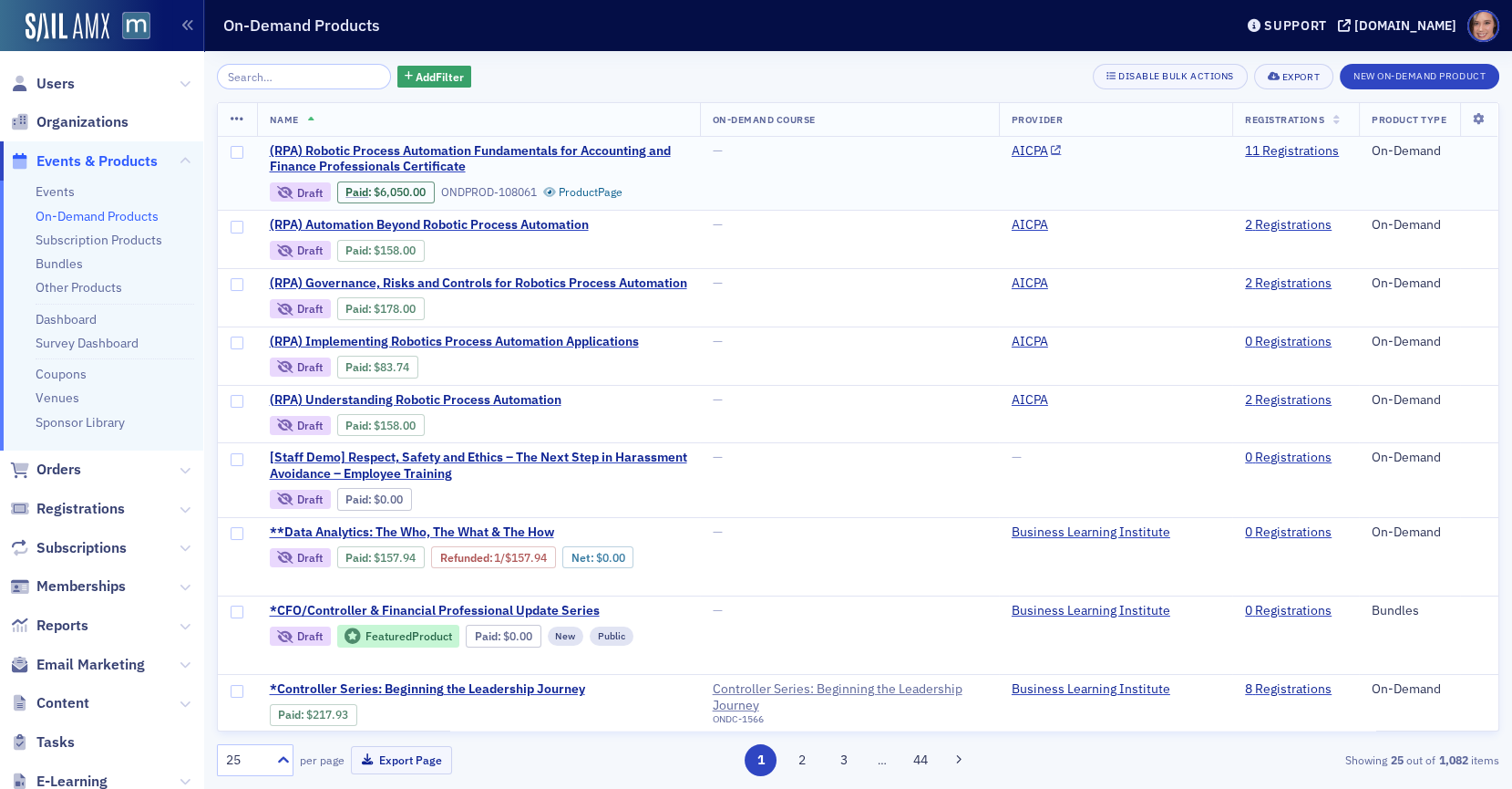
click at [225, 160] on span at bounding box center [237, 173] width 40 height 73
click at [236, 154] on input "checkbox" at bounding box center [236, 151] width 13 height 13
click at [236, 126] on icon at bounding box center [237, 119] width 14 height 15
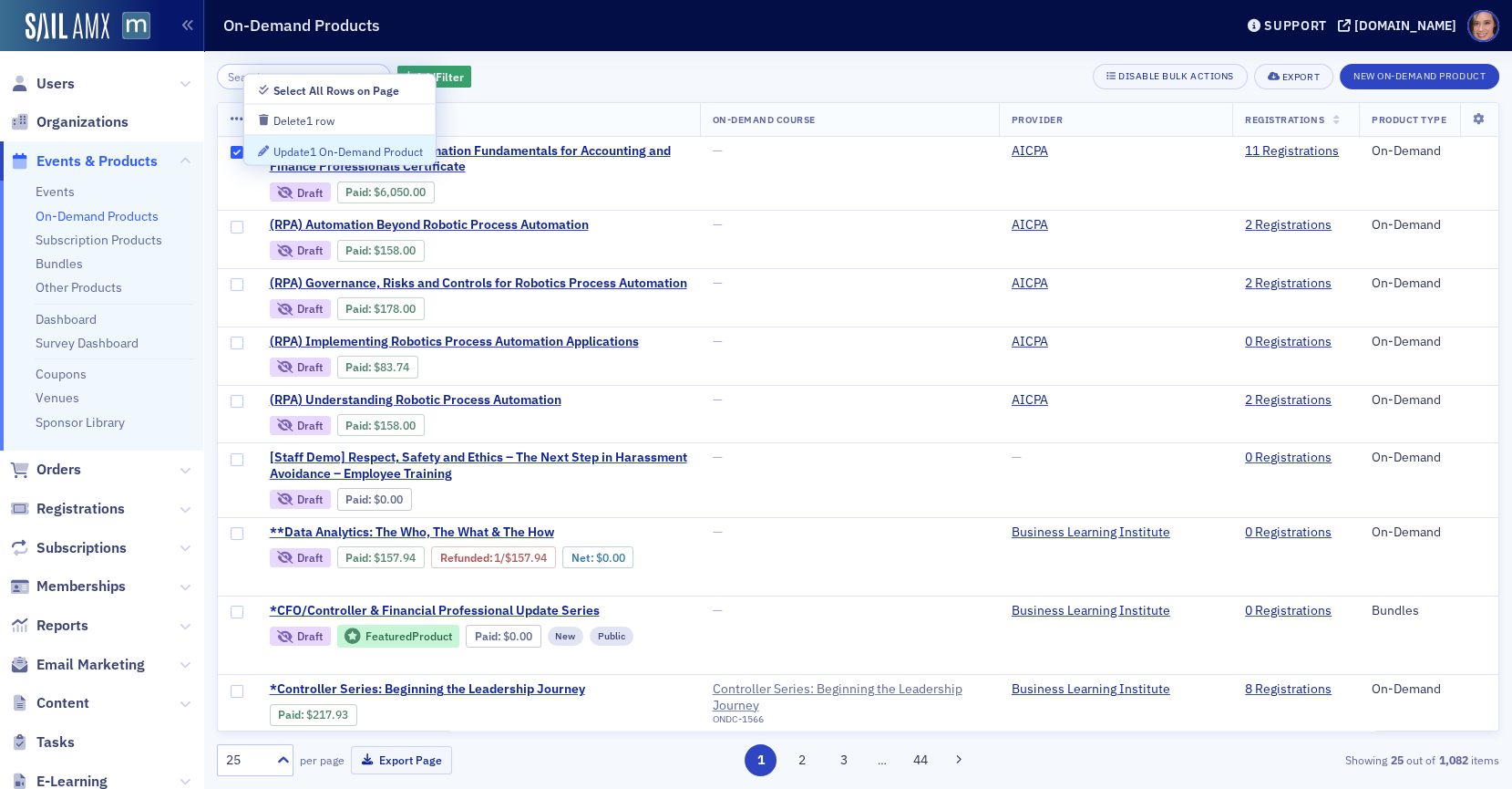
click at [288, 152] on div "Update 1 On-Demand Product" at bounding box center [347, 150] width 149 height 10
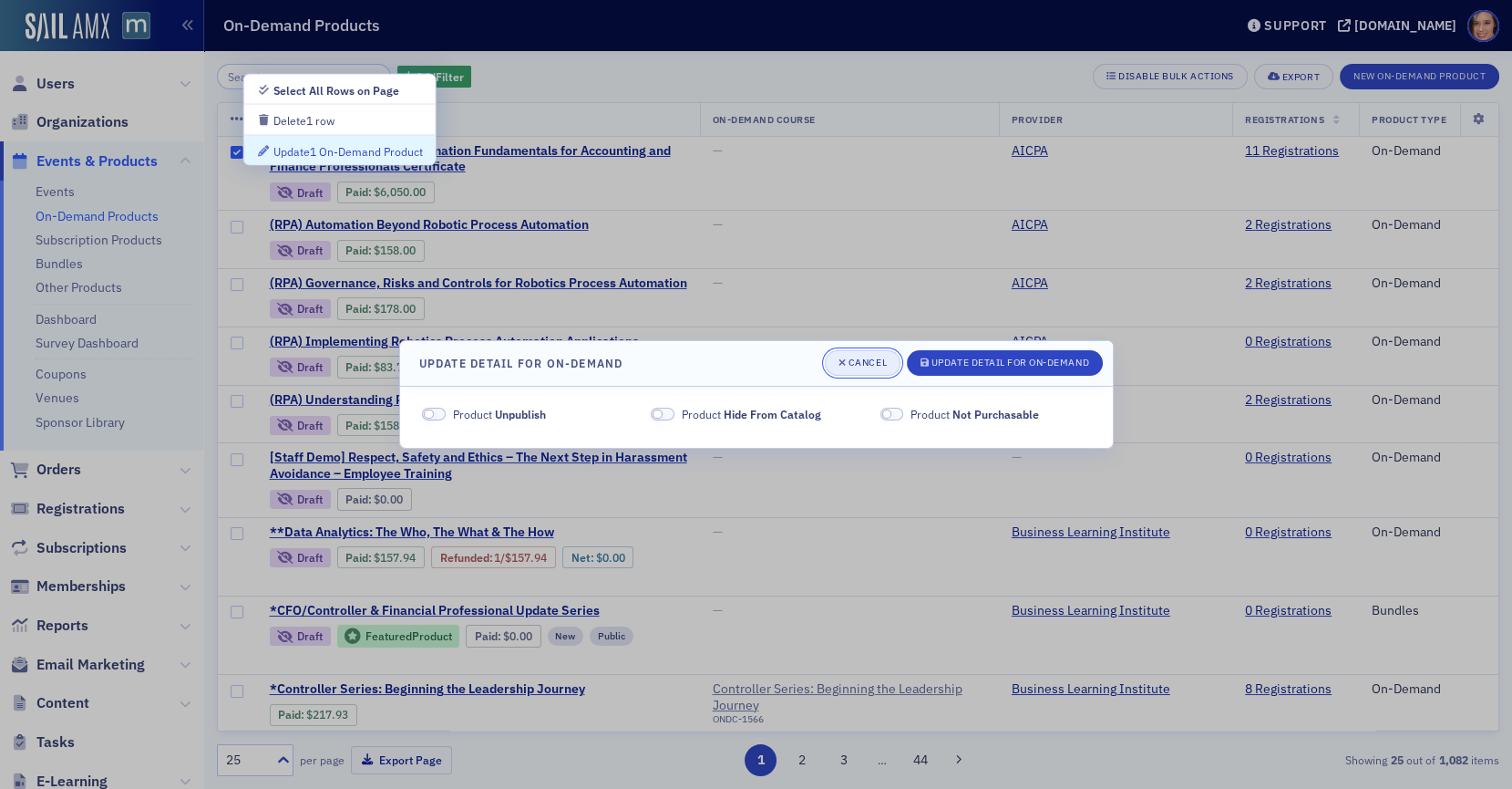
click at [866, 355] on button "Cancel" at bounding box center [863, 363] width 75 height 26
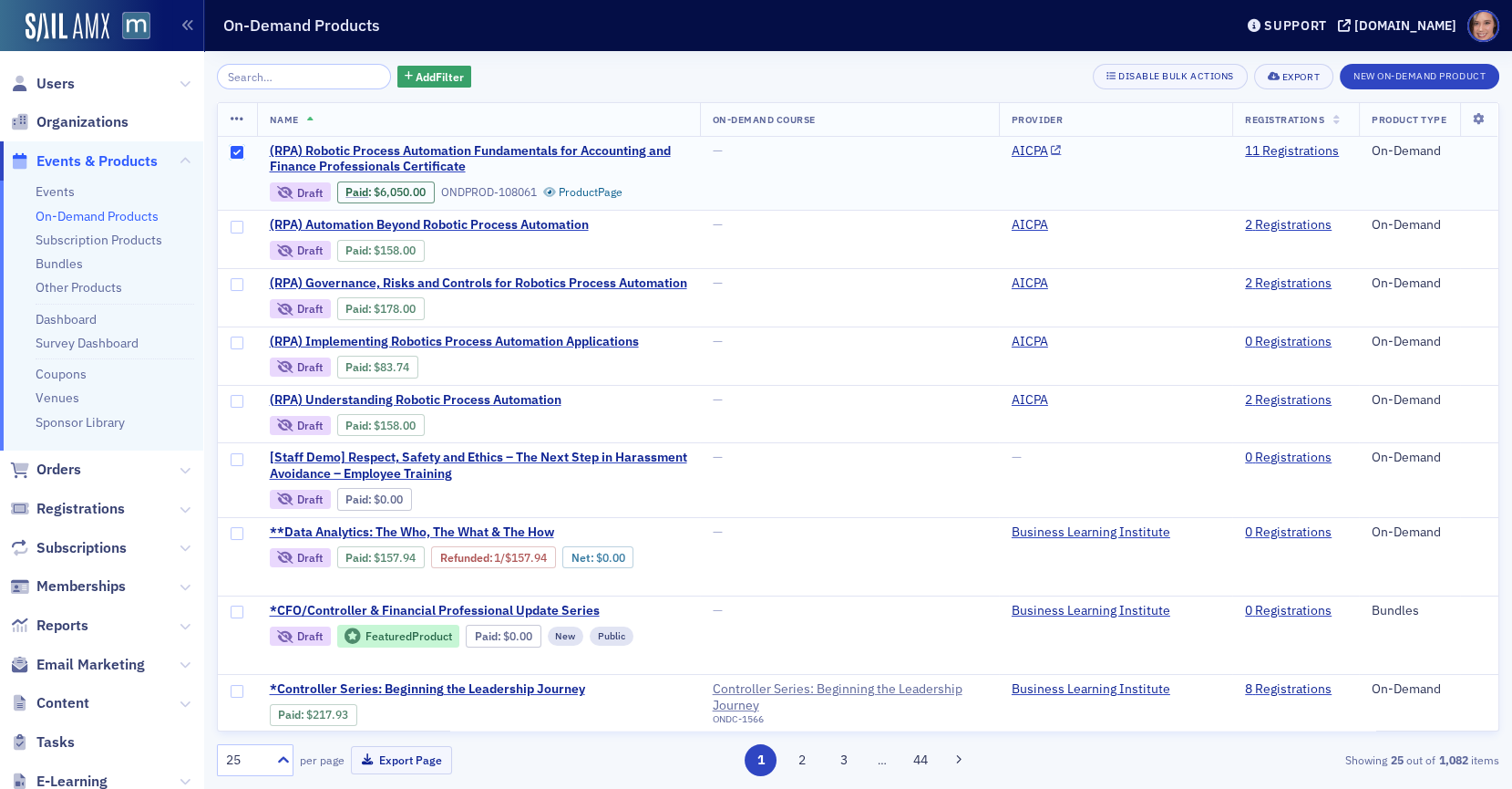
click at [236, 150] on input "checkbox" at bounding box center [236, 151] width 13 height 13
checkbox input "false"
click at [317, 87] on input "search" at bounding box center [304, 76] width 174 height 26
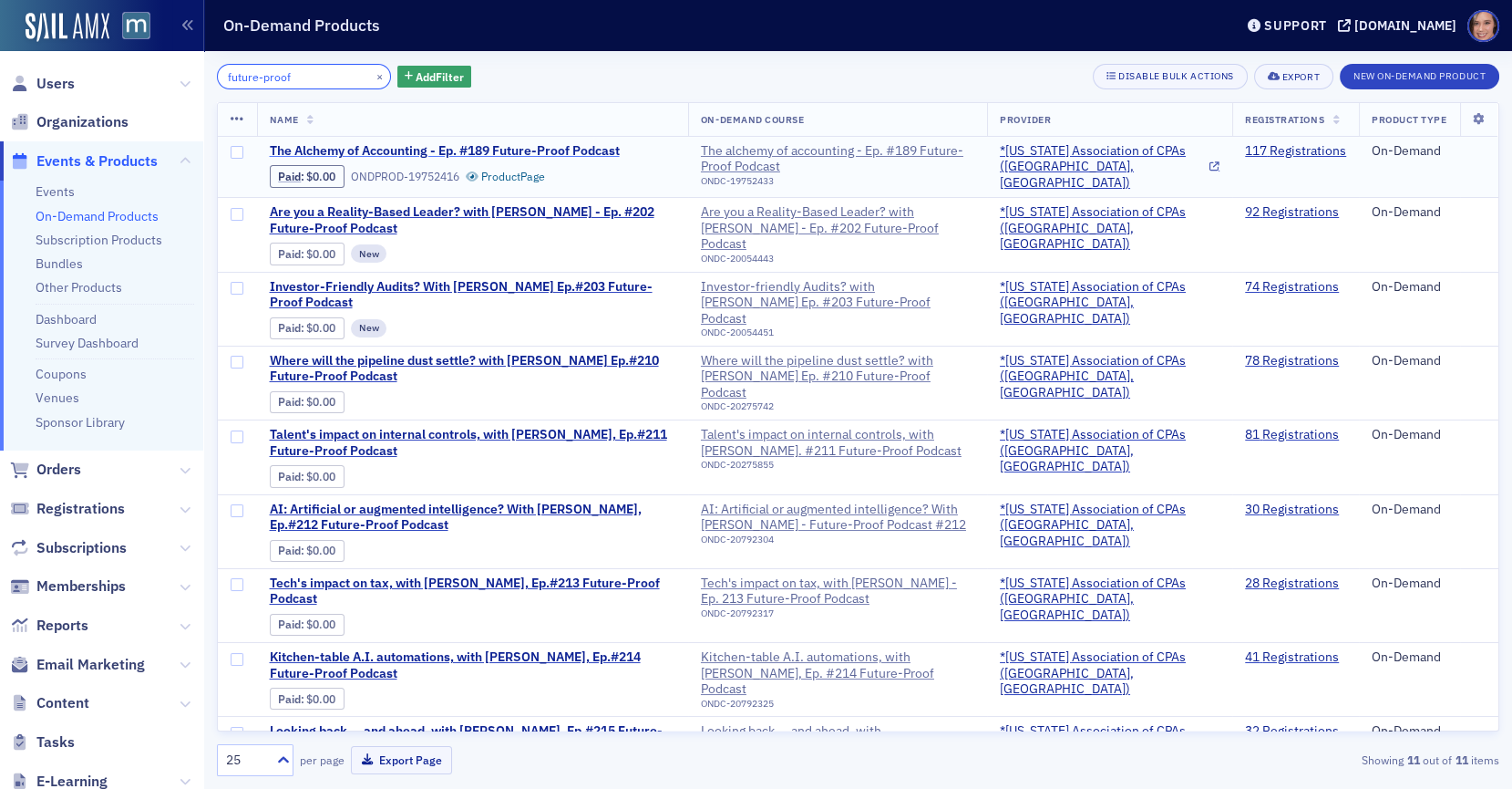
type input "future-proof"
click at [473, 149] on span "The Alchemy of Accounting - Ep. #189 Future-Proof Podcast" at bounding box center [445, 151] width 350 height 17
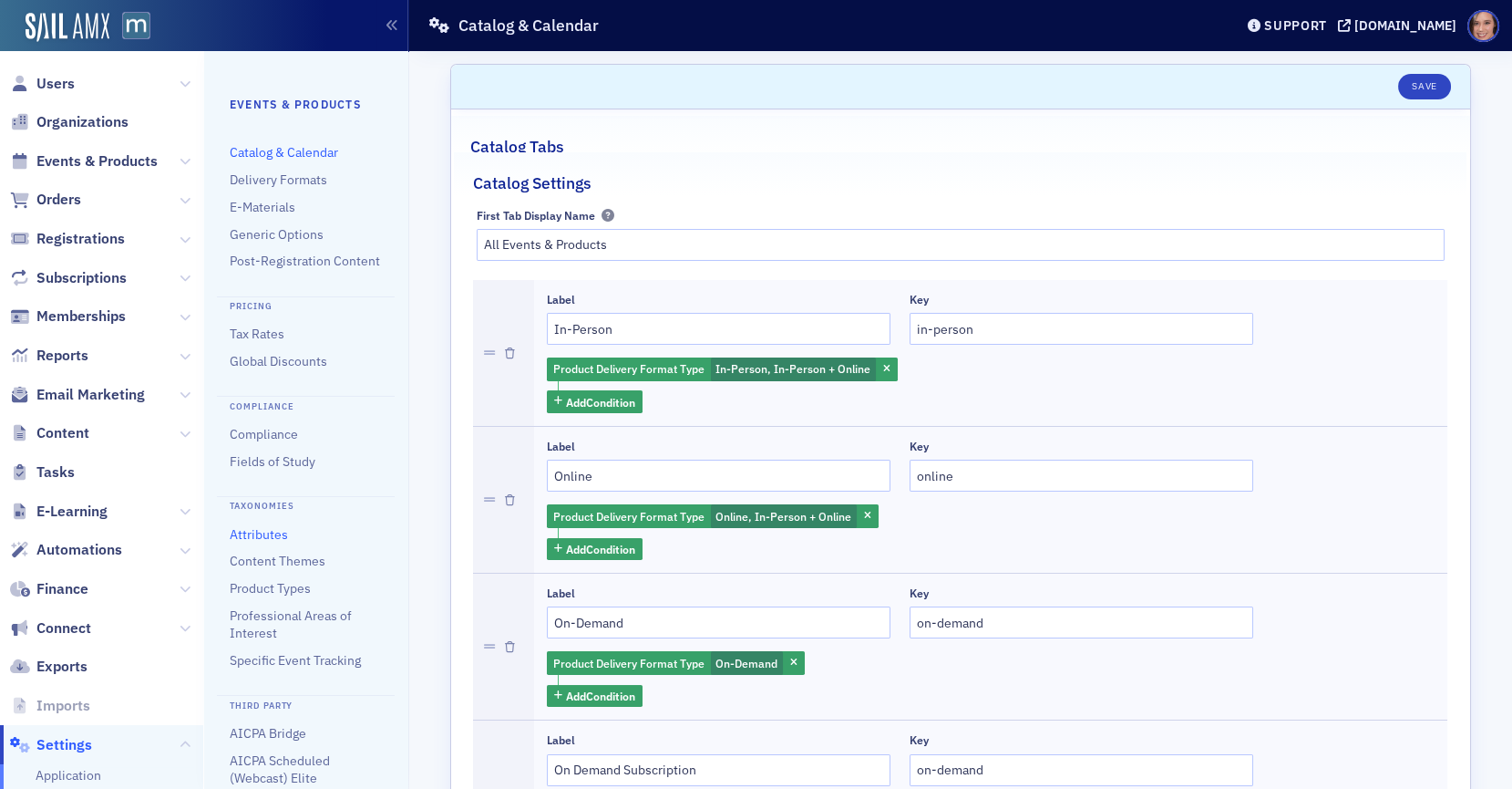
click at [282, 534] on link "Attributes" at bounding box center [258, 534] width 58 height 17
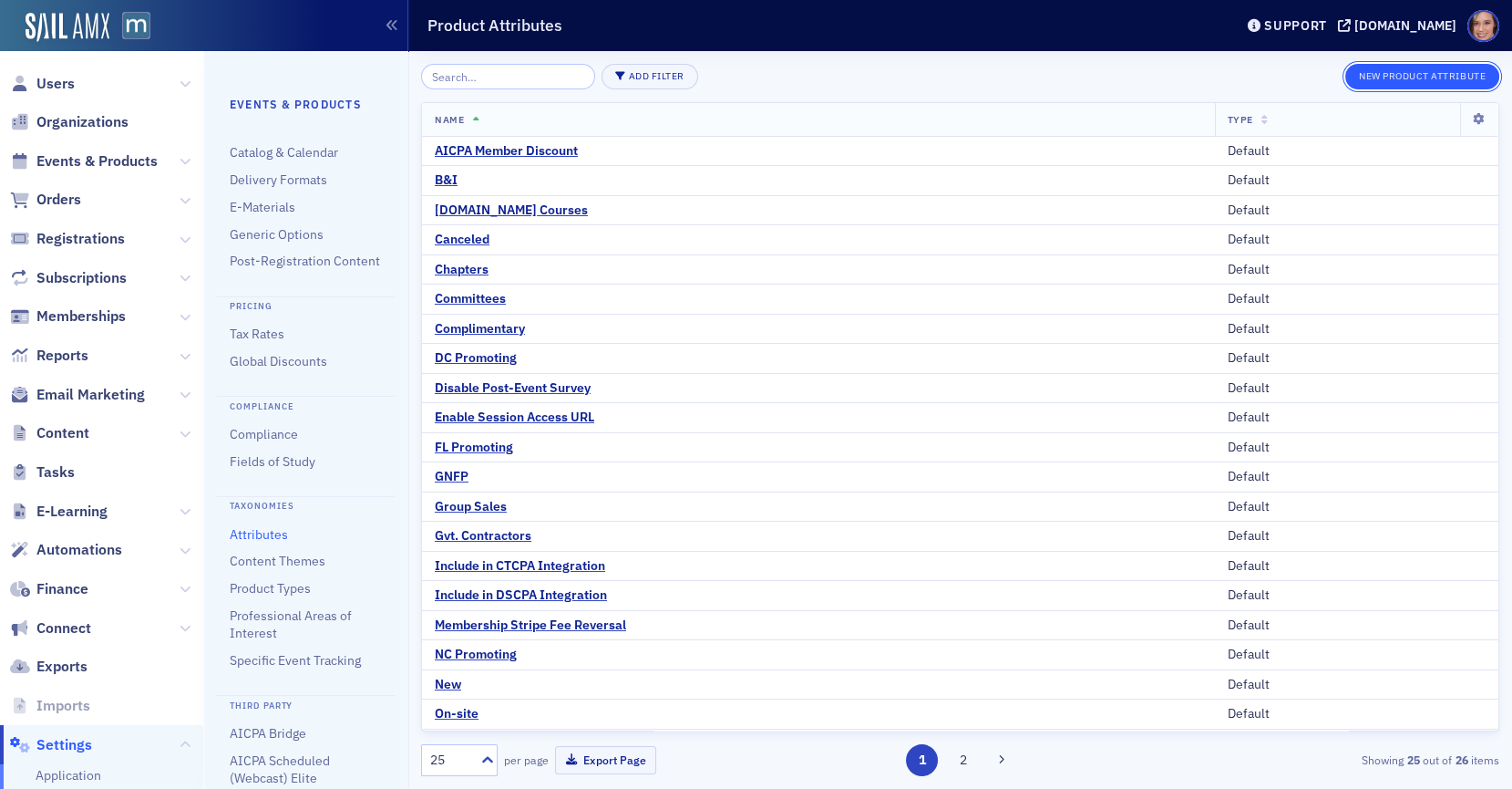
click at [1377, 71] on button "New Product Attribute" at bounding box center [1422, 76] width 154 height 26
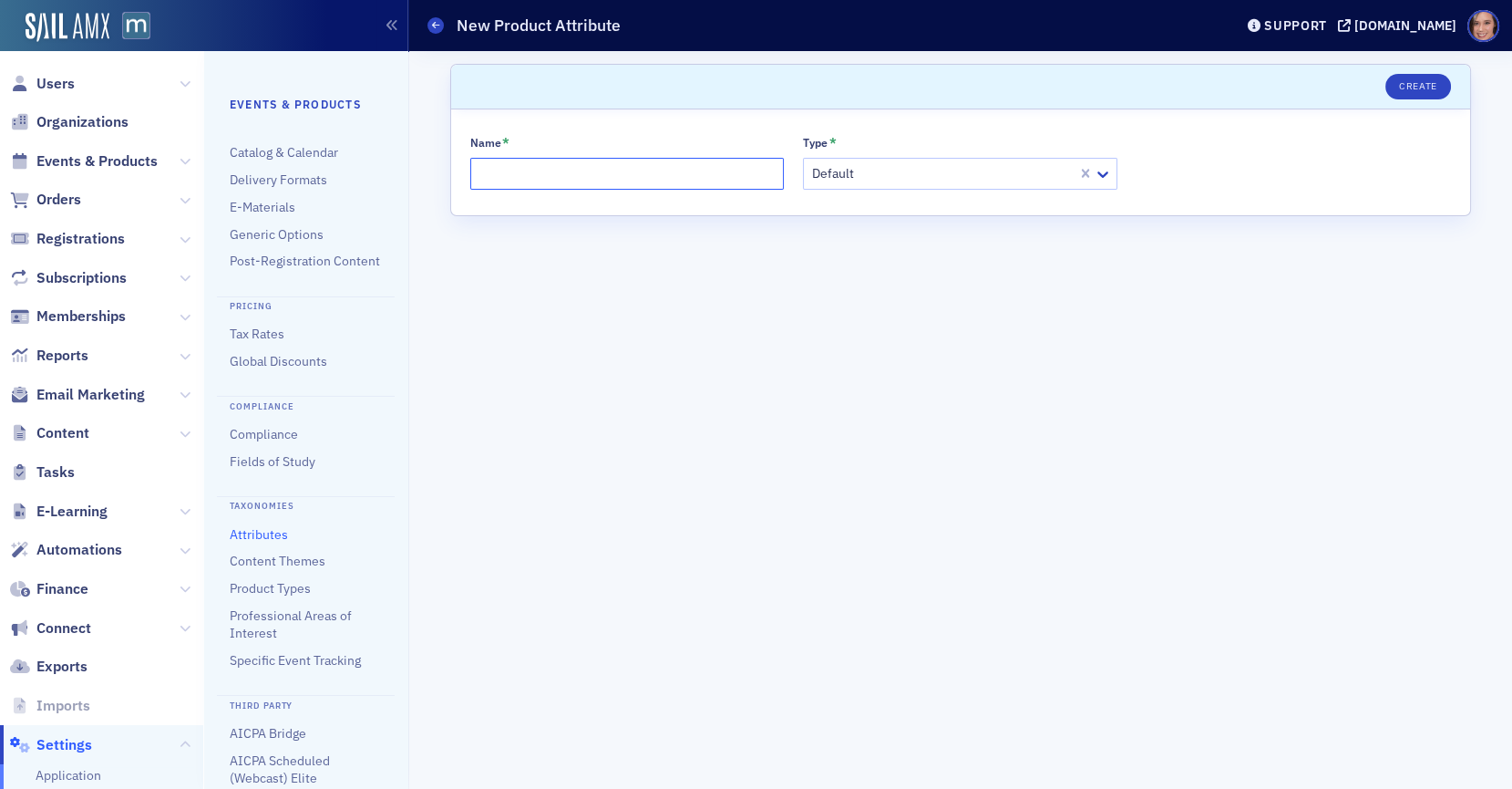
click at [644, 175] on input "Name *" at bounding box center [627, 173] width 315 height 32
type input "Podcast"
click at [1436, 87] on button "Create" at bounding box center [1417, 87] width 64 height 26
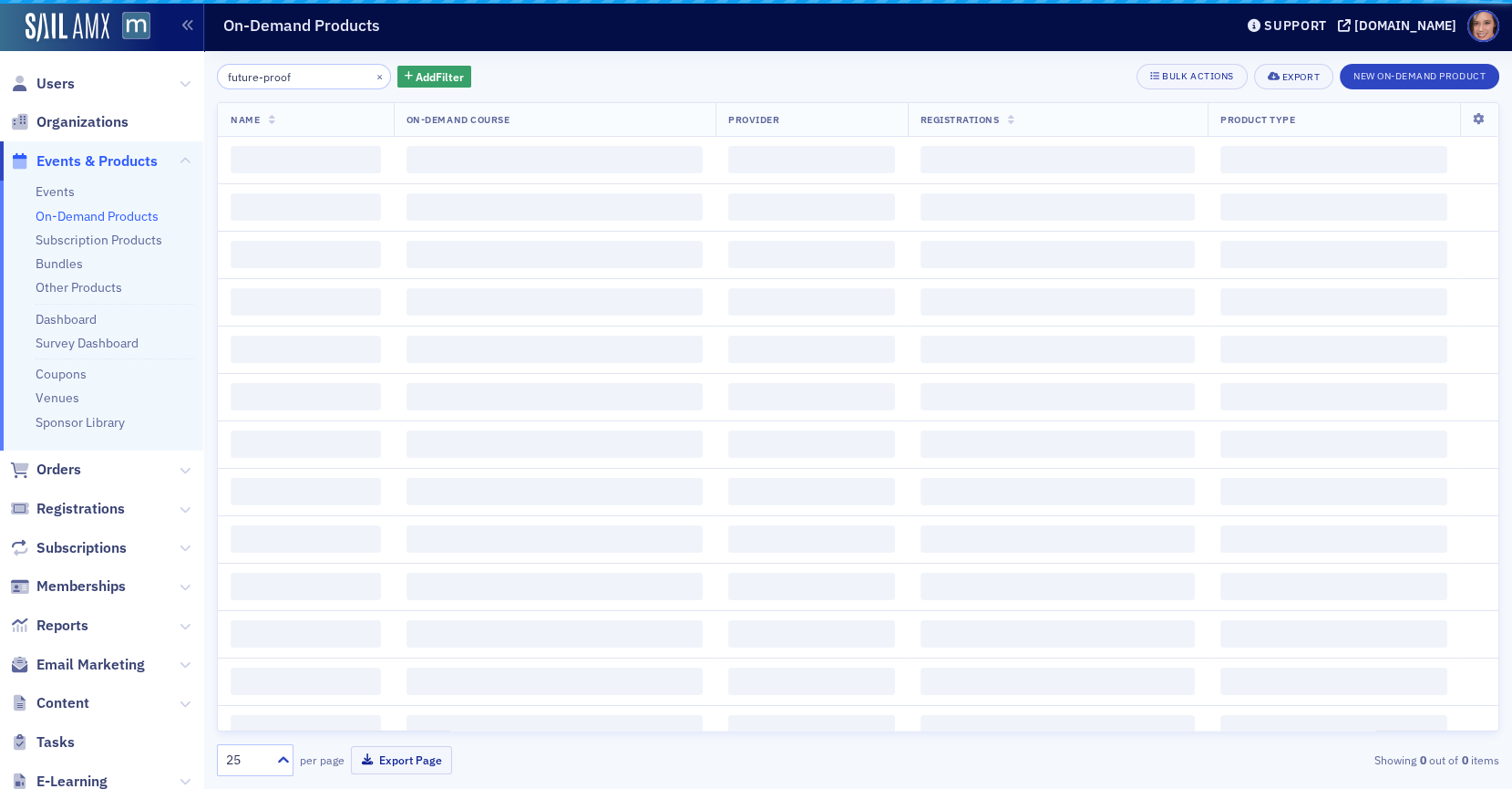
scroll to position [281, 0]
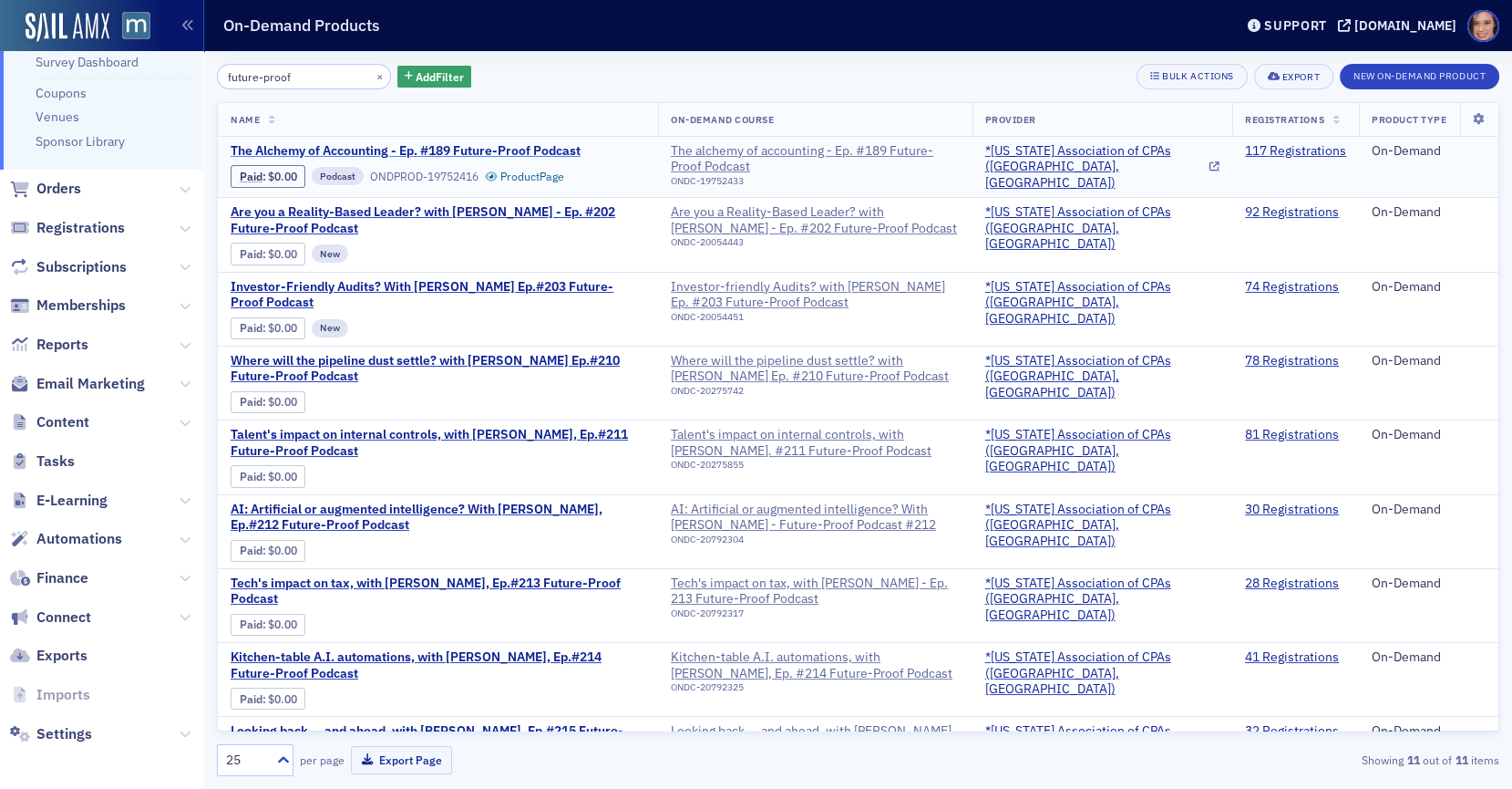
click at [533, 151] on span "The Alchemy of Accounting - Ep. #189 Future-Proof Podcast" at bounding box center [406, 151] width 350 height 17
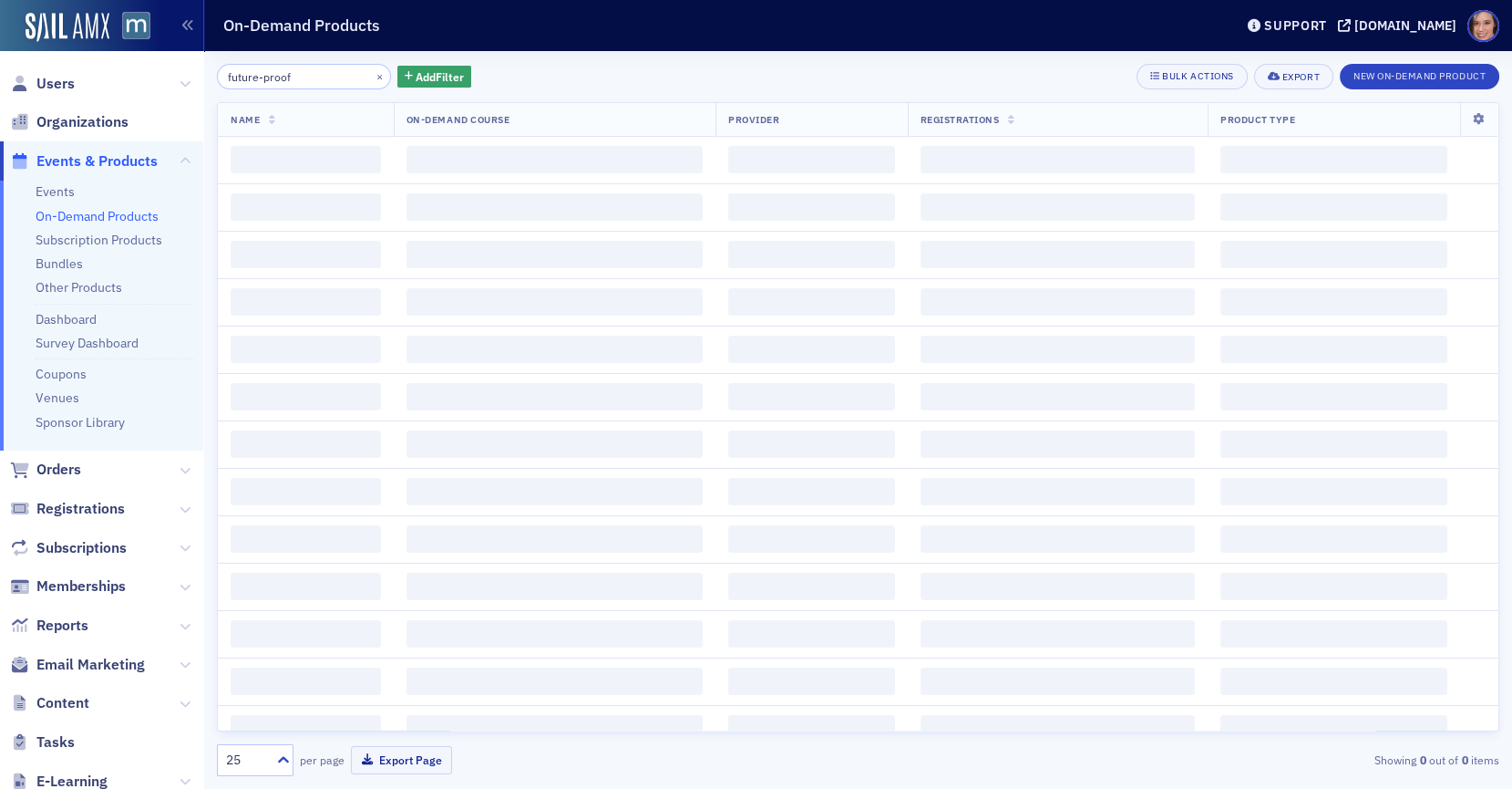
scroll to position [281, 0]
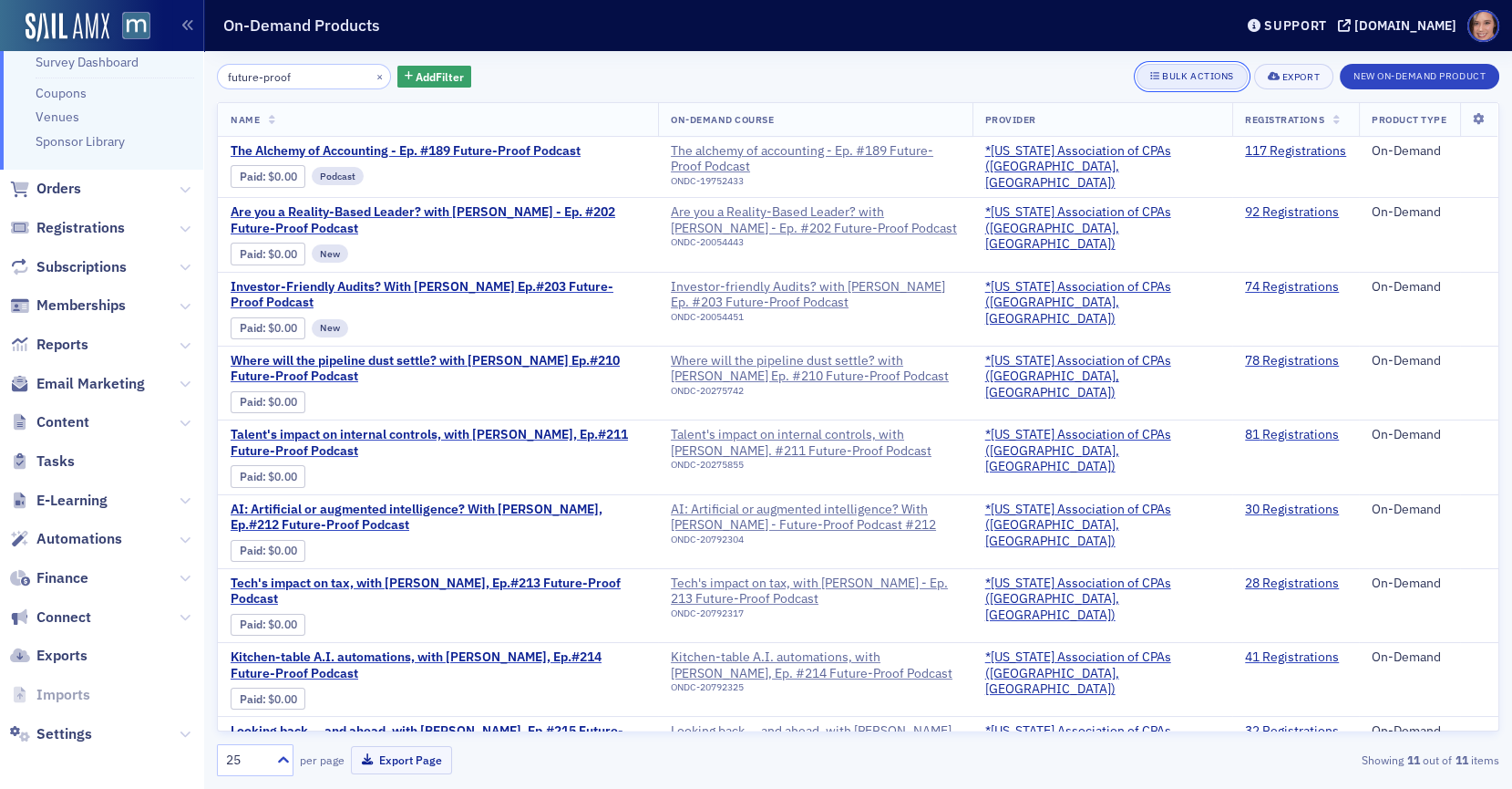
click at [1192, 84] on button "Bulk Actions" at bounding box center [1190, 76] width 110 height 26
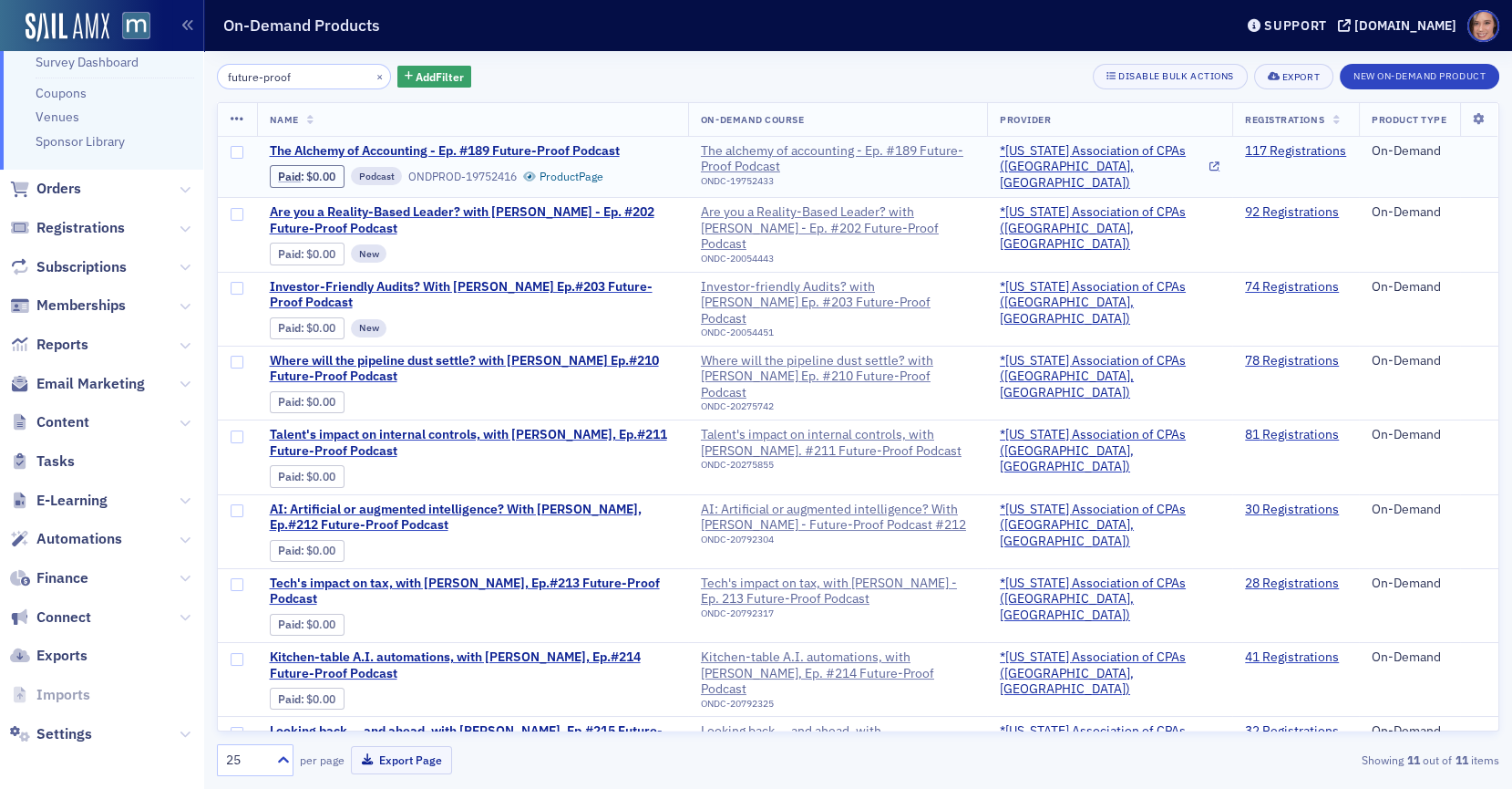
click at [236, 145] on span at bounding box center [237, 167] width 40 height 61
click at [235, 163] on span at bounding box center [237, 167] width 40 height 61
click at [235, 159] on span at bounding box center [237, 167] width 40 height 61
click at [240, 142] on span at bounding box center [237, 167] width 40 height 61
click at [237, 150] on input "checkbox" at bounding box center [236, 151] width 13 height 13
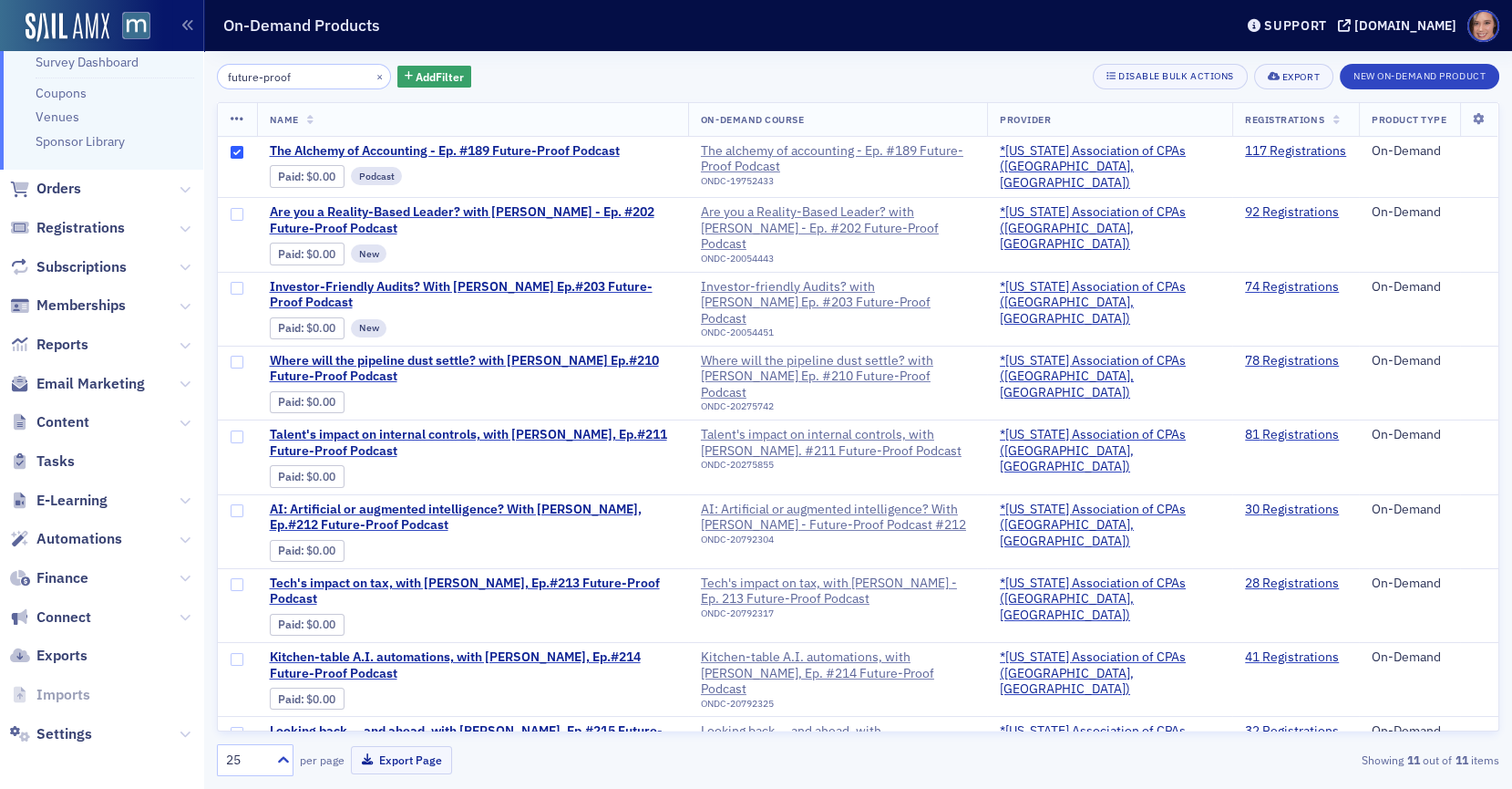
click at [236, 121] on icon at bounding box center [237, 119] width 14 height 15
click at [418, 149] on div "Update 1 On-Demand Product" at bounding box center [347, 150] width 149 height 10
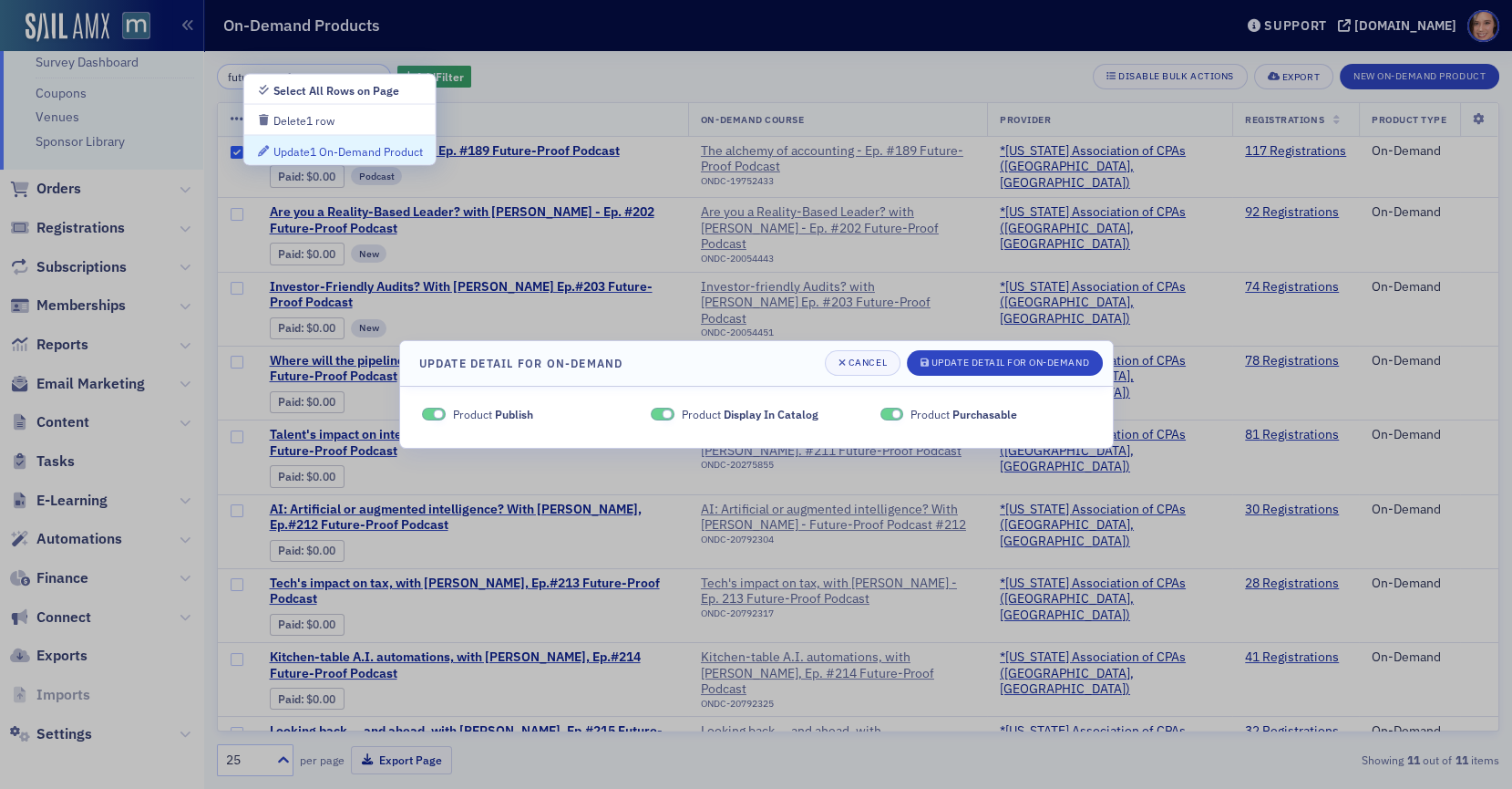
click at [757, 103] on div at bounding box center [756, 394] width 1512 height 789
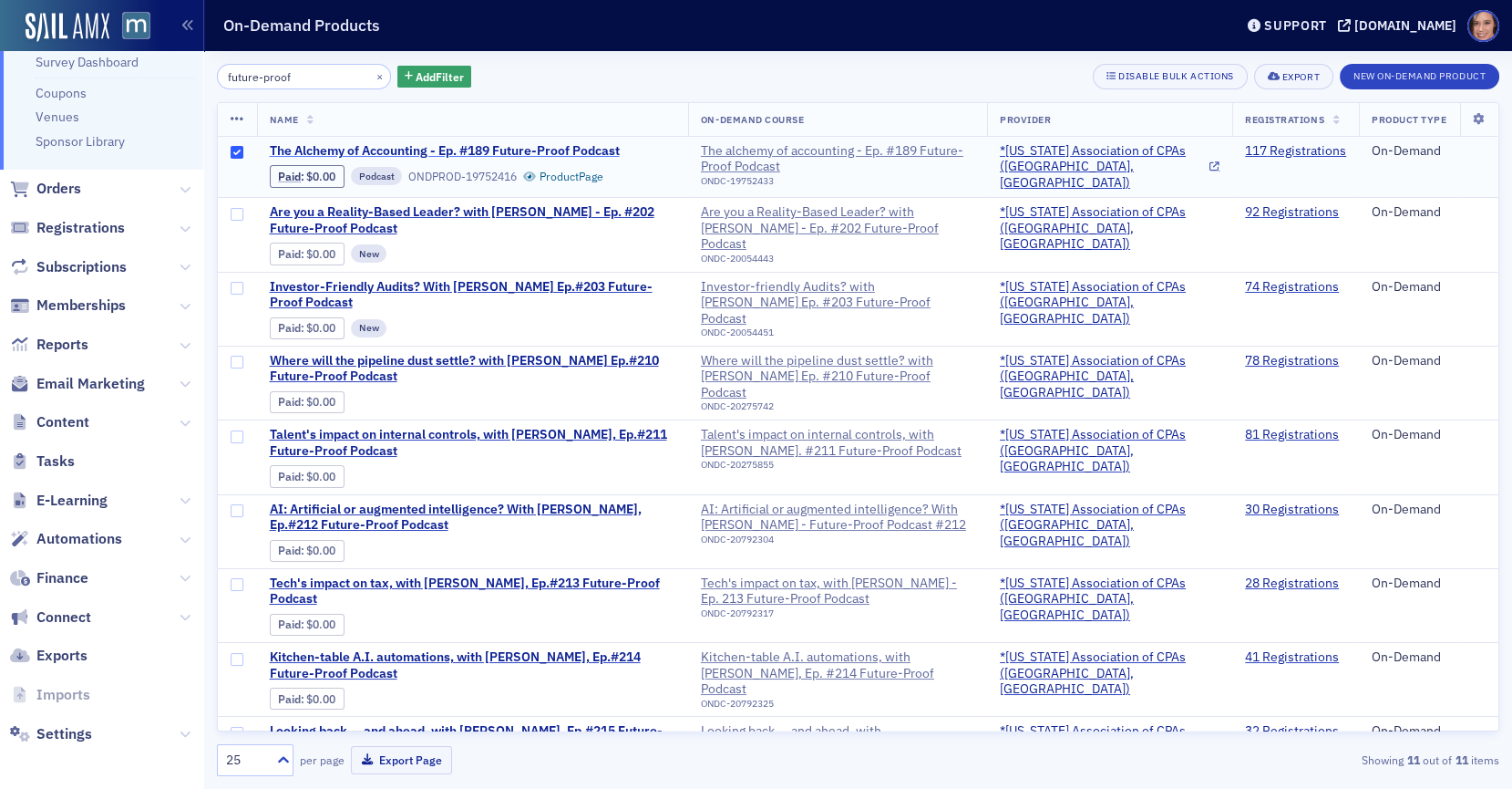
click at [575, 148] on span "The Alchemy of Accounting - Ep. #189 Future-Proof Podcast" at bounding box center [445, 151] width 350 height 17
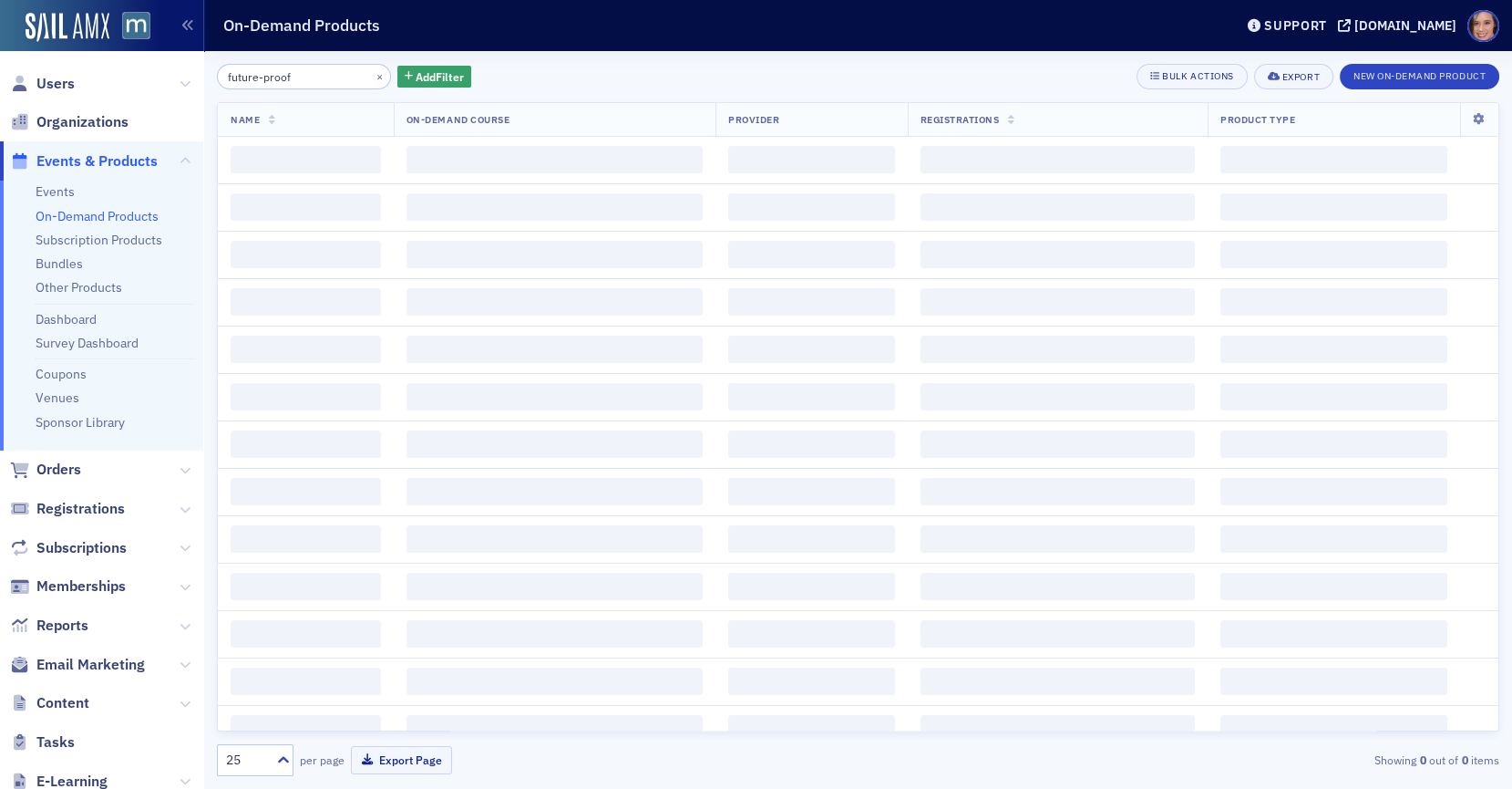
scroll to position [281, 0]
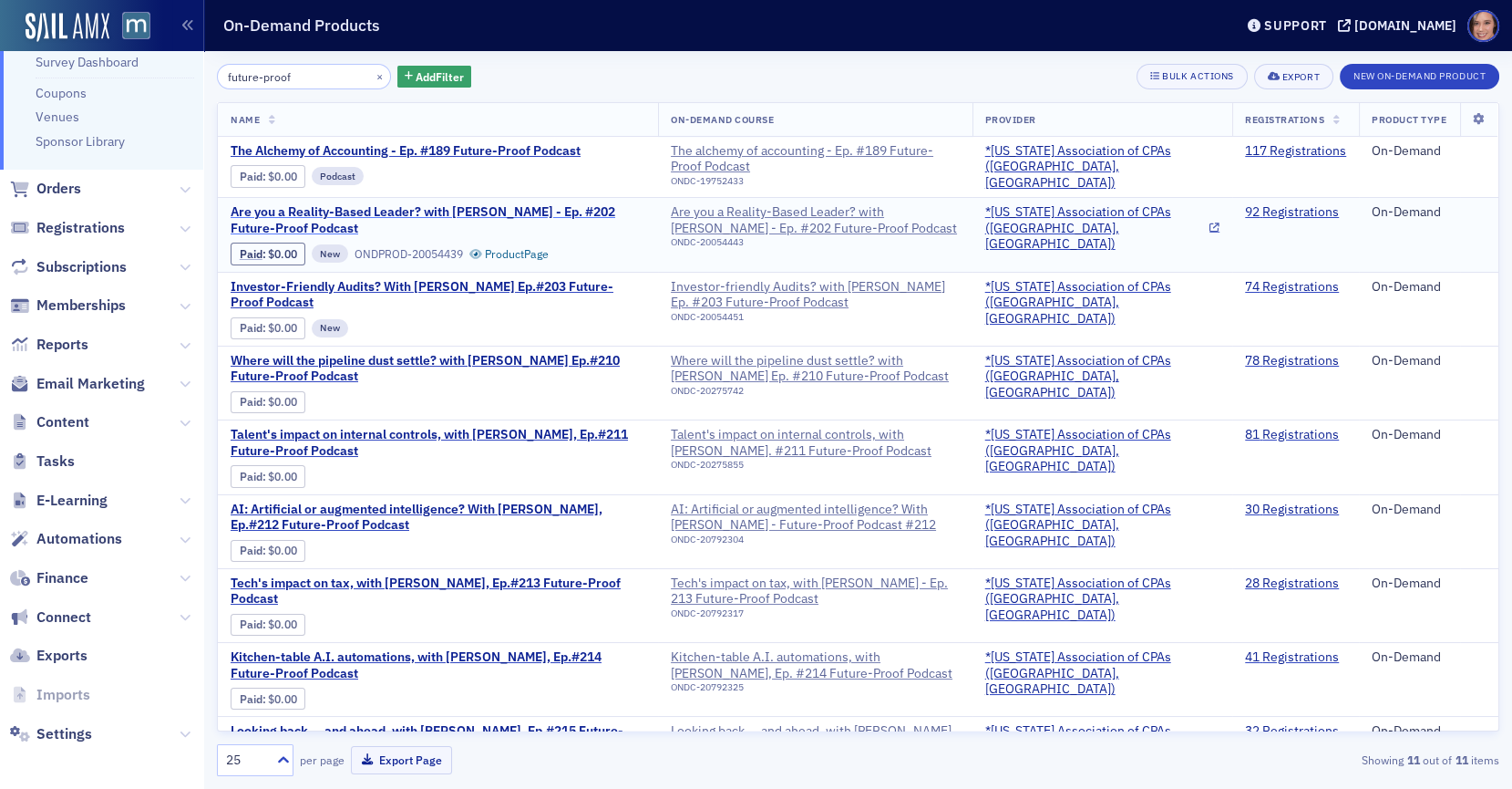
click at [449, 204] on span "Are you a Reality-Based Leader? with [PERSON_NAME] - Ep. #202 Future-Proof Podc…" at bounding box center [437, 220] width 415 height 32
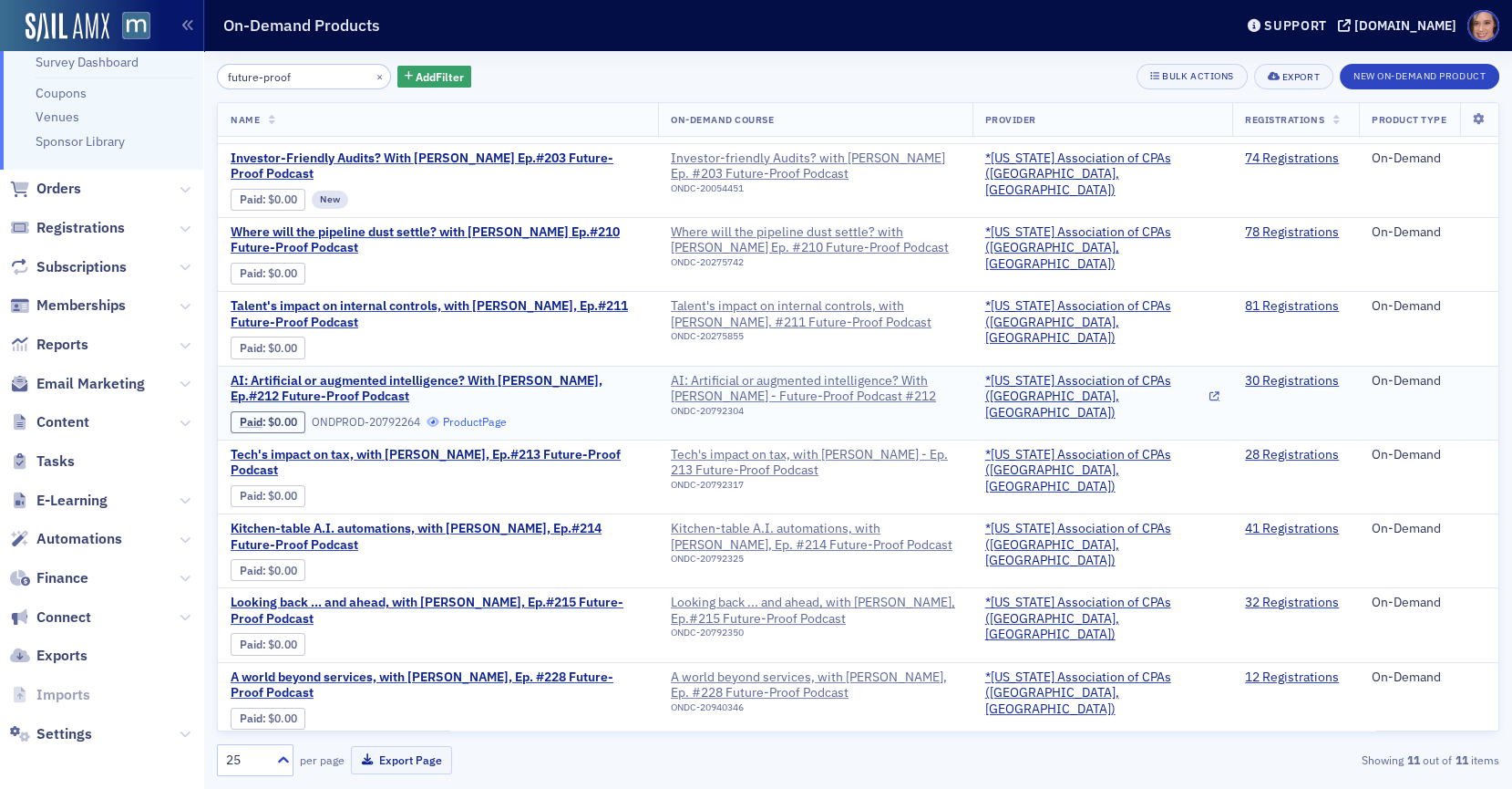
scroll to position [158, 0]
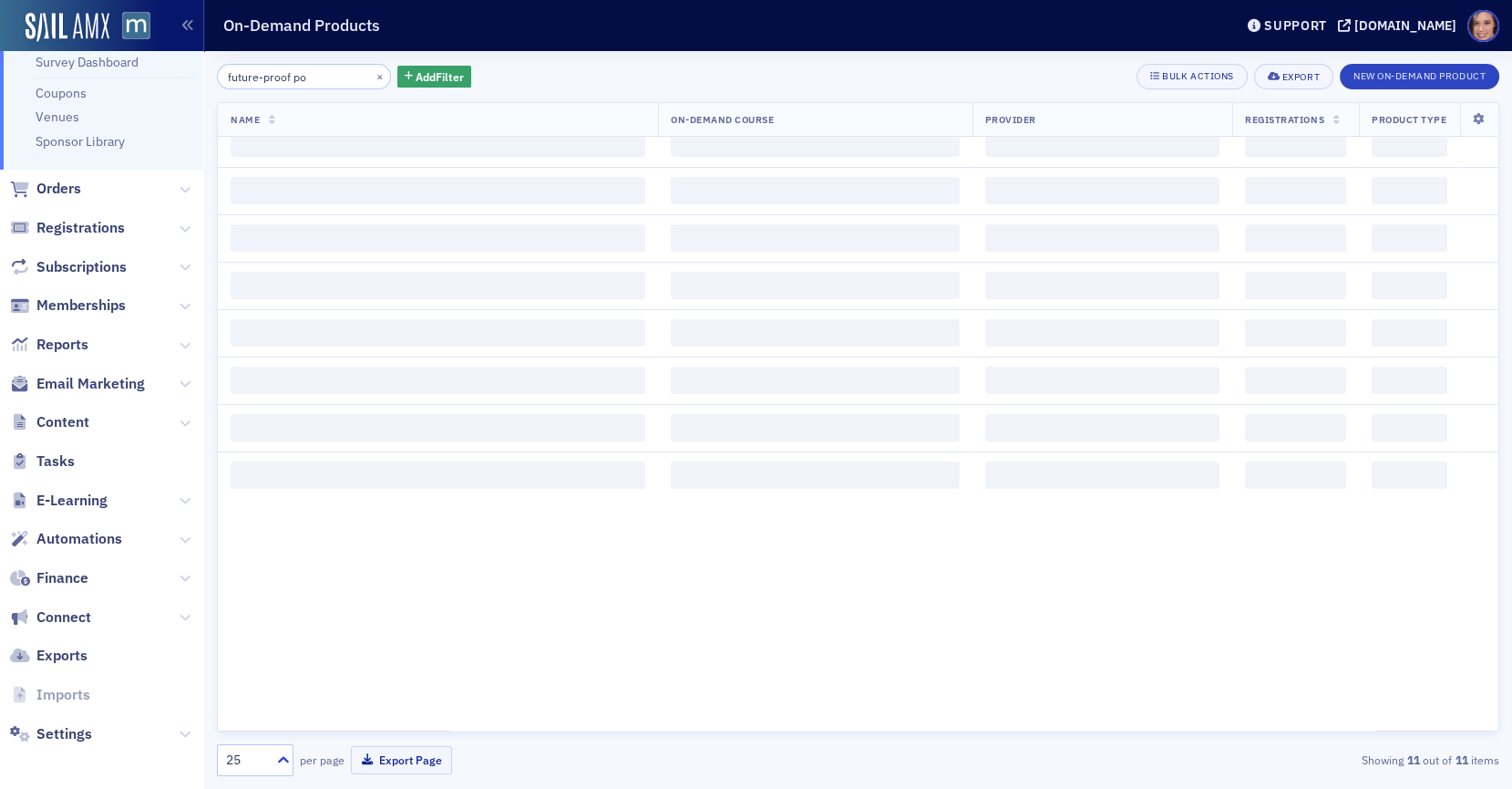
scroll to position [158, 0]
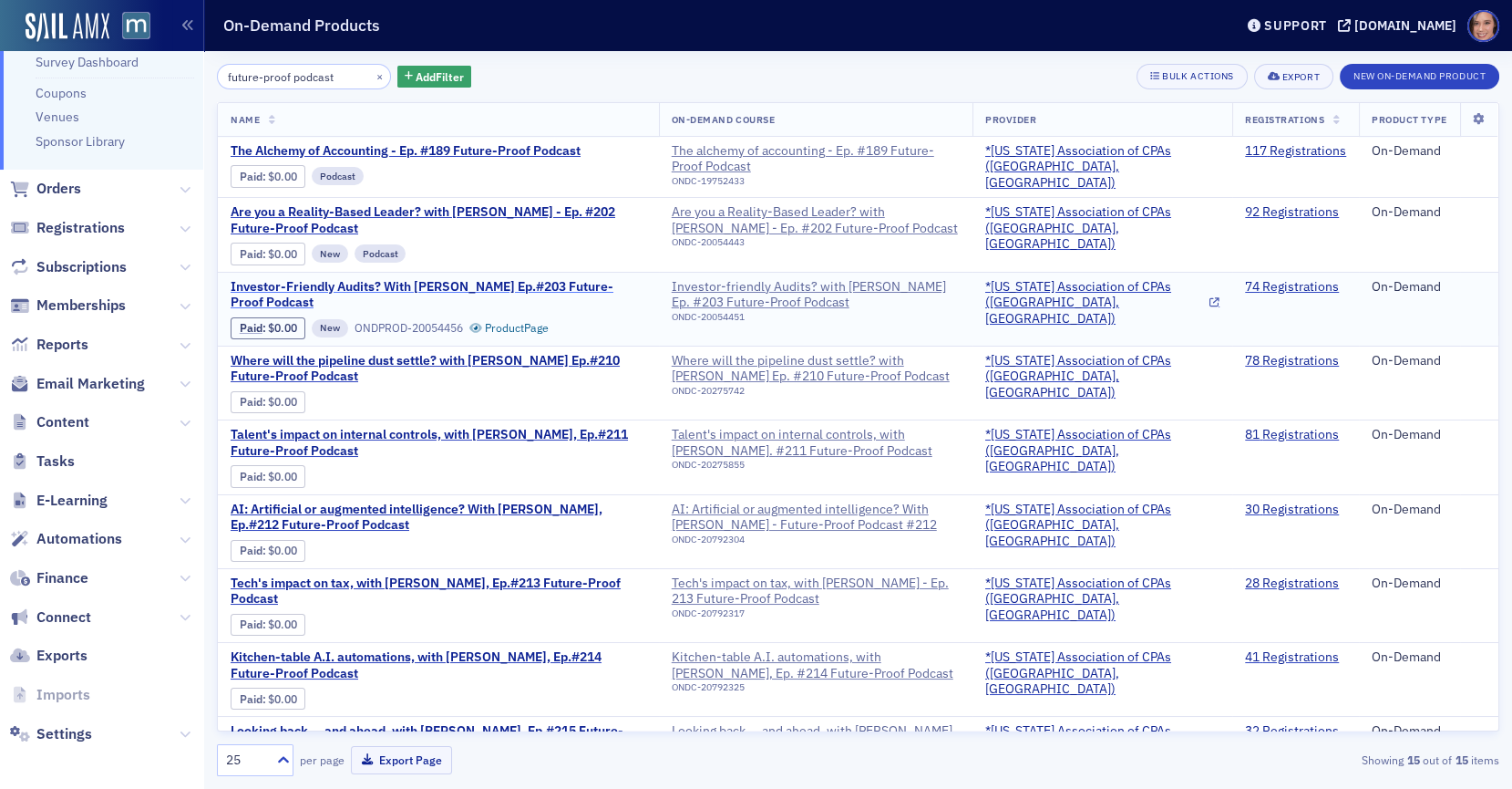
type input "future-proof podcast"
click at [567, 283] on span "Investor-Friendly Audits? With [PERSON_NAME] Ep.#203 Future-Proof Podcast" at bounding box center [438, 295] width 416 height 32
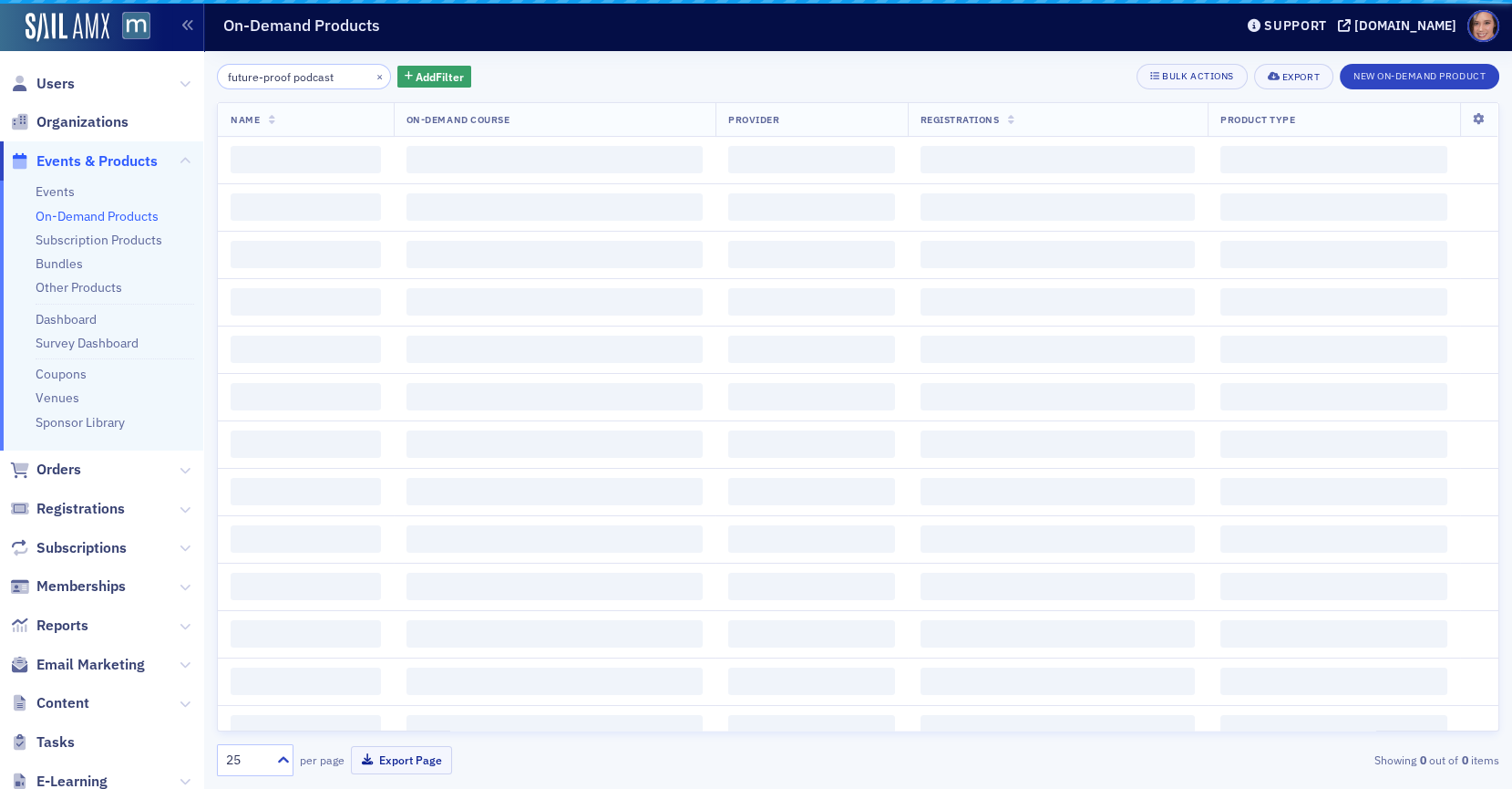
scroll to position [281, 0]
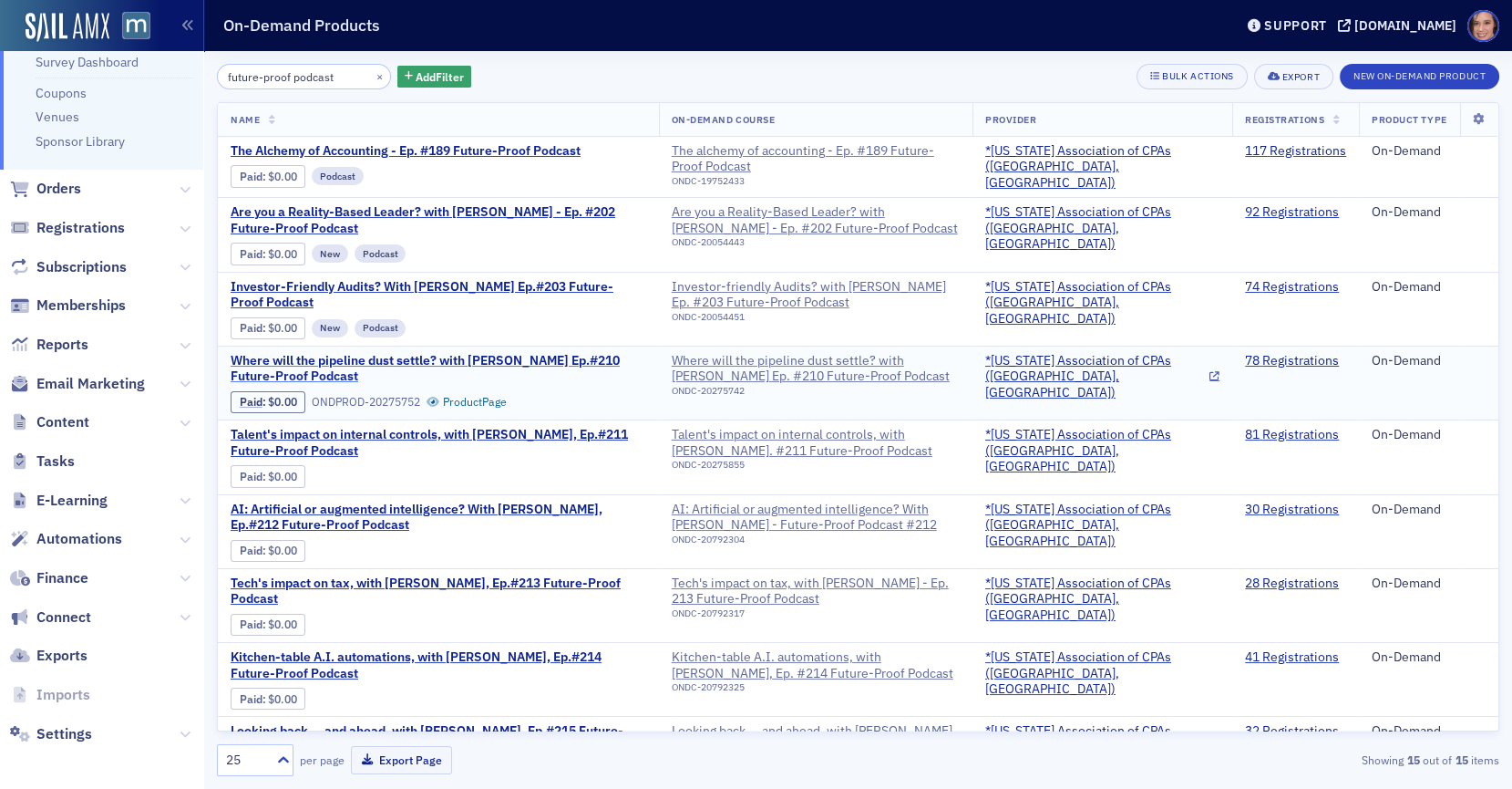
click at [566, 357] on span "Where will the pipeline dust settle? with [PERSON_NAME] Ep.#210 Future-Proof Po…" at bounding box center [438, 368] width 416 height 32
click at [1273, 148] on link "117 Registrations" at bounding box center [1295, 151] width 101 height 17
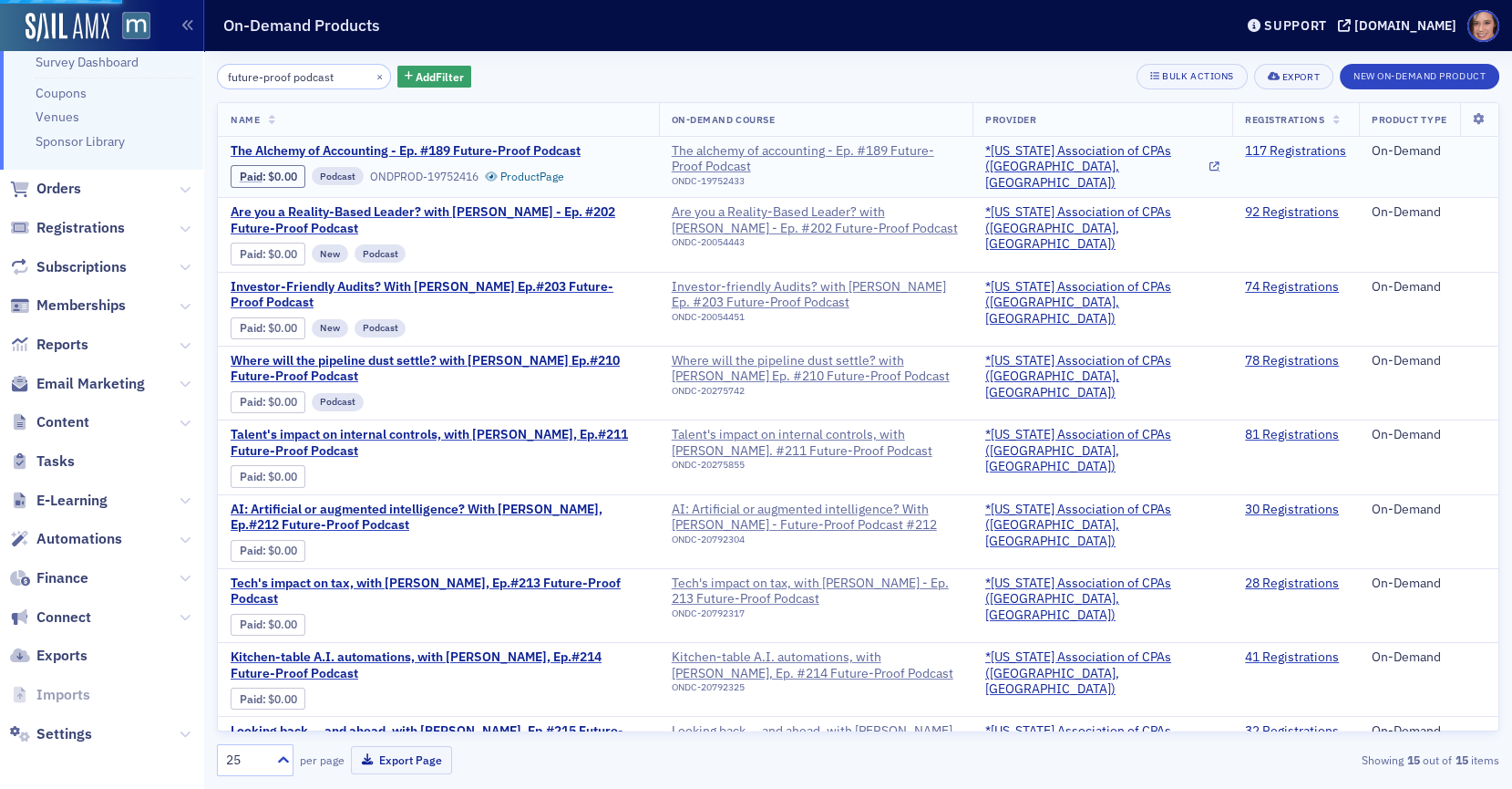
scroll to position [148, 0]
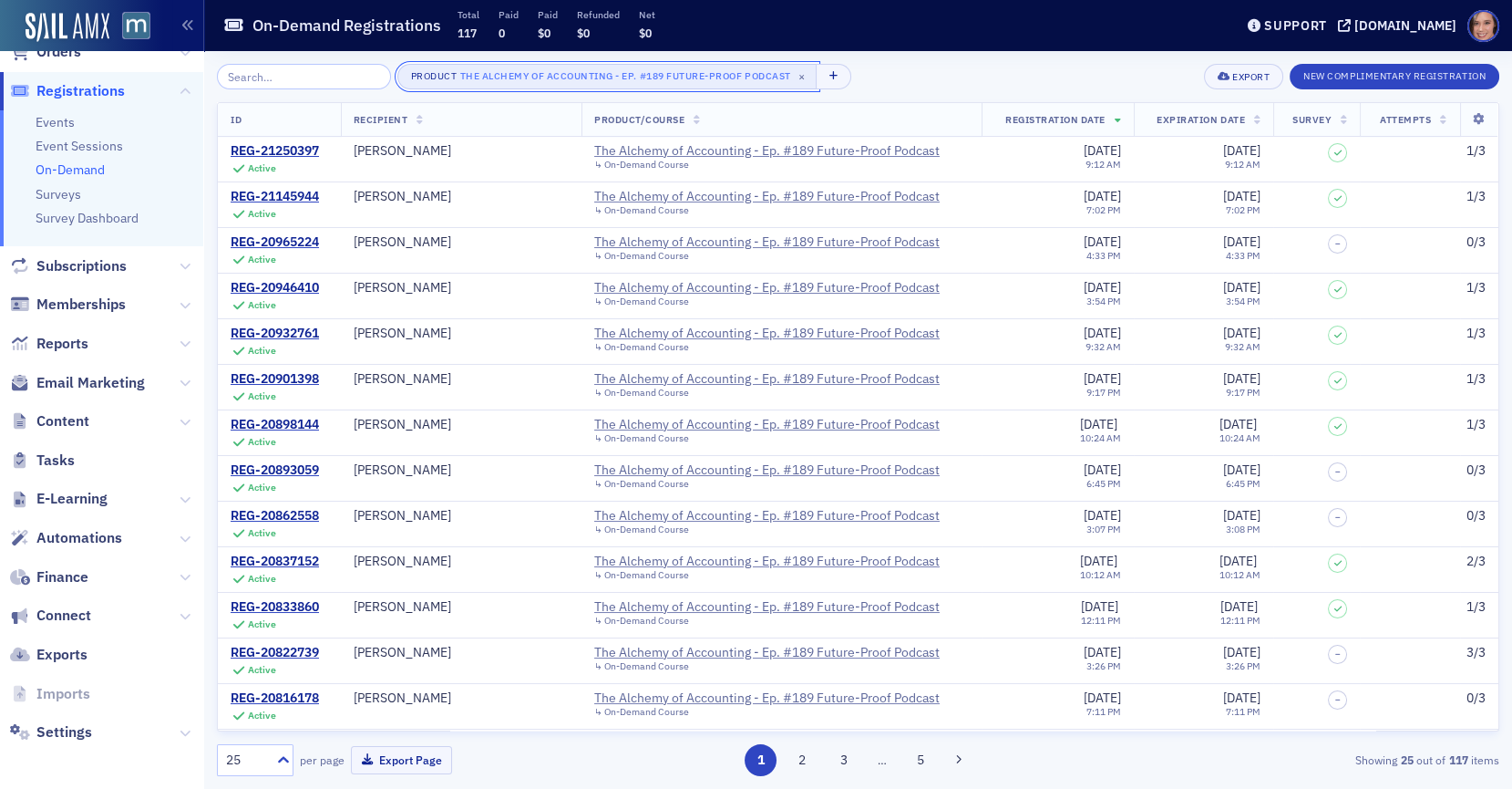
click at [691, 75] on div "The Alchemy of Accounting - Ep. #189 Future-Proof Podcast" at bounding box center [625, 76] width 331 height 18
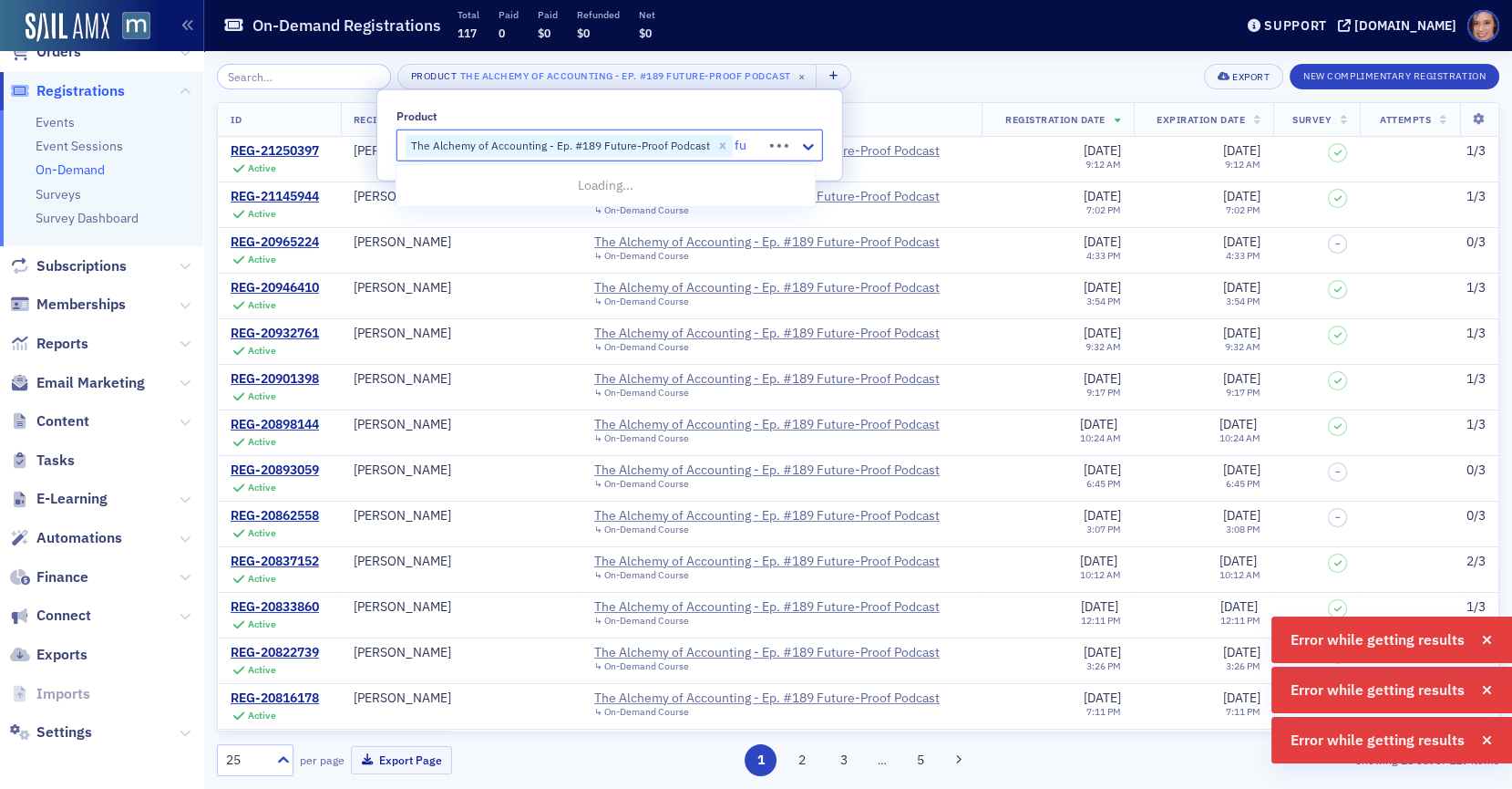
type input "f"
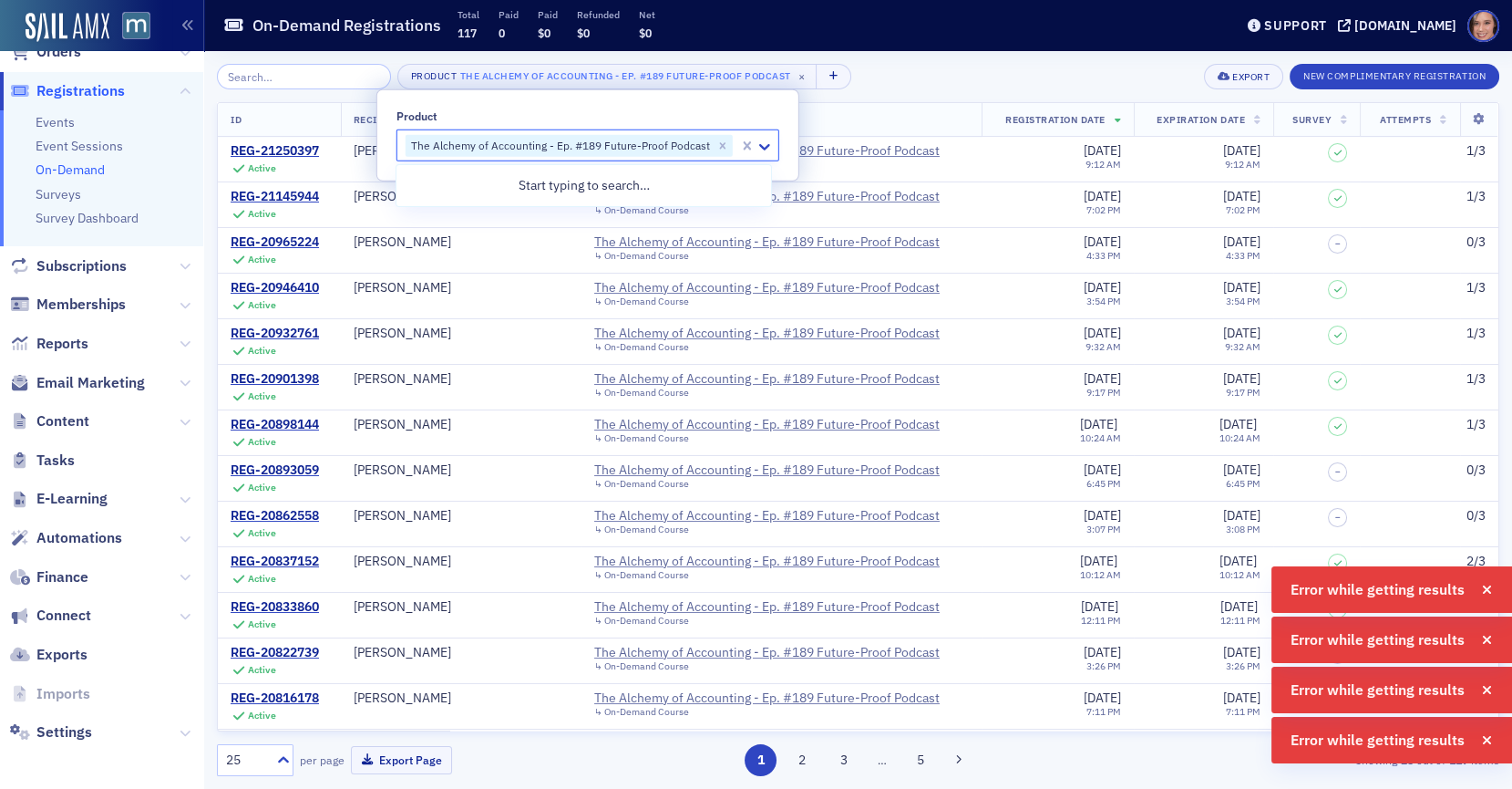
click at [910, 59] on div "Product The Alchemy of Accounting - Ep. #189 Future-Proof Podcast × Export New …" at bounding box center [858, 420] width 1282 height 738
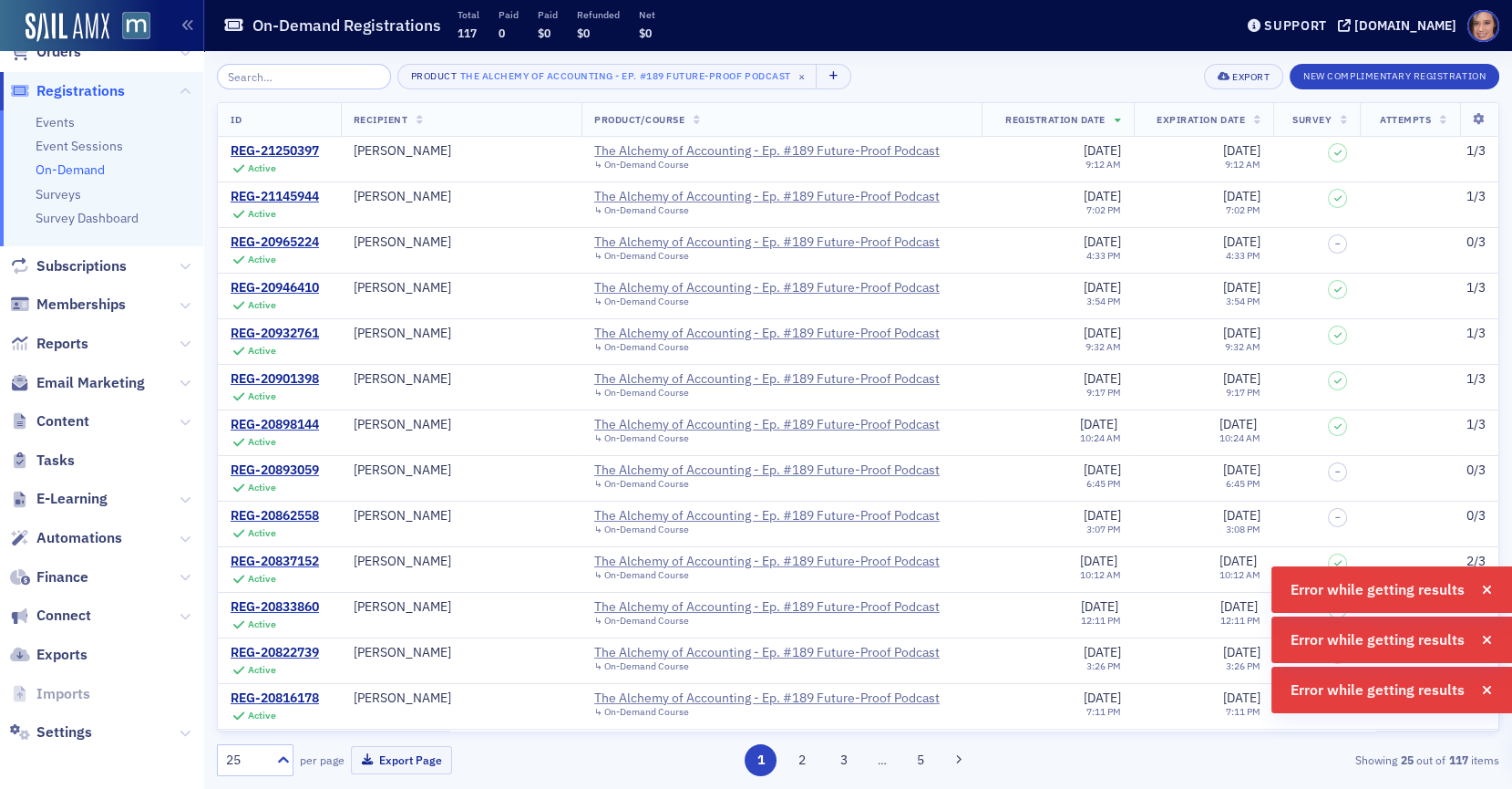
click at [394, 120] on span "Recipient" at bounding box center [380, 119] width 54 height 13
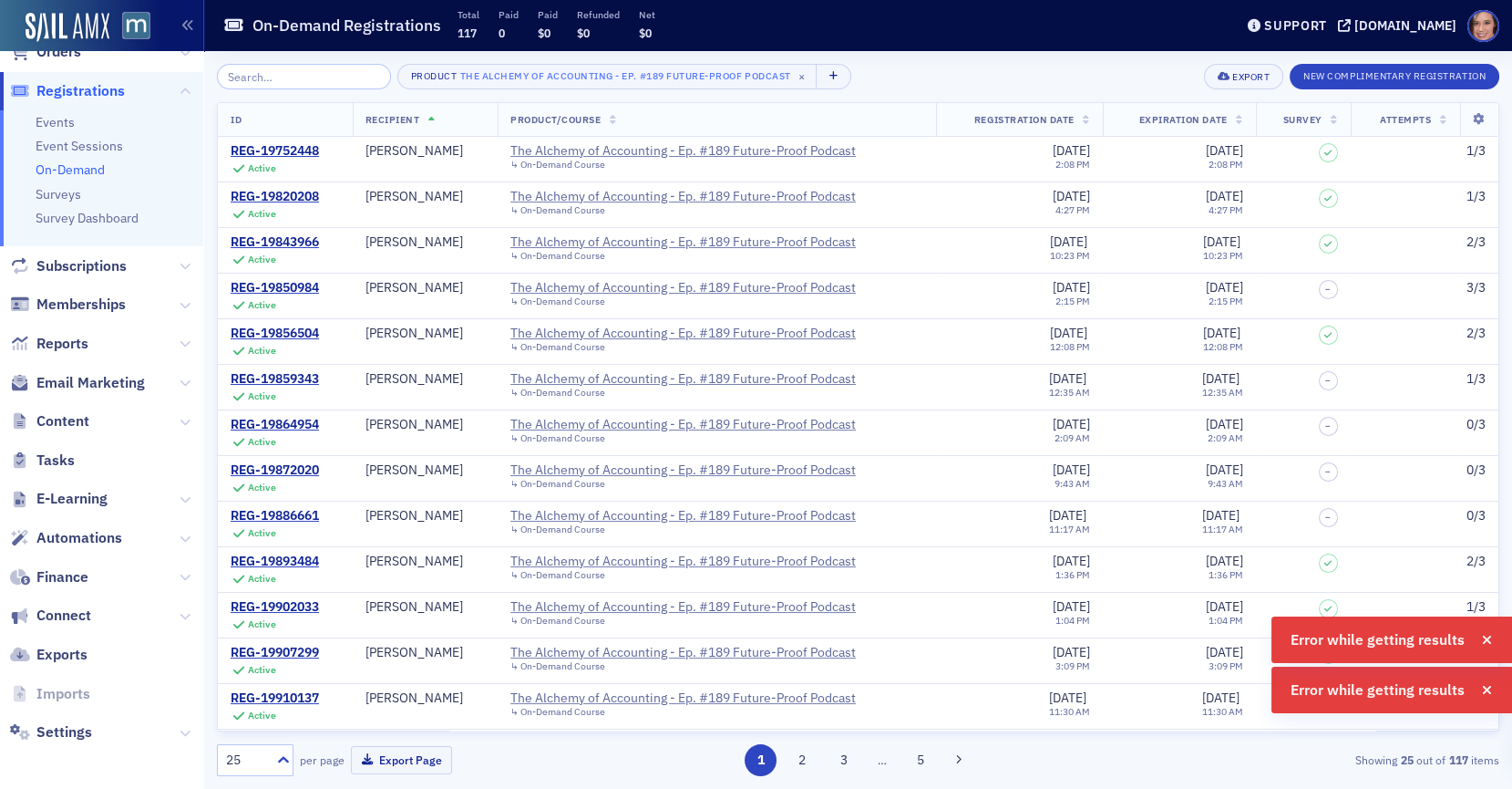
click at [394, 120] on span "Recipient" at bounding box center [392, 119] width 54 height 13
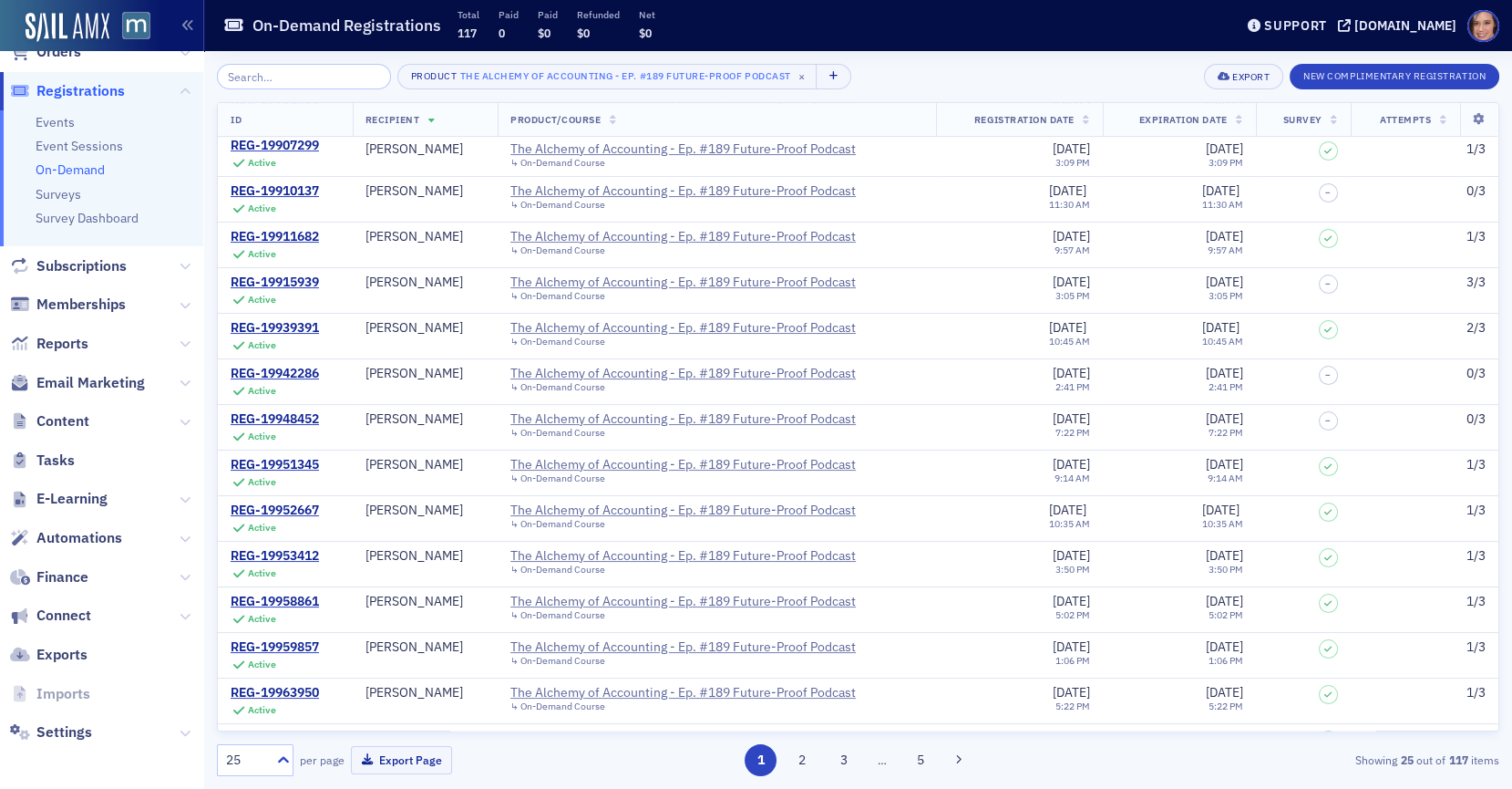
scroll to position [534, 0]
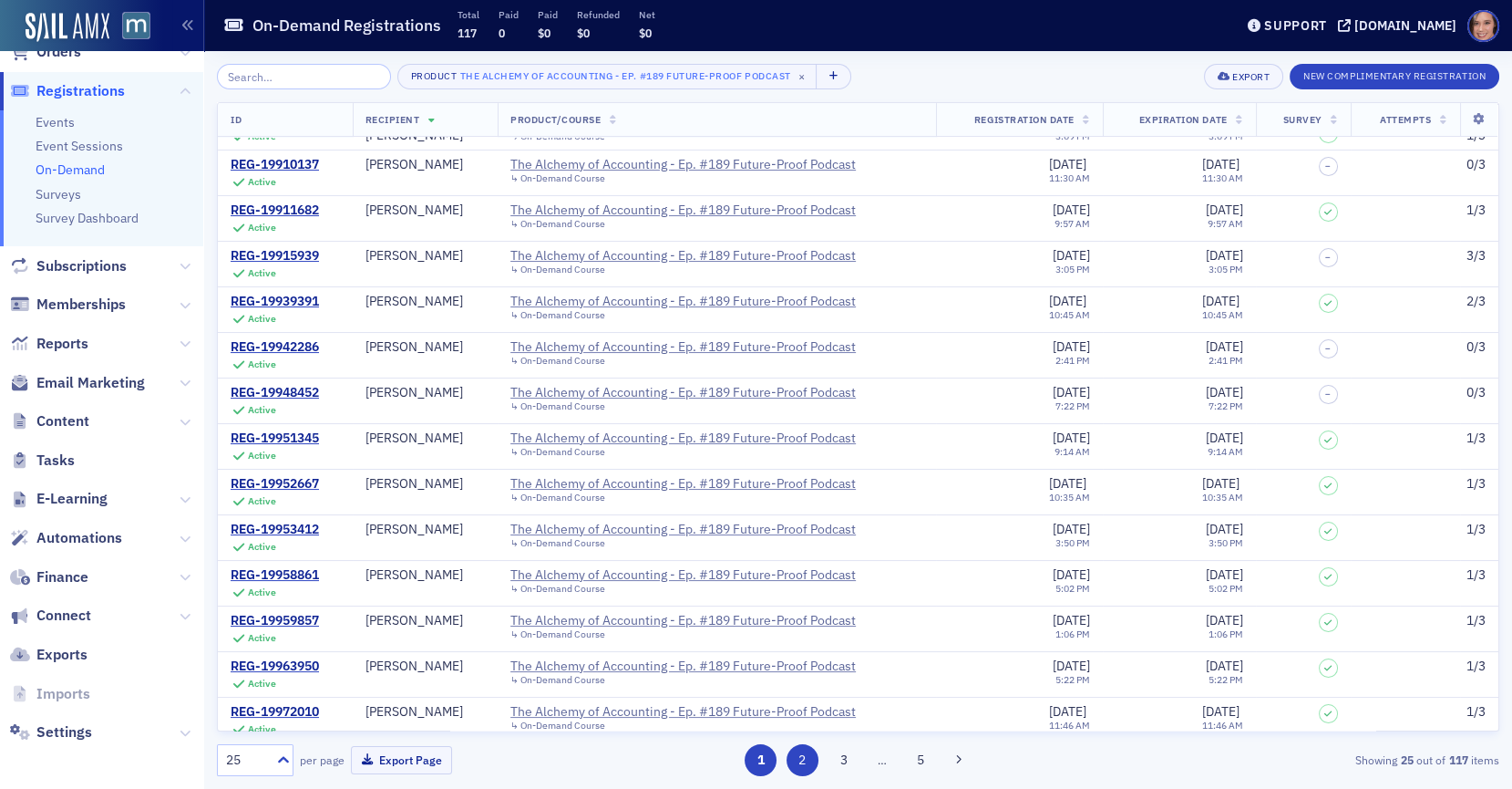
click at [814, 767] on button "2" at bounding box center [803, 760] width 32 height 32
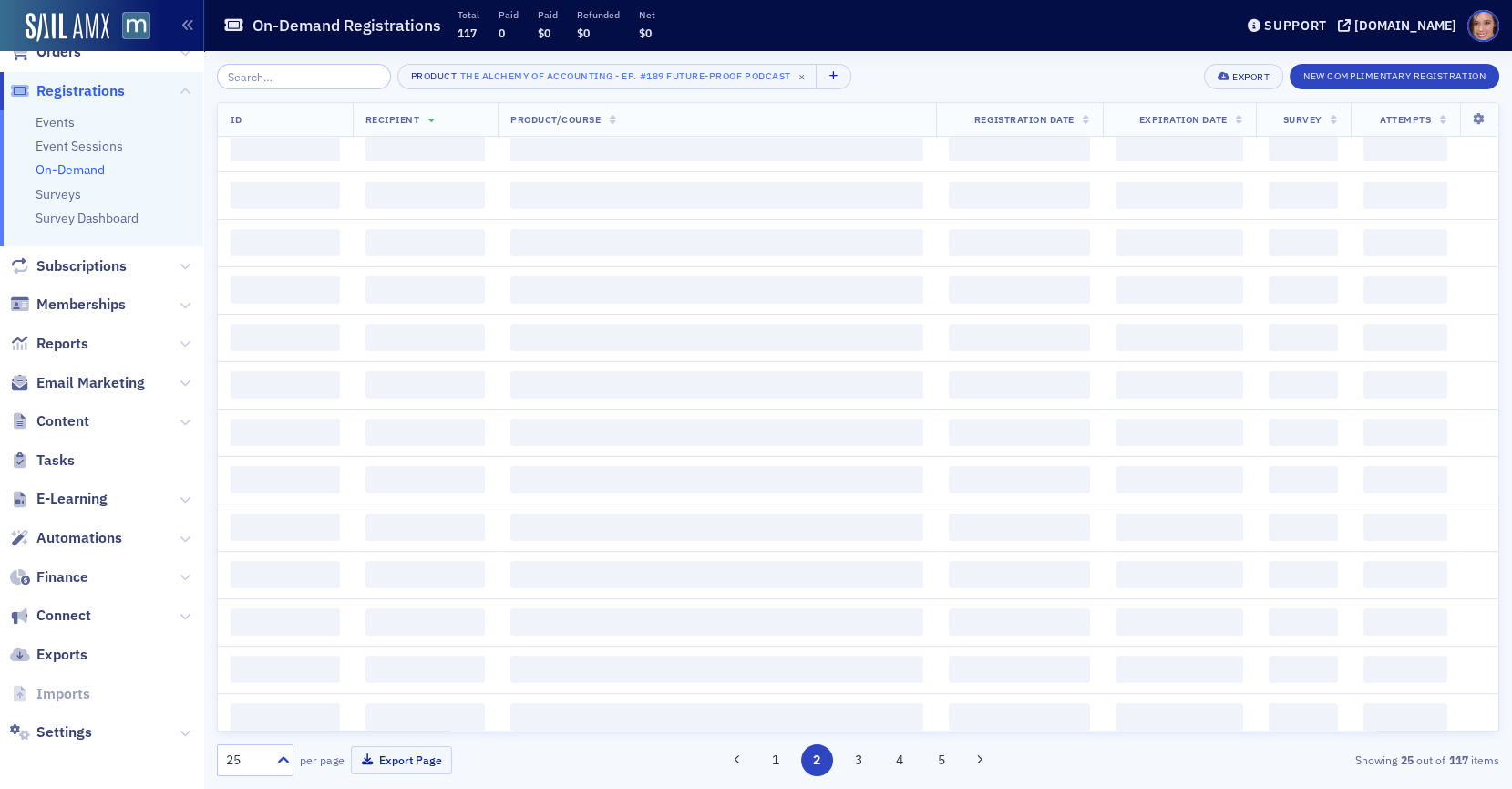
scroll to position [0, 0]
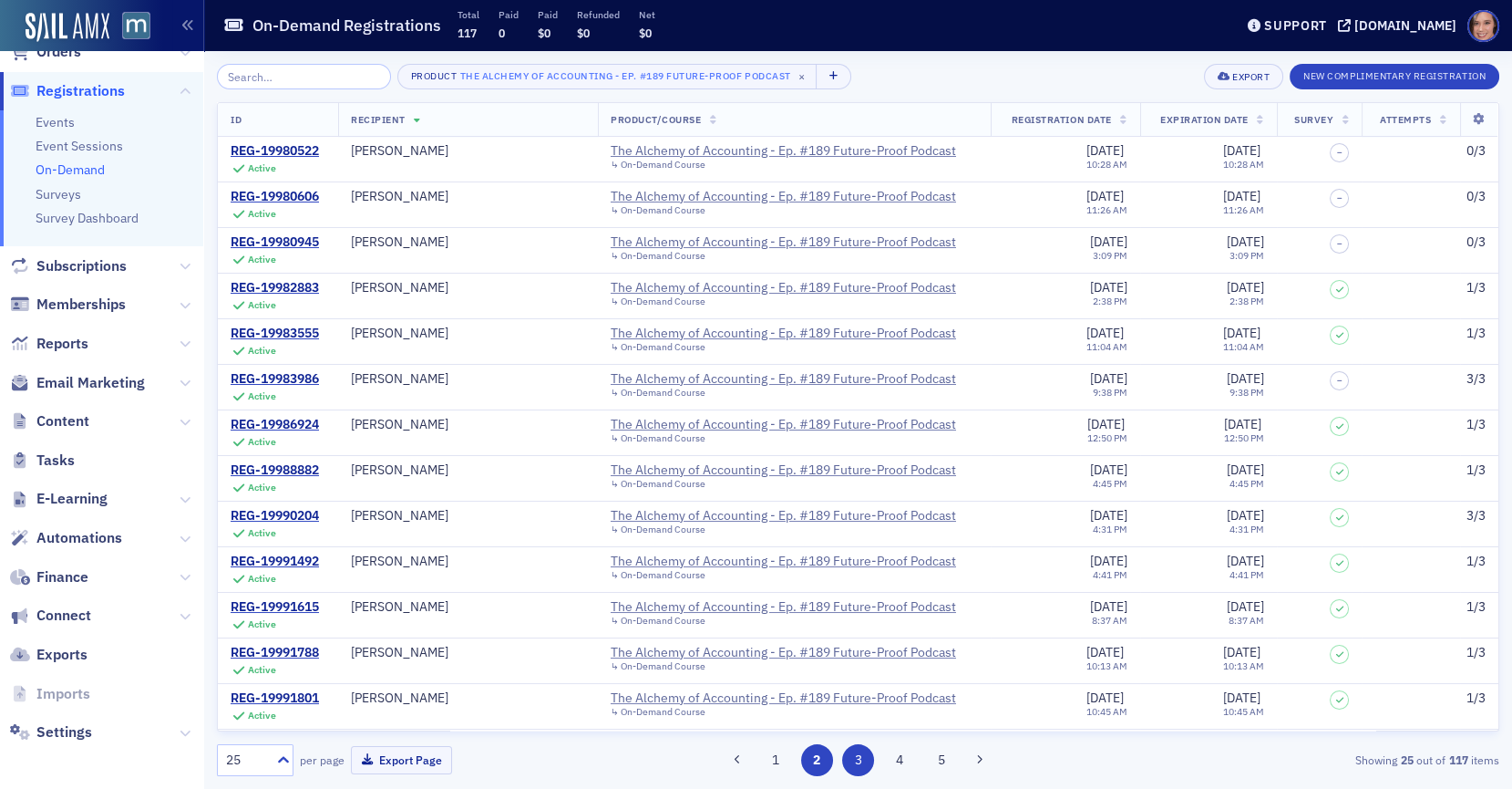
click at [847, 766] on button "3" at bounding box center [858, 760] width 32 height 32
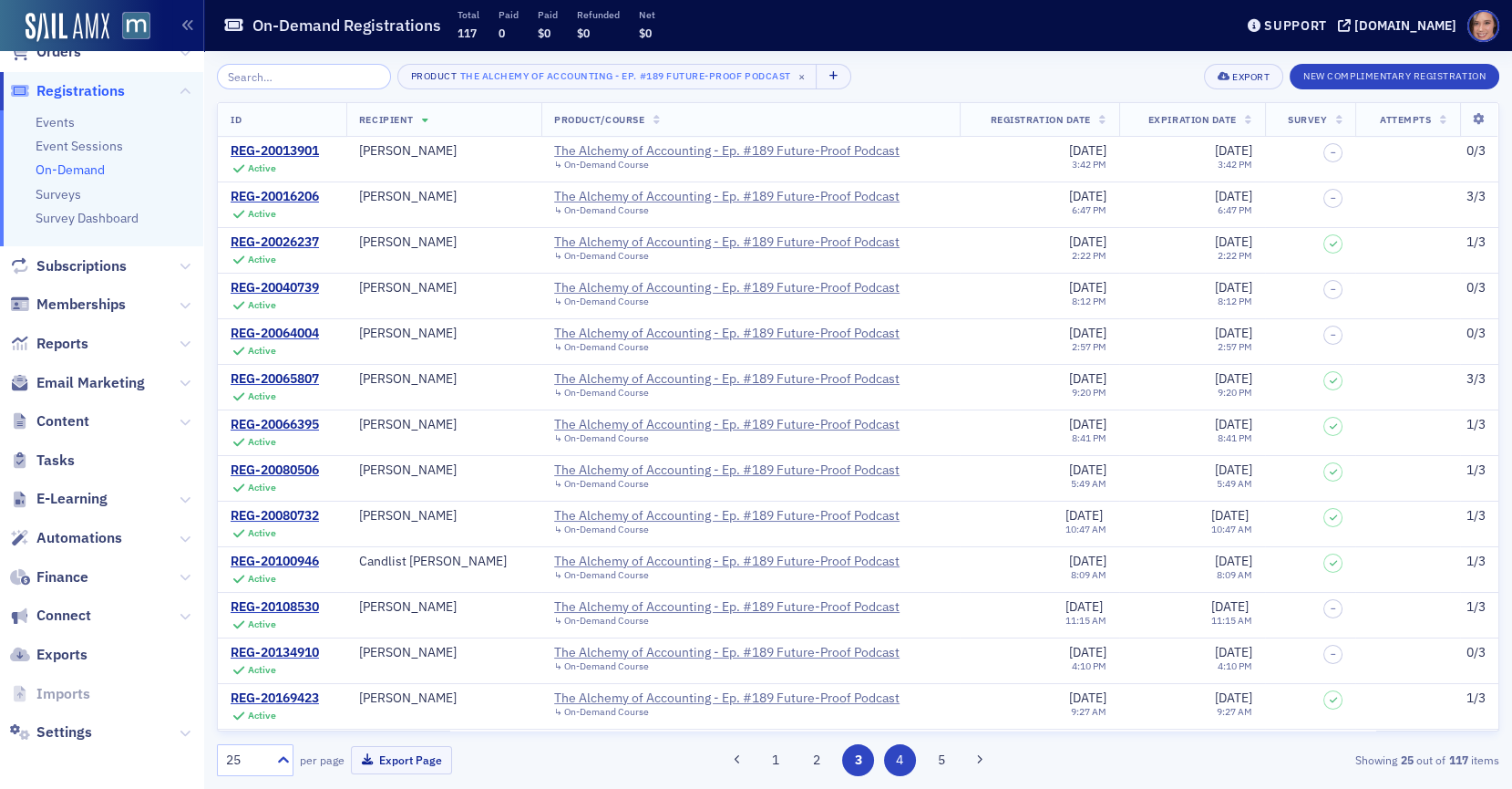
click at [903, 766] on button "4" at bounding box center [899, 760] width 32 height 32
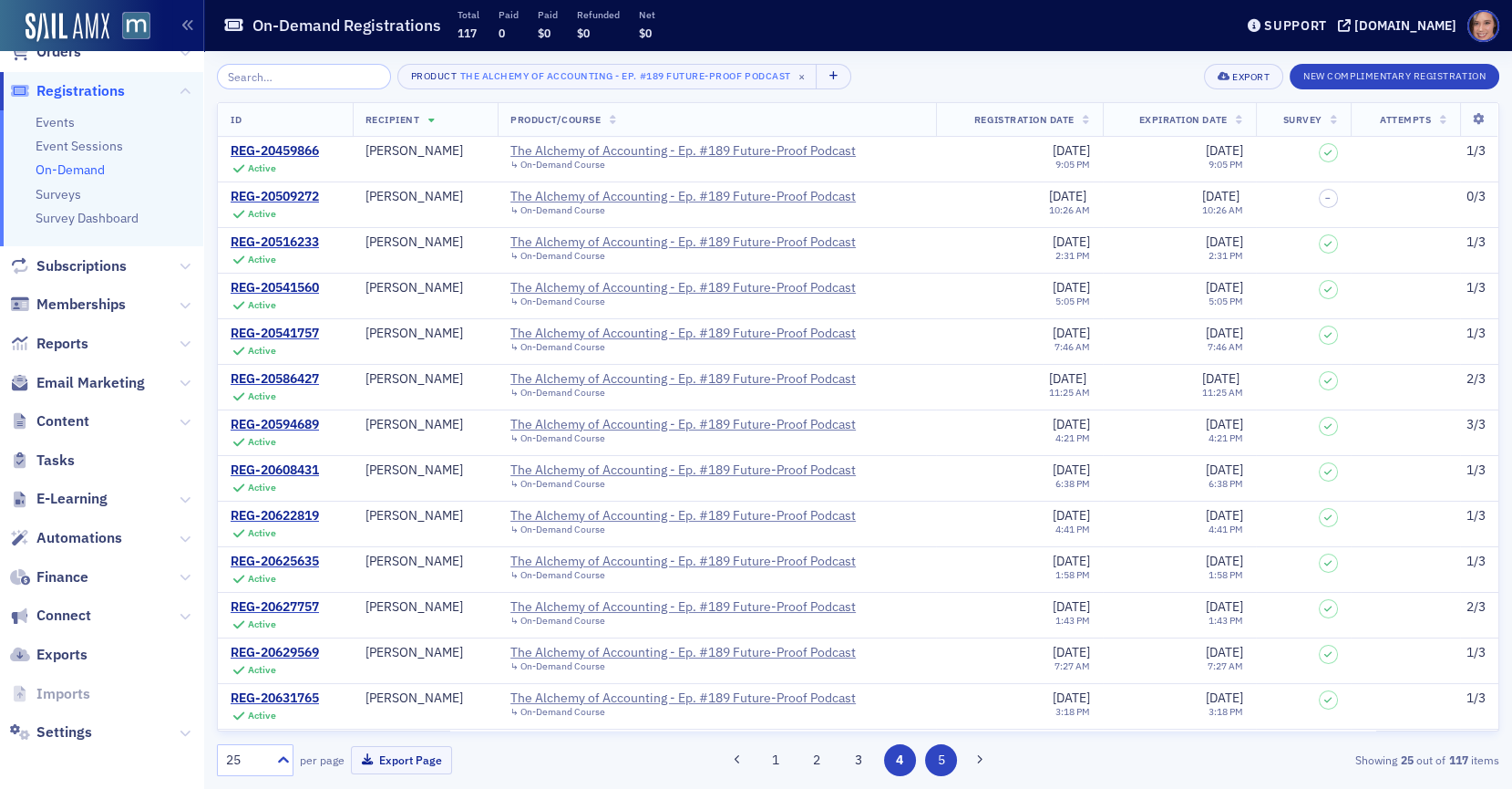
click at [952, 762] on button "5" at bounding box center [941, 760] width 32 height 32
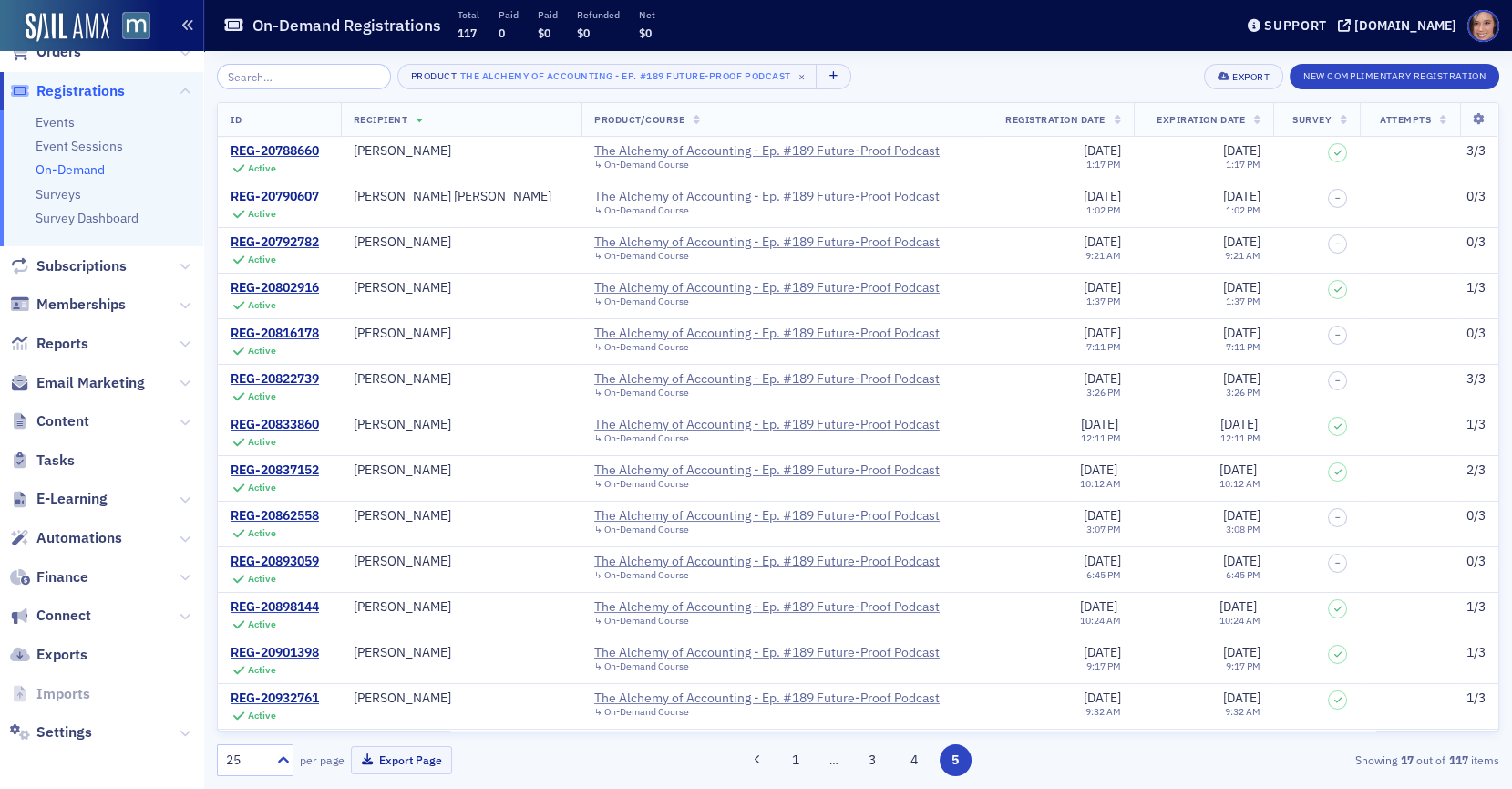
click at [200, 36] on button "button" at bounding box center [188, 26] width 32 height 51
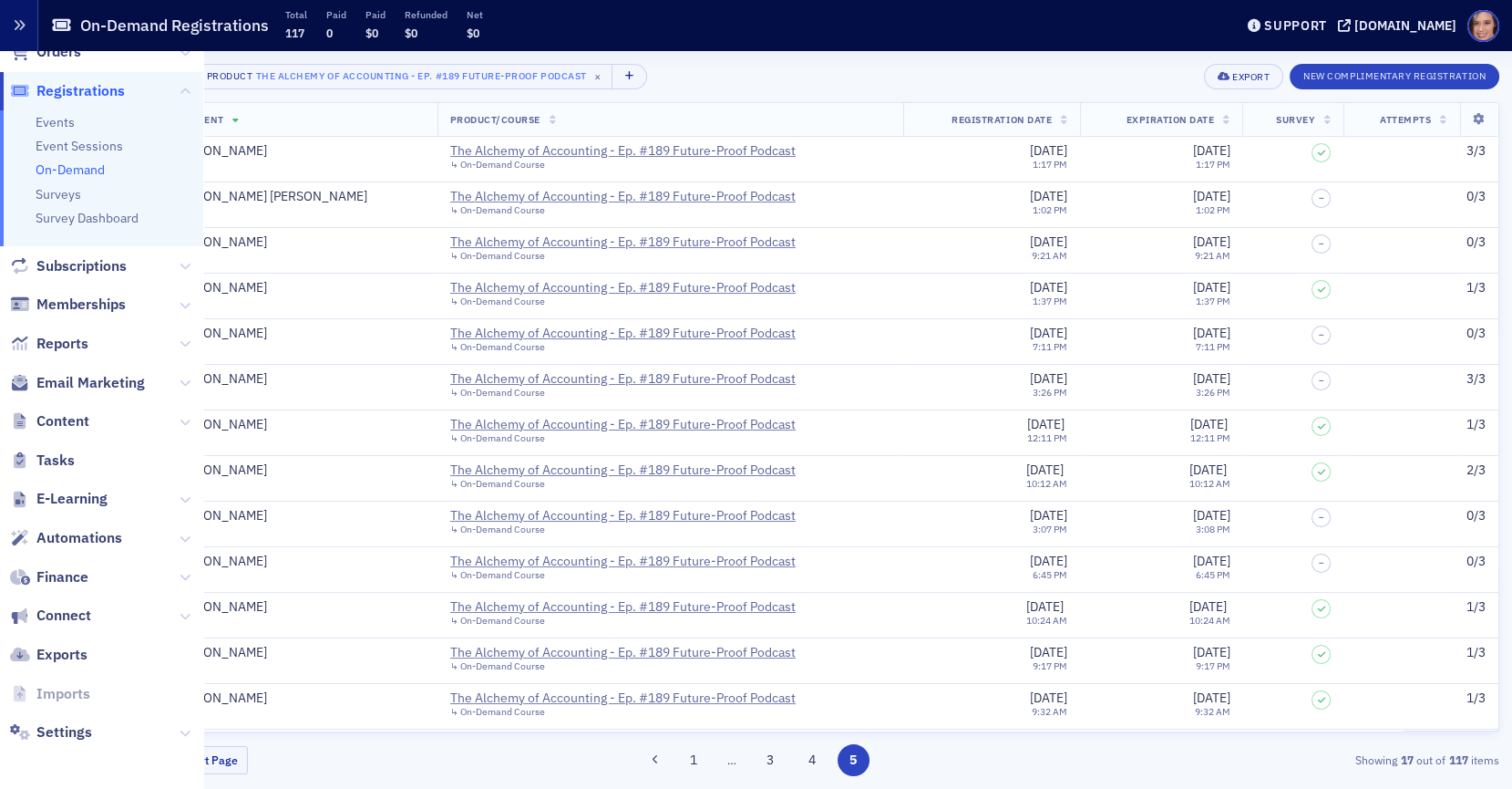
click at [17, 23] on icon "button" at bounding box center [19, 25] width 13 height 13
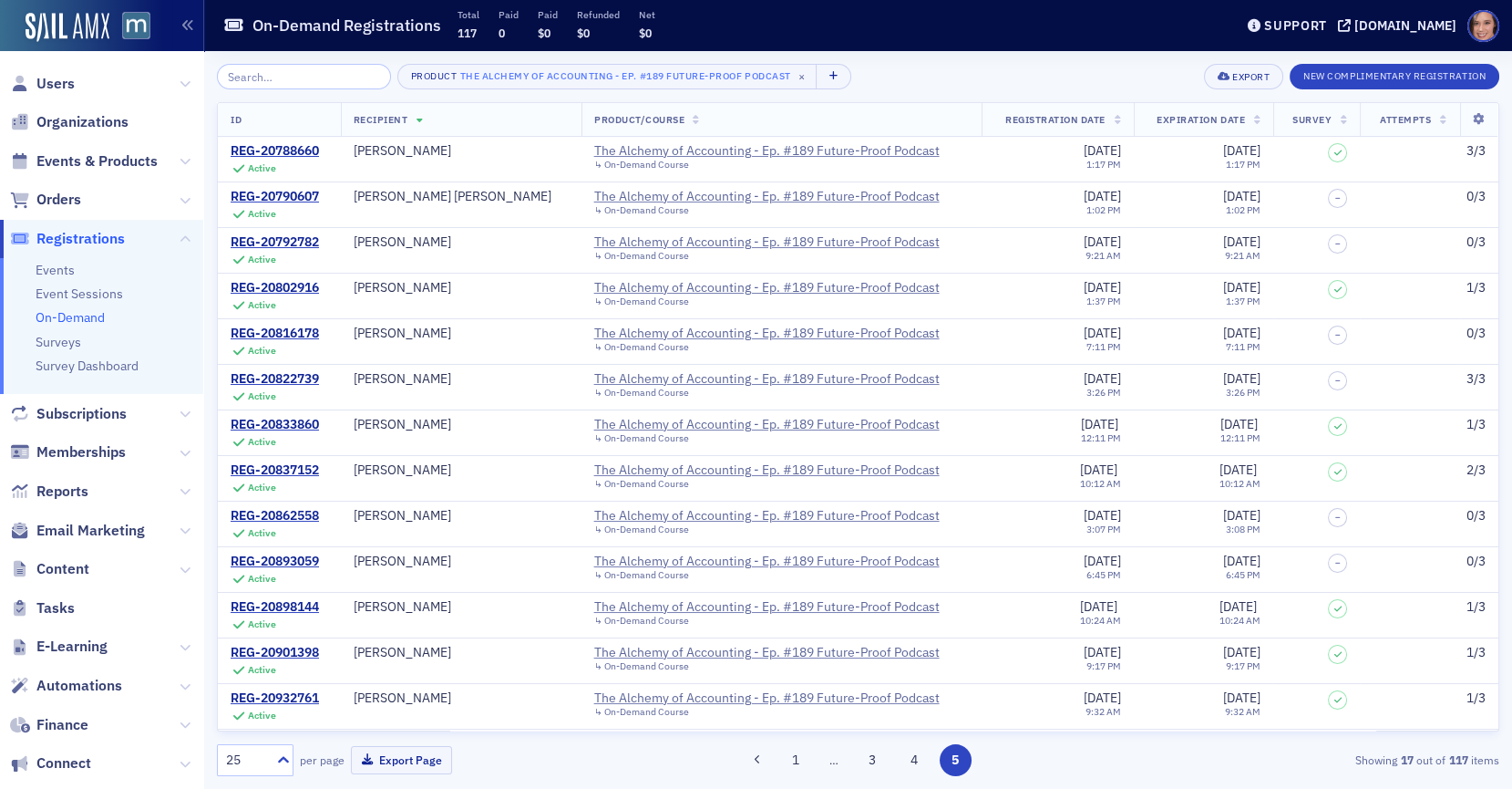
click at [97, 317] on link "On-Demand" at bounding box center [70, 317] width 69 height 17
click at [794, 80] on span "×" at bounding box center [802, 76] width 17 height 17
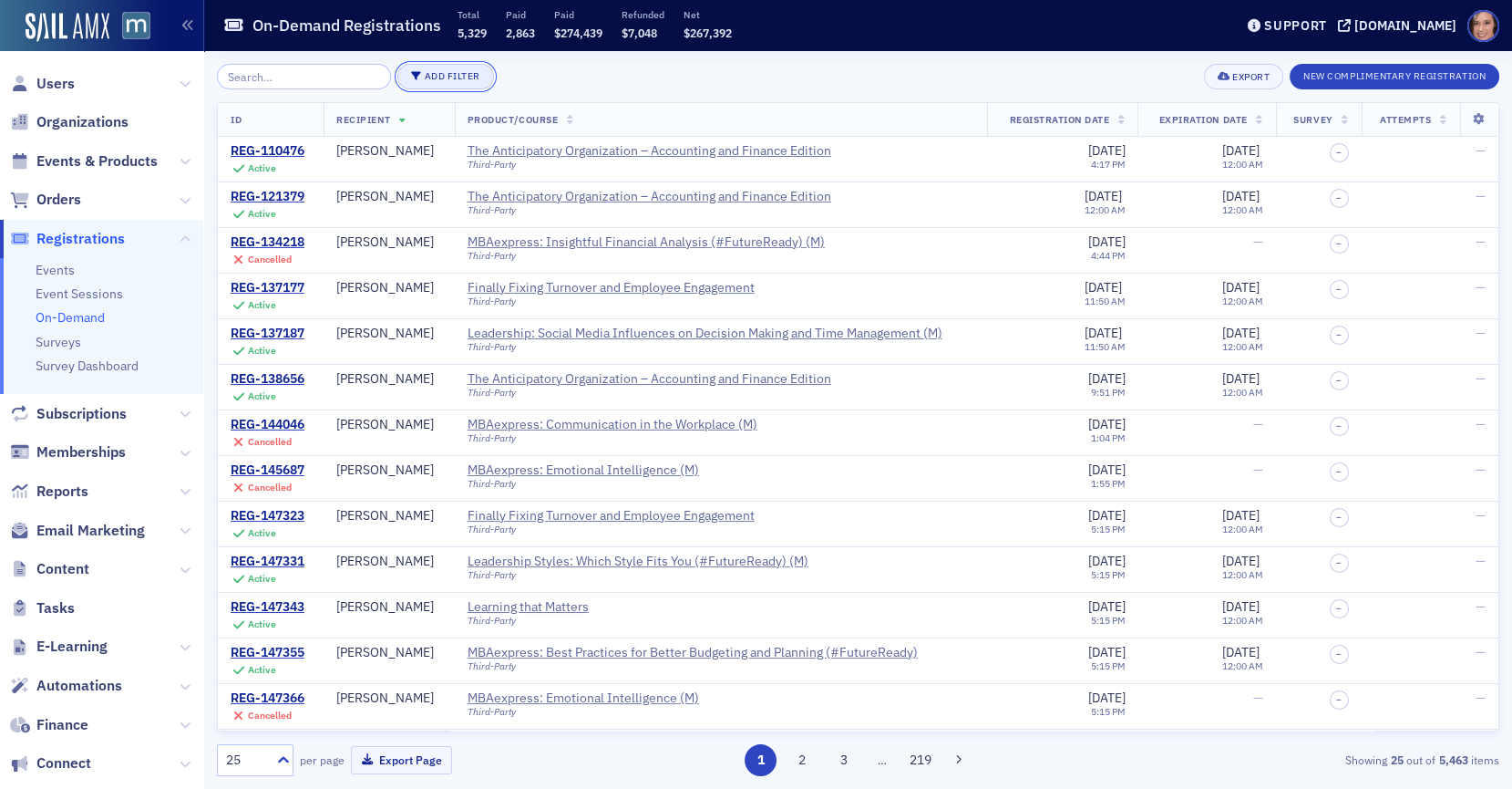
click at [418, 73] on button "Add Filter" at bounding box center [446, 76] width 97 height 26
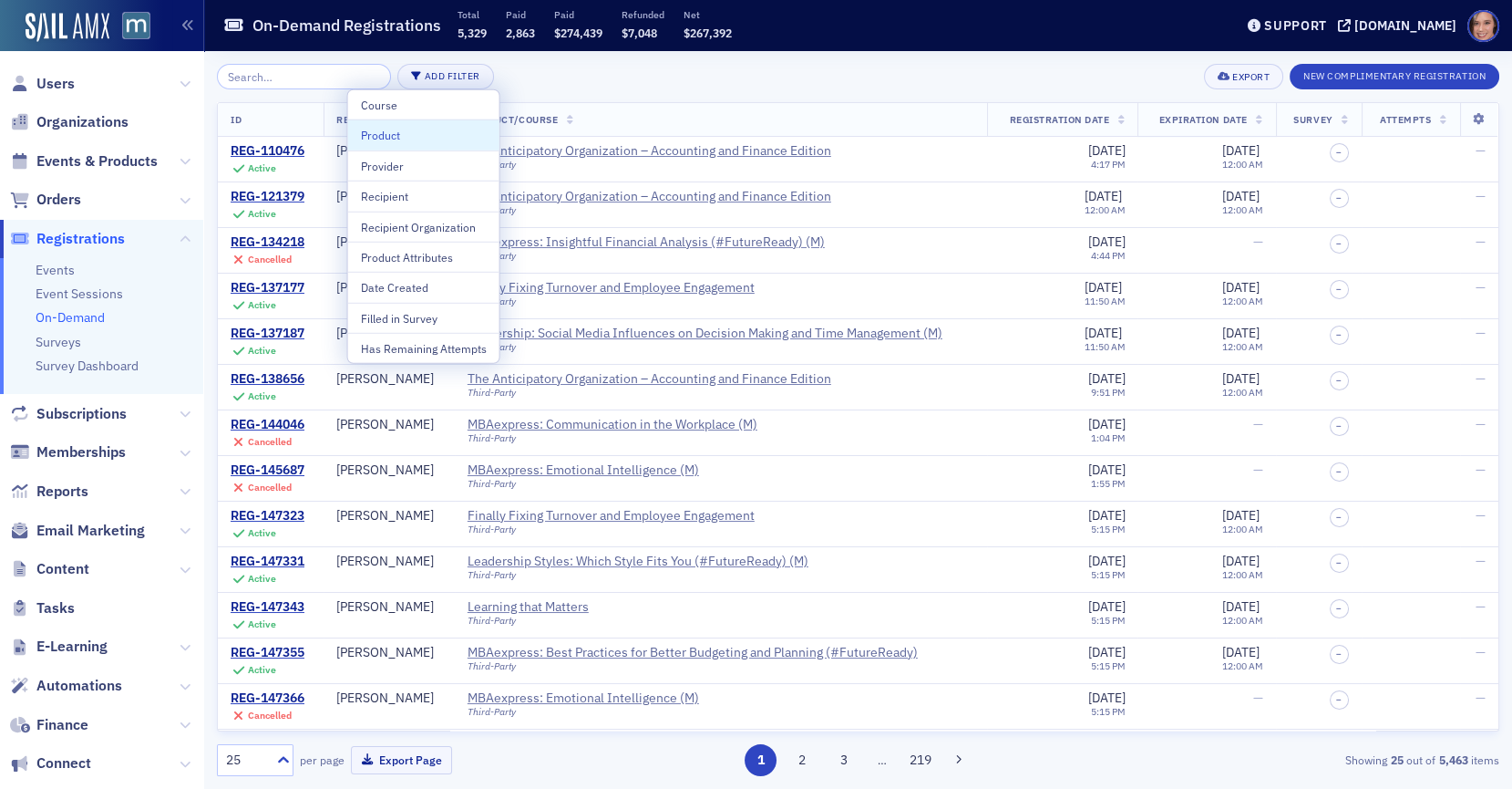
click at [420, 127] on div "Product" at bounding box center [424, 135] width 126 height 17
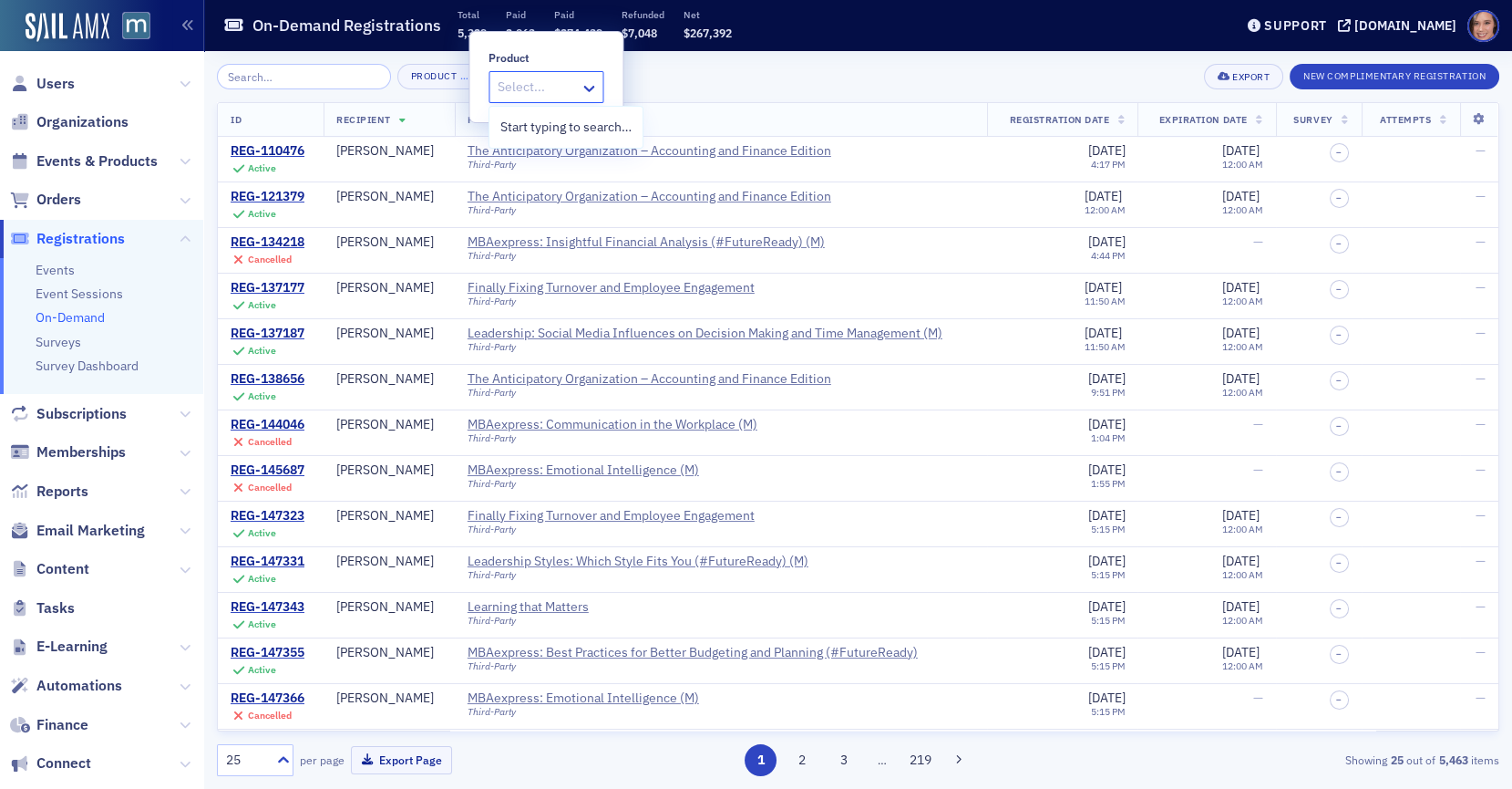
click at [573, 82] on div at bounding box center [536, 86] width 82 height 23
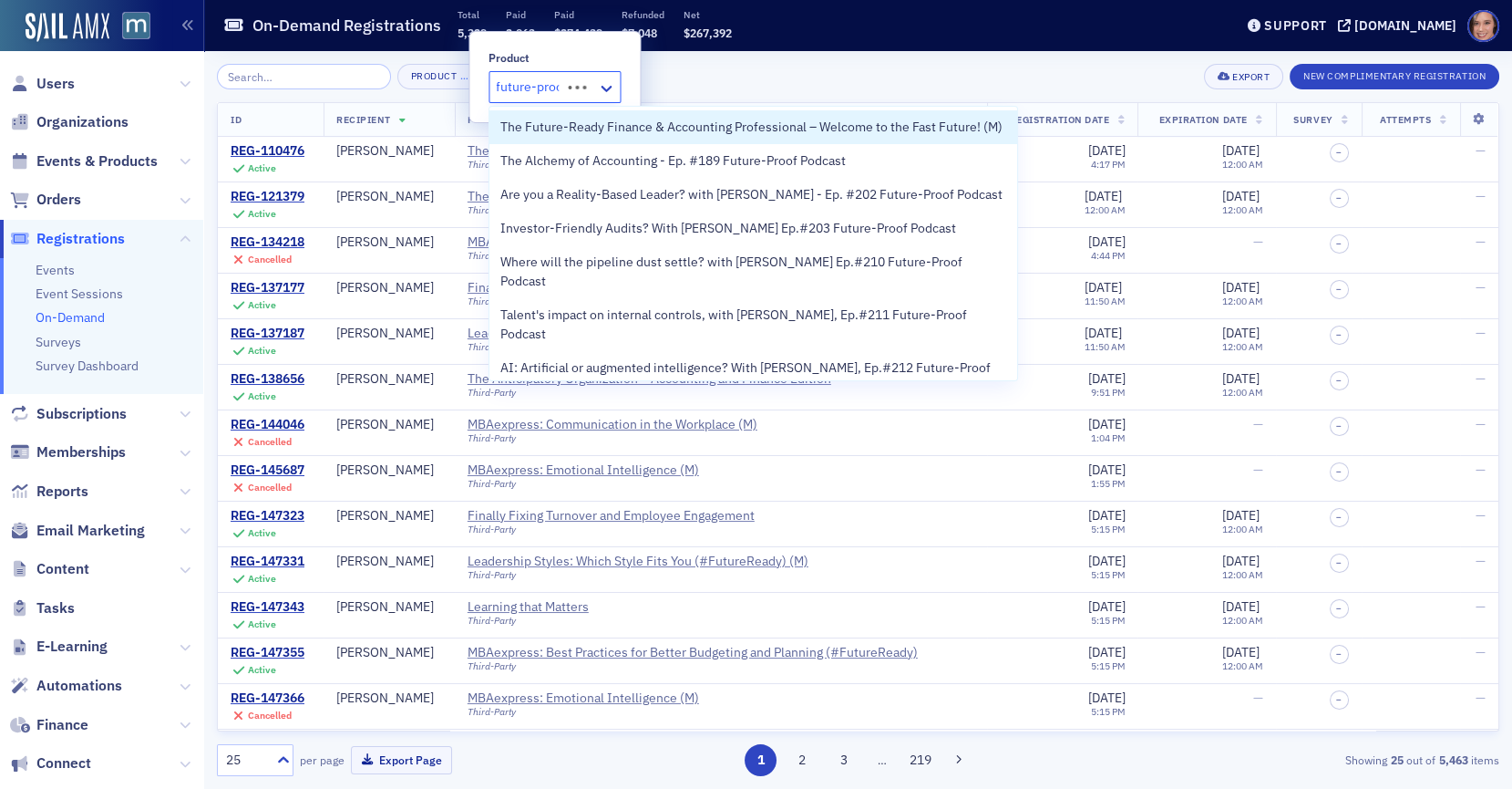
type input "future-proof"
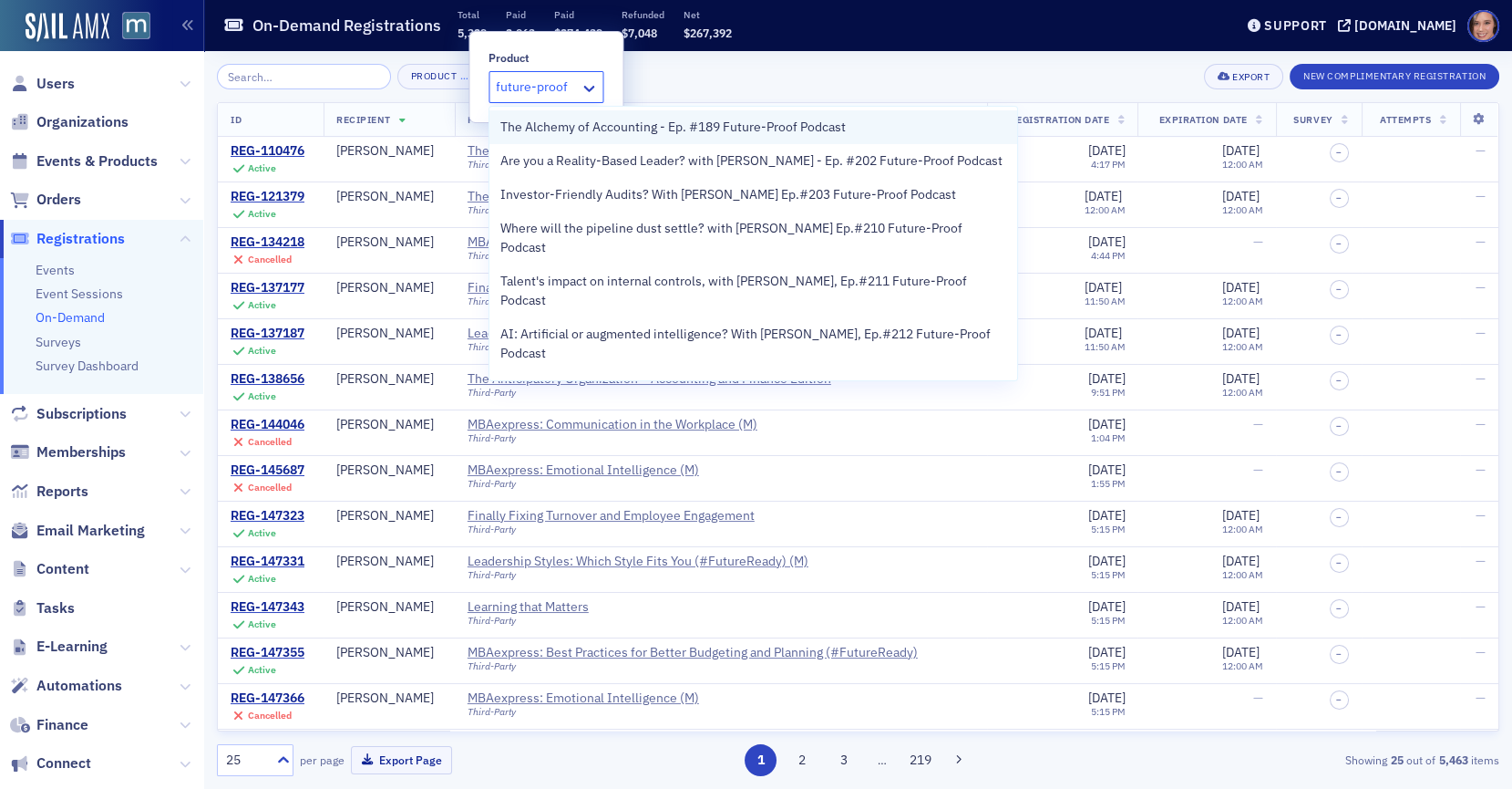
click at [565, 133] on span "The Alchemy of Accounting - Ep. #189 Future-Proof Podcast" at bounding box center [673, 127] width 345 height 19
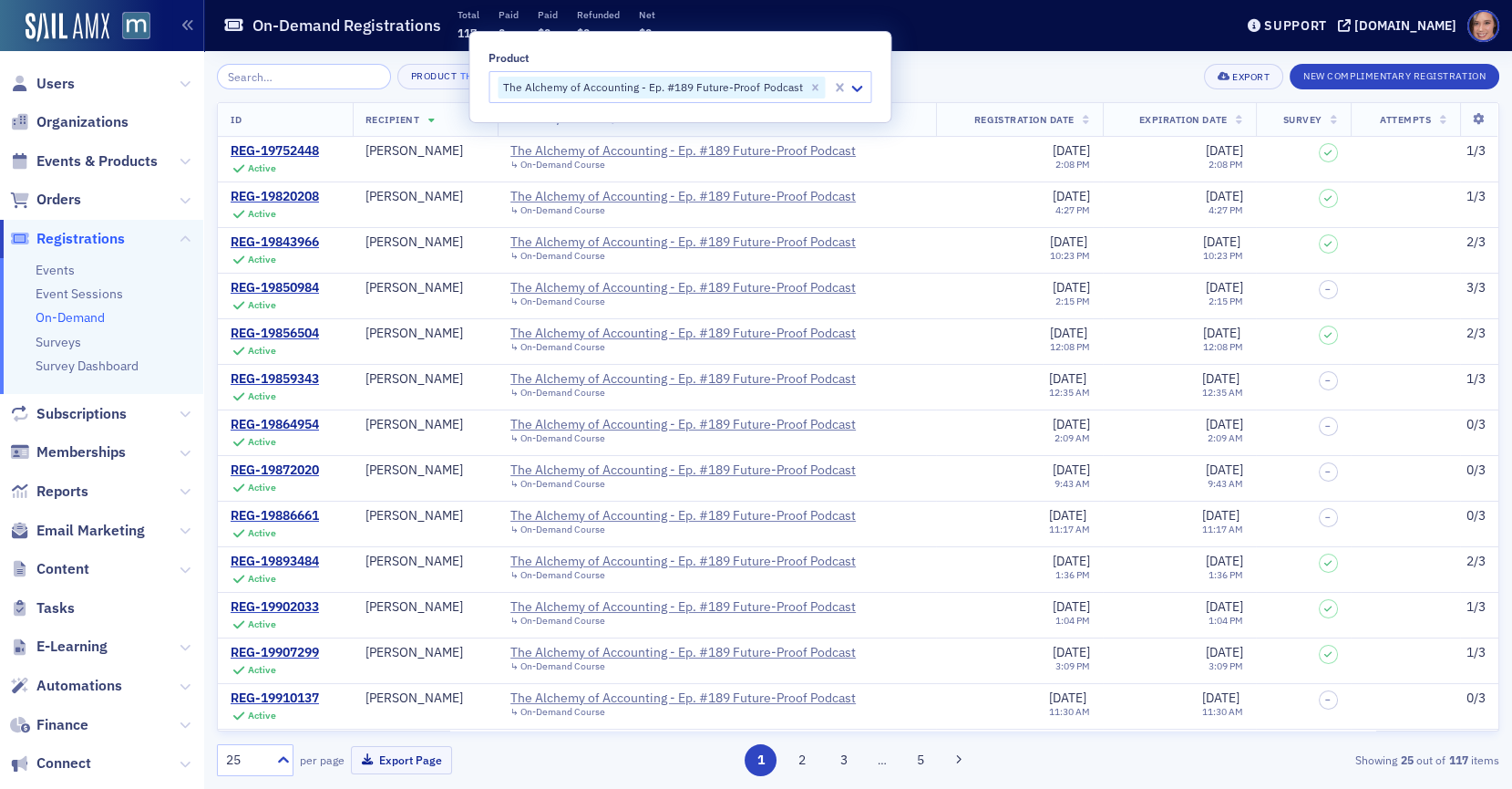
click at [1480, 109] on th at bounding box center [1478, 120] width 39 height 34
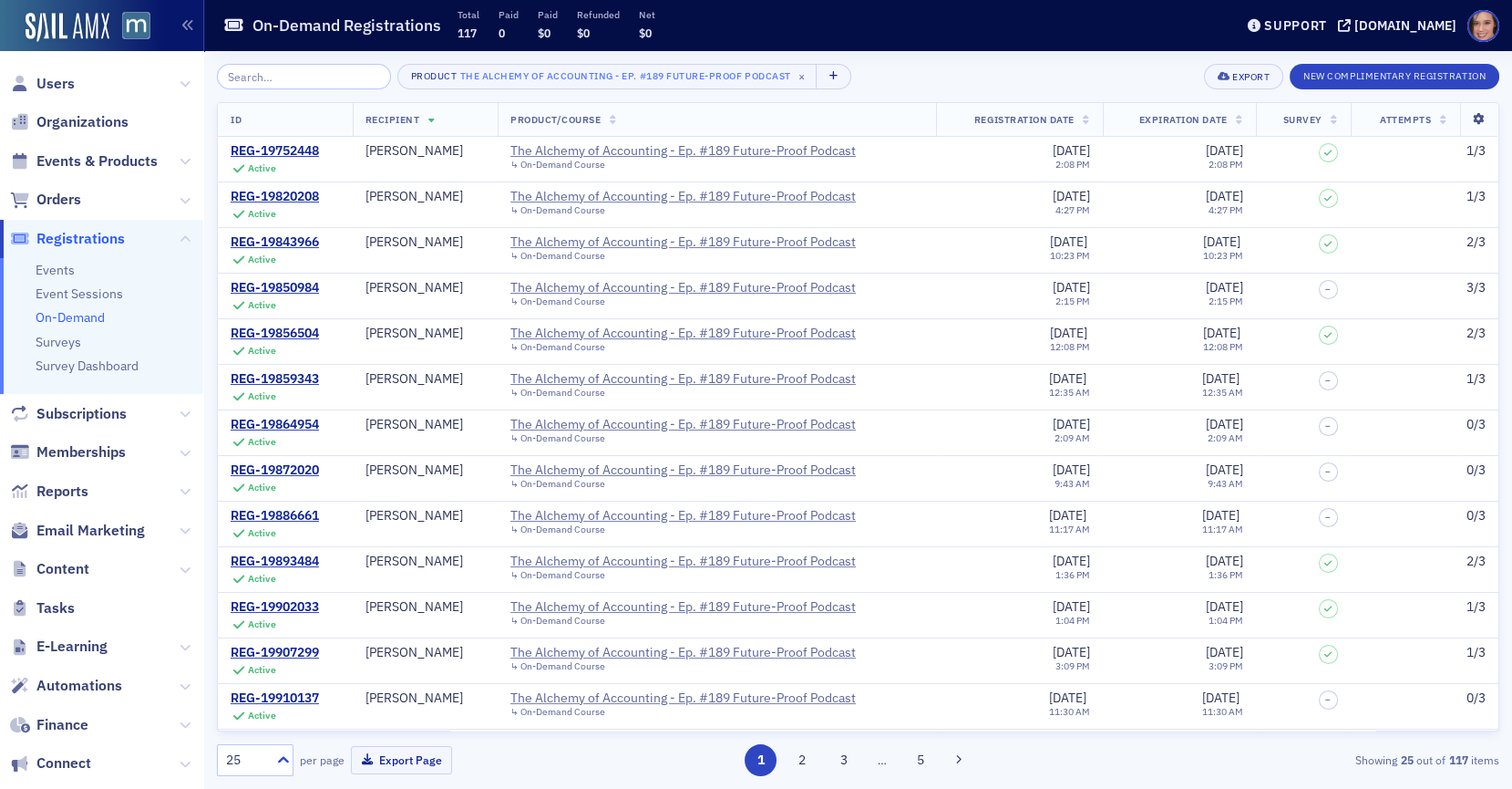
click at [1478, 119] on icon at bounding box center [1478, 119] width 38 height 11
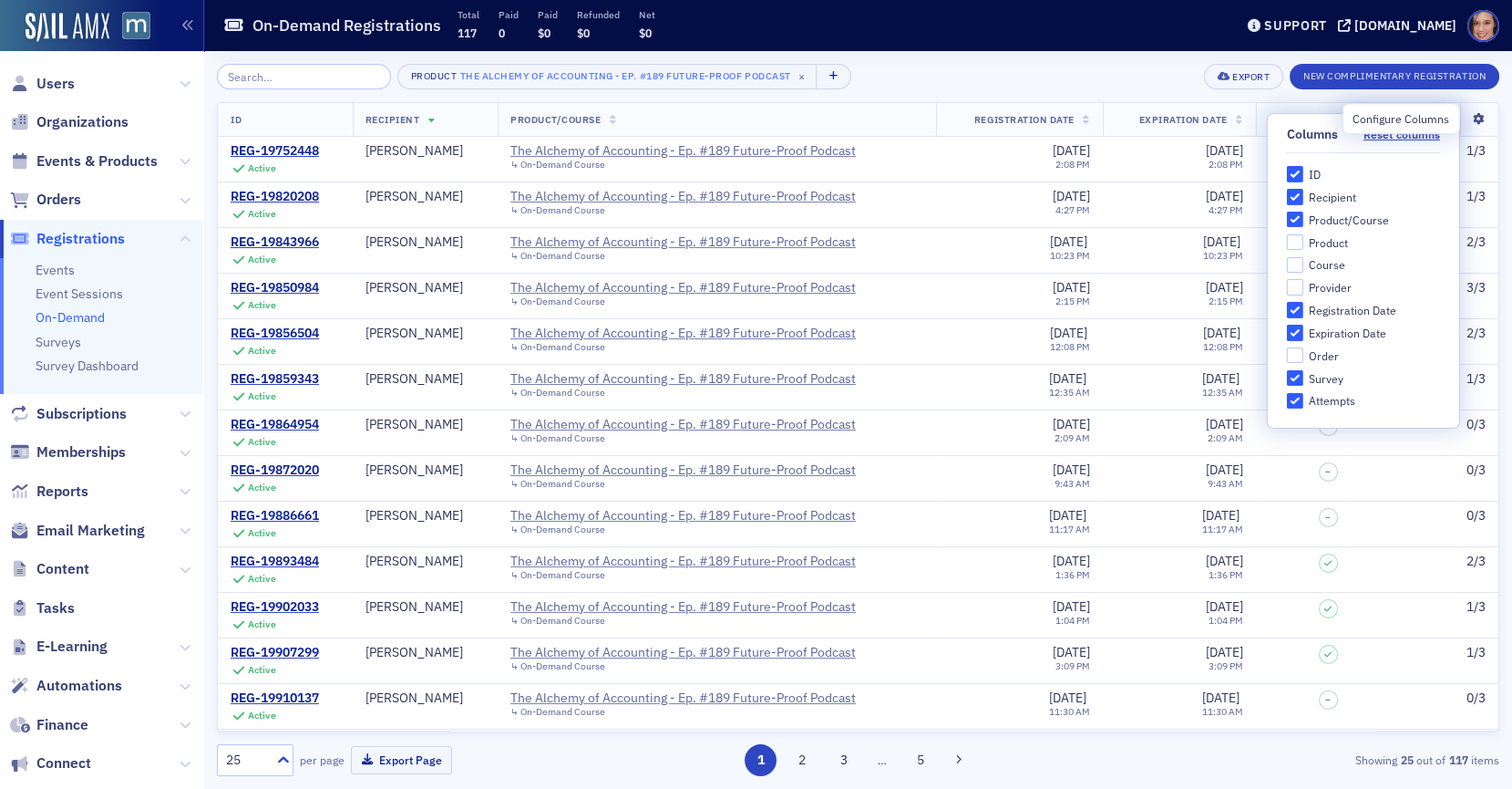
click at [1480, 119] on icon at bounding box center [1478, 119] width 38 height 11
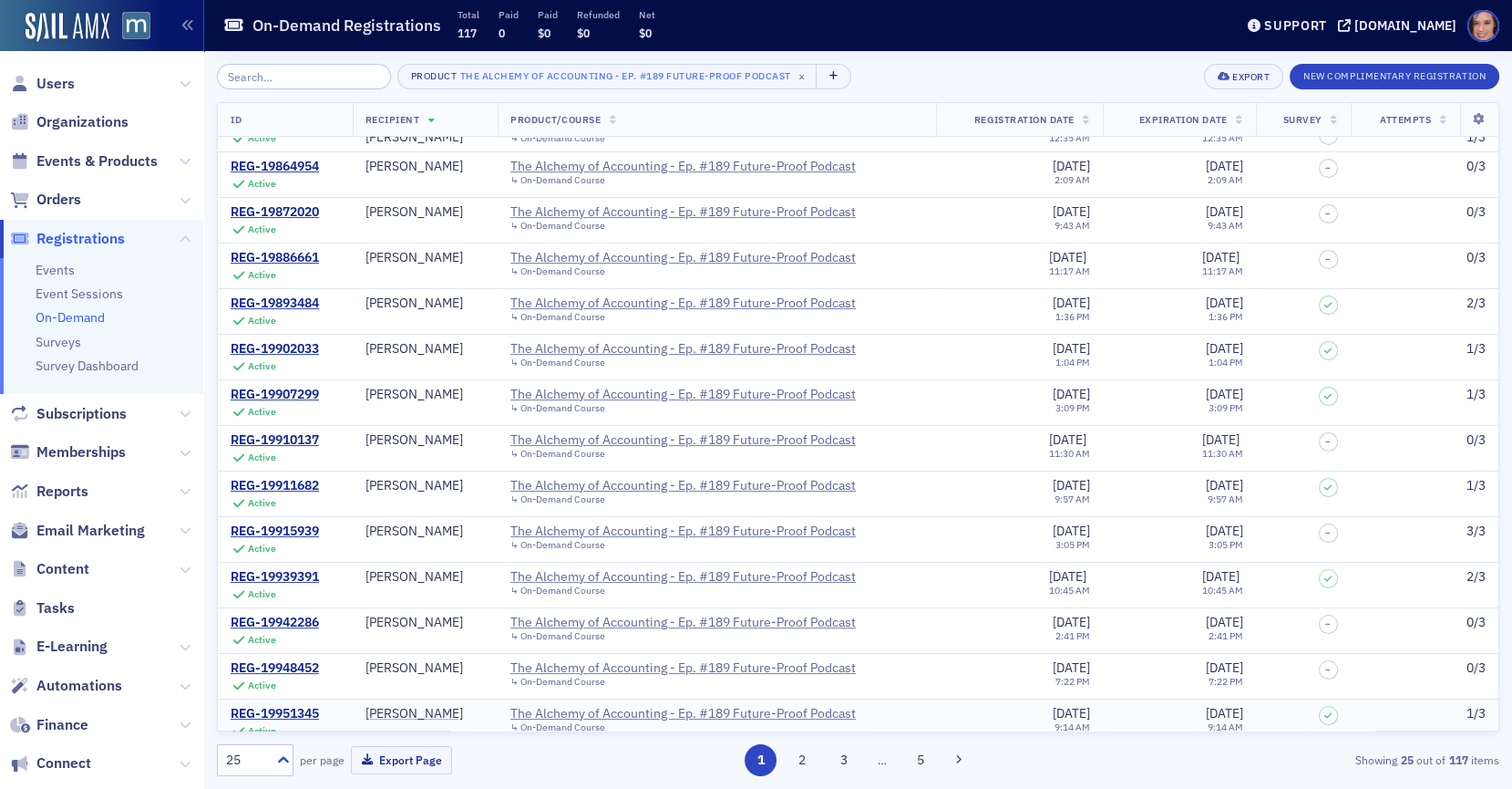
scroll to position [534, 0]
click at [929, 755] on button "5" at bounding box center [920, 760] width 32 height 32
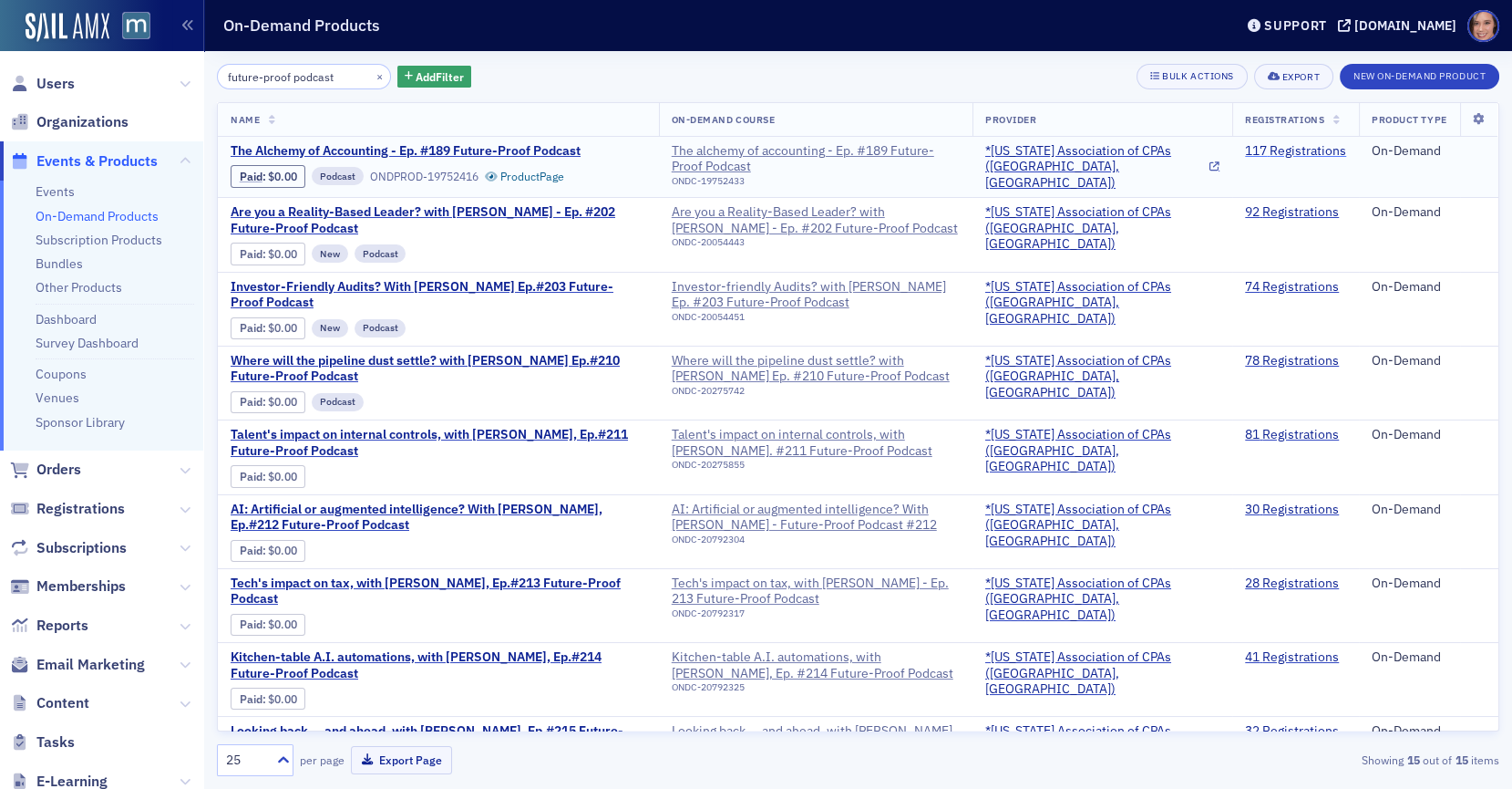
click at [1275, 149] on link "117 Registrations" at bounding box center [1295, 151] width 101 height 17
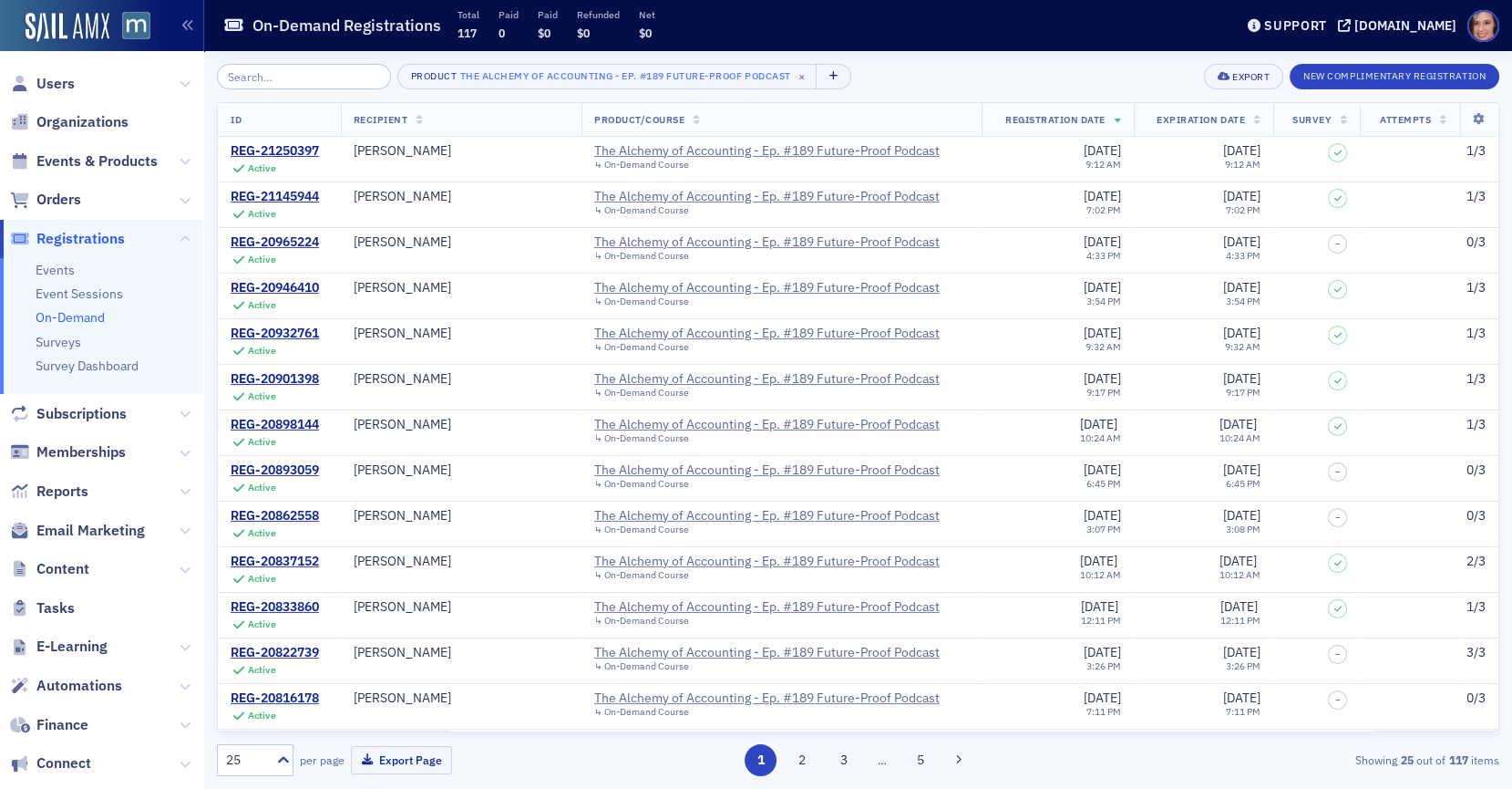
click at [400, 114] on span "Recipient" at bounding box center [380, 119] width 54 height 13
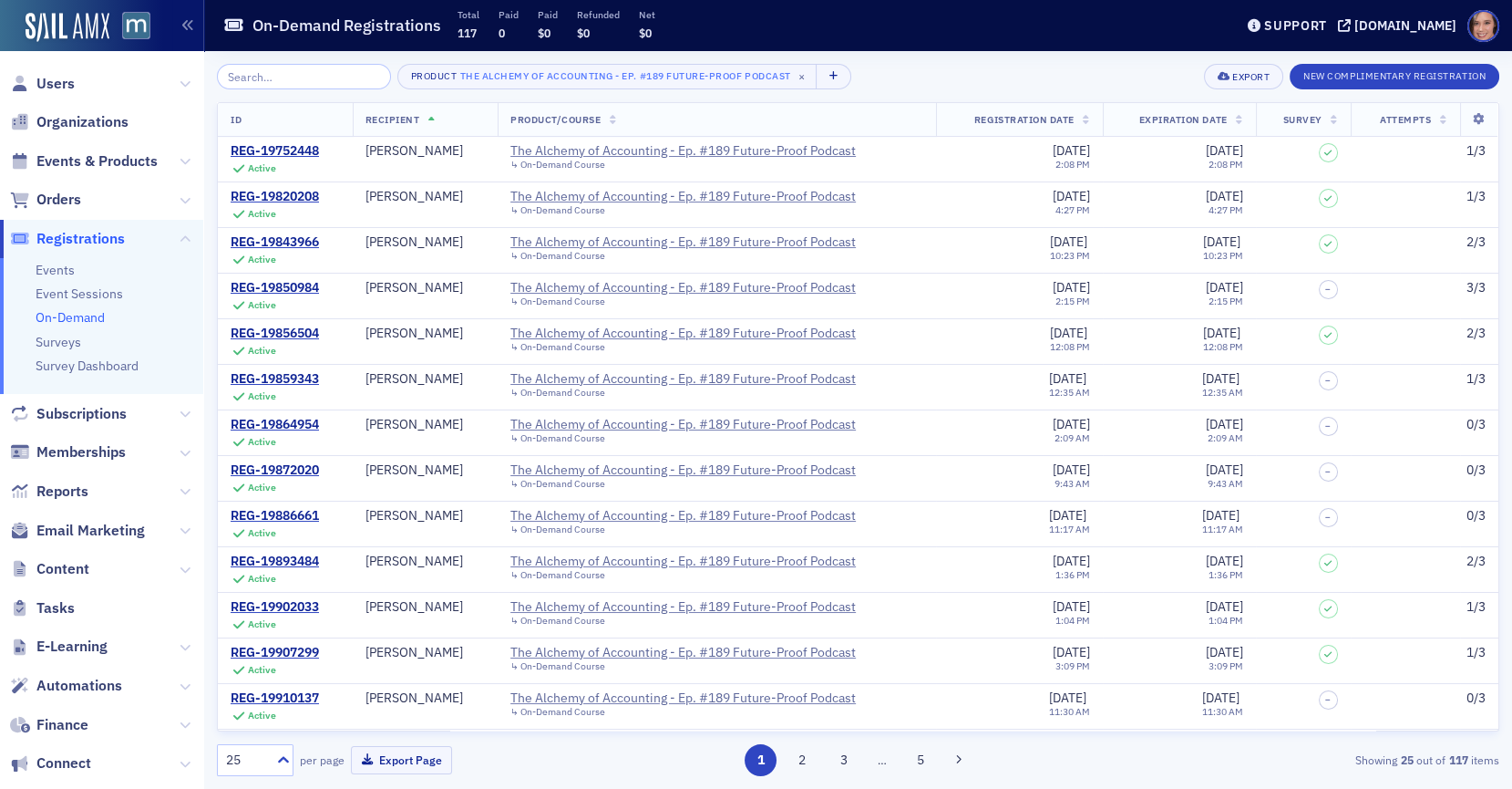
click at [400, 114] on span "Recipient" at bounding box center [392, 119] width 54 height 13
click at [190, 487] on span "Reports" at bounding box center [101, 491] width 203 height 40
click at [185, 488] on icon at bounding box center [184, 491] width 11 height 11
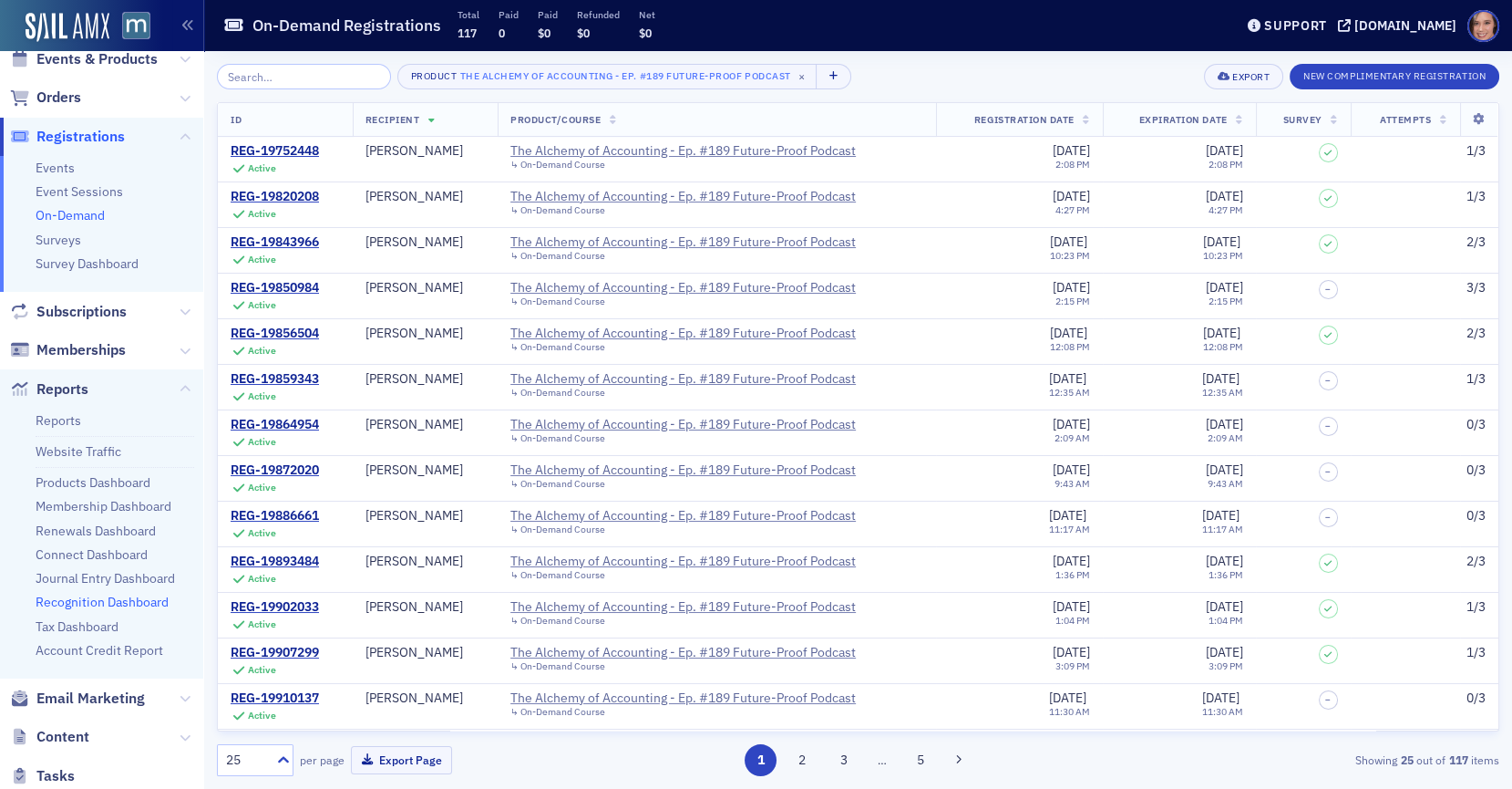
scroll to position [104, 0]
click at [93, 483] on link "Products Dashboard" at bounding box center [93, 480] width 115 height 17
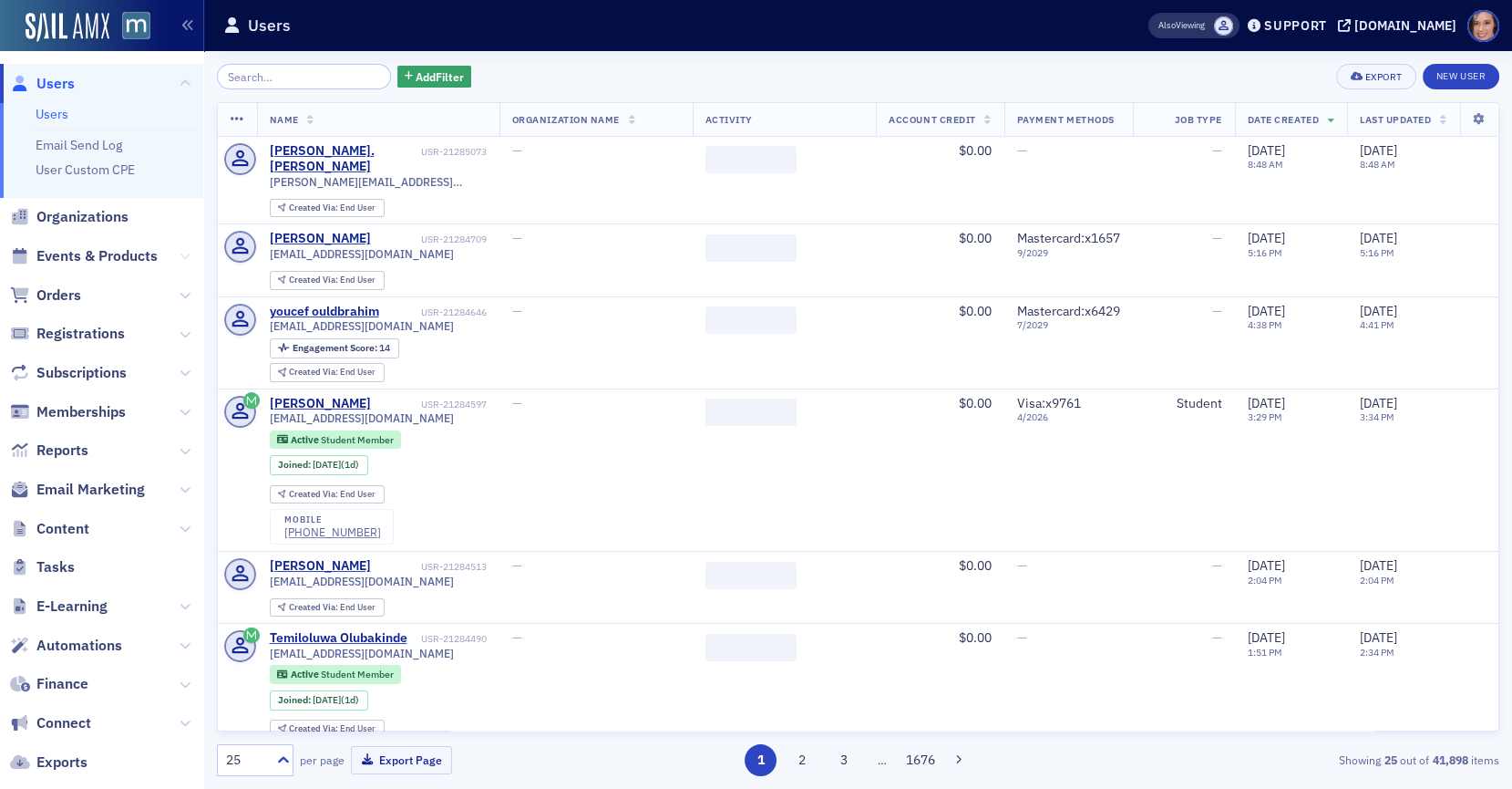
click at [179, 251] on icon at bounding box center [184, 255] width 11 height 11
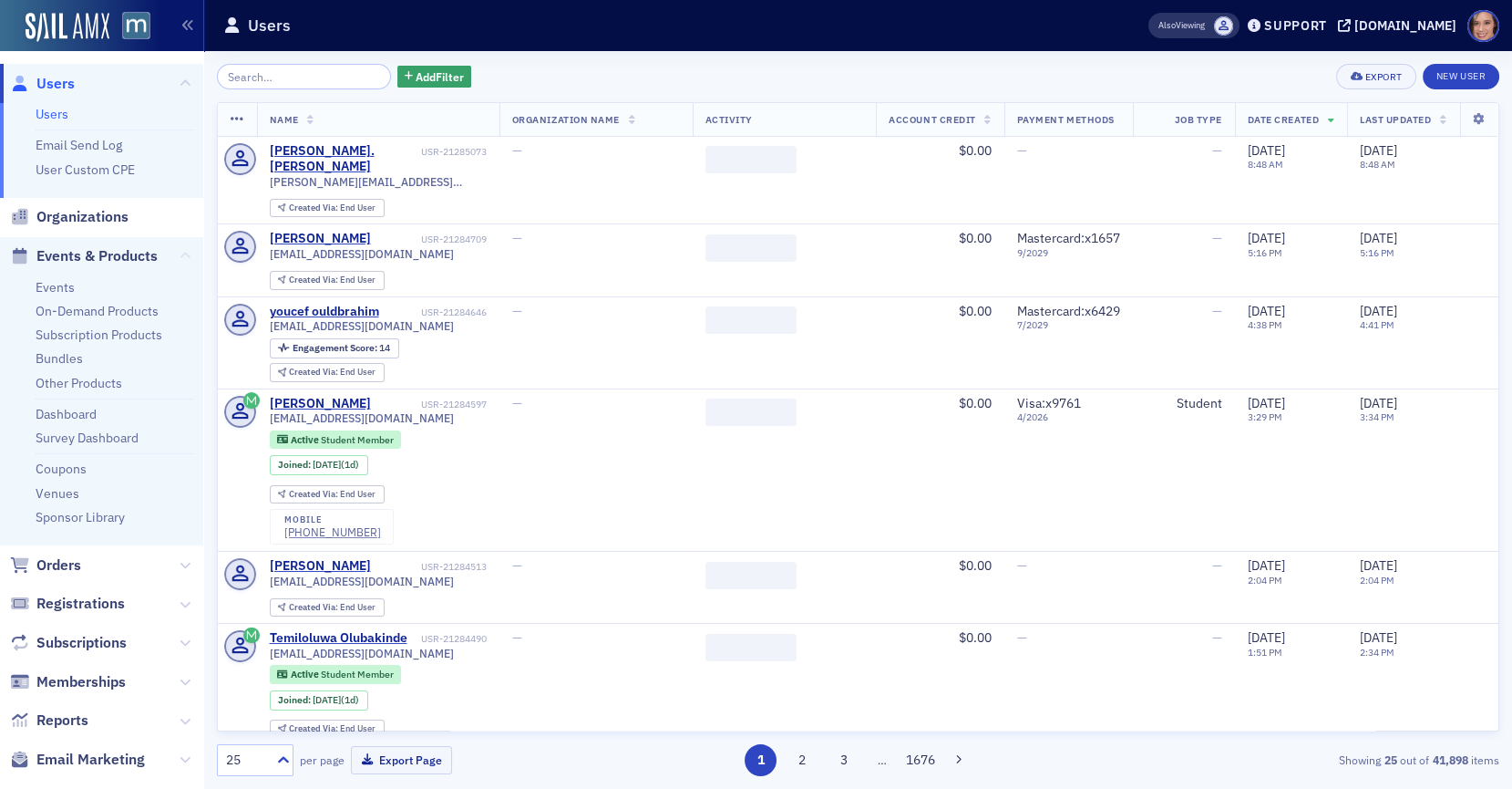
click at [180, 252] on icon at bounding box center [184, 255] width 11 height 11
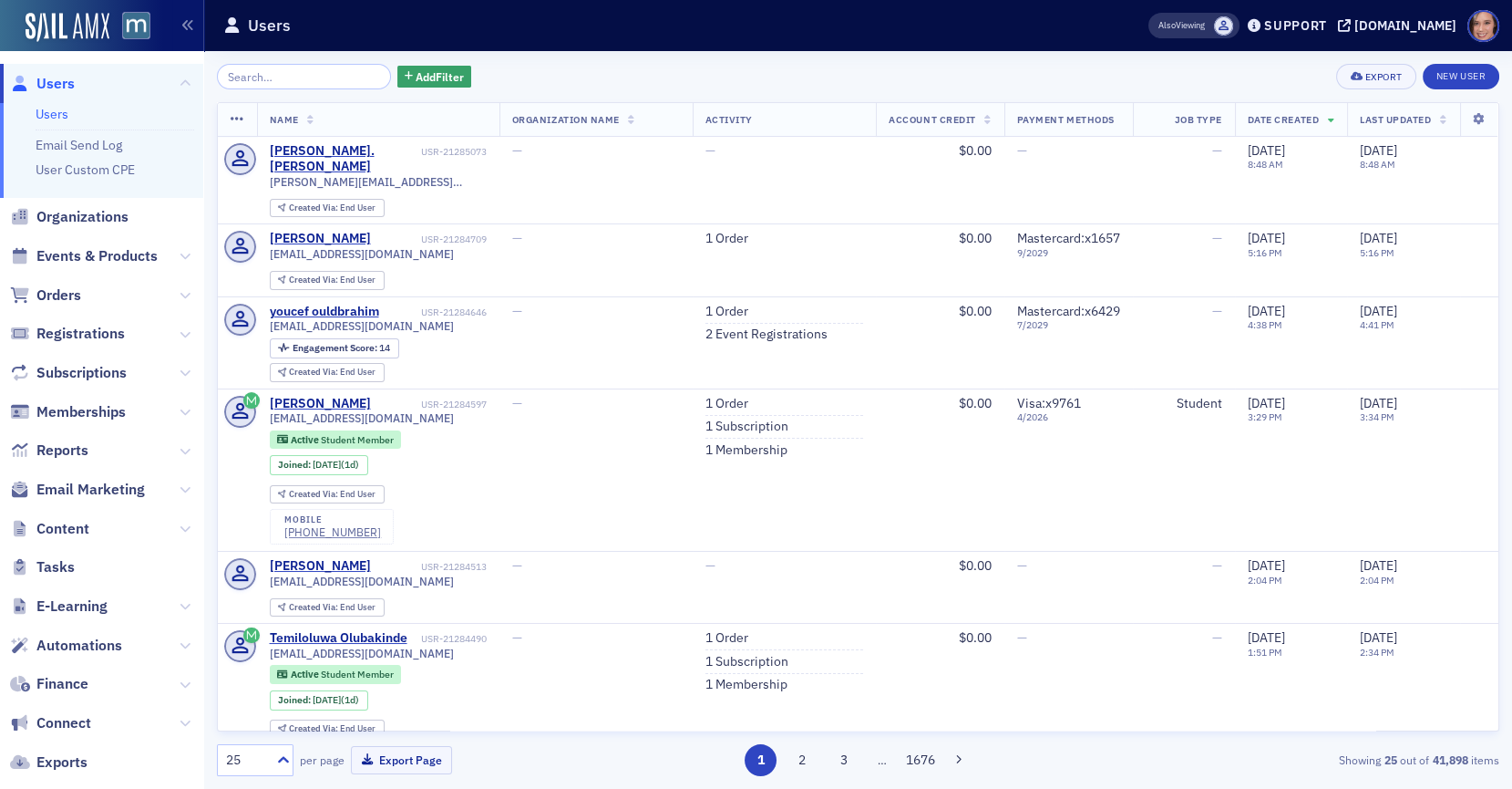
click at [190, 455] on span "Reports" at bounding box center [101, 451] width 203 height 40
click at [190, 453] on icon at bounding box center [184, 450] width 11 height 11
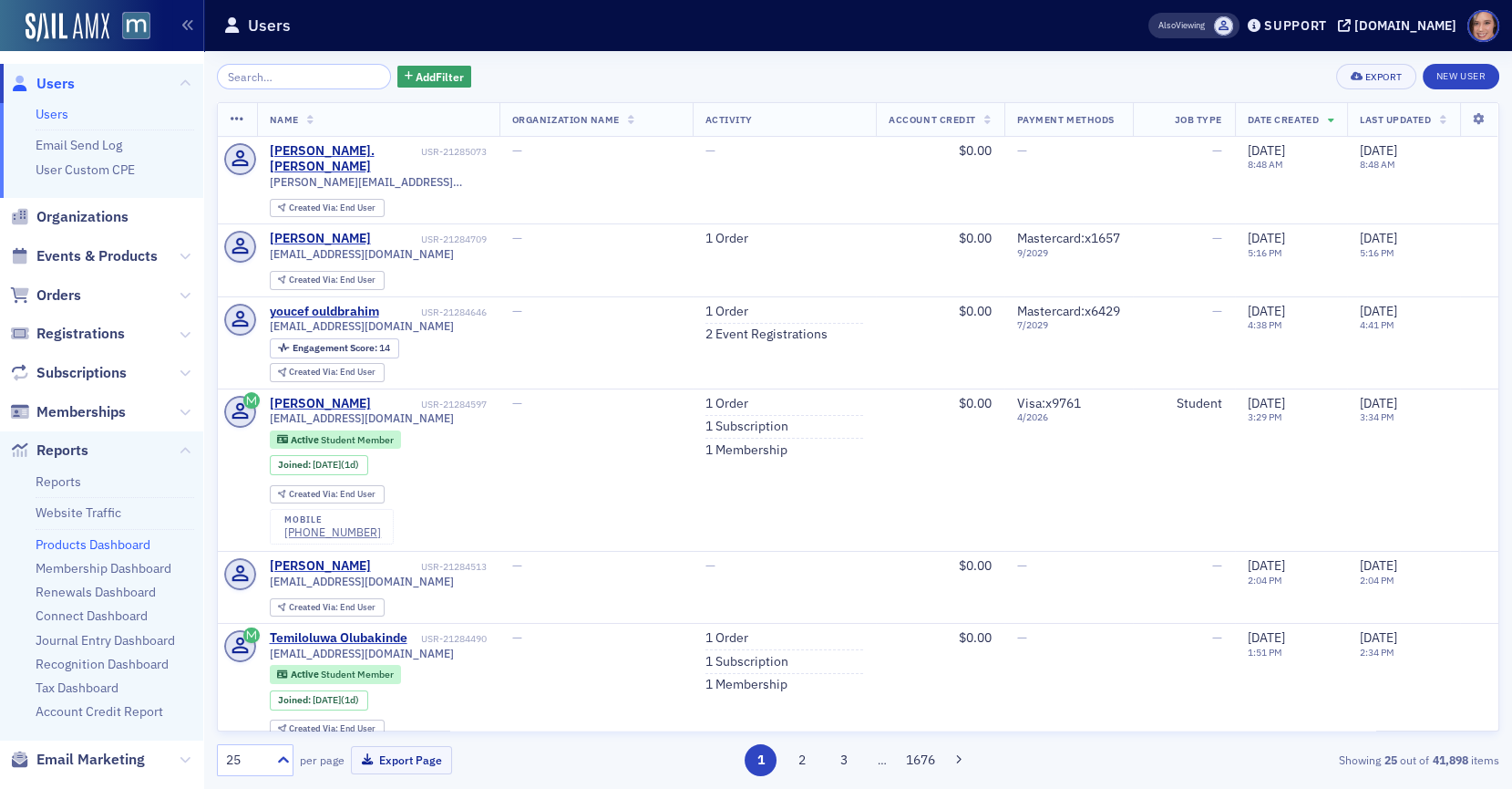
click at [110, 542] on link "Products Dashboard" at bounding box center [93, 544] width 115 height 17
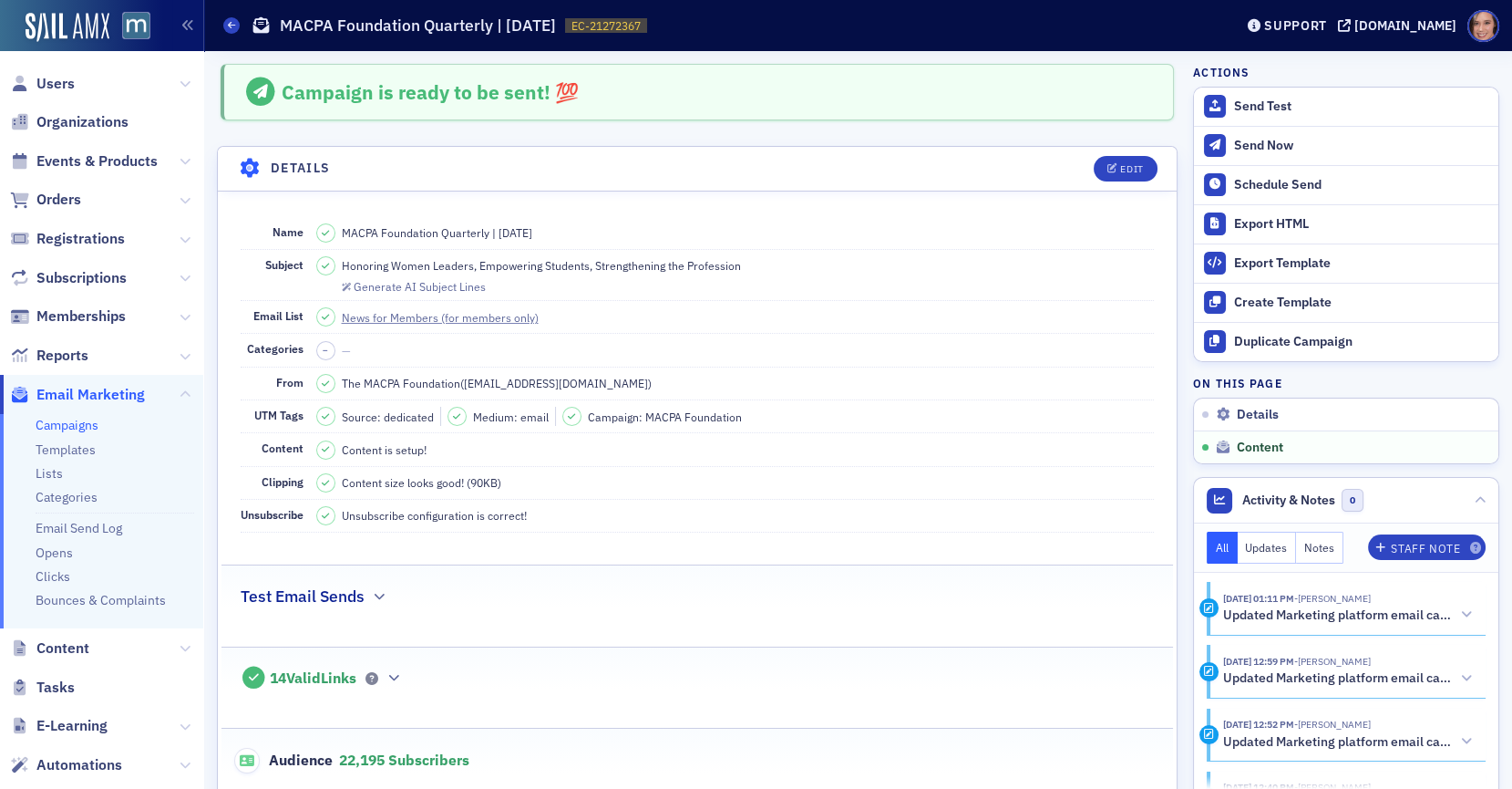
scroll to position [1240, 0]
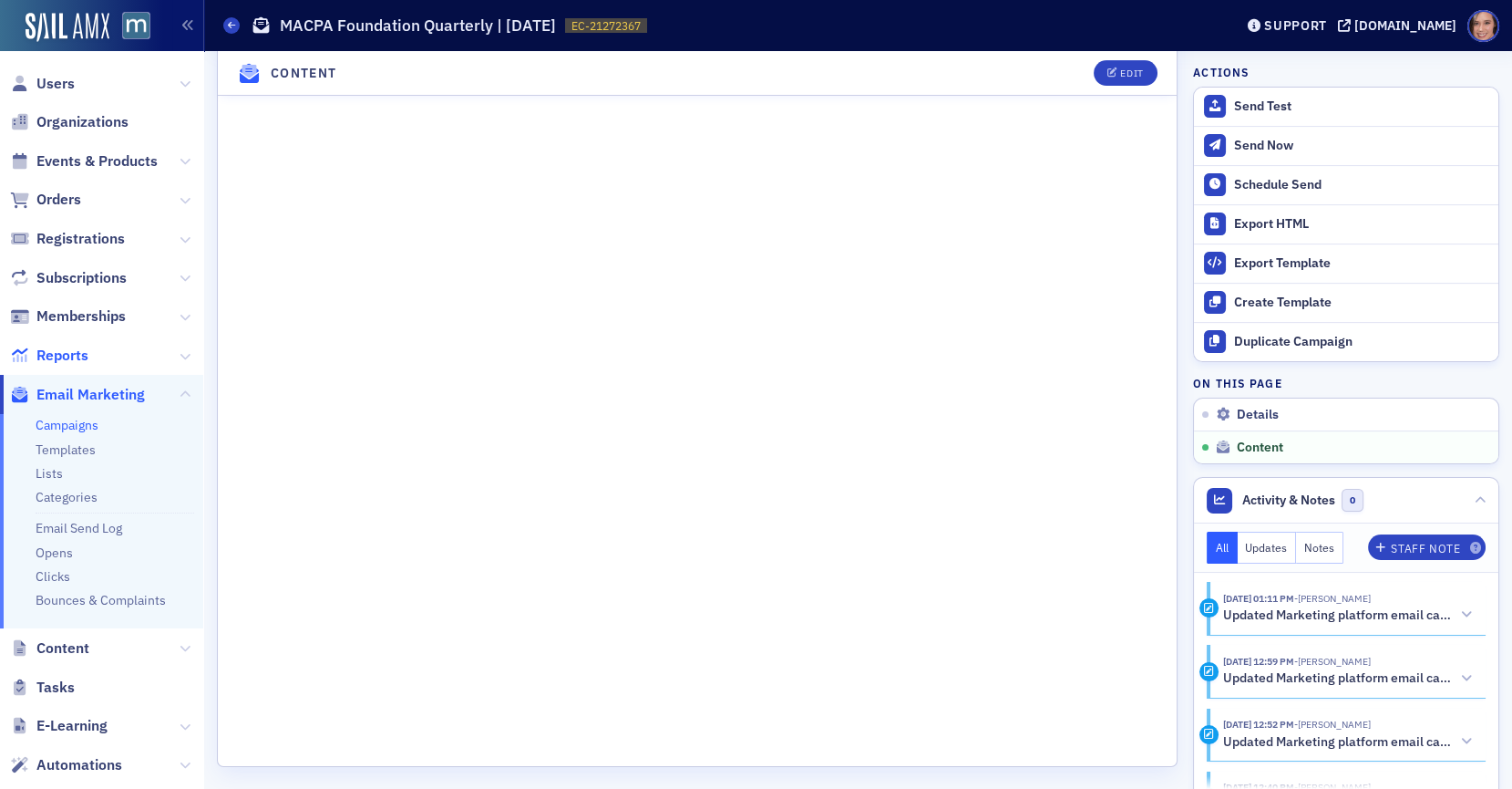
click at [52, 358] on span "Reports" at bounding box center [62, 355] width 51 height 20
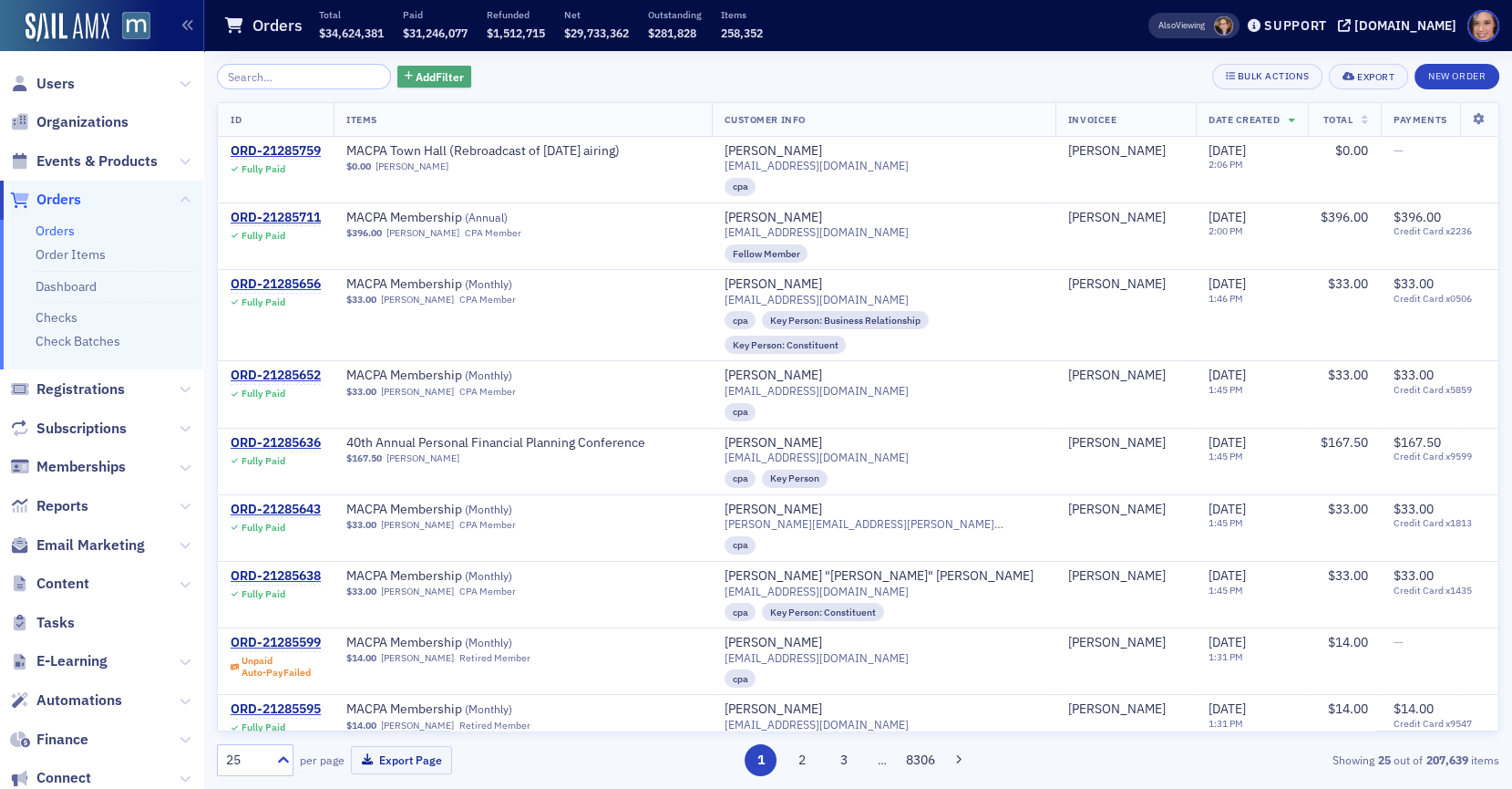
click at [431, 71] on span "Add Filter" at bounding box center [439, 76] width 48 height 17
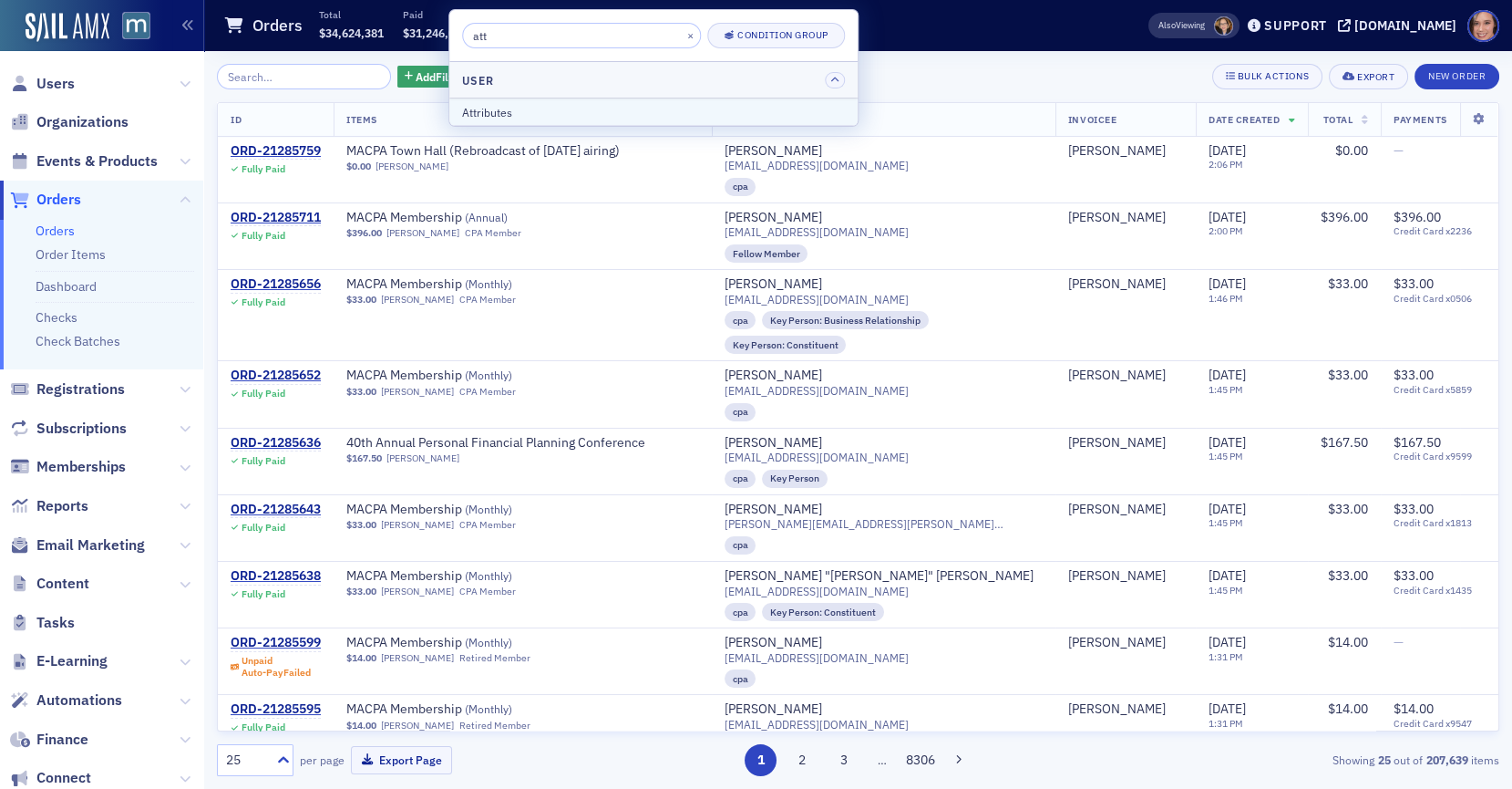
type input "att"
click at [589, 118] on div "Attributes" at bounding box center [653, 112] width 383 height 17
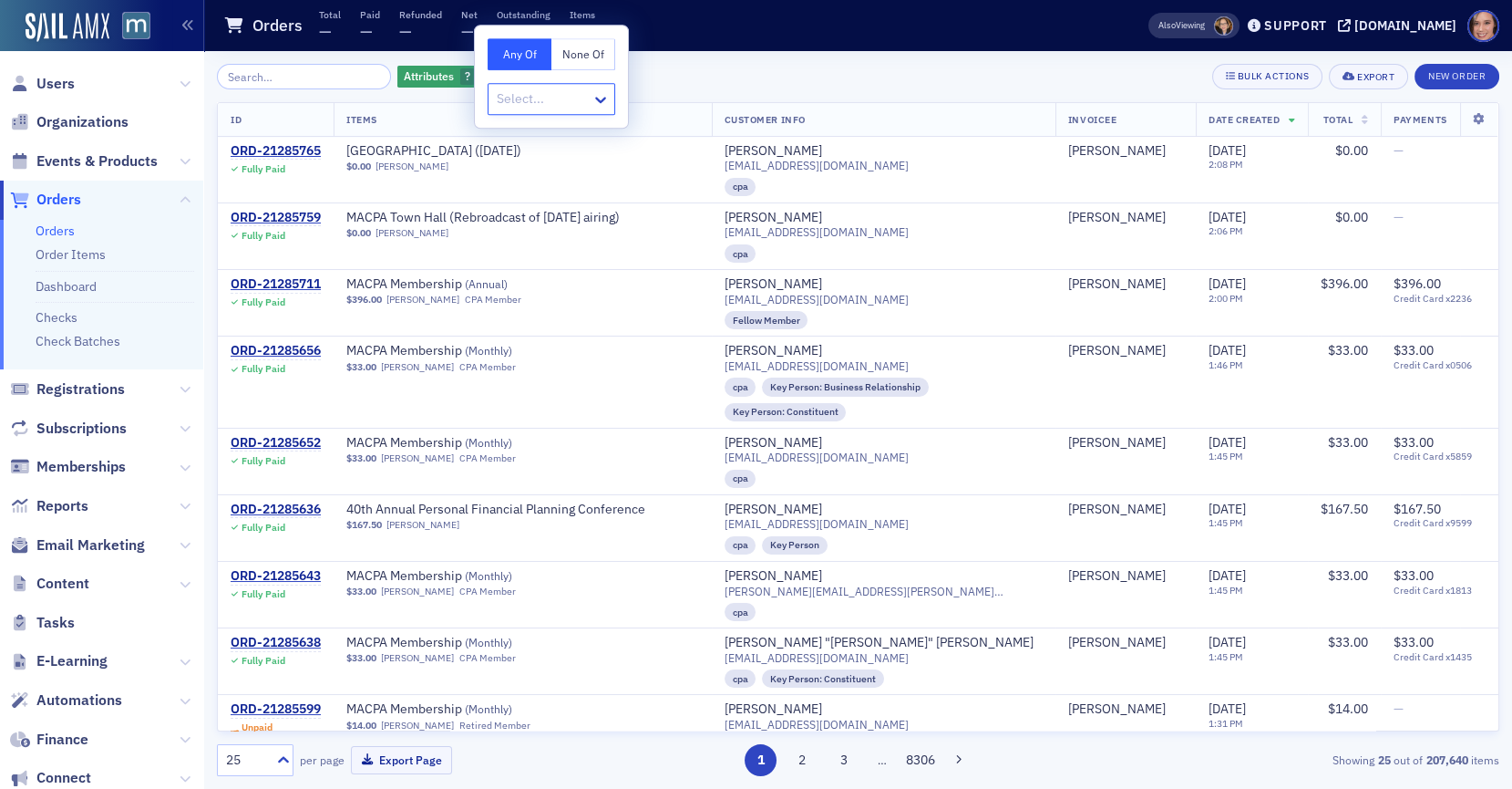
click at [565, 88] on div at bounding box center [542, 98] width 95 height 23
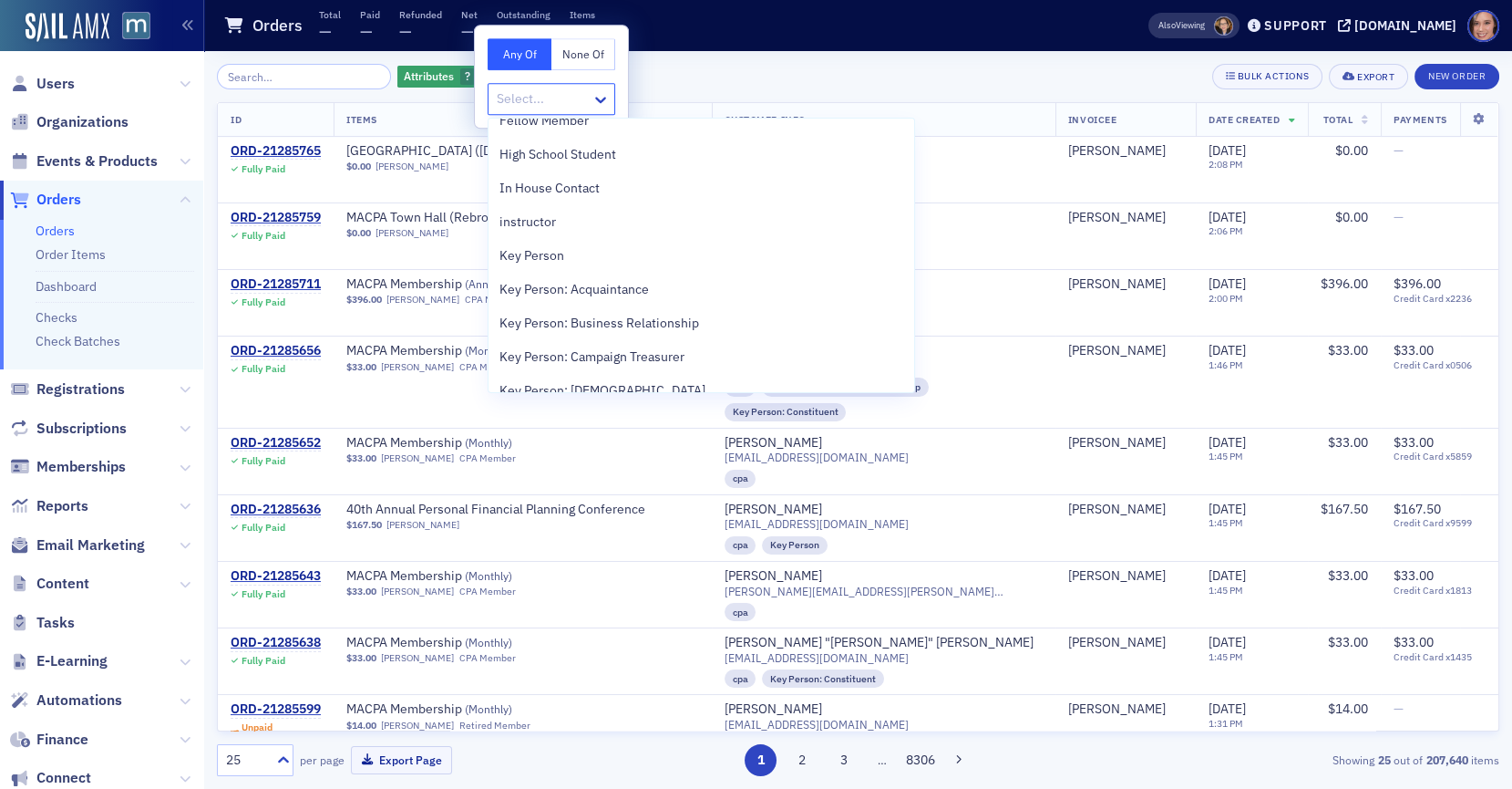
scroll to position [2124, 0]
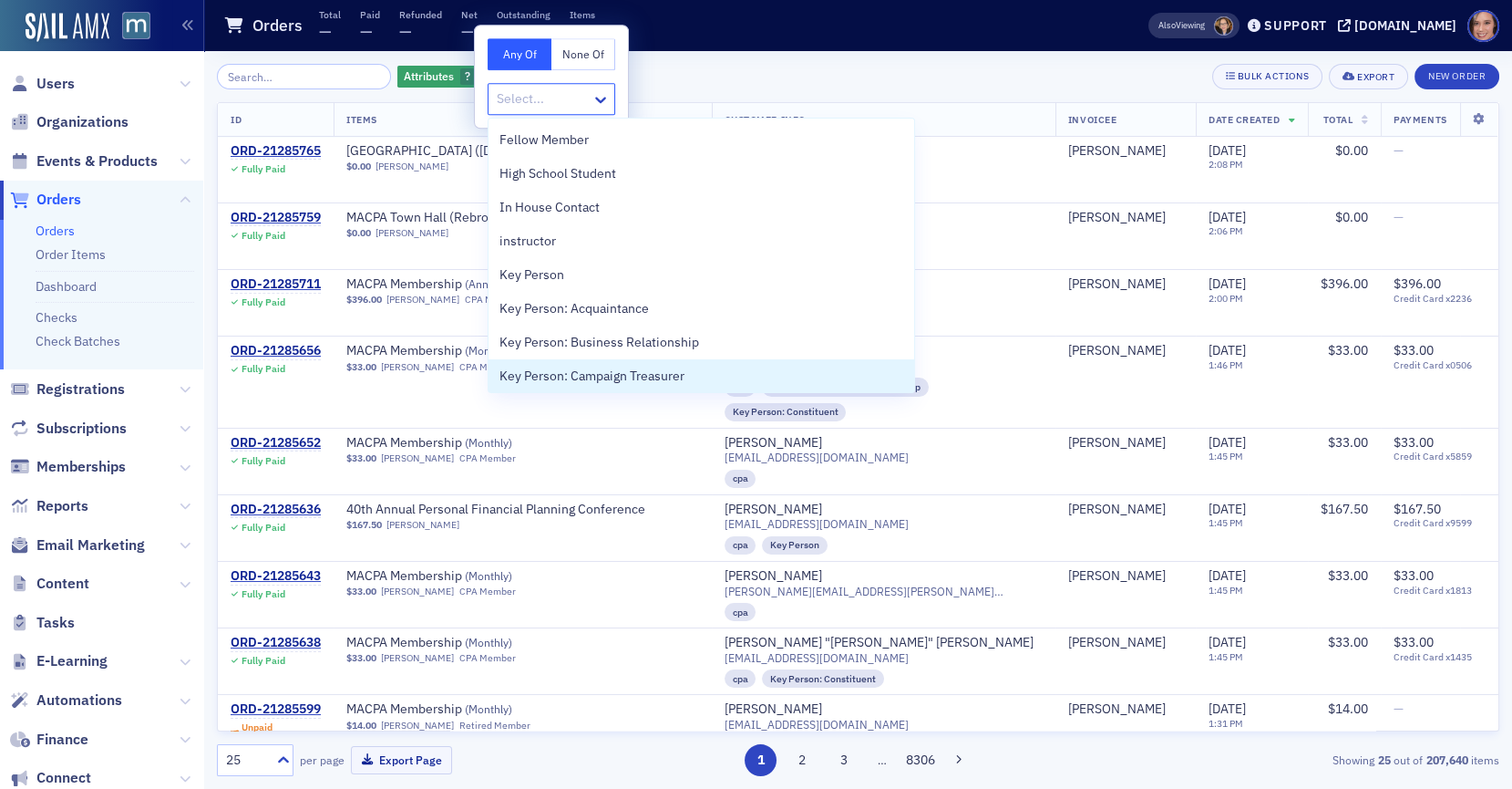
type input "o"
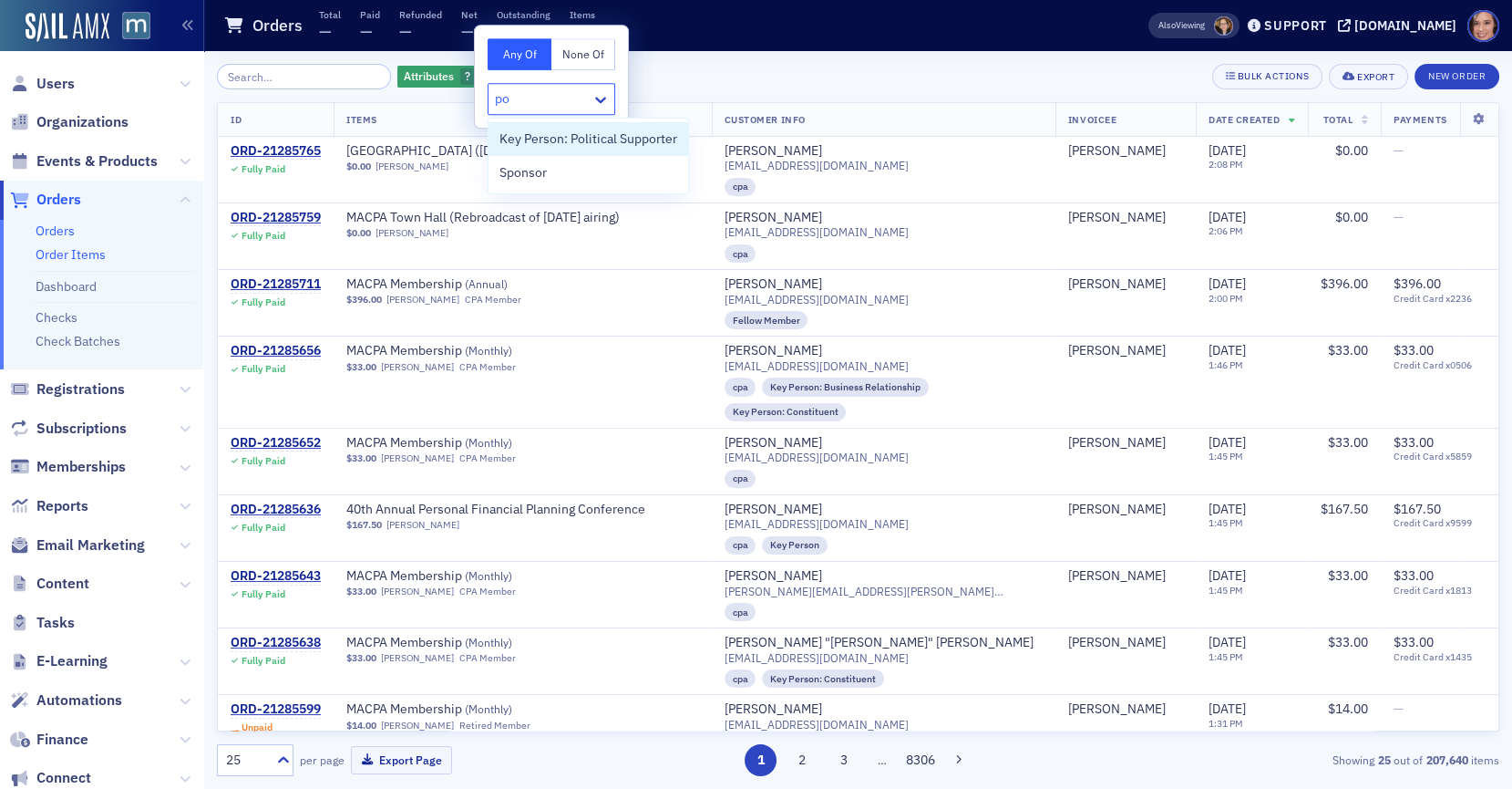
type input "po"
click at [54, 248] on link "Order Items" at bounding box center [70, 254] width 70 height 17
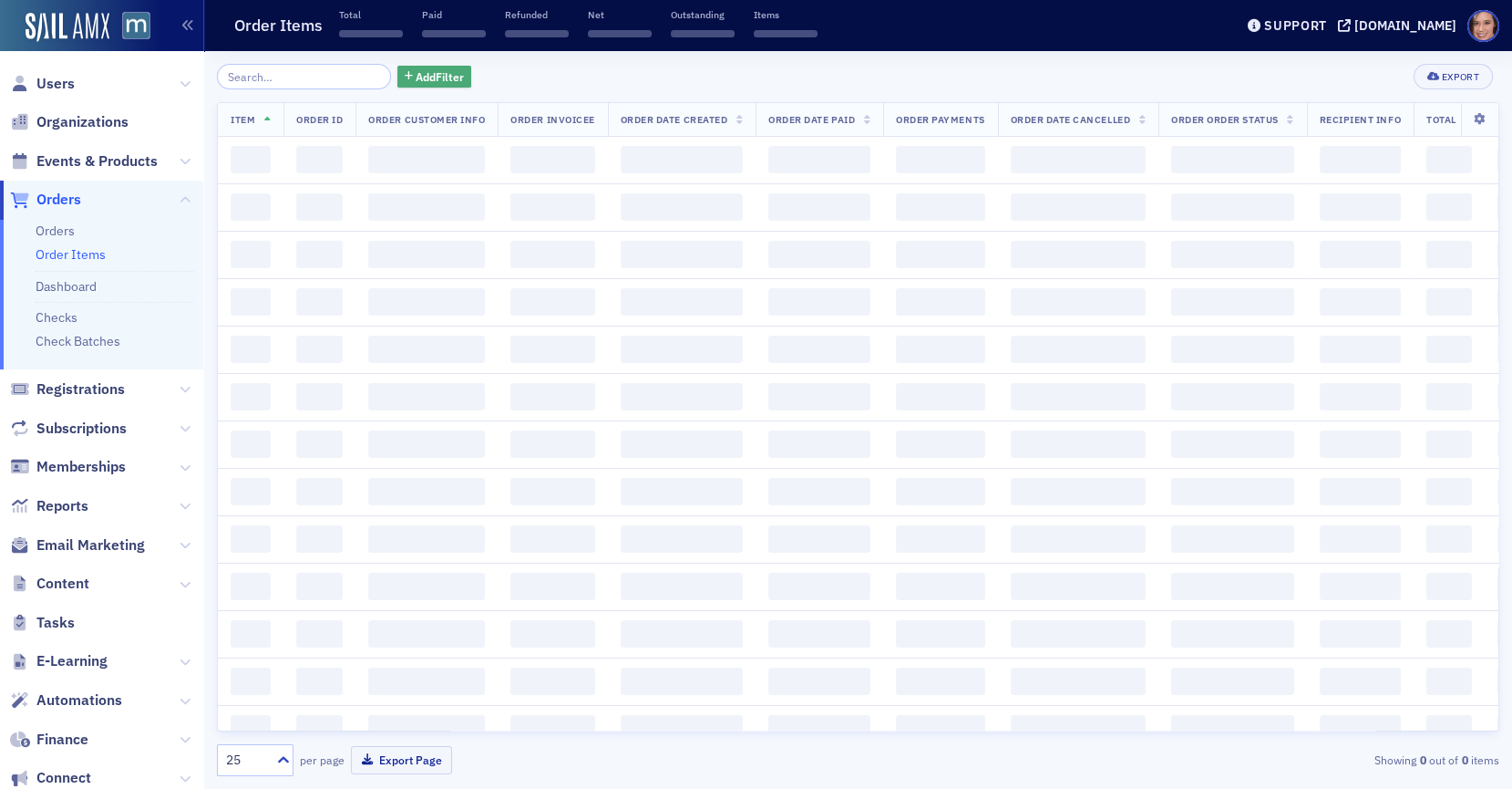
click at [422, 73] on span "Add Filter" at bounding box center [439, 76] width 48 height 17
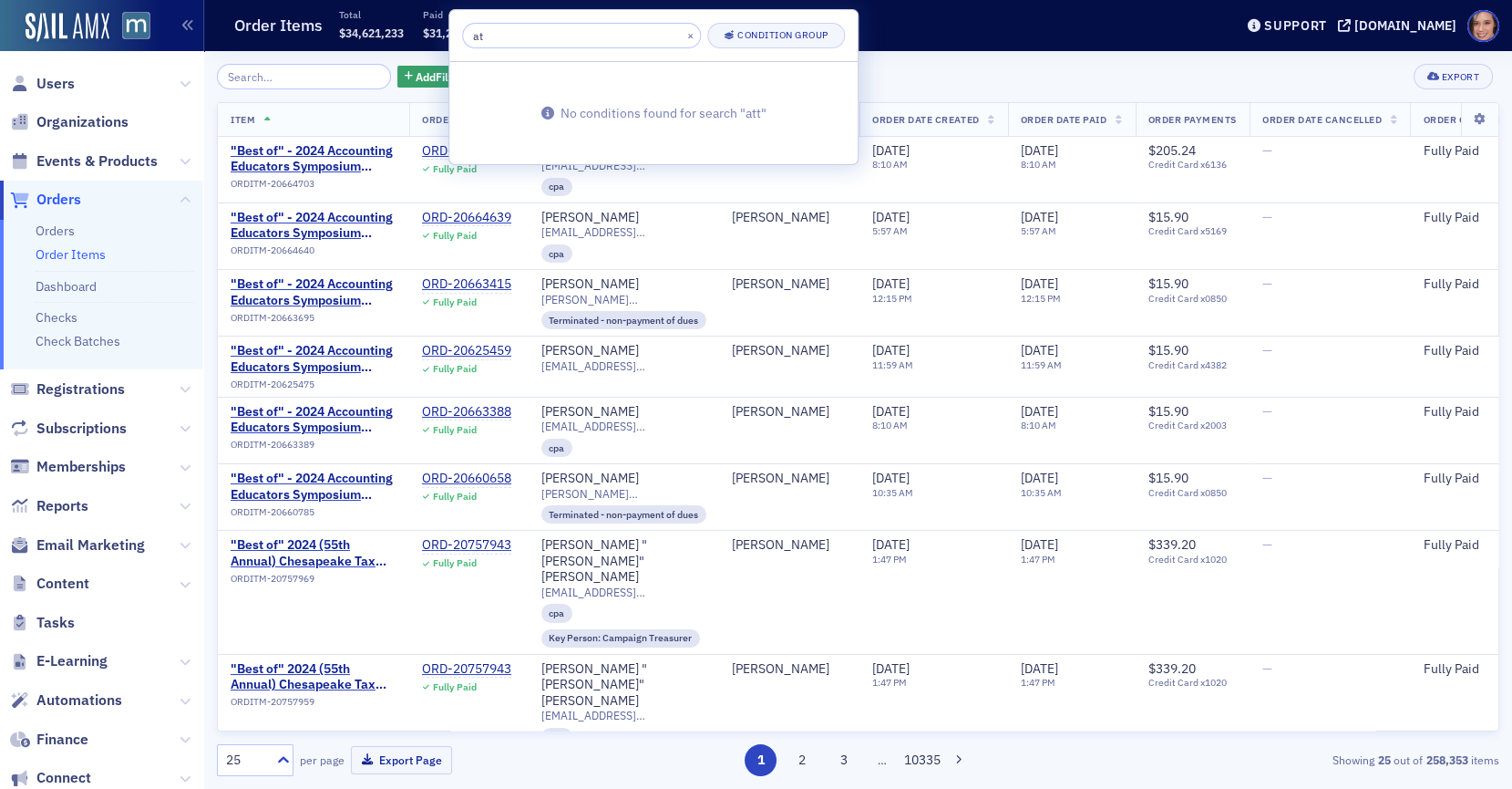
type input "a"
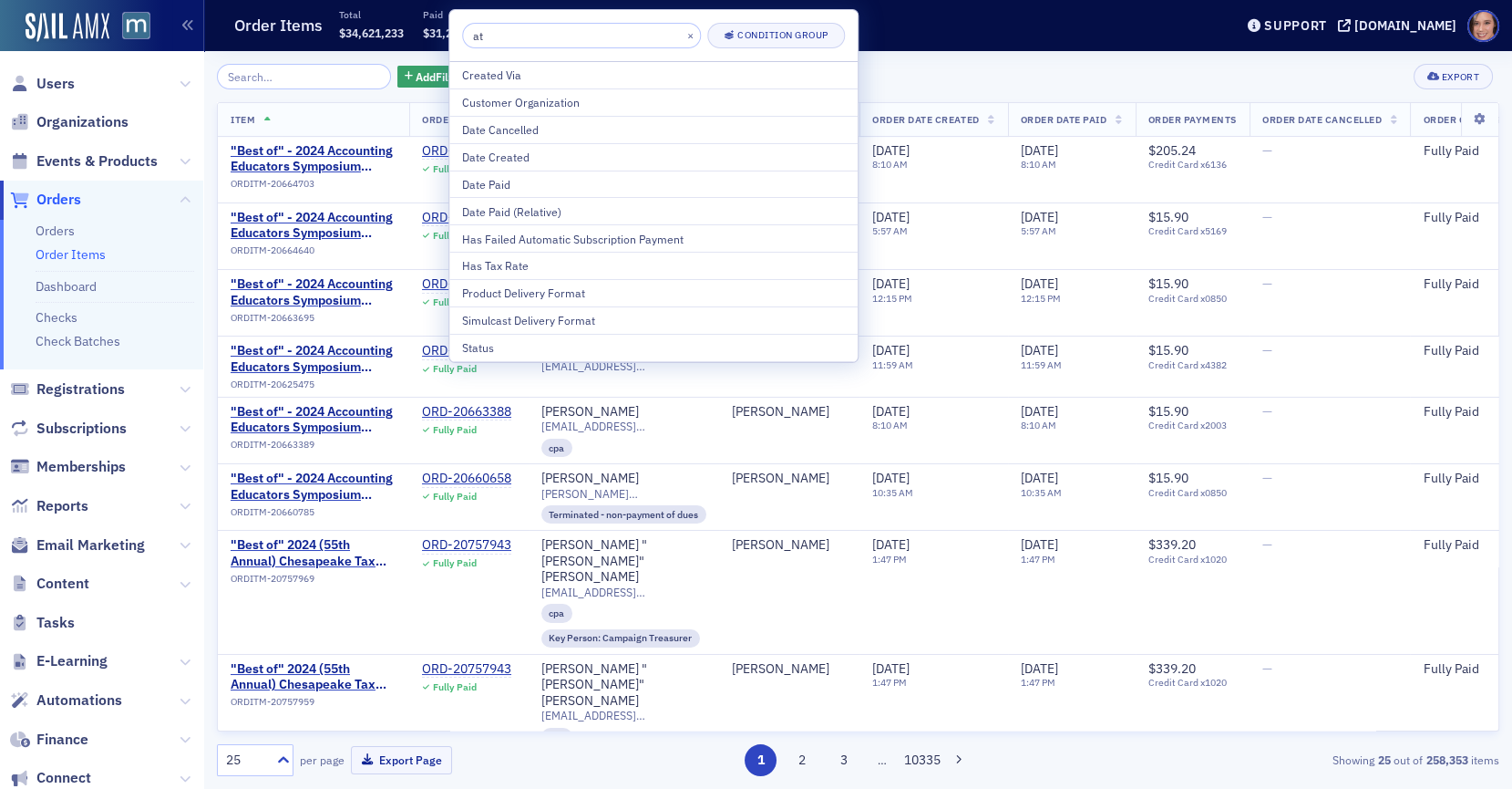
type input "a"
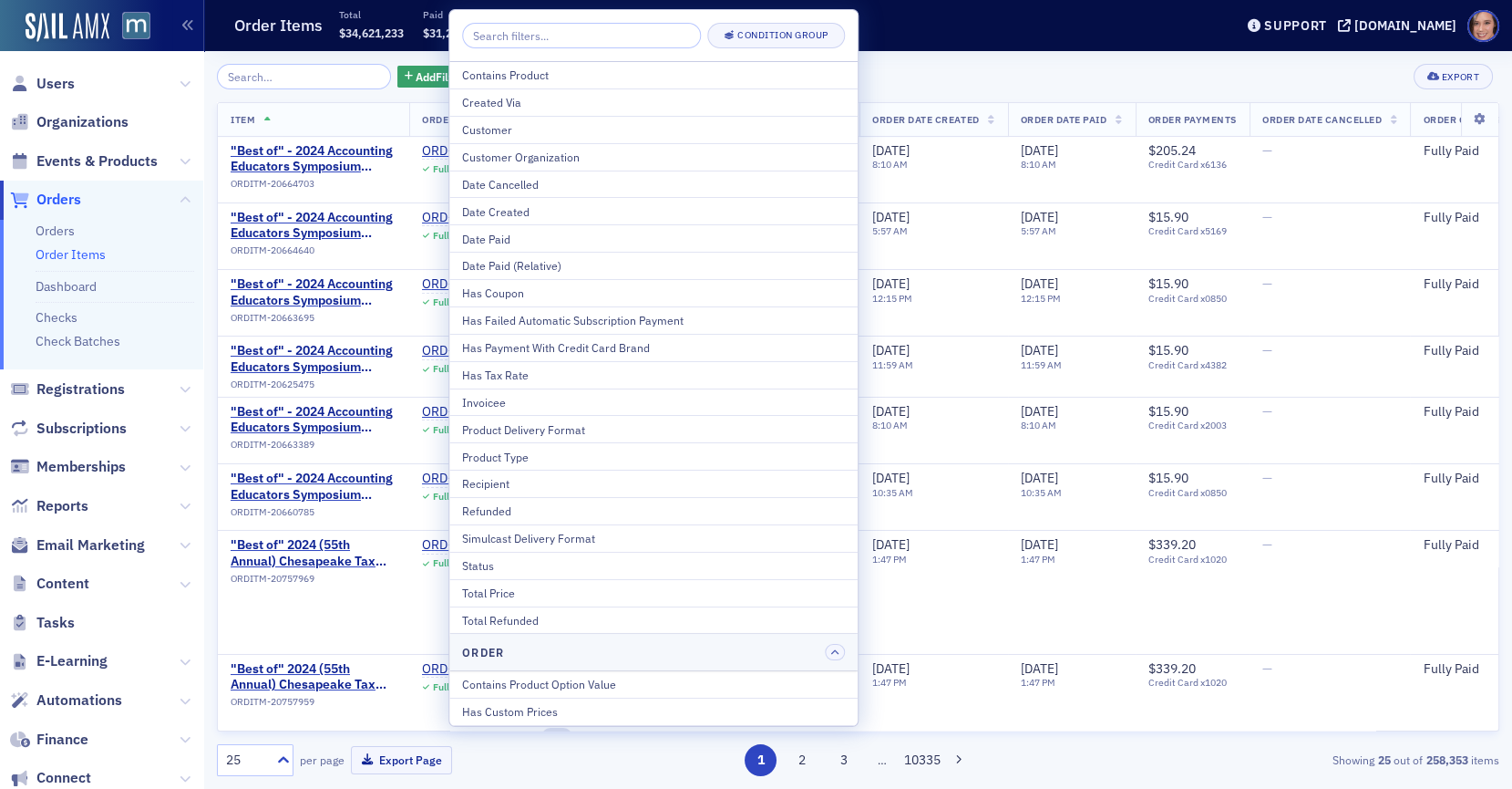
click at [966, 92] on div "Add Filter Export Item Order ID Order Customer Info Order Invoicee Order Date C…" at bounding box center [858, 419] width 1282 height 712
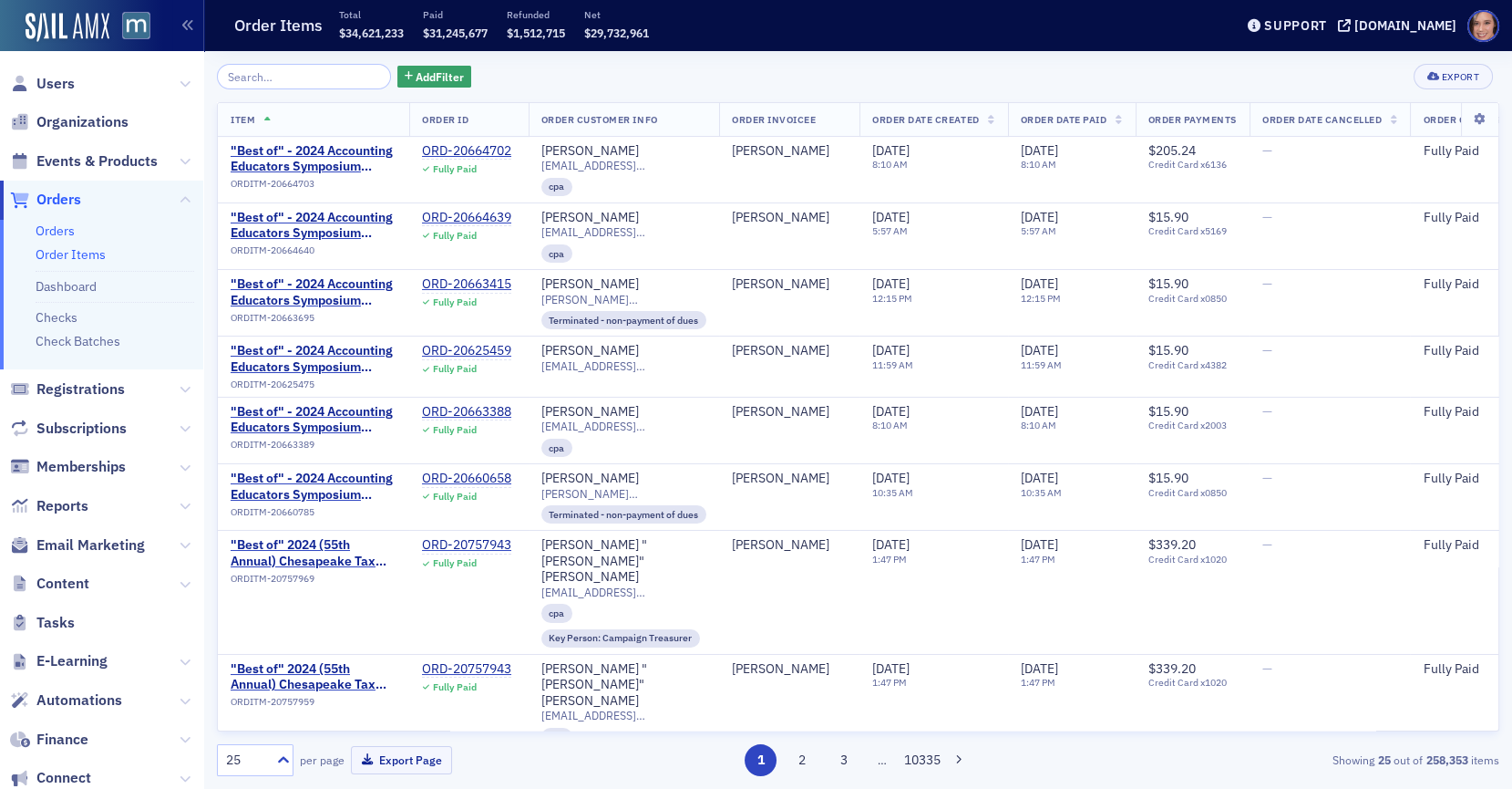
click at [53, 234] on link "Orders" at bounding box center [55, 231] width 40 height 17
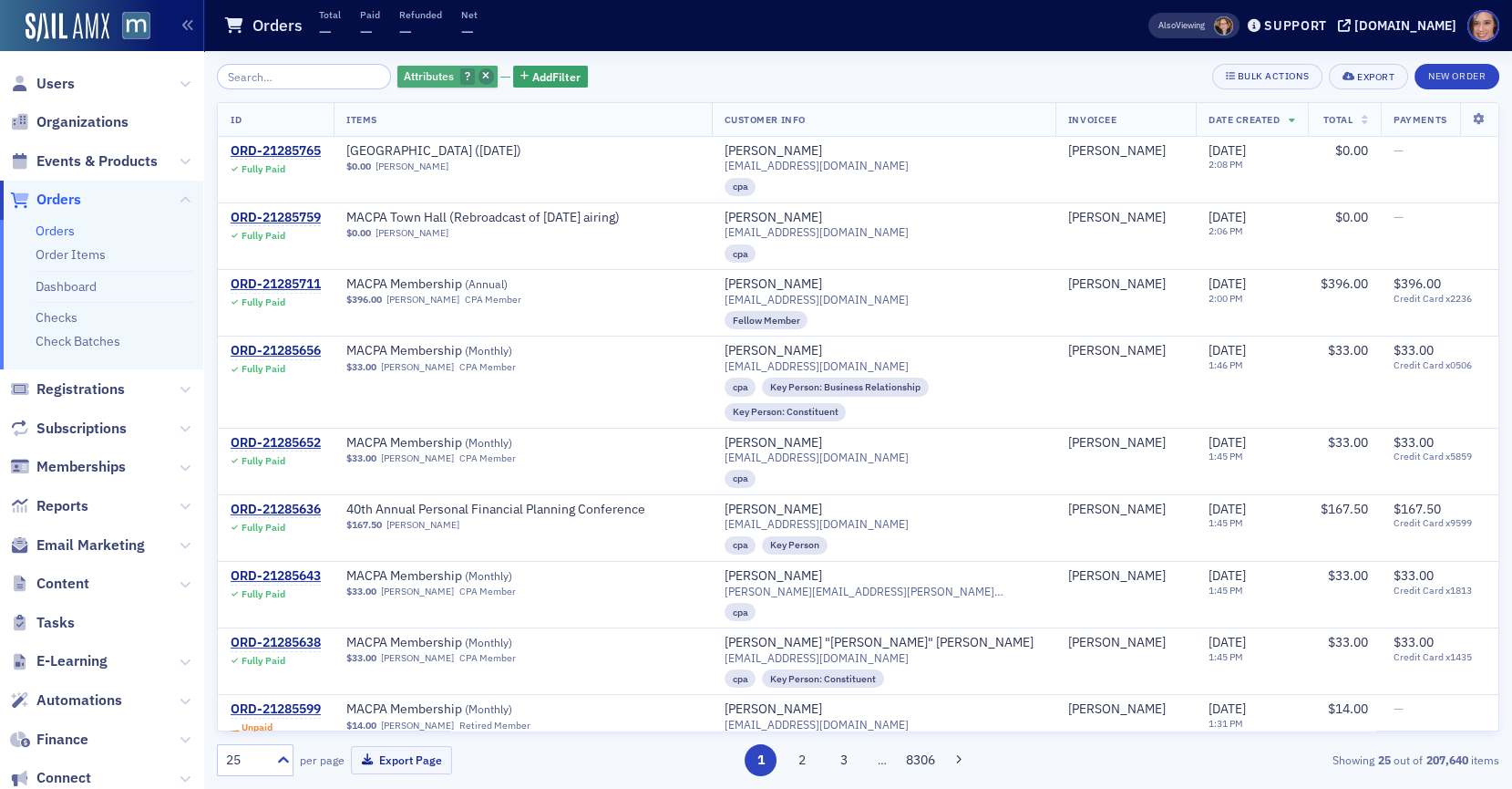
click at [482, 77] on icon "button" at bounding box center [485, 77] width 7 height 10
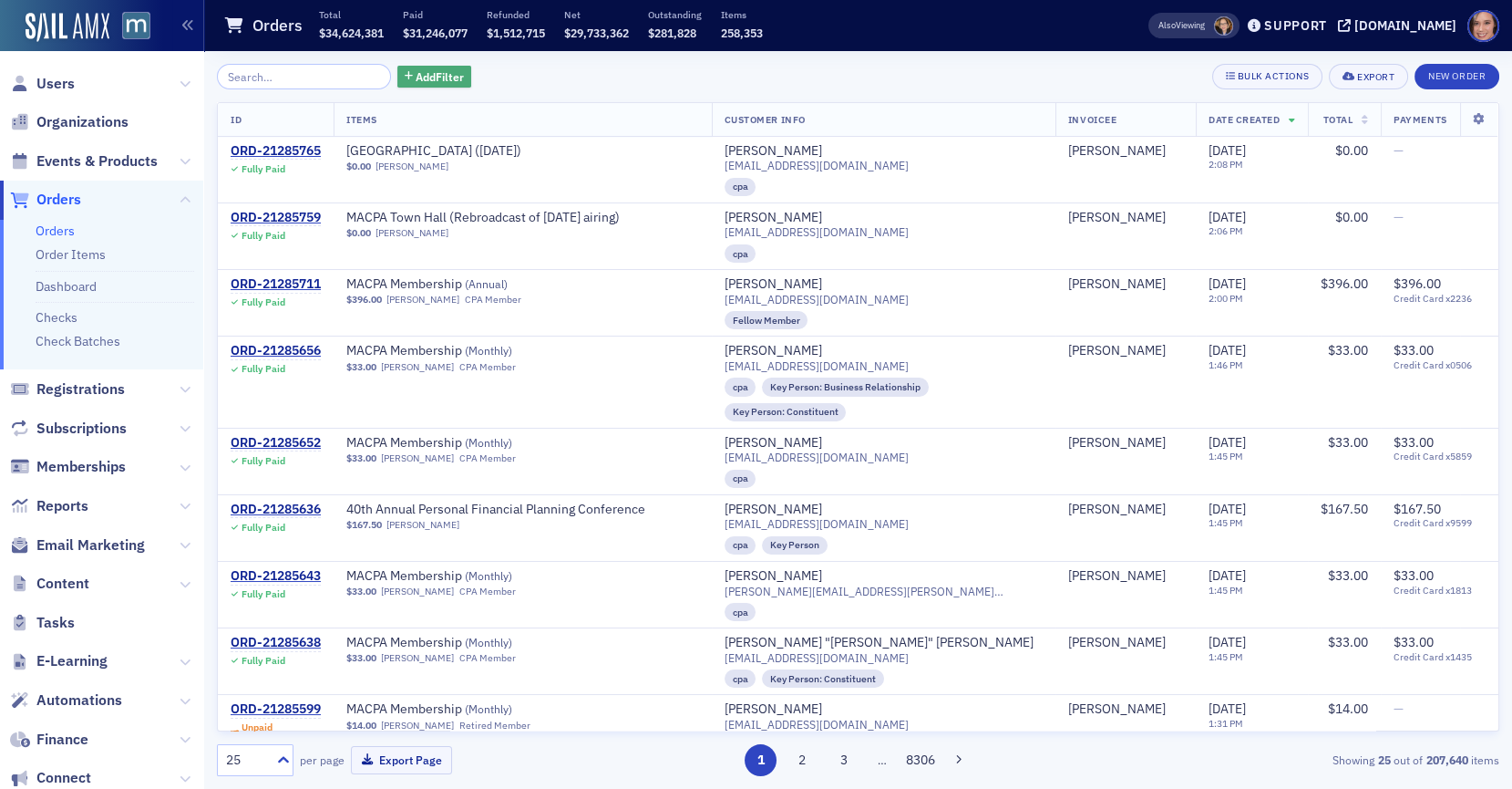
click at [416, 79] on span "Add Filter" at bounding box center [439, 76] width 48 height 17
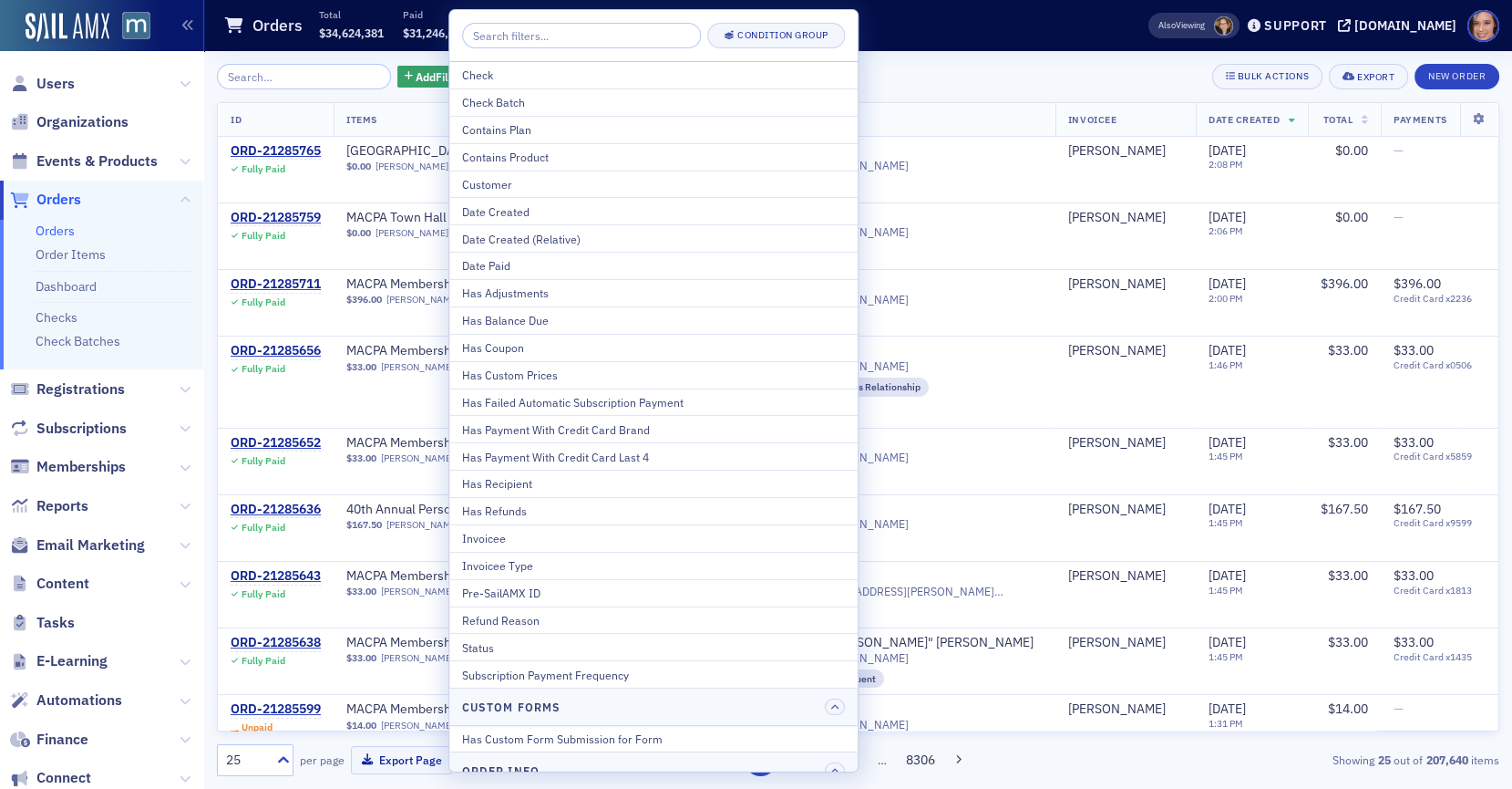
click at [510, 39] on input "search" at bounding box center [581, 36] width 238 height 26
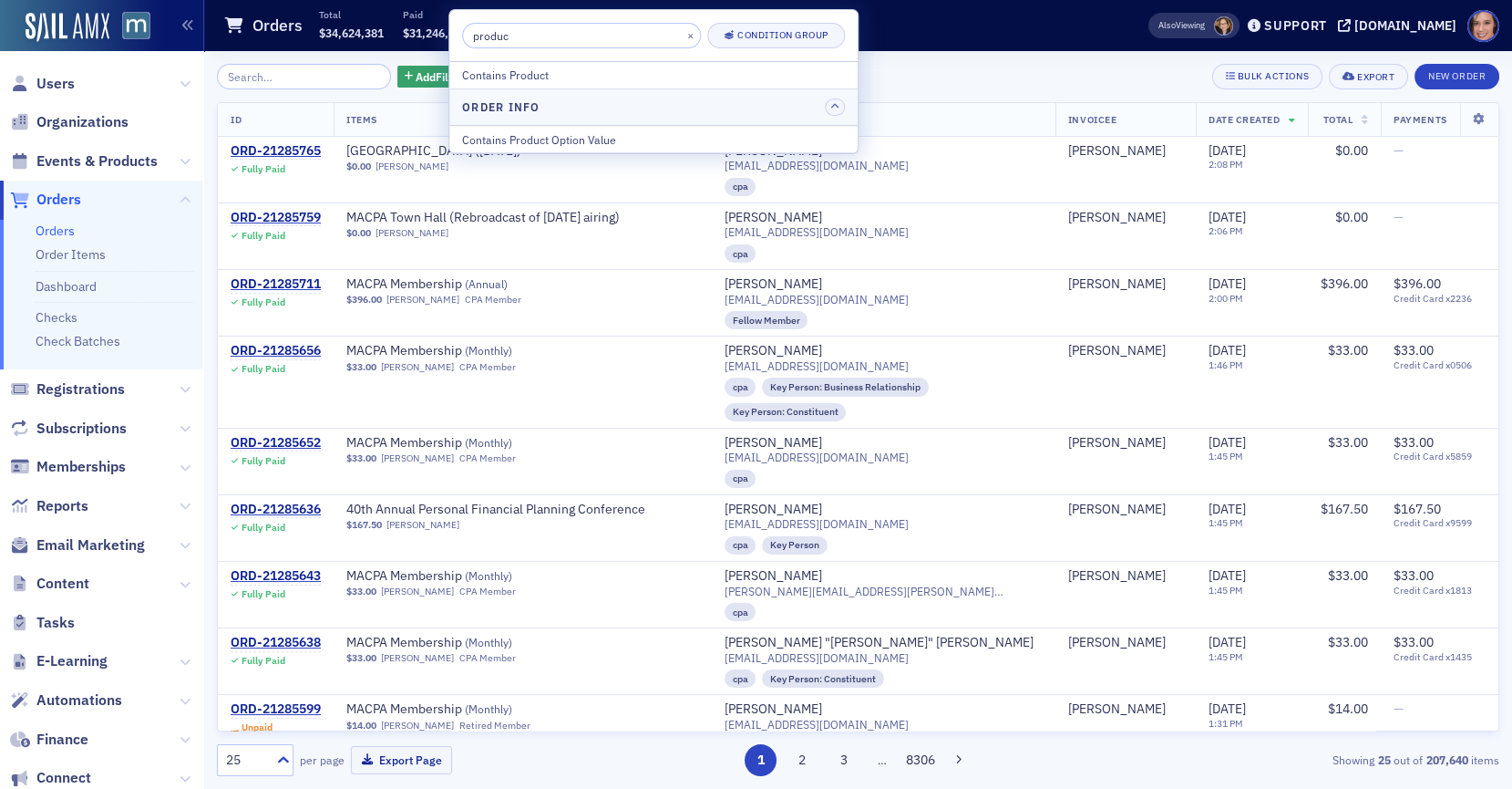
type input "produc"
click at [929, 80] on div "Add Filter Bulk Actions Export New Order" at bounding box center [858, 76] width 1282 height 26
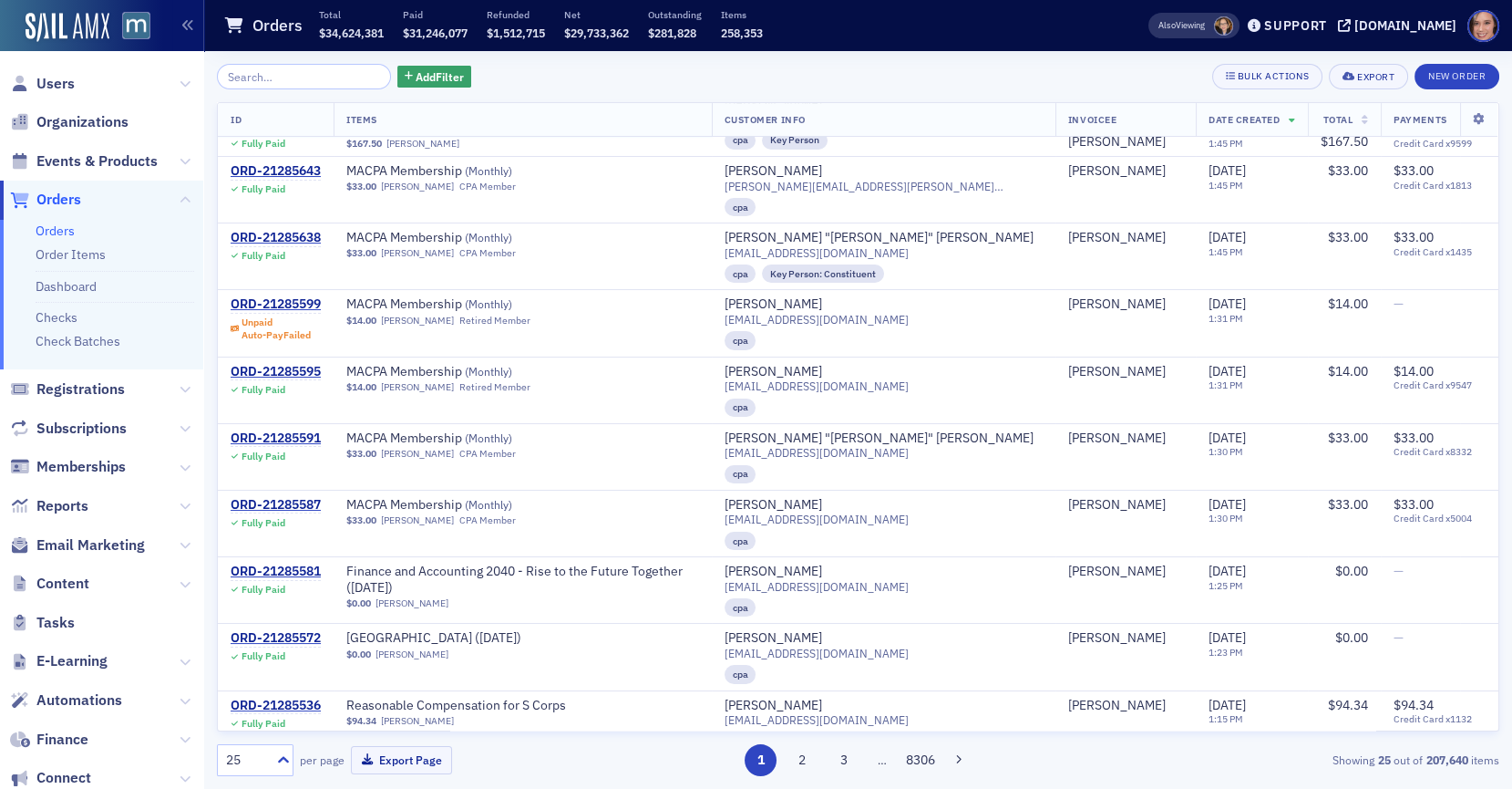
scroll to position [1086, 0]
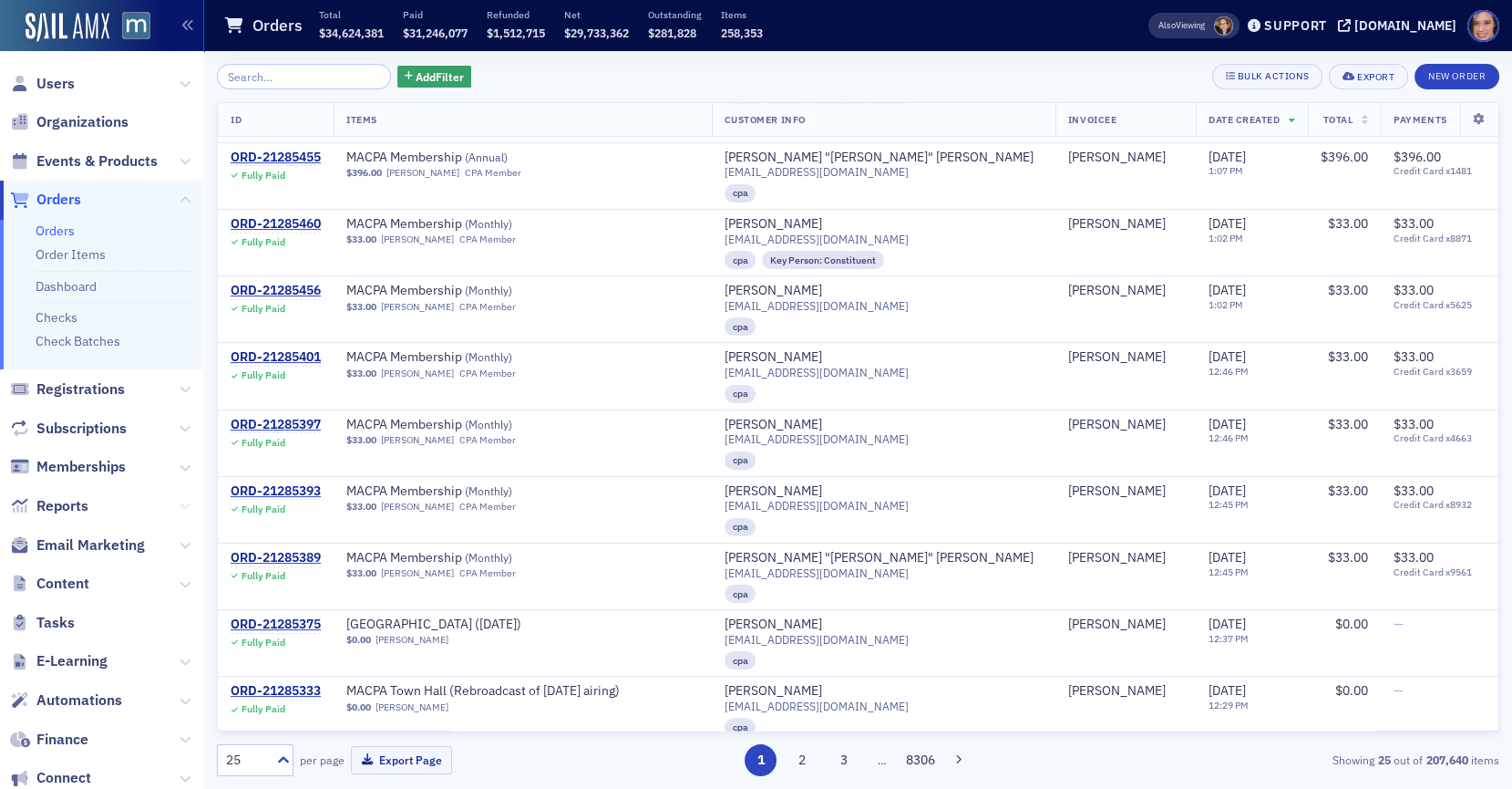
click at [187, 509] on icon at bounding box center [184, 506] width 11 height 11
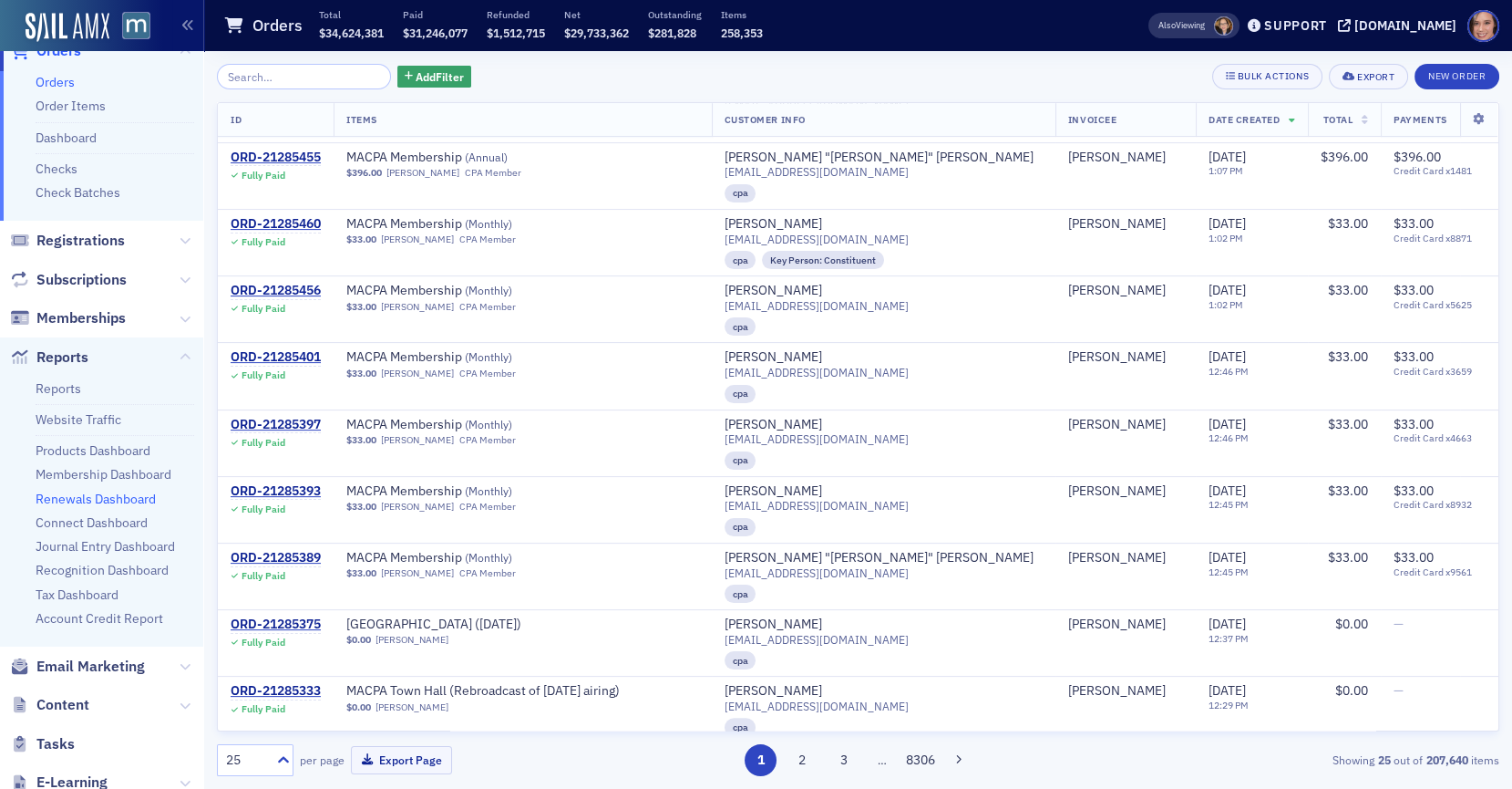
scroll to position [155, 0]
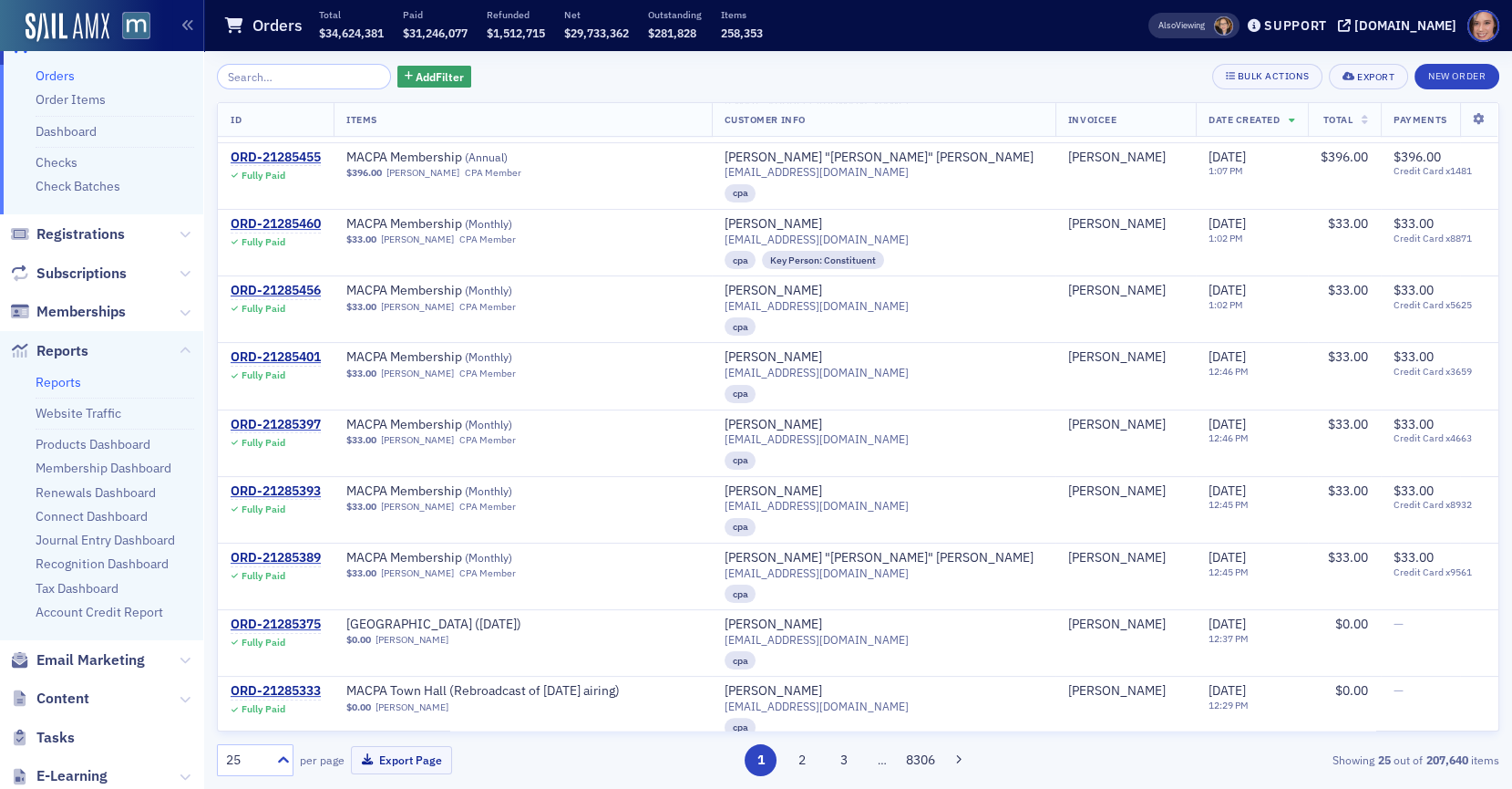
click at [75, 378] on link "Reports" at bounding box center [58, 382] width 46 height 17
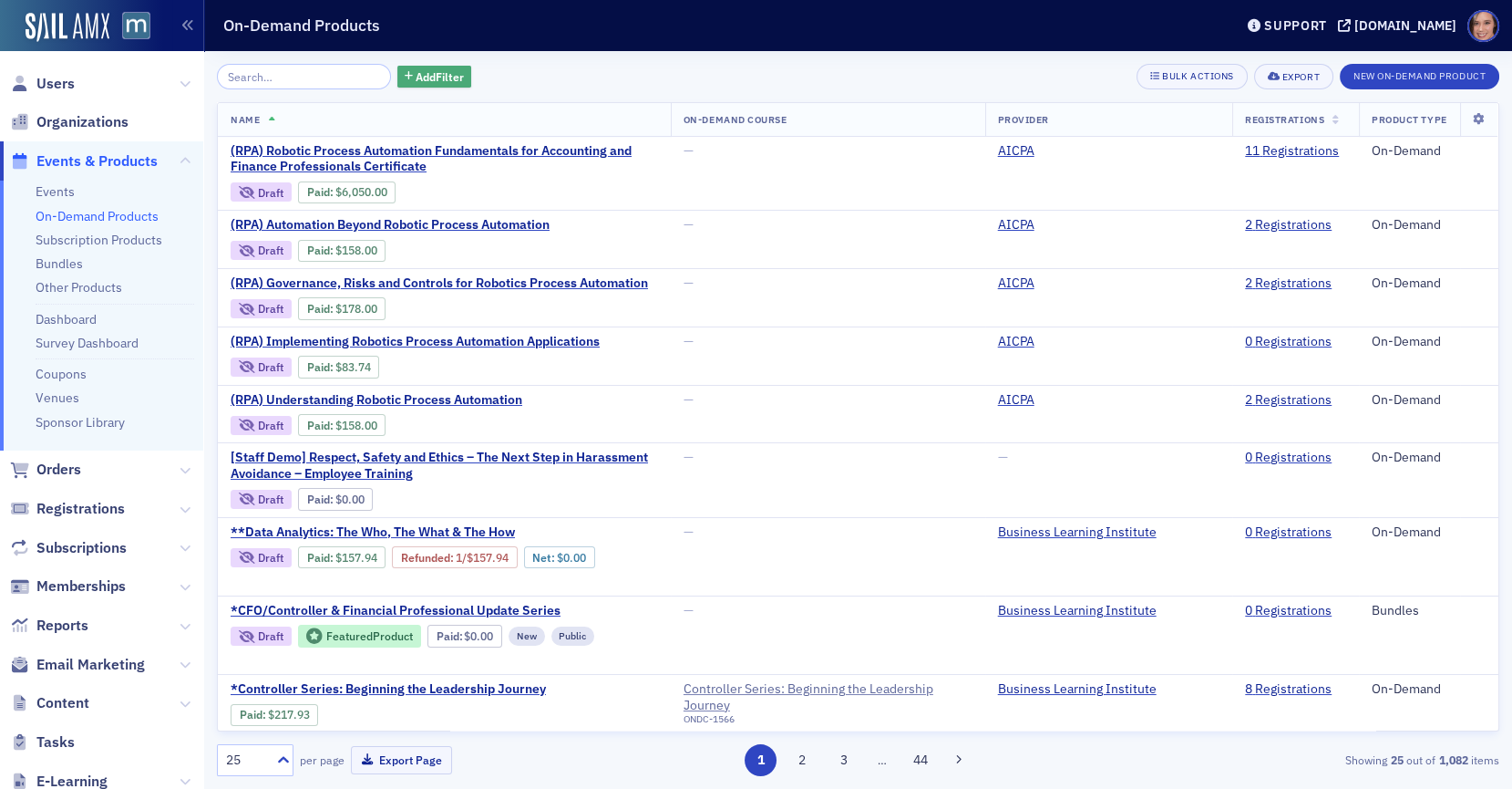
click at [416, 79] on span "Add Filter" at bounding box center [439, 76] width 48 height 17
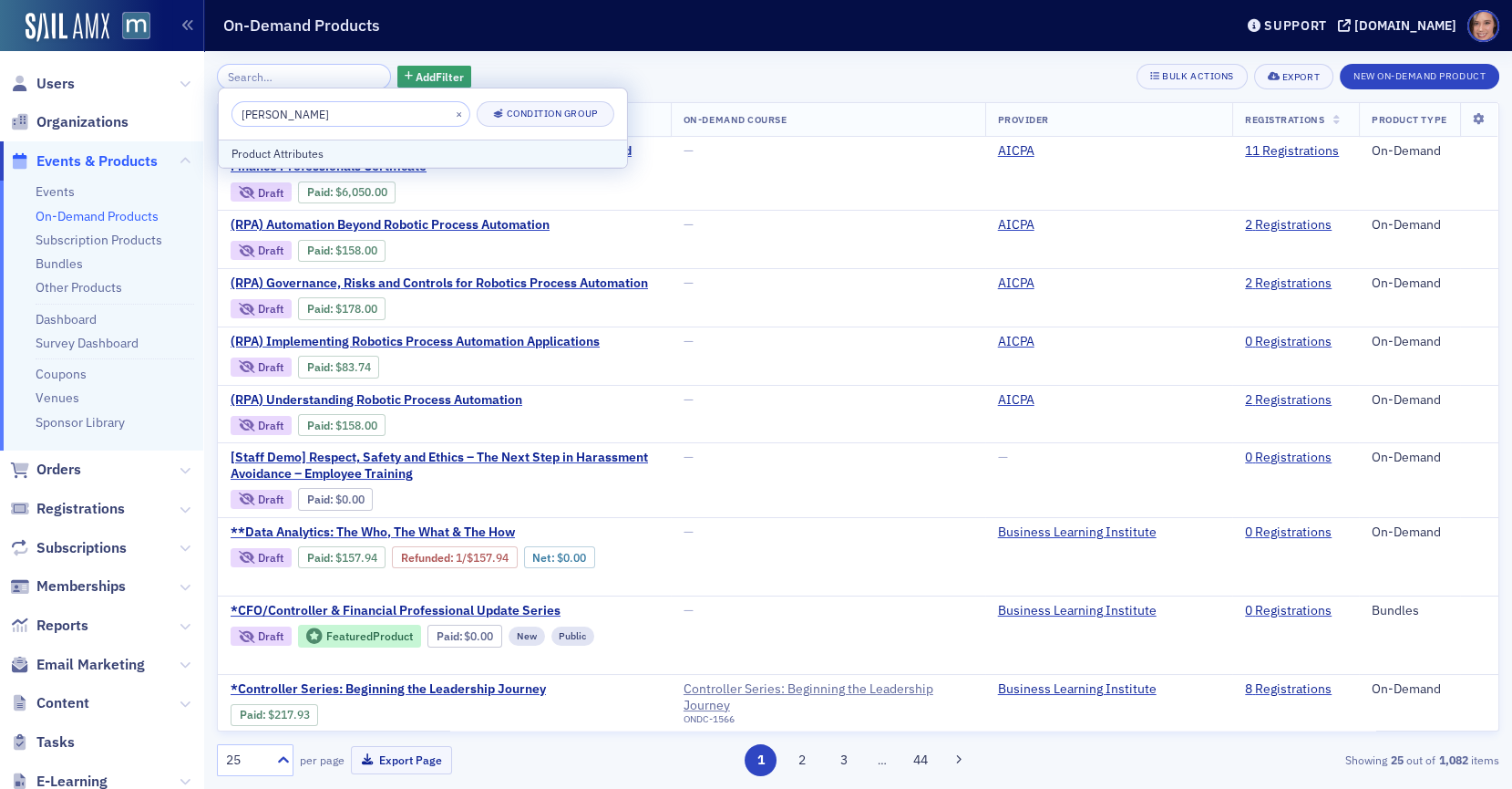
type input "[PERSON_NAME]"
click at [257, 154] on div "Product Attributes" at bounding box center [423, 152] width 383 height 17
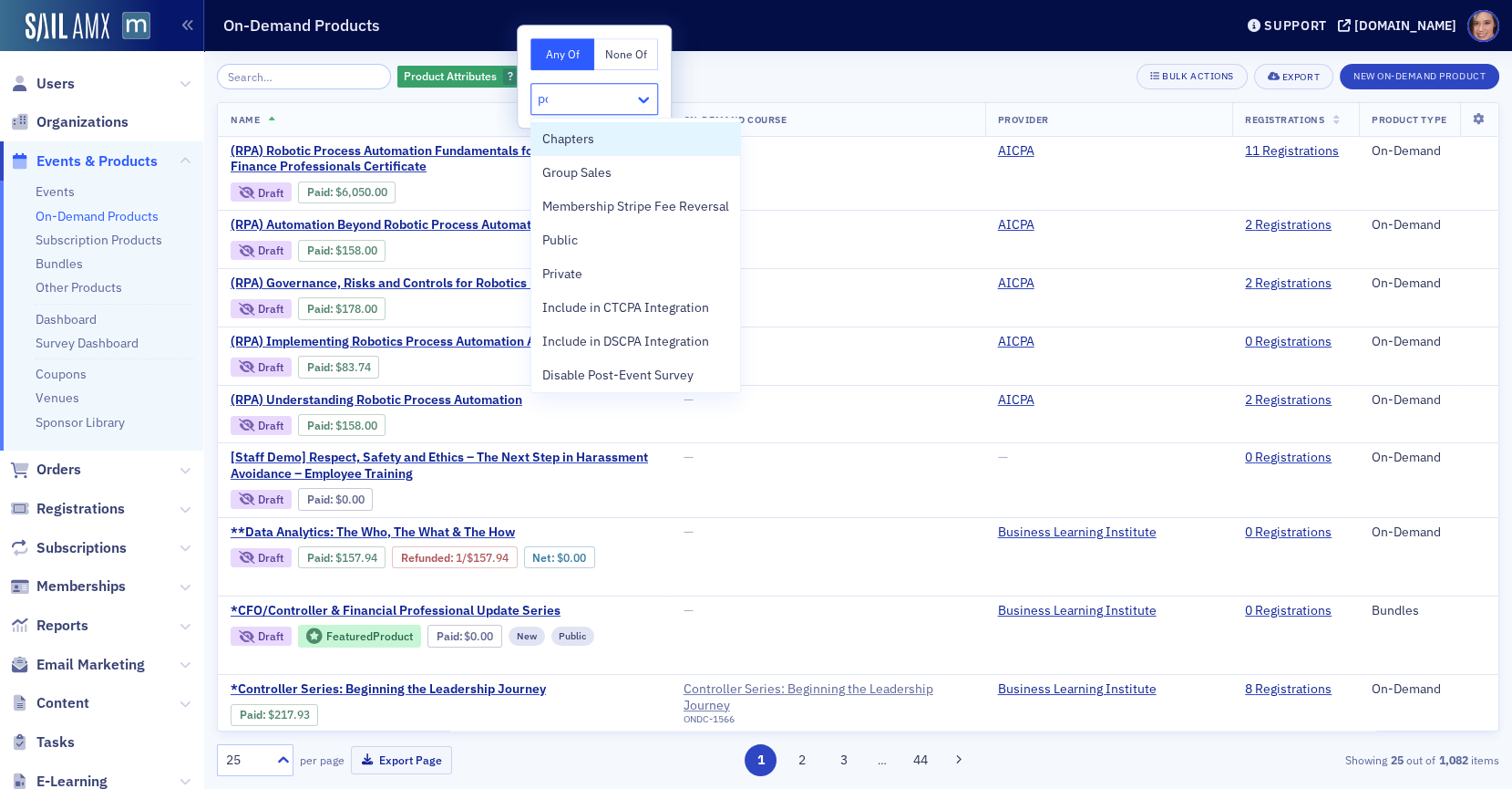
type input "pod"
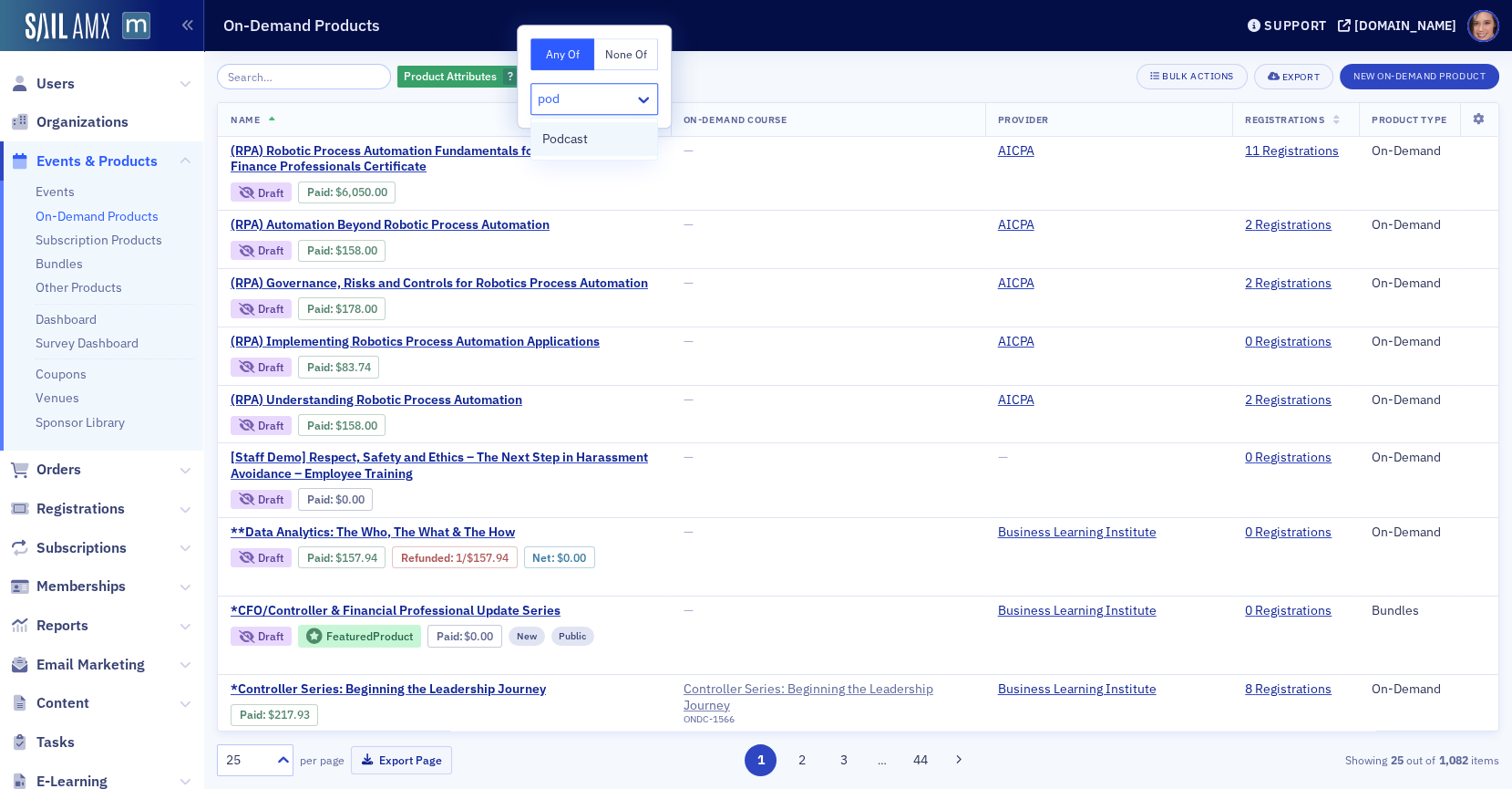
click at [639, 131] on div "Podcast" at bounding box center [594, 139] width 104 height 19
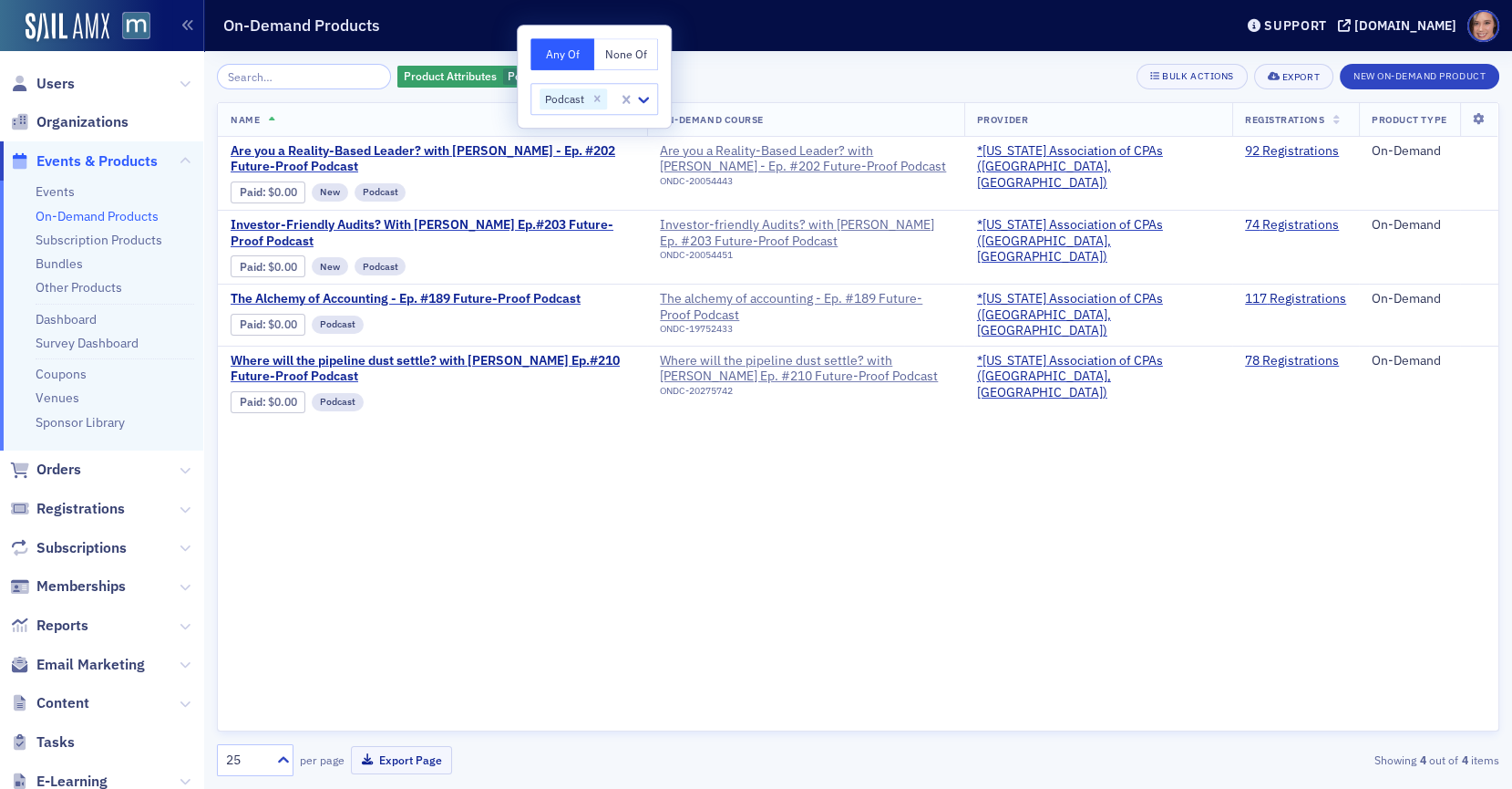
click at [817, 75] on div "Product Attributes Podcast Add Filter Bulk Actions Export New On-Demand Product" at bounding box center [858, 76] width 1282 height 26
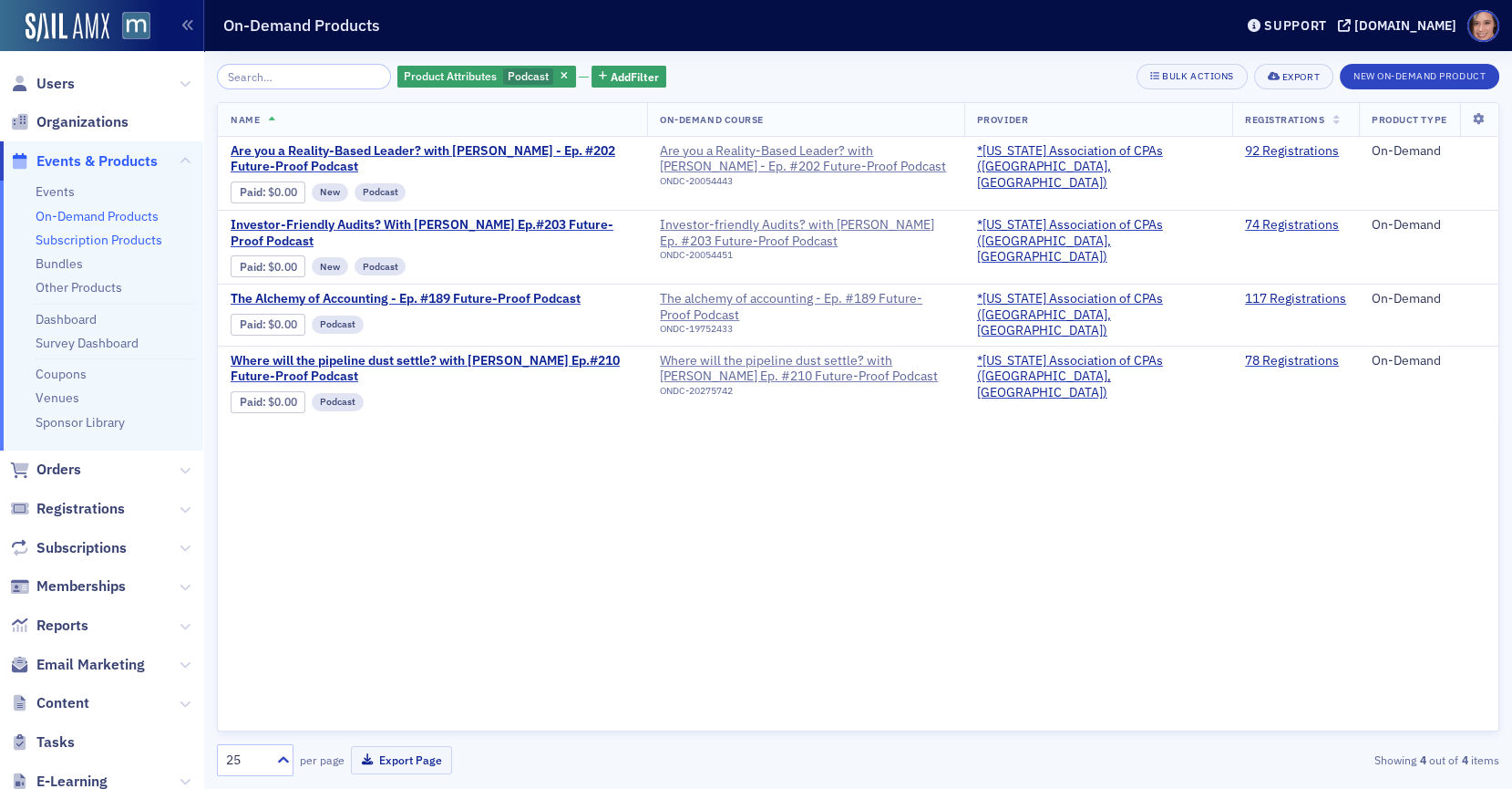
click at [81, 237] on link "Subscription Products" at bounding box center [99, 240] width 127 height 17
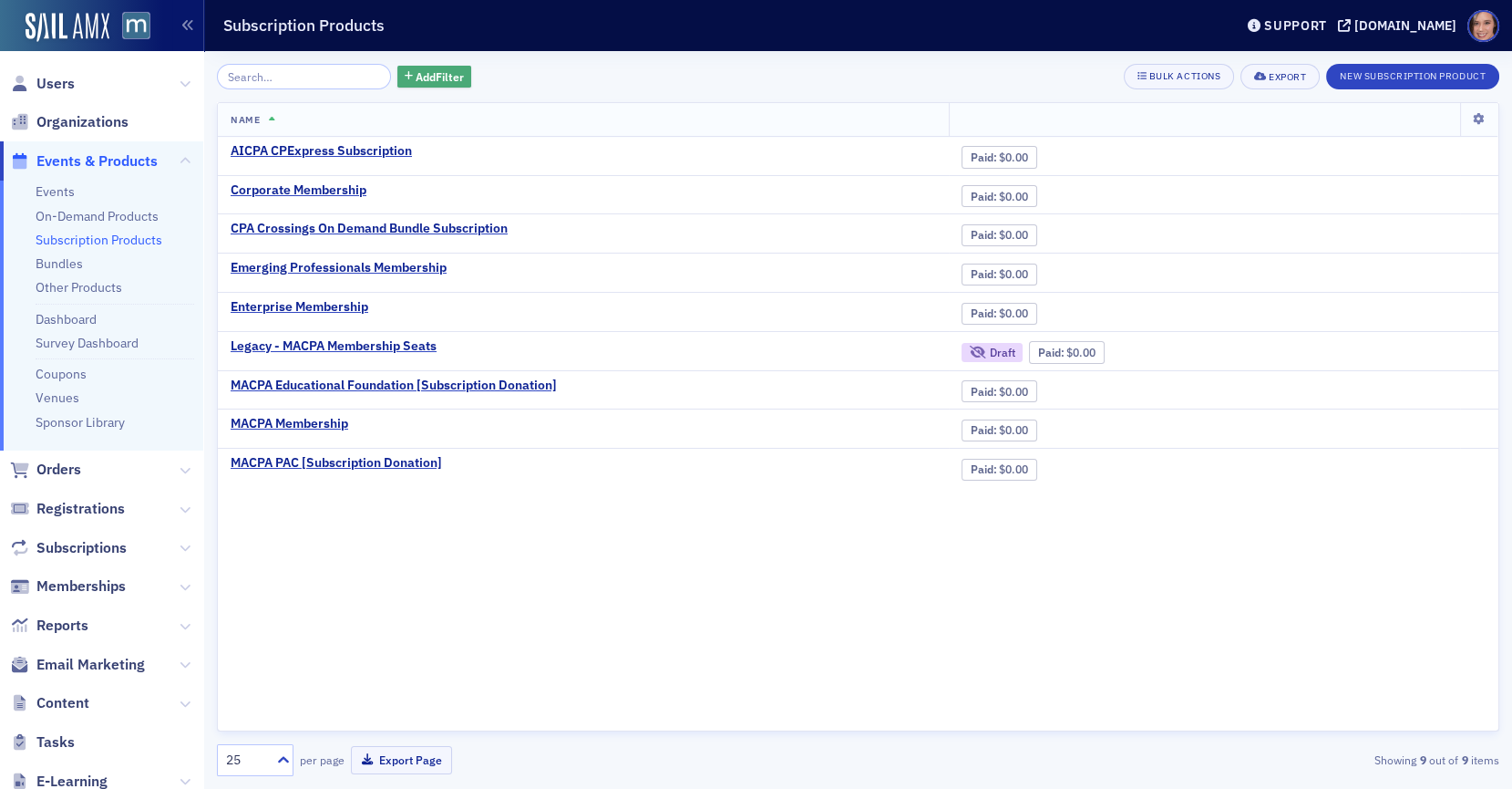
click at [430, 77] on span "Add Filter" at bounding box center [439, 76] width 48 height 17
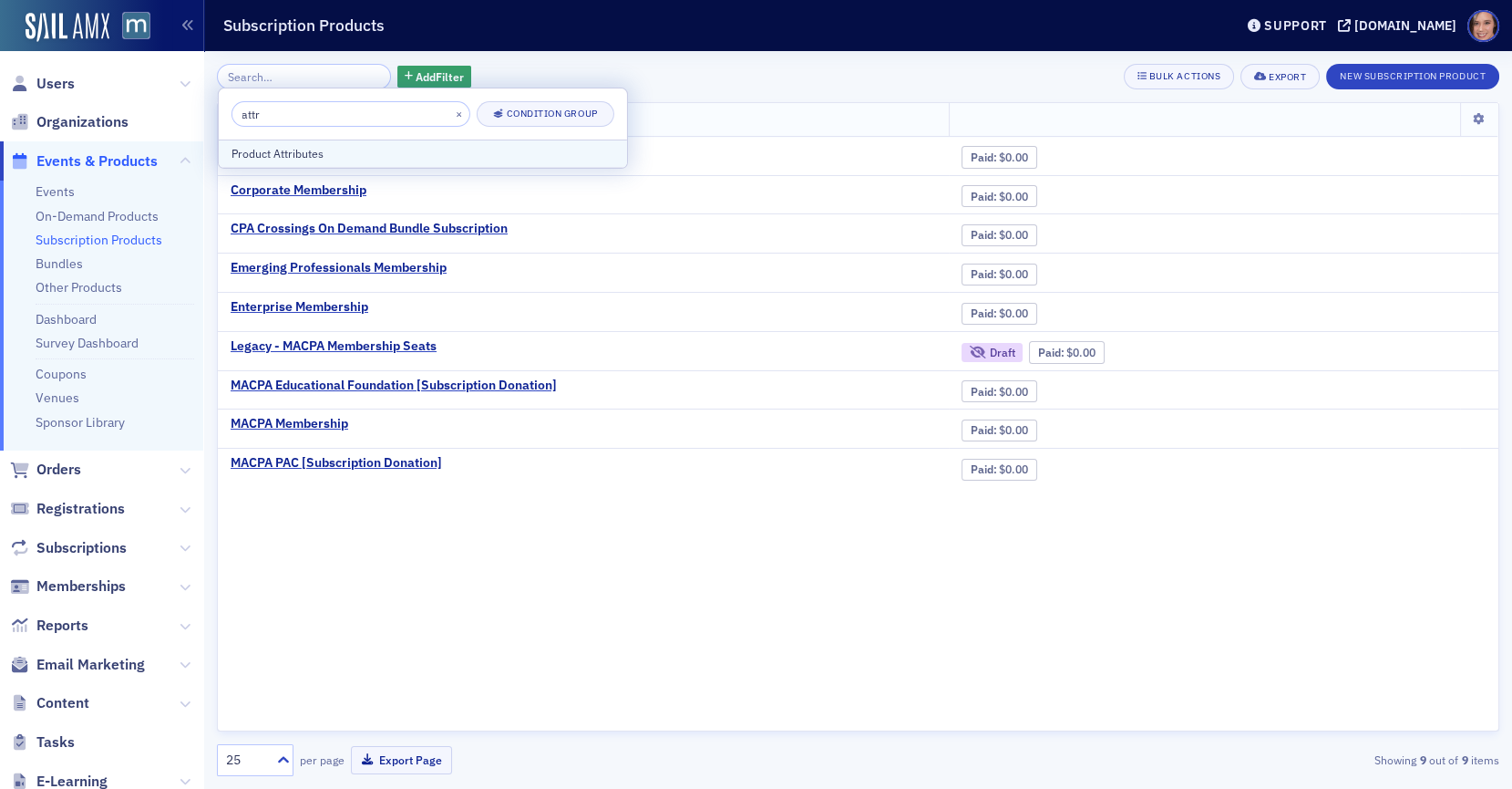
type input "attr"
click at [494, 145] on div "Product Attributes" at bounding box center [423, 152] width 383 height 17
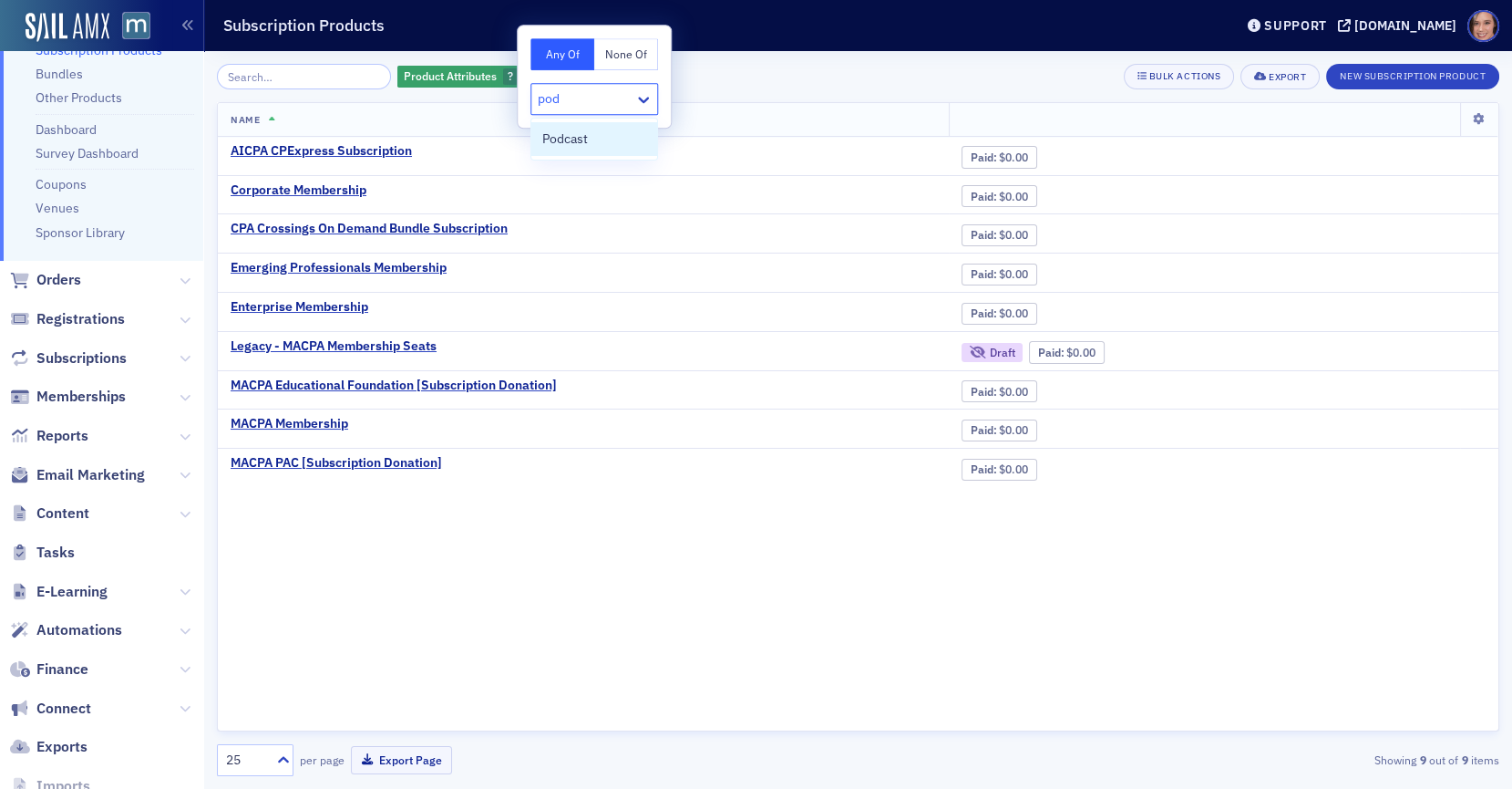
scroll to position [211, 0]
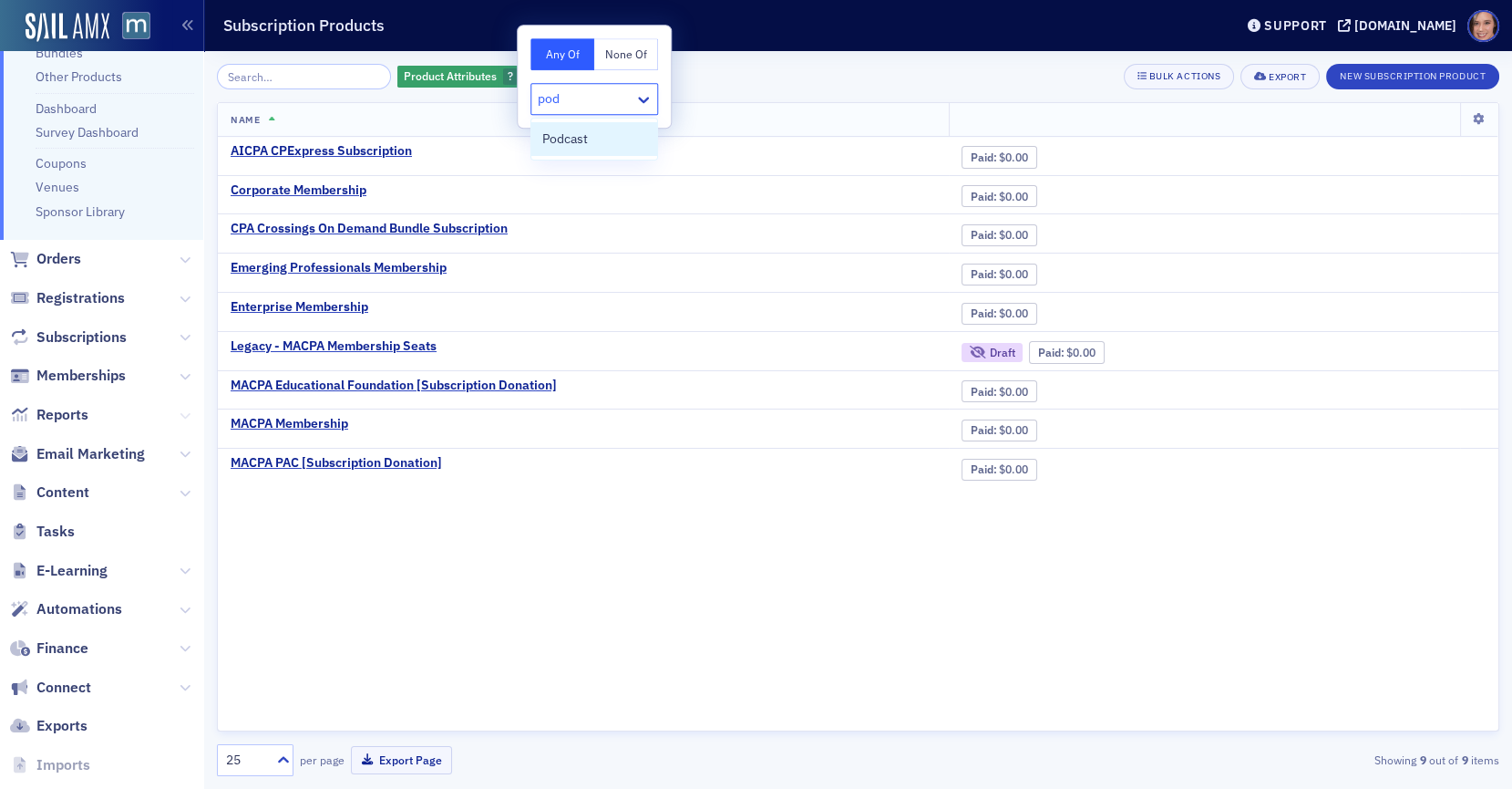
type input "pod"
click at [181, 420] on button at bounding box center [184, 415] width 11 height 20
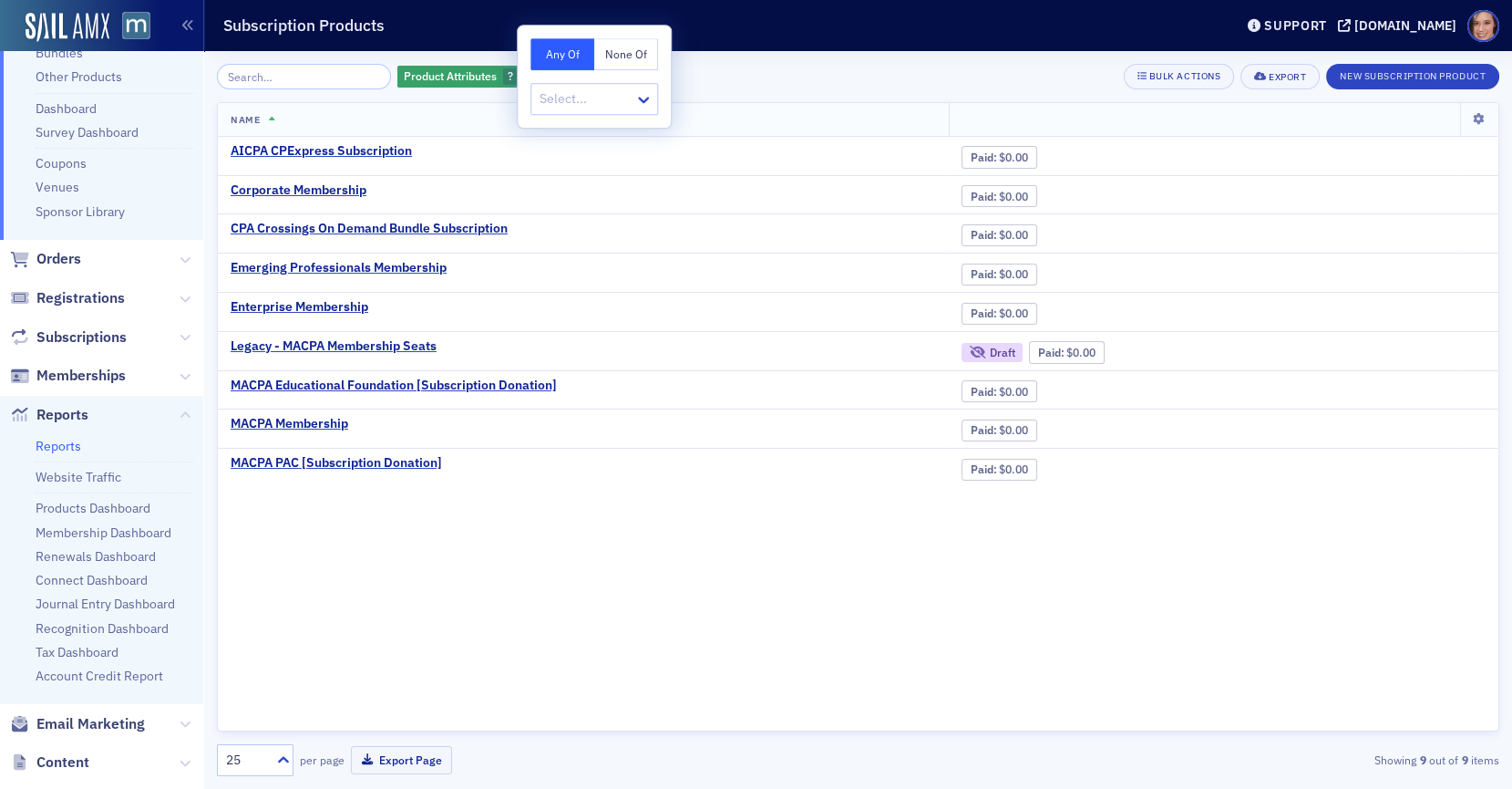
click at [72, 444] on link "Reports" at bounding box center [58, 445] width 46 height 17
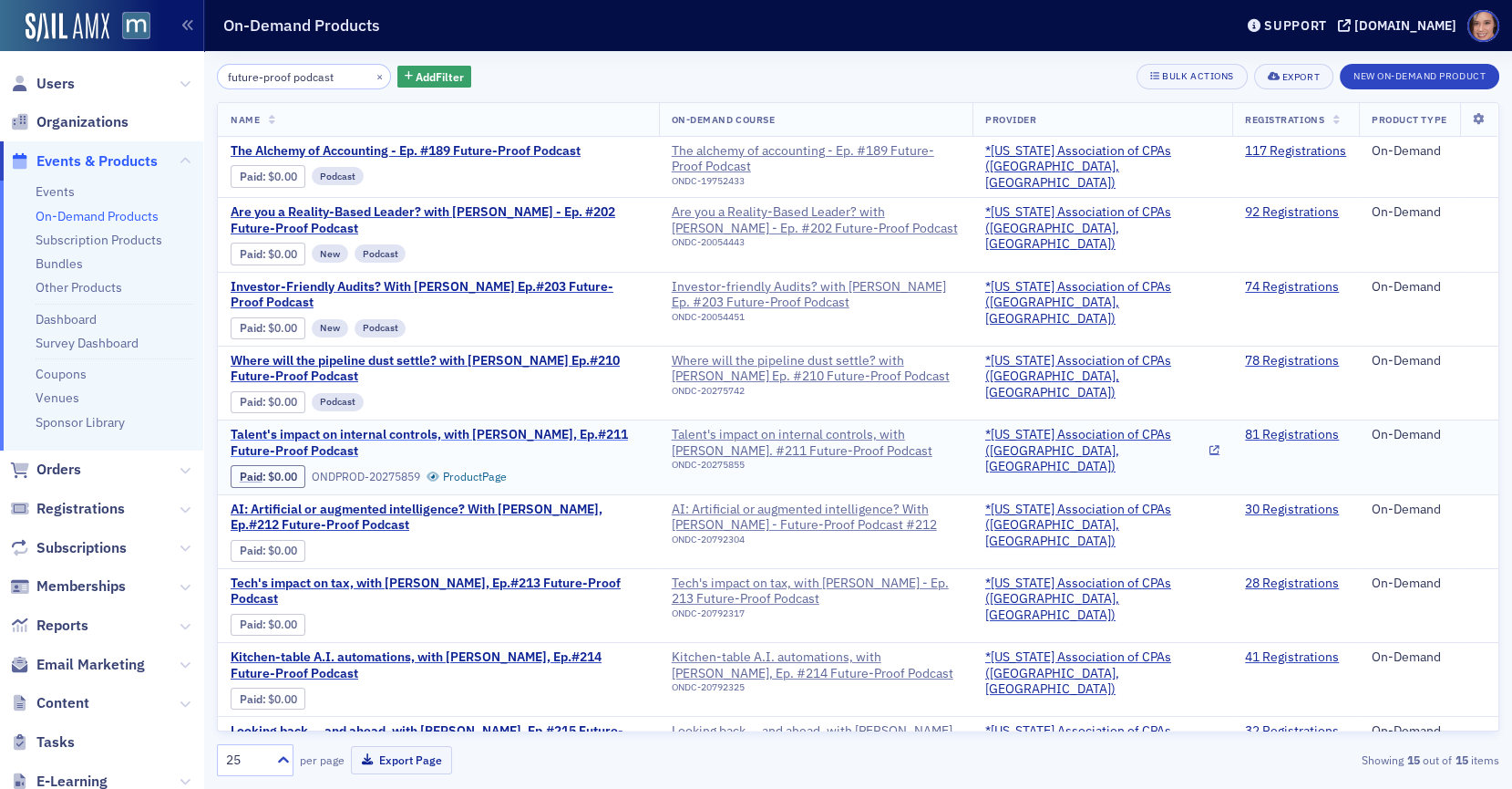
click at [422, 429] on span "Talent's impact on internal controls, with [PERSON_NAME], Ep.#211 Future-Proof …" at bounding box center [438, 443] width 416 height 32
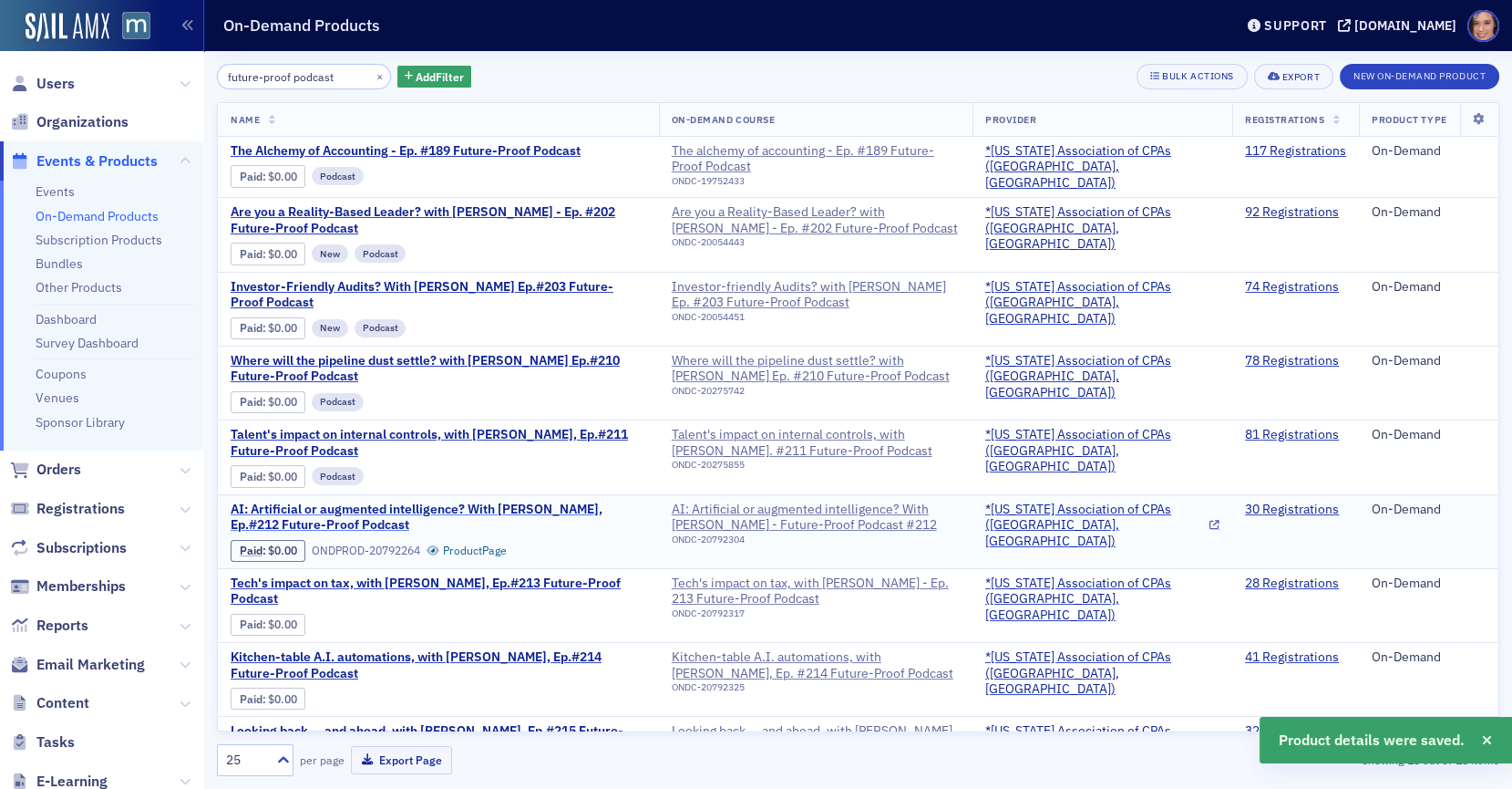
click at [469, 505] on span "AI: Artificial or augmented intelligence? With [PERSON_NAME], Ep.#212 Future-Pr…" at bounding box center [438, 518] width 416 height 32
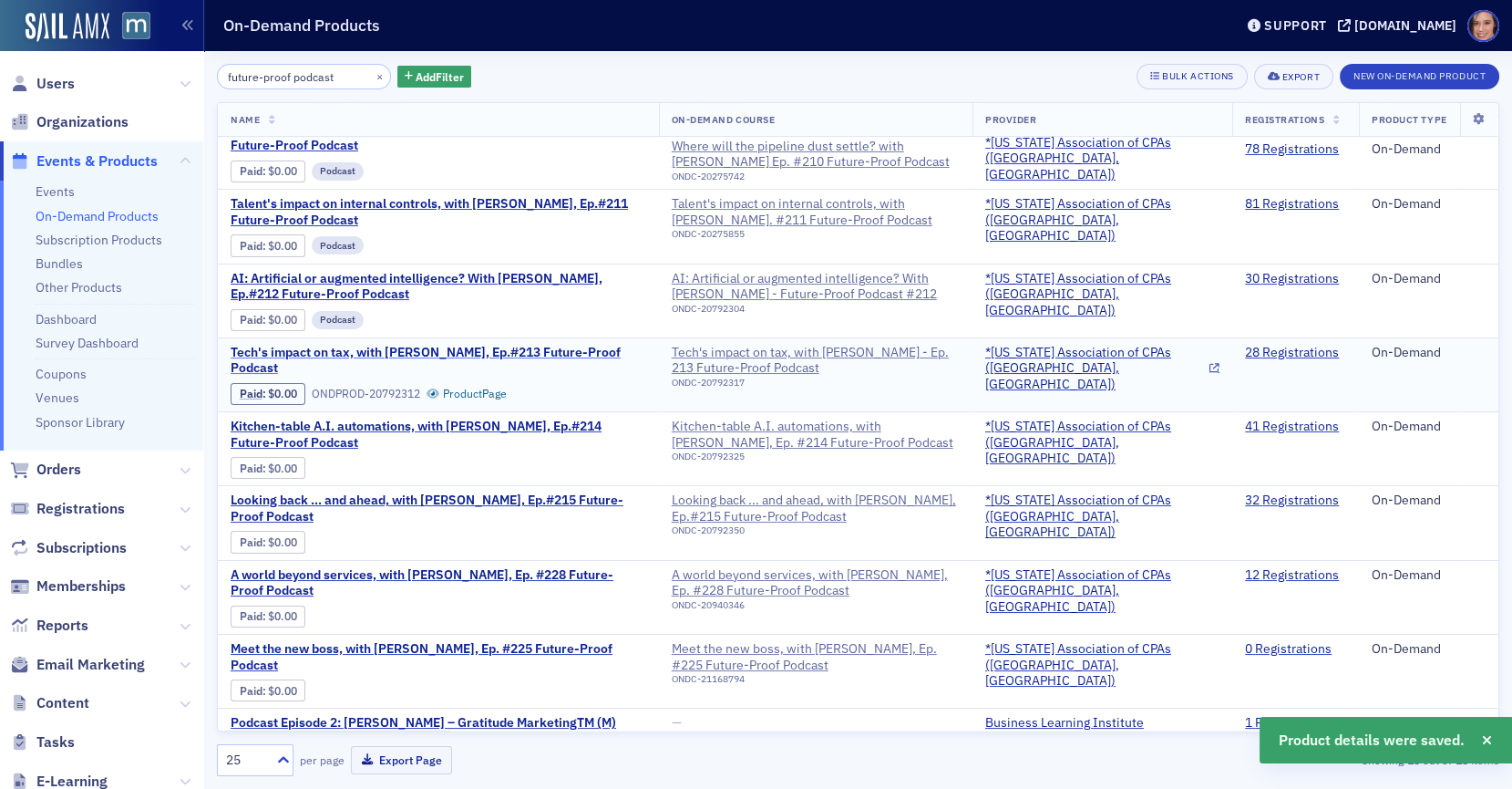
scroll to position [234, 0]
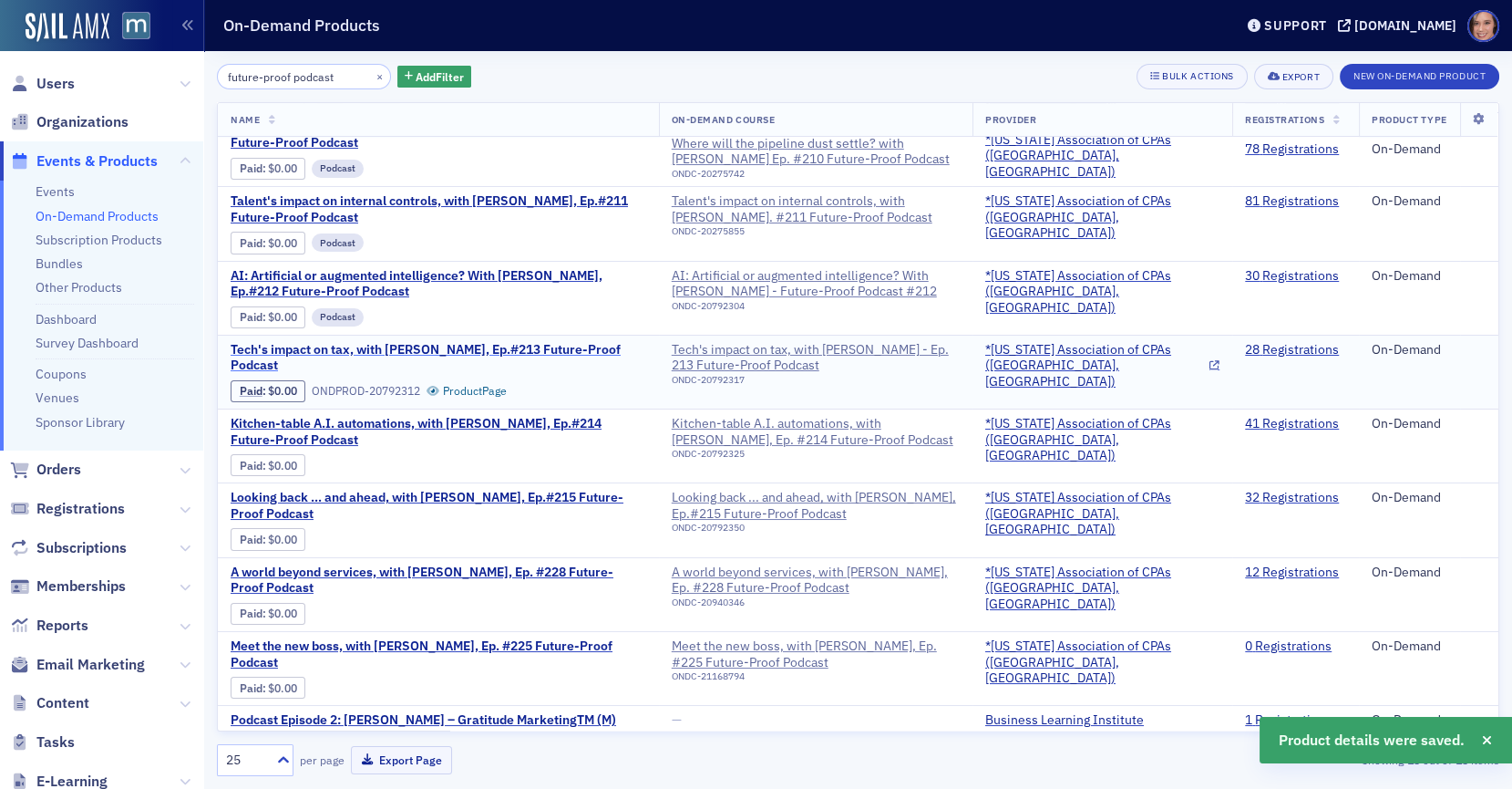
click at [439, 343] on span "Tech's impact on tax, with [PERSON_NAME], Ep.#213 Future-Proof Podcast" at bounding box center [438, 357] width 416 height 32
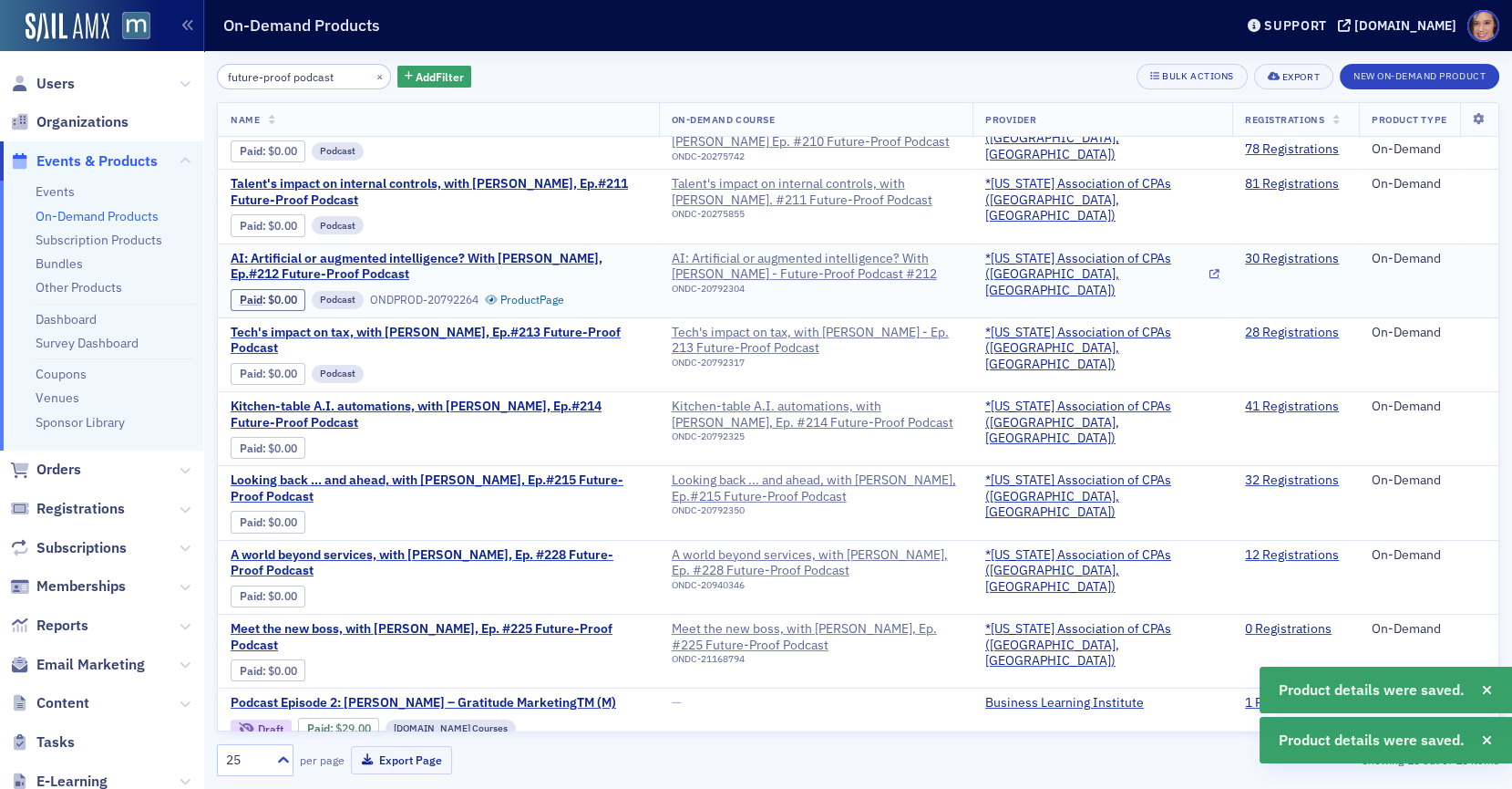
scroll to position [275, 0]
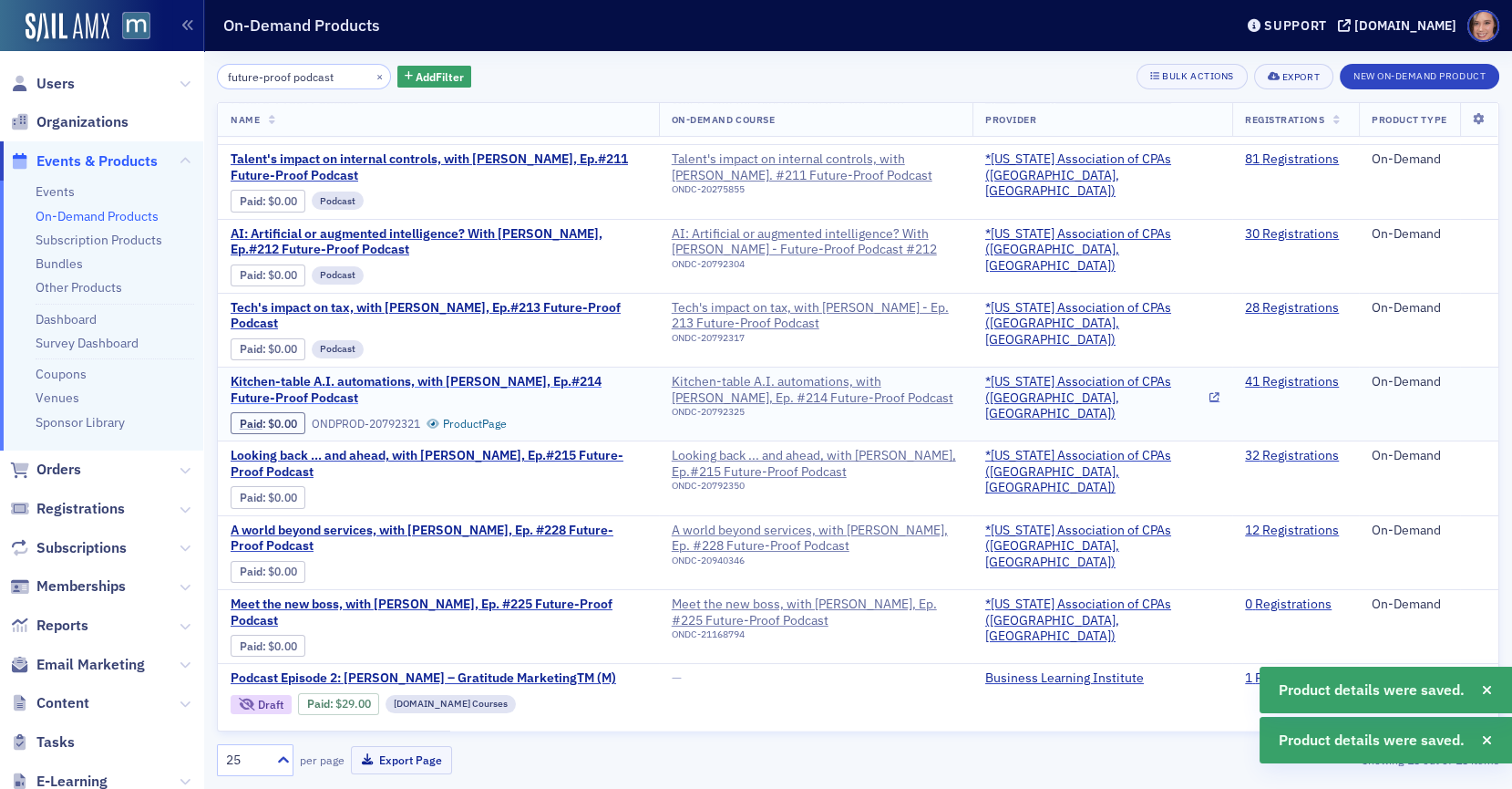
click at [561, 374] on span "Kitchen-table A.I. automations, with [PERSON_NAME], Ep.#214 Future-Proof Podcast" at bounding box center [438, 390] width 416 height 32
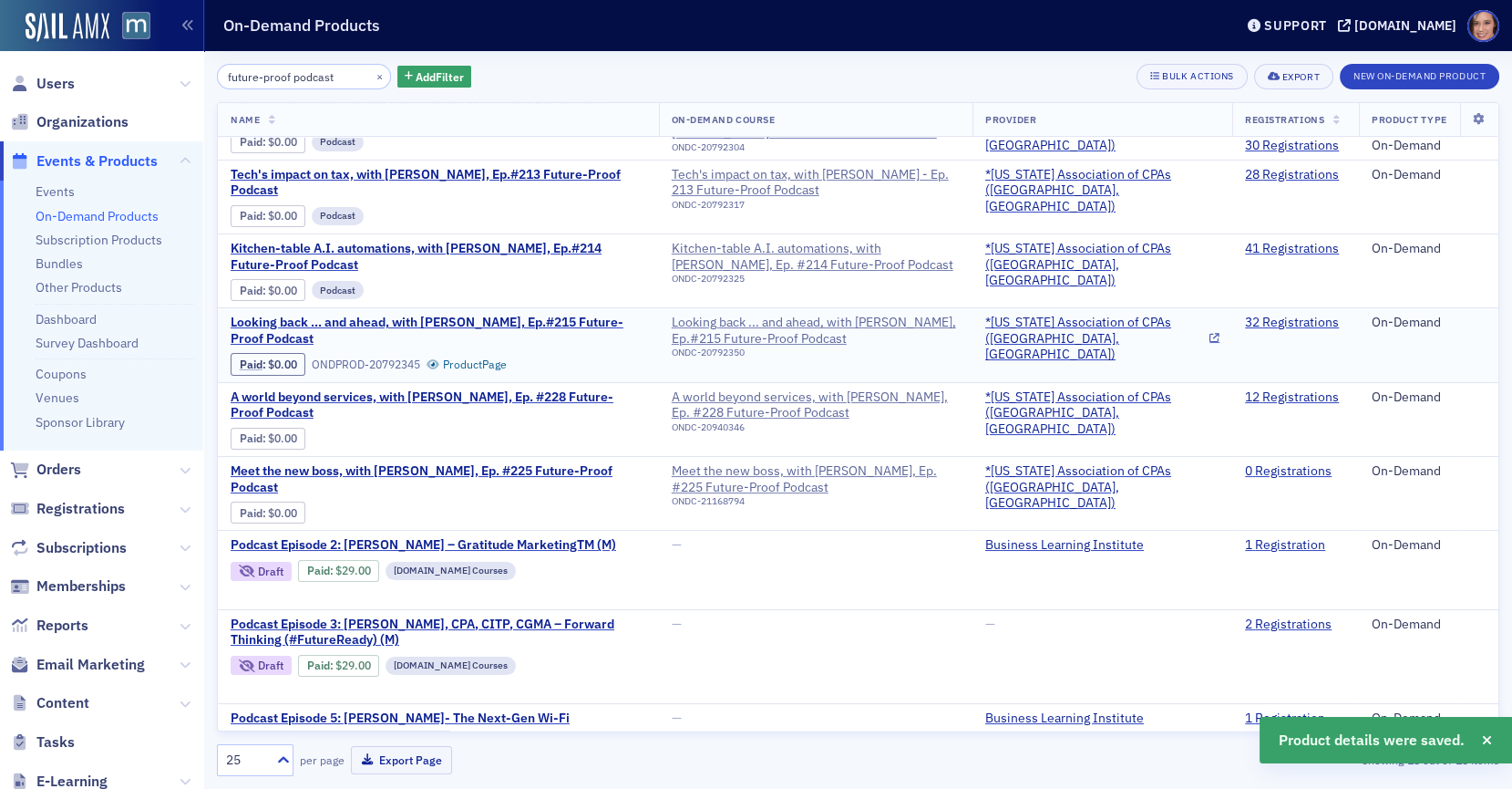
scroll to position [415, 0]
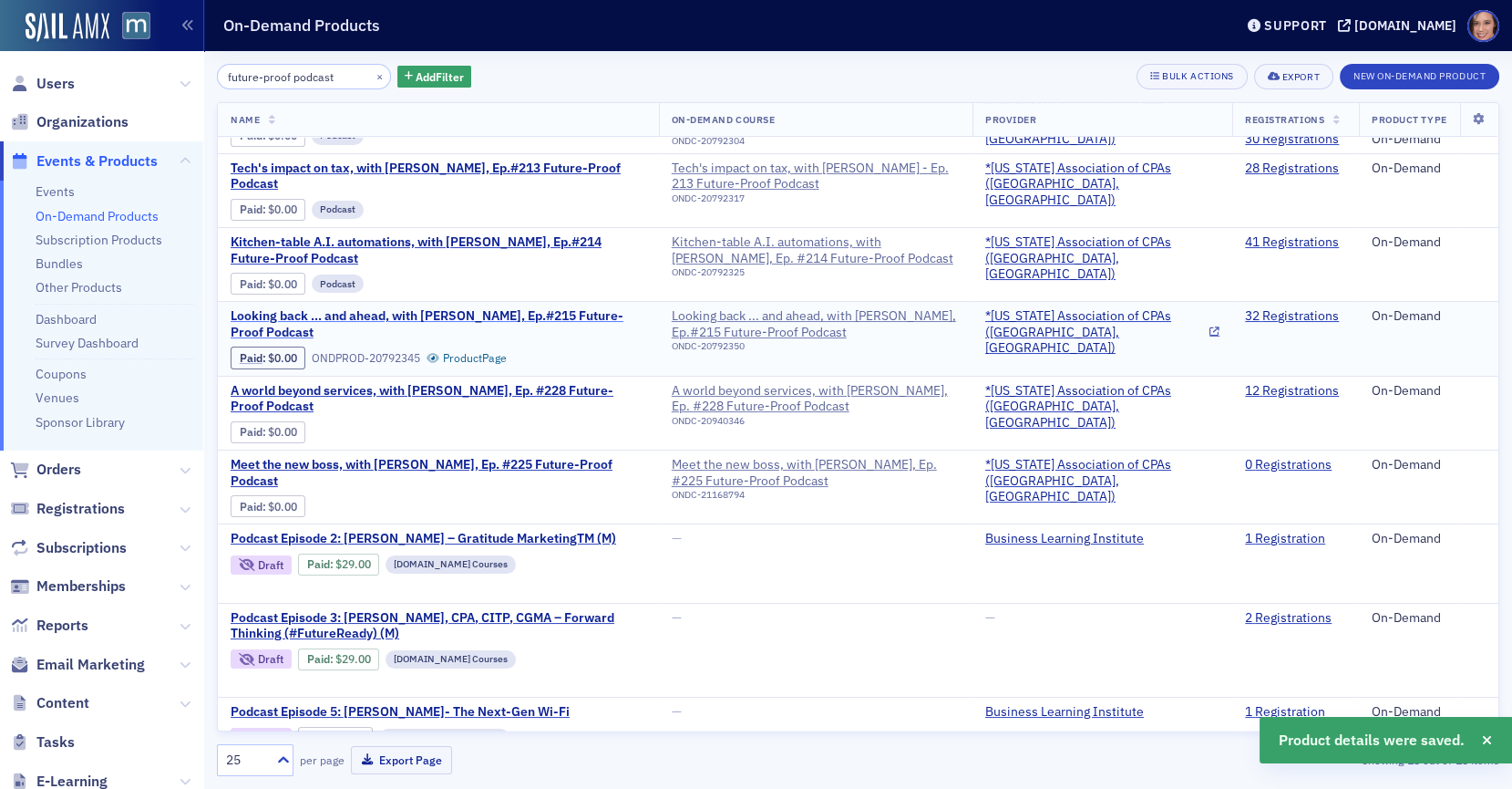
click at [502, 308] on span "Looking back ... and ahead, with [PERSON_NAME], Ep.#215 Future-Proof Podcast" at bounding box center [438, 324] width 416 height 32
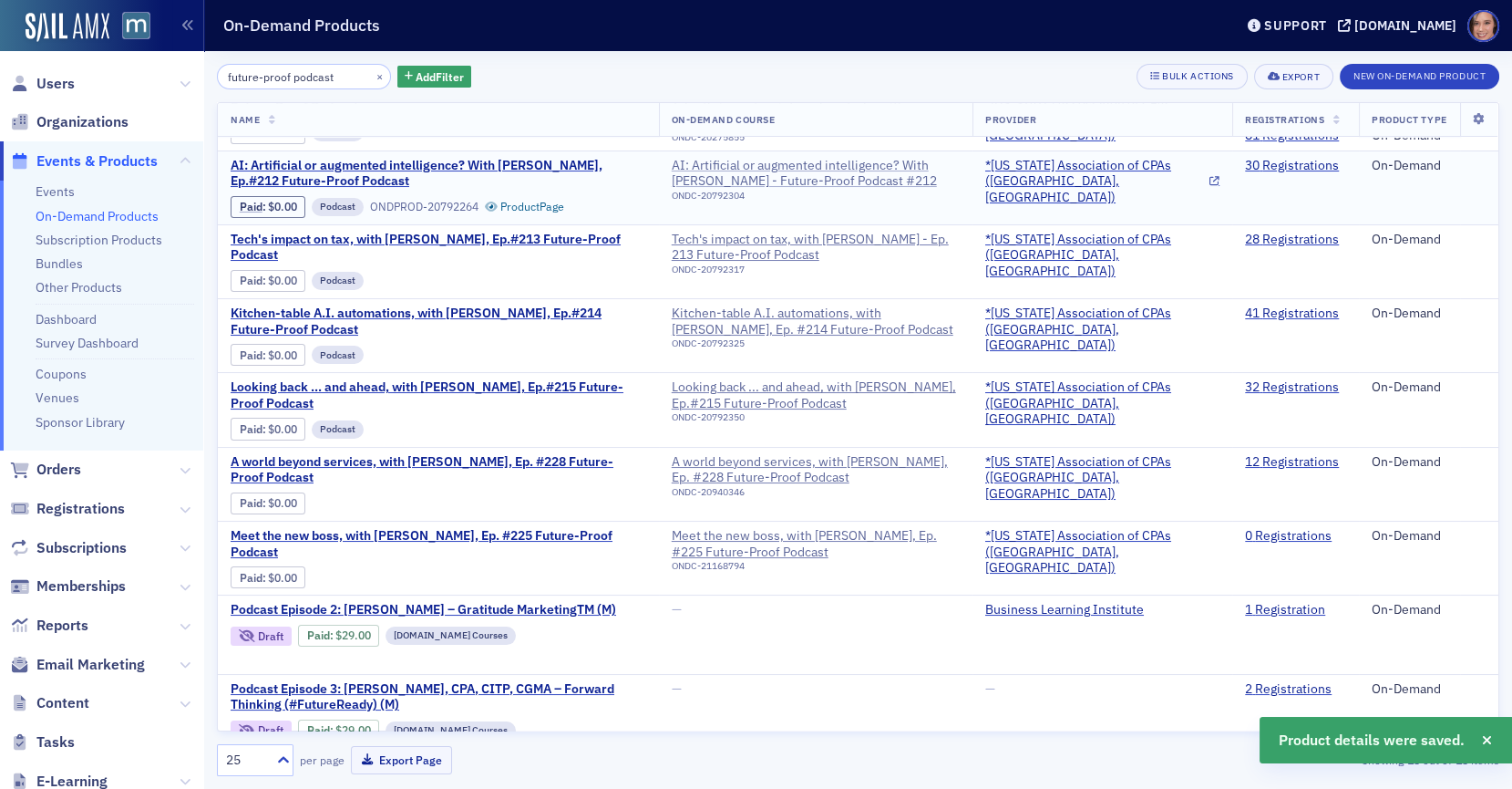
scroll to position [387, 0]
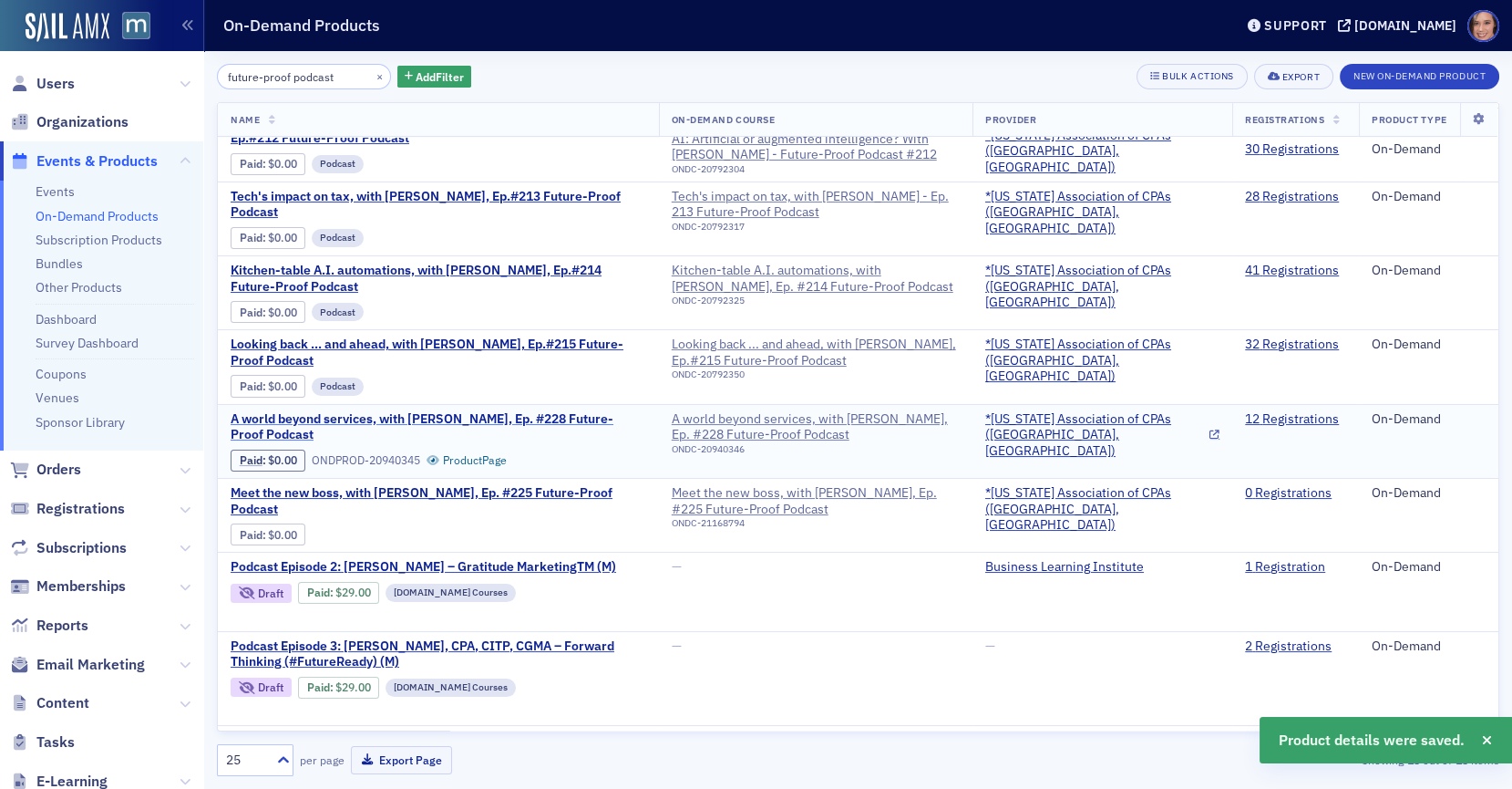
click at [583, 411] on span "A world beyond services, with [PERSON_NAME], Ep. #228 Future-Proof Podcast" at bounding box center [438, 427] width 416 height 32
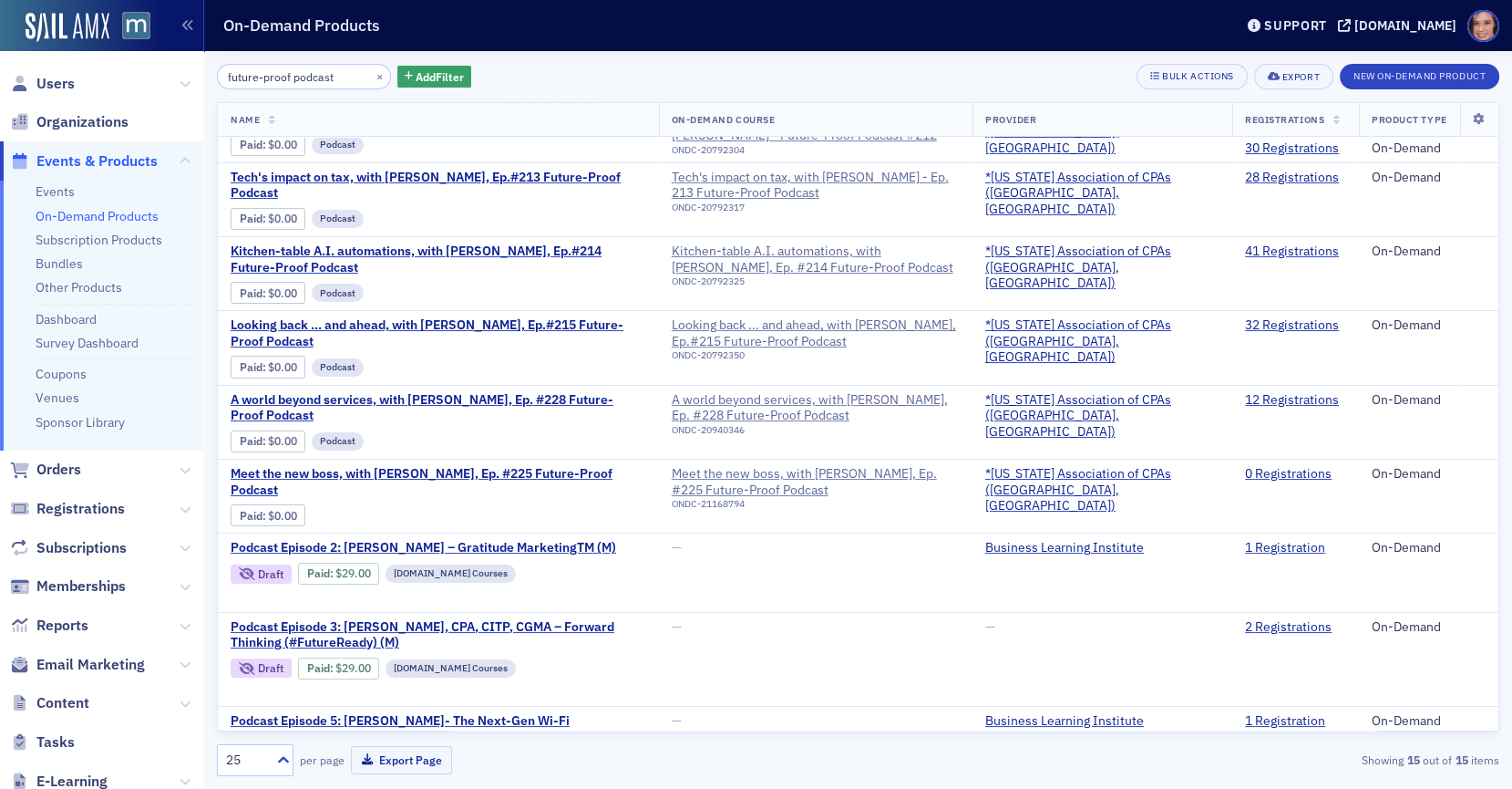
scroll to position [402, 0]
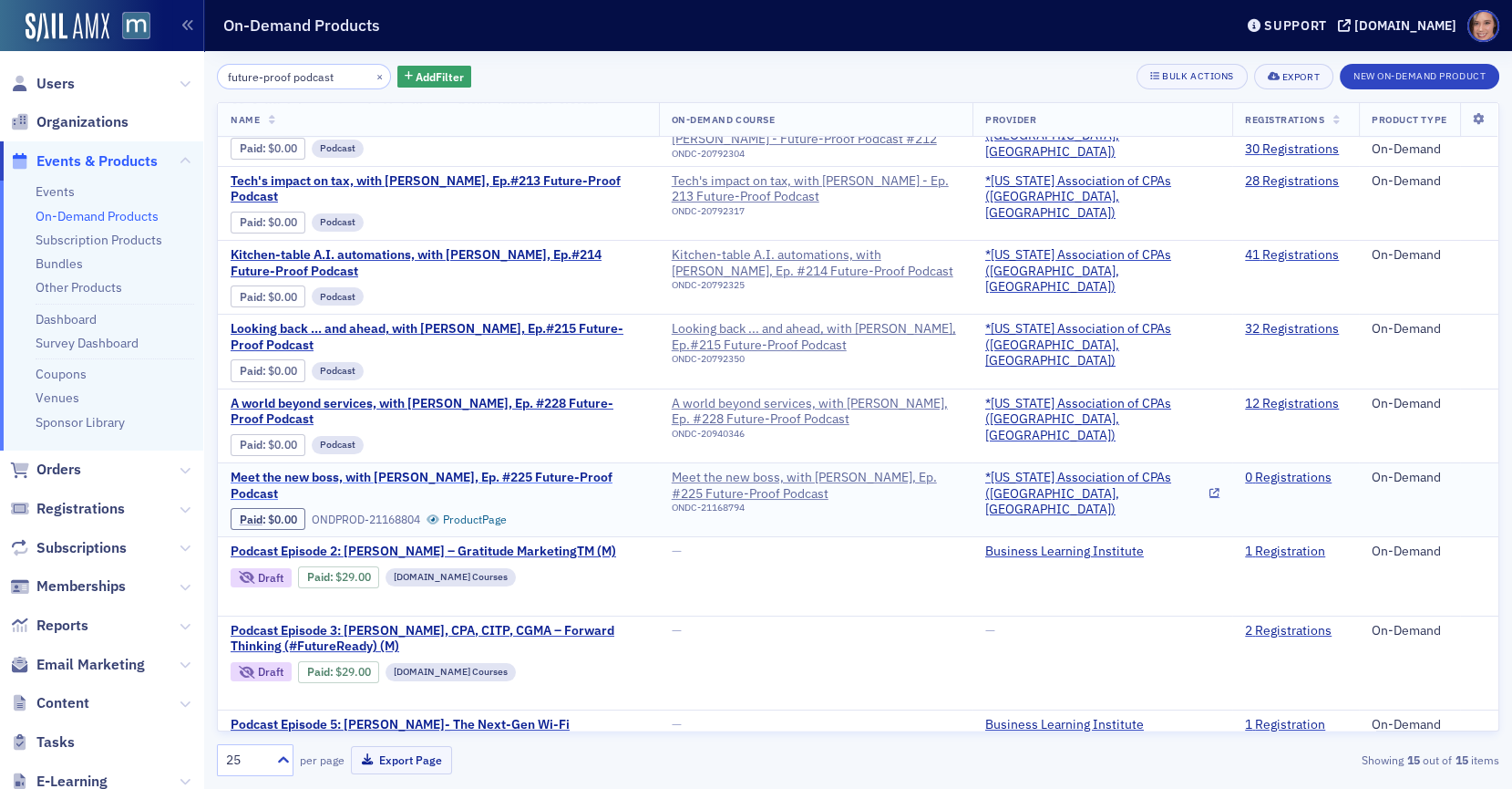
click at [596, 469] on span "Meet the new boss, with Mark Koziel, Ep. #225 Future-Proof Podcast" at bounding box center [438, 485] width 416 height 32
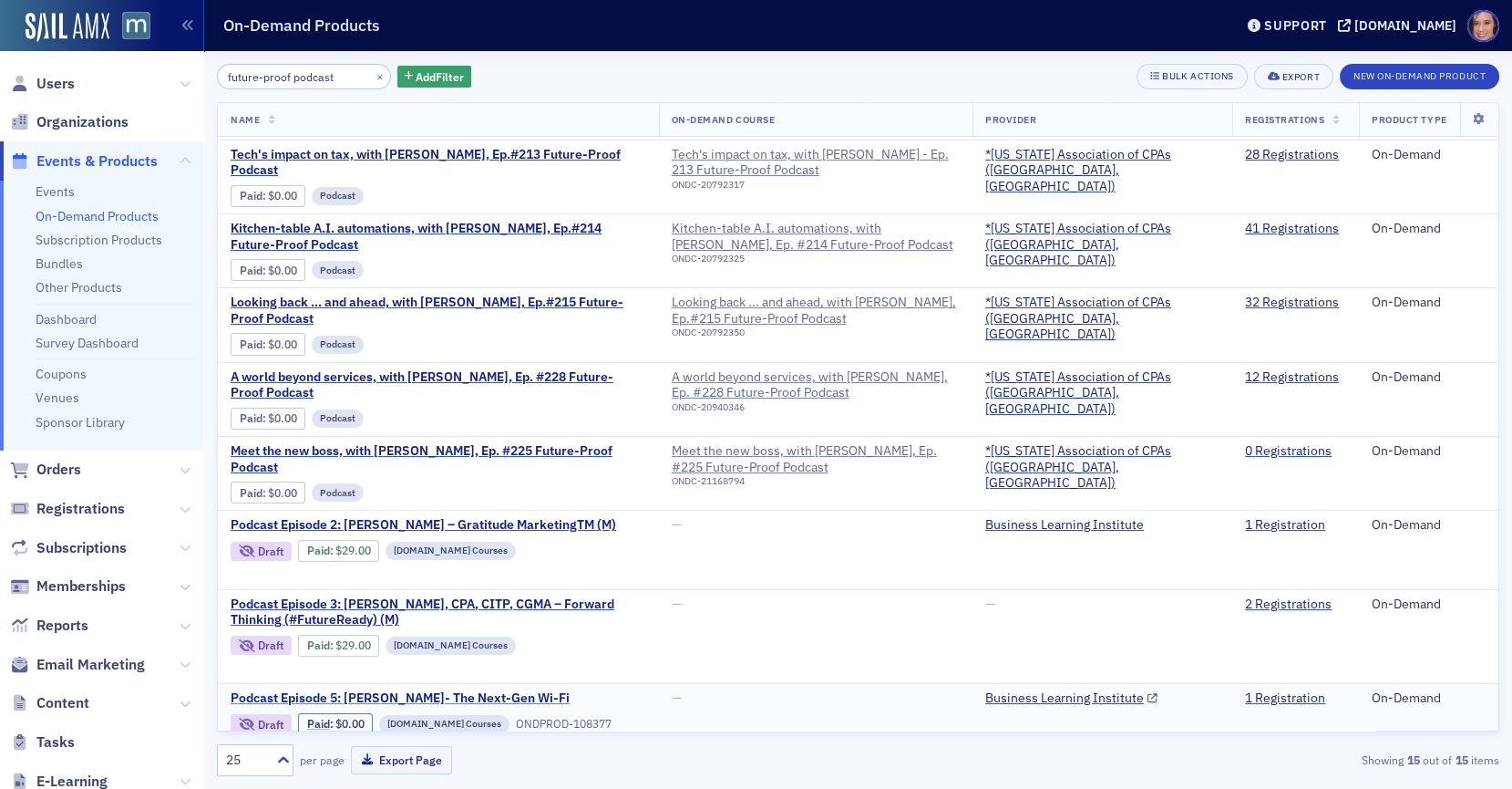
scroll to position [463, 0]
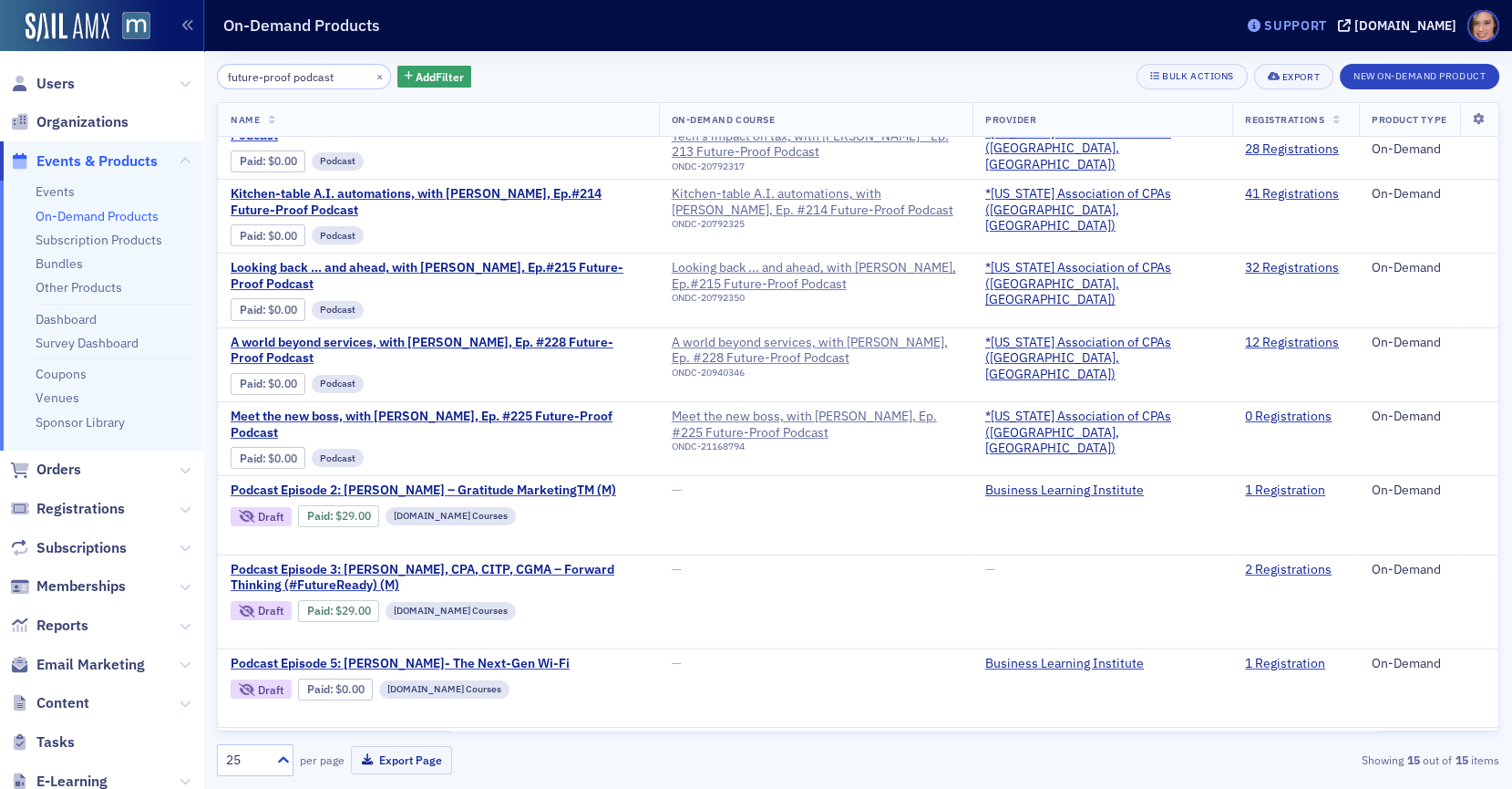
click at [1313, 20] on div "Support" at bounding box center [1295, 25] width 63 height 17
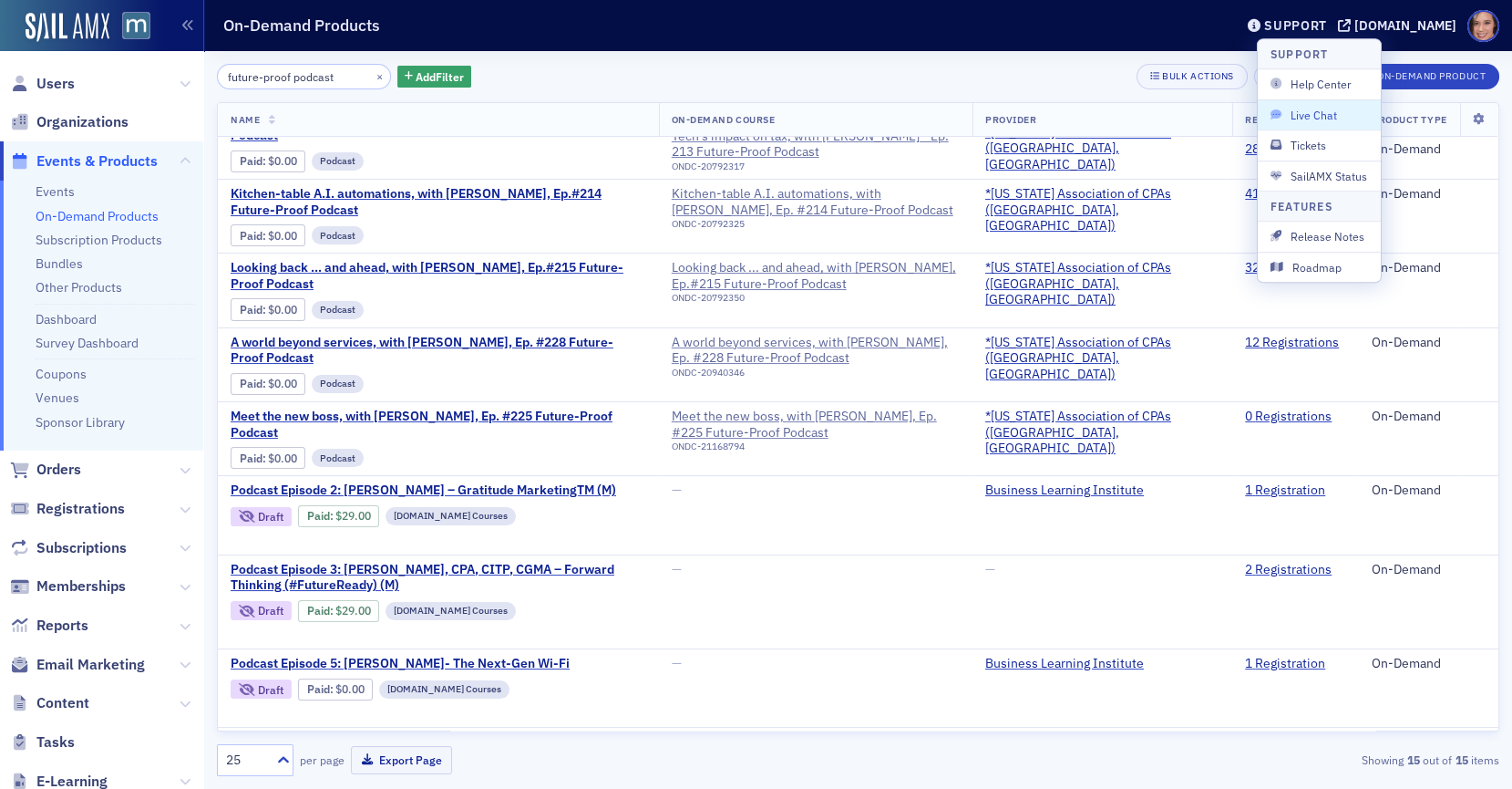
click at [1318, 108] on span "Live Chat" at bounding box center [1319, 115] width 98 height 17
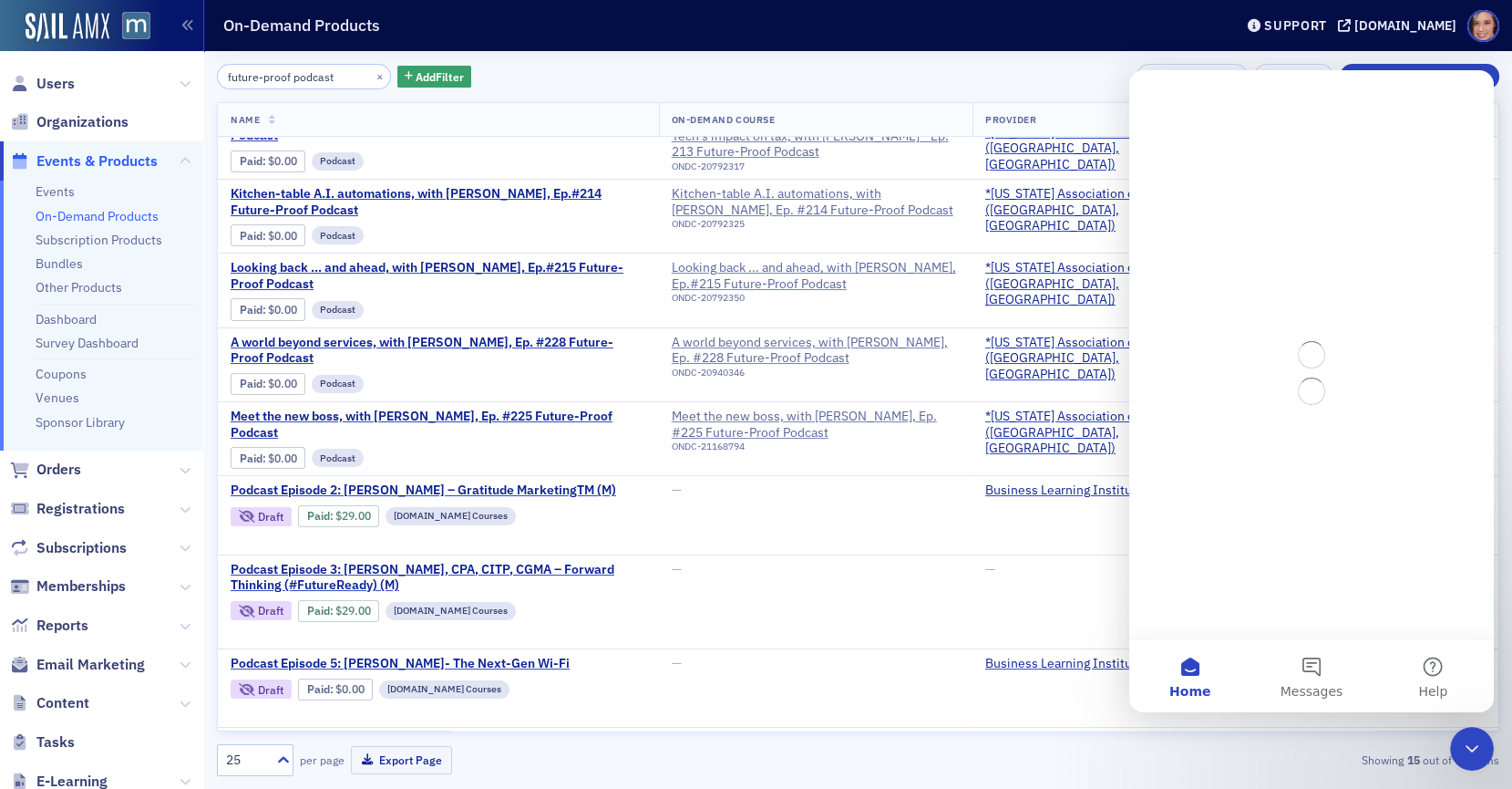
scroll to position [0, 0]
click at [1302, 686] on span "Messages" at bounding box center [1312, 691] width 63 height 13
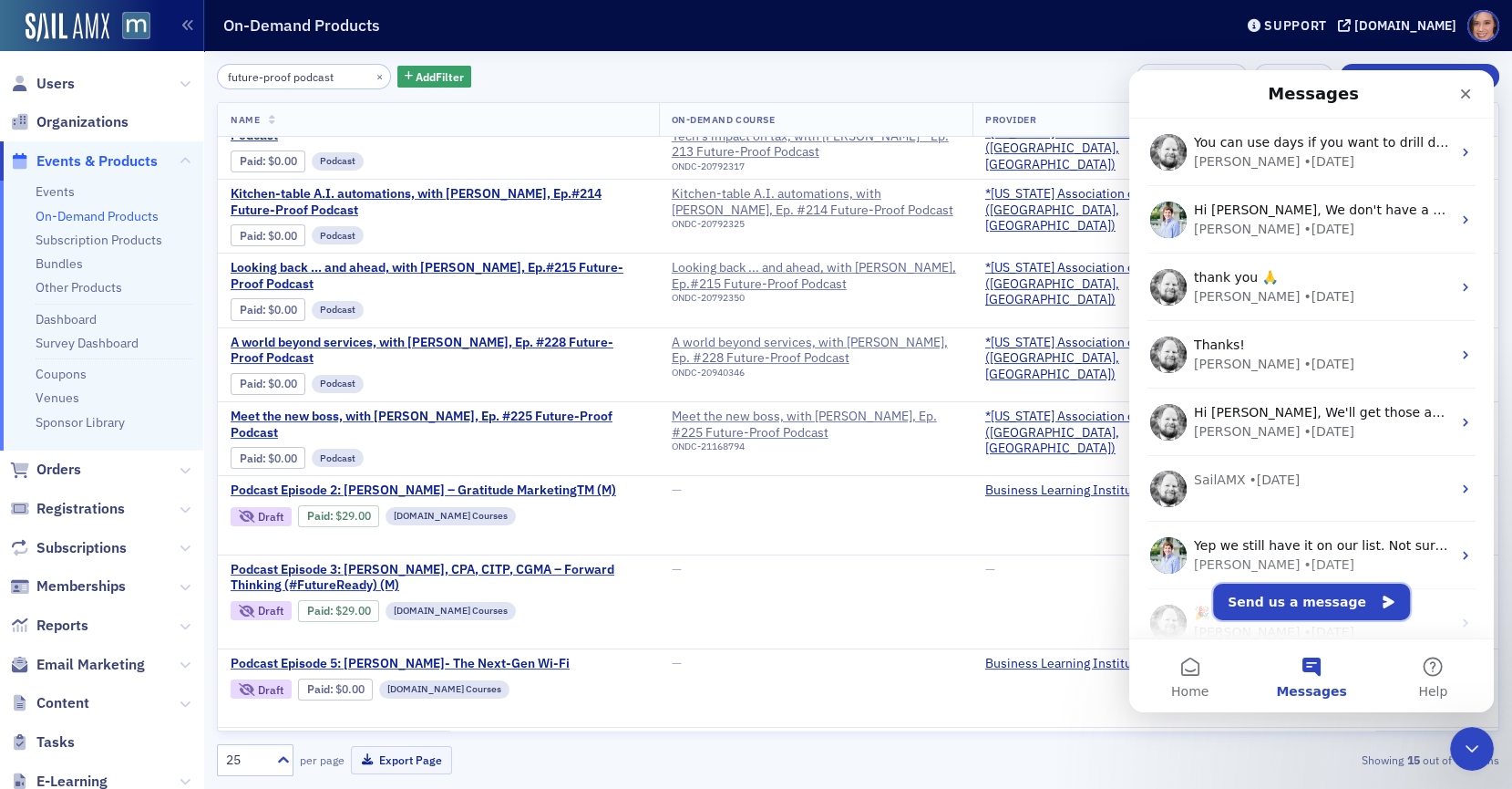
click at [1318, 610] on button "Send us a message" at bounding box center [1311, 601] width 197 height 37
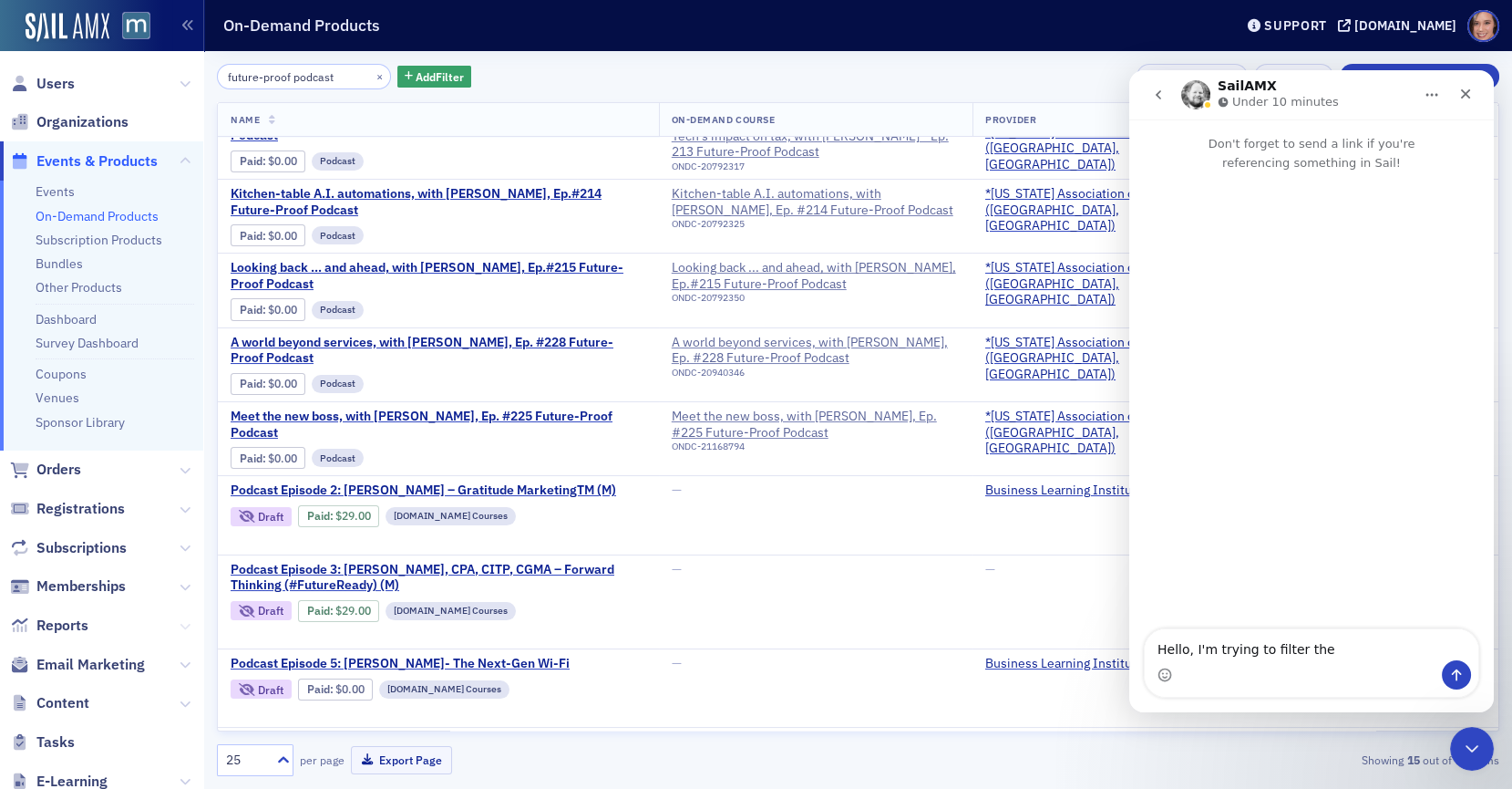
click at [183, 628] on icon at bounding box center [184, 626] width 11 height 11
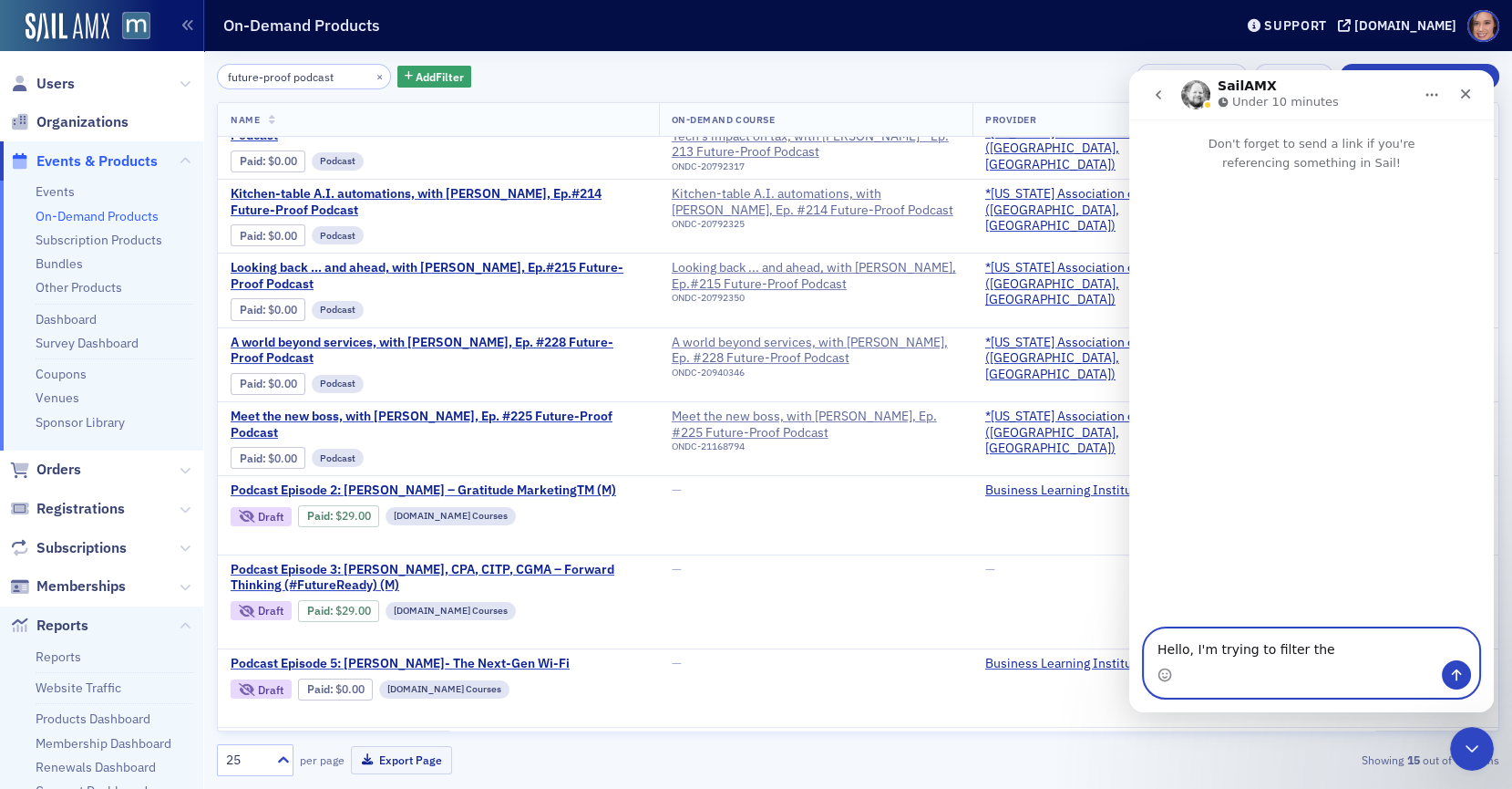
click at [1328, 659] on textarea "Hello, I'm trying to filter the" at bounding box center [1311, 643] width 333 height 31
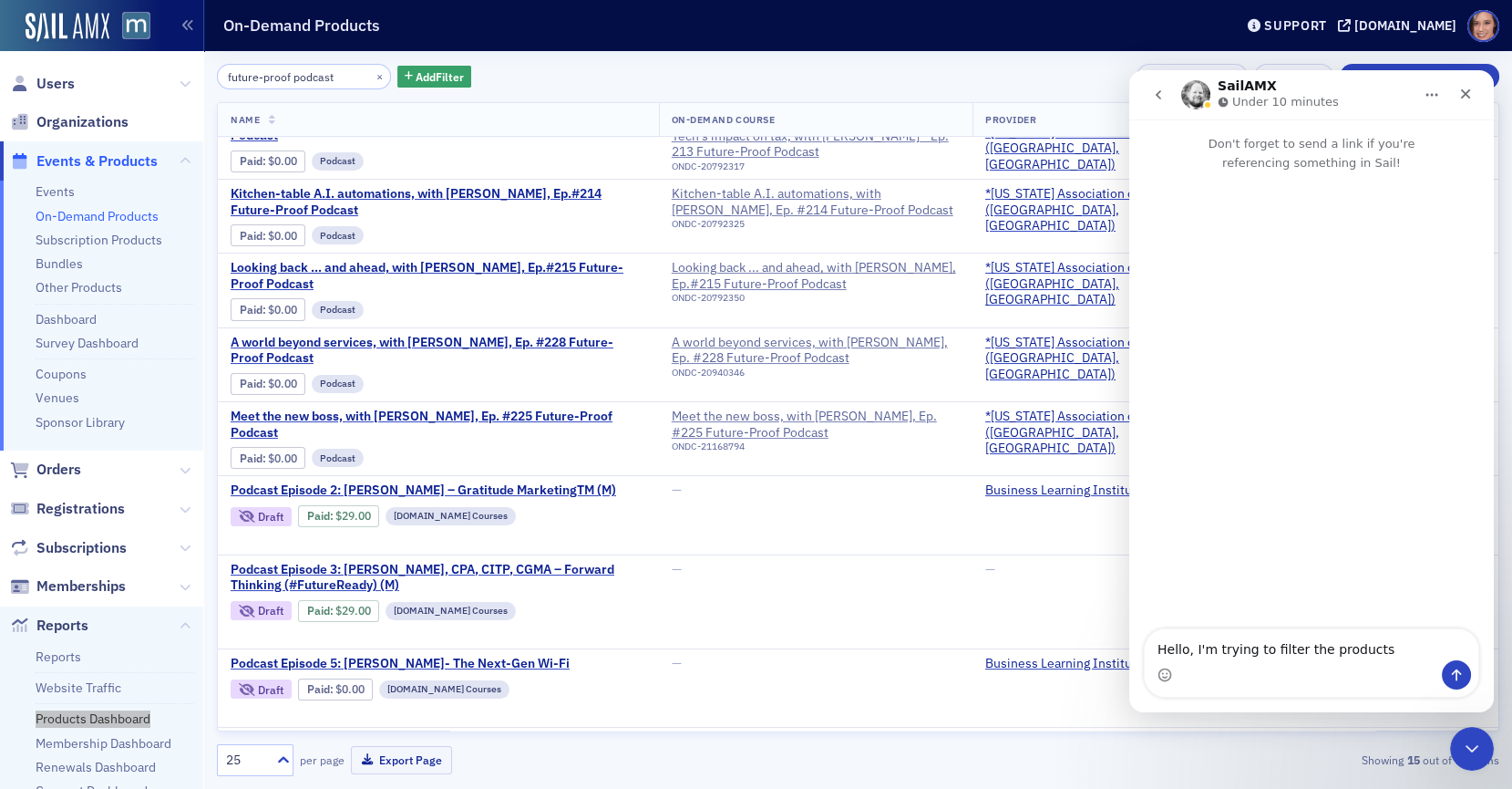
drag, startPoint x: 129, startPoint y: 716, endPoint x: 115, endPoint y: 1, distance: 715.1
click at [0, 0] on nav "Users Organizations Events & Products Events On-Demand Products Subscription Pr…" at bounding box center [102, 394] width 204 height 789
click at [1423, 659] on textarea "Hello, I'm trying to filter the products" at bounding box center [1311, 643] width 333 height 31
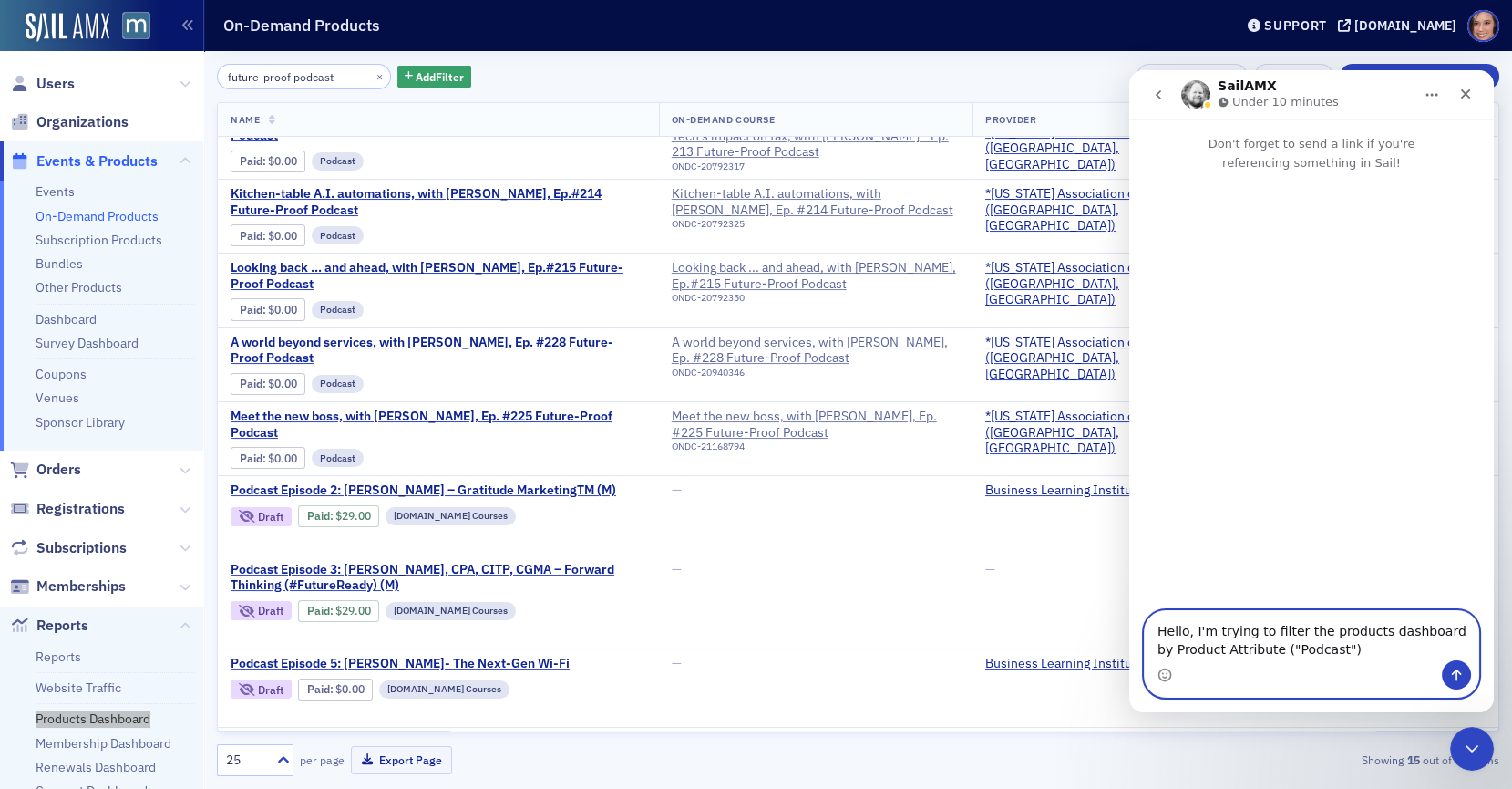
click at [1257, 646] on textarea "Hello, I'm trying to filter the products dashboard by Product Attribute ("Podca…" at bounding box center [1311, 636] width 333 height 49
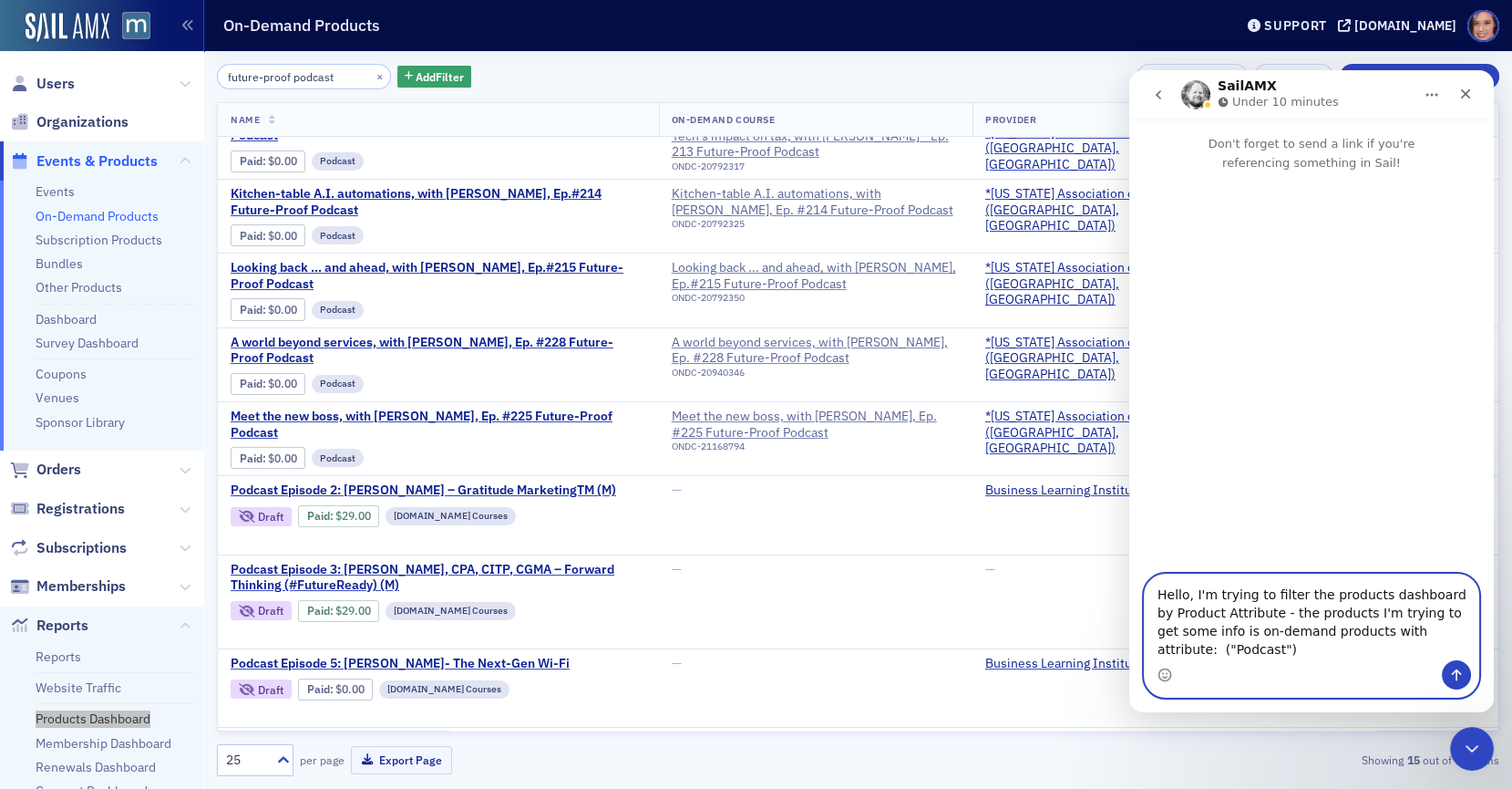
click at [1161, 648] on textarea "Hello, I'm trying to filter the products dashboard by Product Attribute - the p…" at bounding box center [1311, 617] width 333 height 86
click at [1231, 659] on textarea "Hello, I'm trying to filter the products dashboard by Product Attribute - the p…" at bounding box center [1311, 617] width 333 height 86
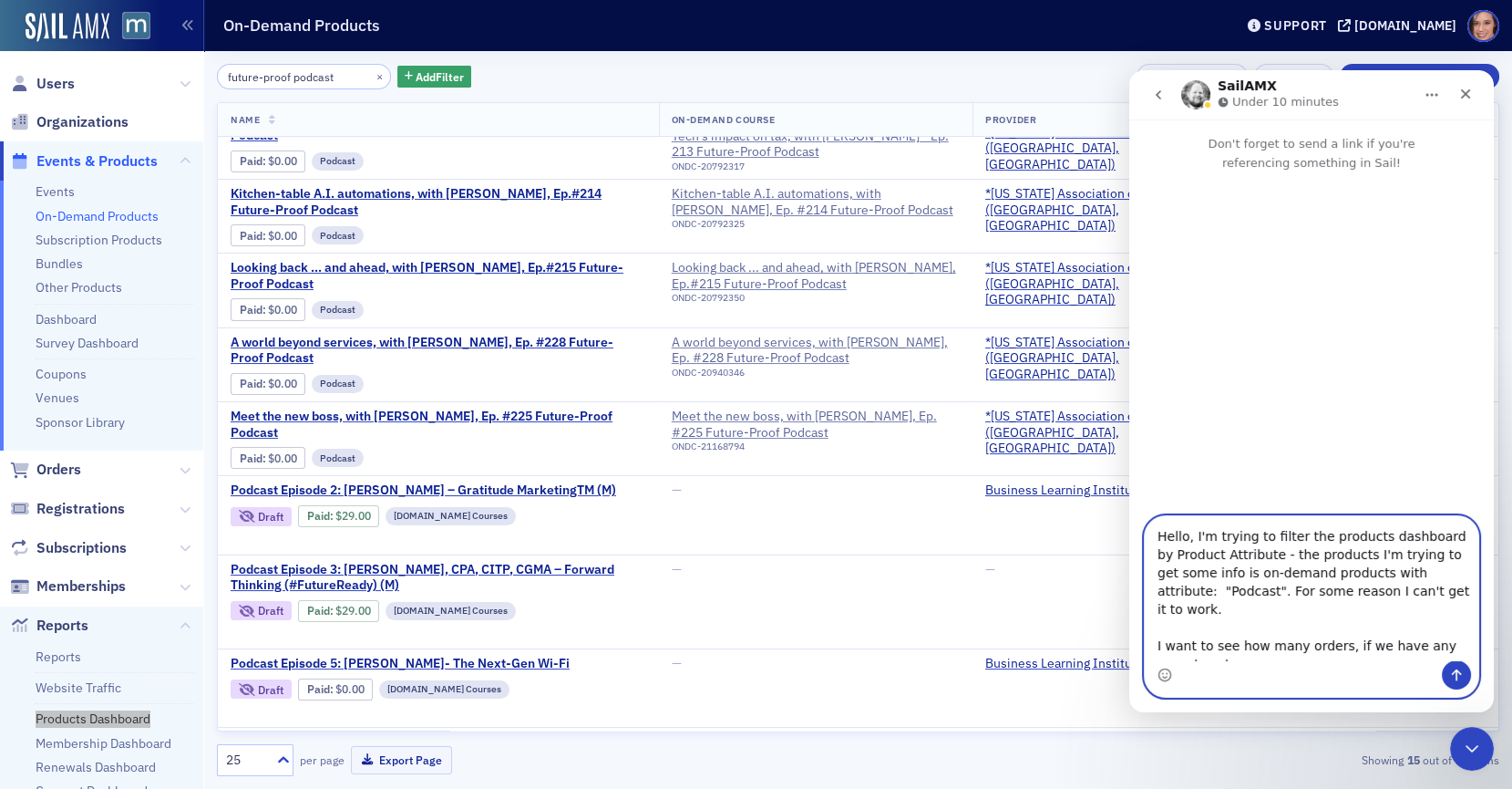
click at [1215, 633] on textarea "Hello, I'm trying to filter the products dashboard by Product Attribute - the p…" at bounding box center [1311, 588] width 333 height 145
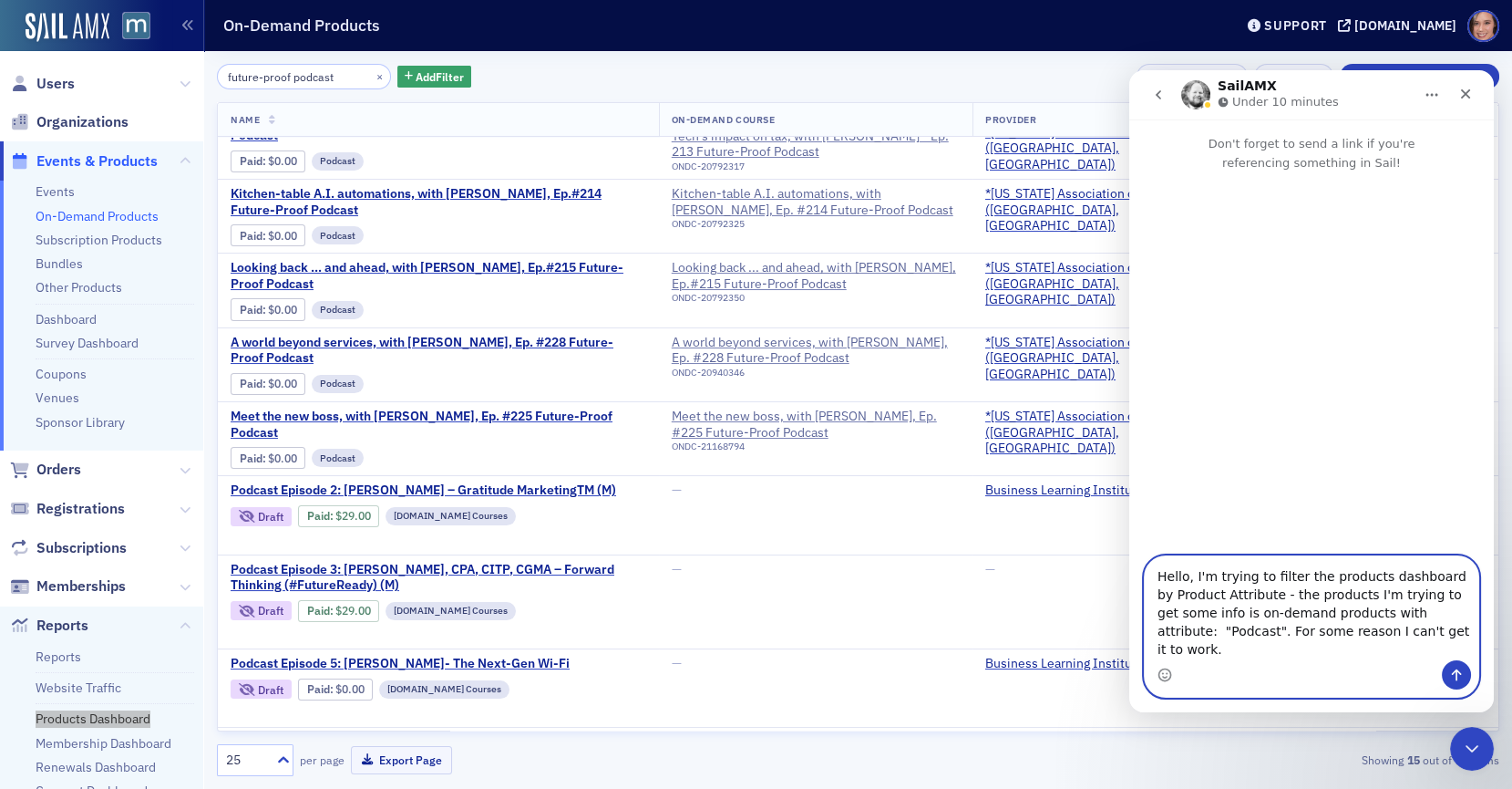
type textarea "Hello, I'm trying to filter the products dashboard by Product Attribute - the p…"
click at [1457, 673] on icon "Send a message…" at bounding box center [1457, 675] width 10 height 12
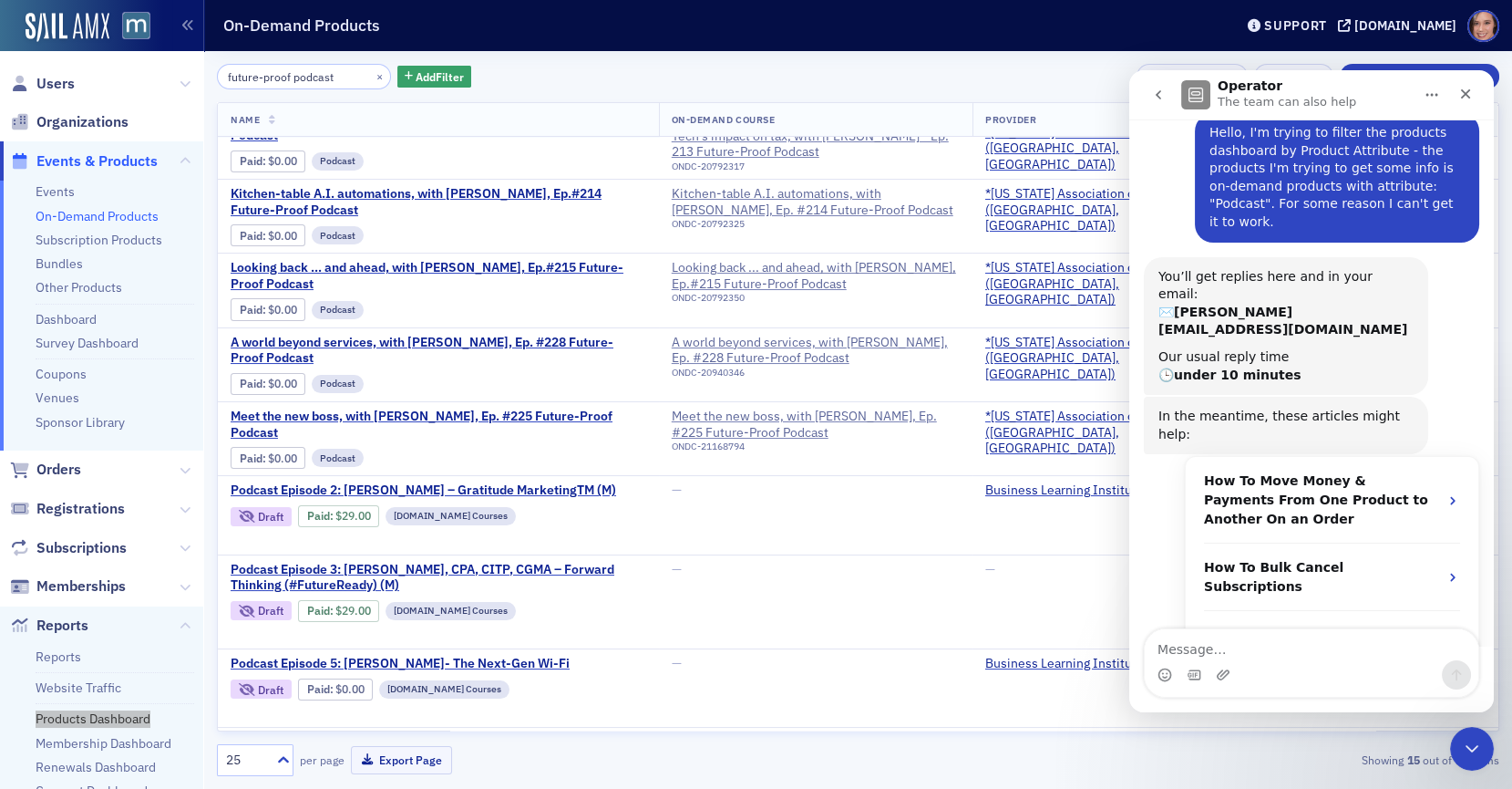
scroll to position [103, 0]
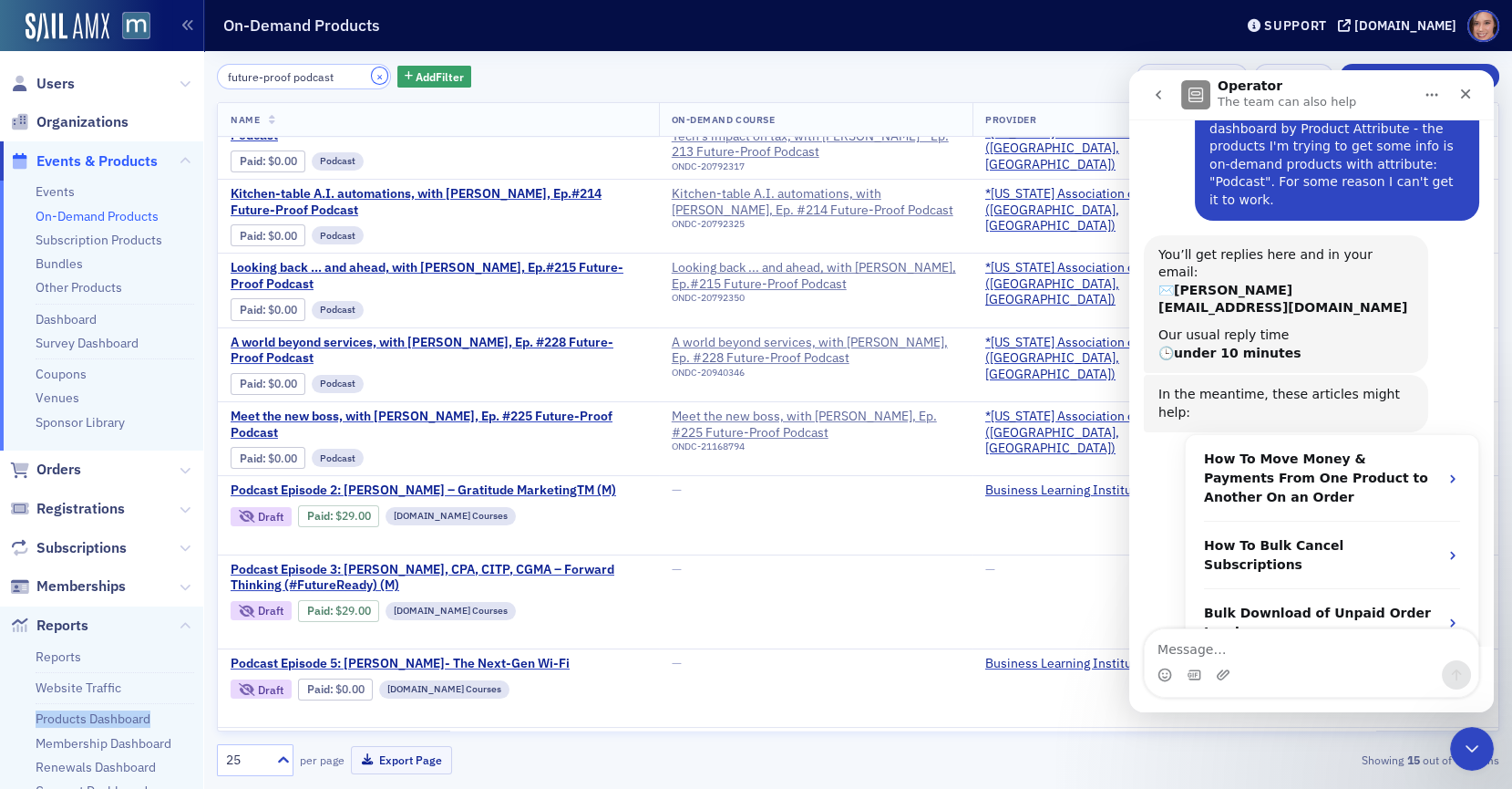
click at [372, 78] on button "×" at bounding box center [380, 75] width 17 height 17
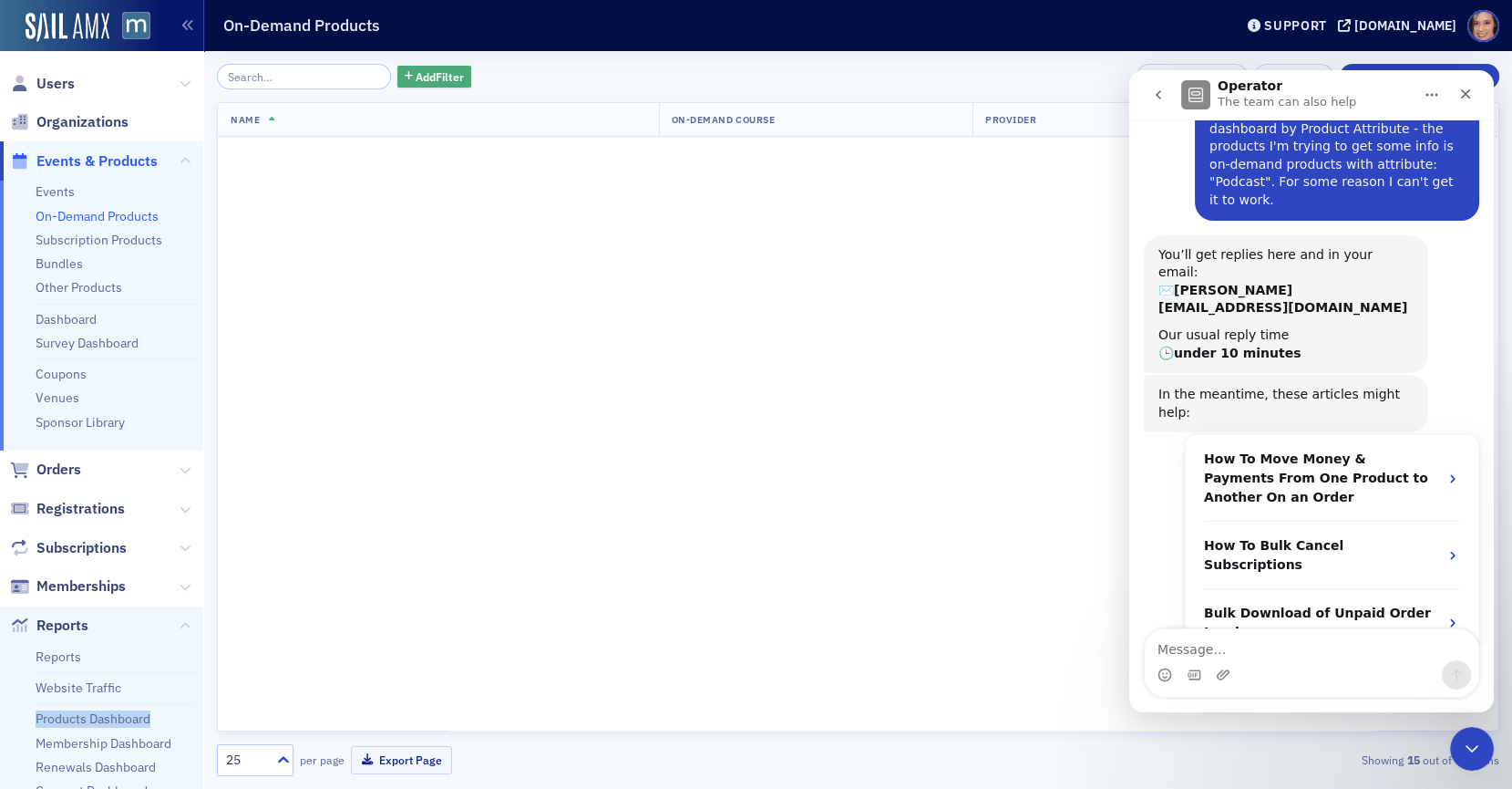
click at [416, 78] on span "Add Filter" at bounding box center [439, 76] width 48 height 17
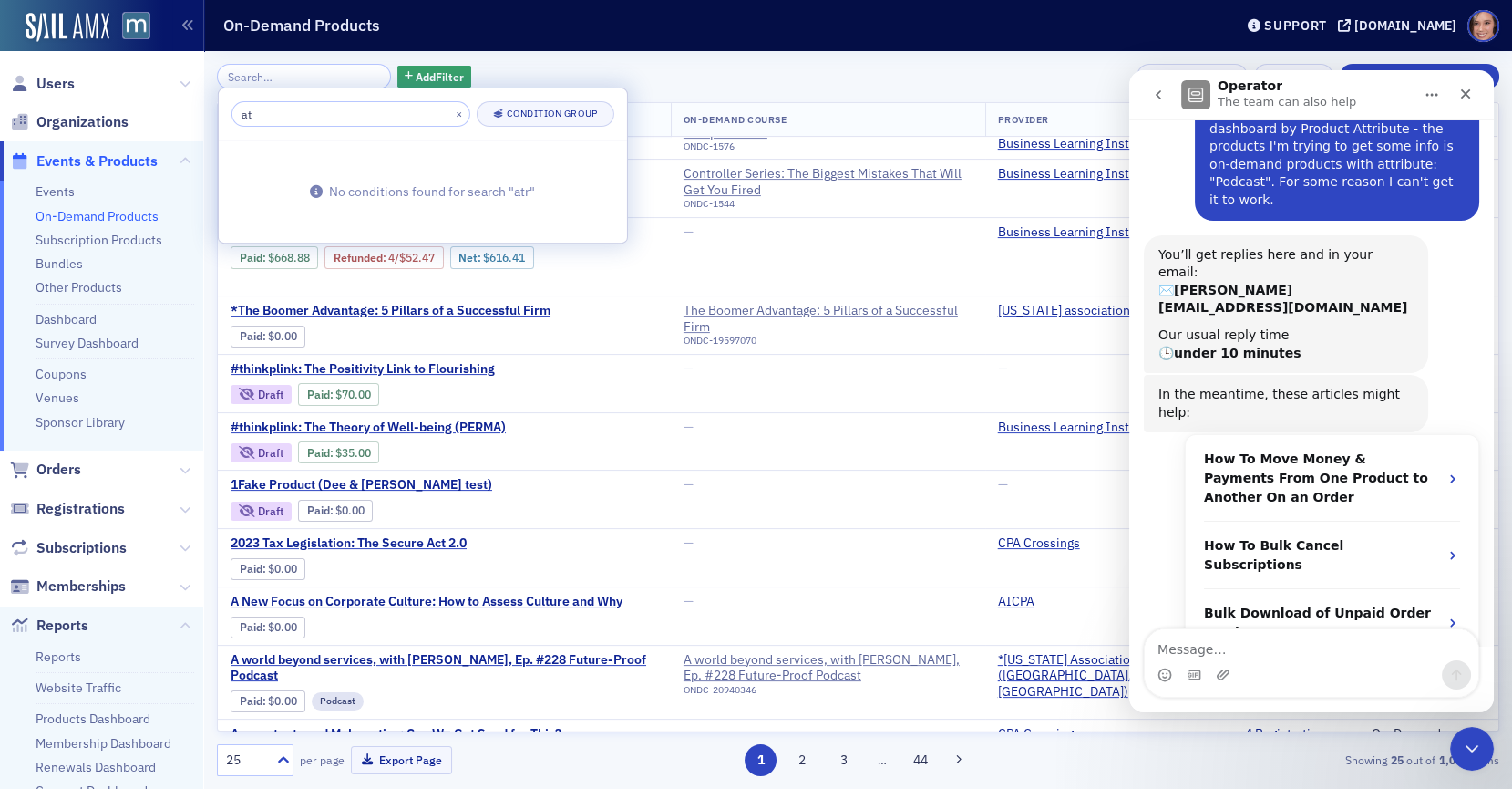
type input "a"
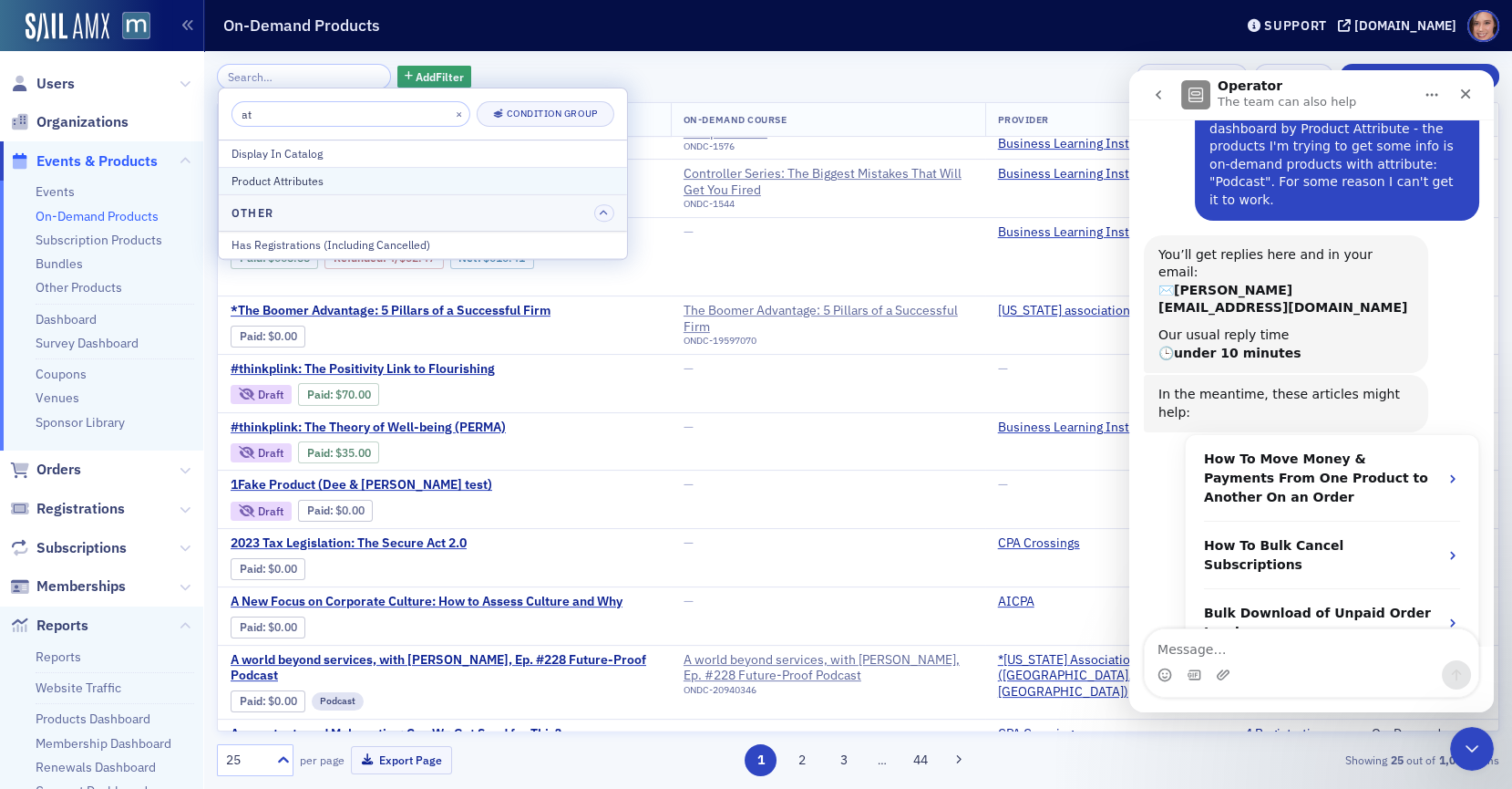
type input "at"
click at [343, 180] on div "Product Attributes" at bounding box center [423, 180] width 383 height 17
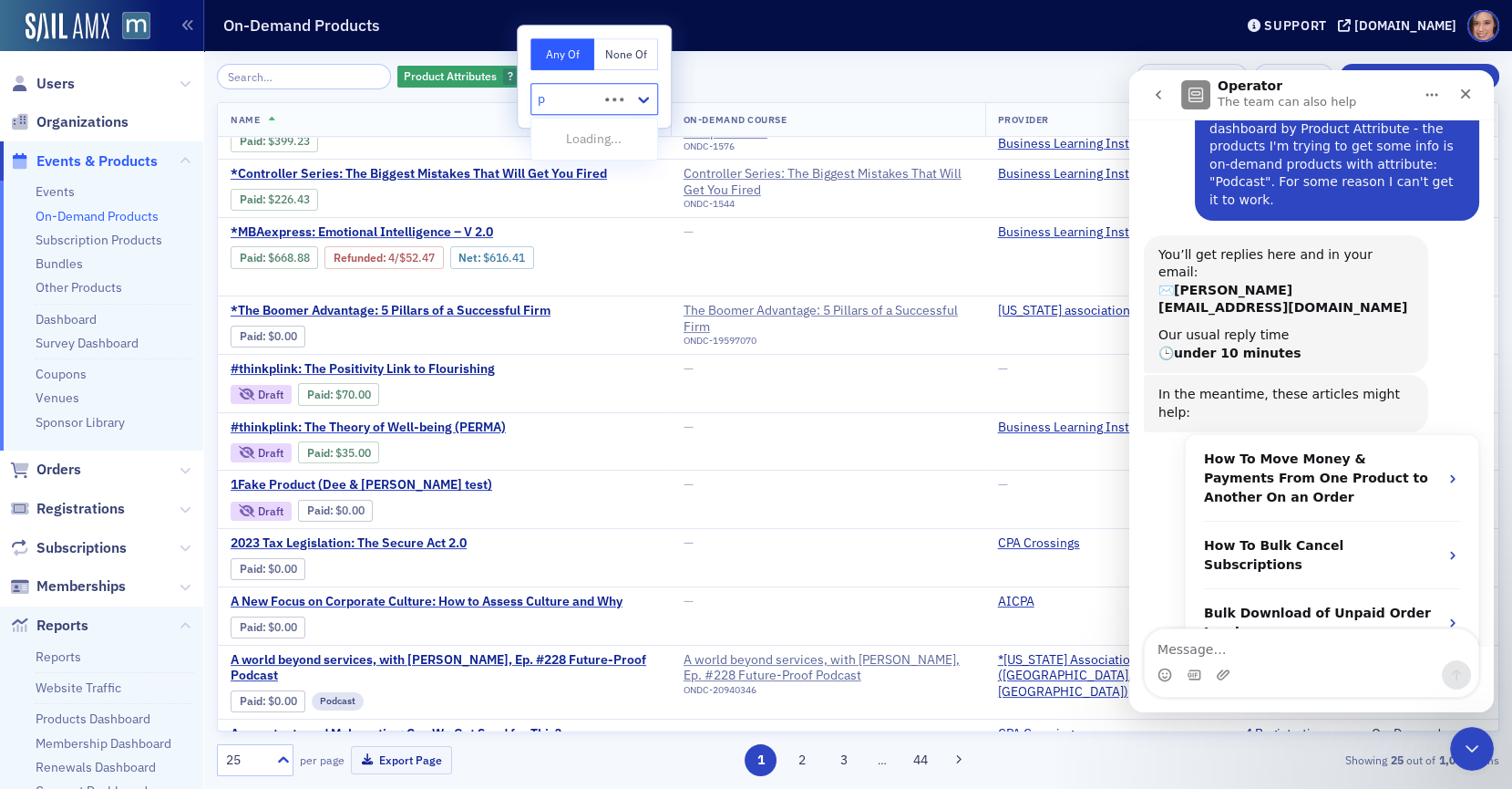
type input "po"
click at [579, 210] on span "Podcast" at bounding box center [565, 206] width 46 height 19
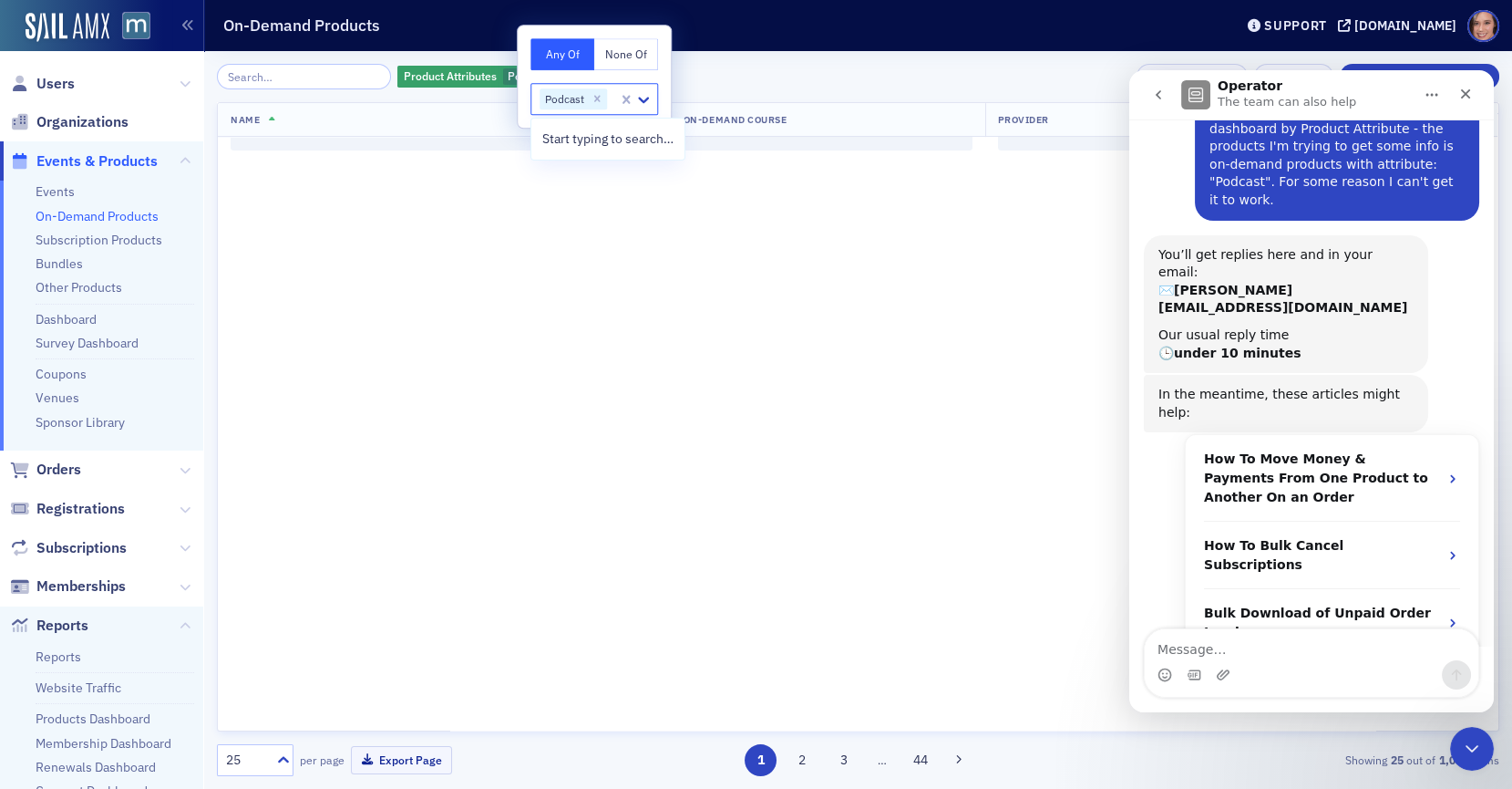
scroll to position [158, 0]
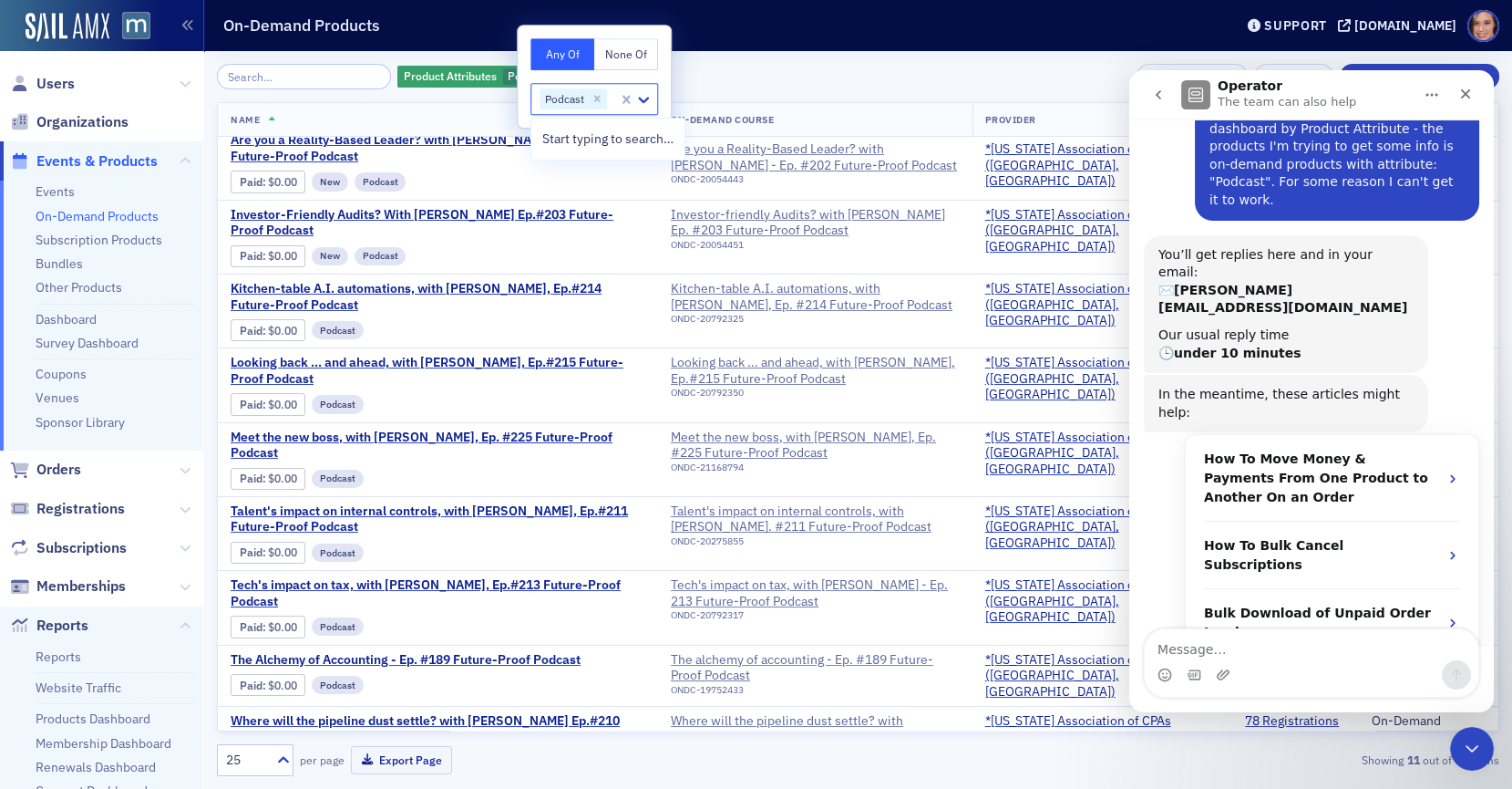
click at [862, 60] on div "Product Attributes Podcast Add Filter Bulk Actions Export New On-Demand Product…" at bounding box center [858, 420] width 1282 height 738
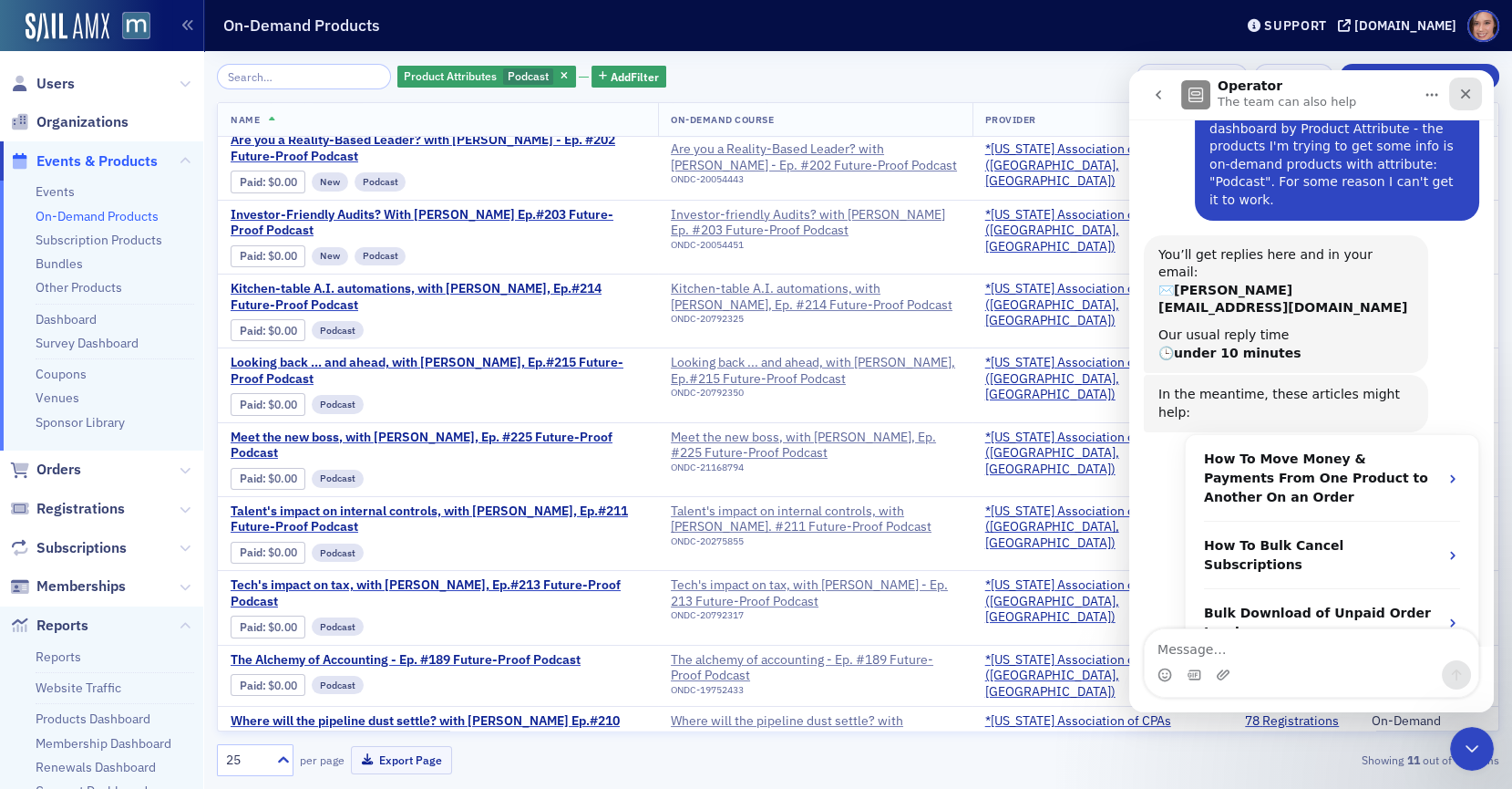
click at [1465, 96] on icon "Close" at bounding box center [1465, 93] width 15 height 15
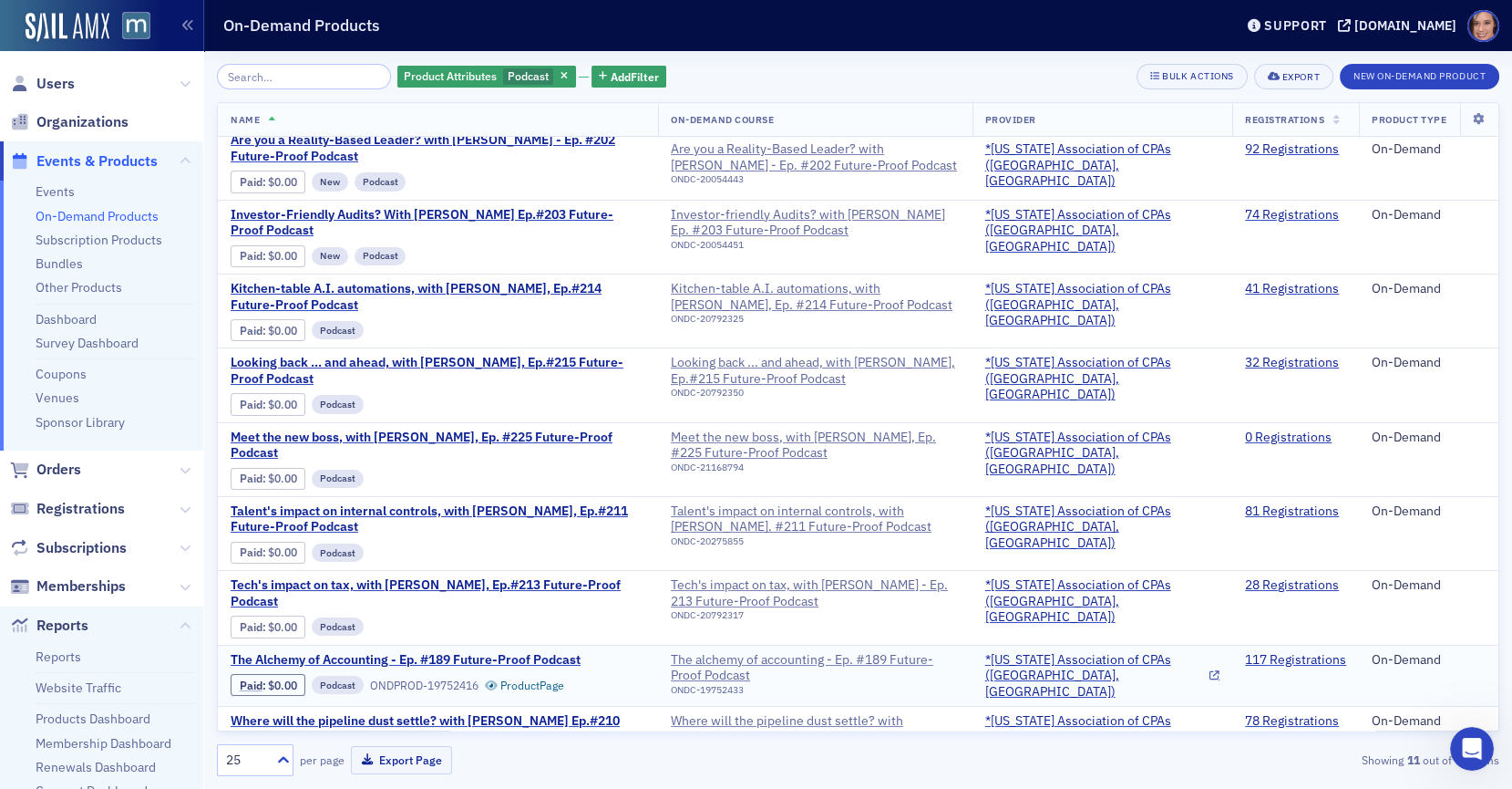
scroll to position [0, 0]
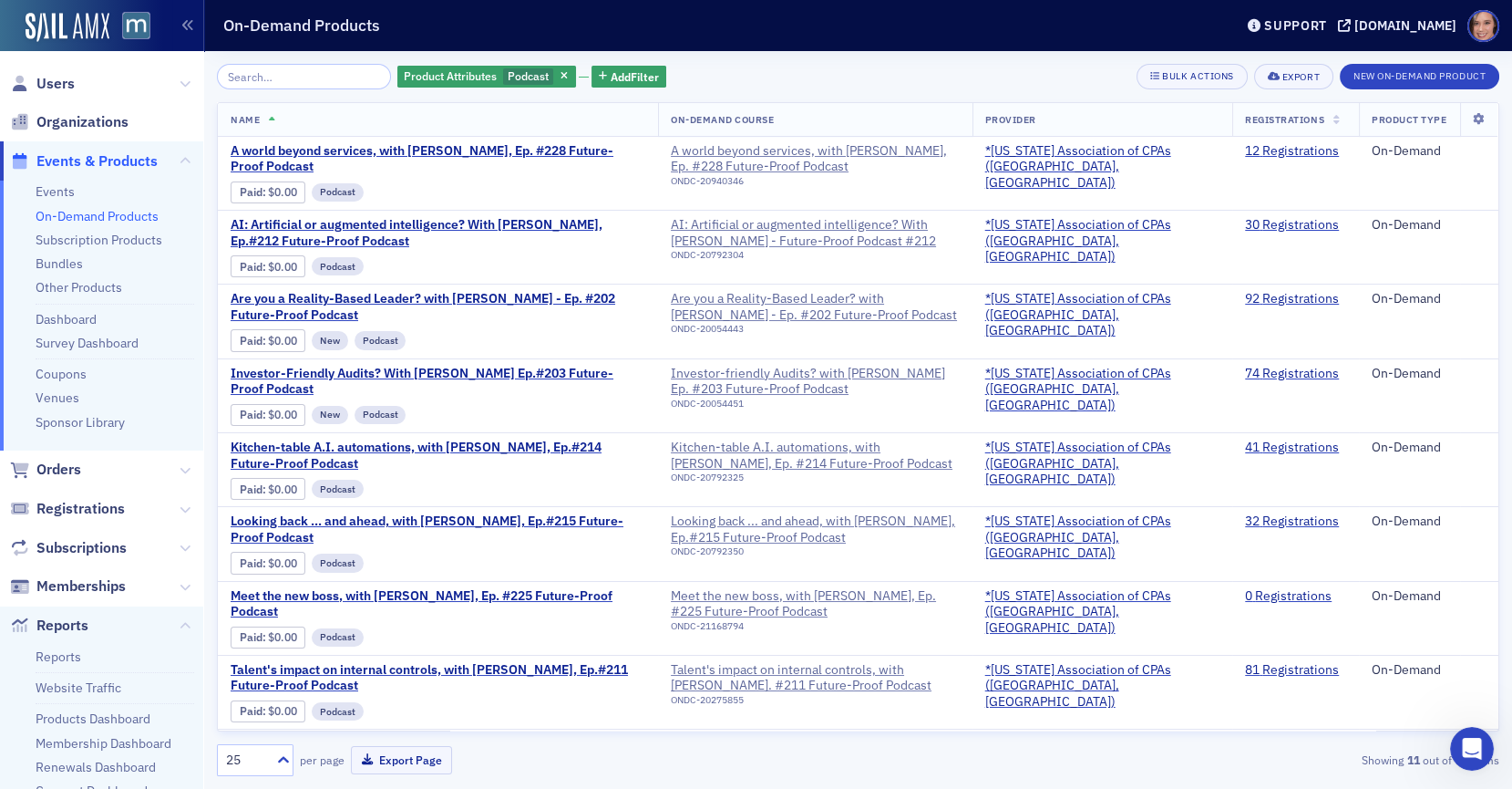
click at [1281, 117] on span "Registrations" at bounding box center [1284, 119] width 79 height 13
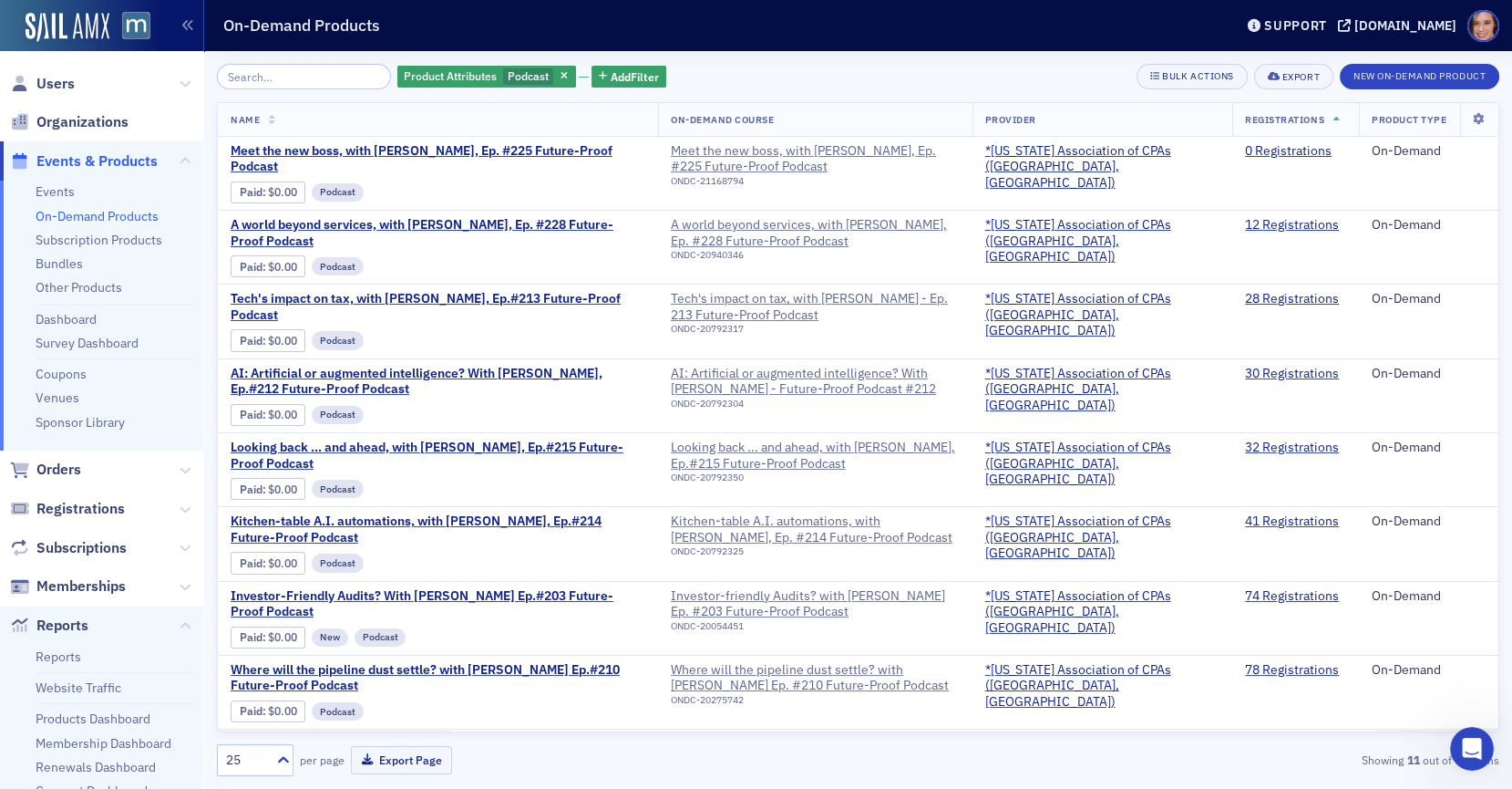
click at [1281, 117] on span "Registrations" at bounding box center [1284, 119] width 79 height 13
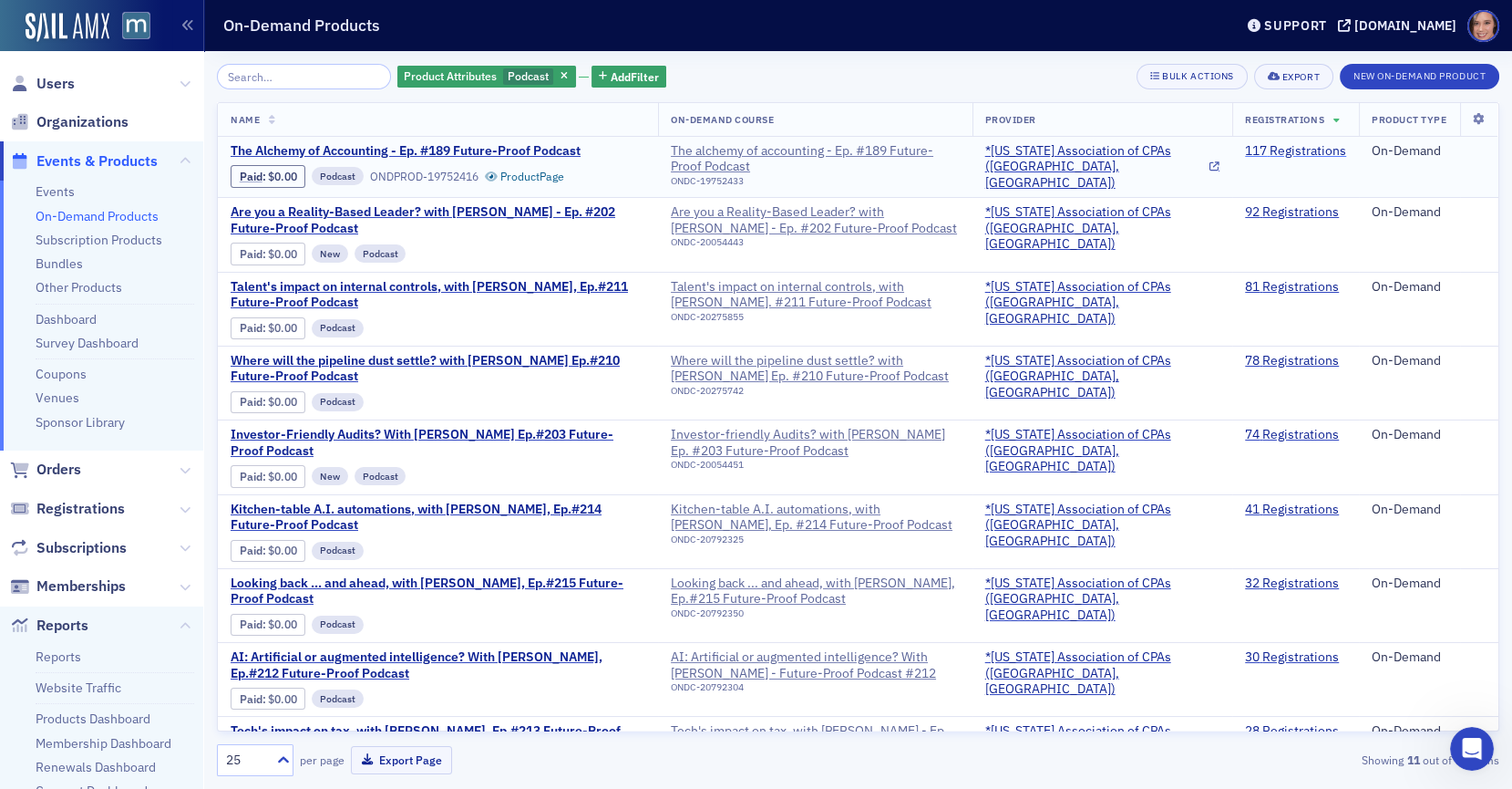
click at [1282, 148] on link "117 Registrations" at bounding box center [1295, 151] width 101 height 17
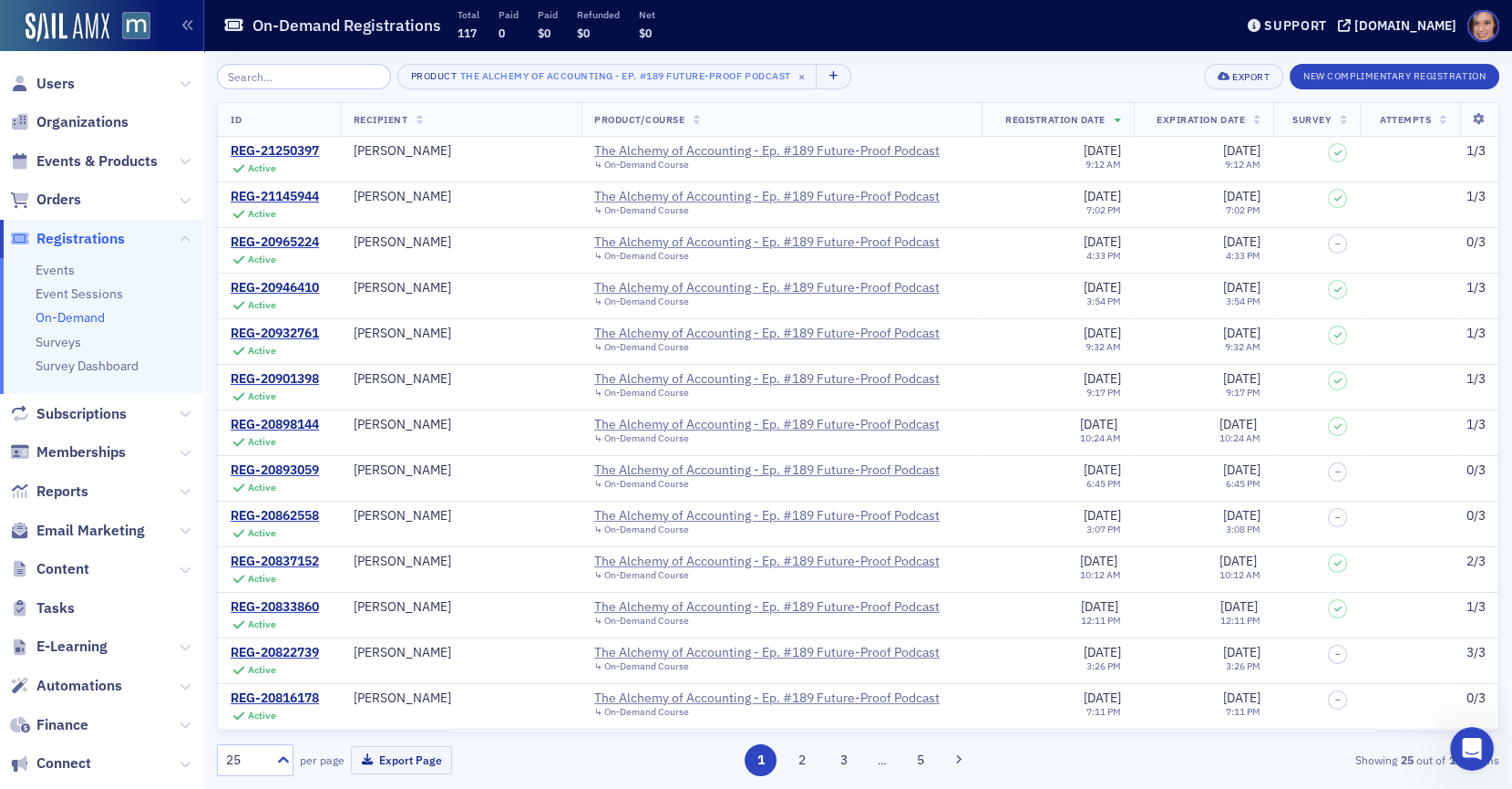
click at [419, 114] on th "Recipient" at bounding box center [460, 120] width 240 height 34
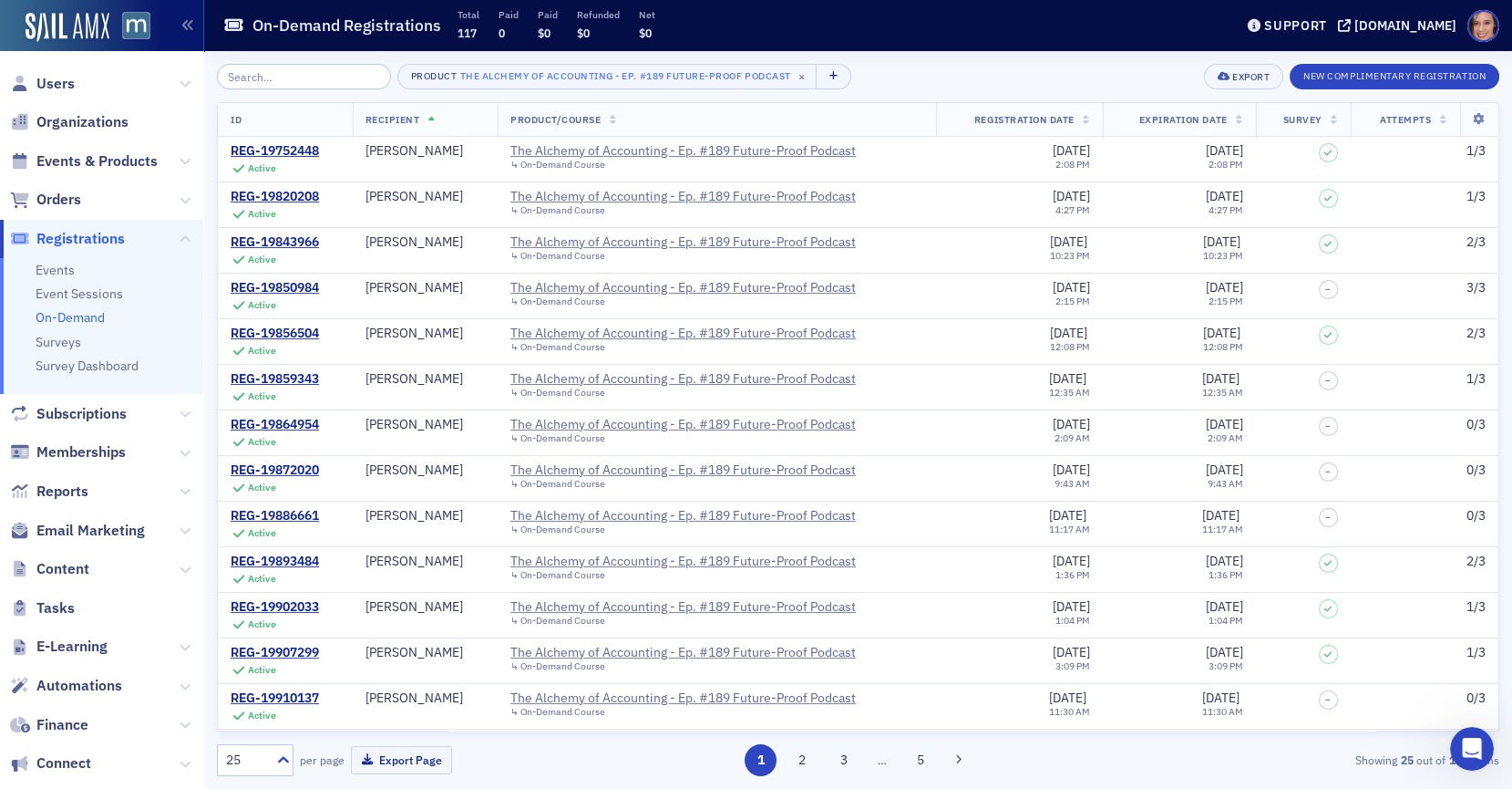
click at [420, 119] on span "Recipient" at bounding box center [392, 119] width 54 height 13
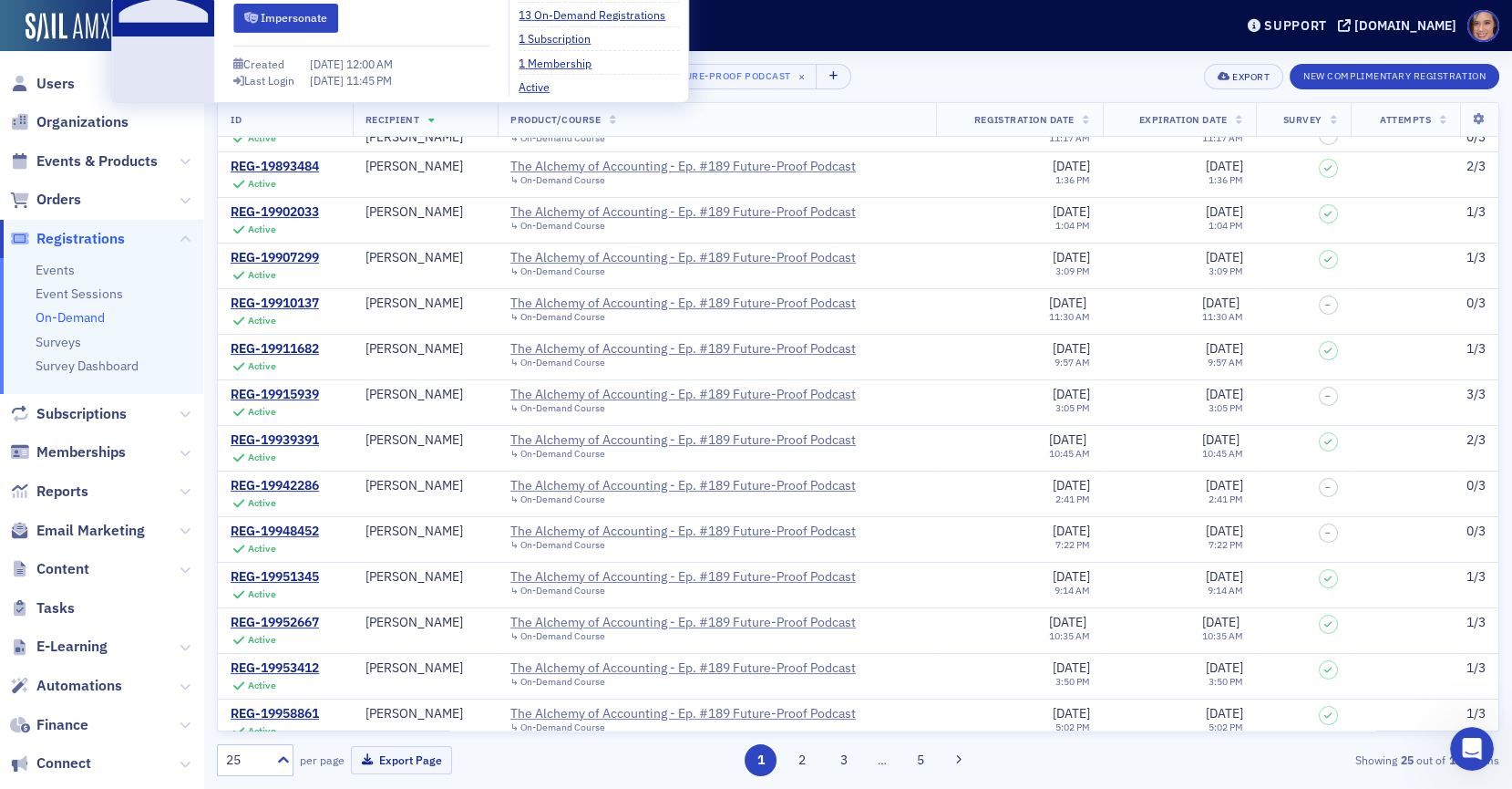
scroll to position [534, 0]
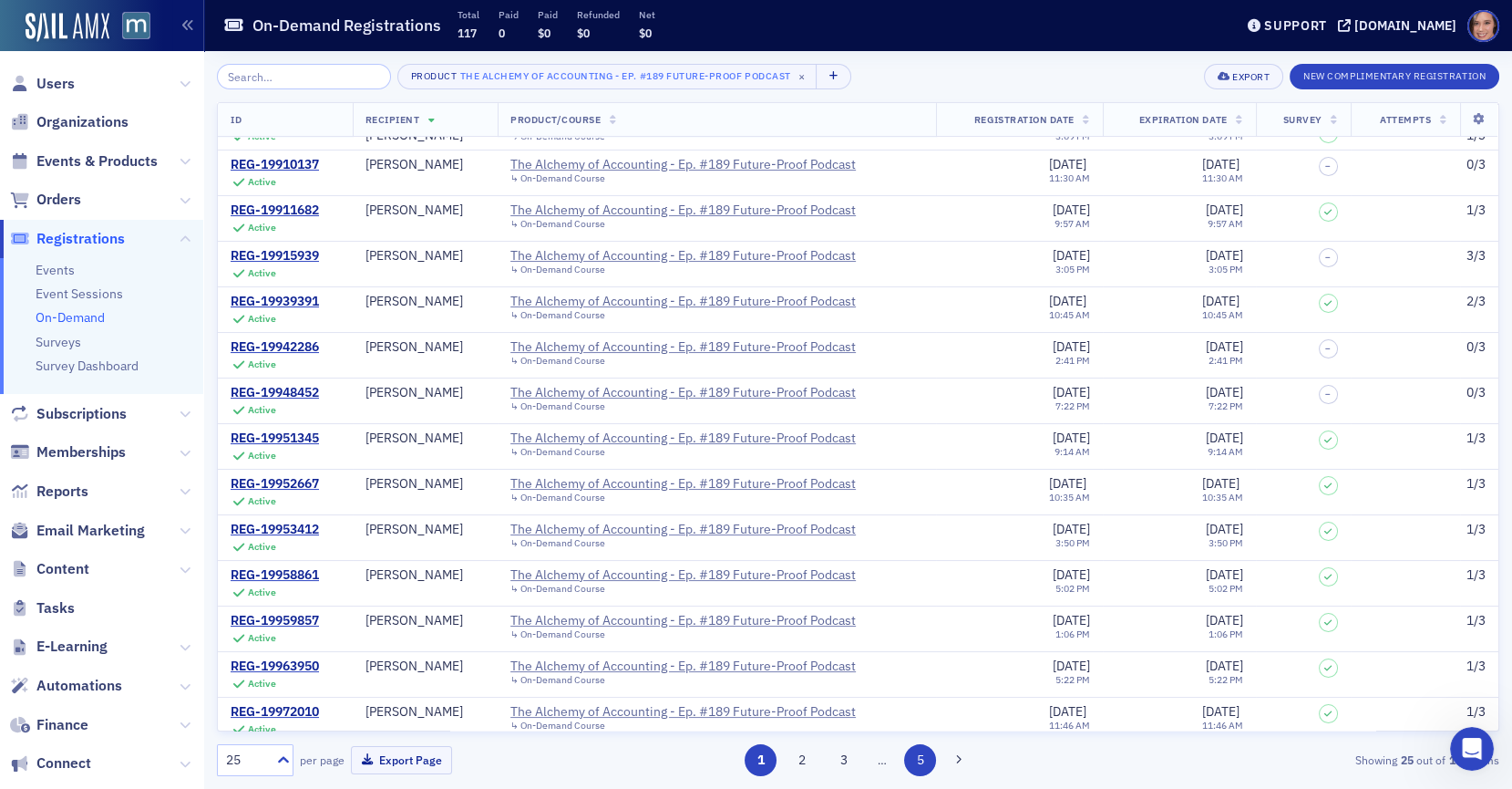
click at [924, 762] on button "5" at bounding box center [920, 760] width 32 height 32
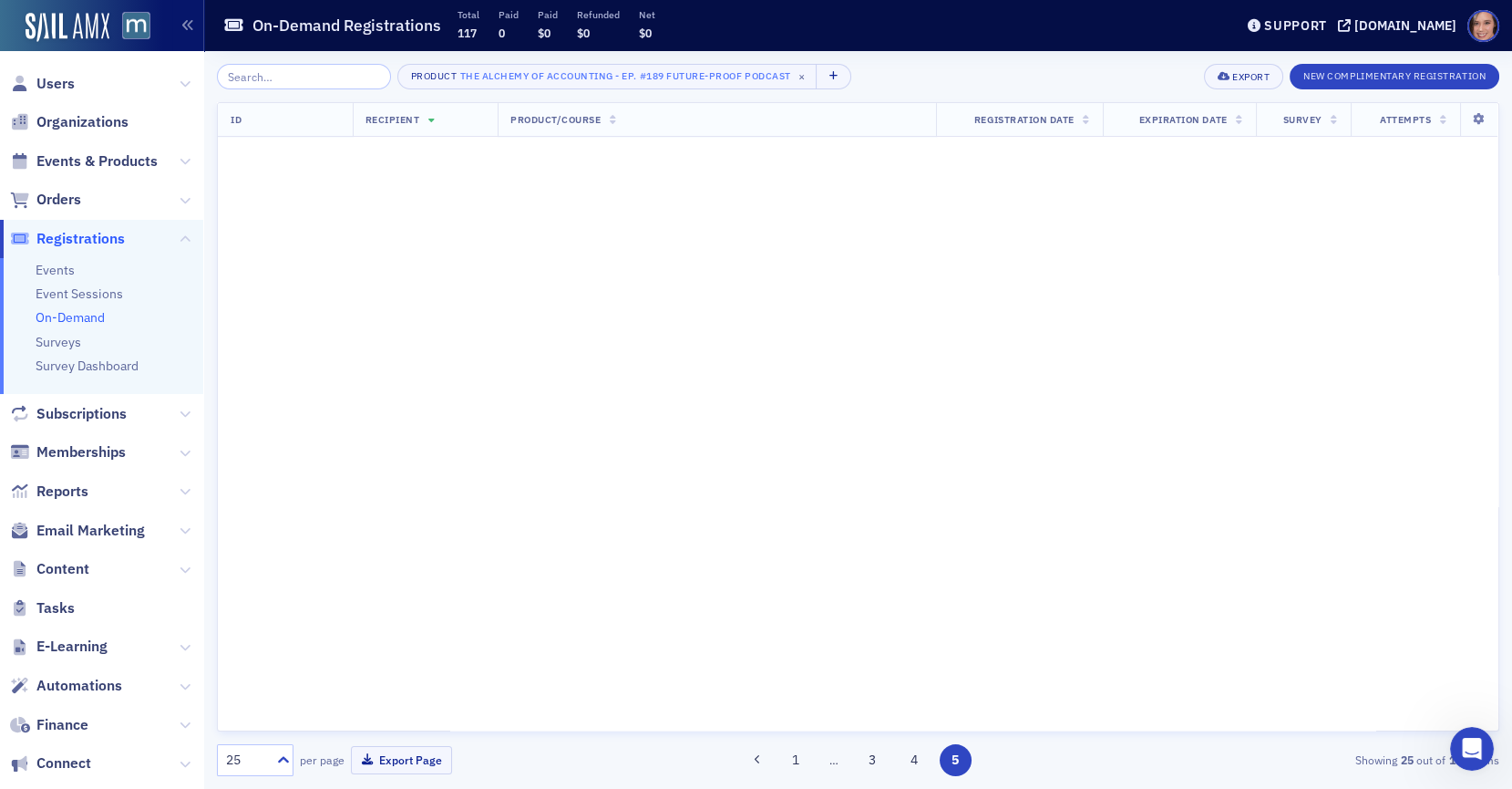
scroll to position [0, 0]
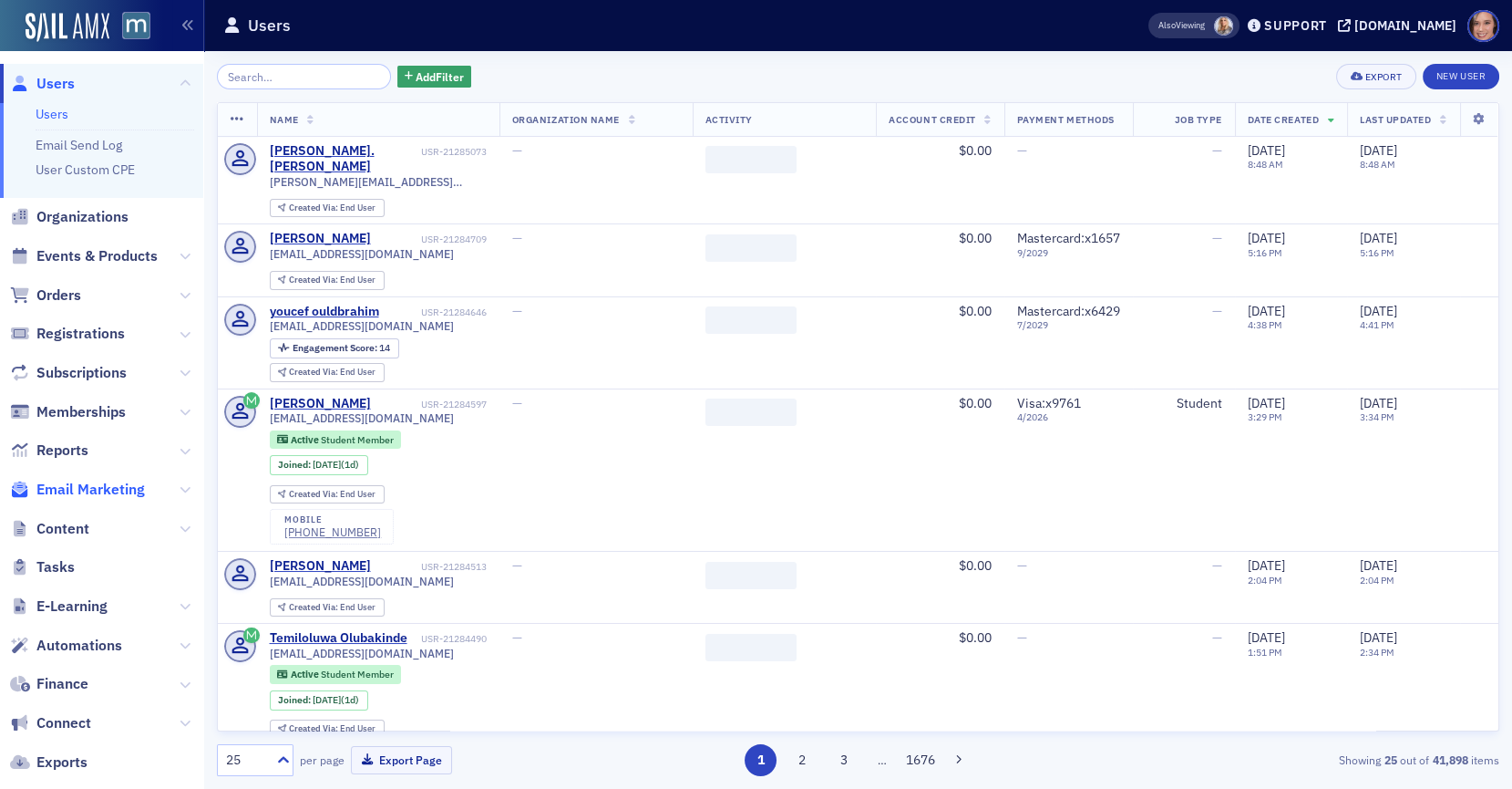
click at [98, 482] on span "Email Marketing" at bounding box center [91, 489] width 109 height 20
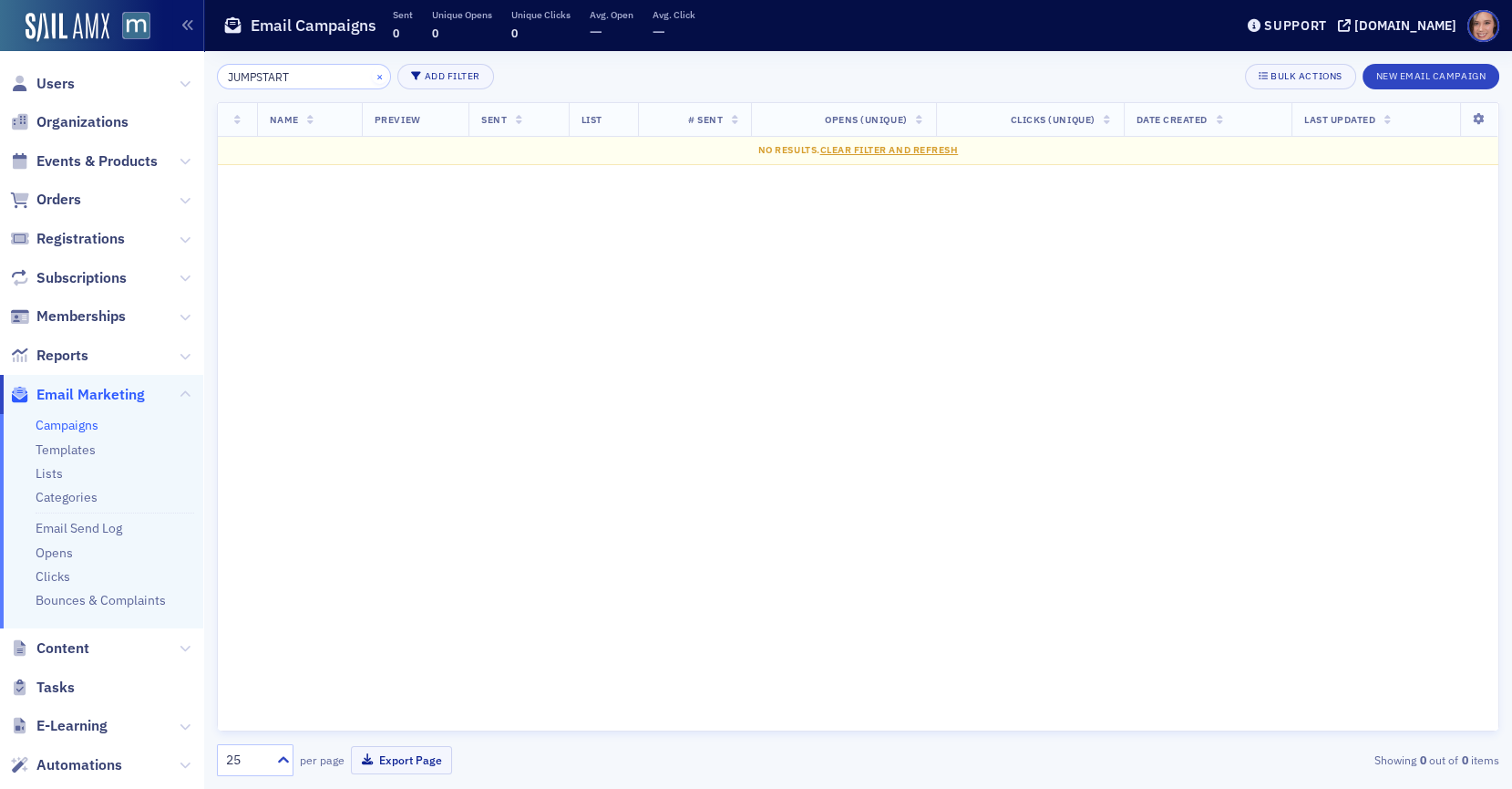
type input "JUMPSTART"
click at [372, 74] on button "×" at bounding box center [380, 75] width 17 height 17
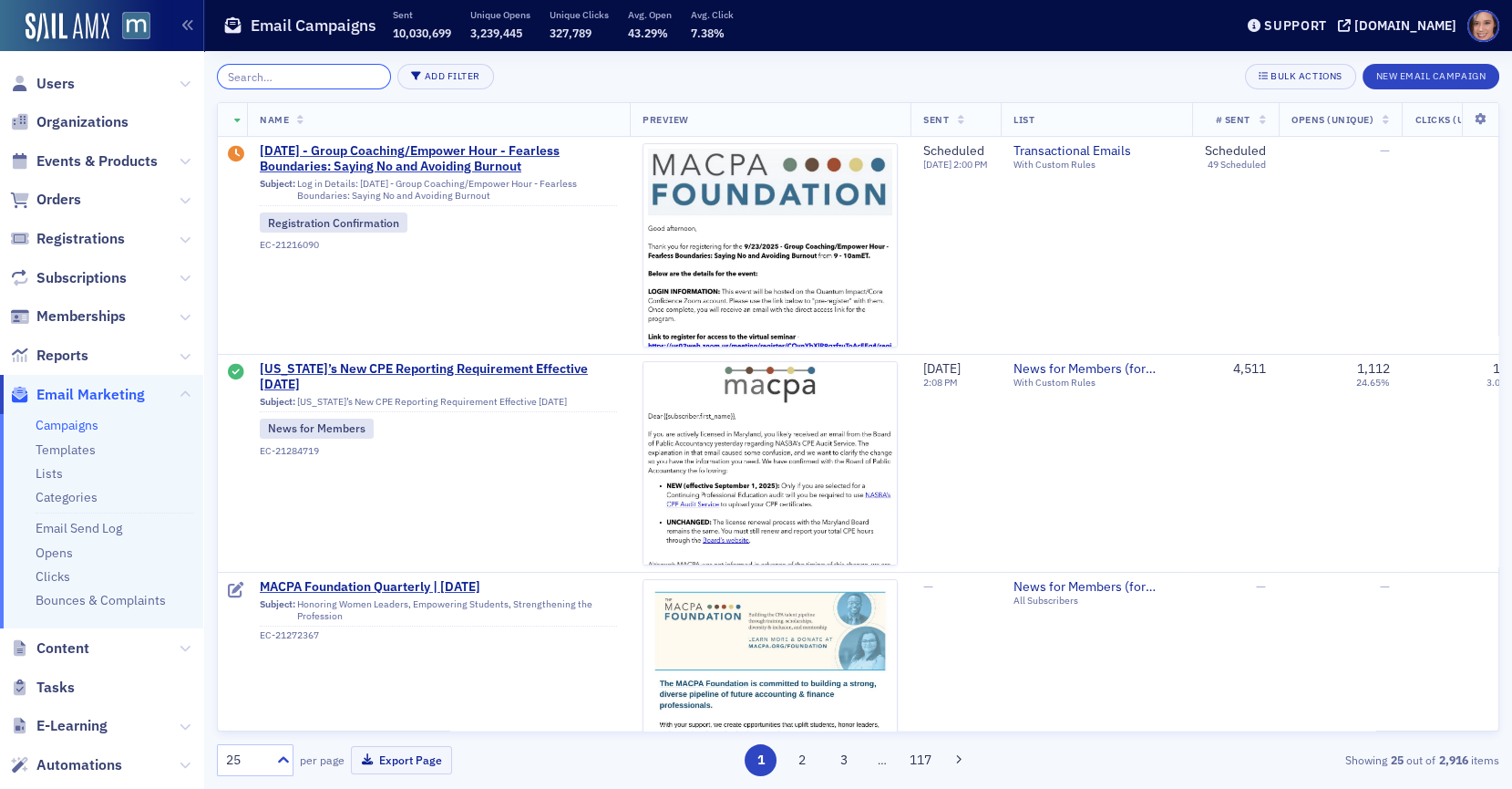
click at [310, 81] on input "search" at bounding box center [304, 76] width 174 height 26
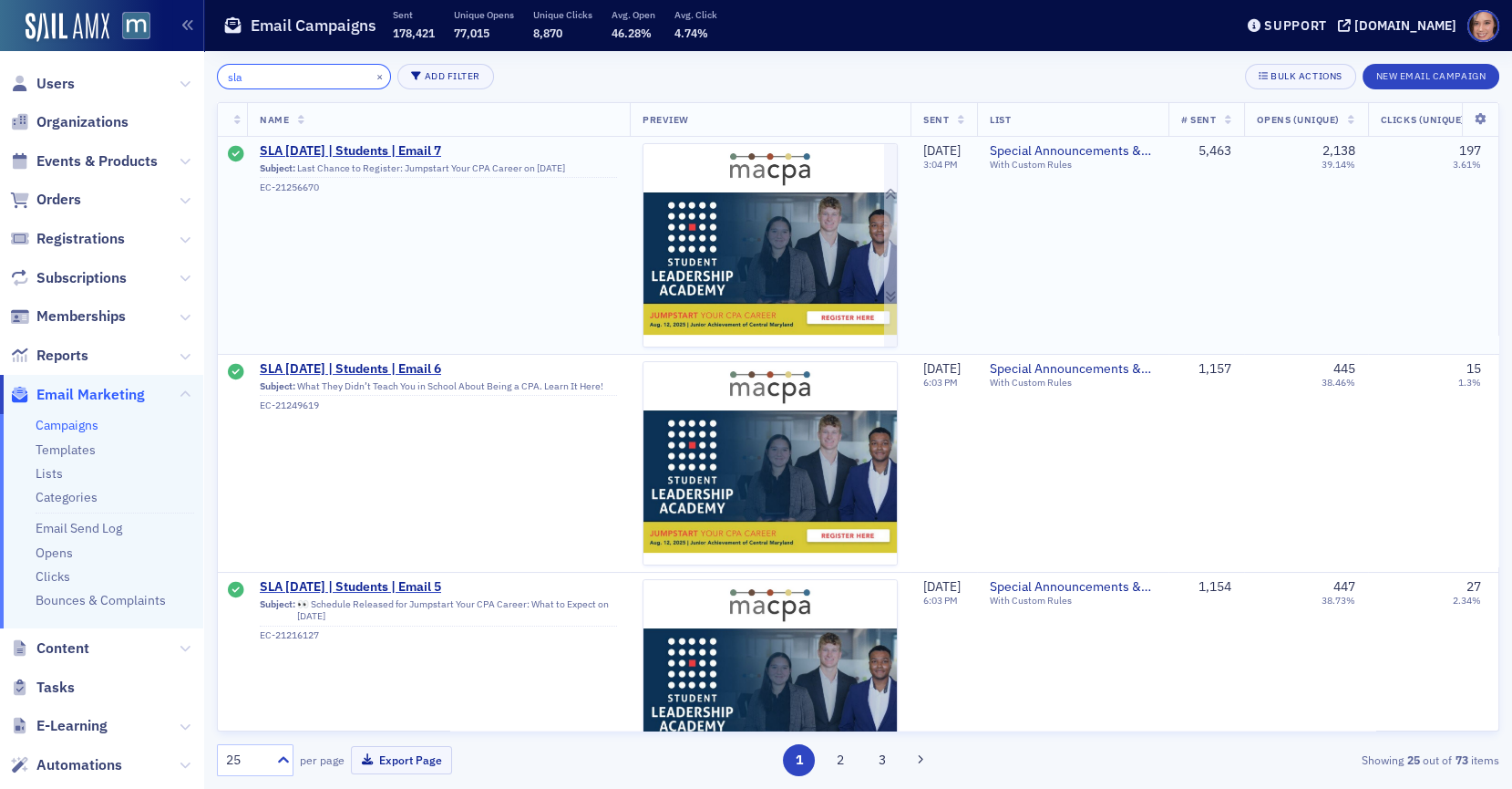
type input "sla"
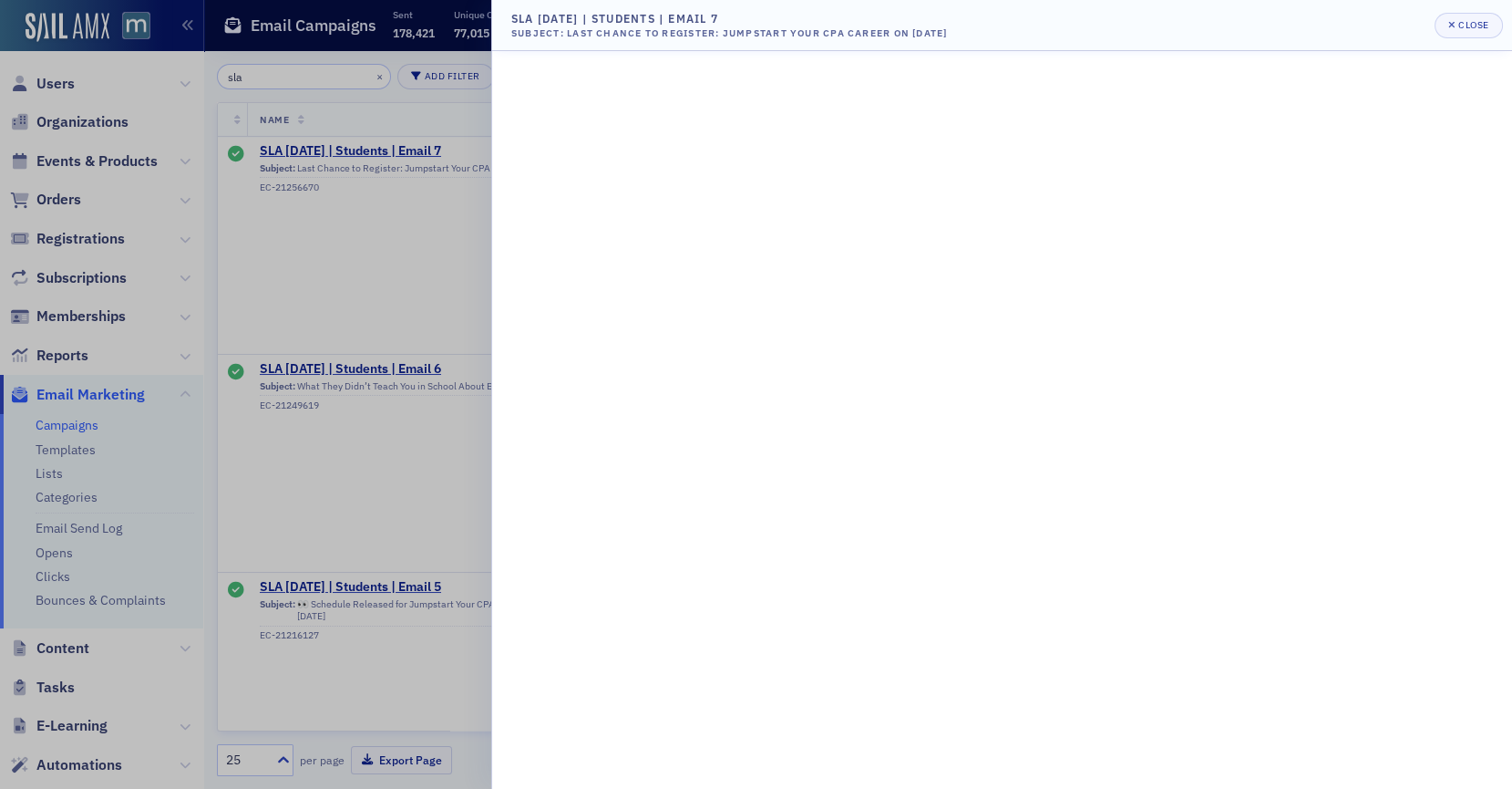
click at [286, 263] on div at bounding box center [756, 394] width 1512 height 789
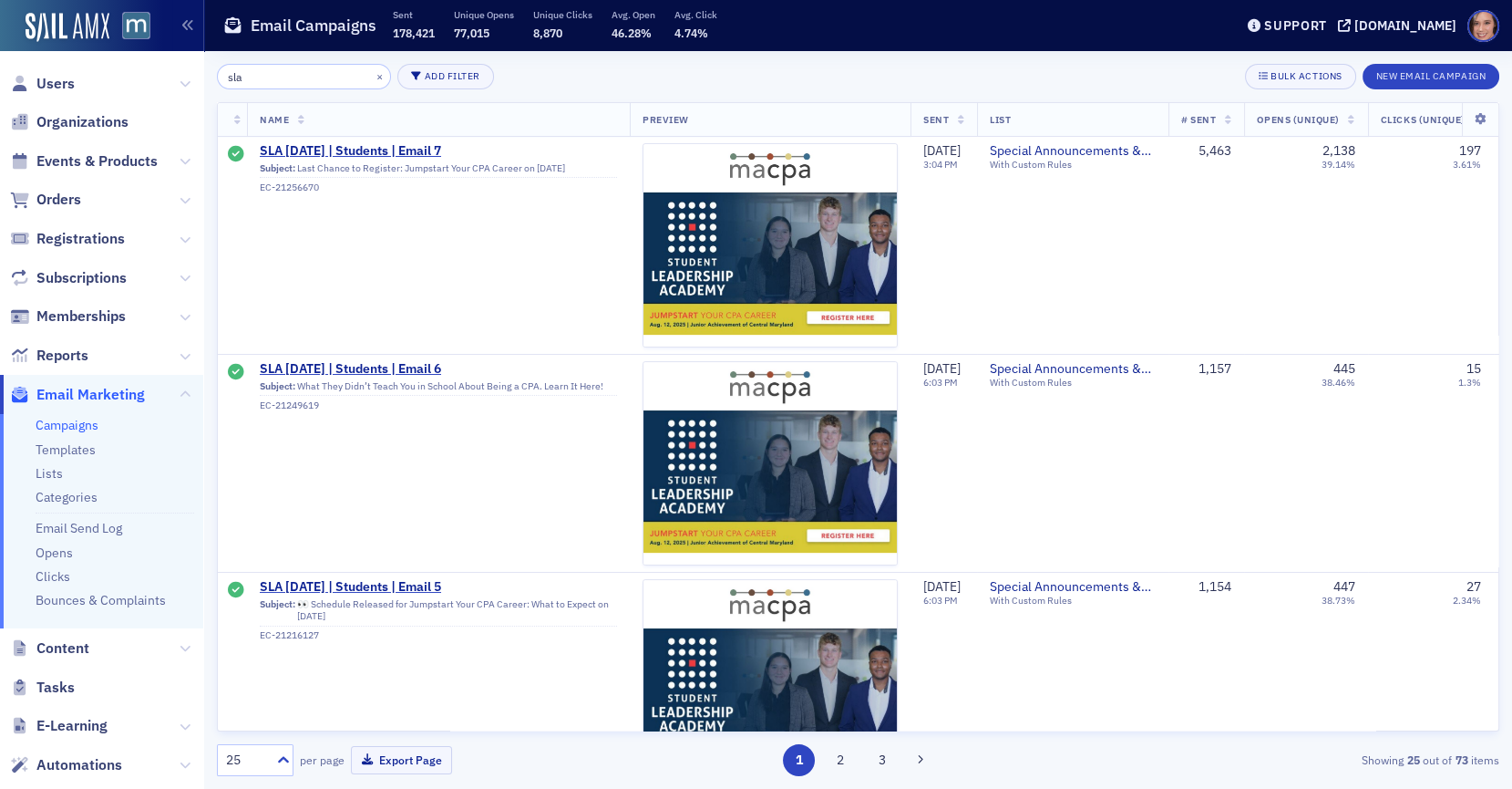
click at [53, 424] on link "Campaigns" at bounding box center [67, 425] width 63 height 17
click at [372, 71] on button "×" at bounding box center [380, 75] width 17 height 17
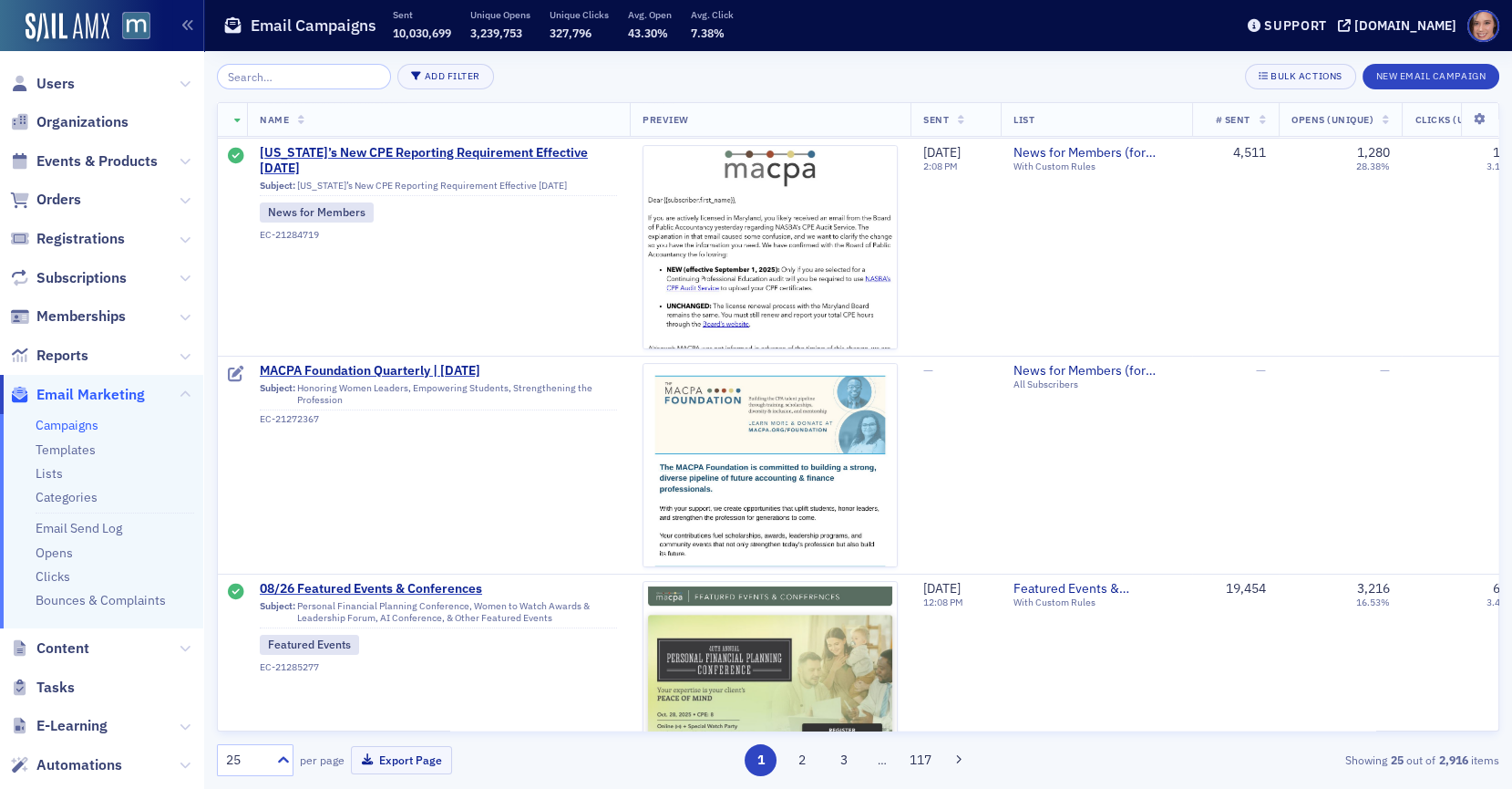
scroll to position [247, 0]
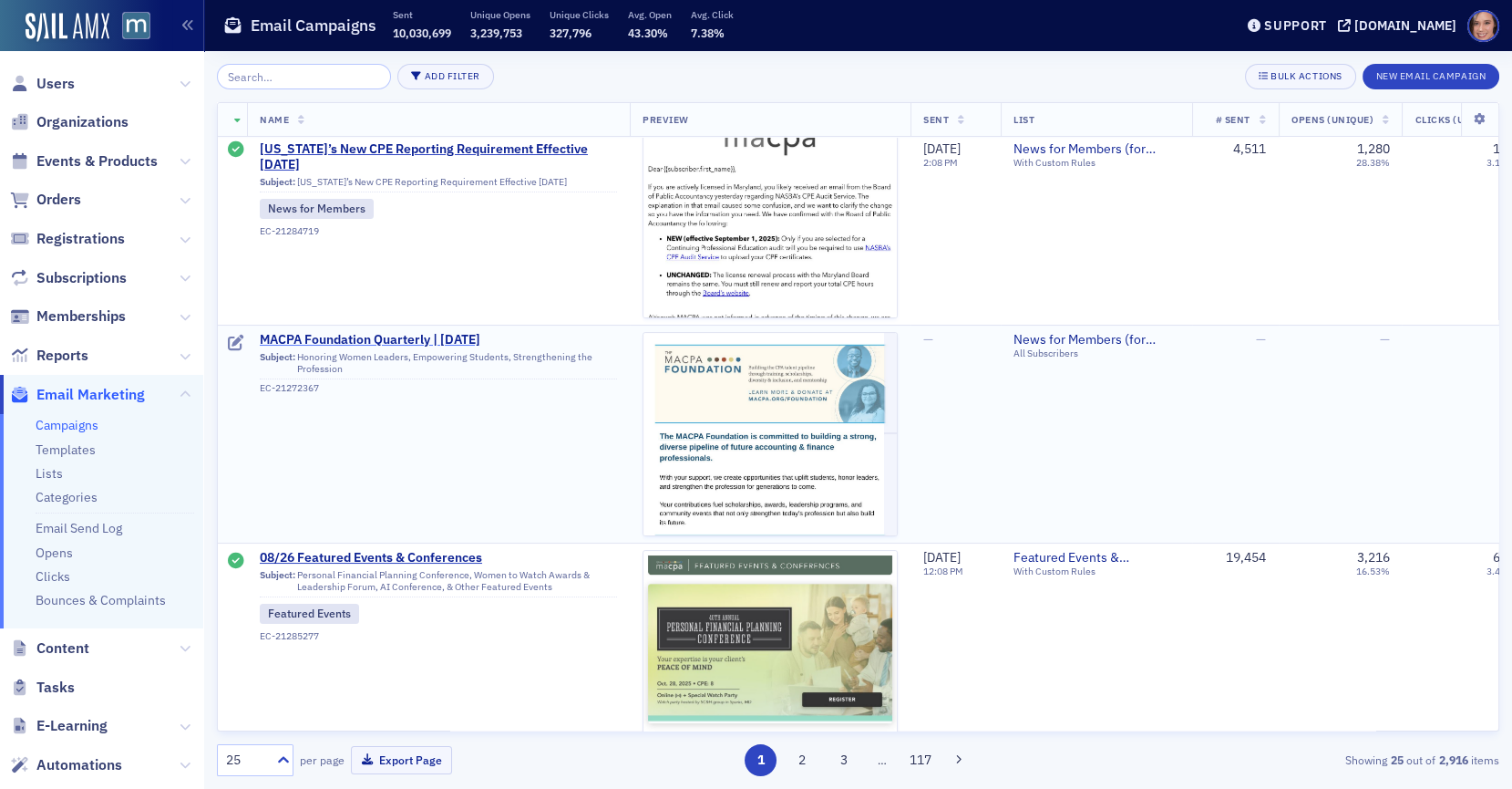
click at [412, 335] on span "MACPA Foundation Quarterly | [DATE]" at bounding box center [437, 340] width 357 height 17
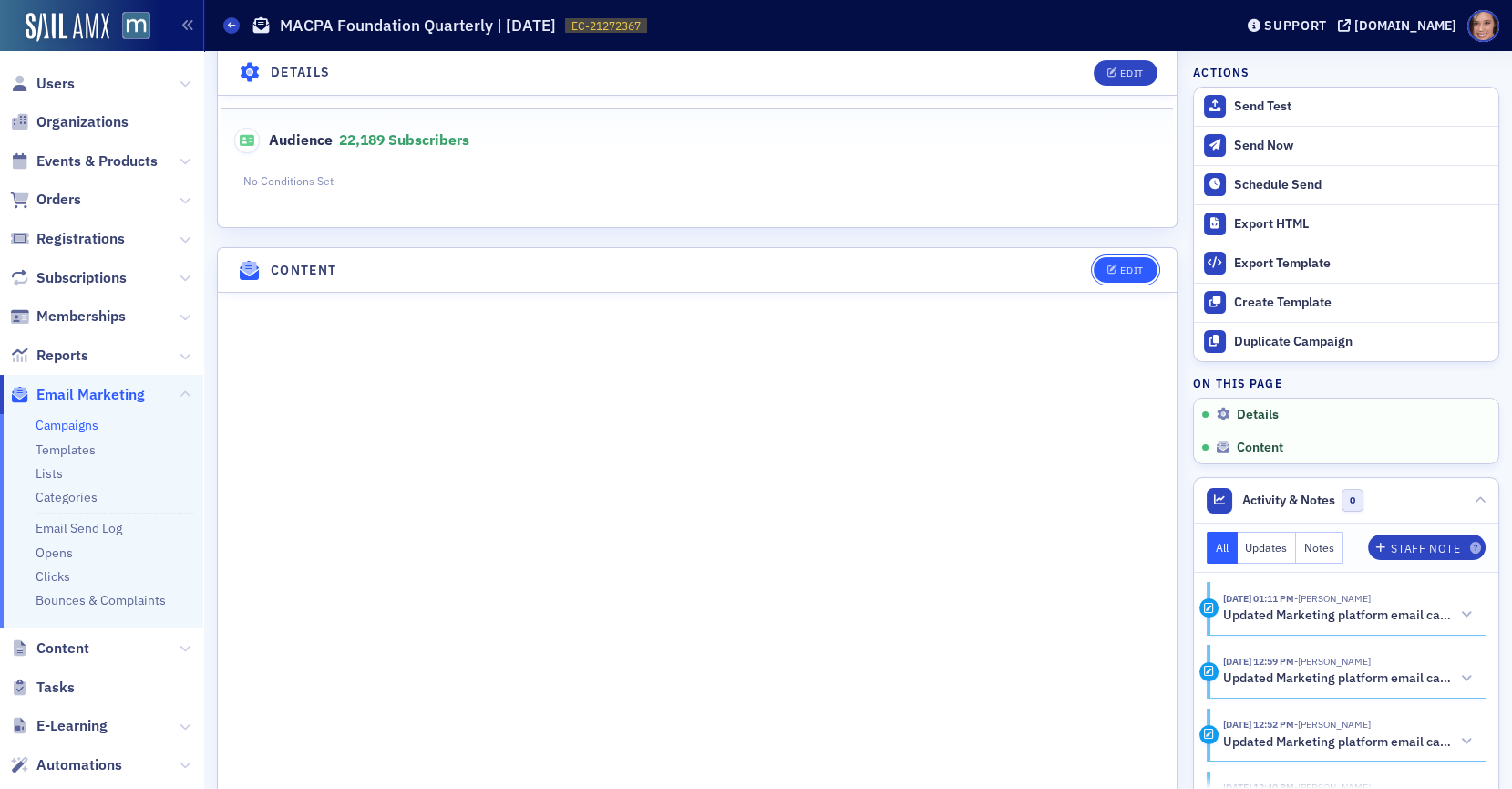
click at [1119, 257] on button "Edit" at bounding box center [1125, 270] width 63 height 26
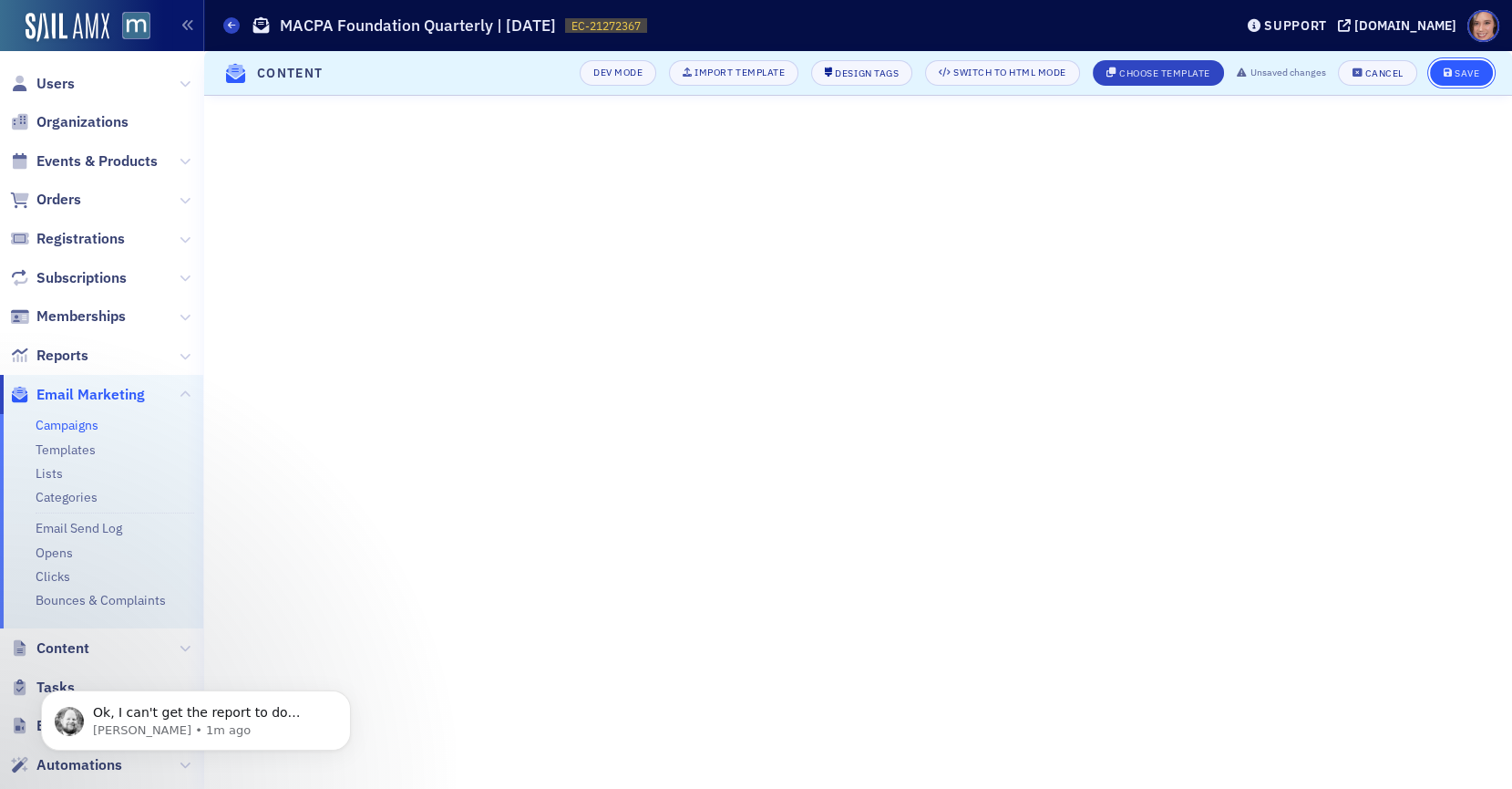
click at [1435, 78] on button "Save" at bounding box center [1462, 73] width 63 height 26
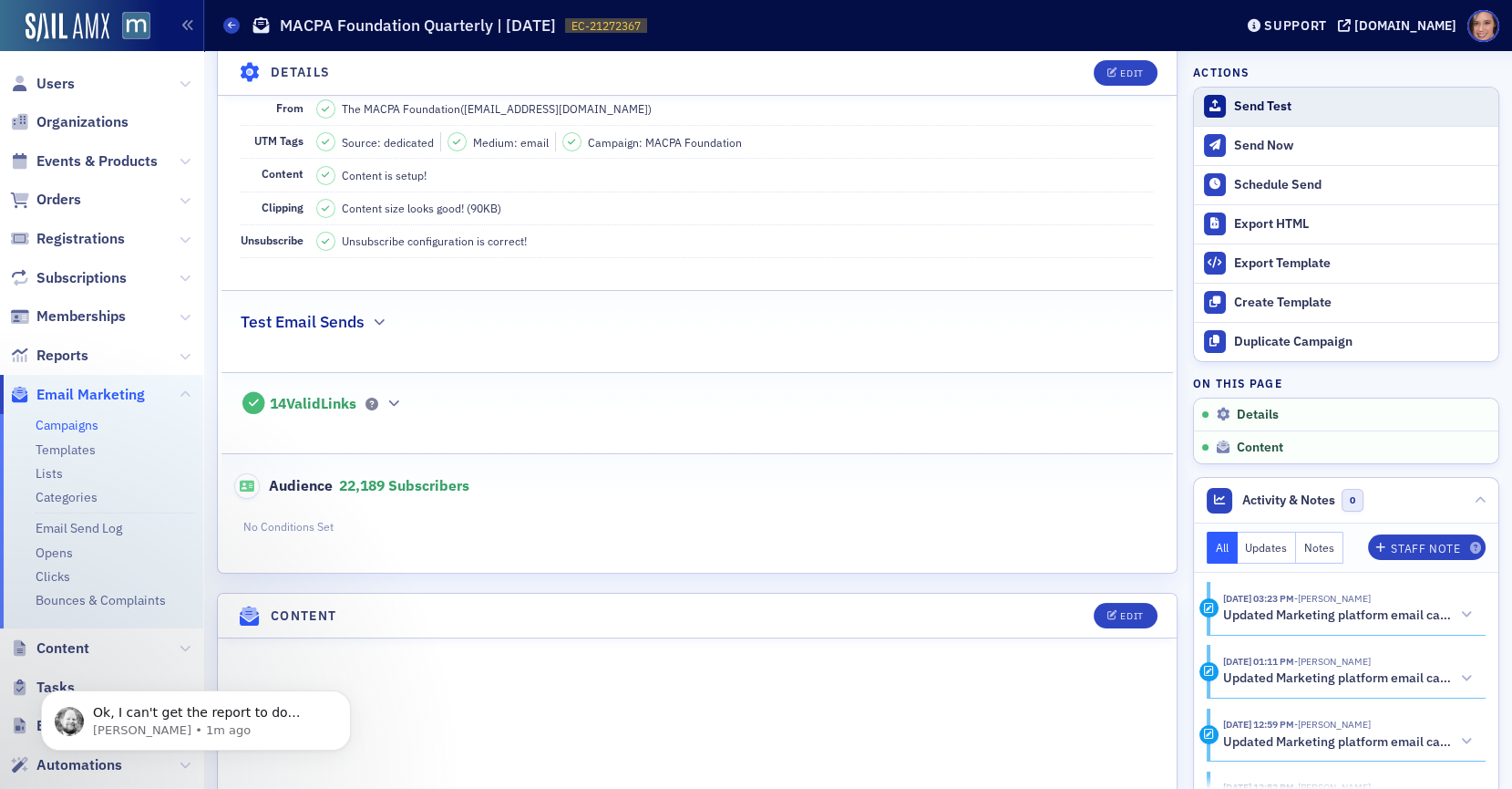
scroll to position [329, 0]
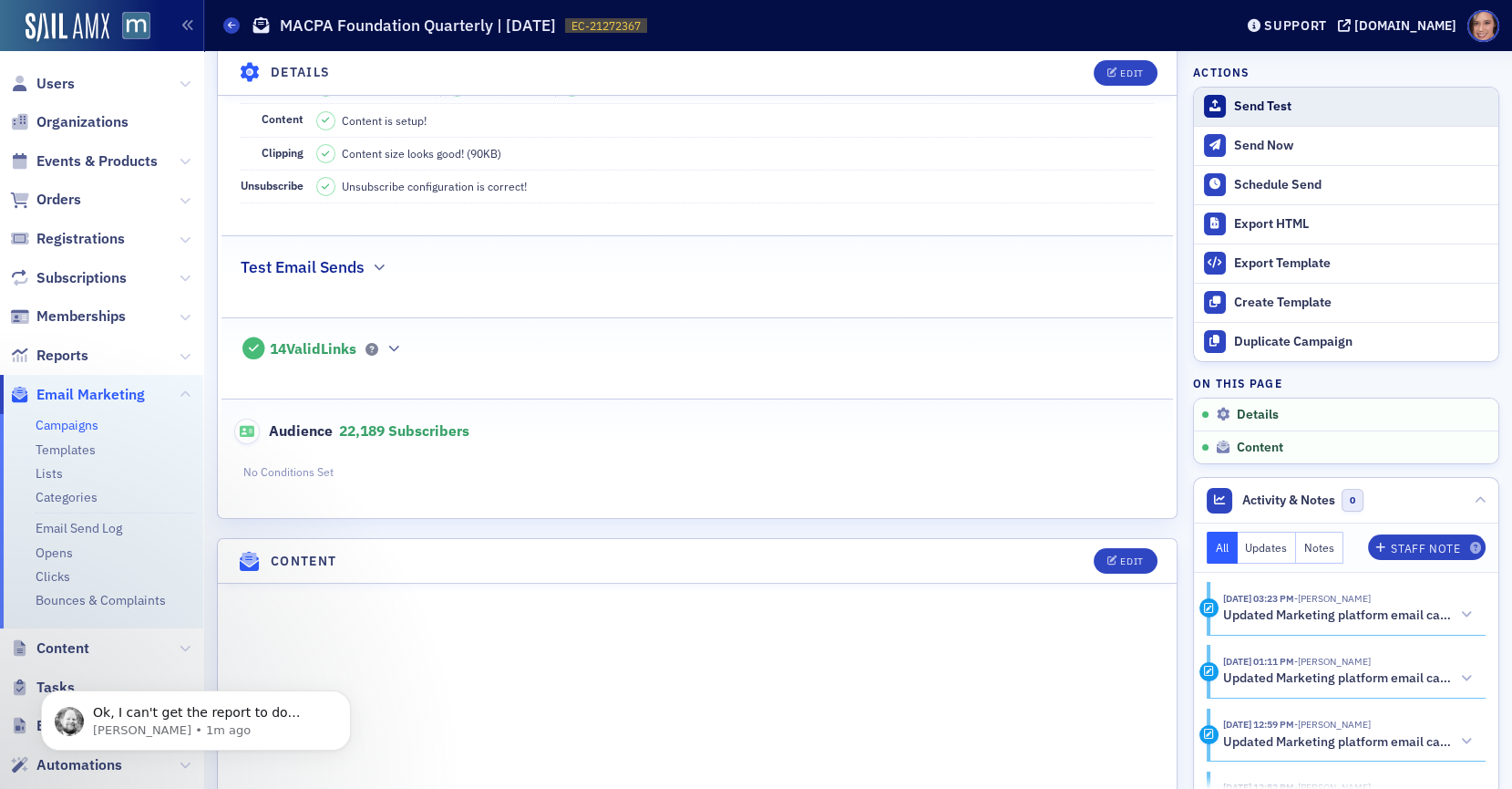
click at [1292, 98] on div "Send Test" at bounding box center [1362, 106] width 255 height 17
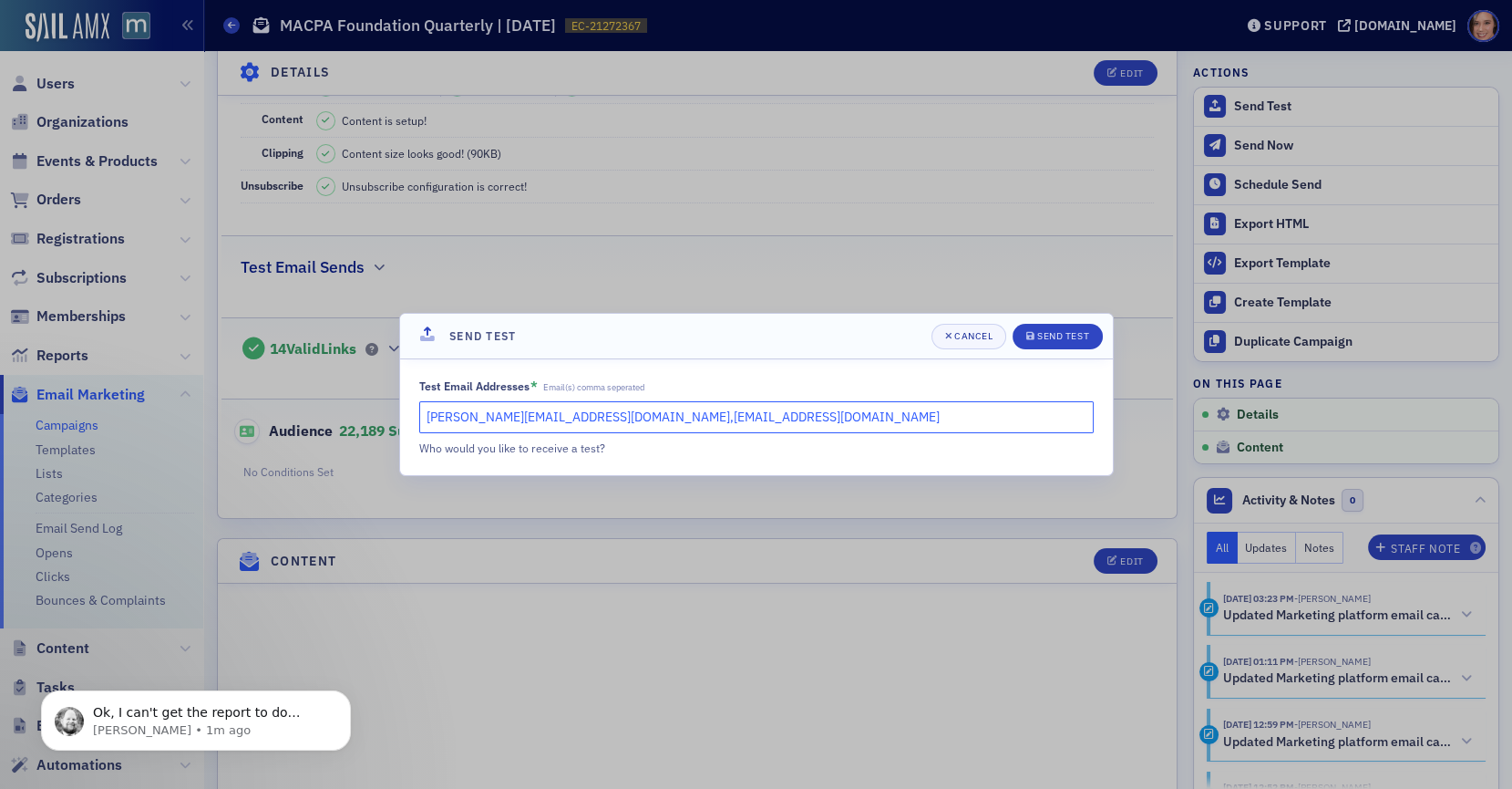
click at [622, 419] on input "[PERSON_NAME][EMAIL_ADDRESS][DOMAIN_NAME],[EMAIL_ADDRESS][DOMAIN_NAME]" at bounding box center [757, 417] width 675 height 32
type input "[PERSON_NAME][EMAIL_ADDRESS][DOMAIN_NAME]"
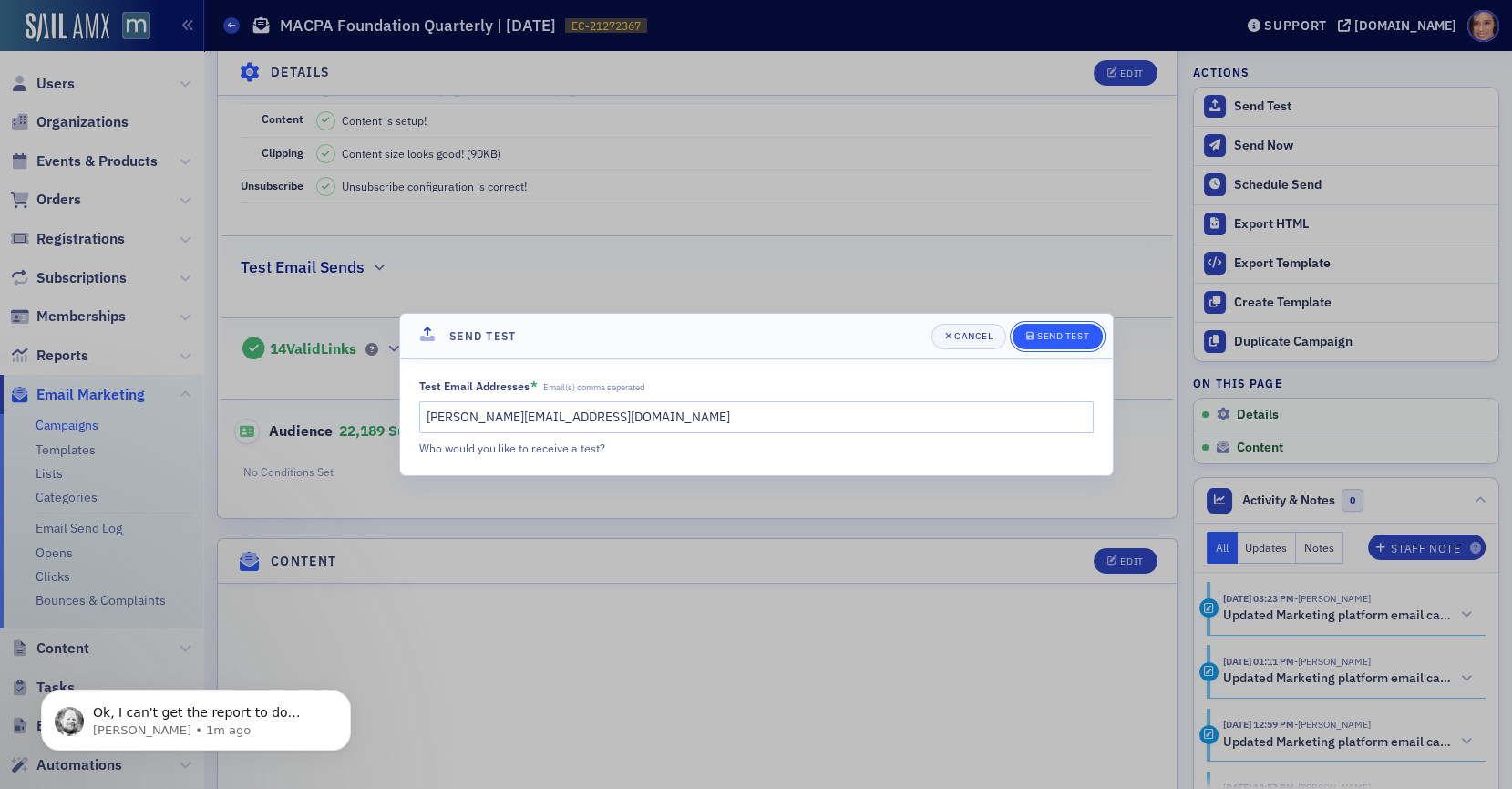
click at [1067, 328] on button "Send Test" at bounding box center [1057, 337] width 90 height 26
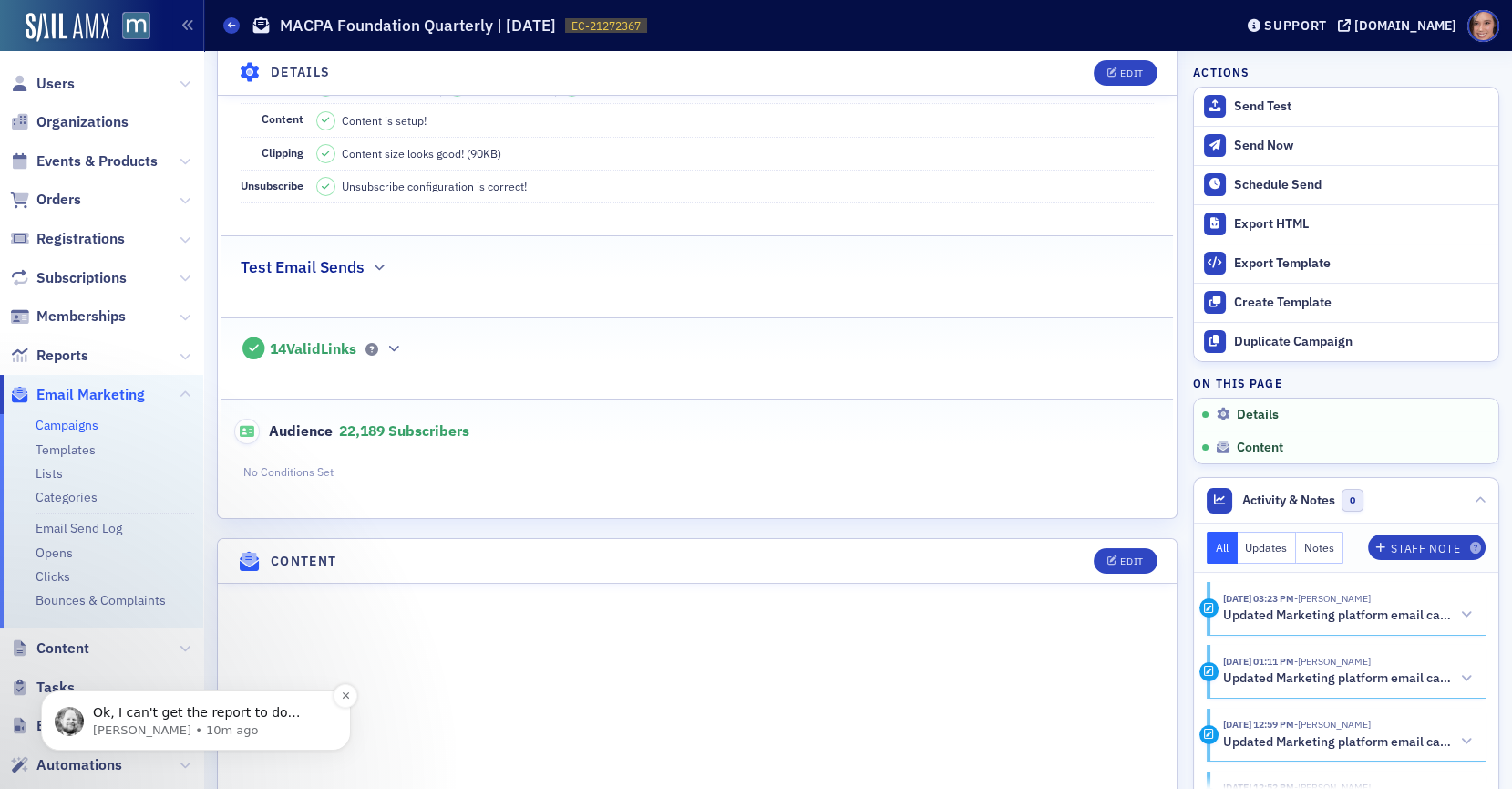
click at [258, 713] on p "Ok, I can't get the report to do anything, it seems weird when I add a filter f…" at bounding box center [211, 713] width 236 height 18
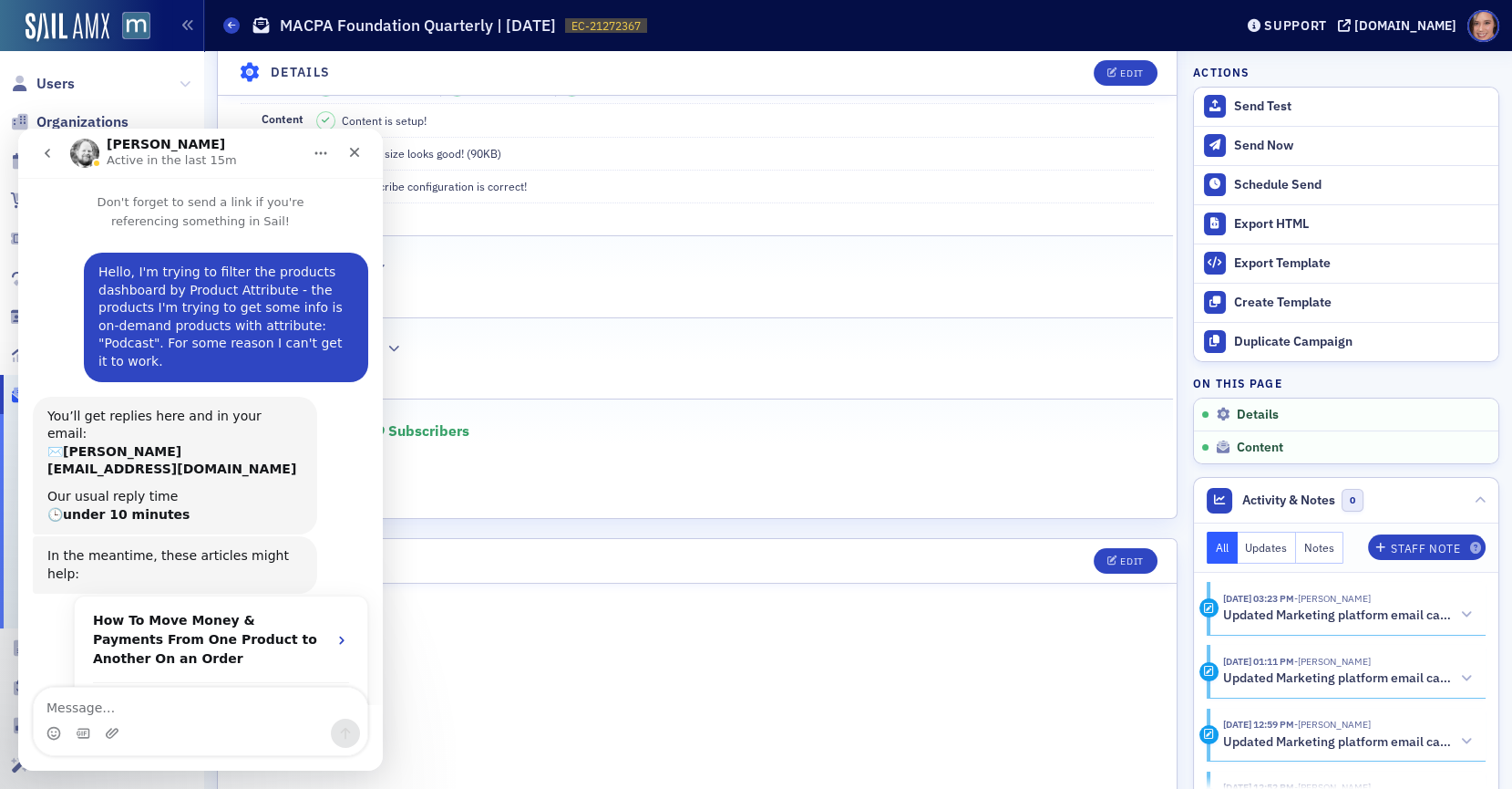
scroll to position [1195, 0]
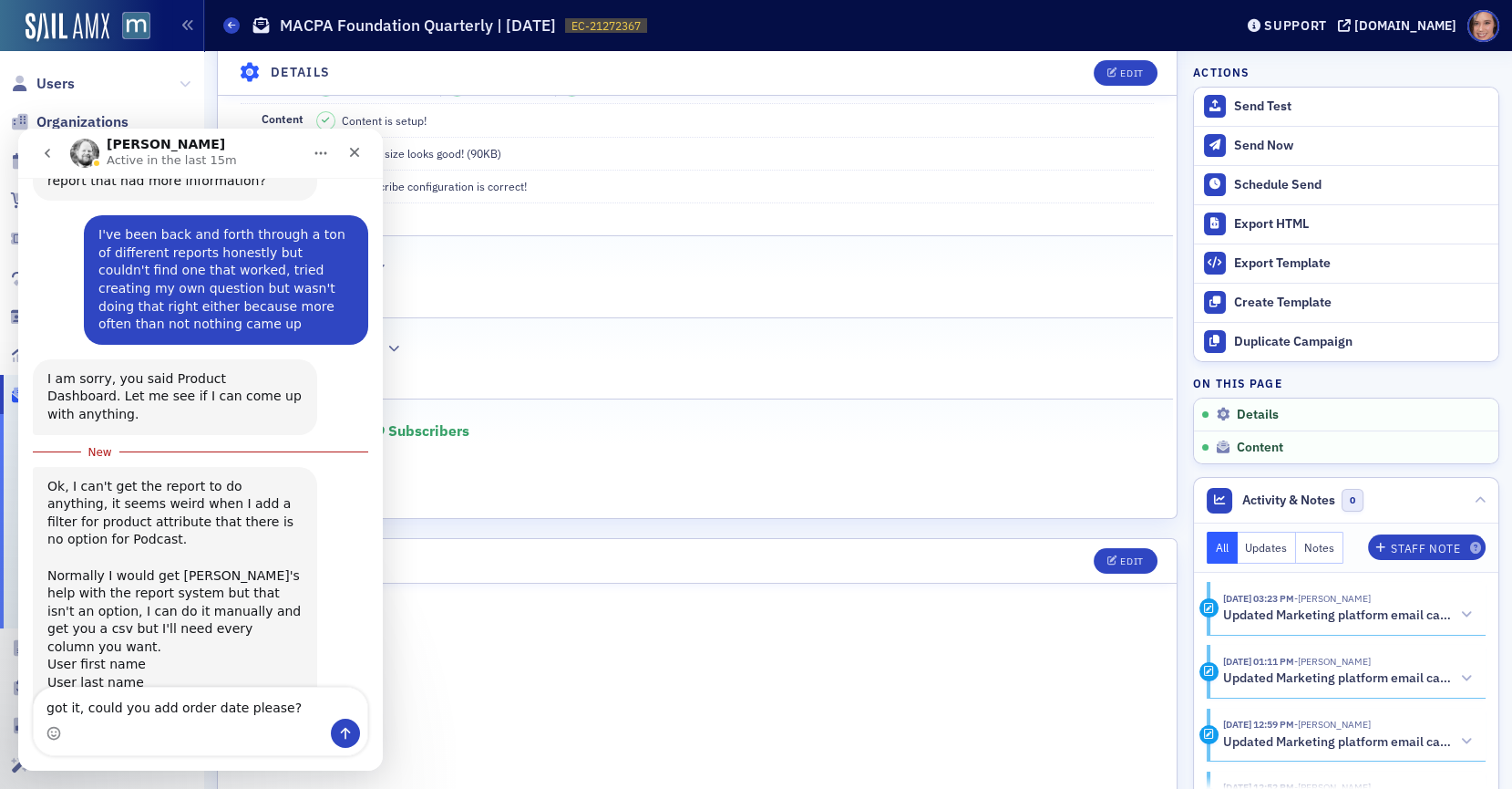
type textarea "got it, could you add order date please?"
click at [185, 713] on textarea "got it, could you add order date please?" at bounding box center [200, 702] width 333 height 31
click at [302, 710] on textarea "got it, could you add order date please?" at bounding box center [200, 702] width 333 height 31
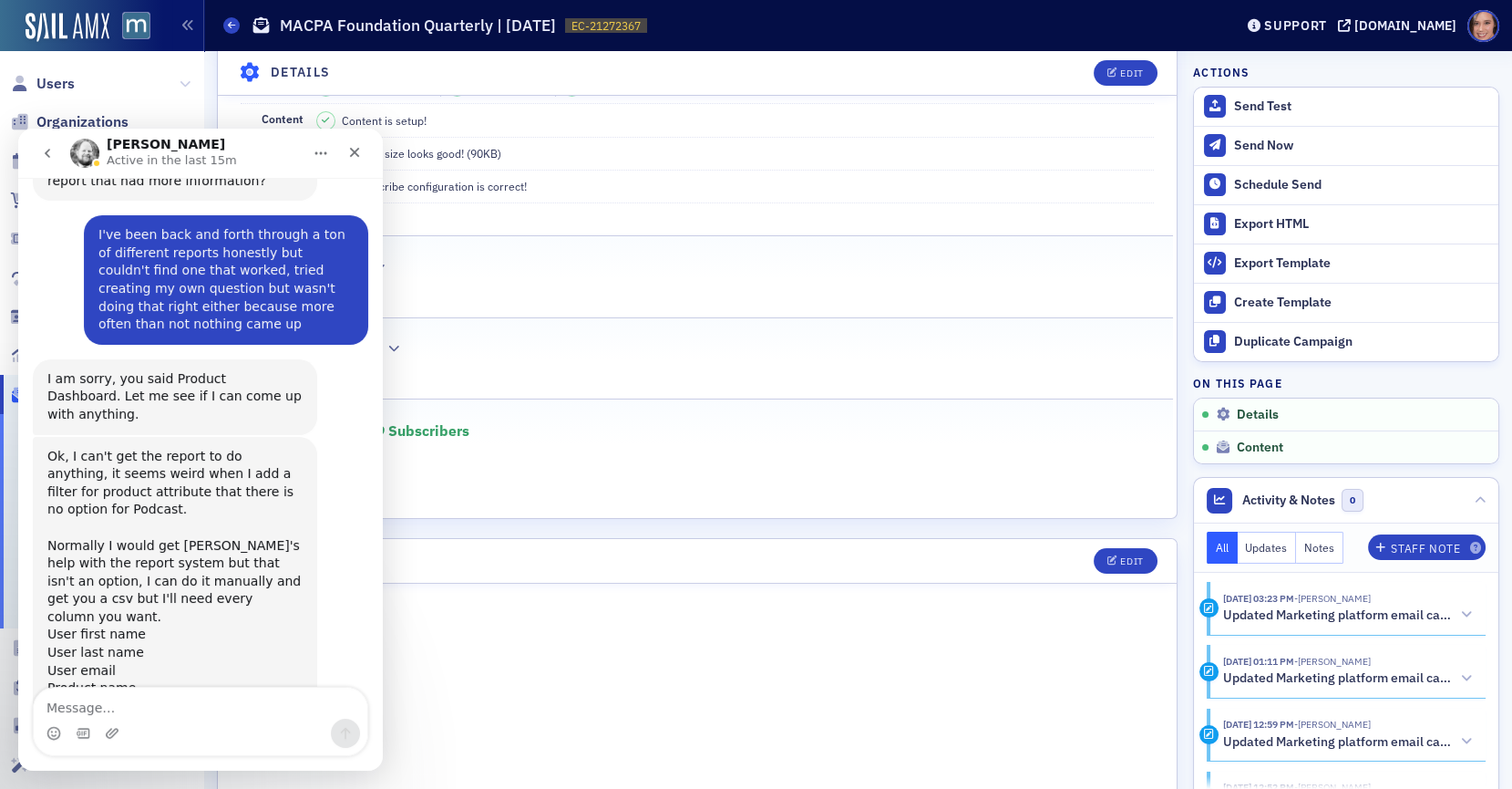
scroll to position [1219, 0]
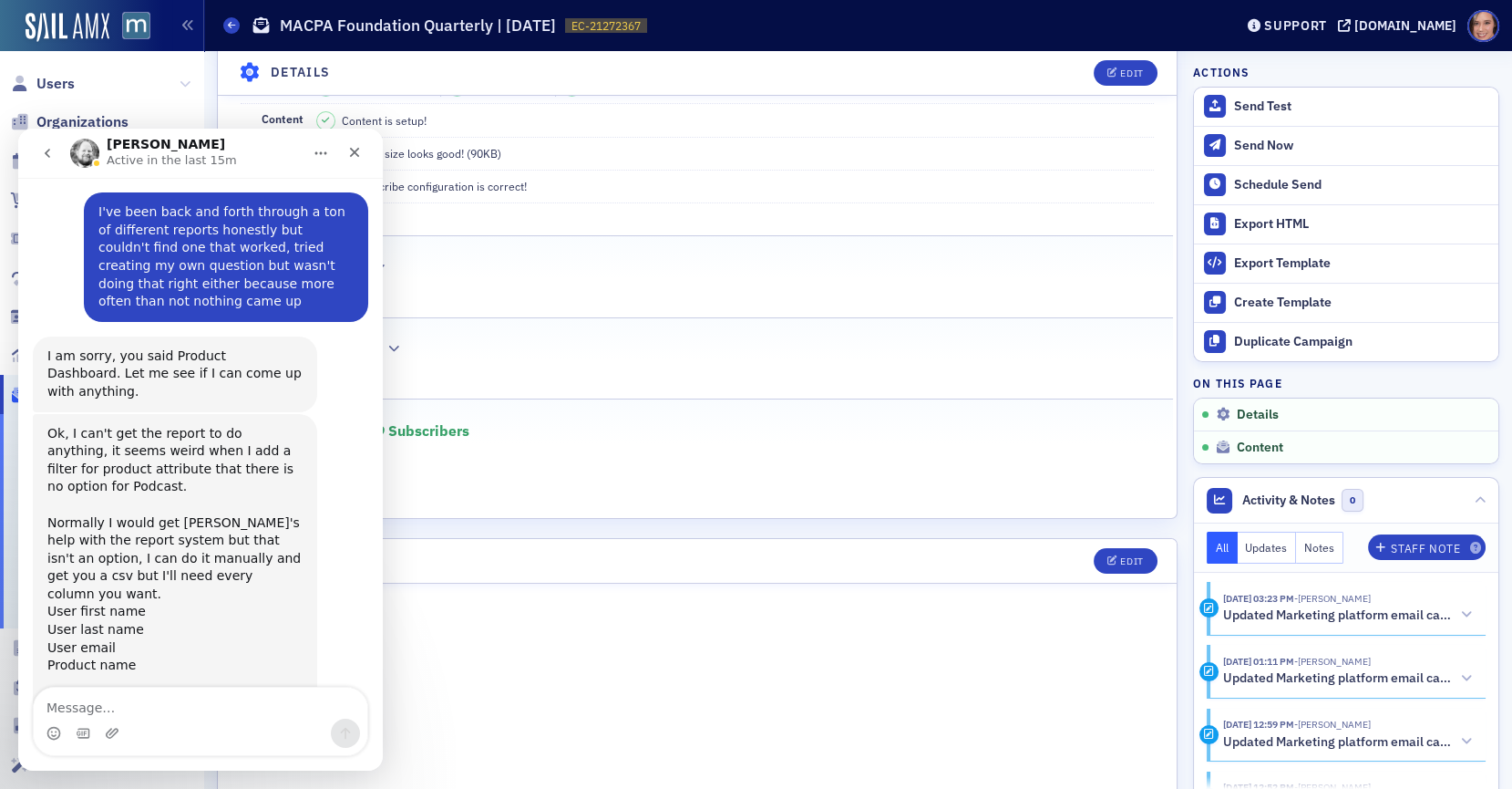
click at [755, 352] on fieldset "14 Valid Links" at bounding box center [698, 345] width 952 height 55
click at [359, 147] on icon "Close" at bounding box center [354, 151] width 15 height 15
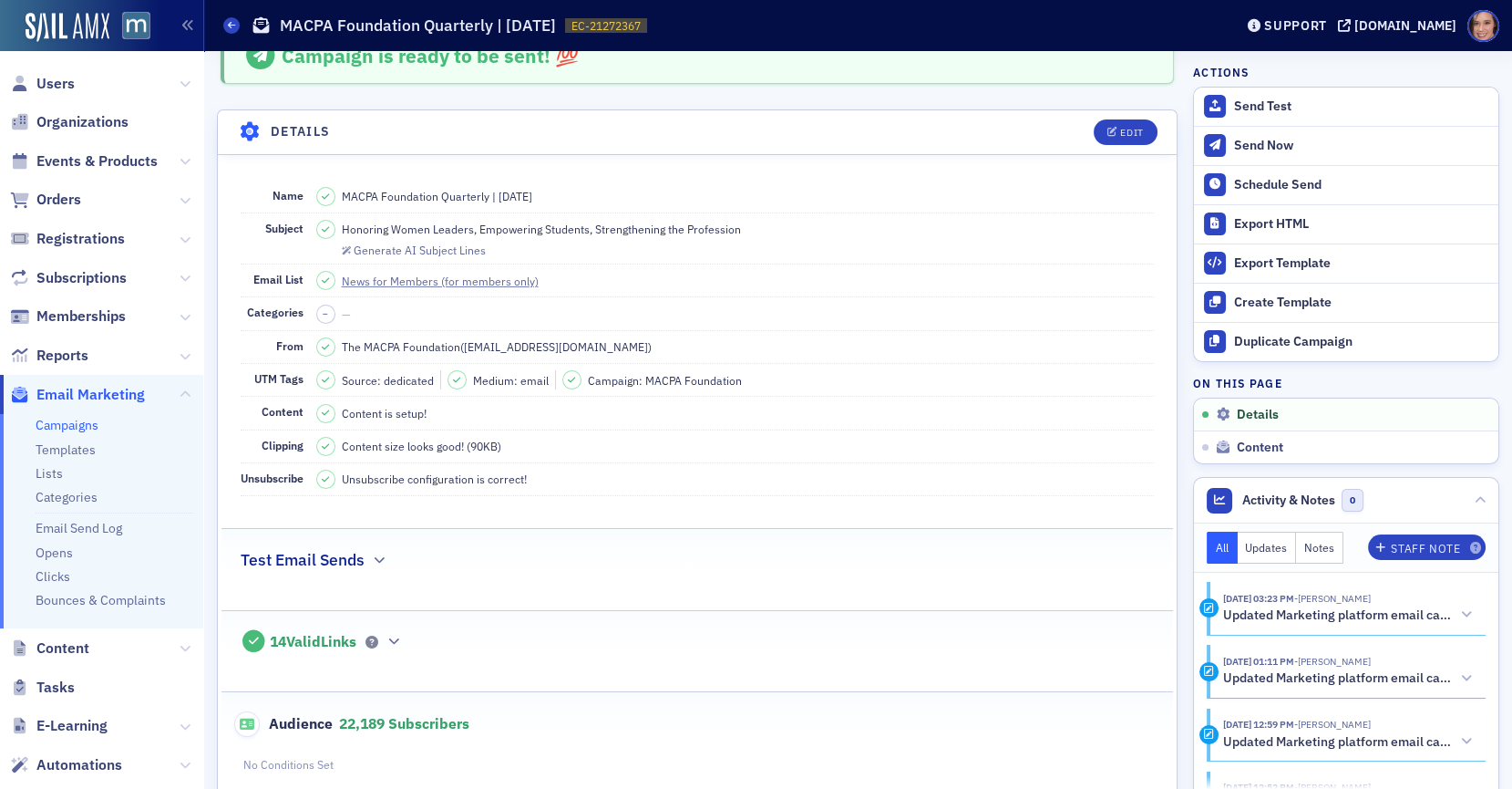
scroll to position [0, 0]
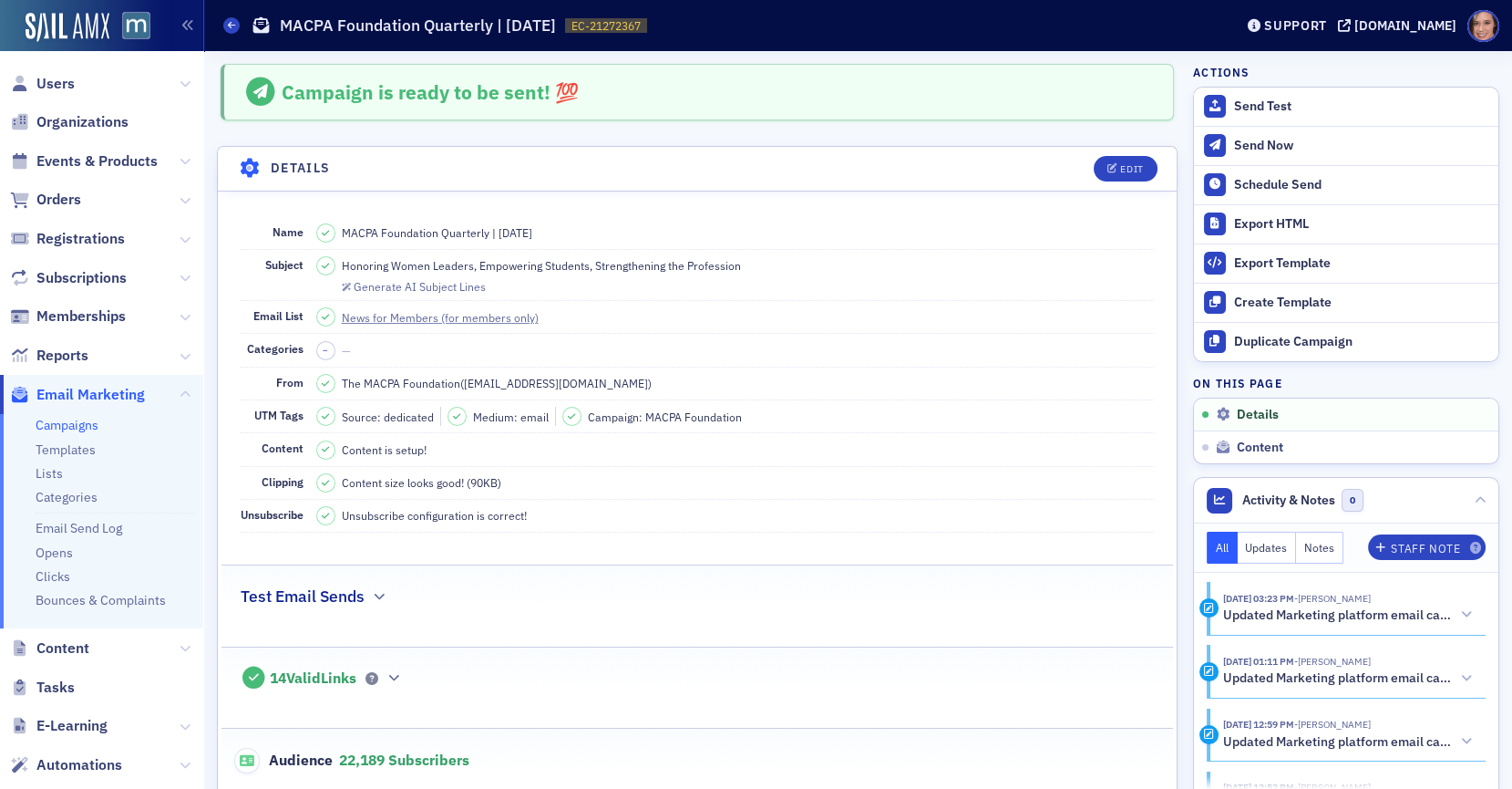
click at [711, 260] on span "Honoring Women Leaders, Empowering Students, Strengthening the Profession" at bounding box center [540, 265] width 399 height 17
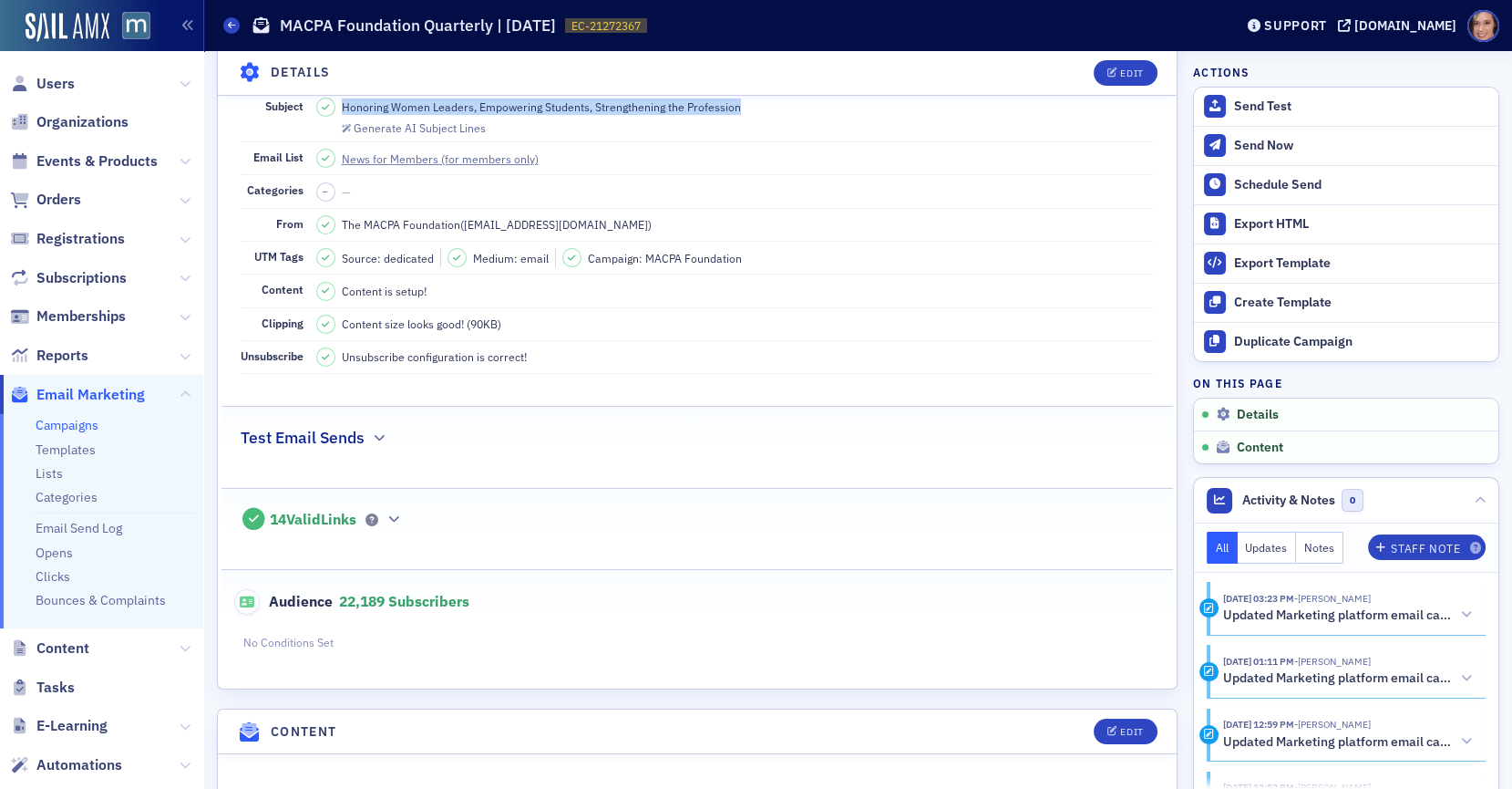
scroll to position [176, 0]
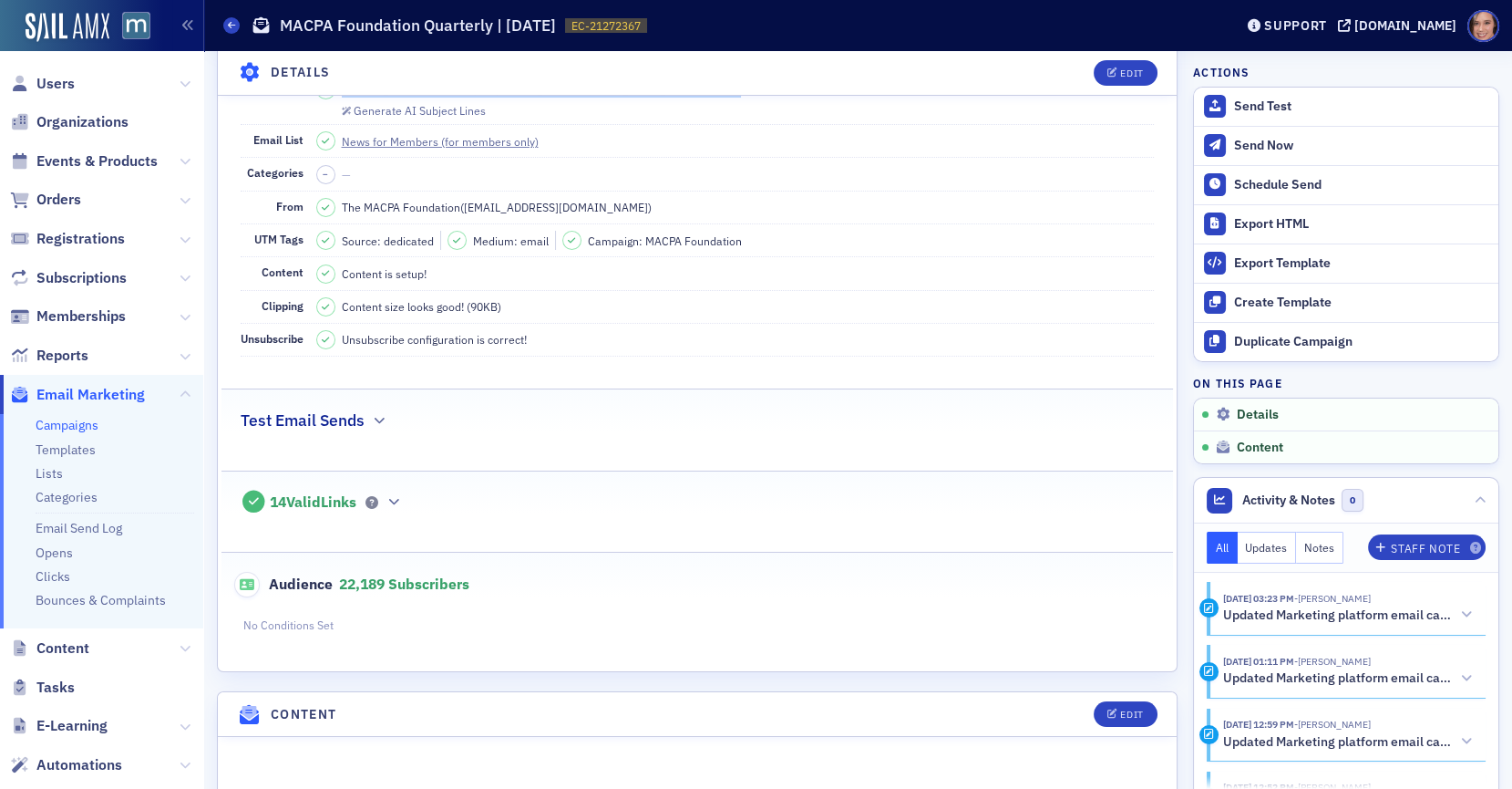
copy span "Honoring Women Leaders, Empowering Students, Strengthening the Profession"
click at [1290, 177] on div "Schedule Send" at bounding box center [1362, 185] width 255 height 17
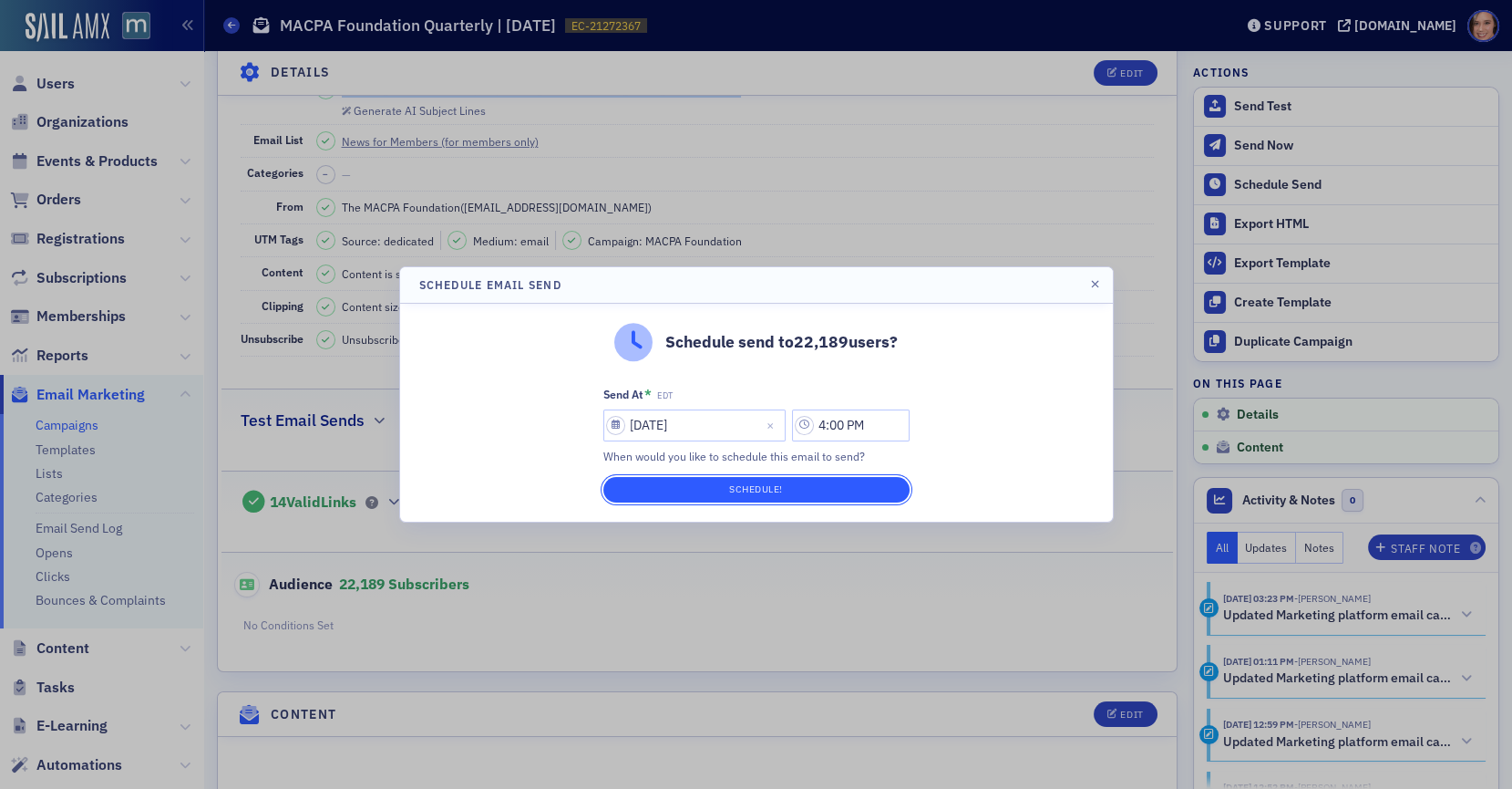
click at [802, 483] on button "Schedule!" at bounding box center [756, 490] width 306 height 26
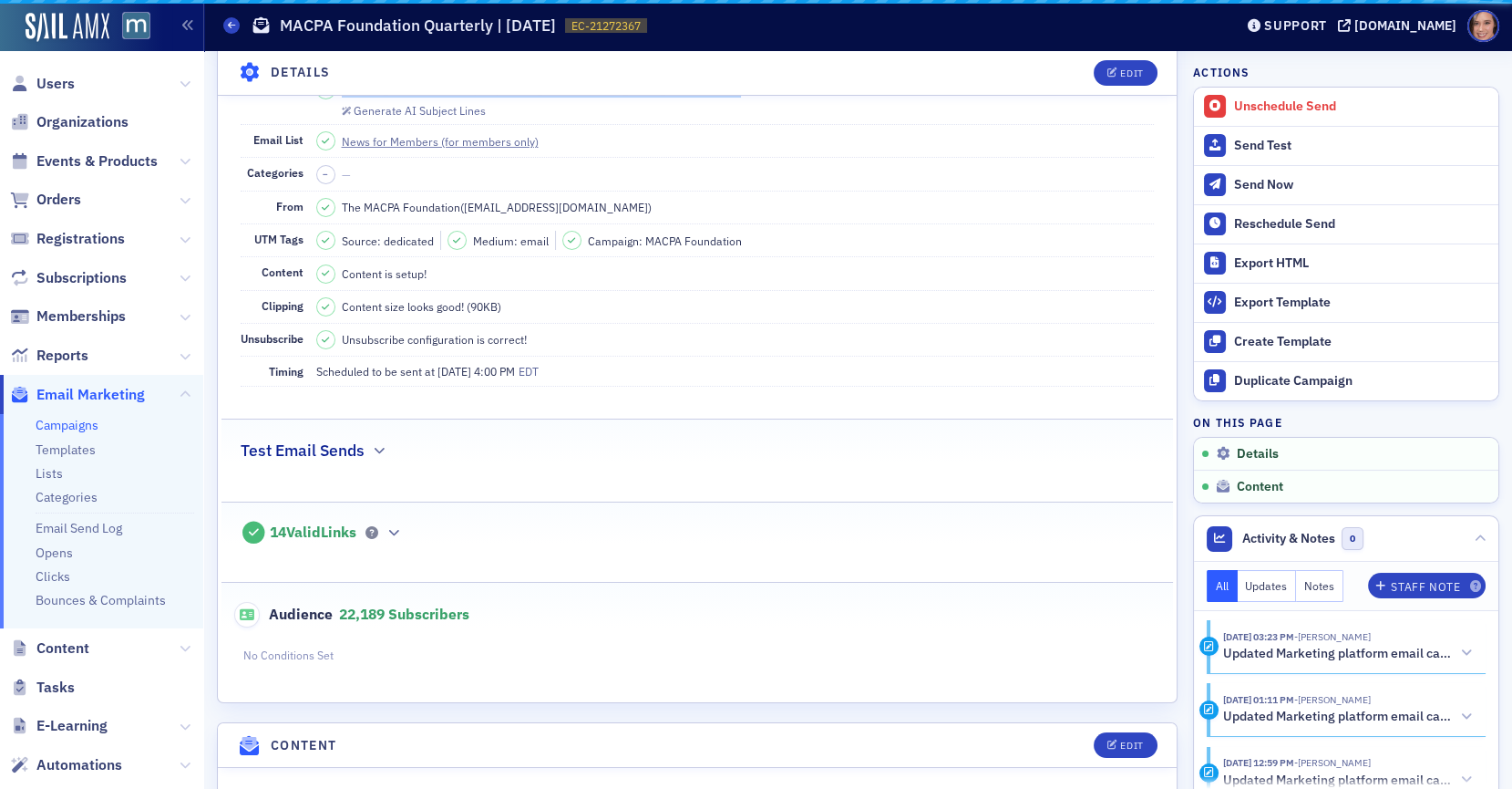
click at [73, 429] on link "Campaigns" at bounding box center [67, 425] width 63 height 17
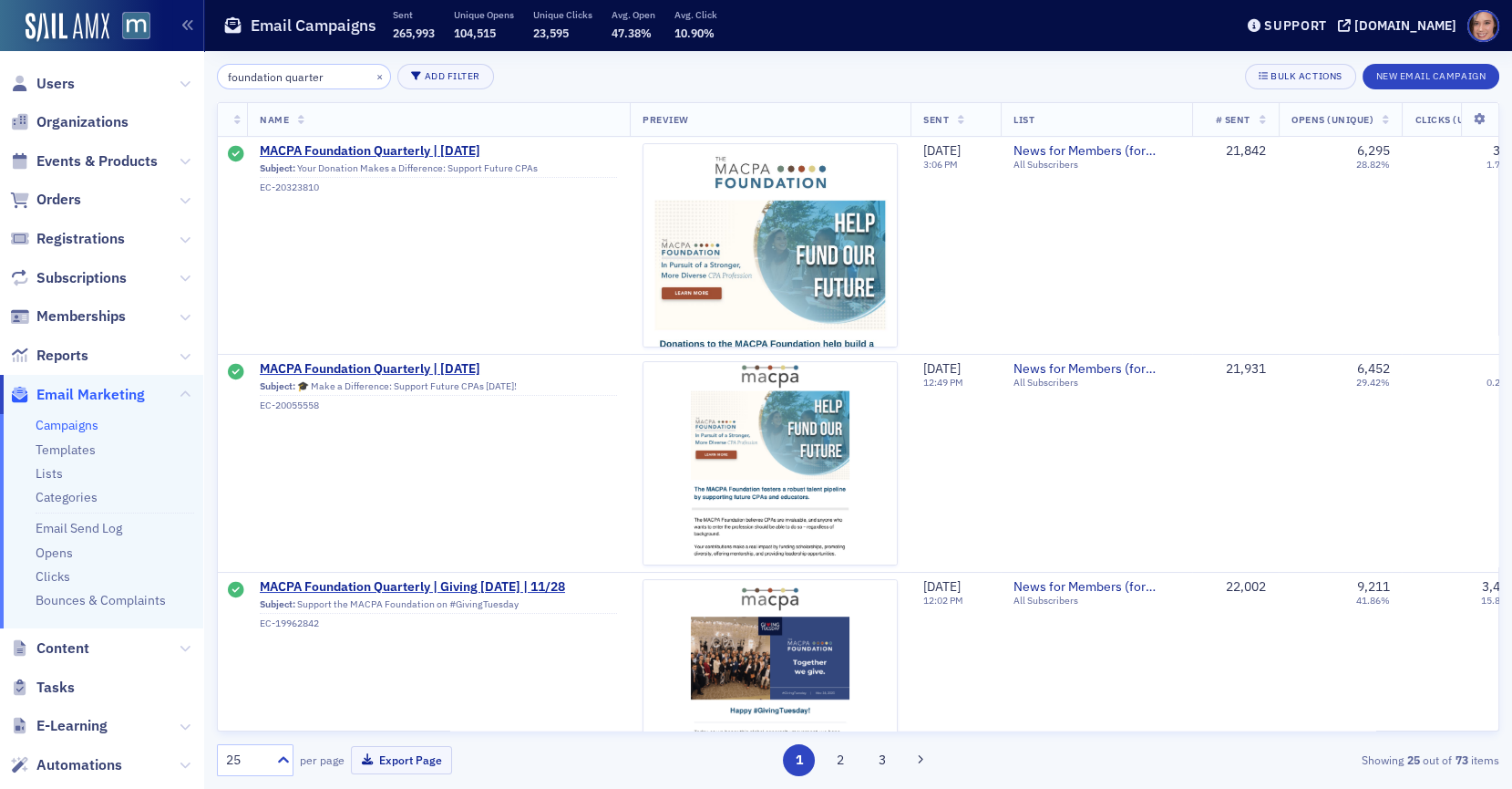
type input "foundation quarter"
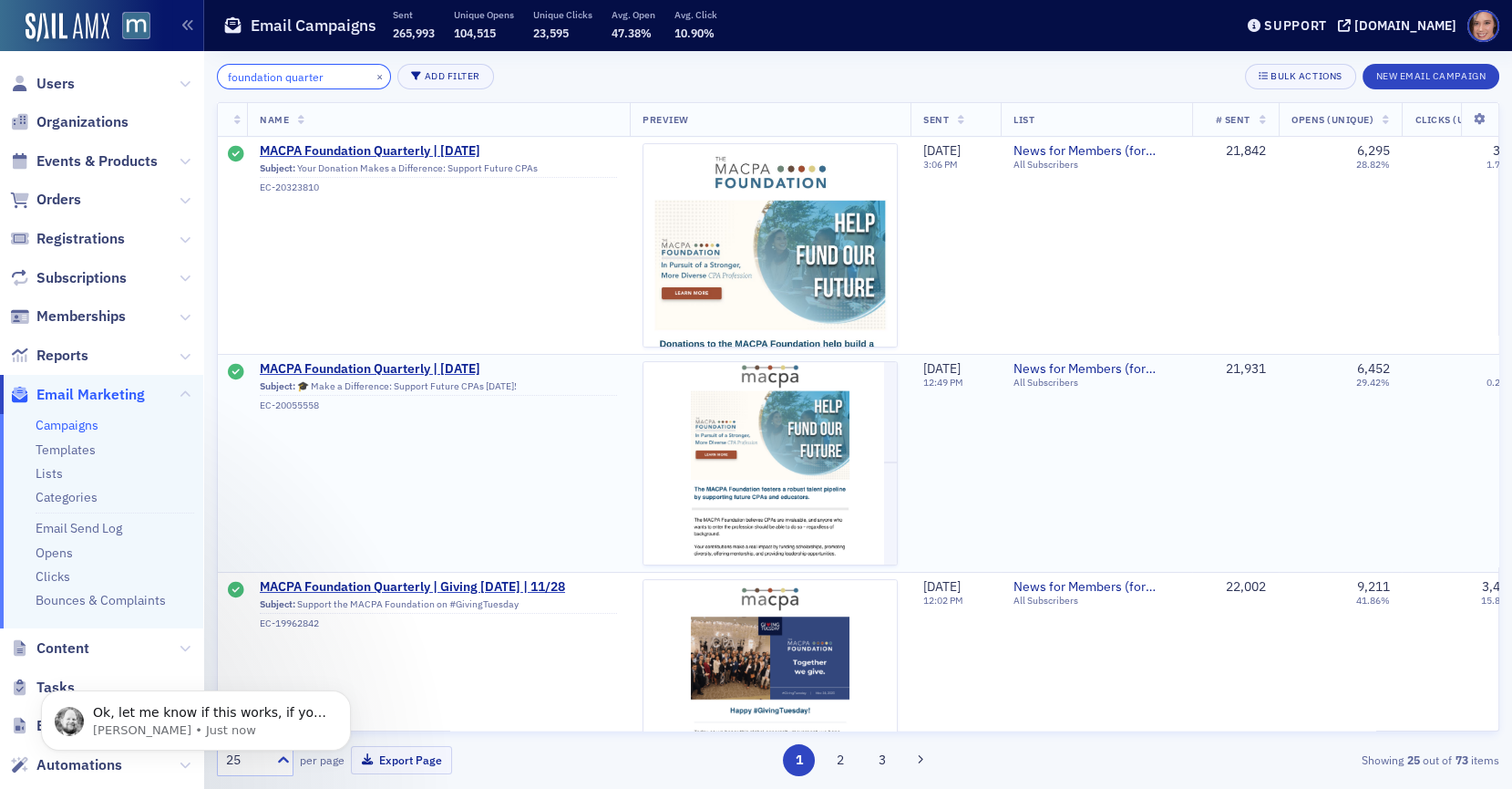
scroll to position [1347, 0]
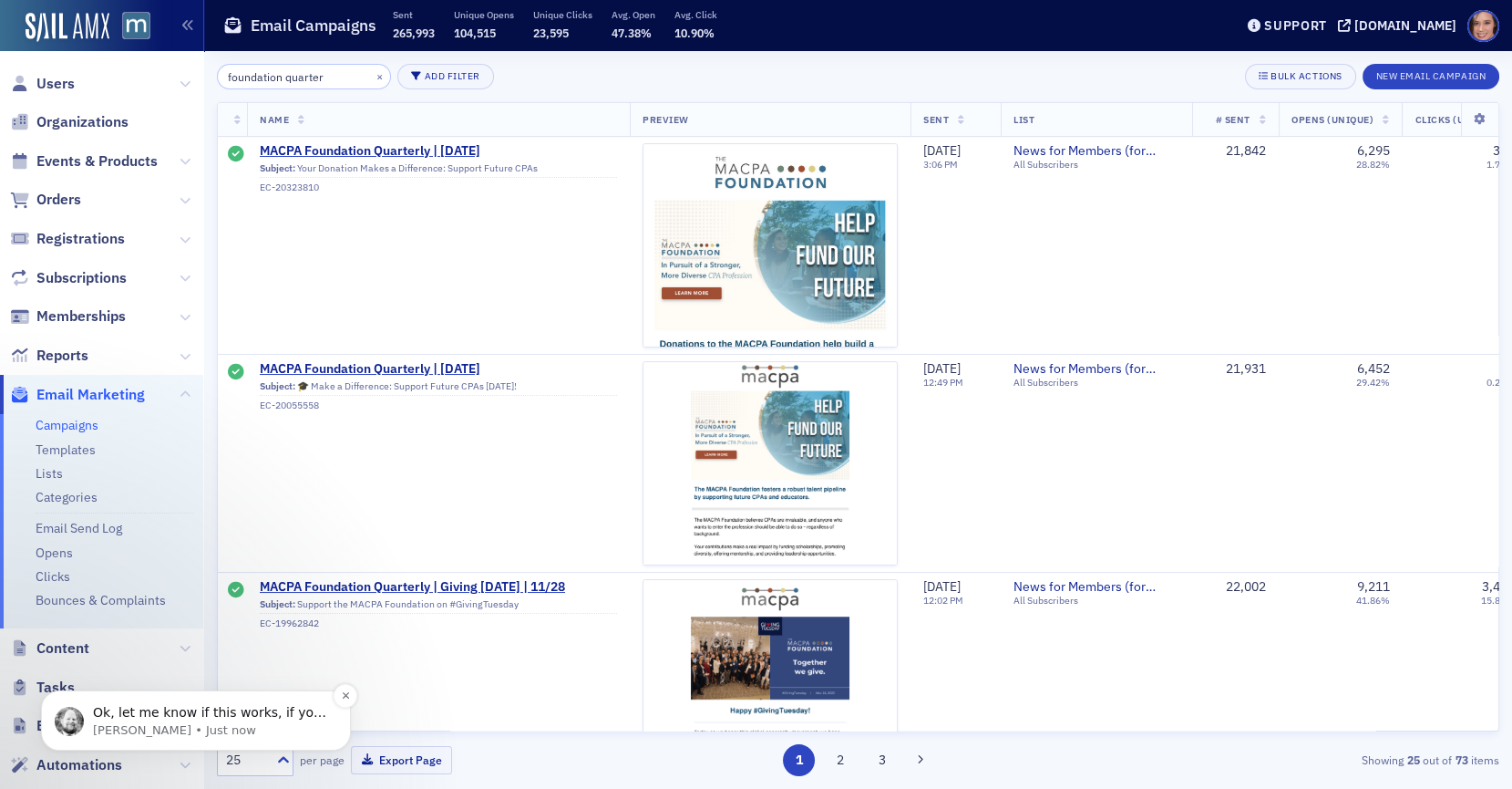
click at [177, 731] on p "[PERSON_NAME] • Just now" at bounding box center [211, 730] width 236 height 17
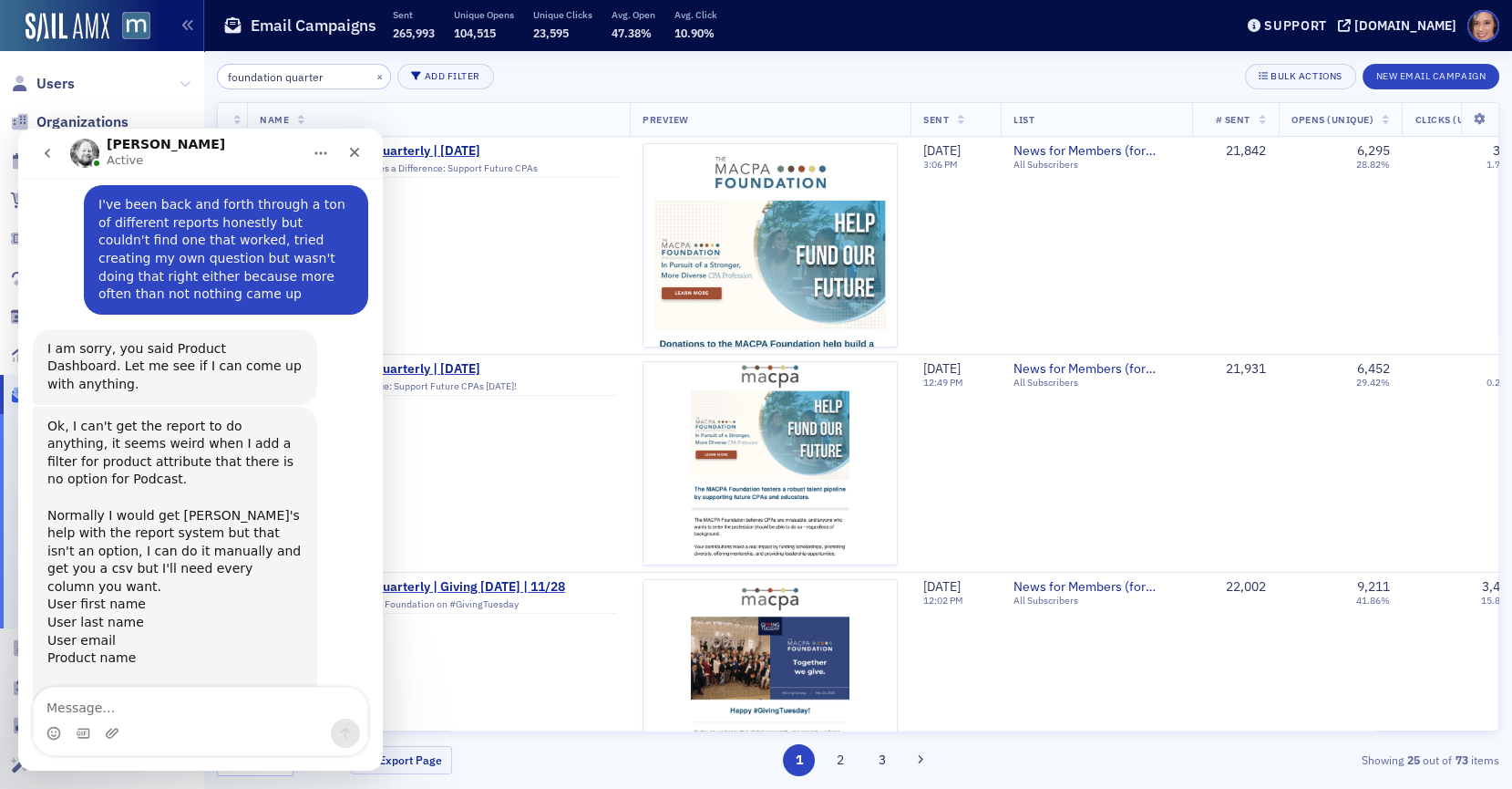
scroll to position [1378, 0]
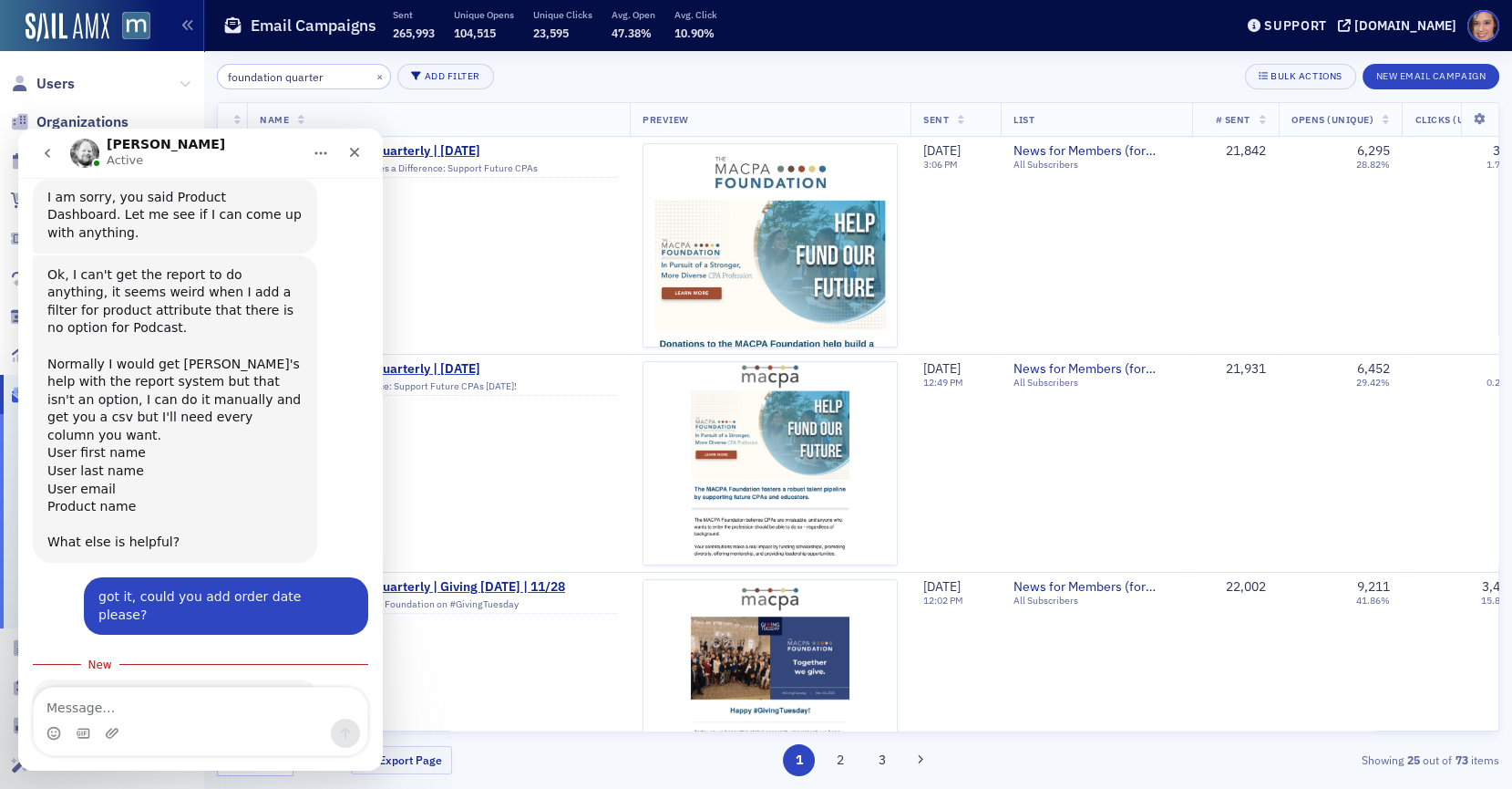
click at [183, 763] on div "sail_tenan...oducts.csv" at bounding box center [138, 772] width 144 height 19
click at [170, 714] on textarea "Message…" at bounding box center [200, 702] width 333 height 31
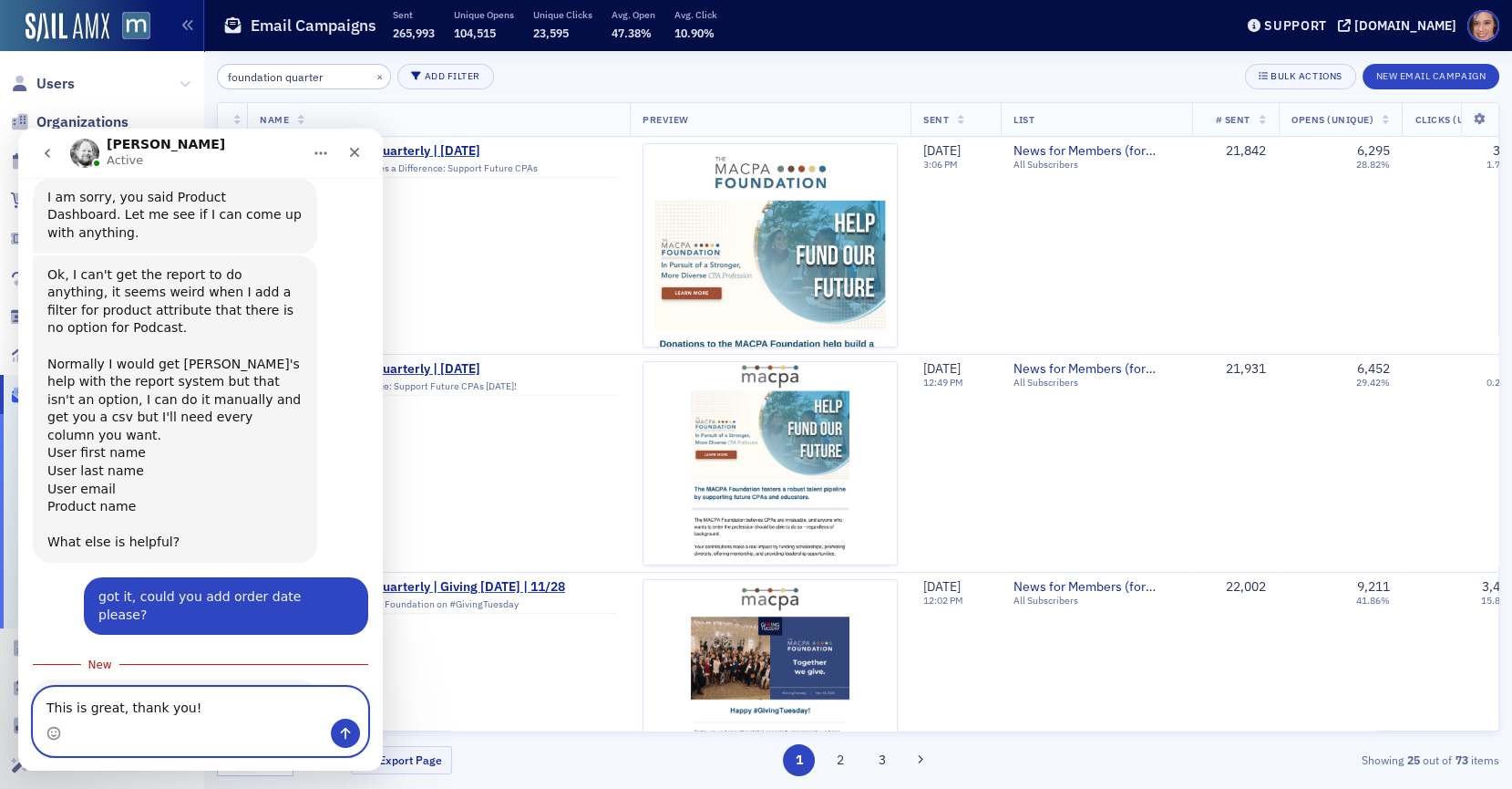
type textarea "This is great, thank you!"
click at [346, 737] on icon "Send a message…" at bounding box center [345, 733] width 15 height 15
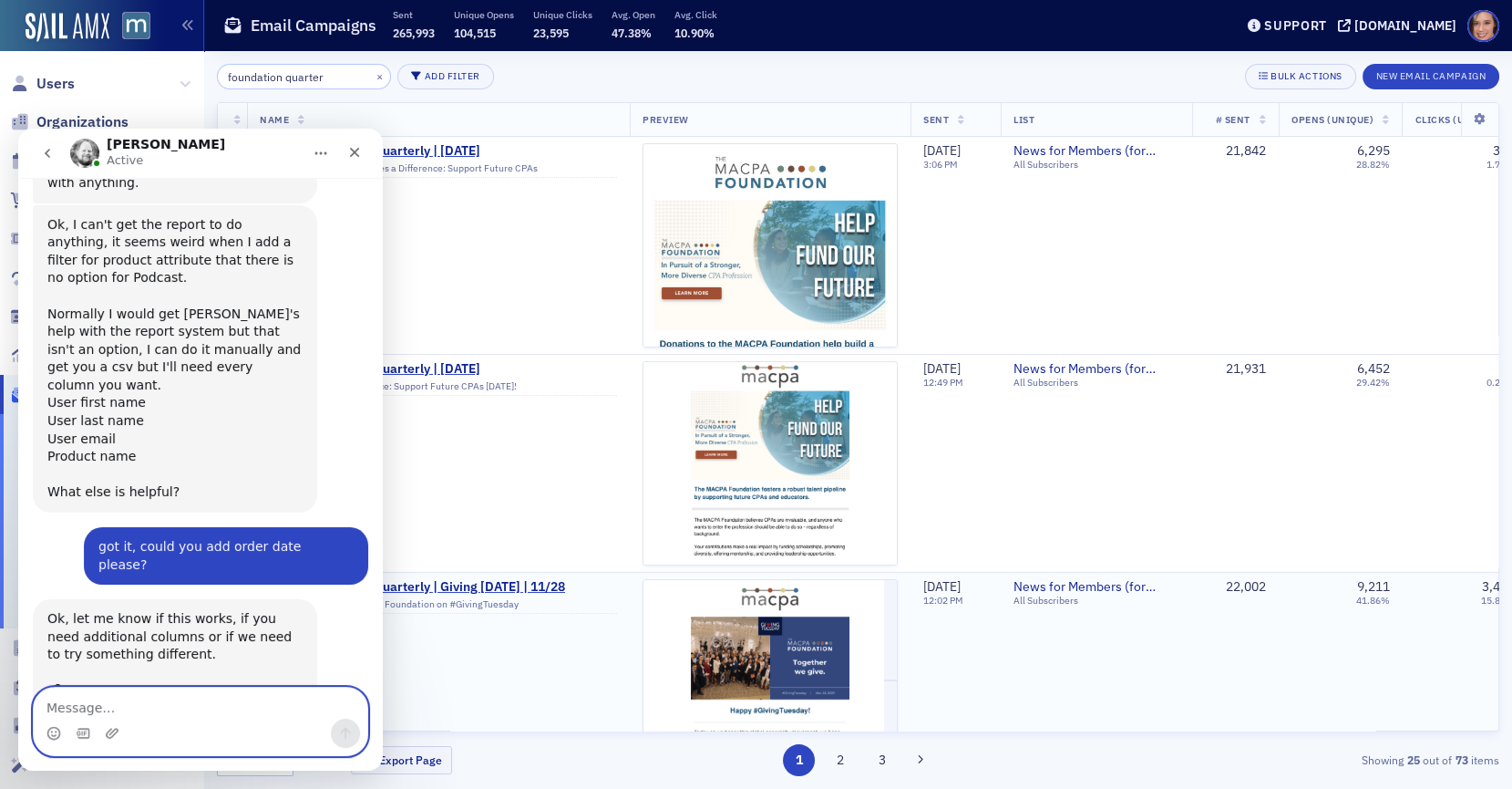
scroll to position [1474, 0]
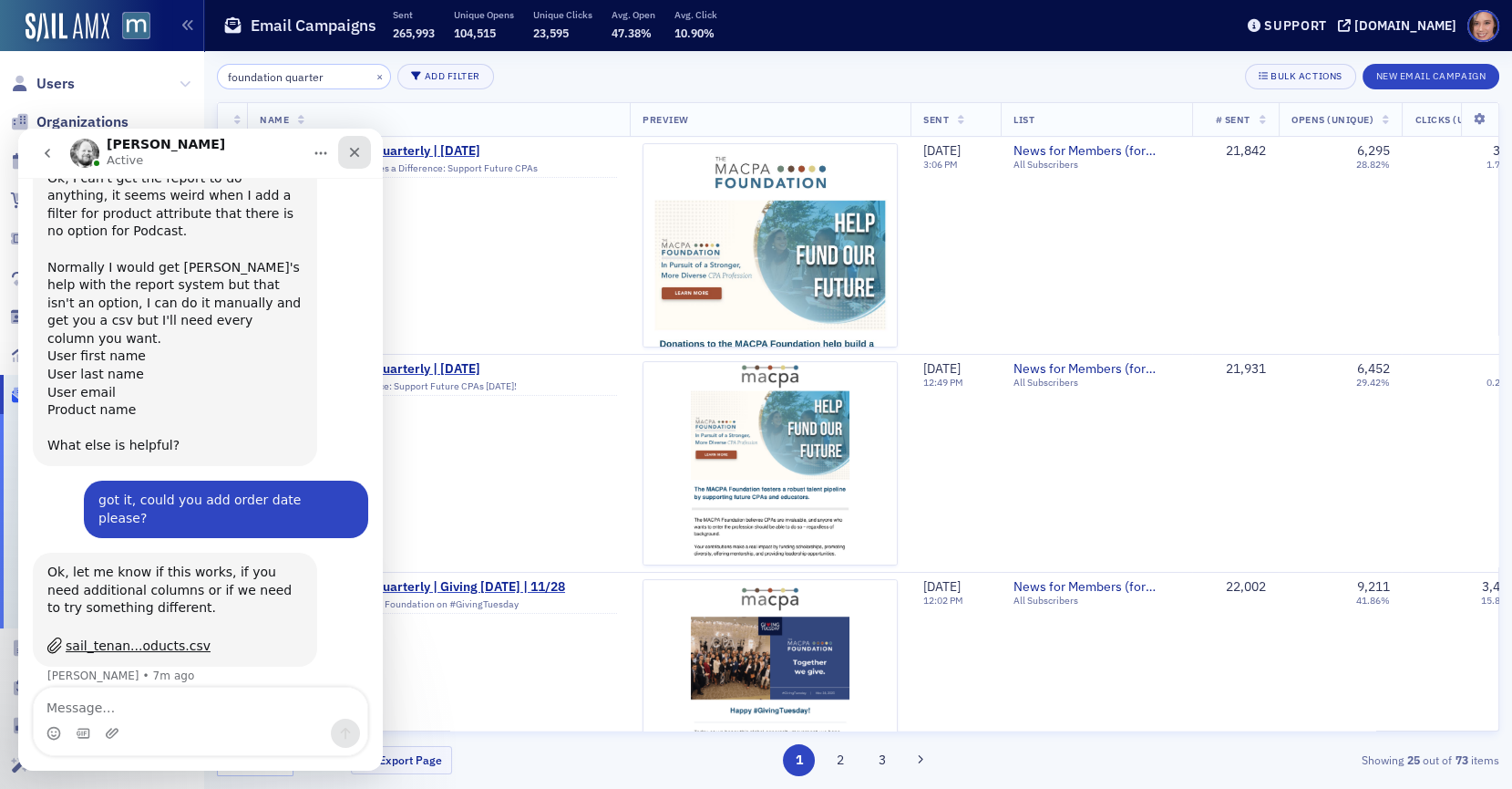
click at [362, 148] on div "Close" at bounding box center [354, 151] width 33 height 33
